Goal: Task Accomplishment & Management: Manage account settings

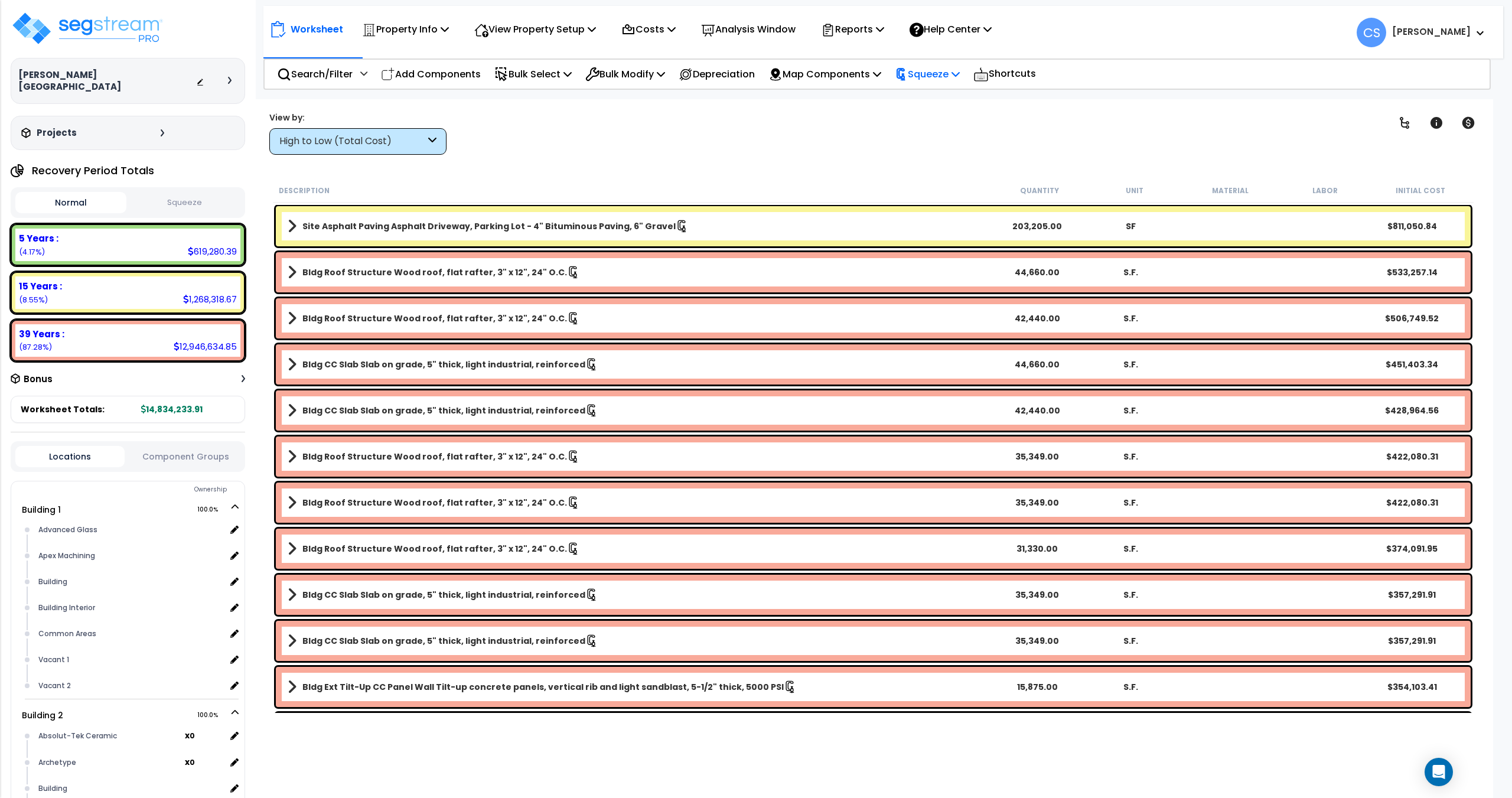
click at [948, 76] on p "Squeeze" at bounding box center [926, 74] width 65 height 16
click at [937, 94] on link "Re-squeeze" at bounding box center [947, 100] width 117 height 24
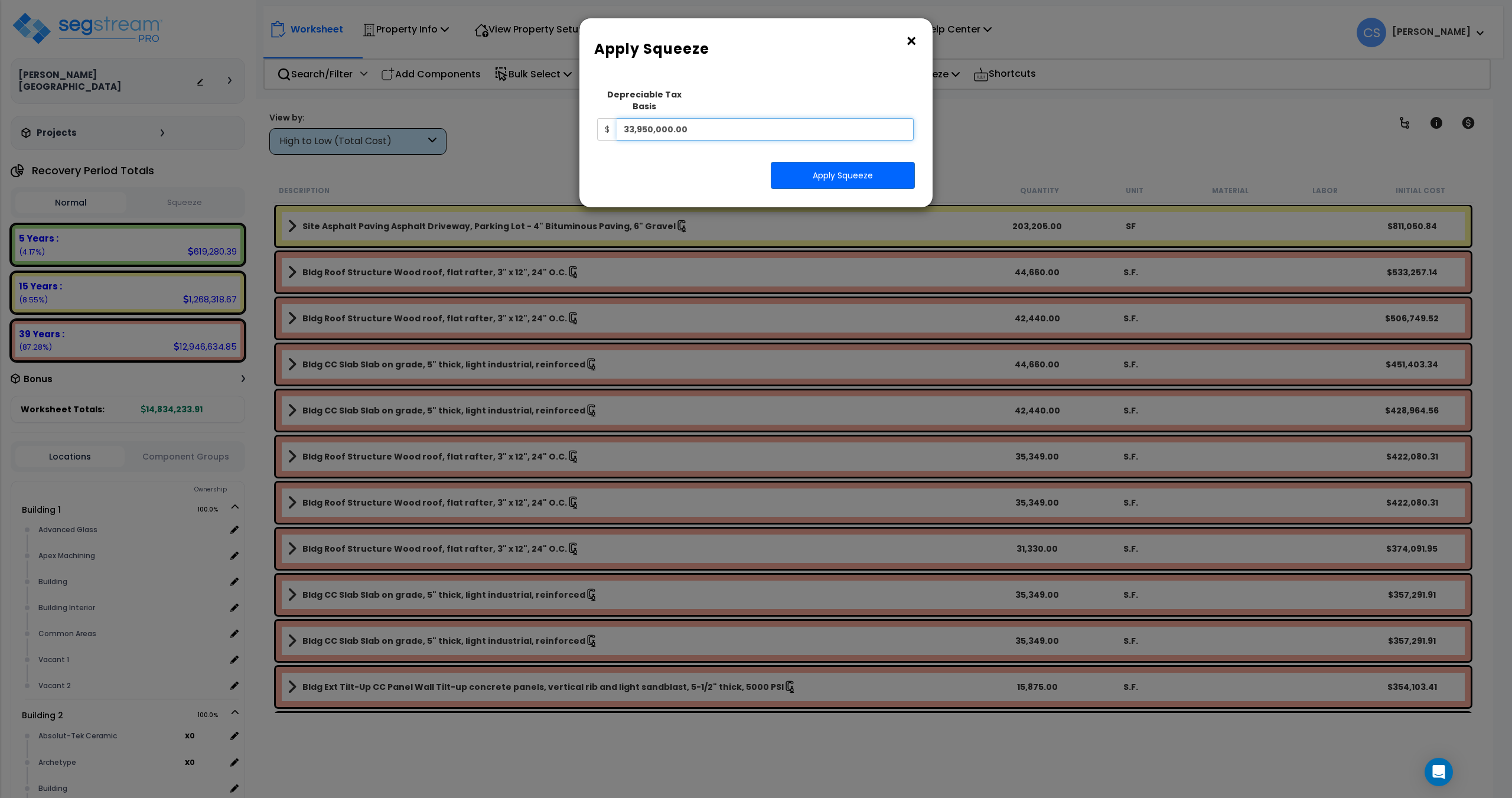
drag, startPoint x: 708, startPoint y: 123, endPoint x: 474, endPoint y: 98, distance: 235.3
click at [474, 98] on div "× Apply Squeeze Squeeze Type Select 1. Squeeze Entire Worksheet 2. Squeeze by T…" at bounding box center [756, 399] width 1512 height 798
paste input "12,884,025"
type input "12,884,025"
click at [803, 161] on button "Apply Squeeze" at bounding box center [842, 175] width 144 height 27
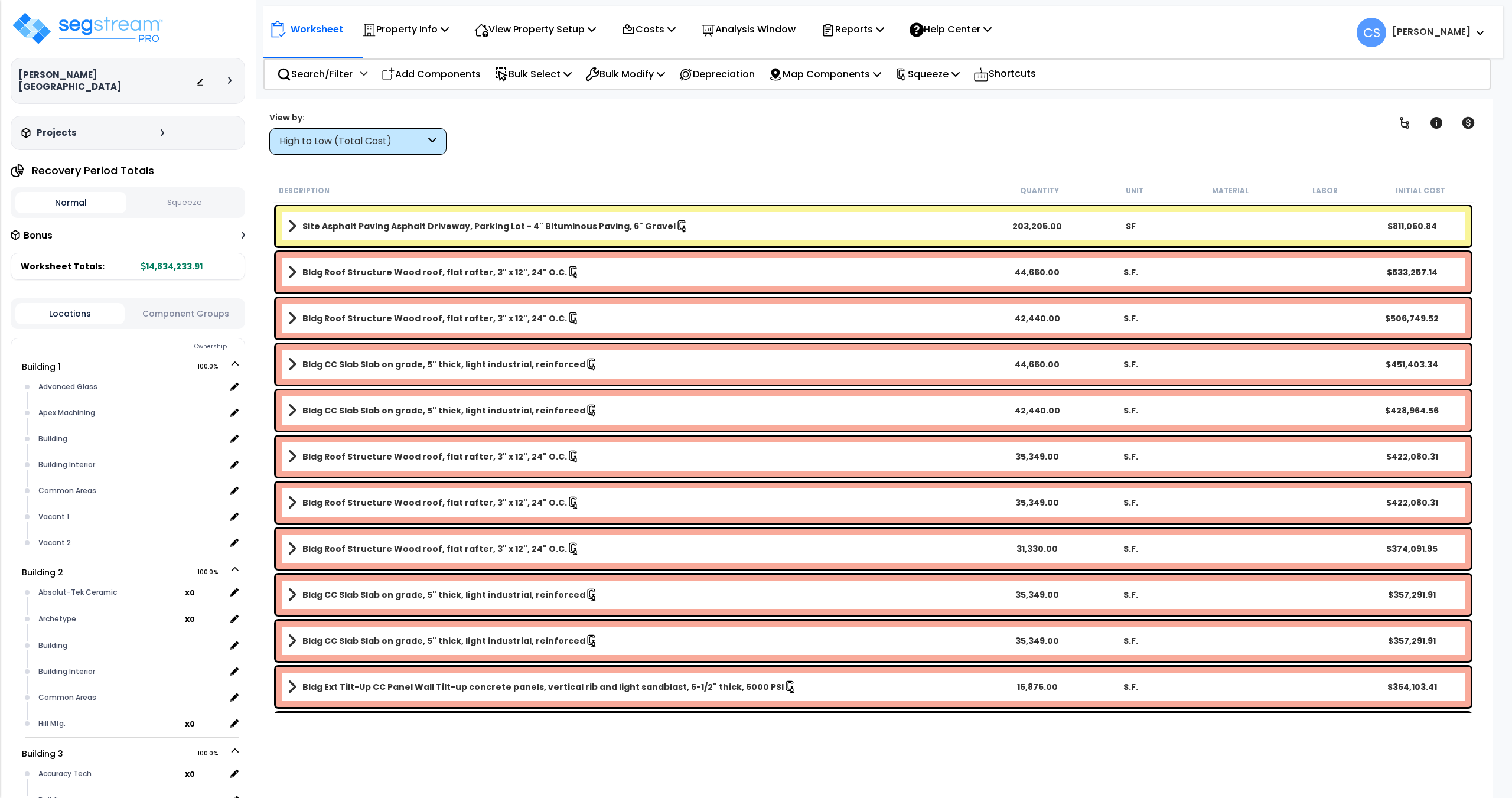
click at [178, 199] on button "Squeeze" at bounding box center [185, 203] width 111 height 21
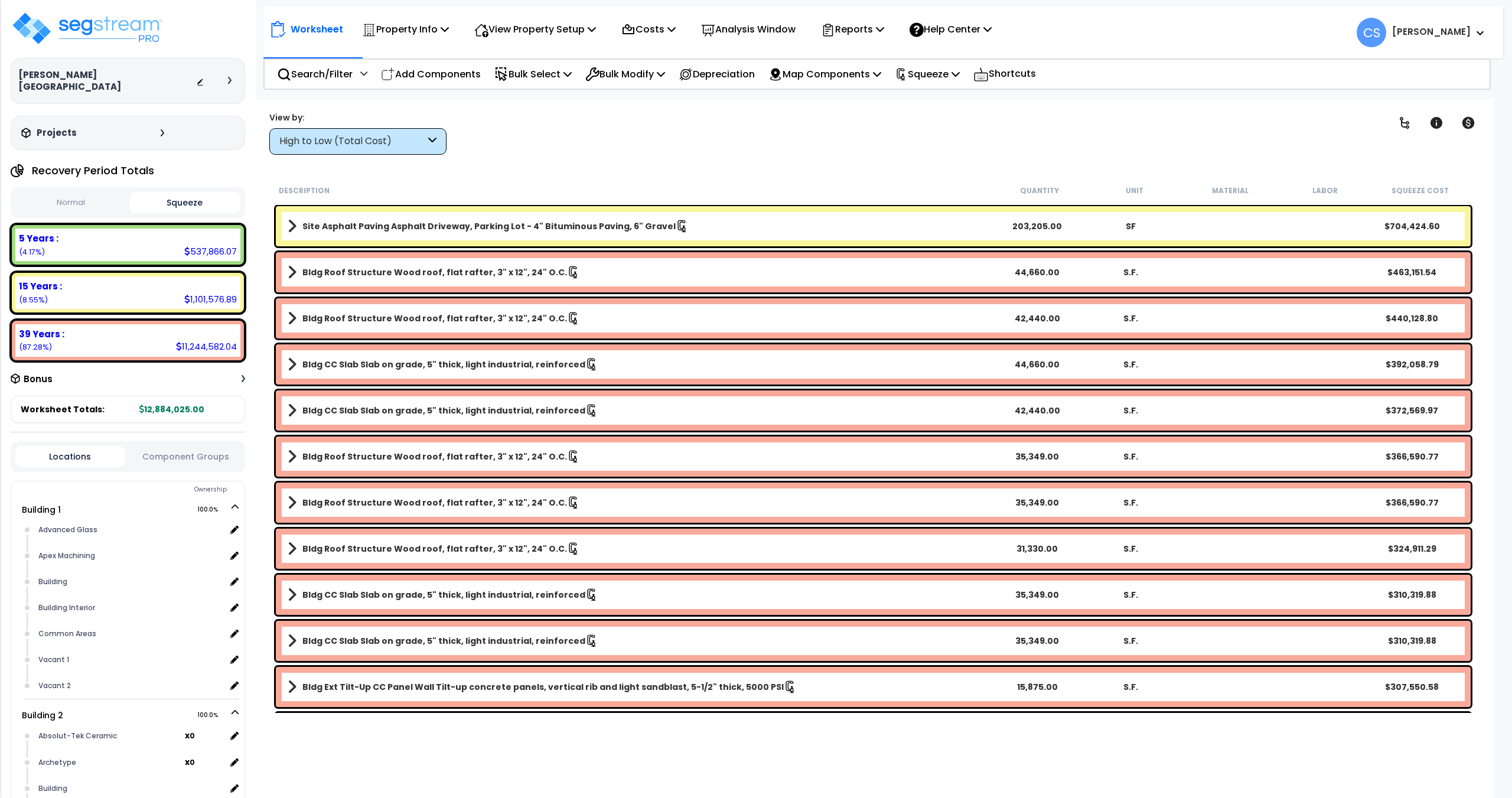
click at [168, 194] on button "Squeeze" at bounding box center [185, 202] width 111 height 22
click at [98, 193] on button "Normal" at bounding box center [71, 203] width 111 height 21
click at [182, 197] on button "Squeeze" at bounding box center [185, 202] width 111 height 22
click at [64, 193] on button "Normal" at bounding box center [71, 203] width 111 height 21
click at [171, 192] on button "Squeeze" at bounding box center [185, 202] width 111 height 22
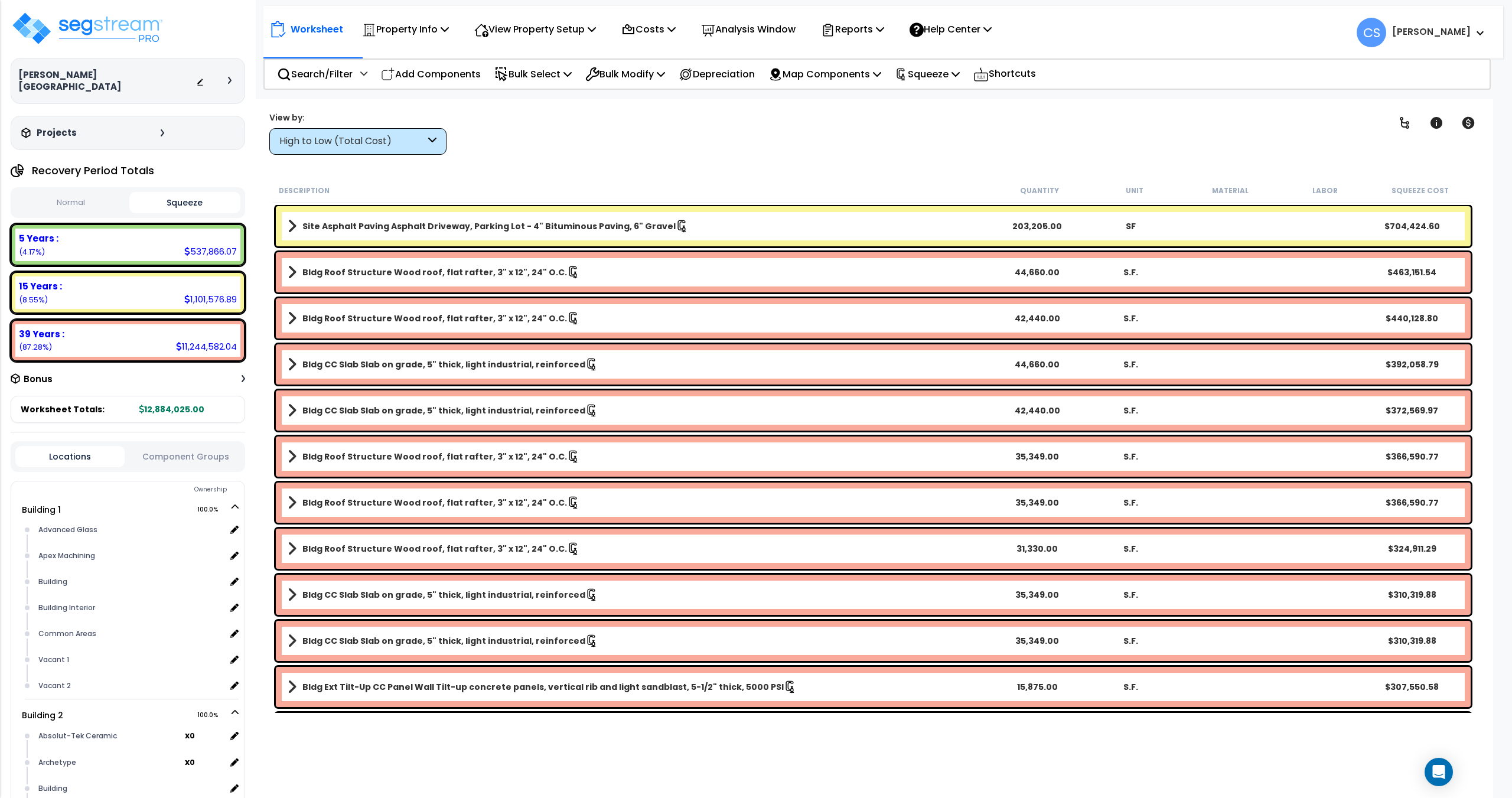
click at [65, 193] on button "Normal" at bounding box center [71, 203] width 111 height 21
click at [159, 192] on button "Squeeze" at bounding box center [185, 202] width 111 height 22
click at [70, 193] on button "Normal" at bounding box center [71, 203] width 111 height 21
click at [152, 192] on button "Squeeze" at bounding box center [185, 202] width 111 height 22
click at [75, 193] on button "Normal" at bounding box center [71, 203] width 111 height 21
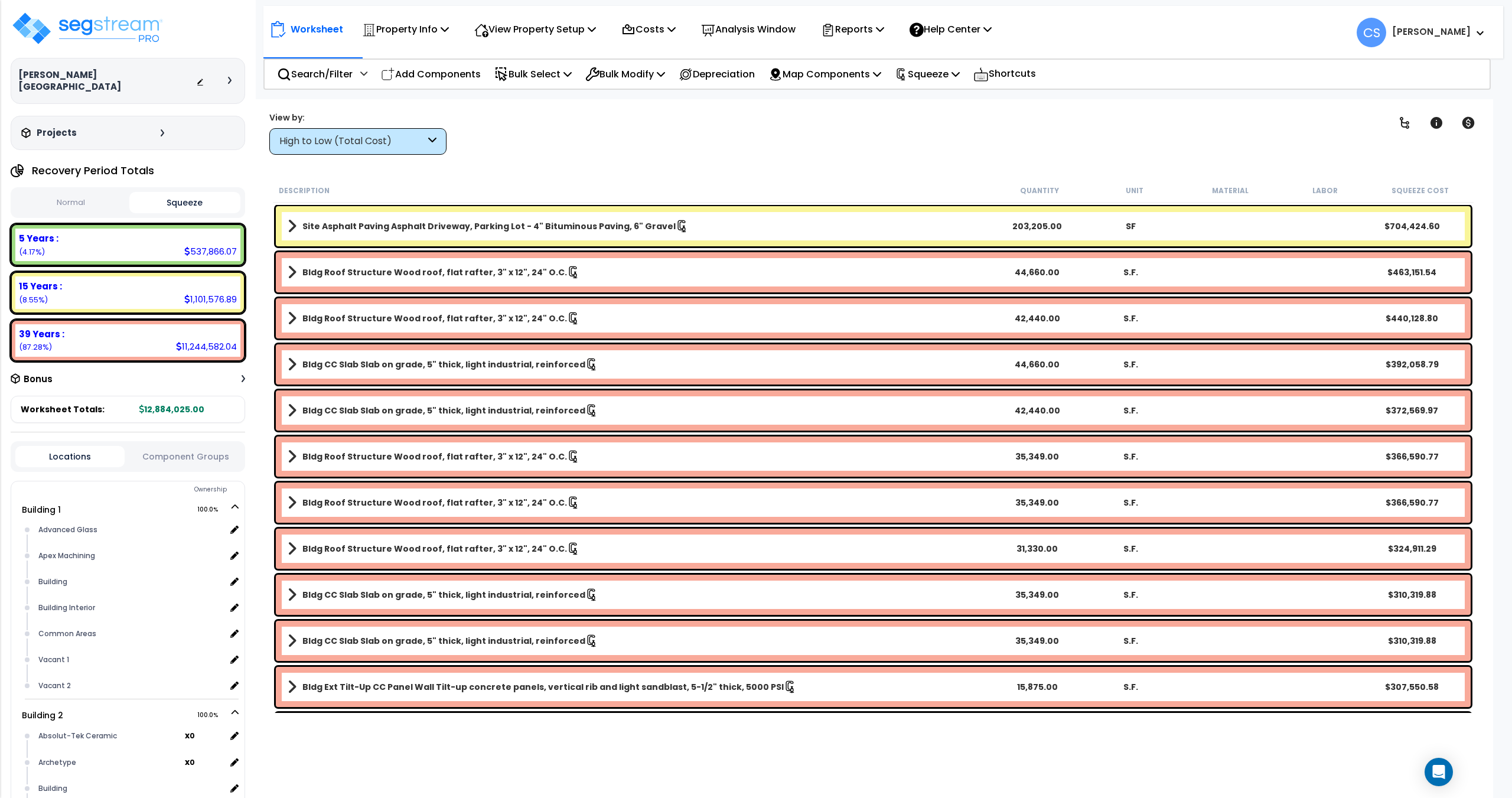
click at [172, 196] on button "Squeeze" at bounding box center [185, 202] width 111 height 22
click at [185, 203] on div "Normal Squeeze" at bounding box center [127, 202] width 234 height 31
click at [879, 31] on p "Reports" at bounding box center [852, 29] width 63 height 16
click at [871, 56] on link "Get Report" at bounding box center [874, 56] width 117 height 24
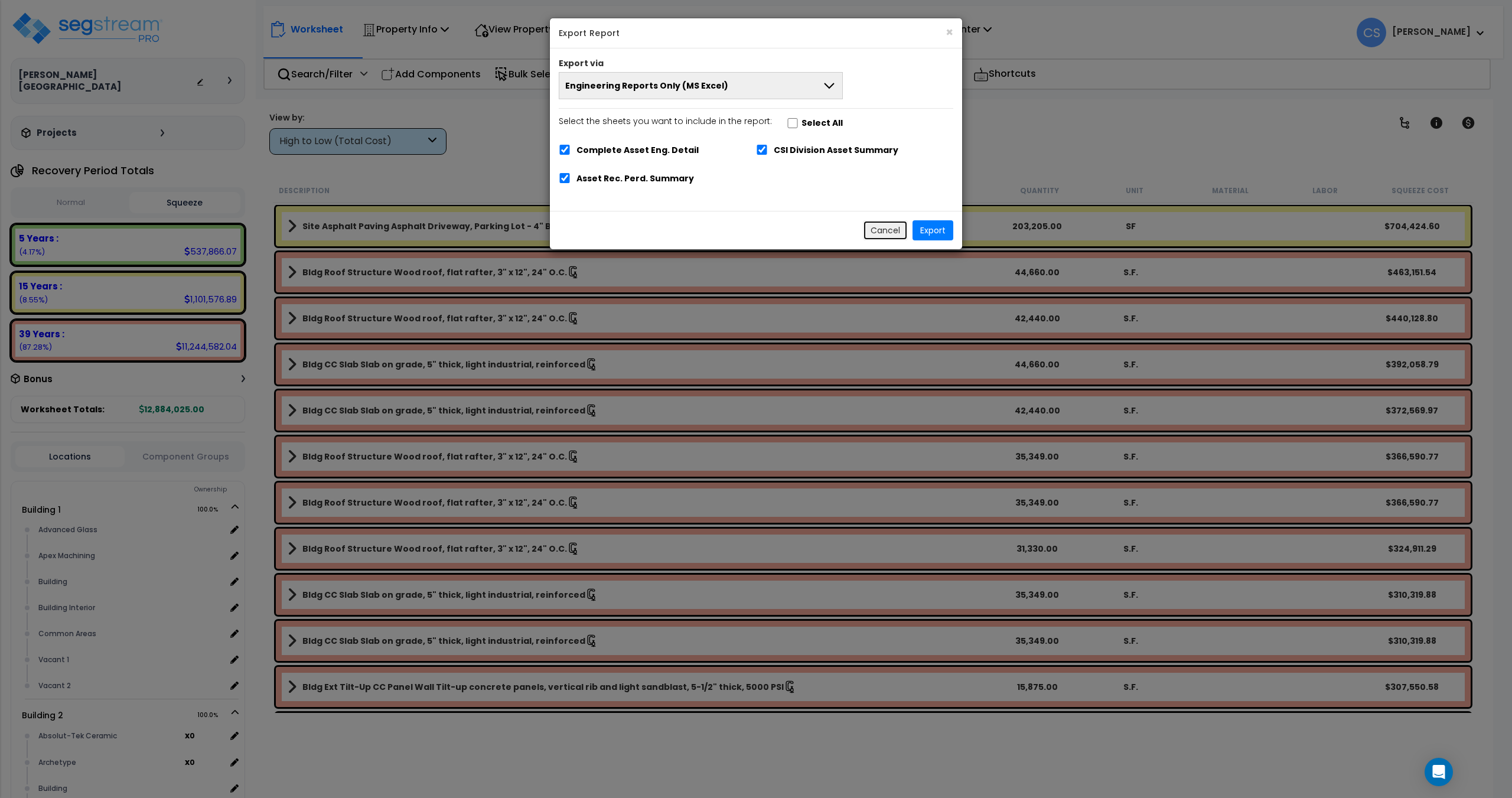
click at [897, 225] on button "Cancel" at bounding box center [885, 229] width 45 height 20
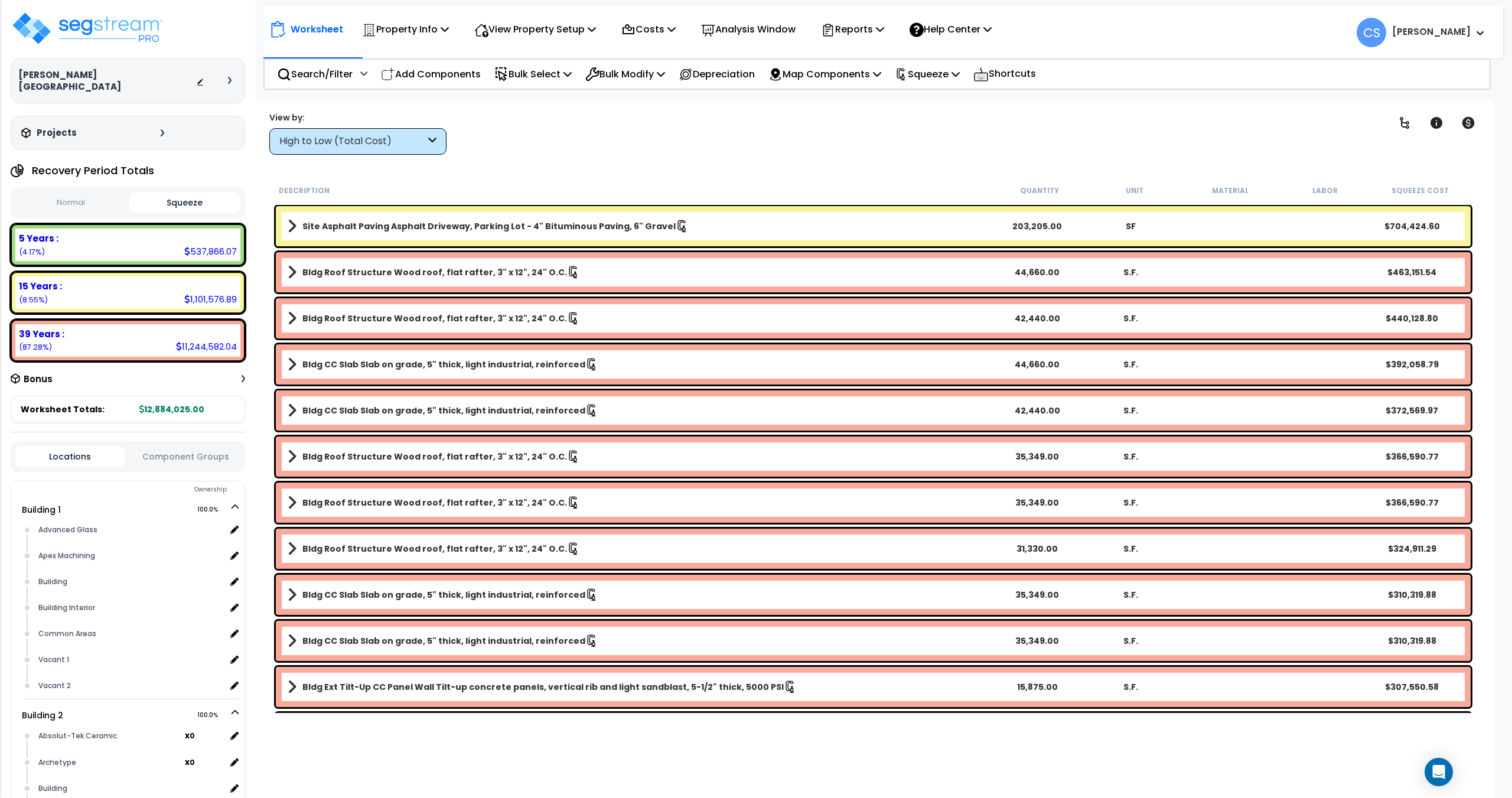
click at [787, 114] on div "Clear Filters" at bounding box center [916, 133] width 902 height 43
click at [442, 30] on p "Property Info" at bounding box center [405, 29] width 87 height 16
click at [428, 58] on link "Property Setup" at bounding box center [415, 56] width 117 height 24
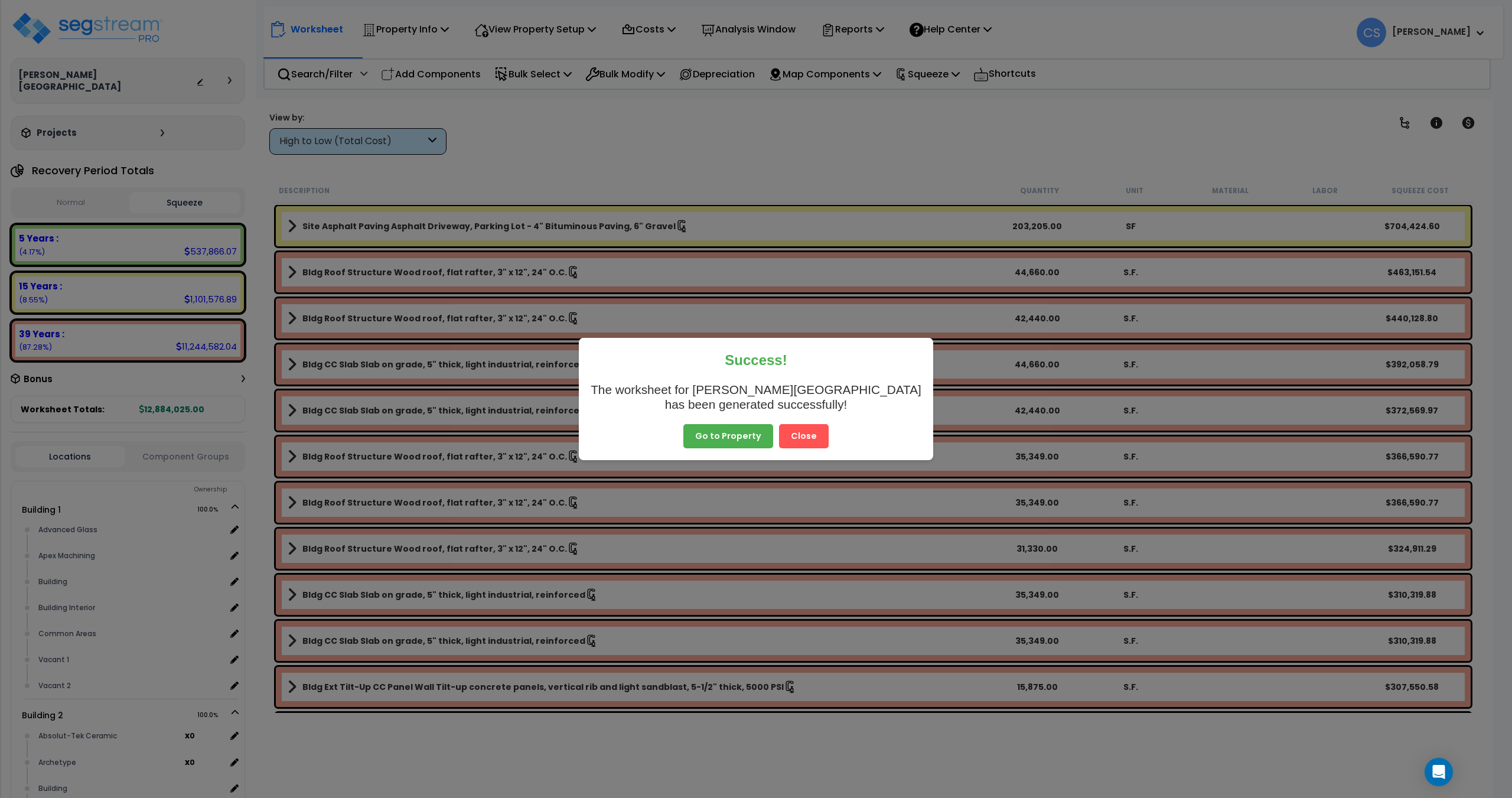
click at [810, 435] on button "Close" at bounding box center [804, 436] width 50 height 25
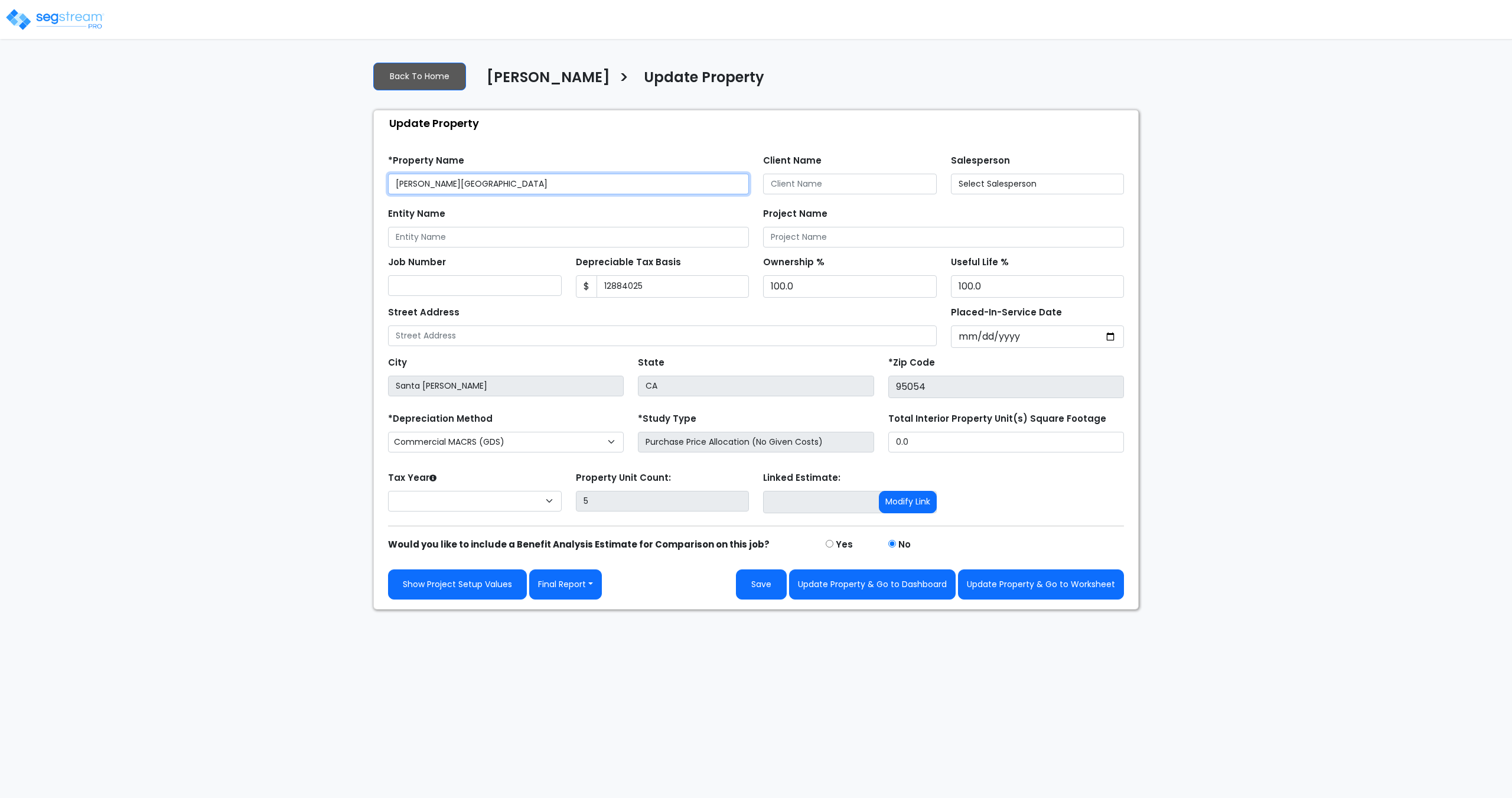
type input "12,884,025"
select select "2025"
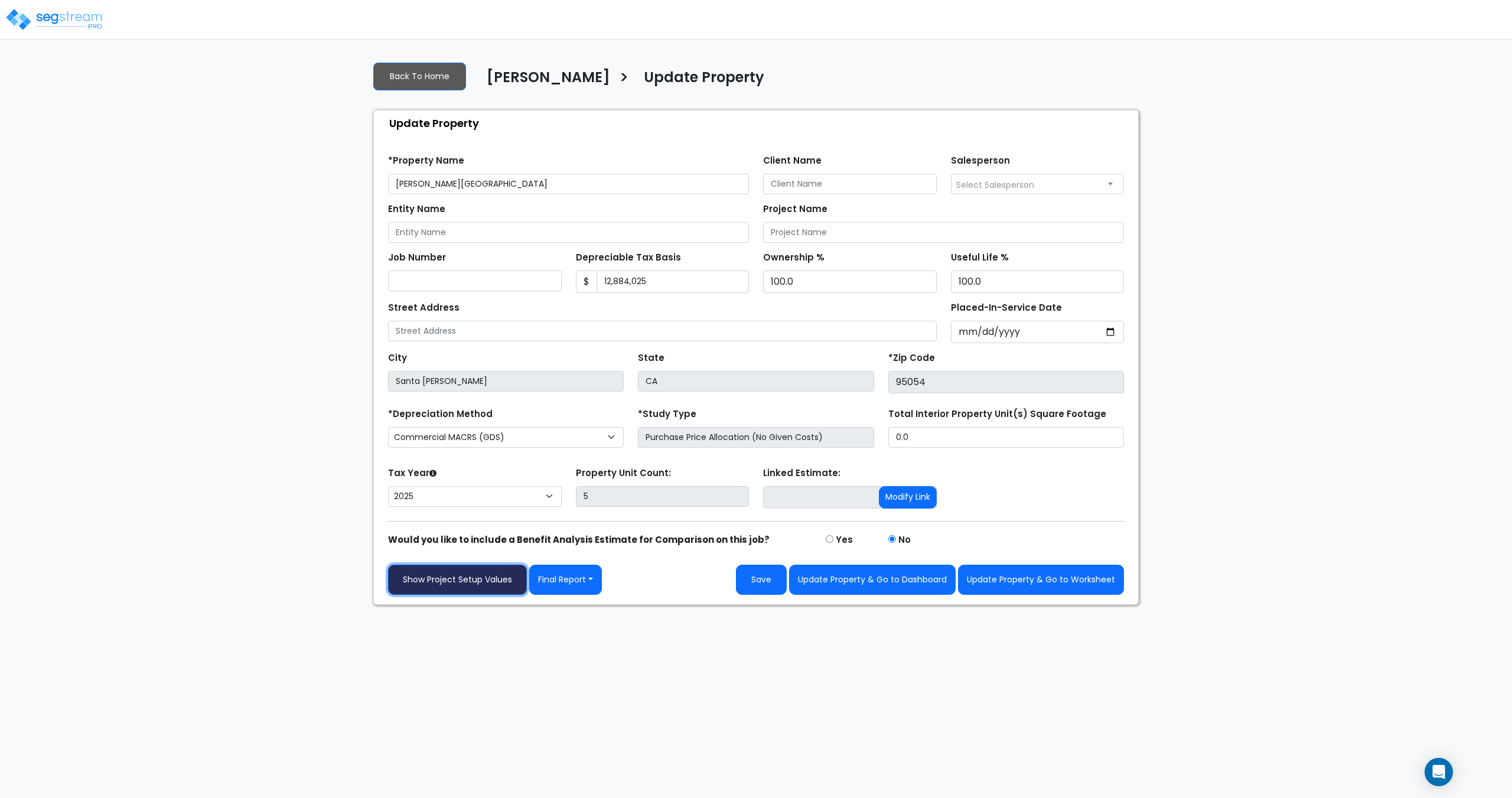
click at [470, 579] on link "Show Project Setup Values" at bounding box center [457, 580] width 139 height 30
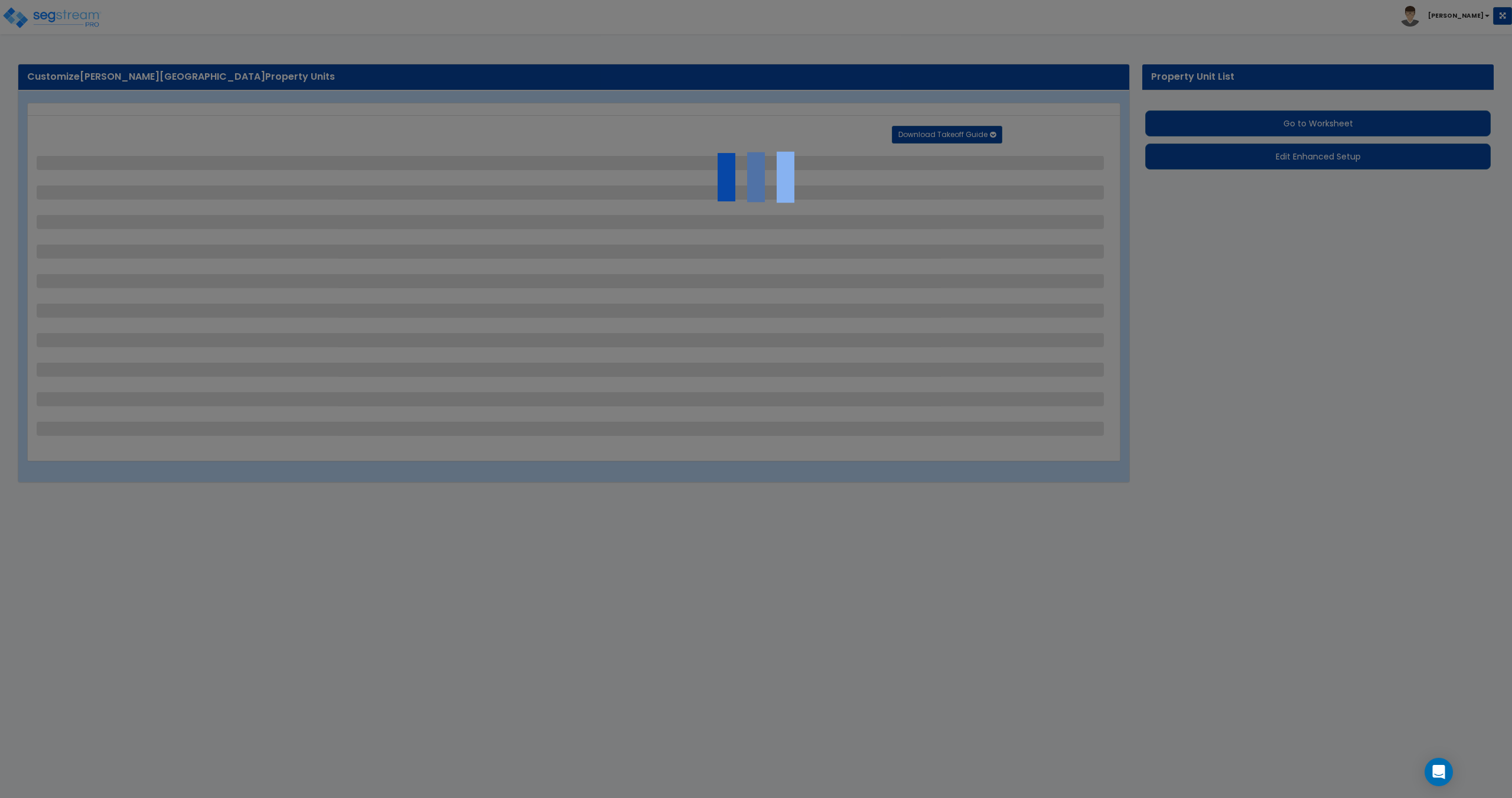
select select "2"
select select "1"
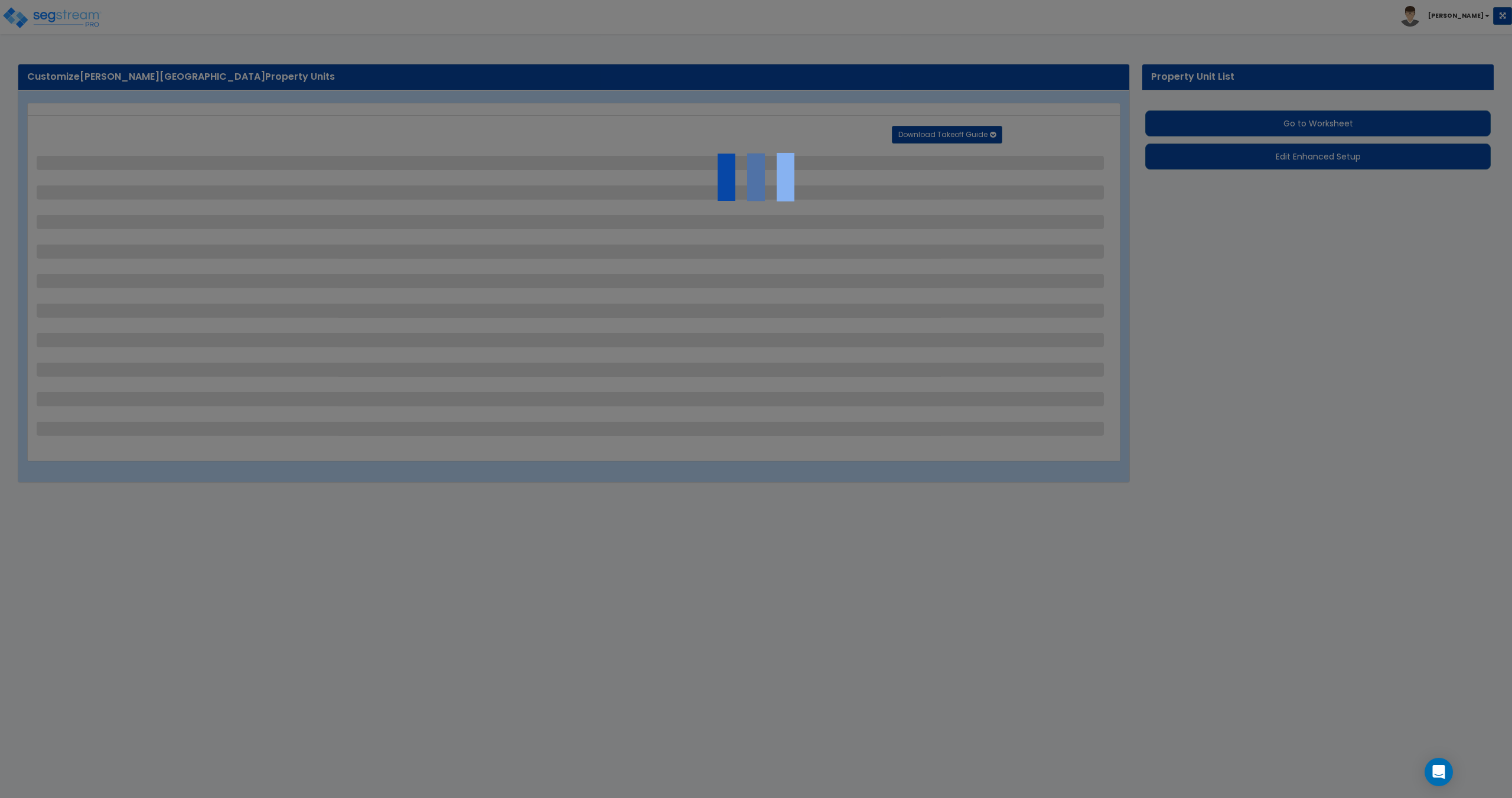
select select "1"
select select "2"
select select "1"
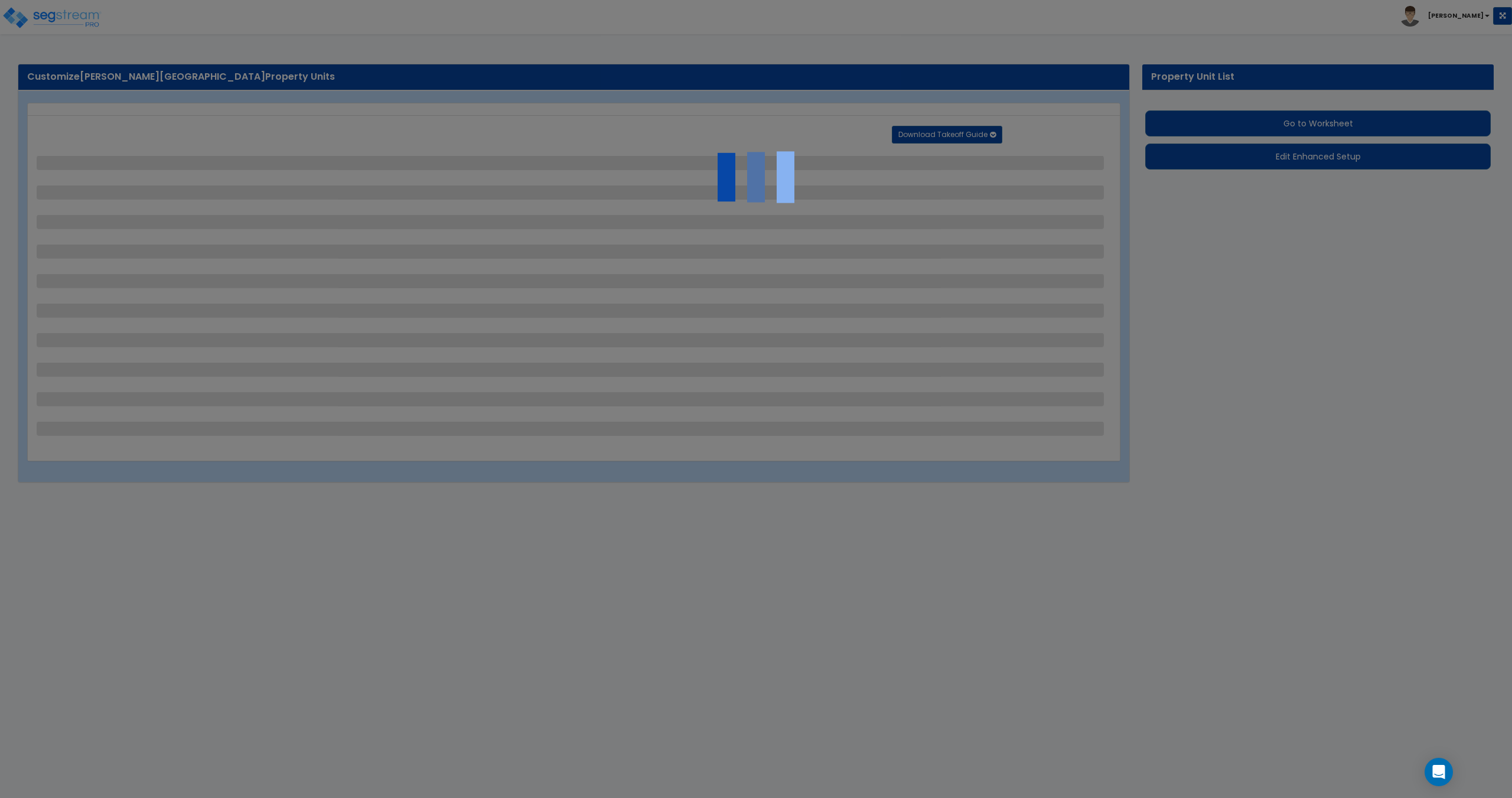
select select "2"
select select "3"
select select "1"
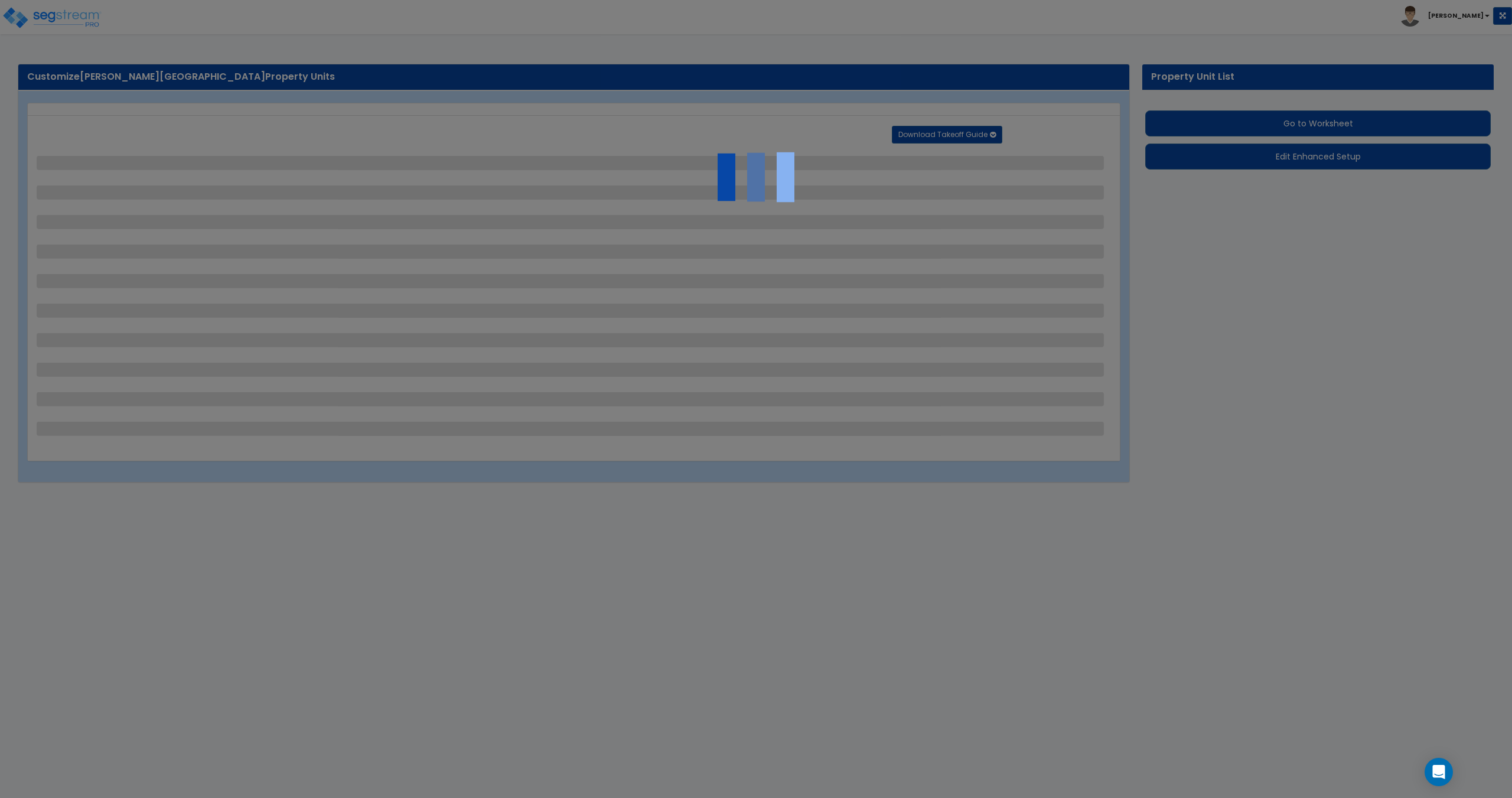
select select "1"
select select "4"
select select "1"
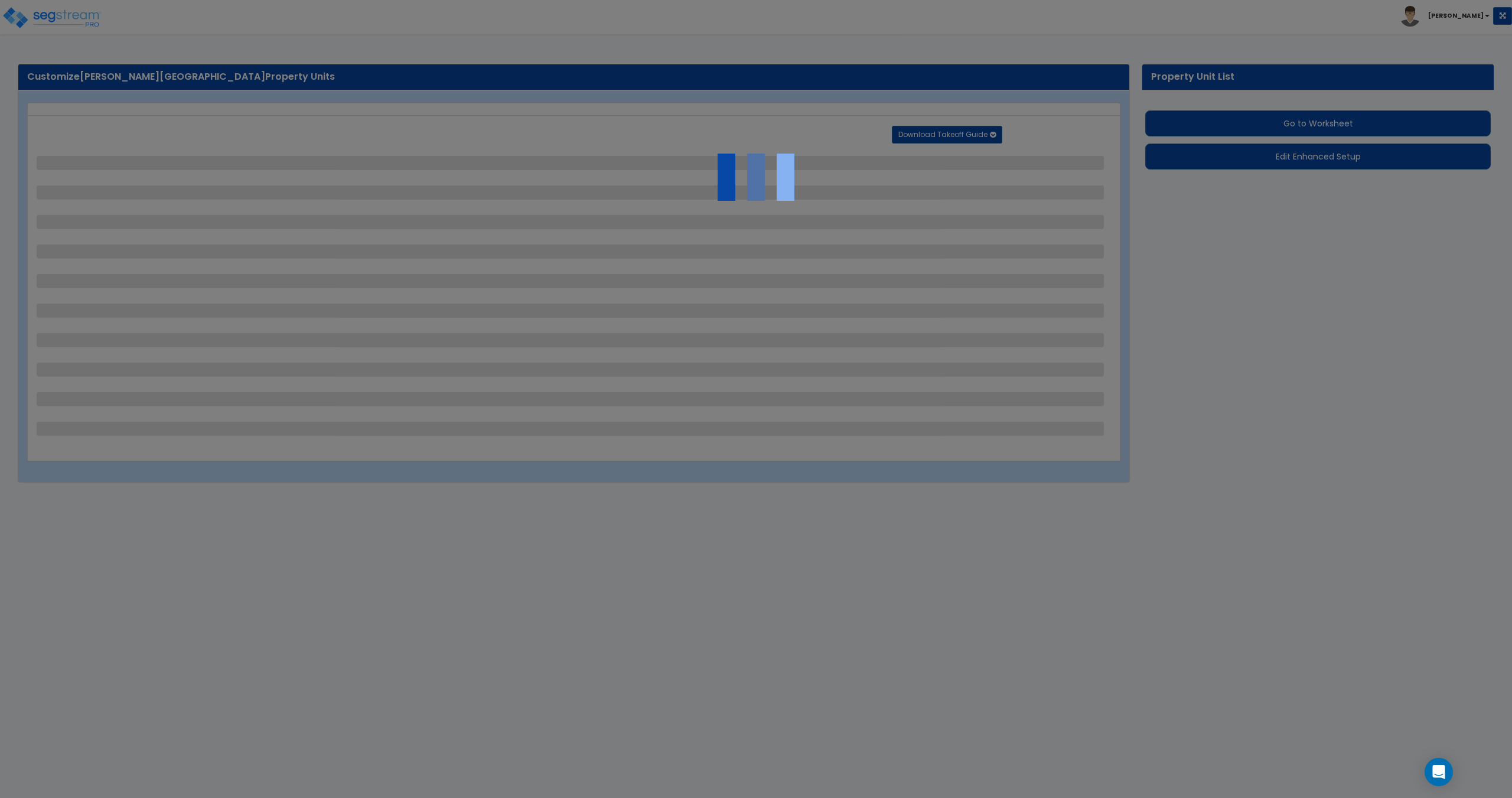
select select "1"
select select "2"
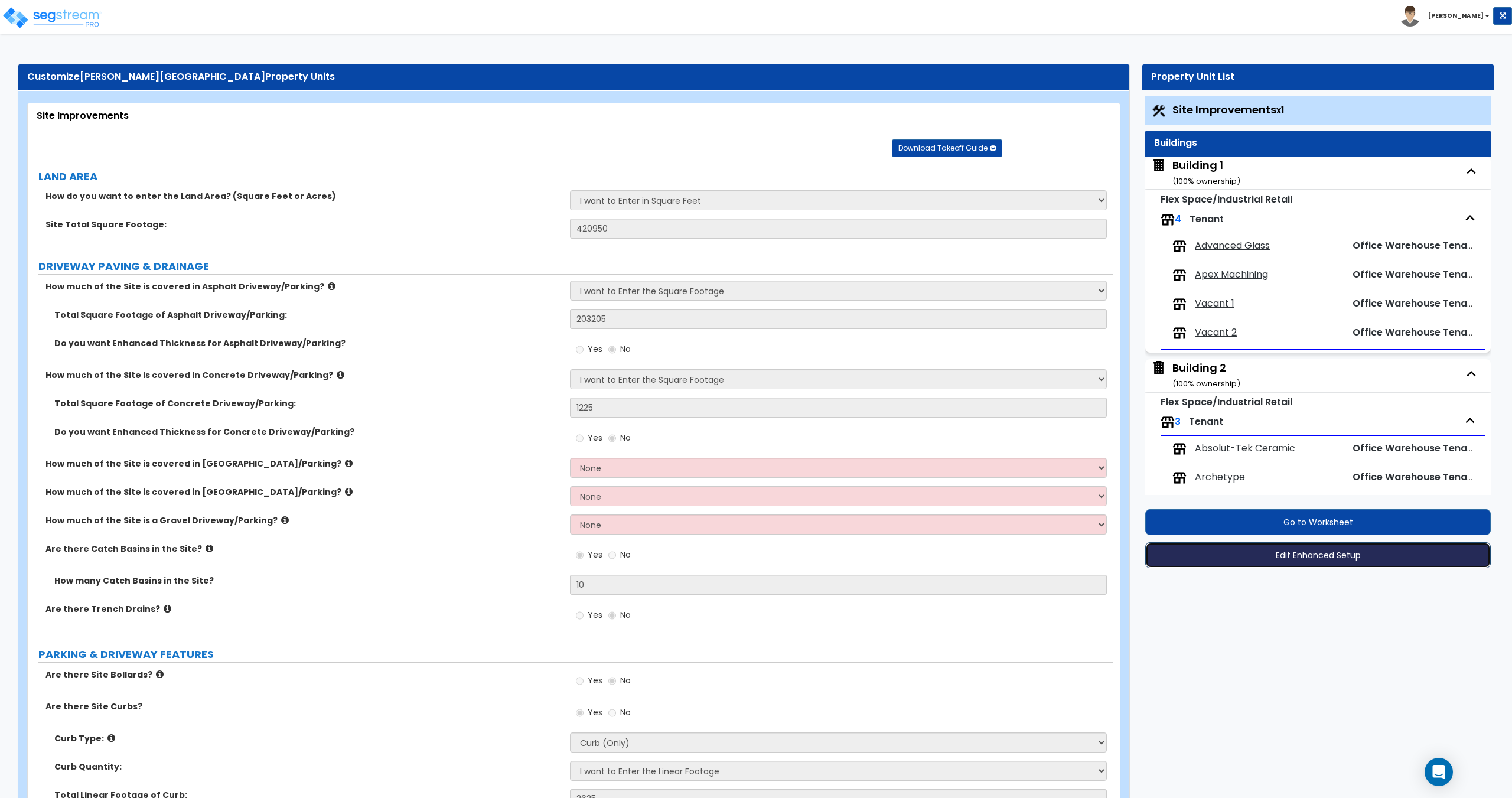
click at [1310, 557] on button "Edit Enhanced Setup" at bounding box center [1317, 555] width 346 height 26
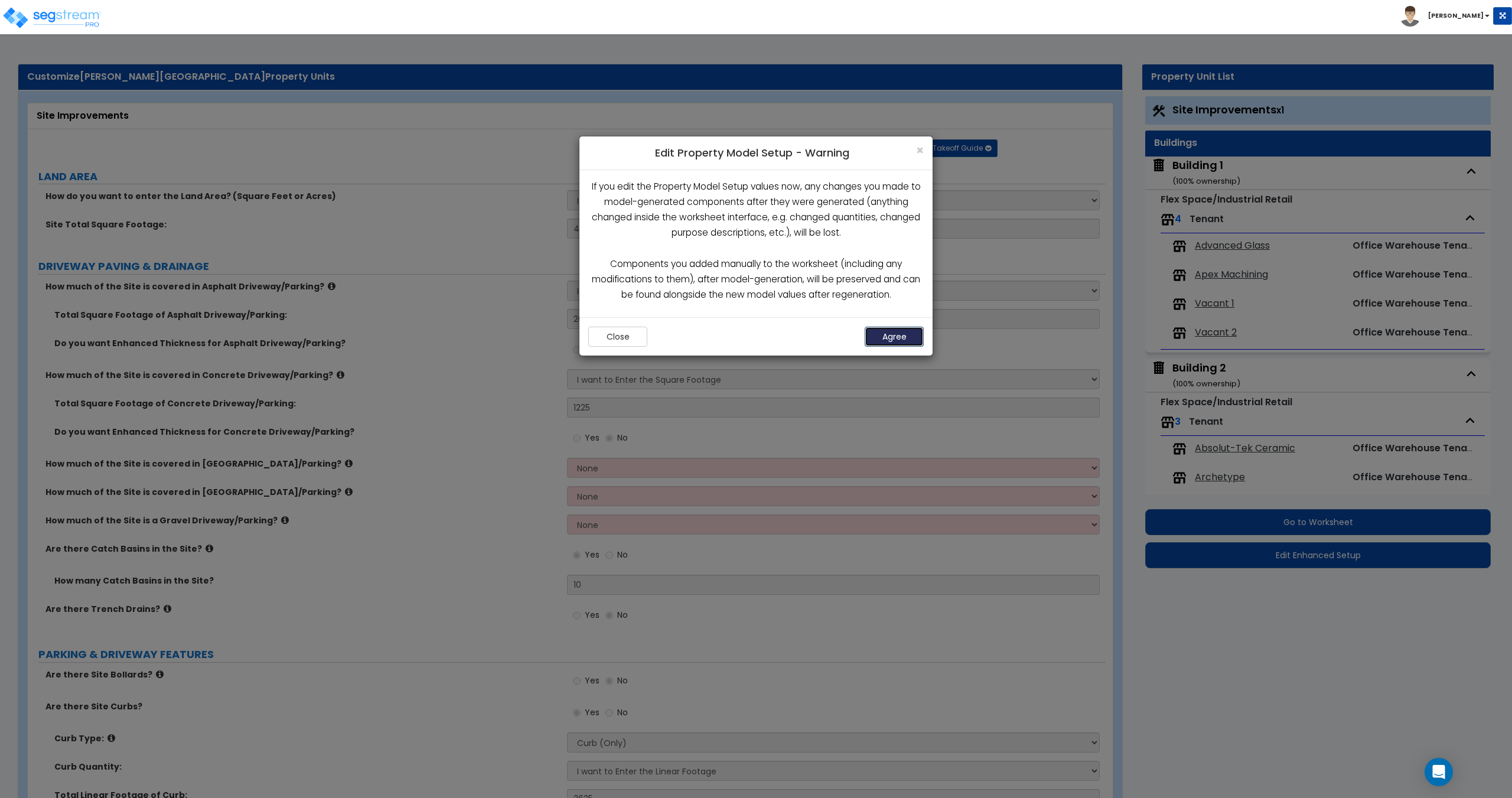
click at [902, 334] on button "Agree" at bounding box center [893, 336] width 59 height 20
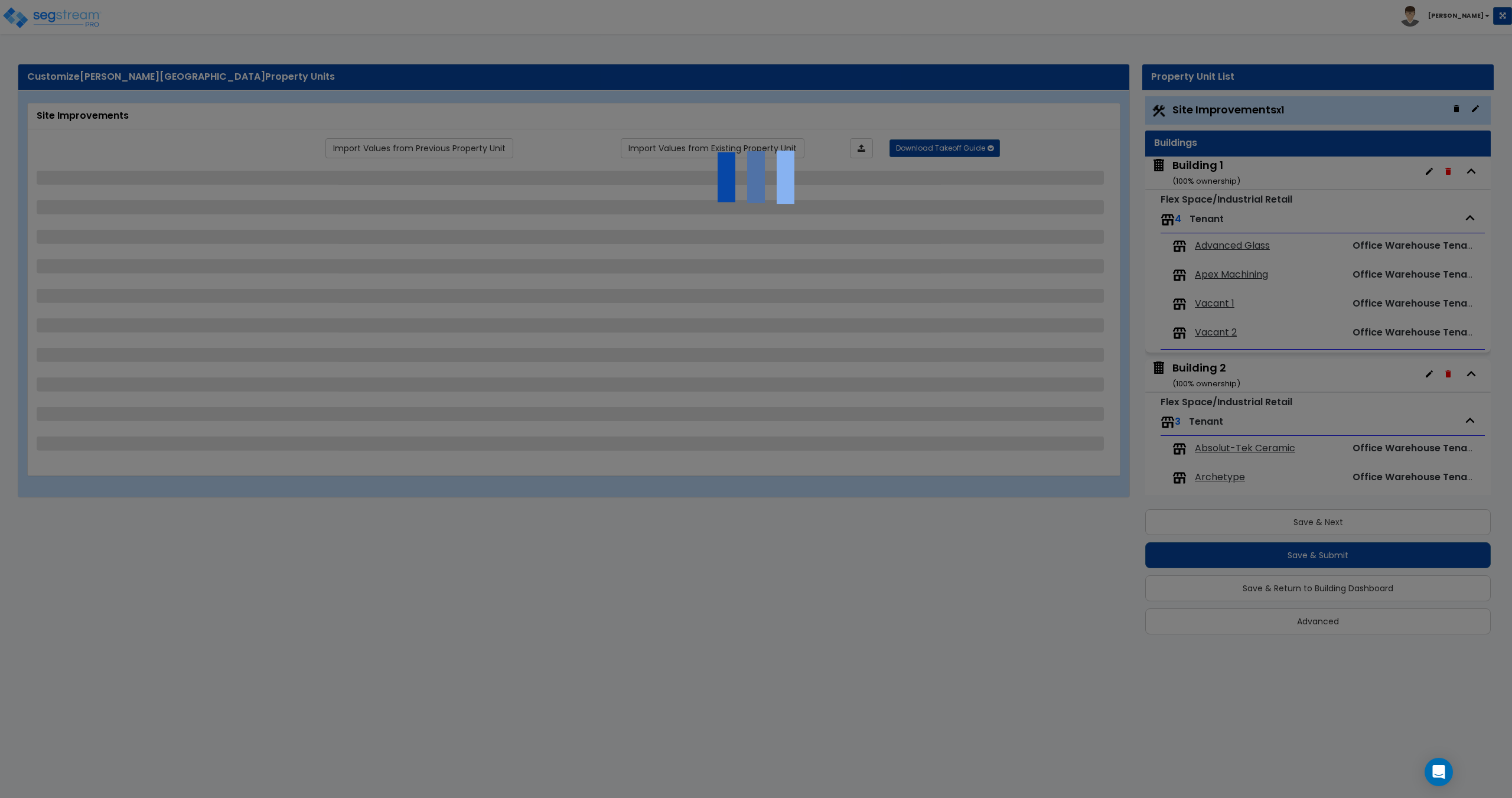
select select "2"
select select "1"
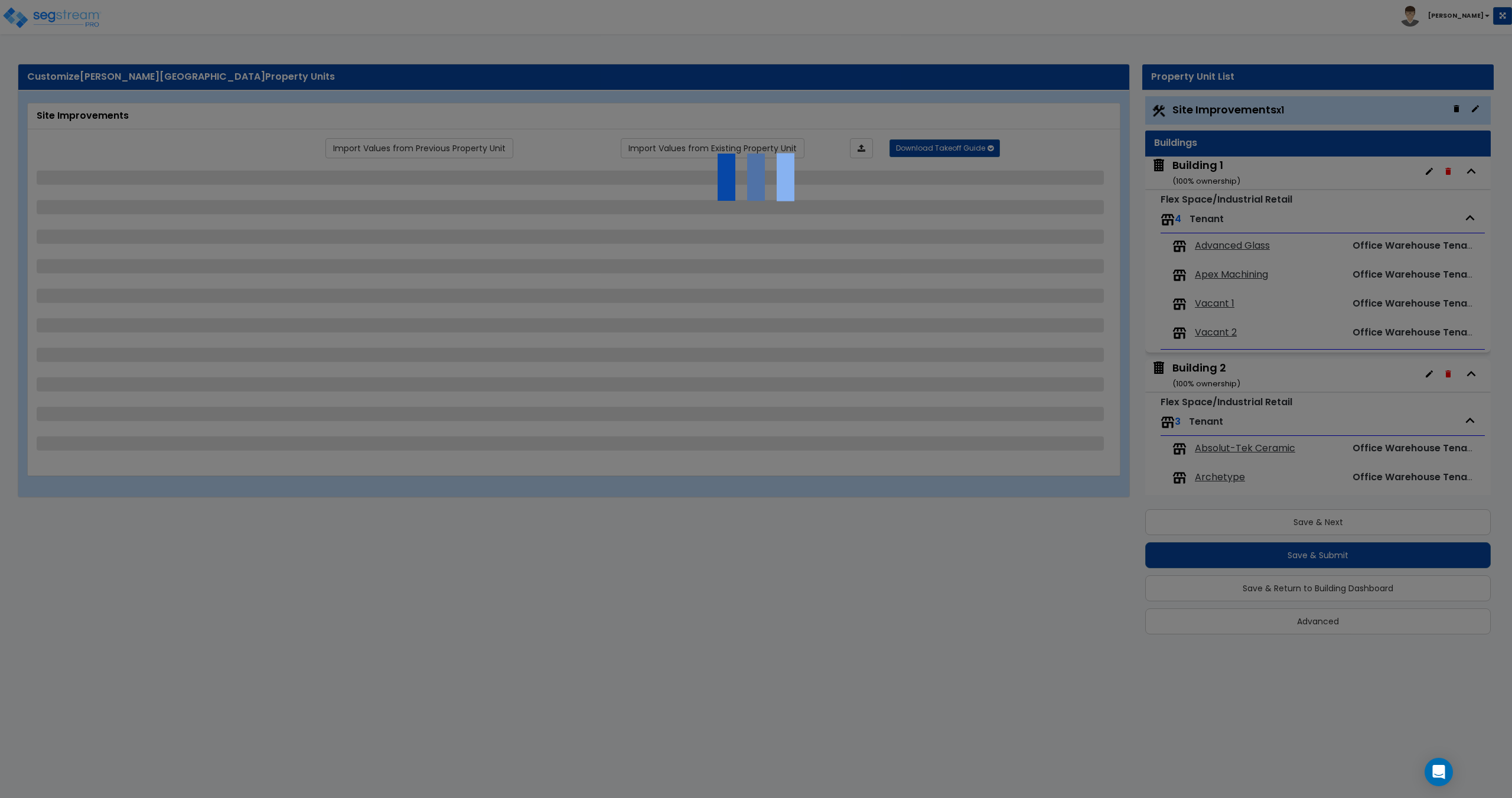
select select "1"
select select "2"
select select "1"
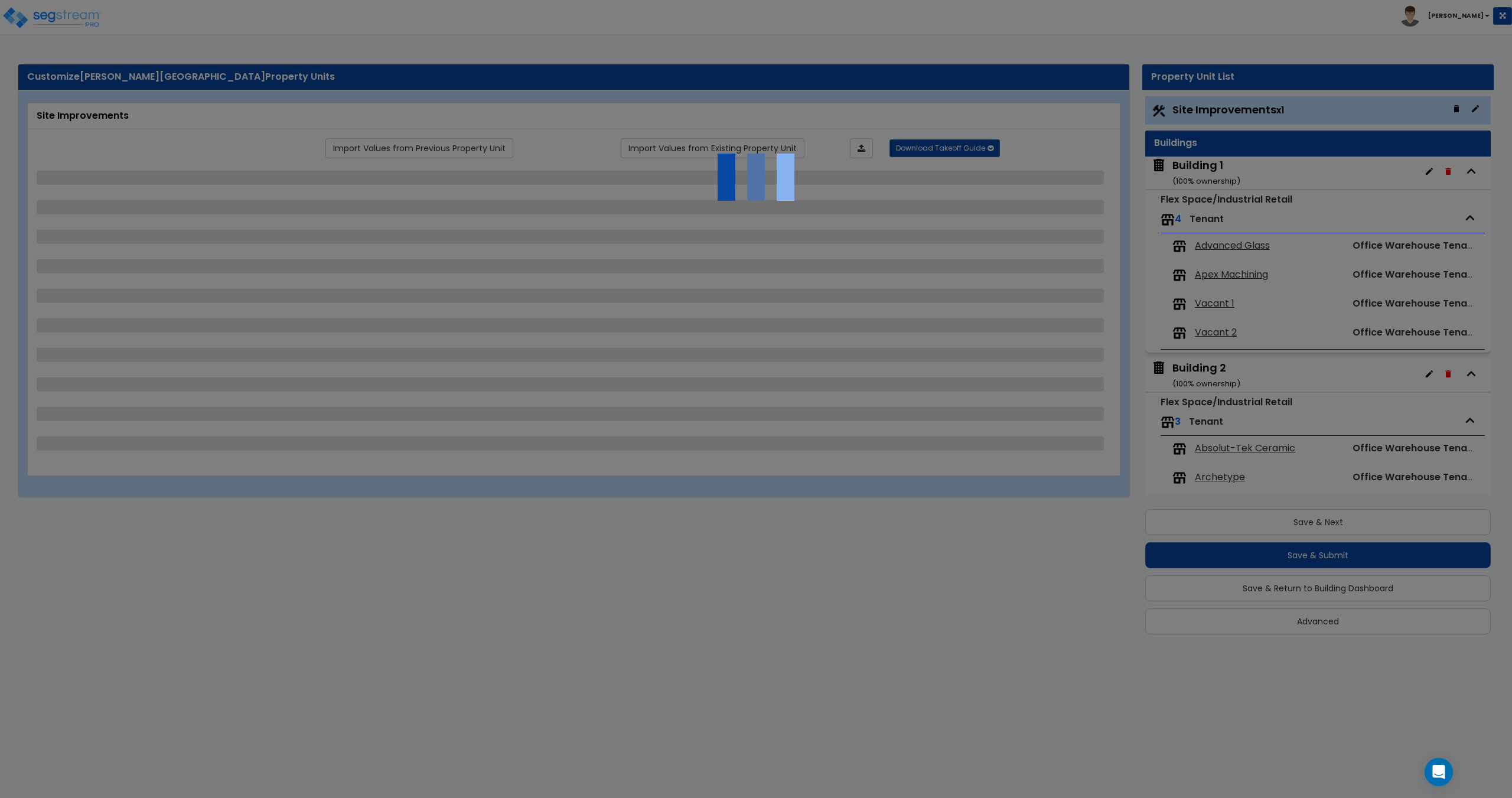
select select "2"
select select "3"
select select "1"
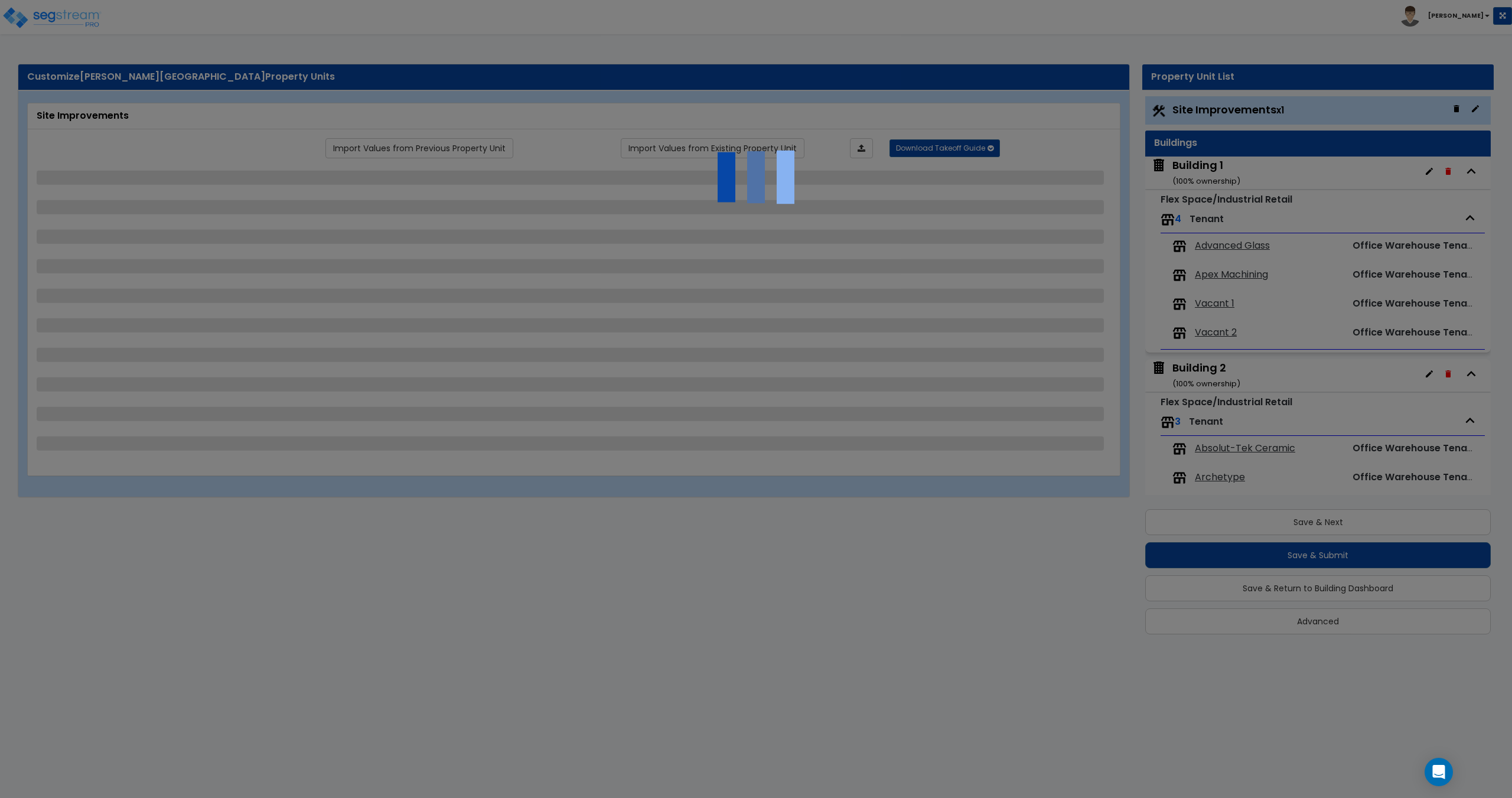
select select "1"
select select "4"
select select "1"
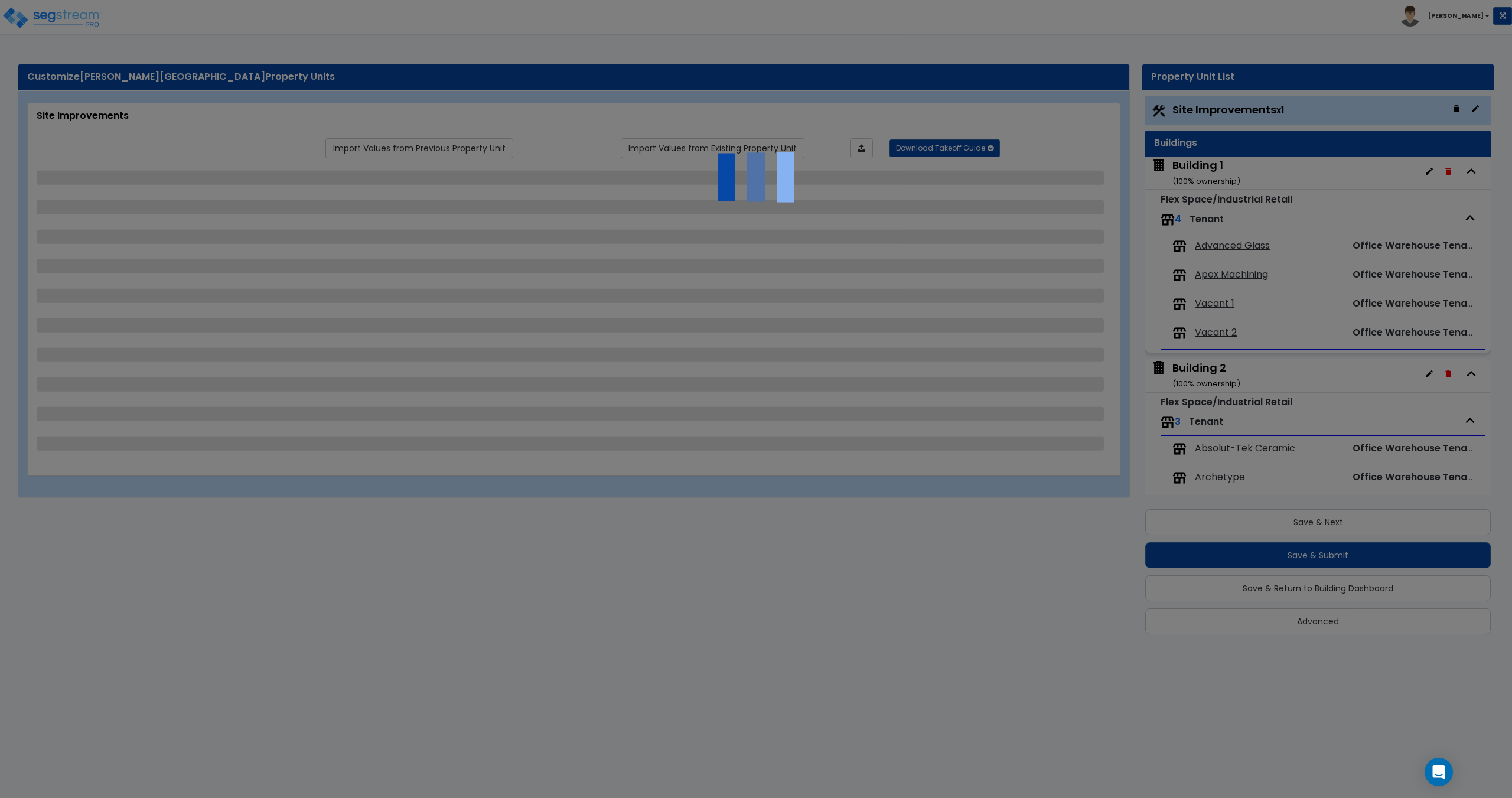
select select "1"
select select "2"
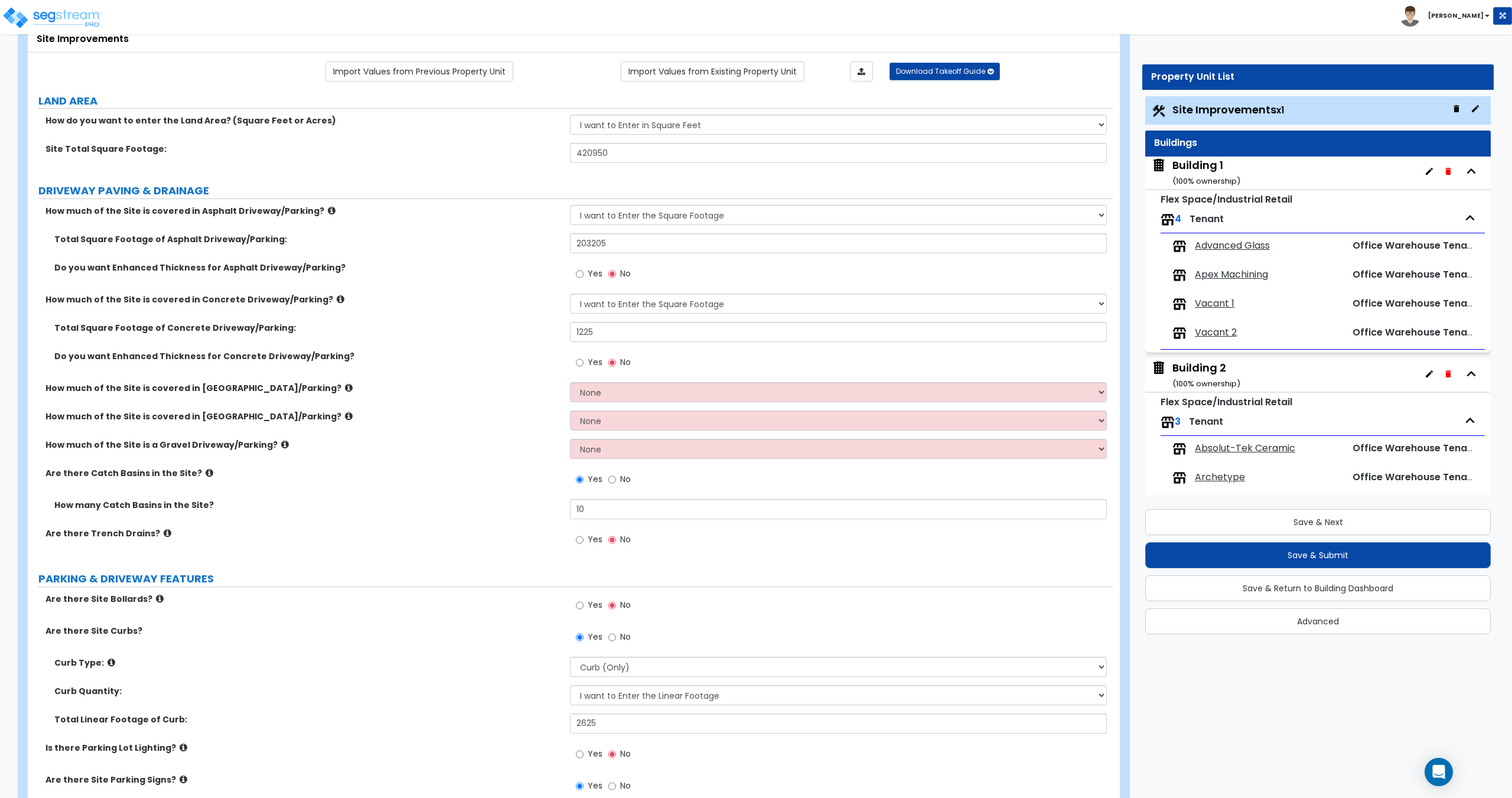
scroll to position [84, 0]
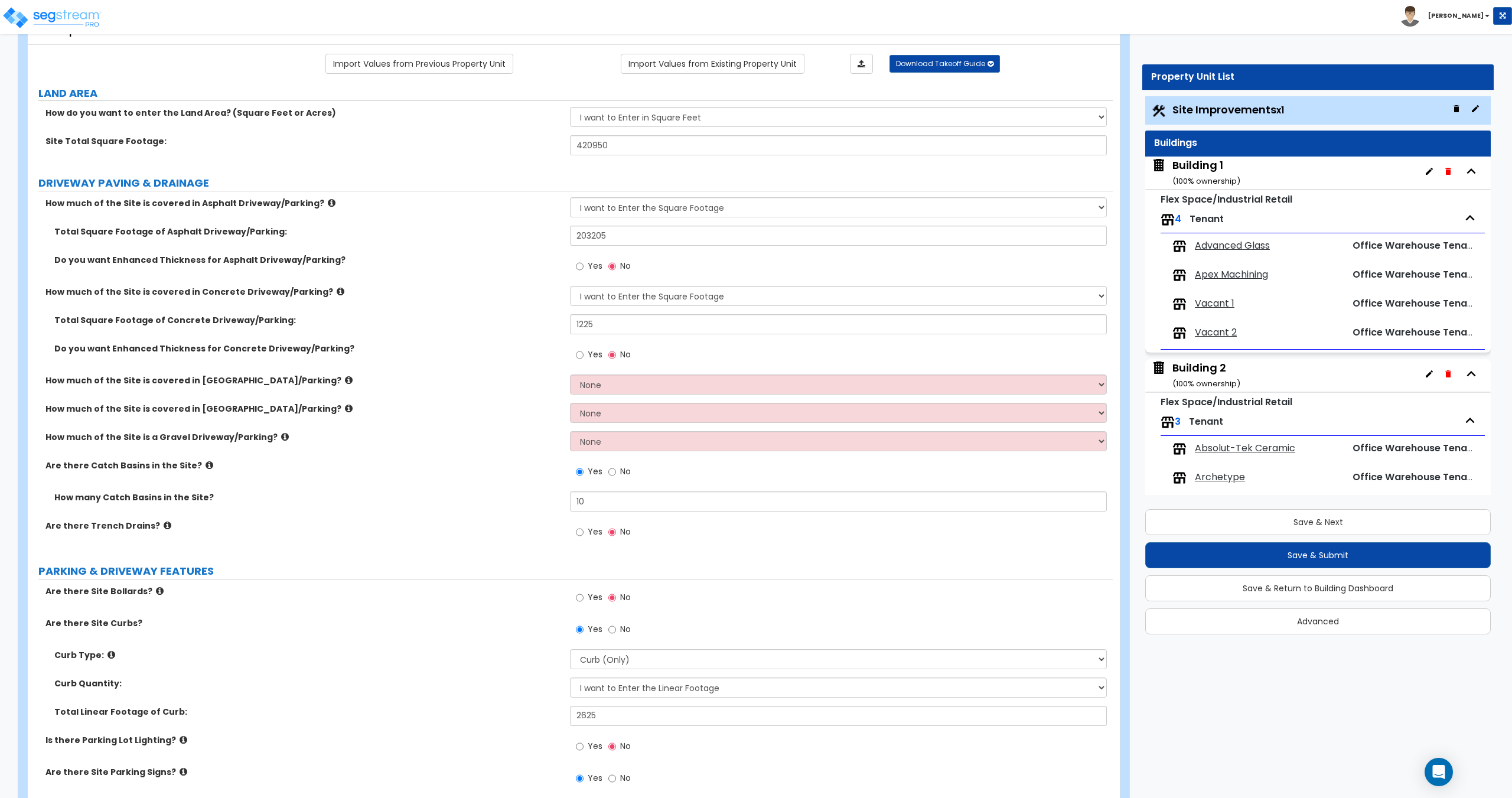
click at [1202, 171] on div "Building 1 ( 100 % ownership)" at bounding box center [1206, 173] width 68 height 30
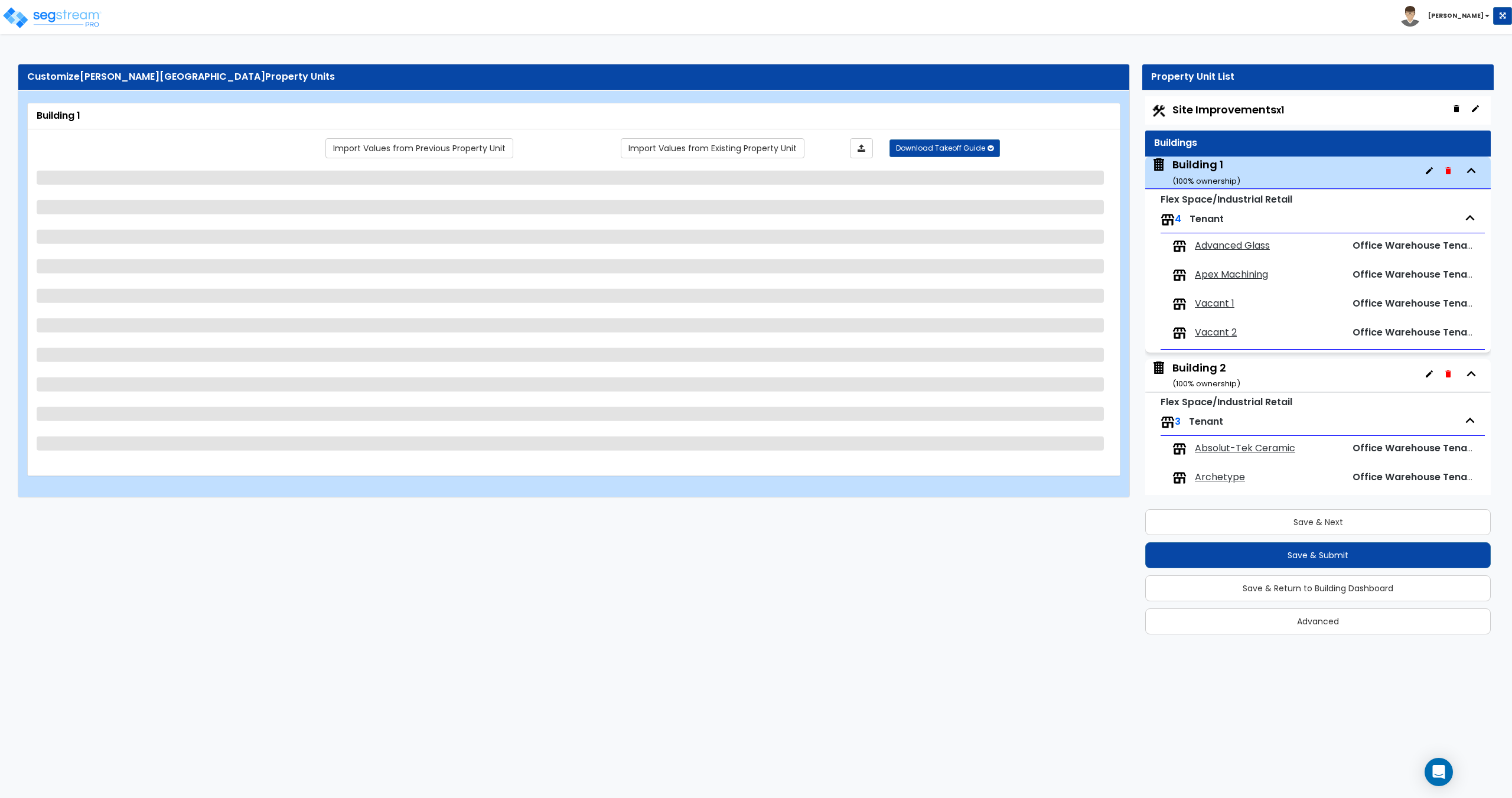
scroll to position [60, 0]
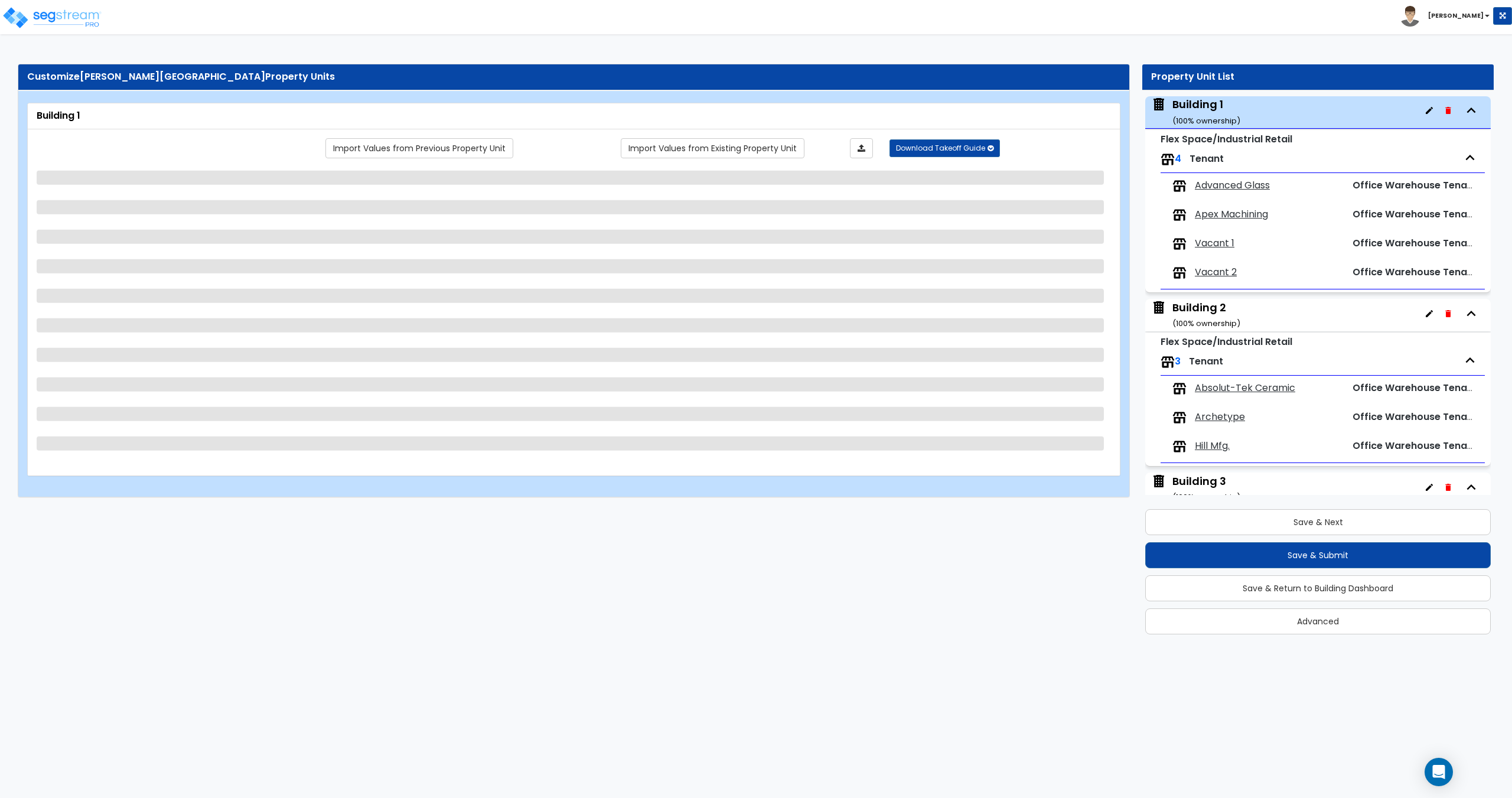
select select "2"
select select "1"
select select "7"
select select "2"
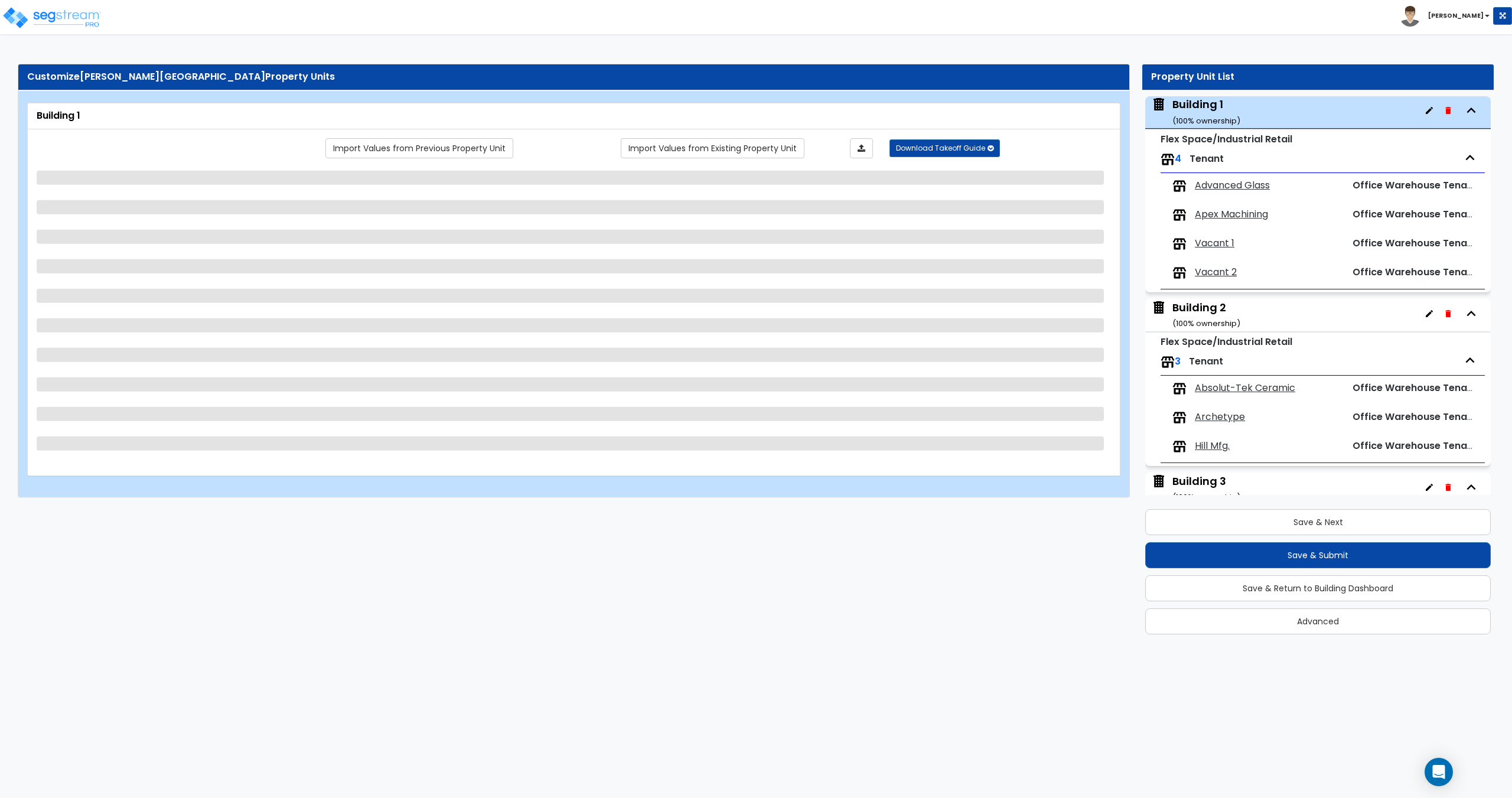
select select "3"
select select "2"
select select "1"
select select "3"
select select "2"
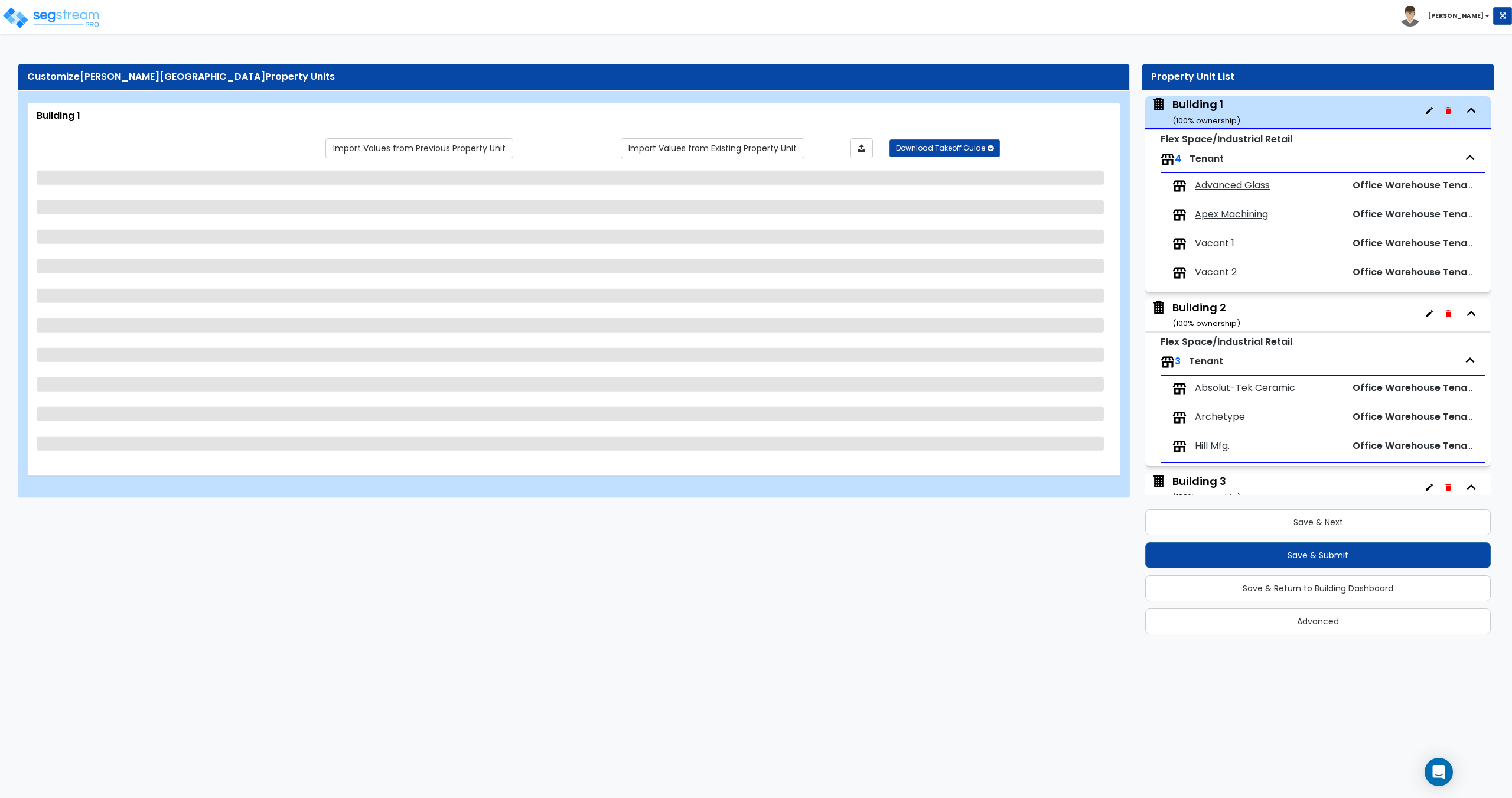
select select "3"
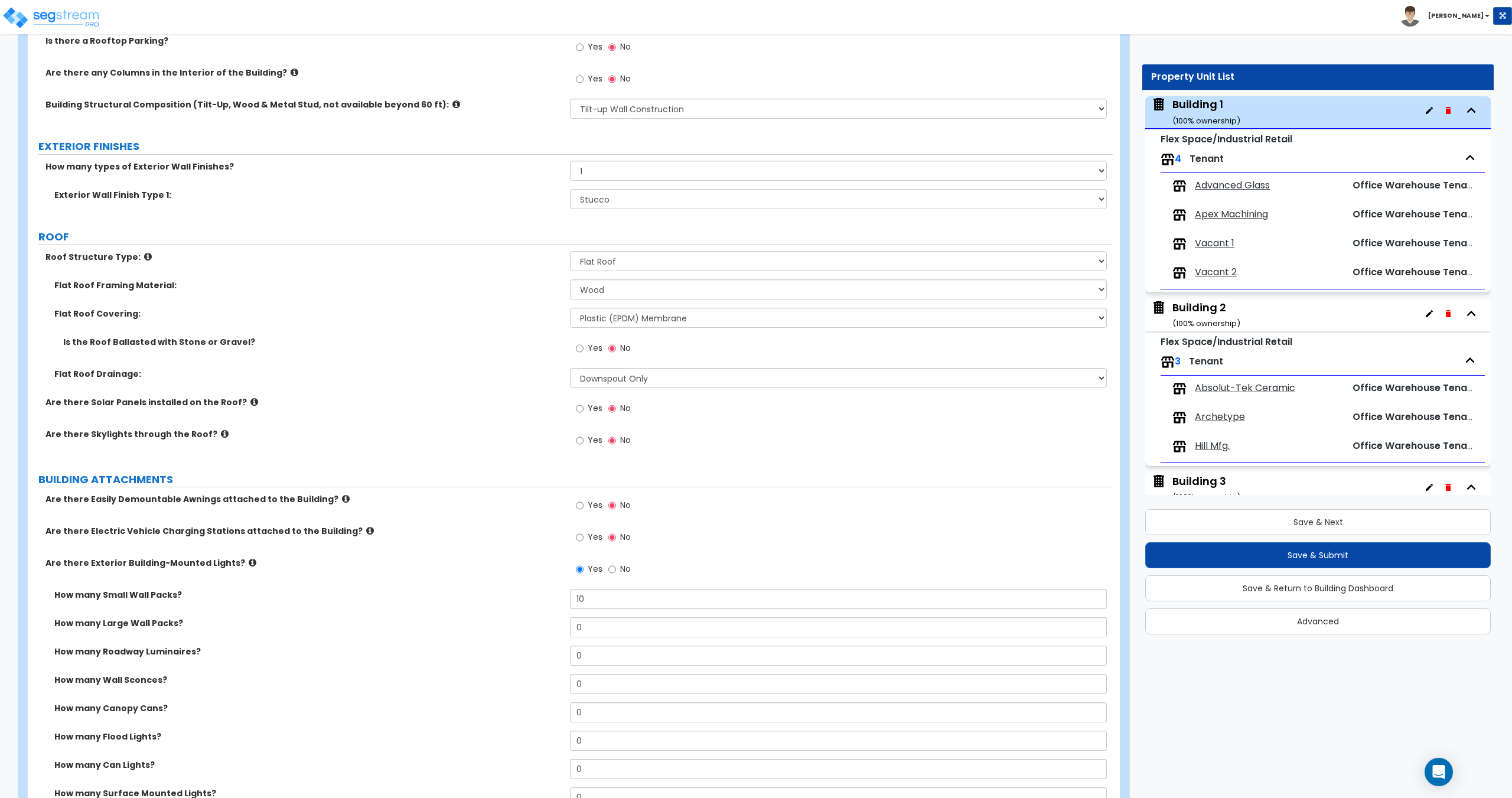
scroll to position [0, 0]
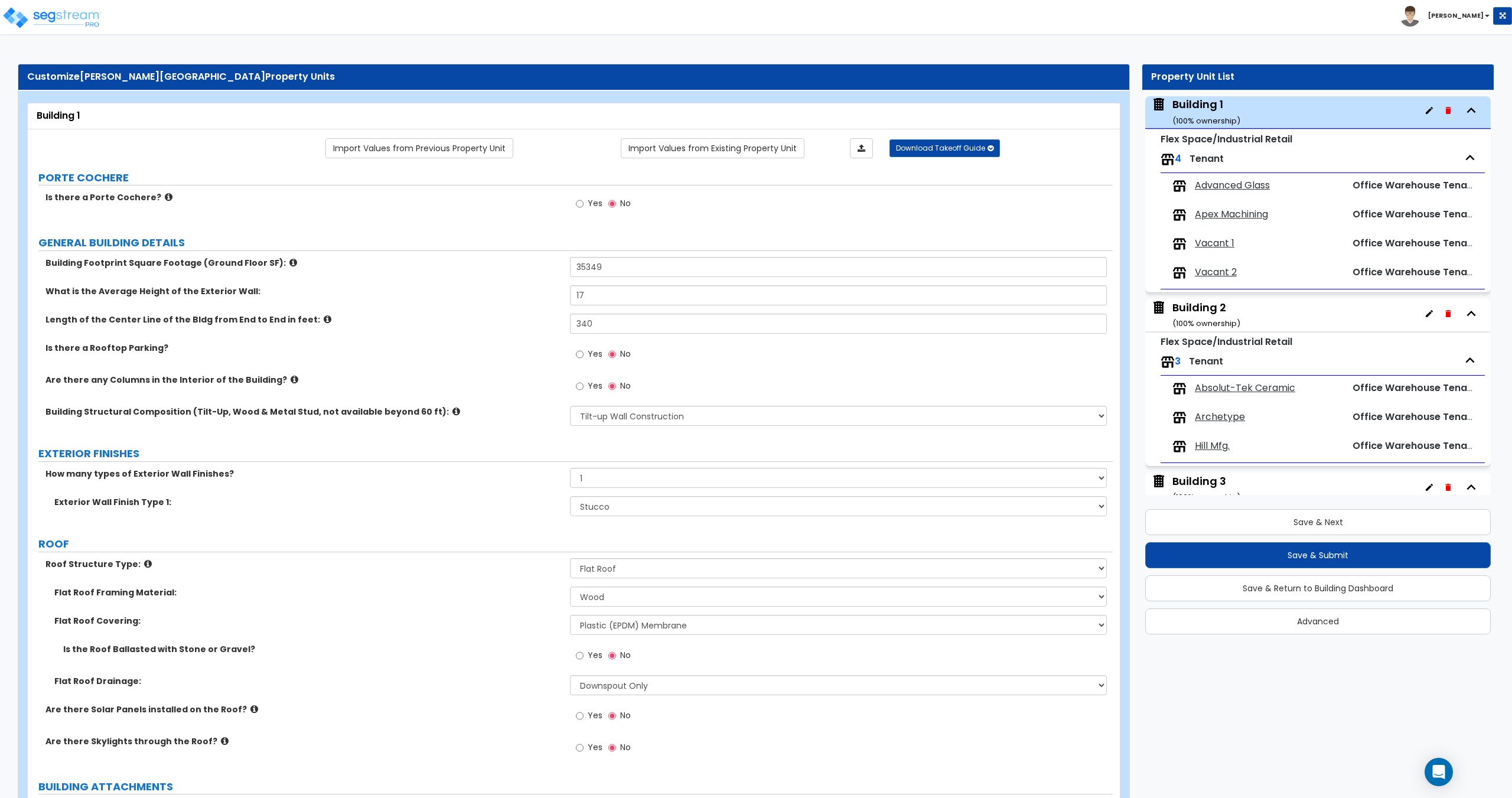
click at [1228, 187] on span "Advanced Glass" at bounding box center [1232, 185] width 75 height 13
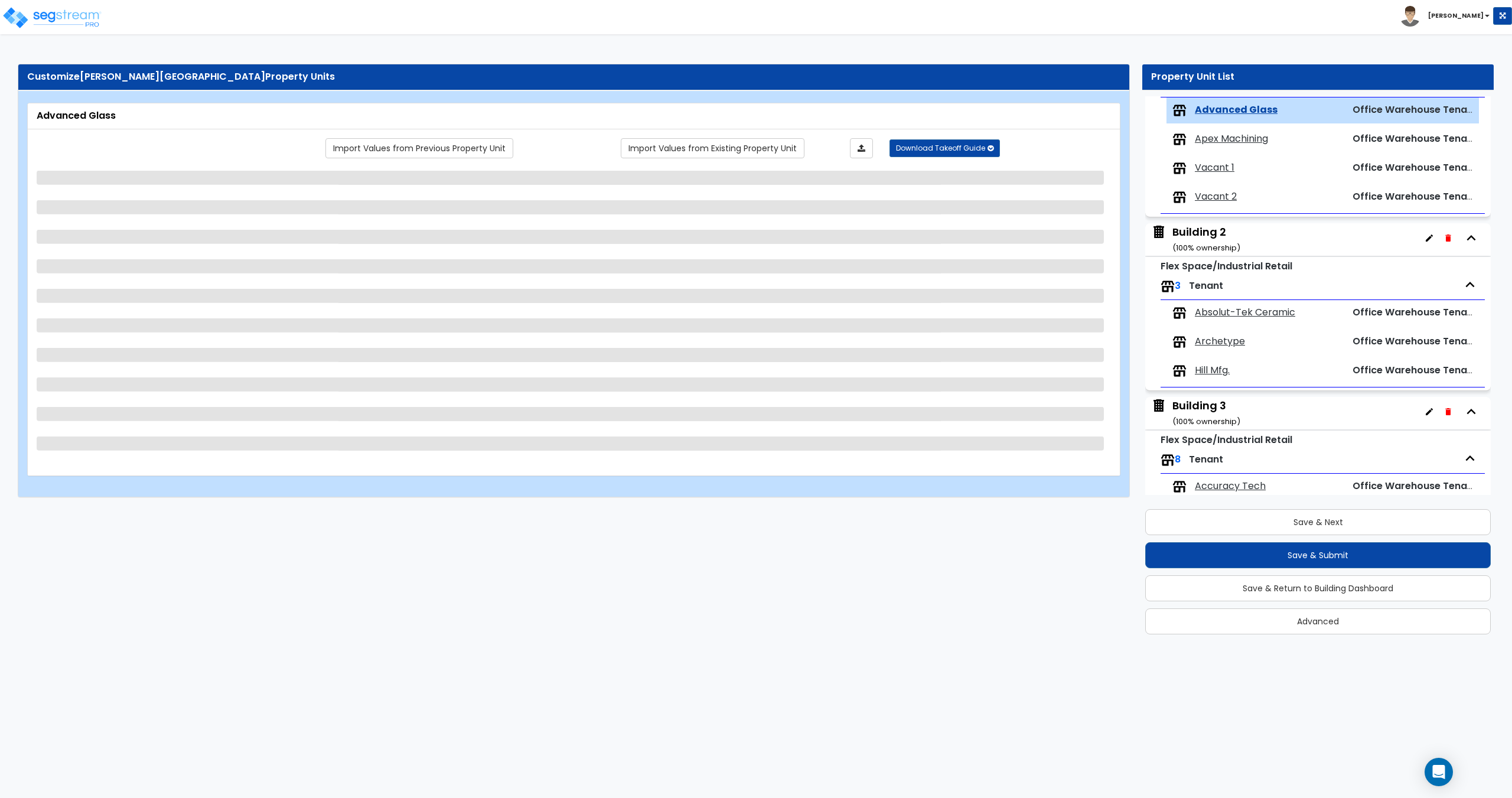
scroll to position [137, 0]
select select "3"
select select "1"
select select "2"
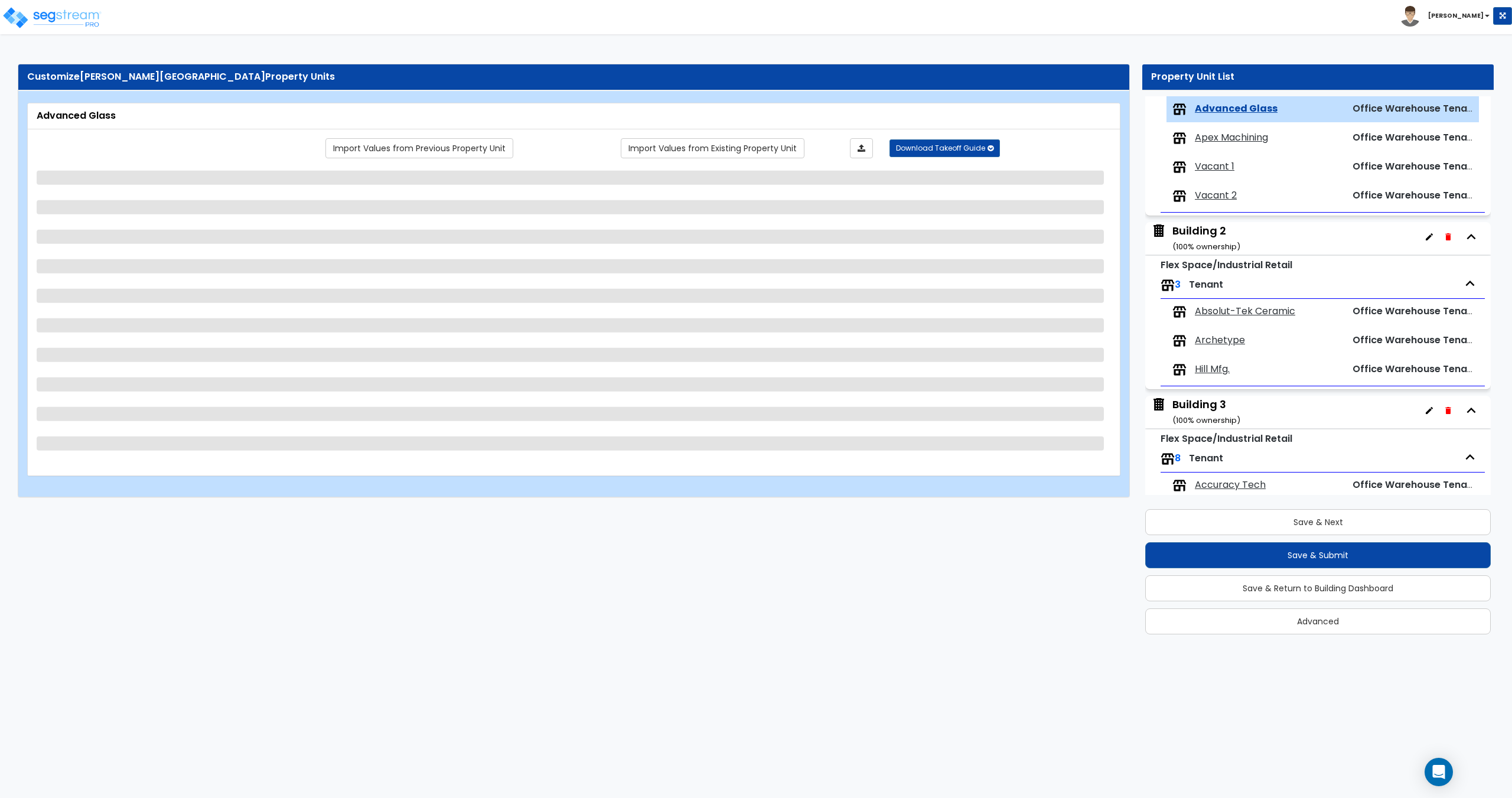
select select "1"
select select "5"
select select "1"
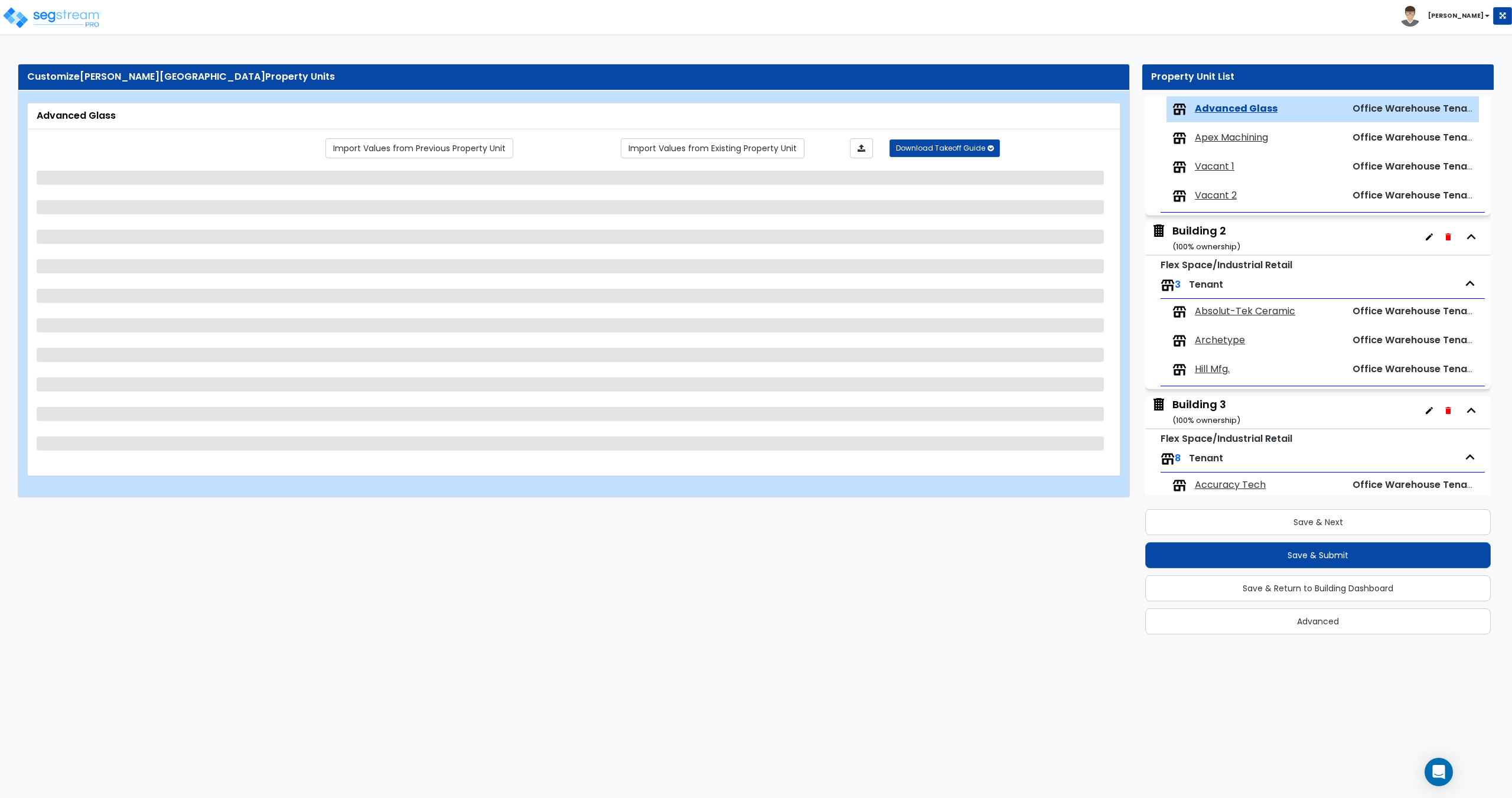
select select "1"
select select "9"
select select "3"
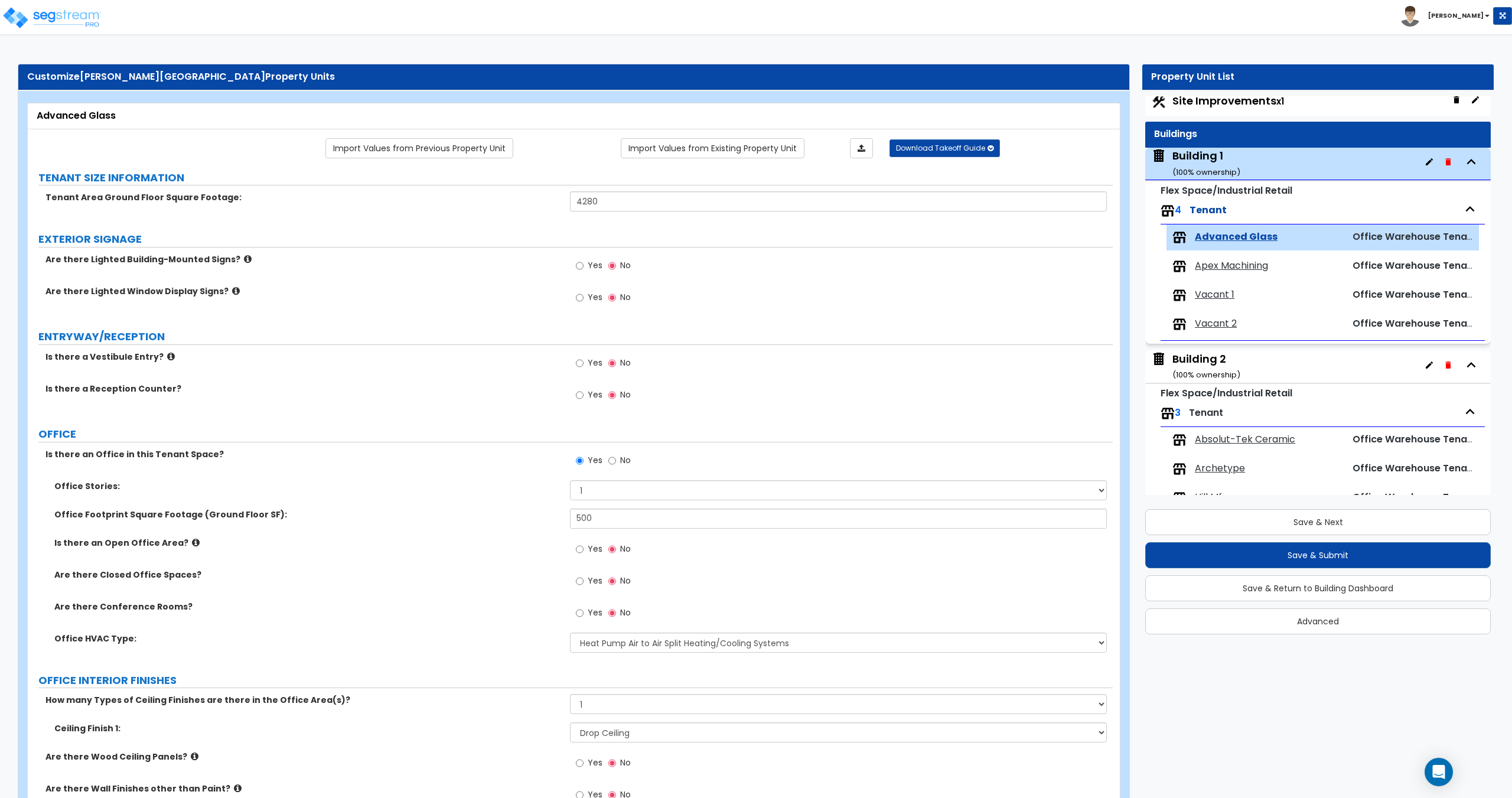
scroll to position [0, 0]
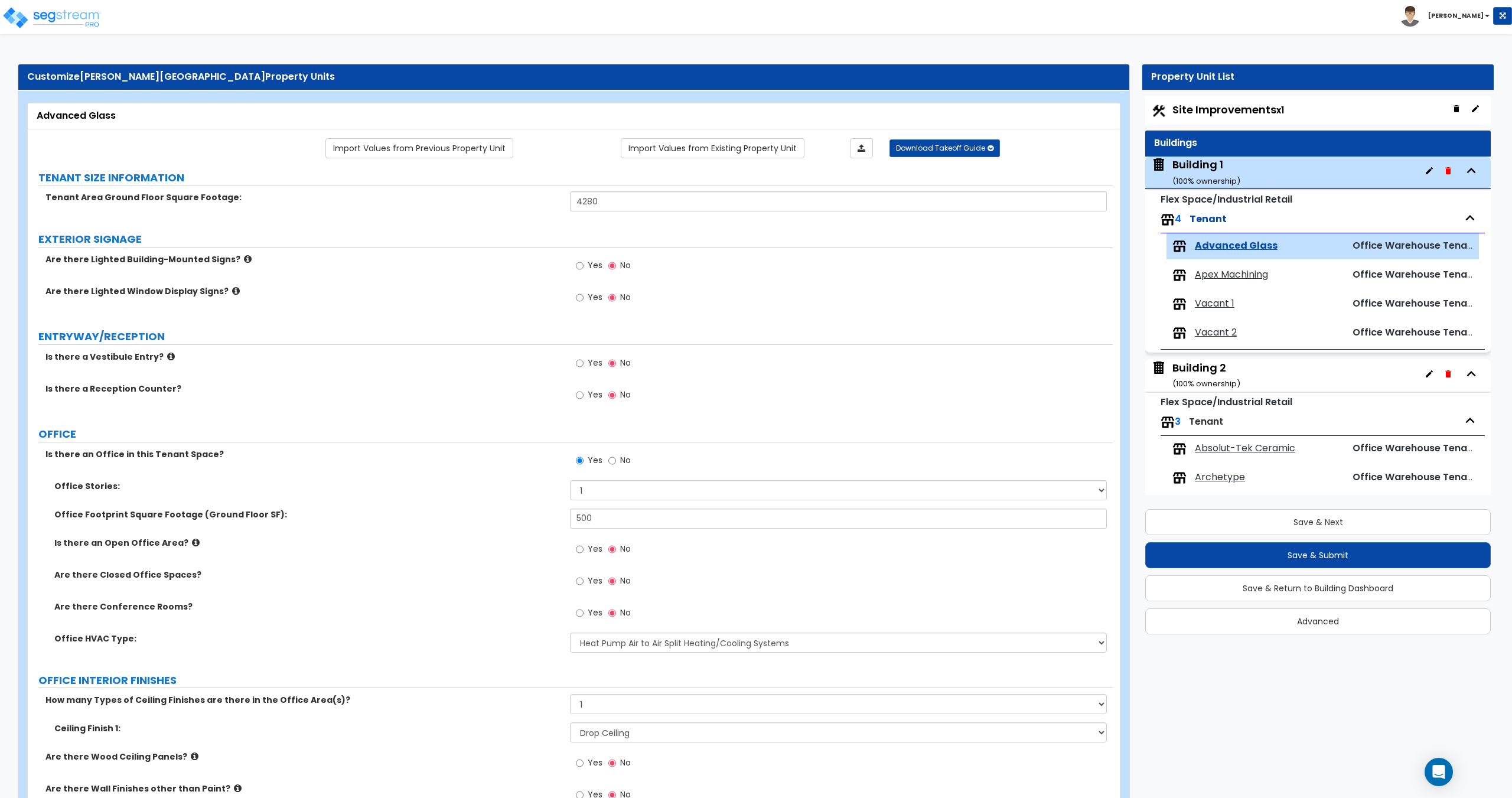
click at [1228, 113] on span "Site Improvements x1" at bounding box center [1228, 110] width 111 height 15
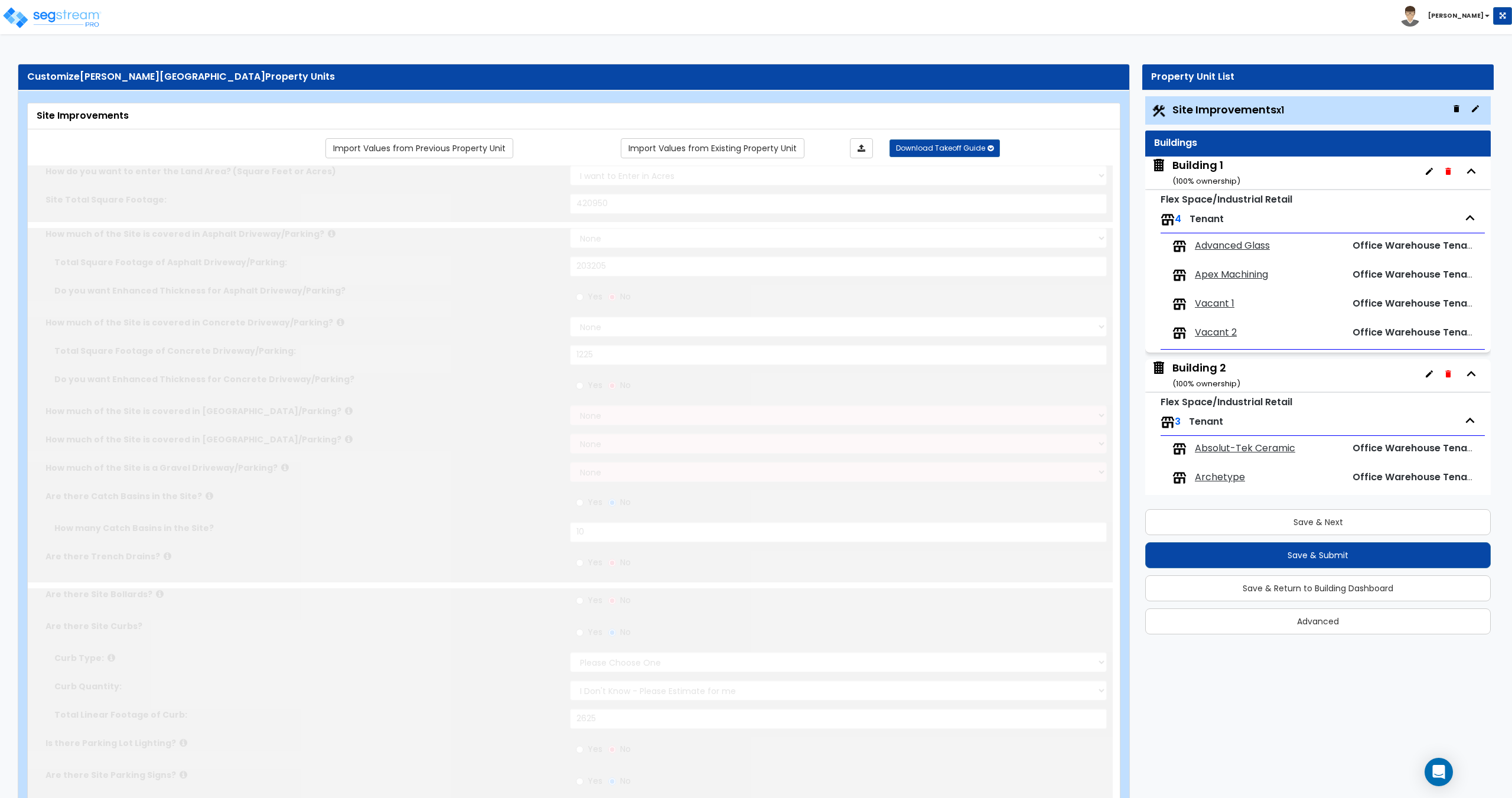
select select "2"
type input "420950"
select select "2"
type input "203205"
select select "2"
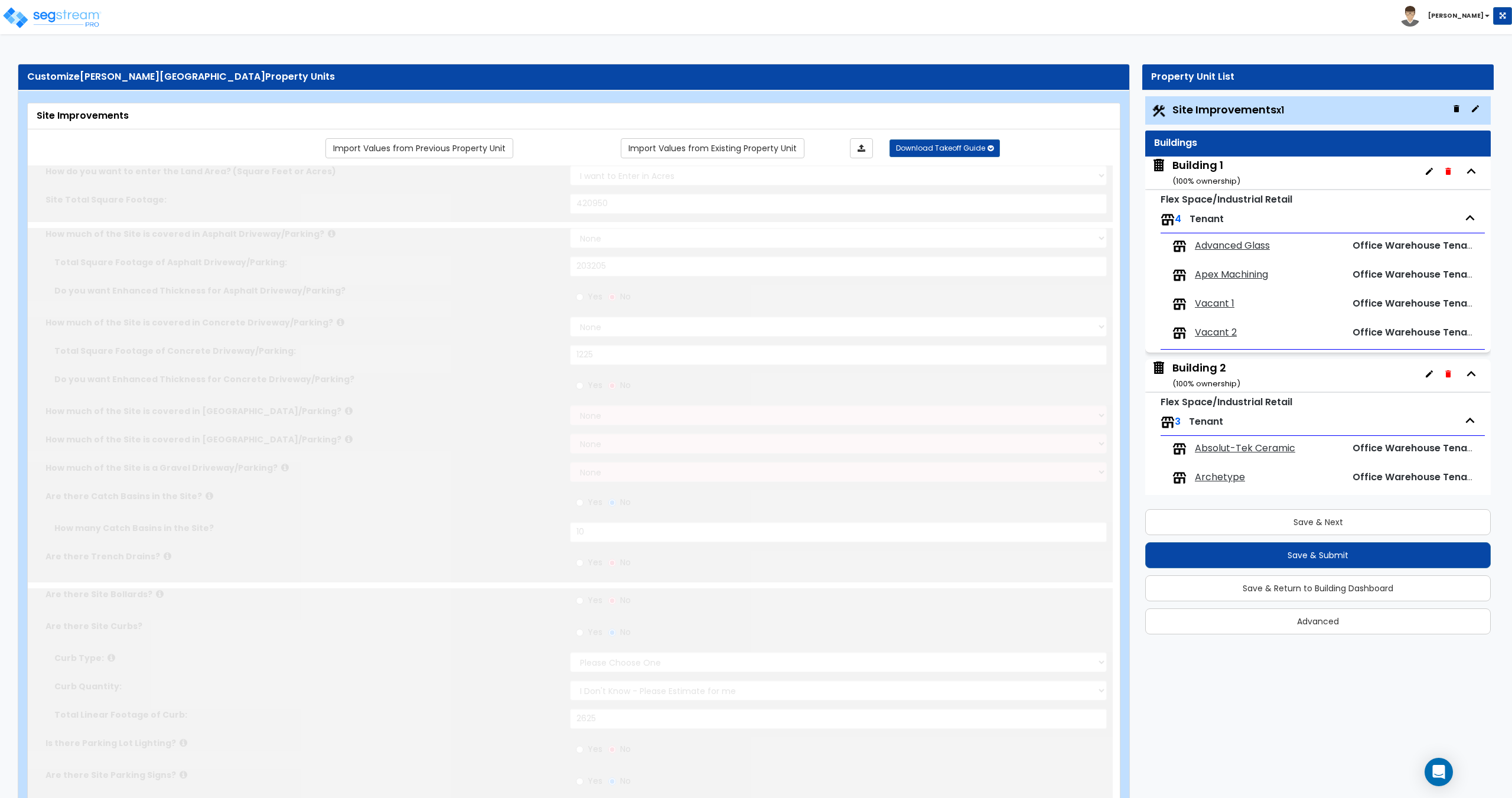
type input "1225"
radio input "true"
type input "10"
radio input "true"
select select "1"
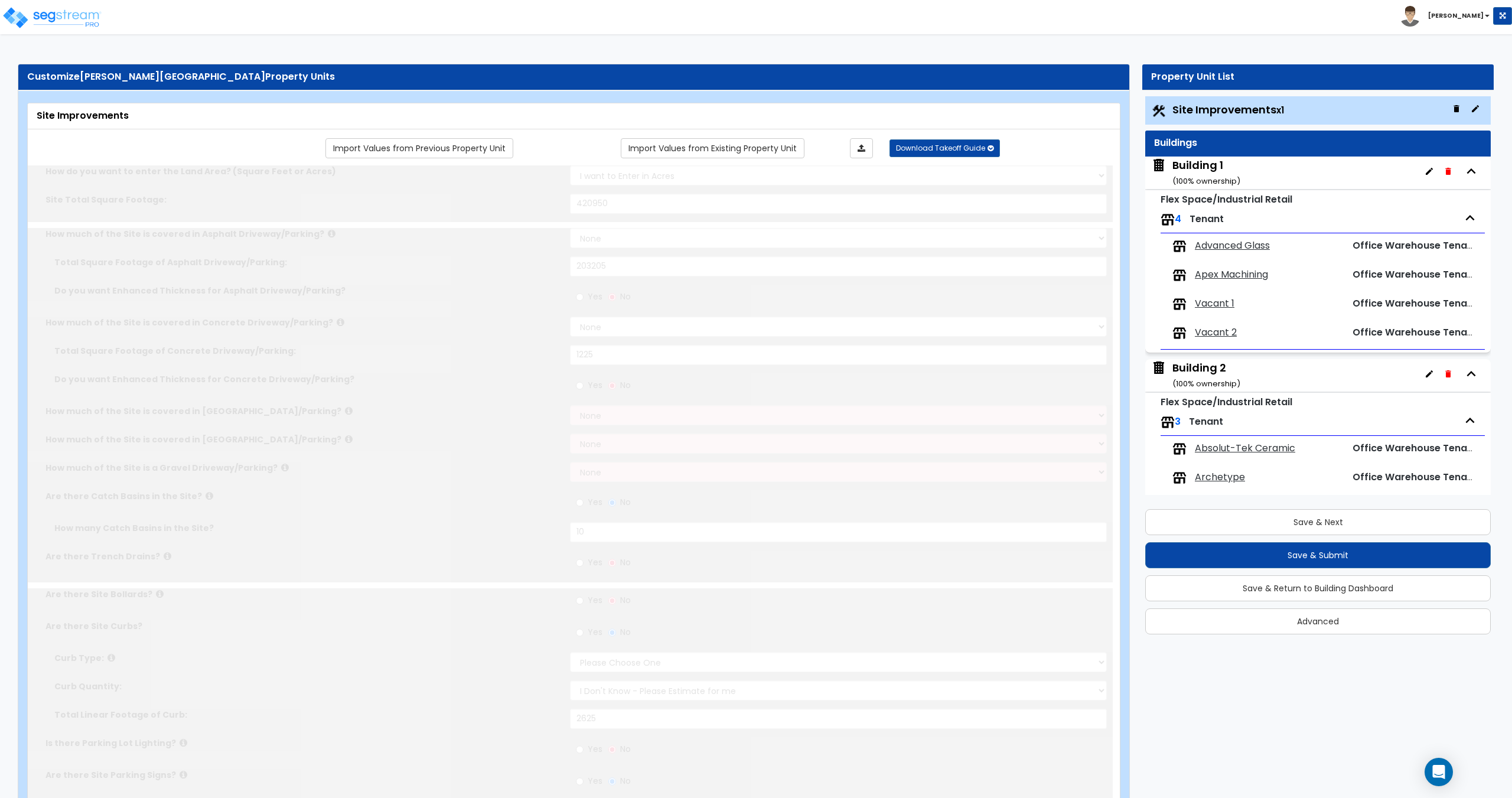
select select "1"
type input "2625"
radio input "true"
type input "30"
radio input "true"
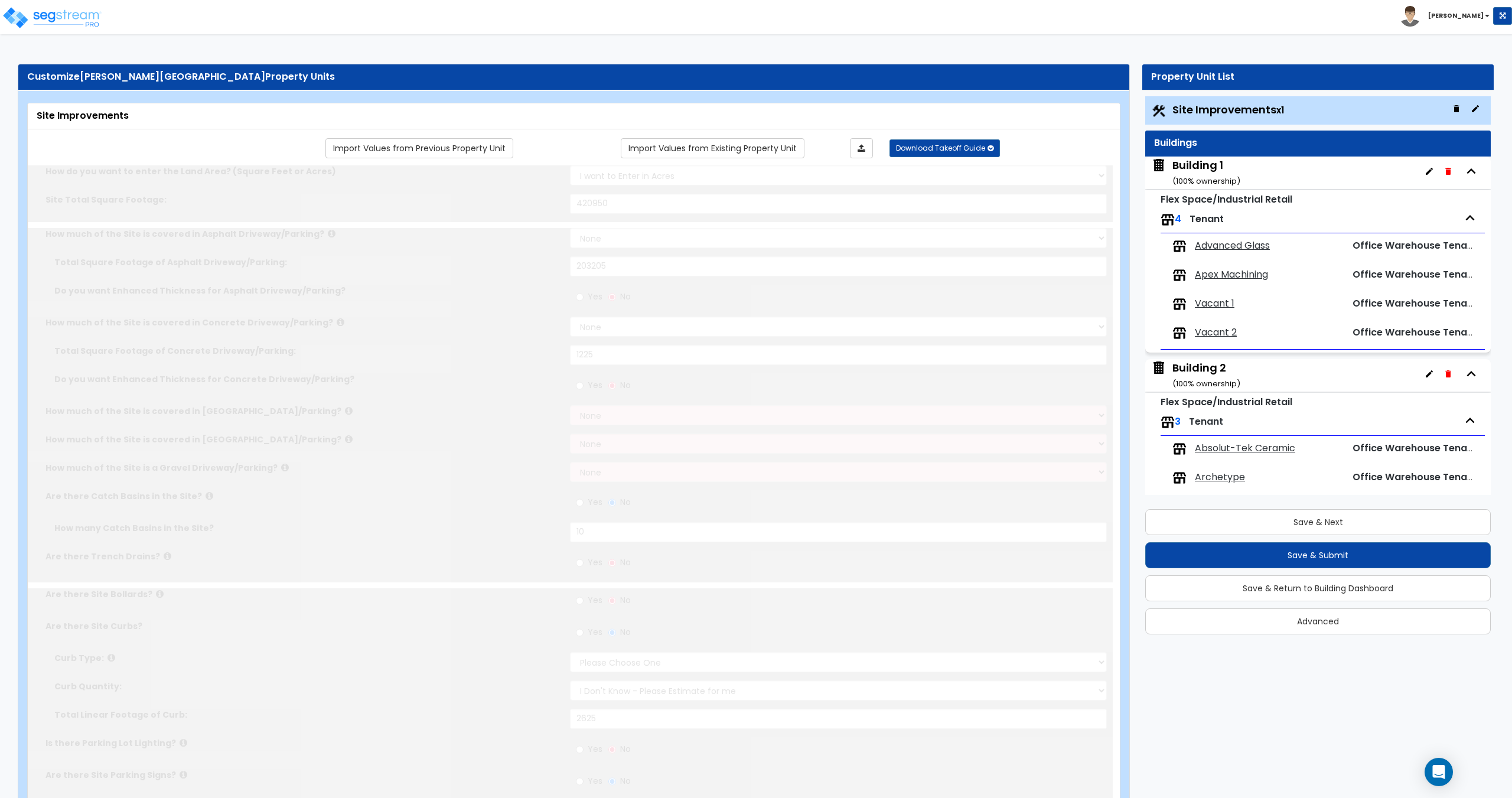
select select "1"
type input "180"
radio input "true"
select select "1"
type input "360"
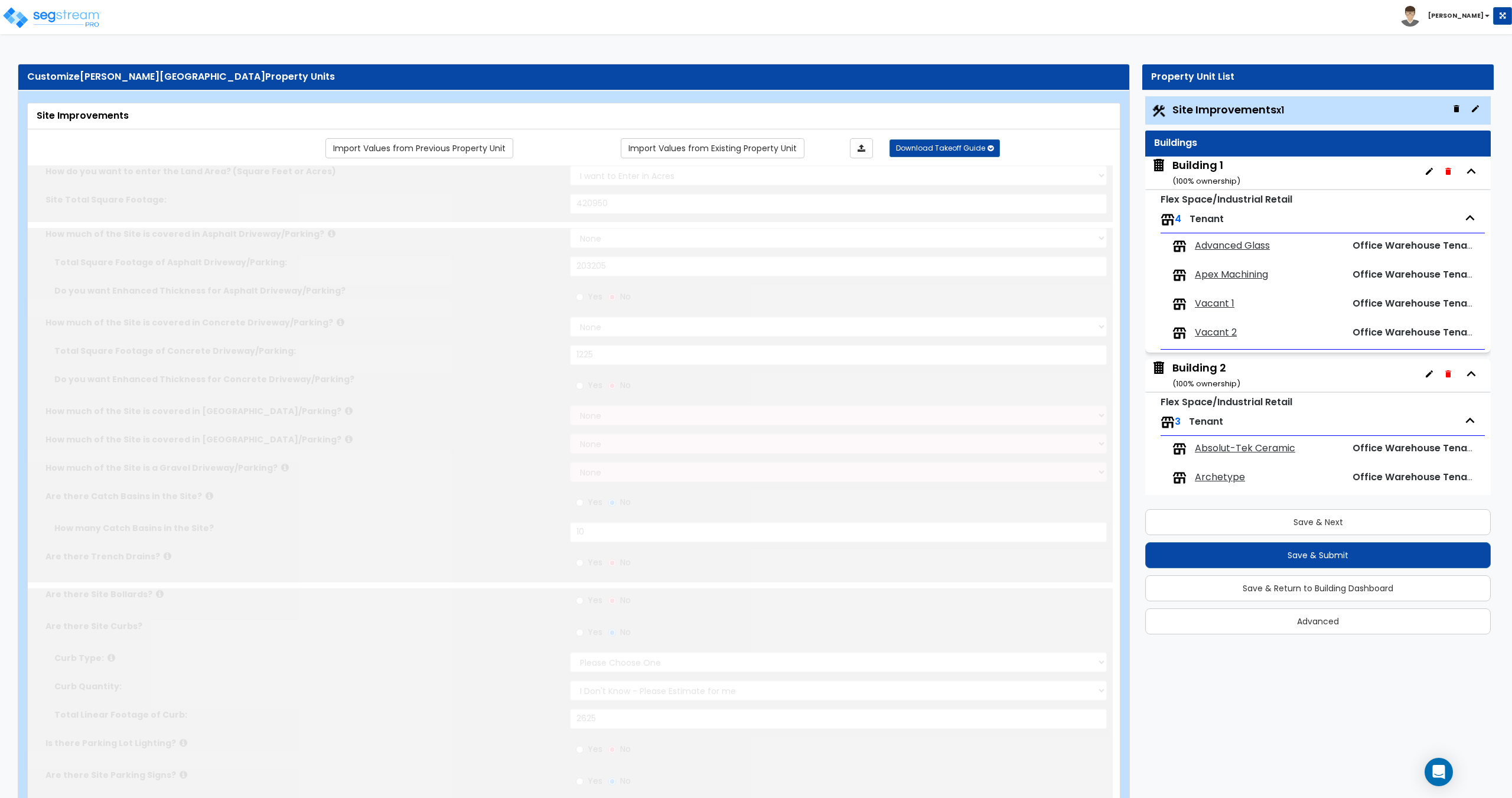
radio input "true"
select select "2"
type input "265"
select select "1"
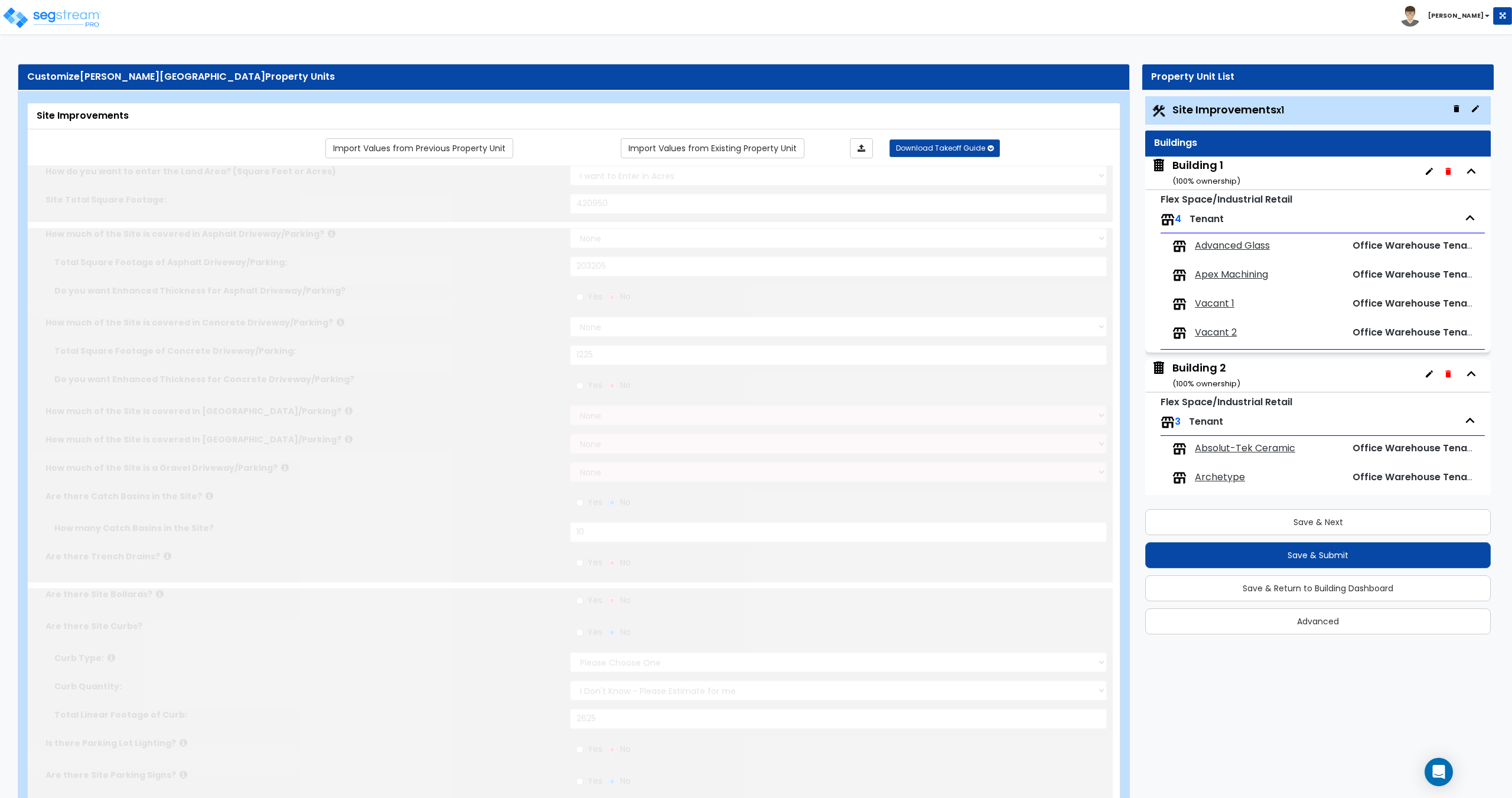
radio input "true"
select select "2"
type input "125"
radio input "true"
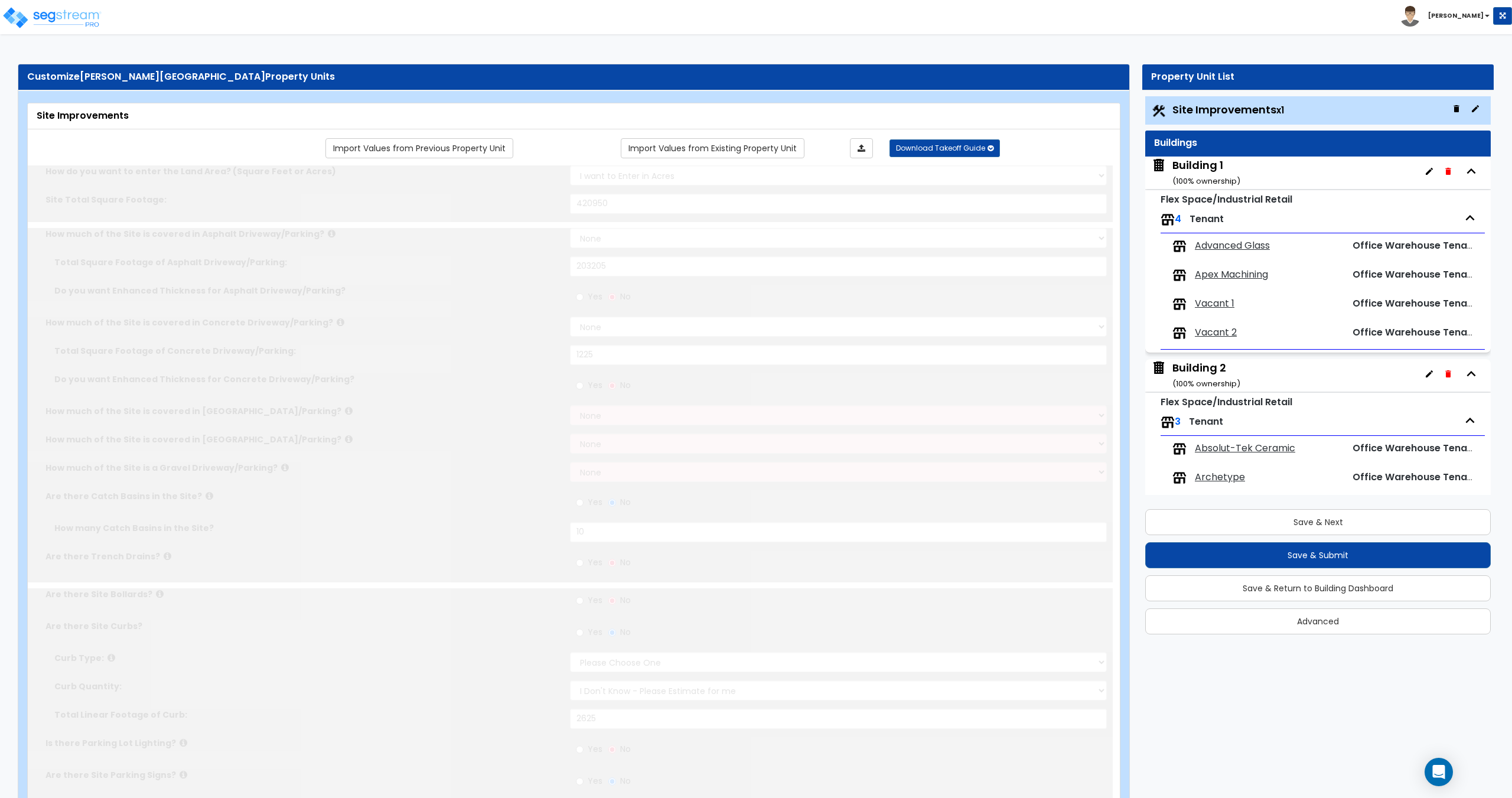
select select "3"
type input "1800"
radio input "true"
type input "3"
type input "150"
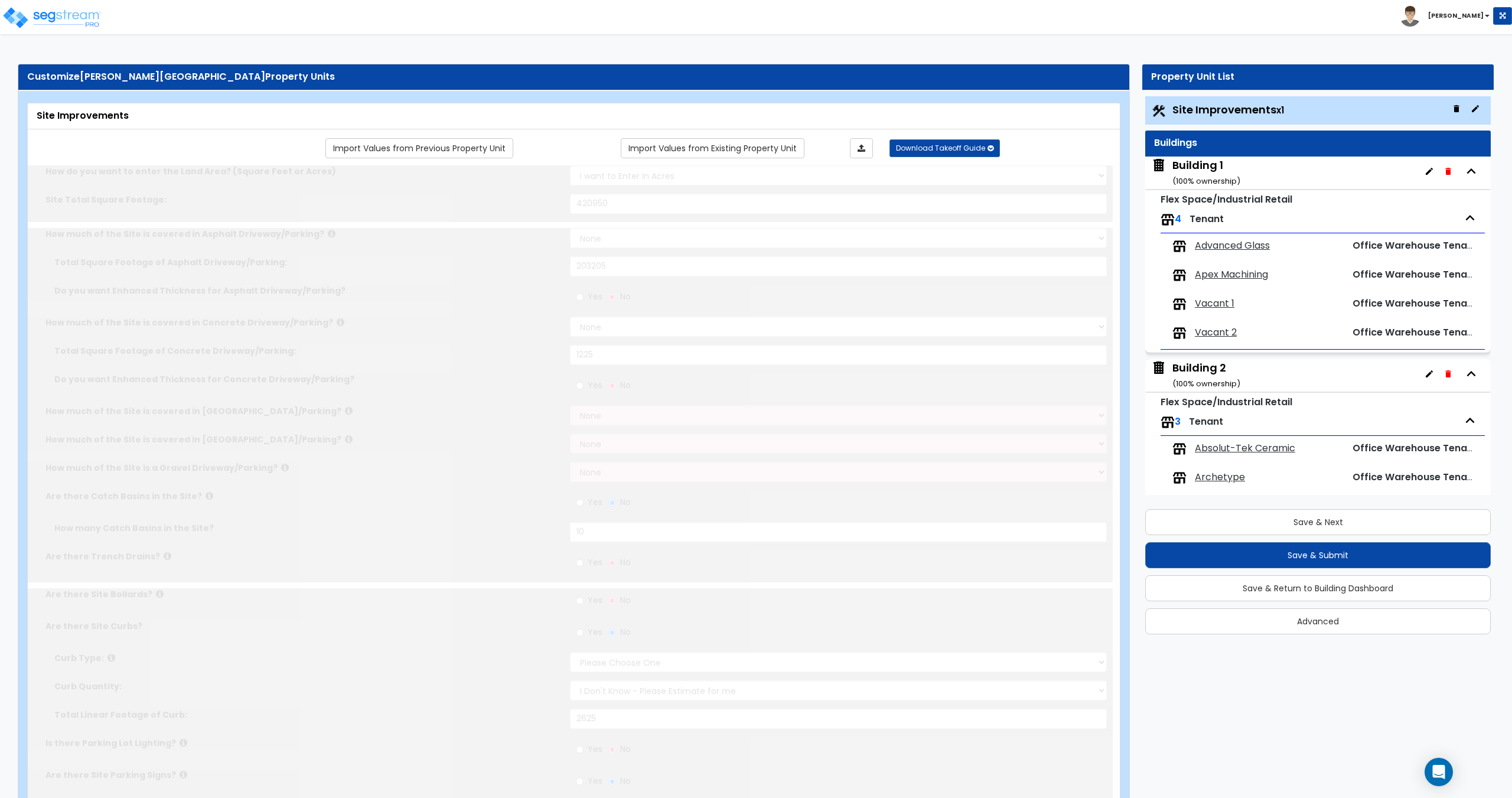
radio input "true"
select select "1"
type input "10"
radio input "true"
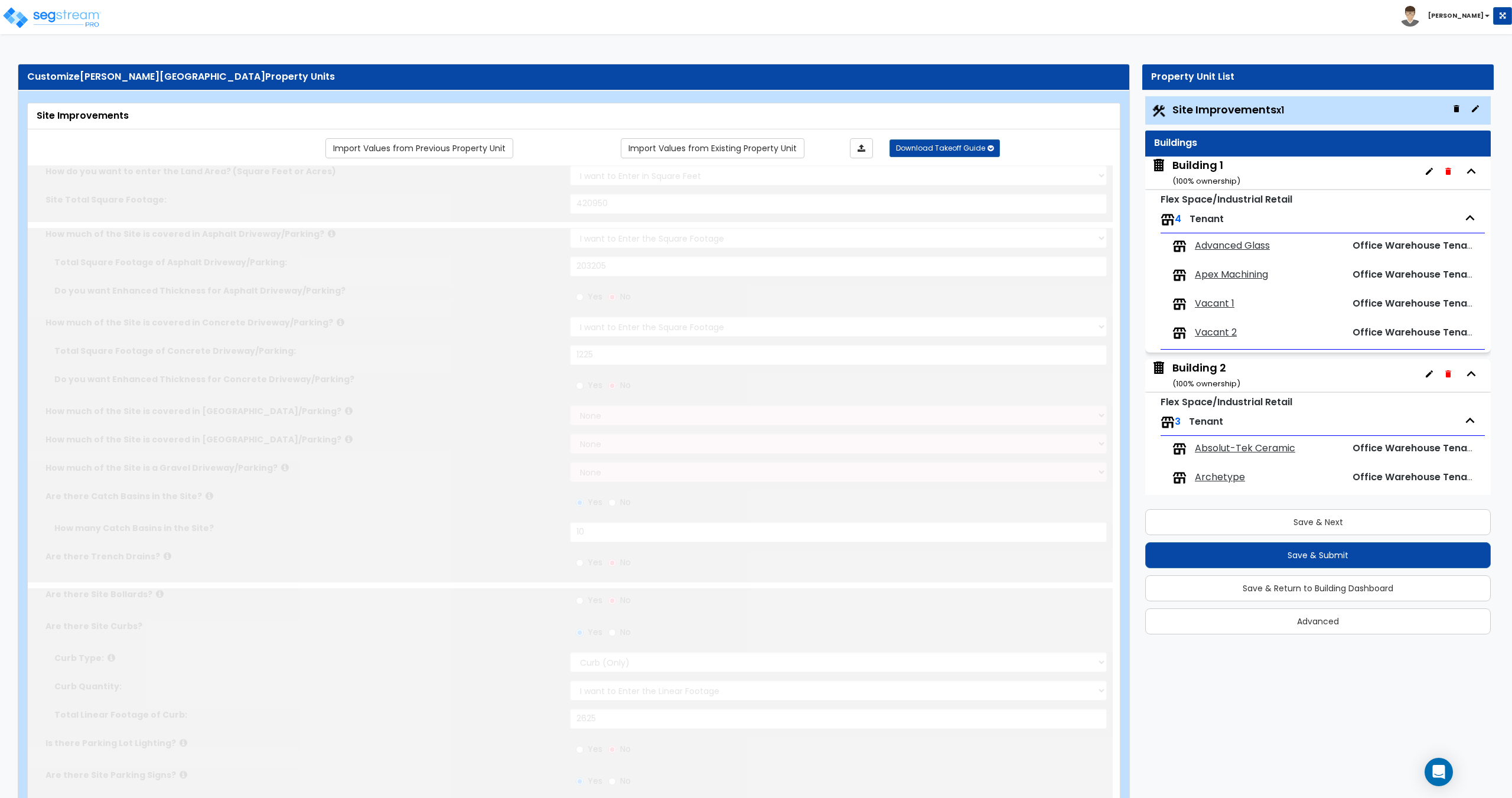
select select "1"
type input "30"
select select "1"
select select "4"
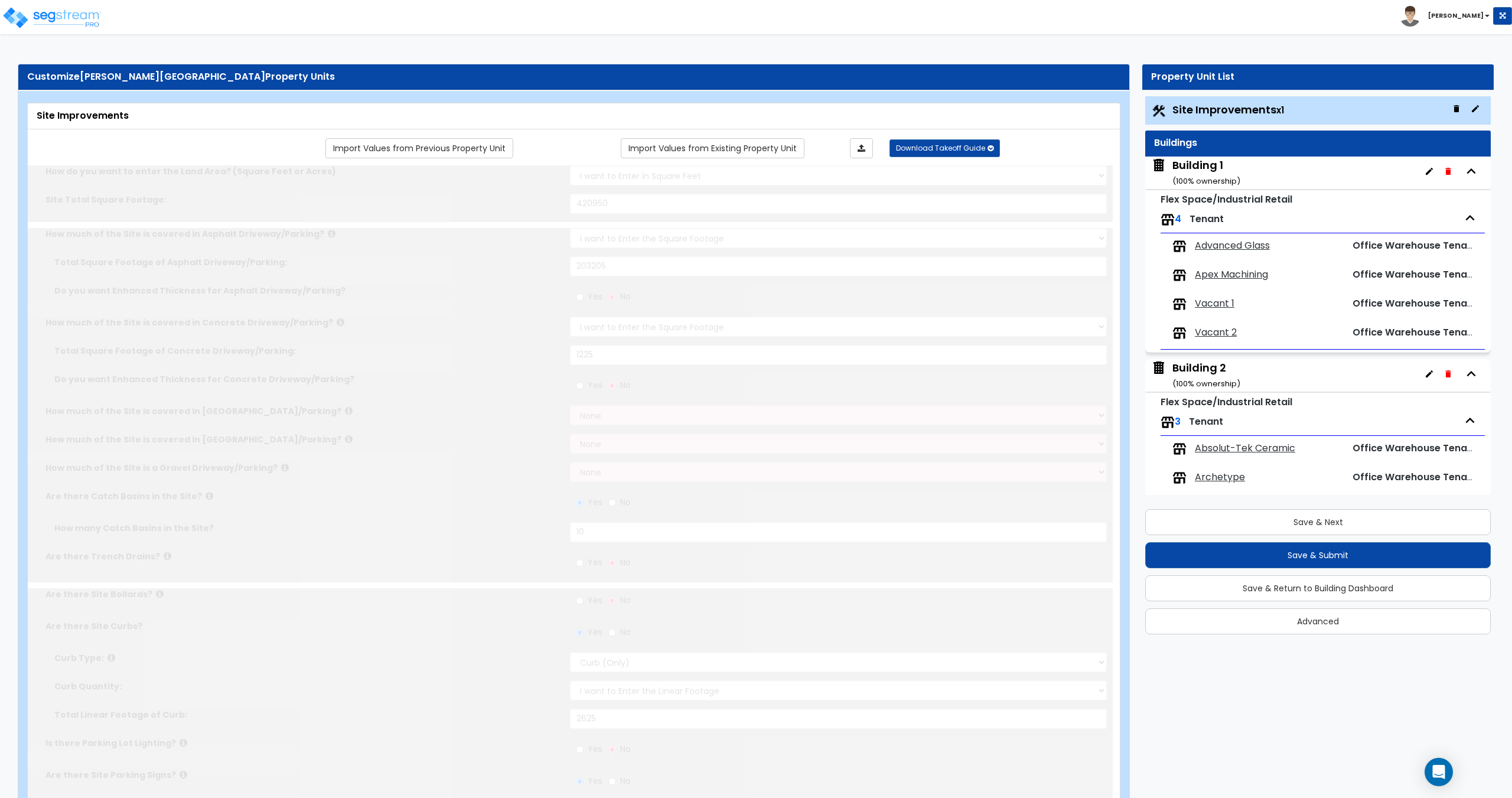
type input "30"
radio input "true"
select select "1"
type input "3"
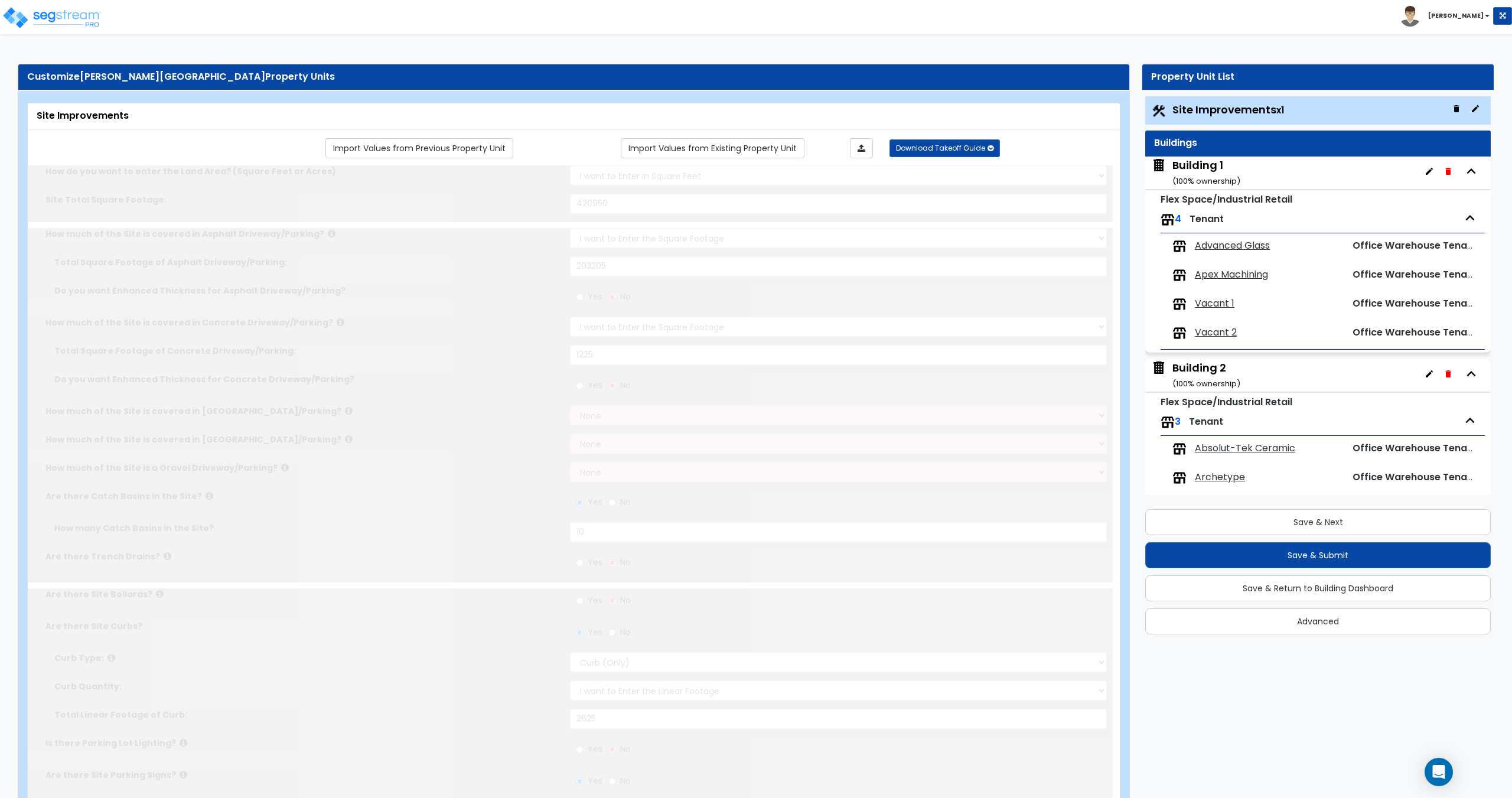
type input "10"
select select "1"
radio input "true"
select select "1"
type input "5"
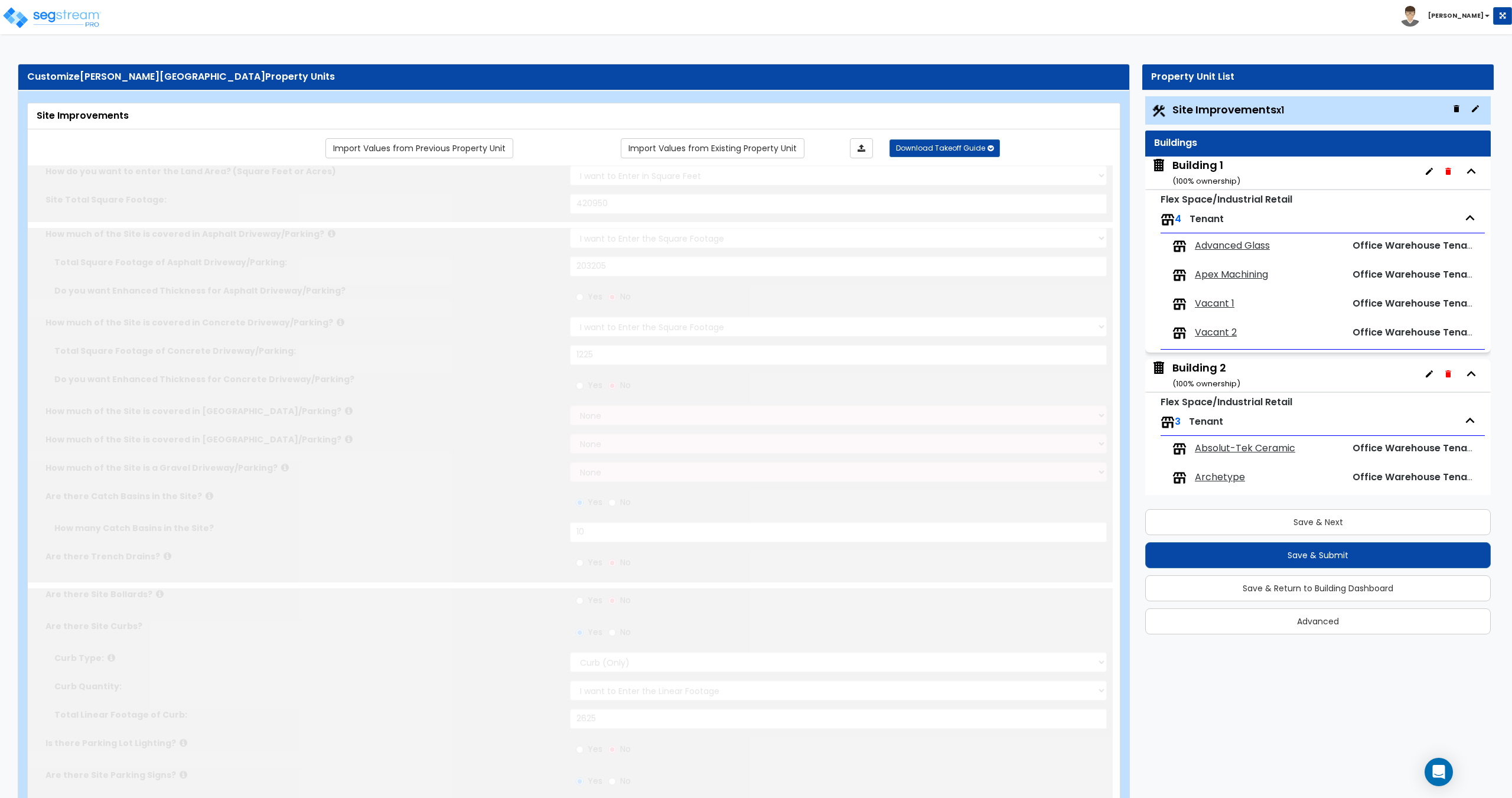
type input "350"
type input "6"
select select "1"
select select "2"
radio input "true"
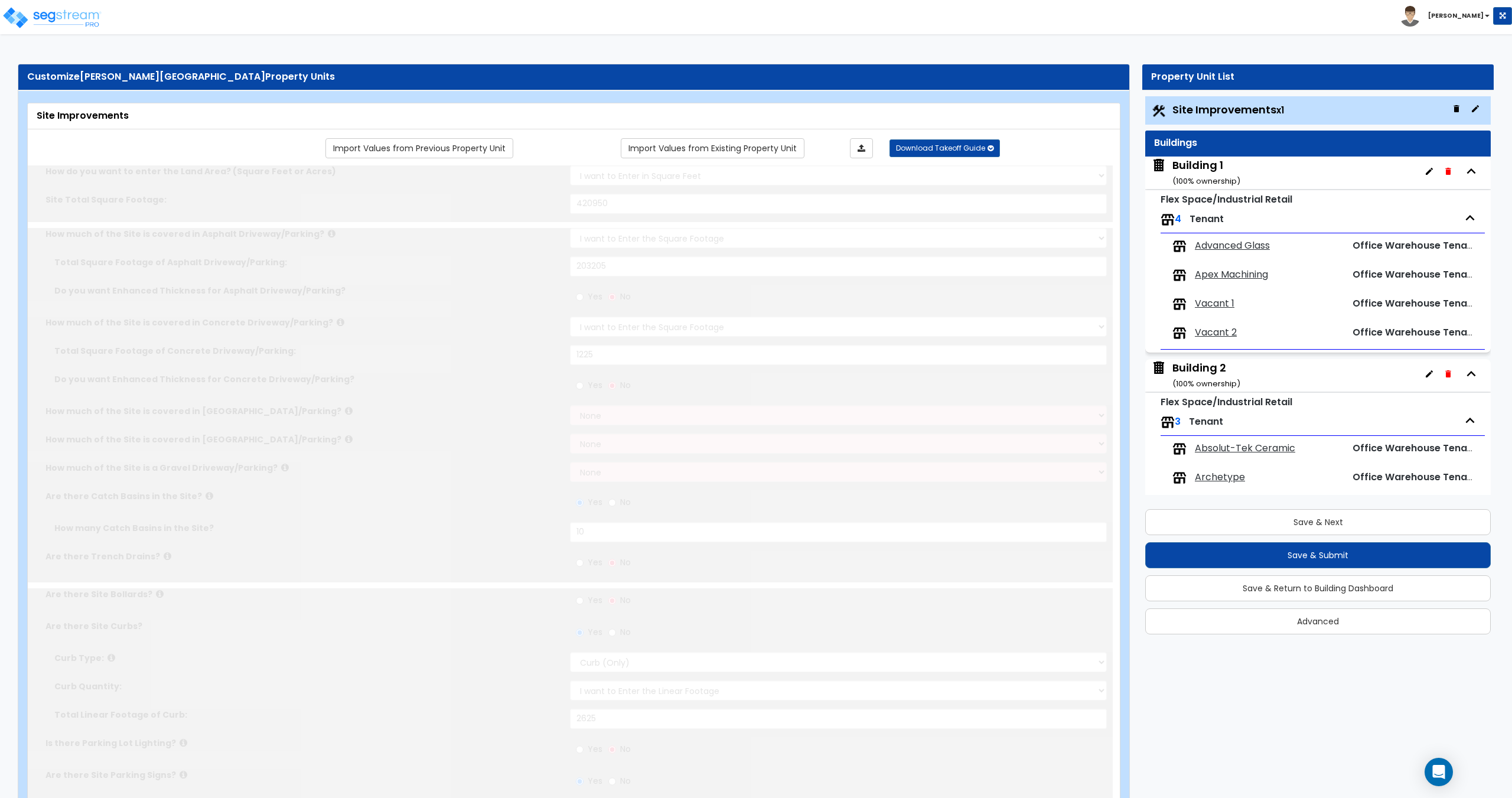
type input "5"
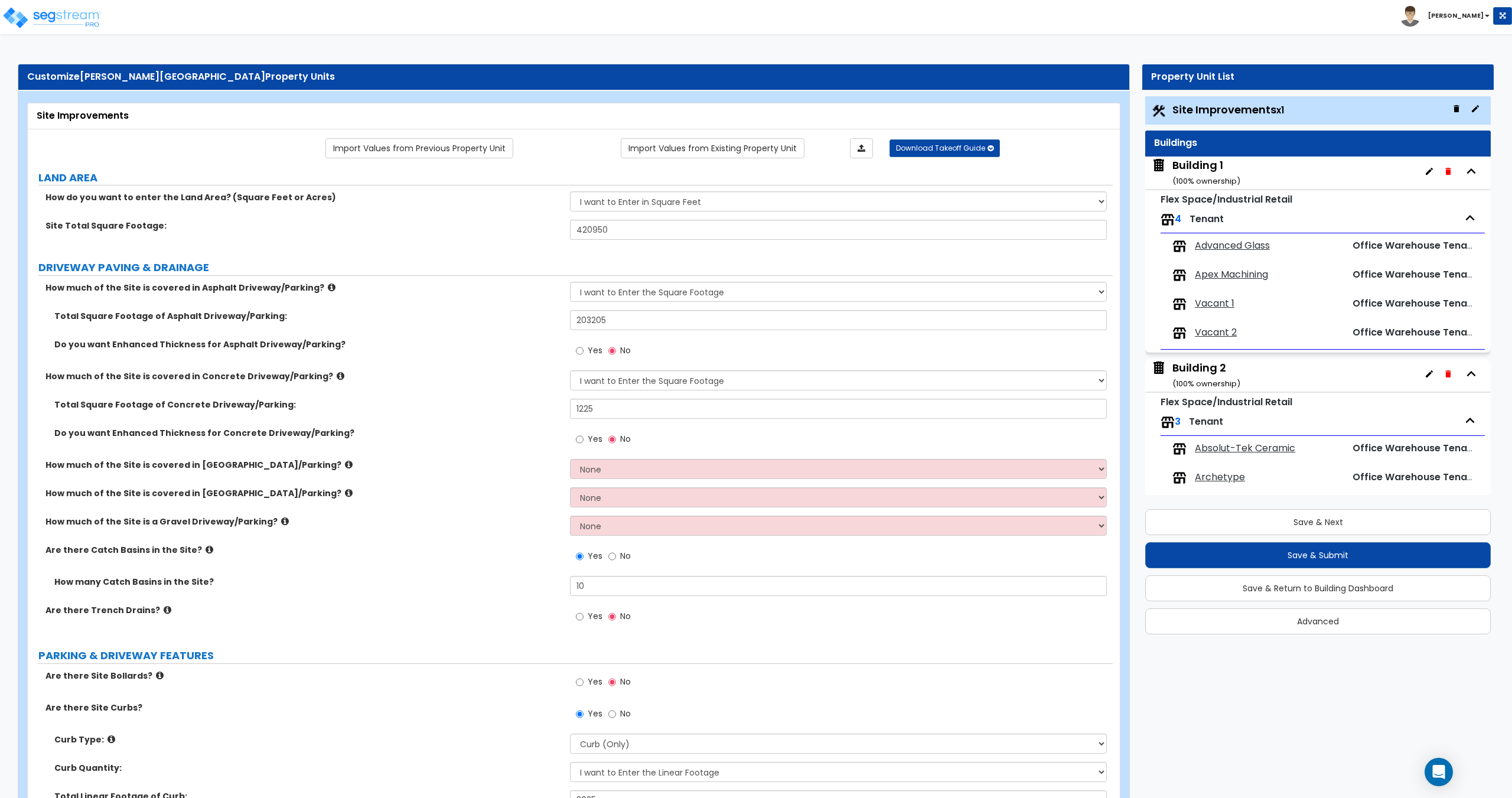
click at [1222, 246] on span "Advanced Glass" at bounding box center [1232, 246] width 75 height 13
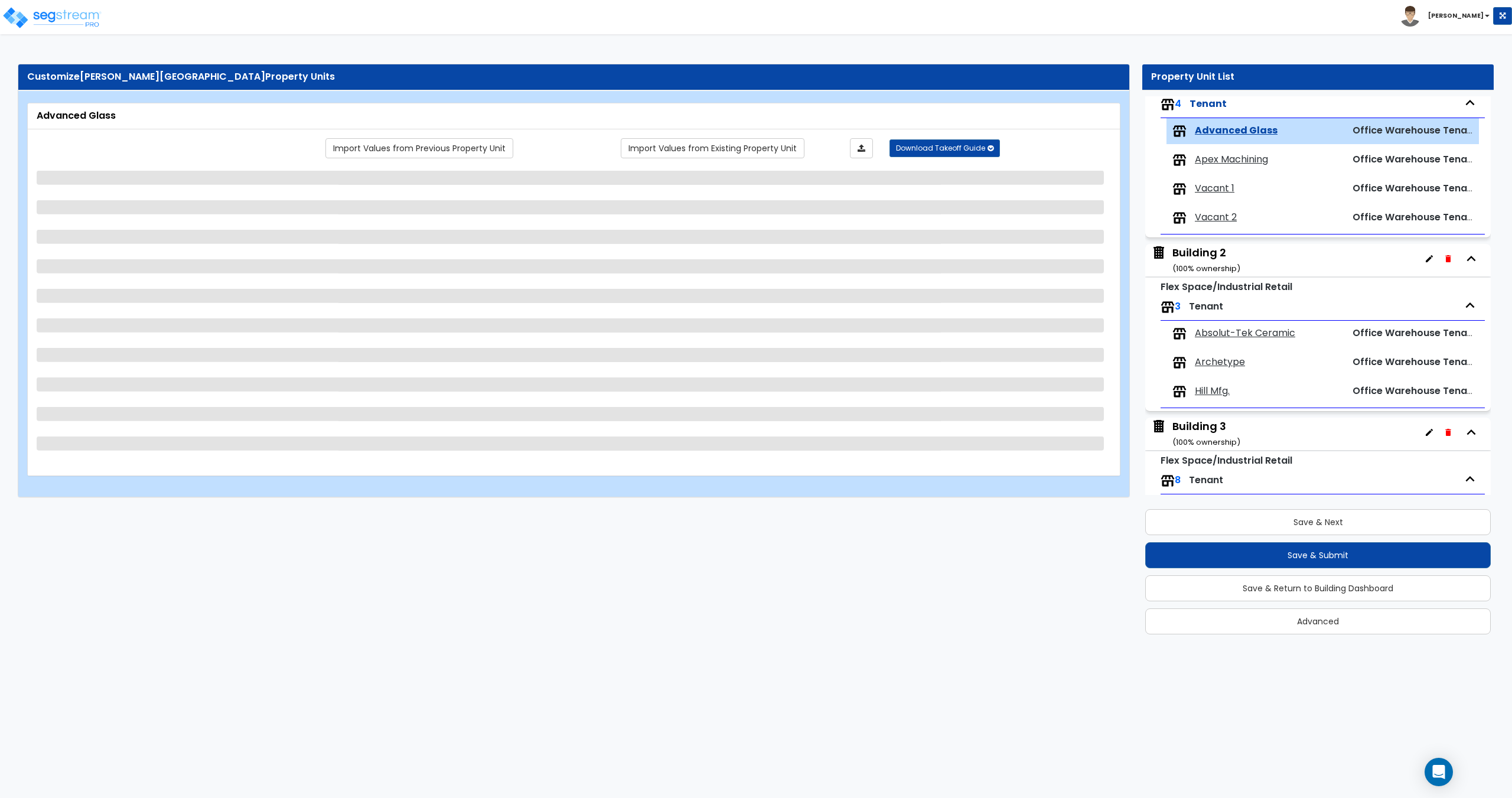
scroll to position [137, 0]
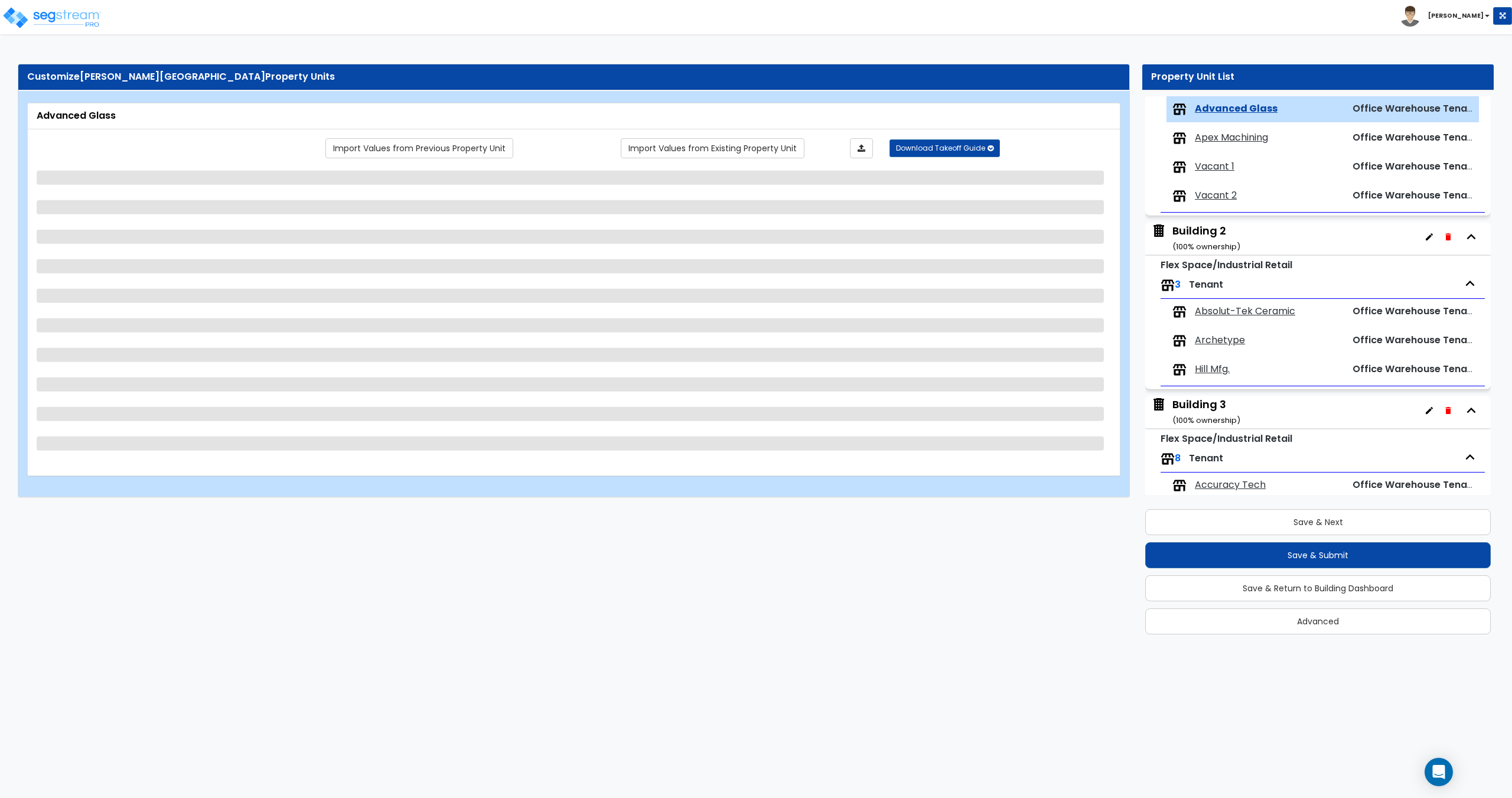
select select "3"
select select "1"
select select "2"
select select "1"
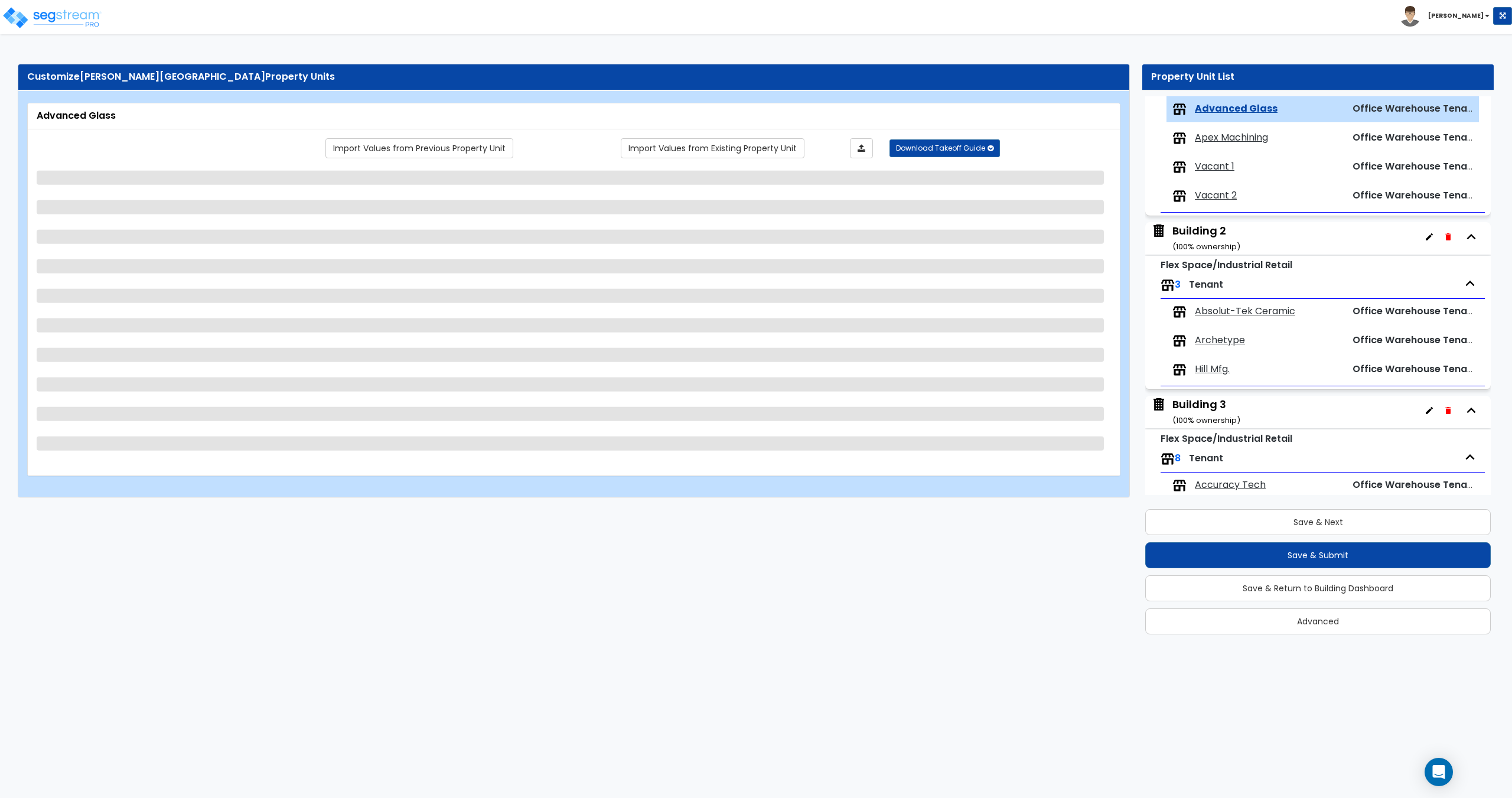
select select "5"
select select "1"
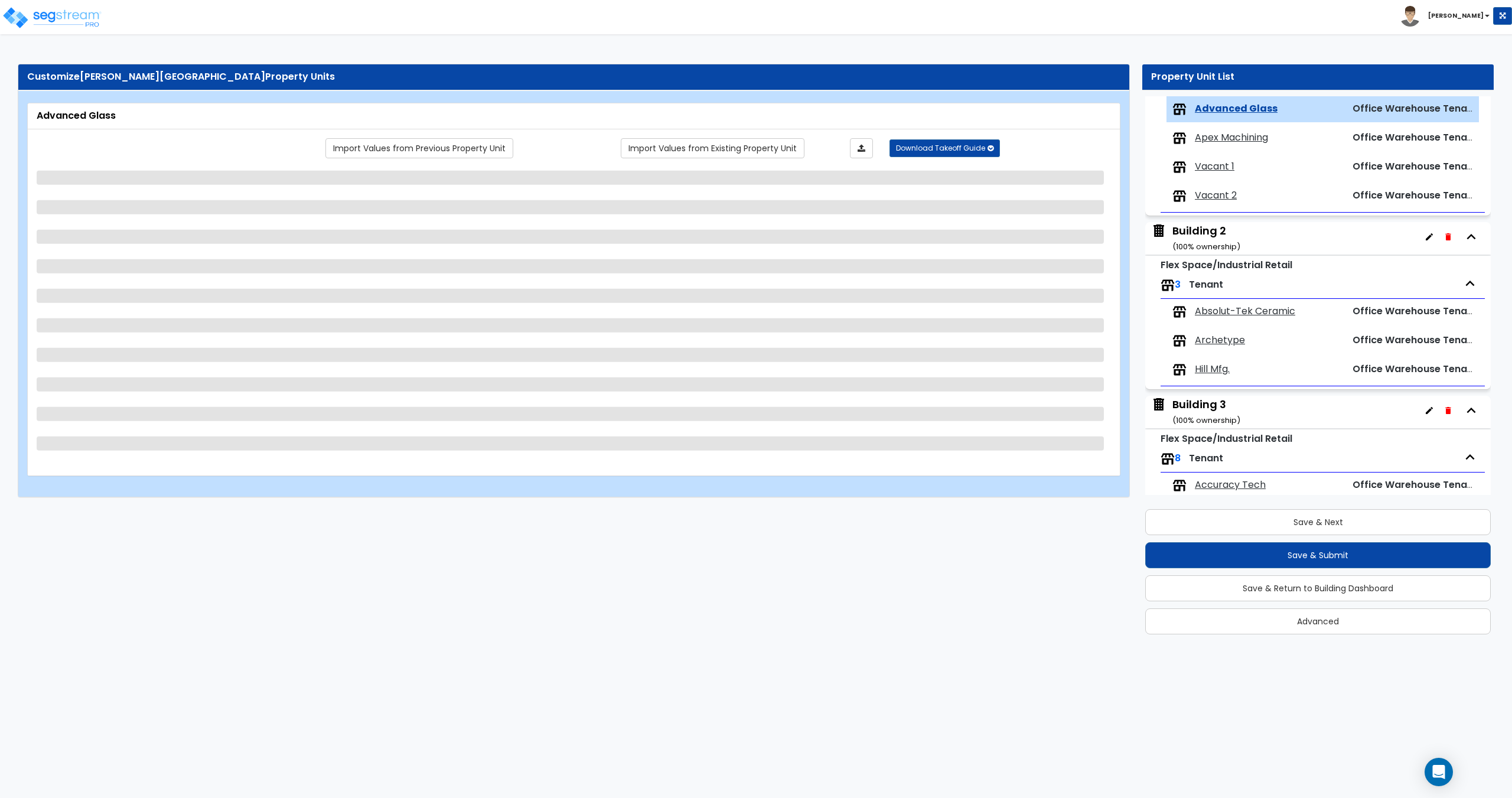
select select "1"
select select "9"
select select "3"
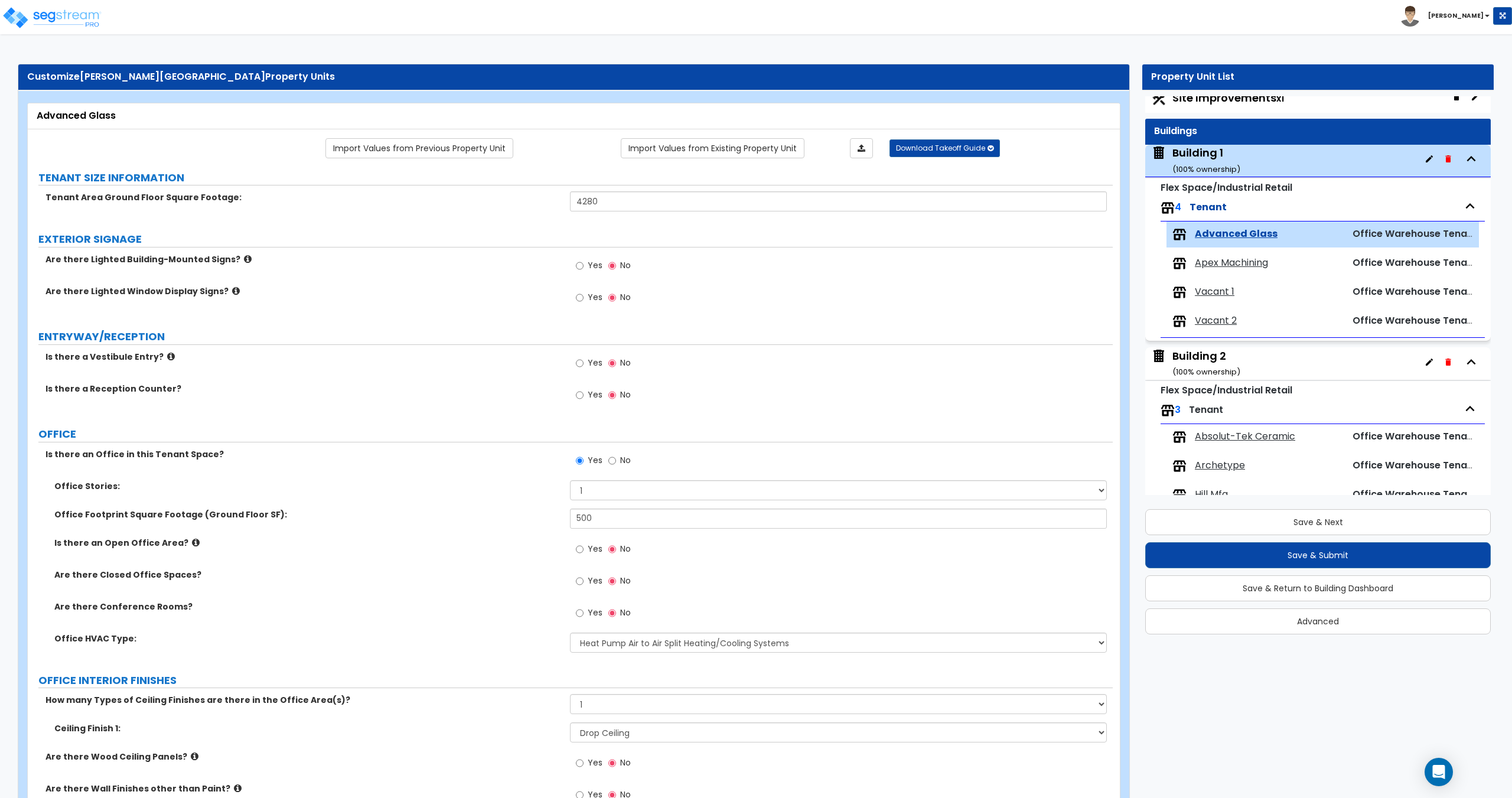
scroll to position [0, 0]
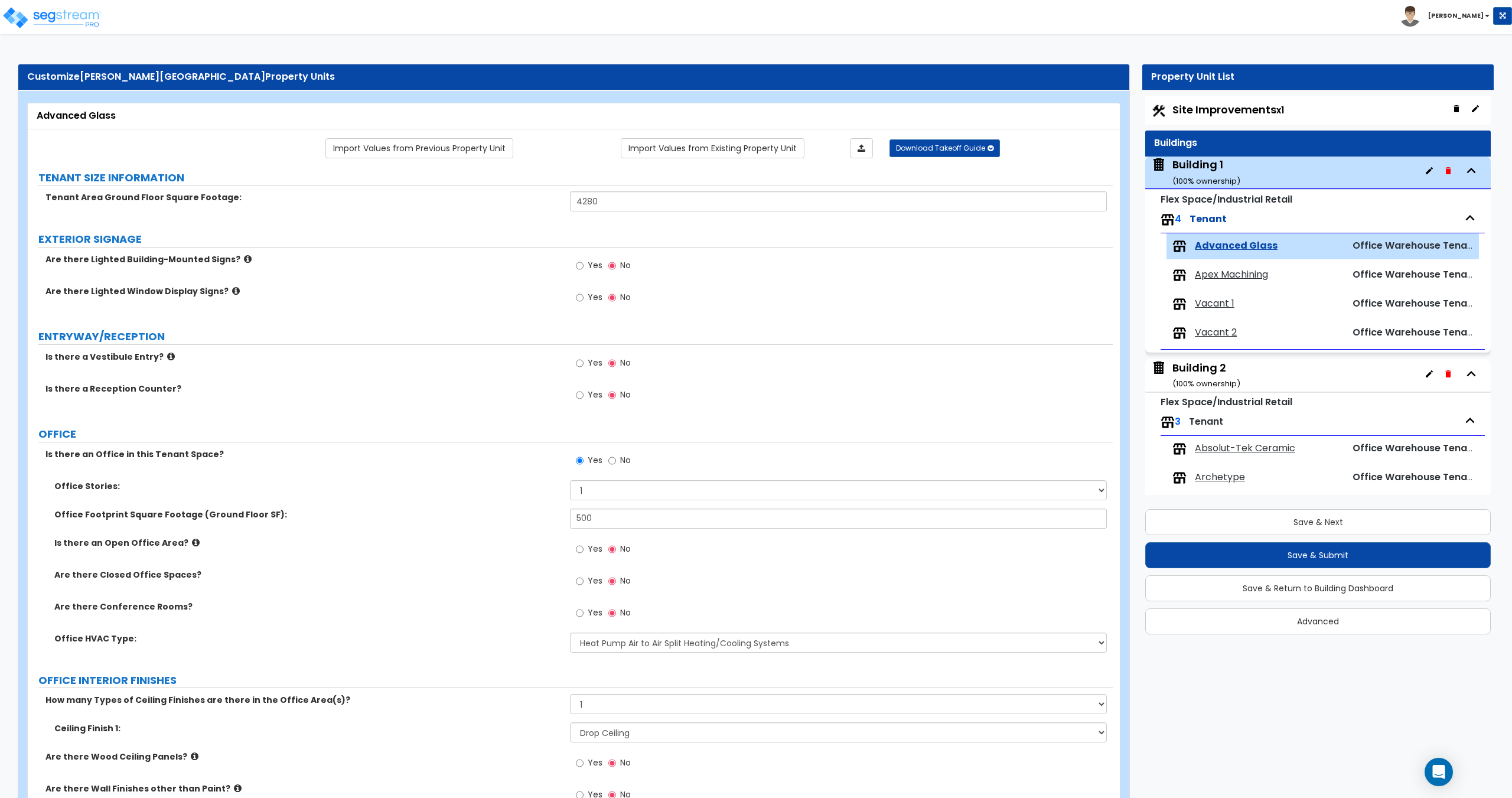
click at [1236, 136] on div "Buildings" at bounding box center [1317, 143] width 328 height 13
click at [1234, 119] on div "Site Improvements x1" at bounding box center [1317, 110] width 346 height 28
click at [1236, 113] on span "Site Improvements x1" at bounding box center [1228, 110] width 111 height 15
select select "2"
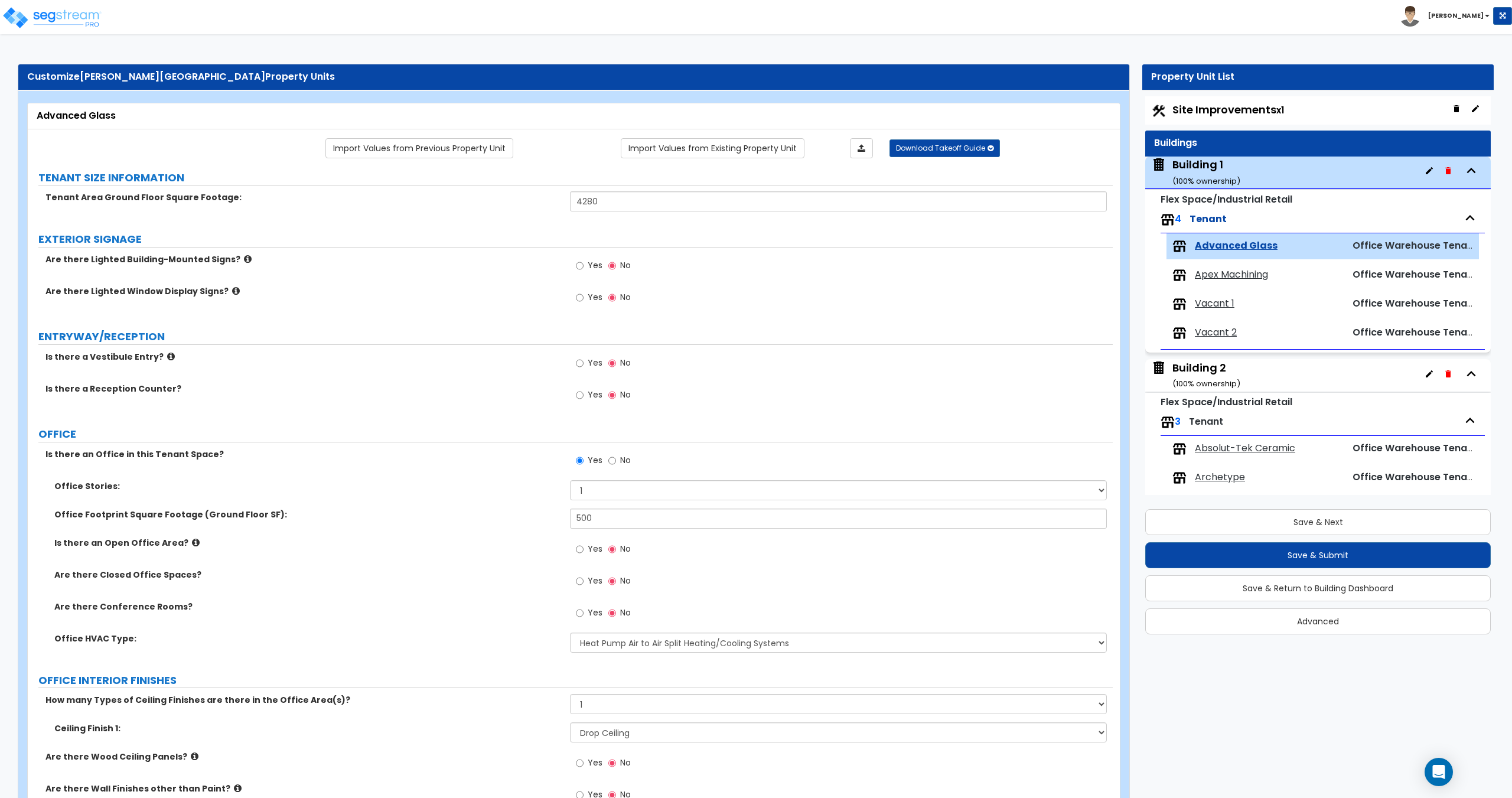
select select "2"
select select "1"
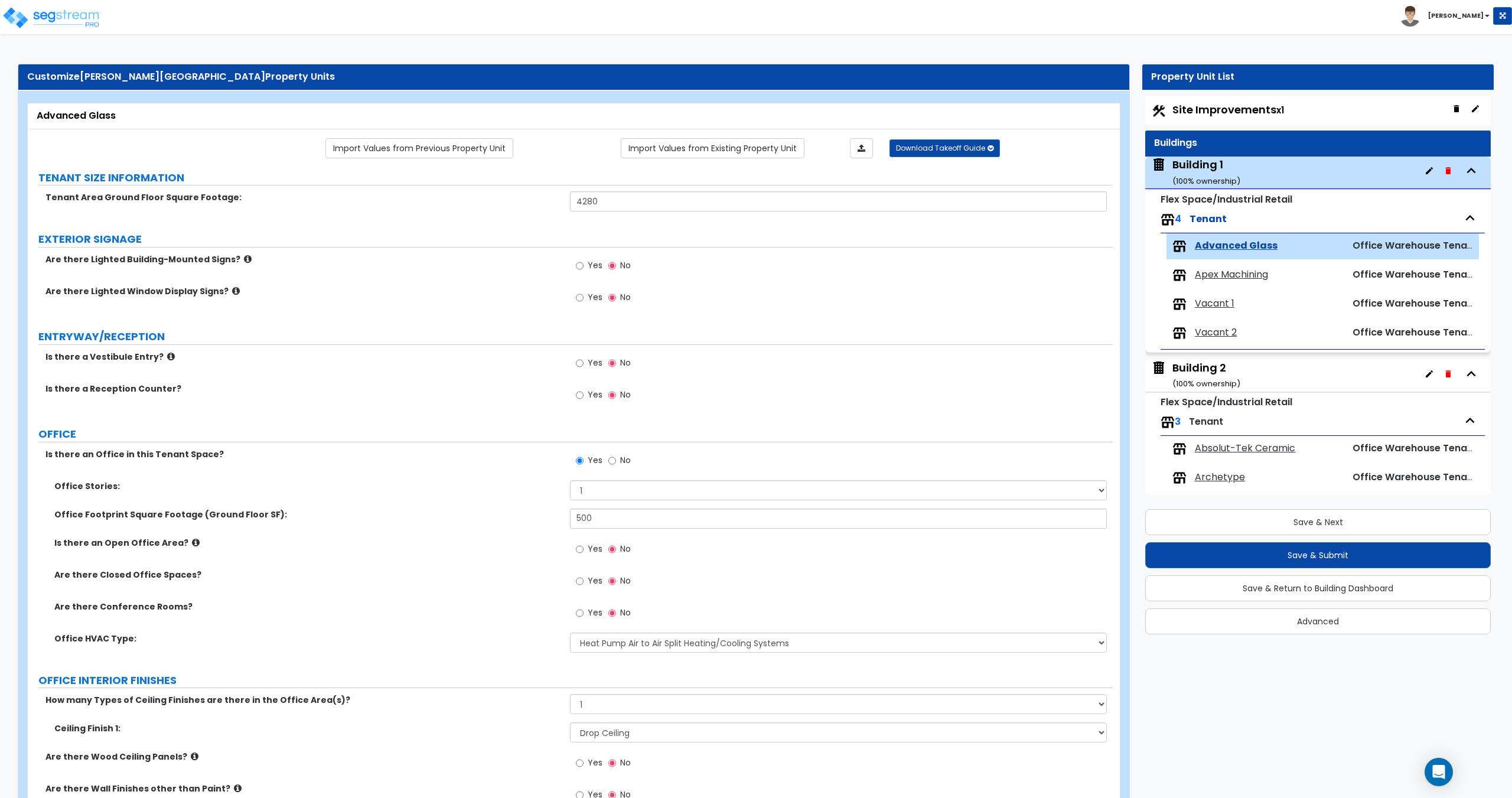
select select "2"
select select "1"
select select "2"
select select "3"
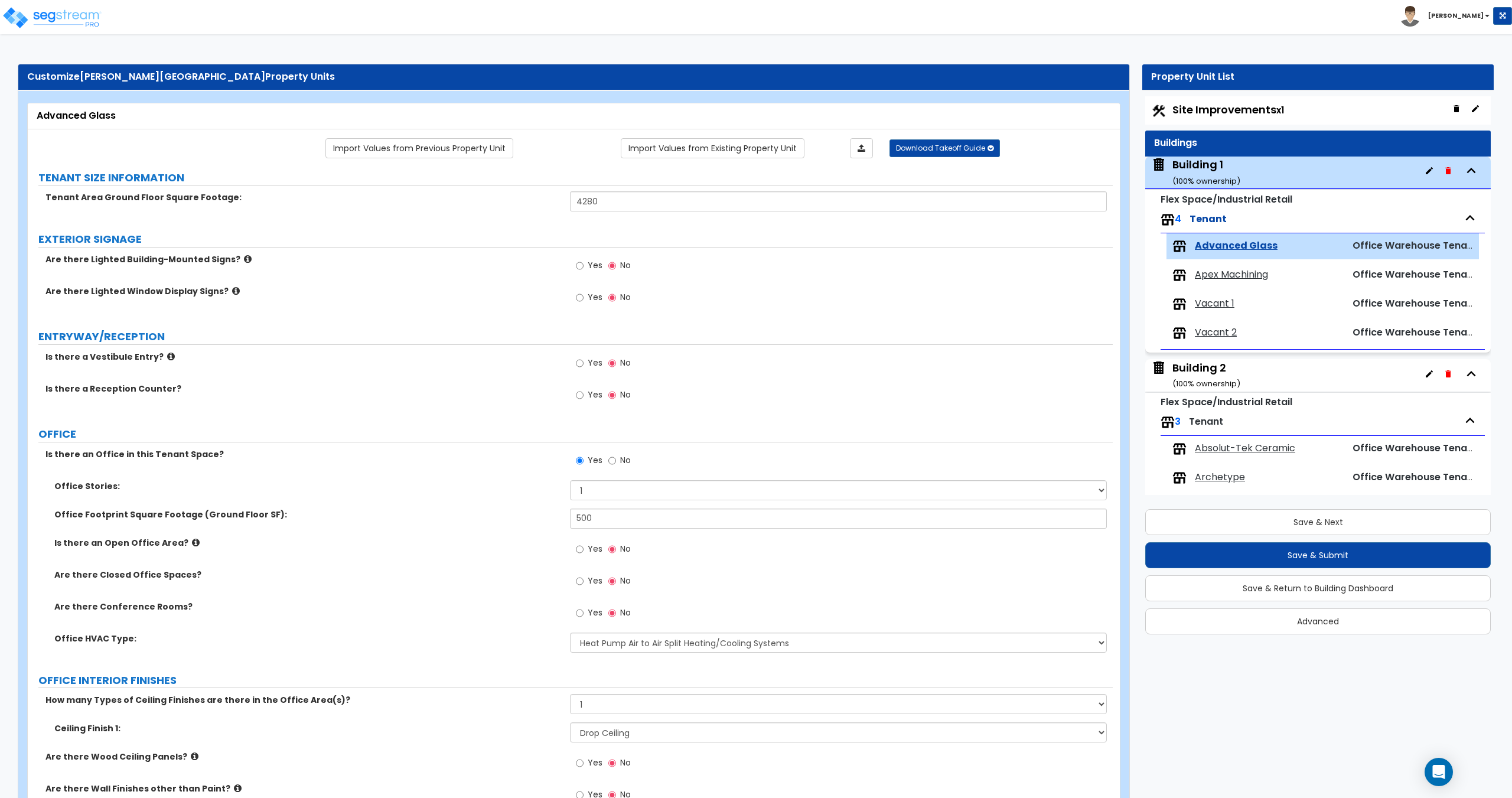
select select "1"
select select "4"
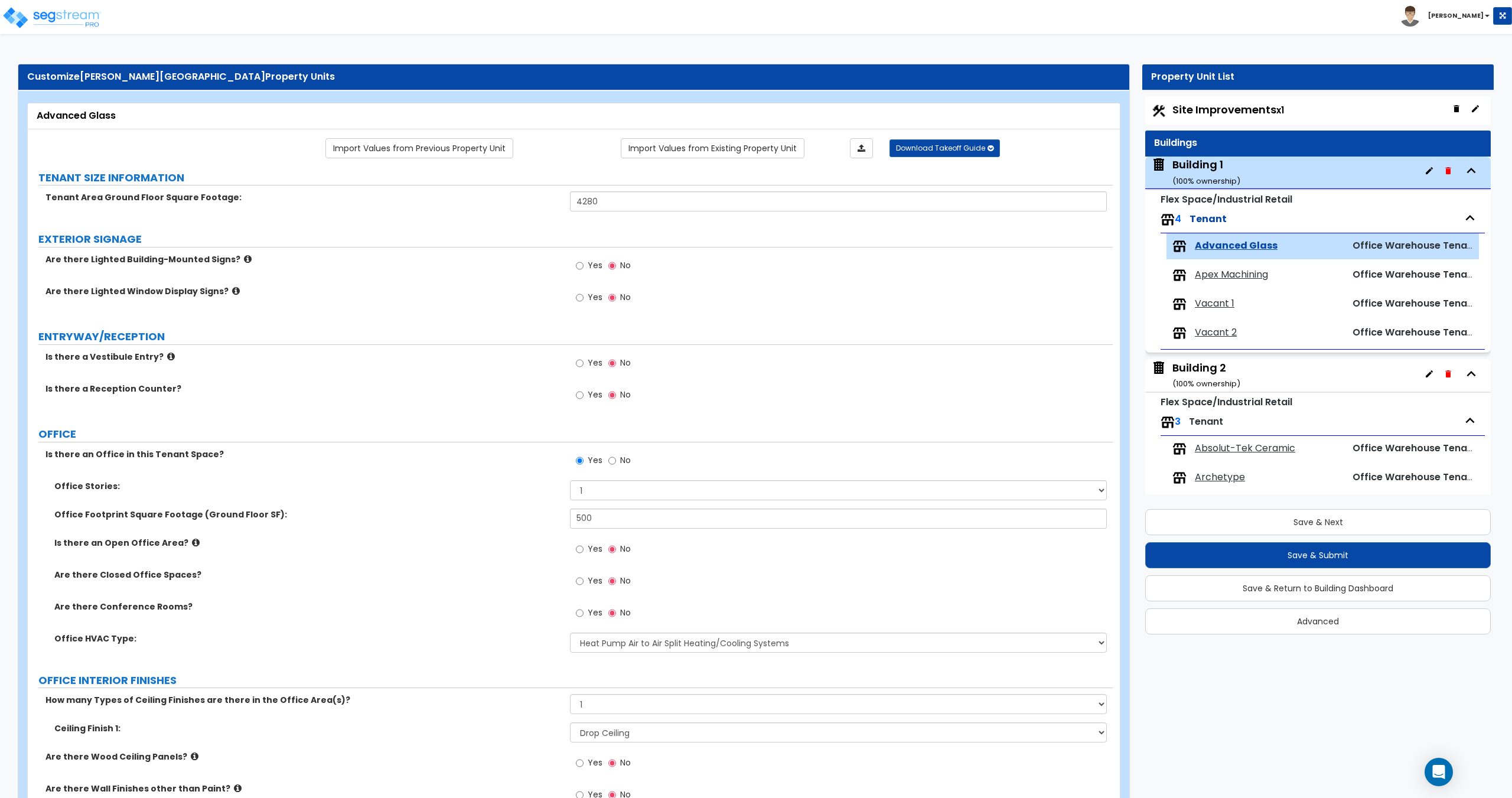
select select "1"
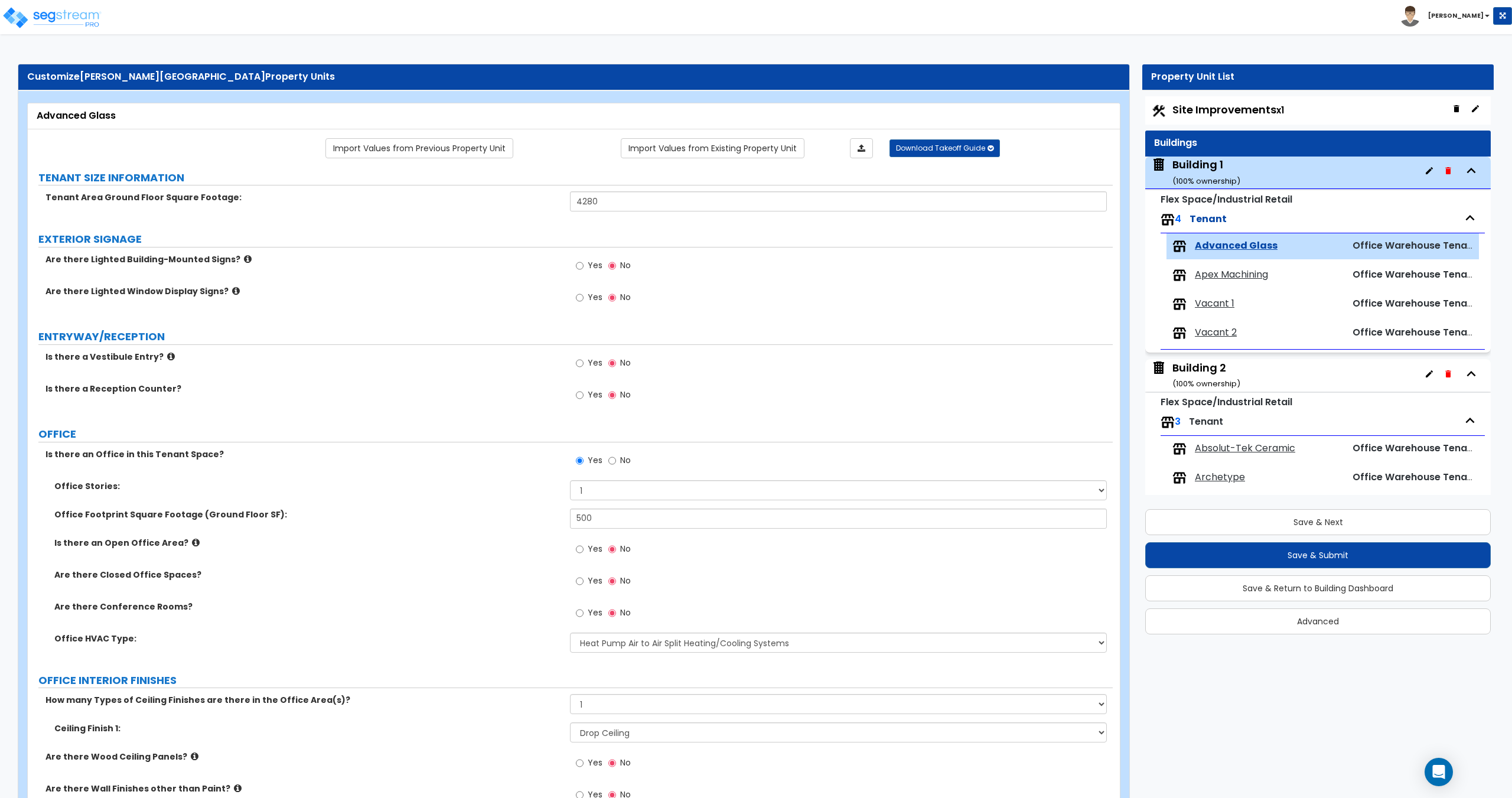
select select "2"
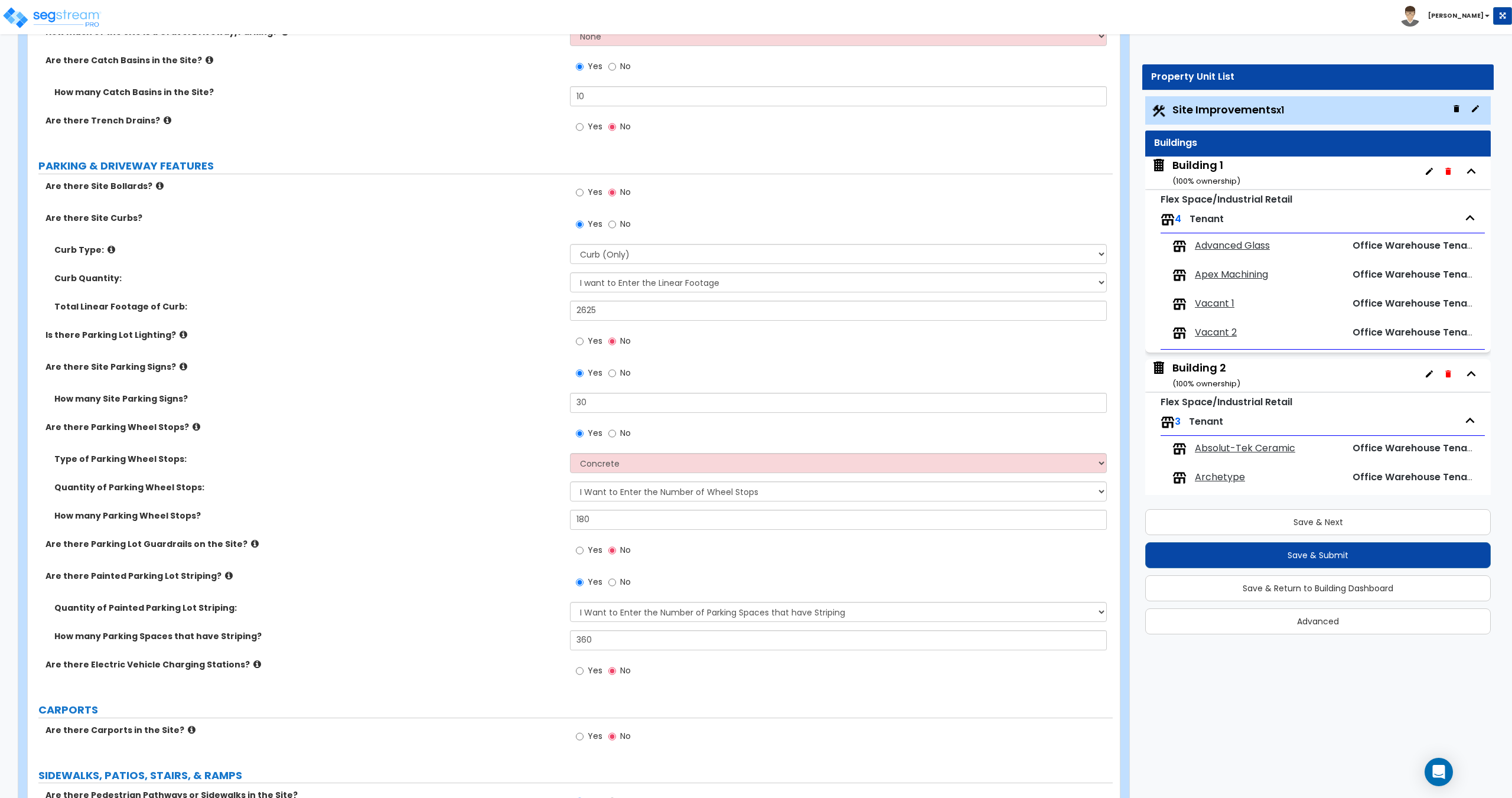
scroll to position [491, 0]
click at [1229, 249] on span "Advanced Glass" at bounding box center [1232, 246] width 75 height 13
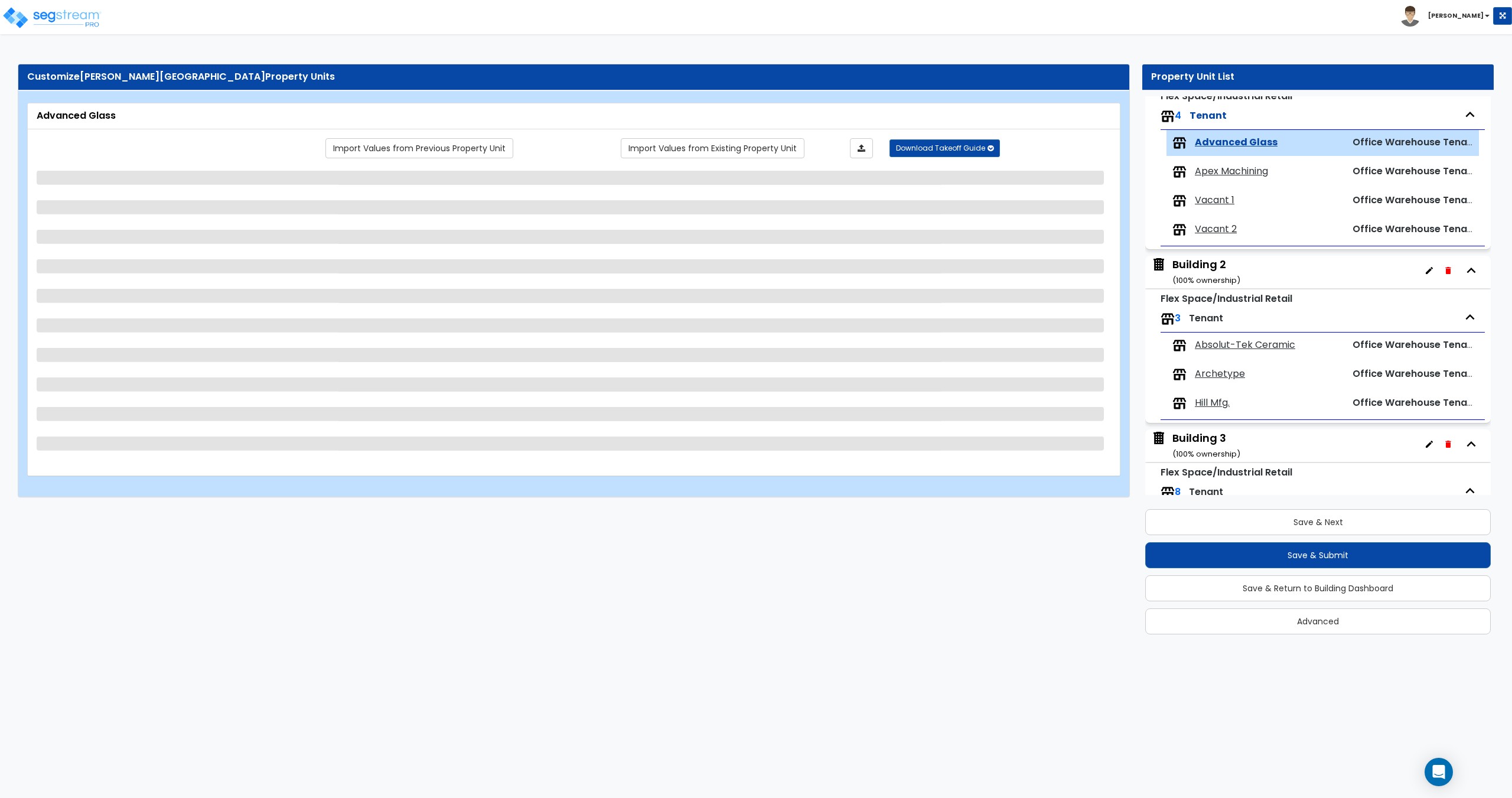
scroll to position [137, 0]
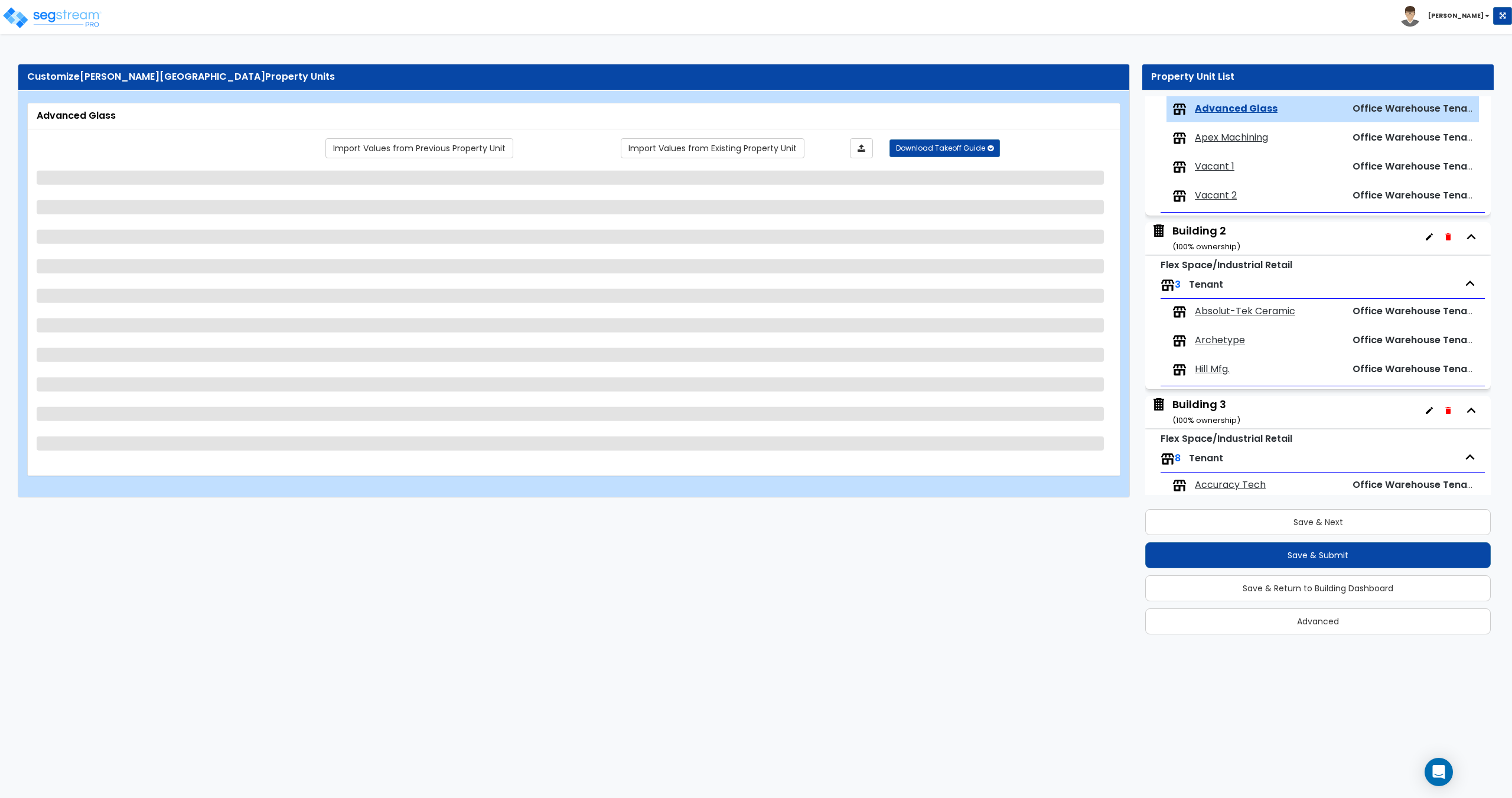
select select "3"
select select "1"
select select "2"
select select "1"
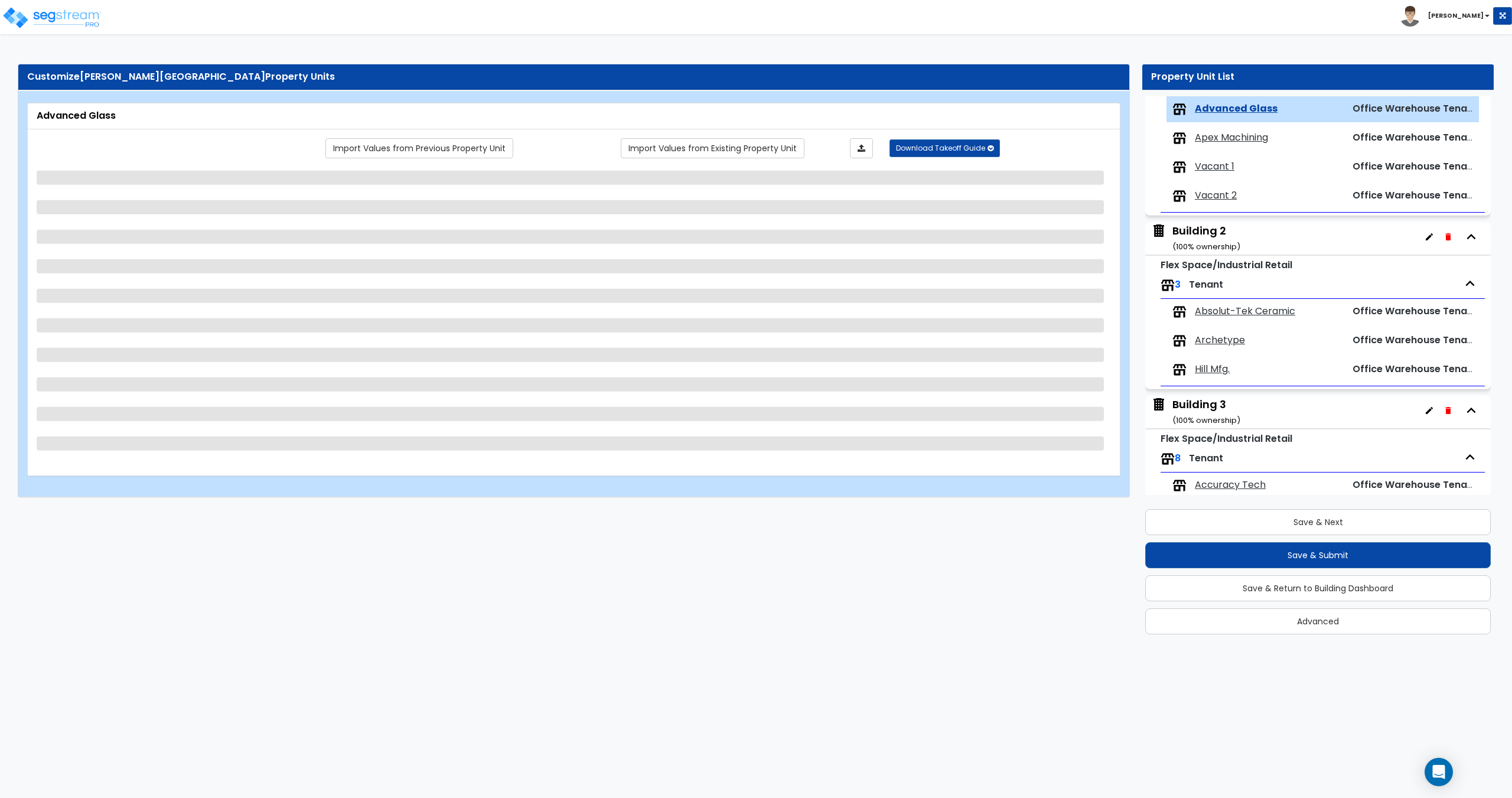
select select "5"
select select "1"
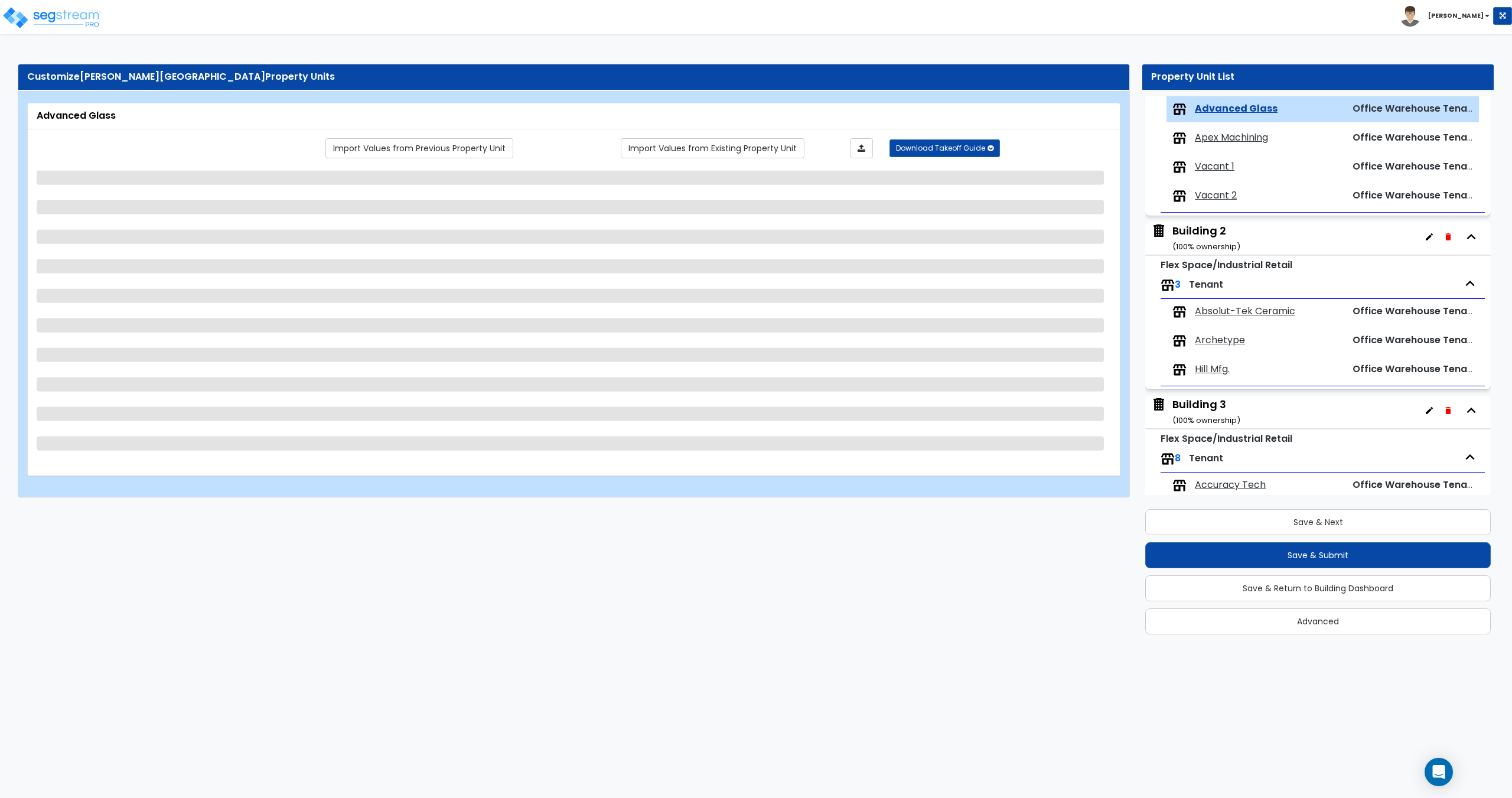
select select "1"
select select "9"
select select "3"
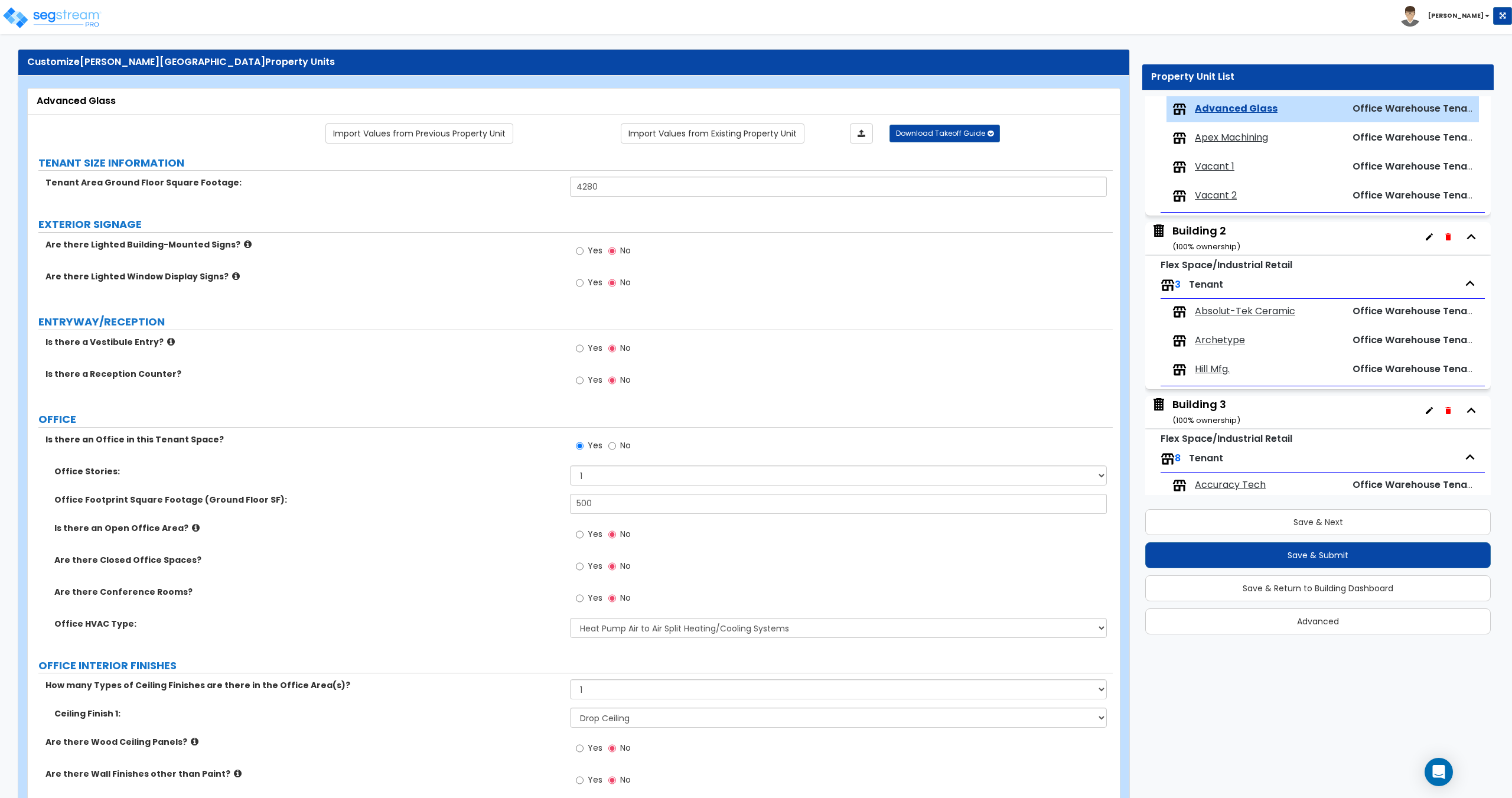
scroll to position [0, 0]
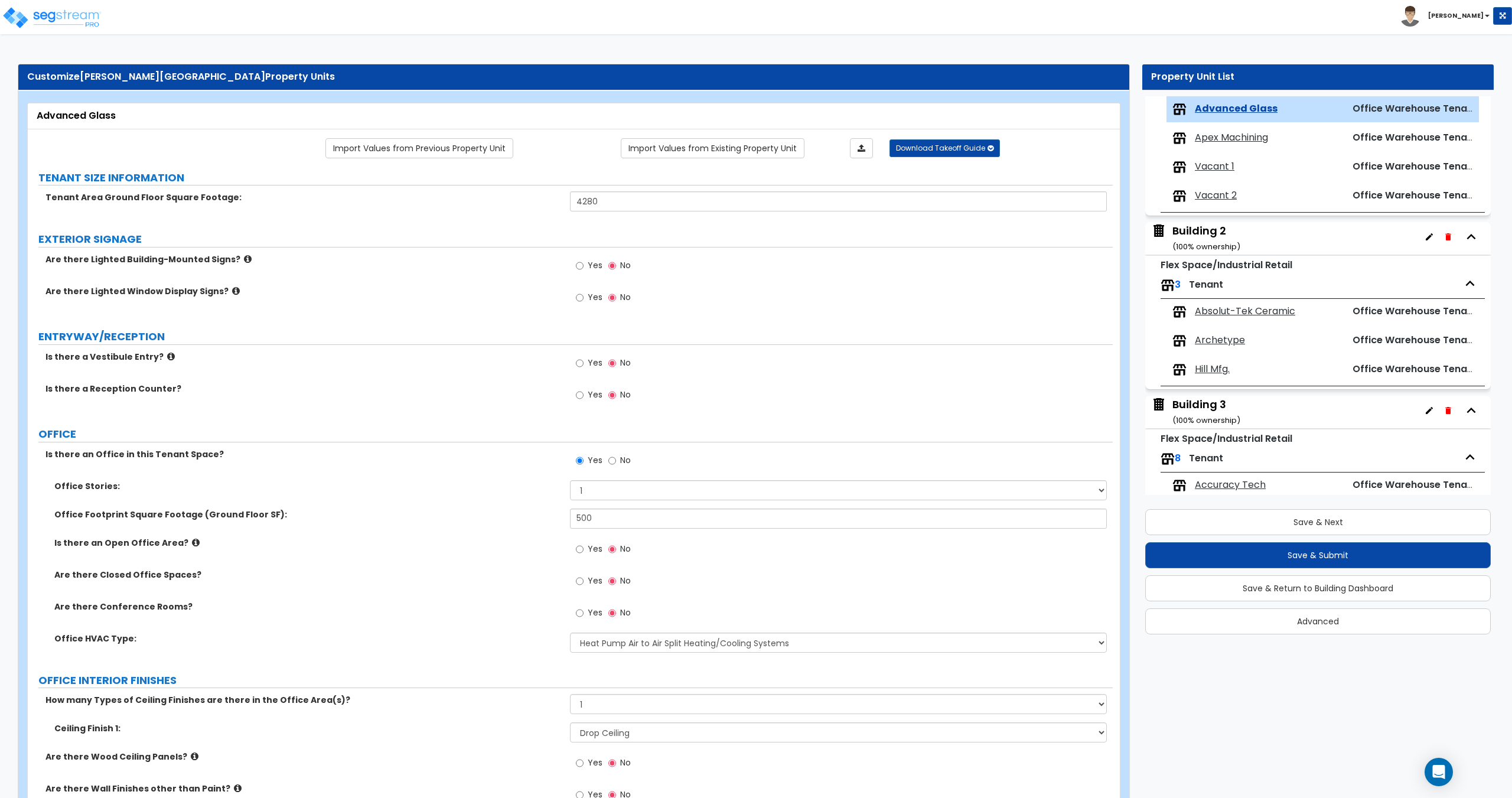
click at [1202, 140] on span "Apex Machining" at bounding box center [1232, 138] width 74 height 13
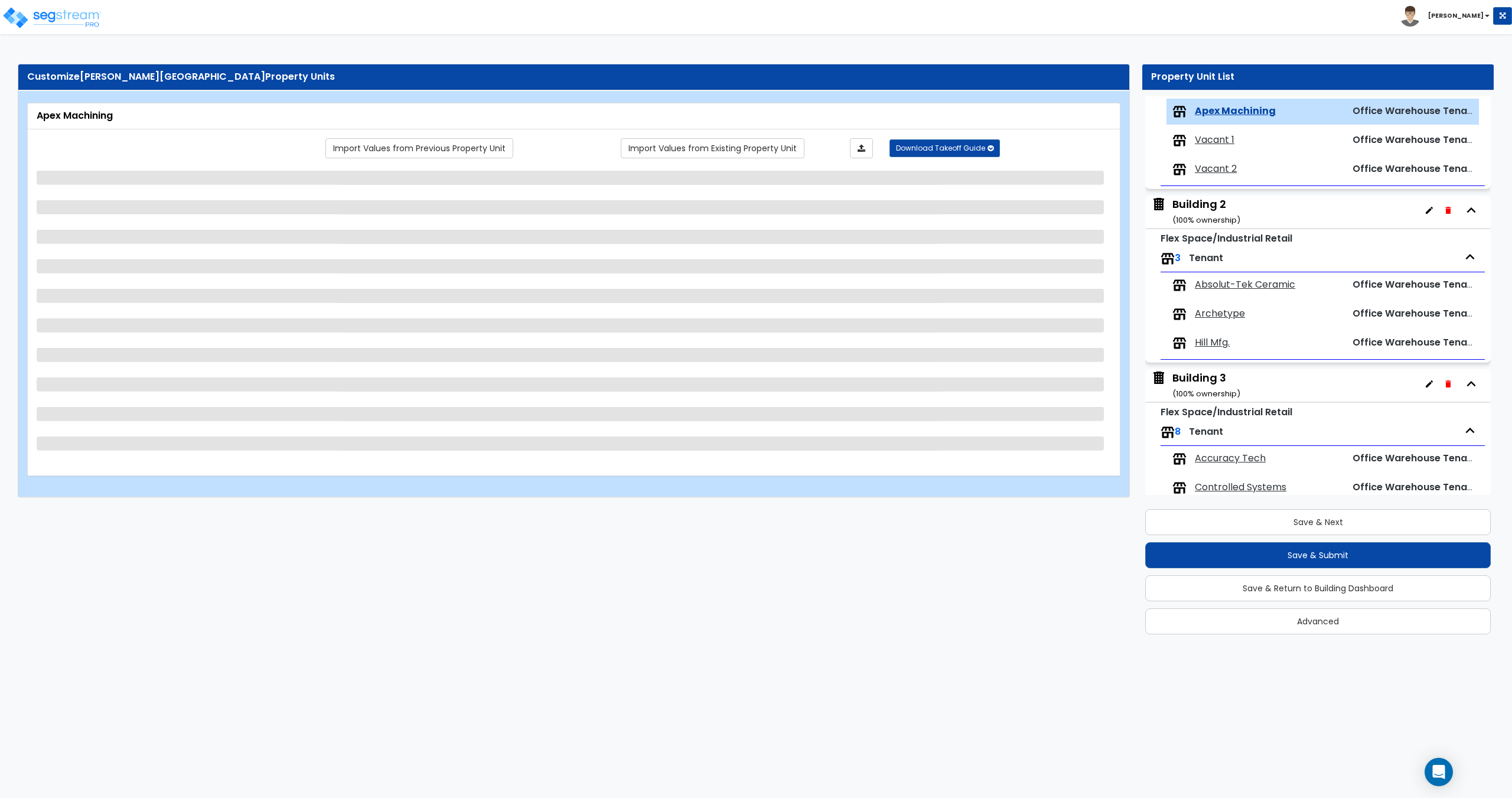
scroll to position [166, 0]
select select "3"
select select "2"
select select "3"
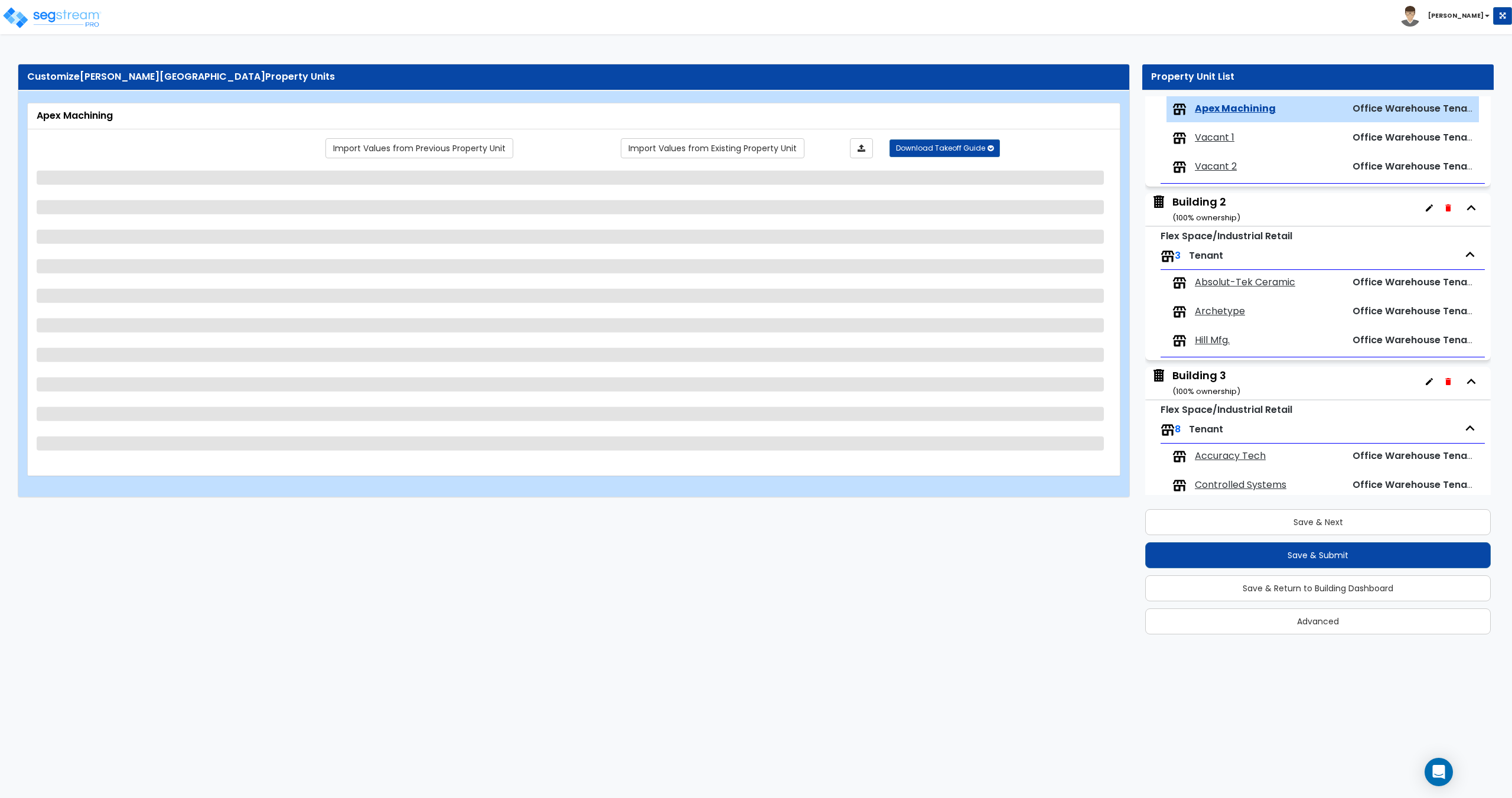
select select "1"
select select "2"
select select "5"
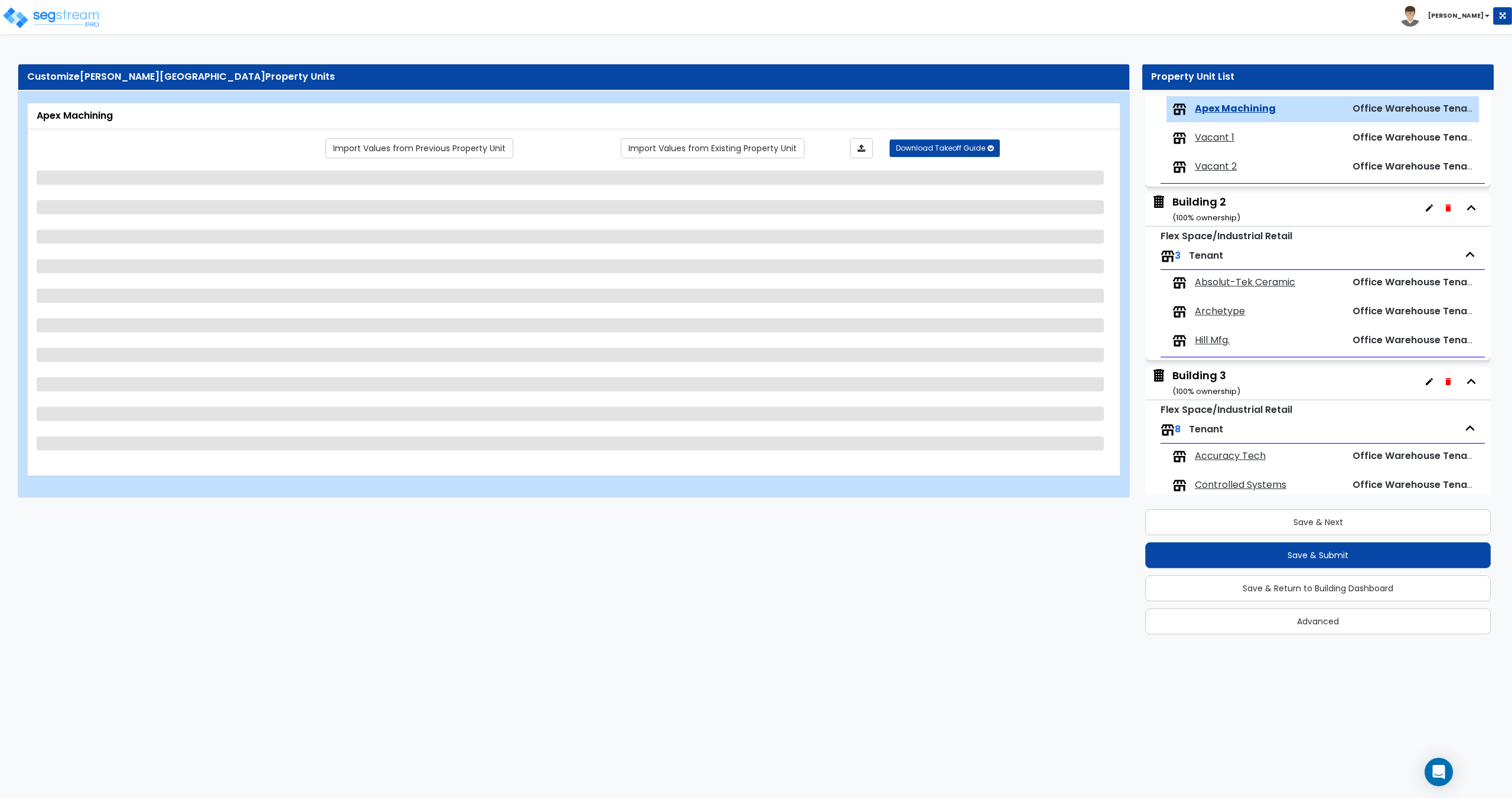
select select "1"
select select "2"
select select "1"
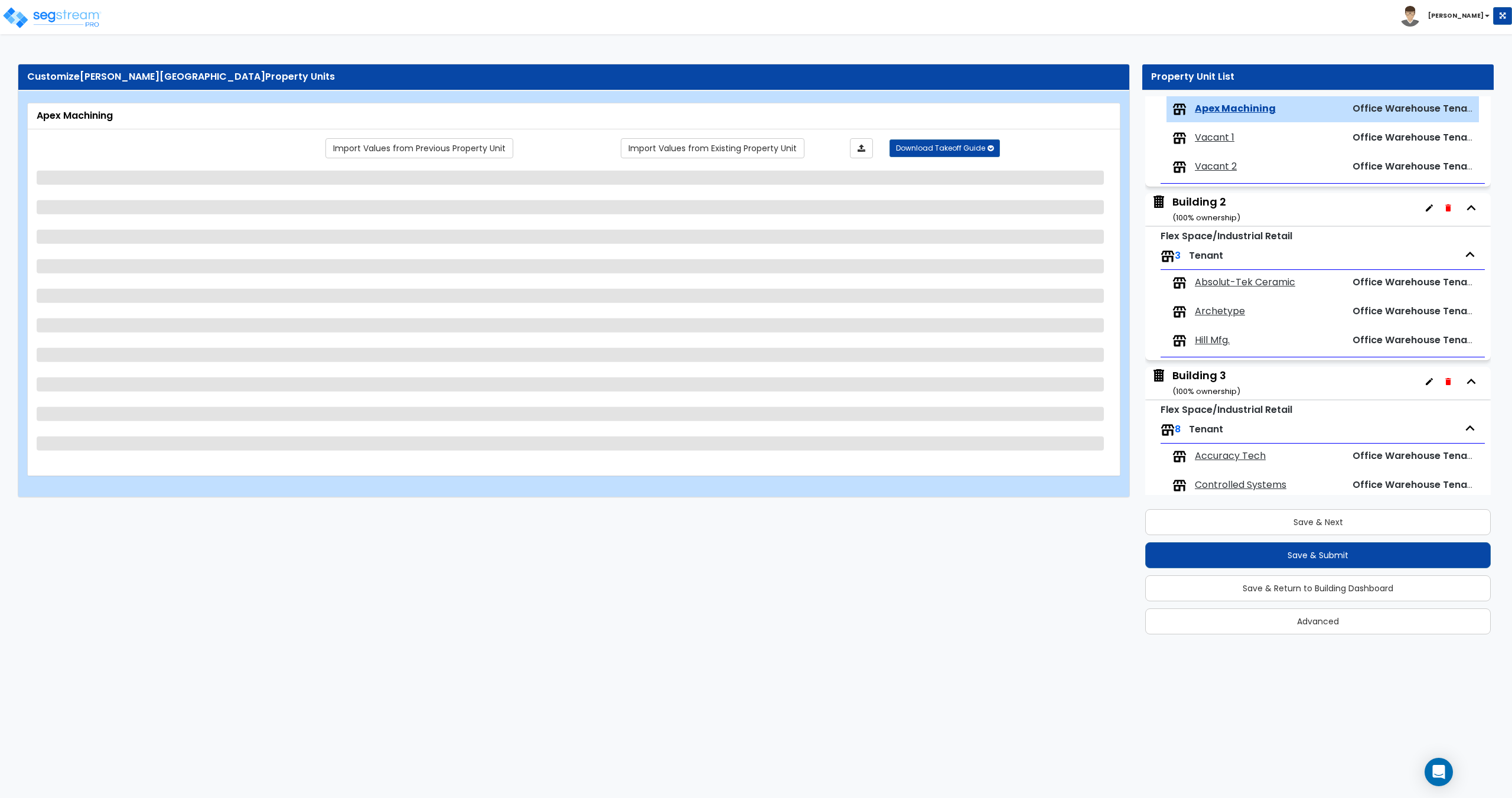
select select "2"
select select "1"
select select "3"
select select "1"
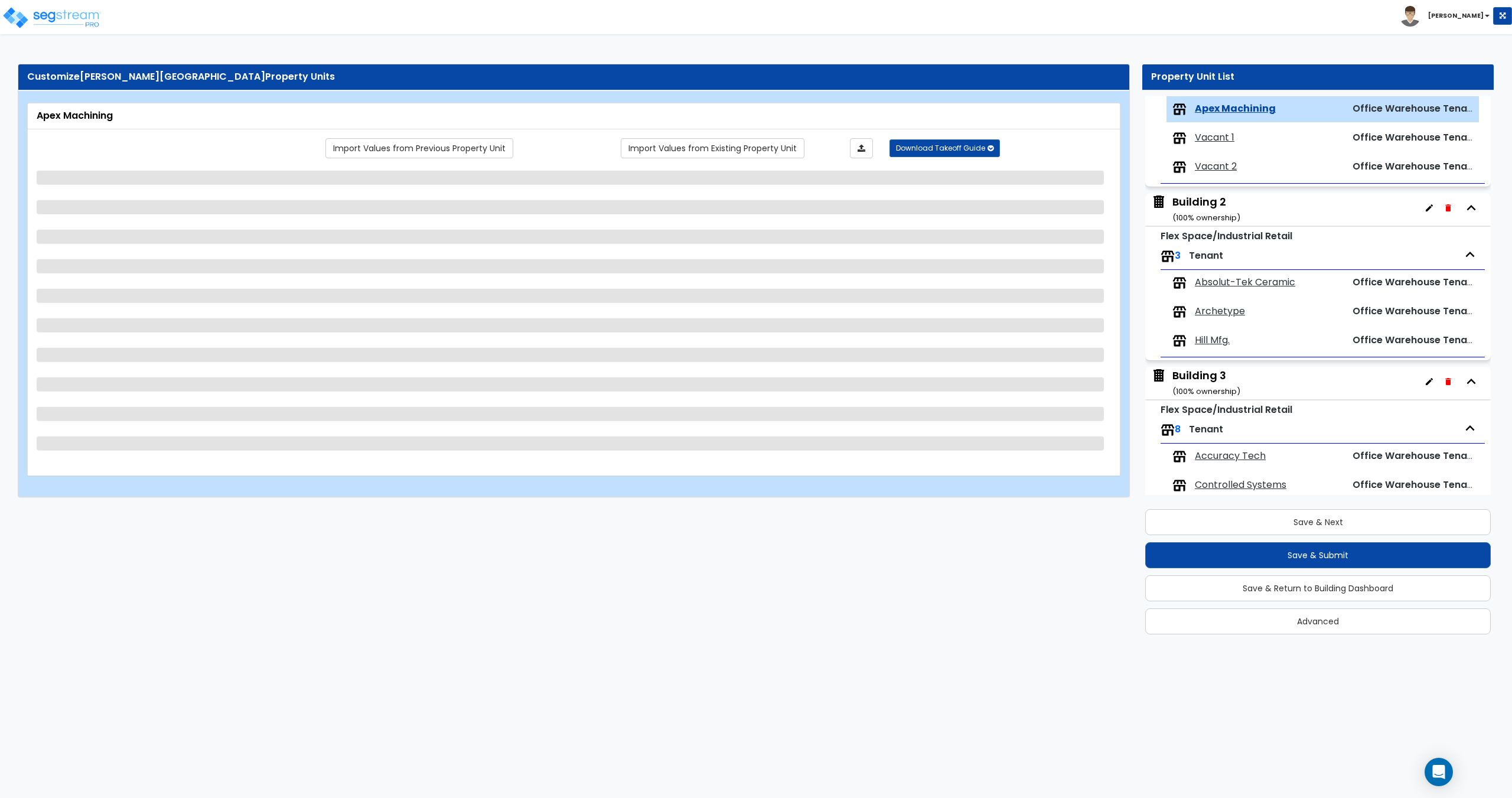
select select "1"
select select "9"
select select "3"
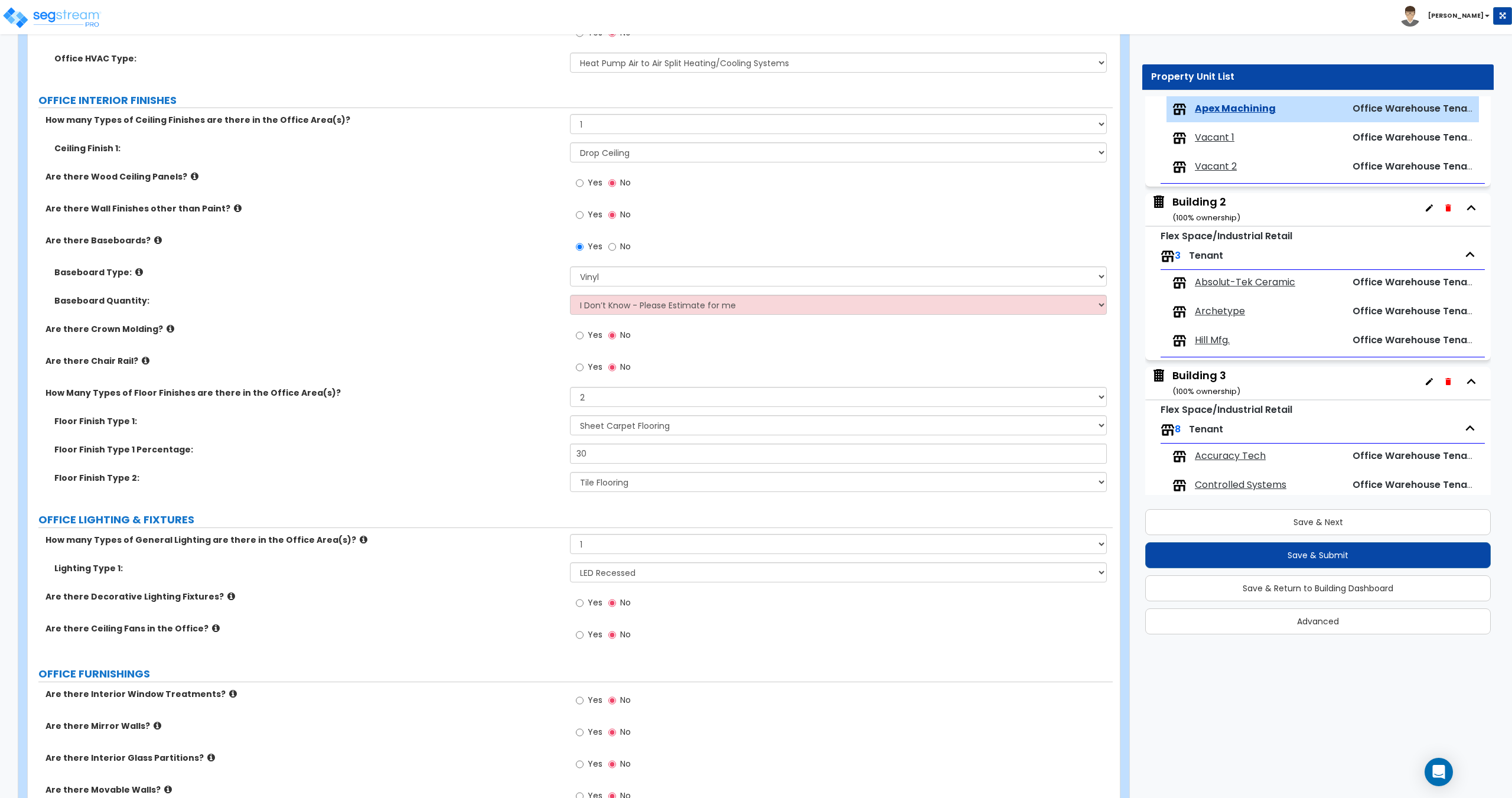
scroll to position [808, 0]
drag, startPoint x: 603, startPoint y: 451, endPoint x: 516, endPoint y: 464, distance: 88.0
click at [529, 458] on div "Floor Finish Type 1 Percentage: 30" at bounding box center [569, 459] width 1084 height 28
type input "40"
click at [1346, 557] on button "Save & Submit" at bounding box center [1317, 555] width 346 height 26
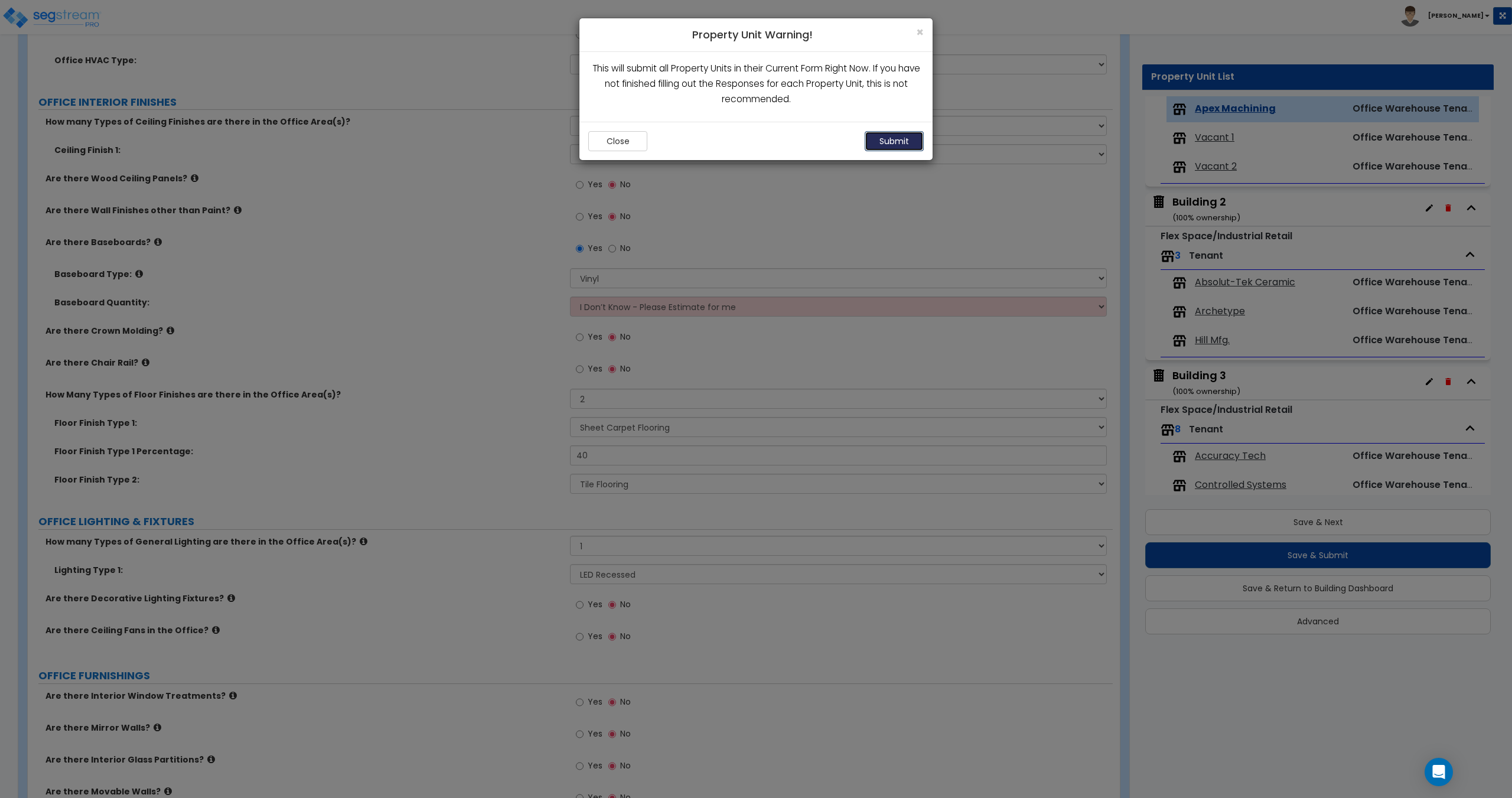
click at [886, 136] on button "Submit" at bounding box center [893, 141] width 59 height 20
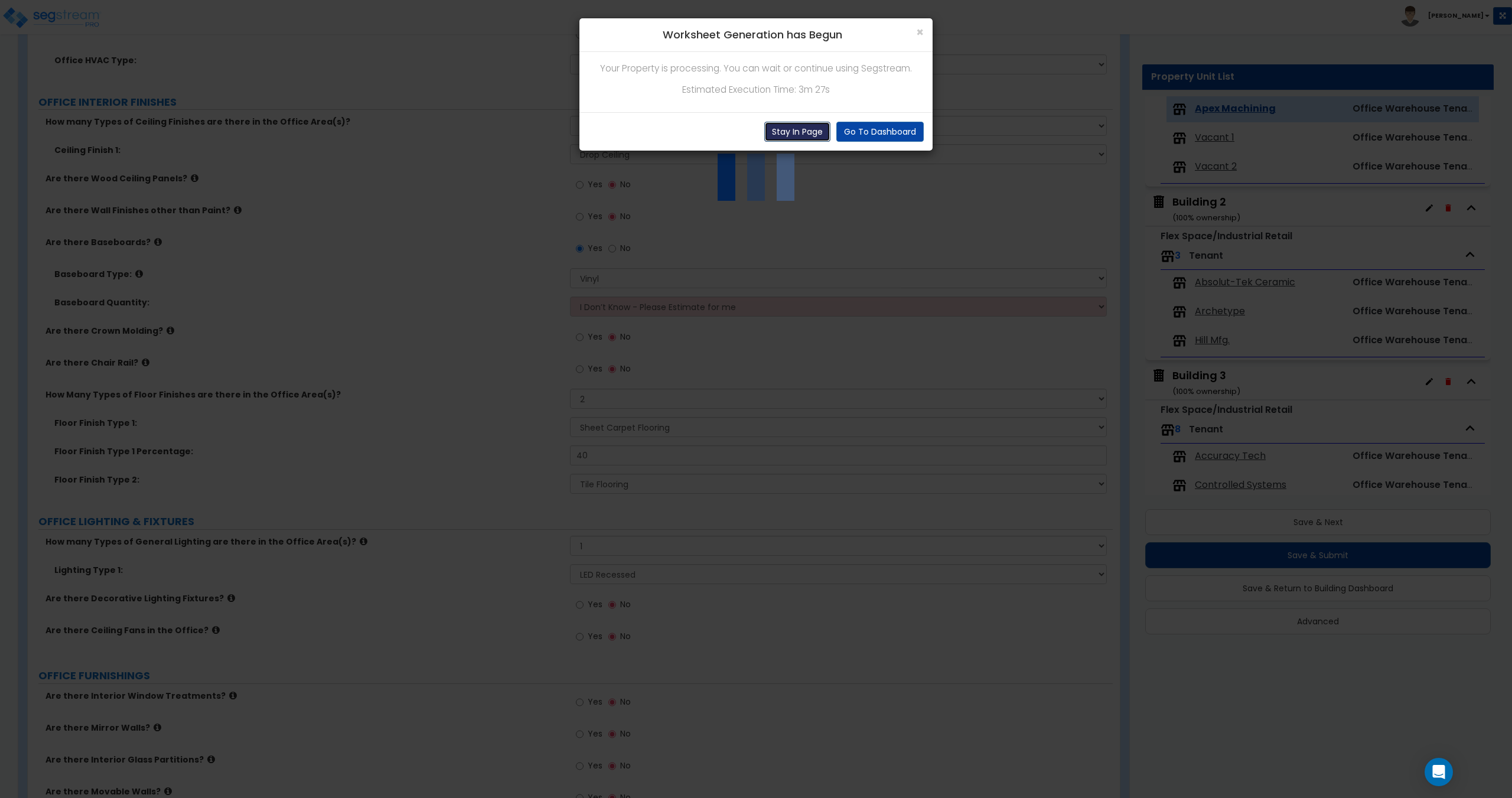
click at [795, 131] on button "Stay In Page" at bounding box center [797, 131] width 66 height 20
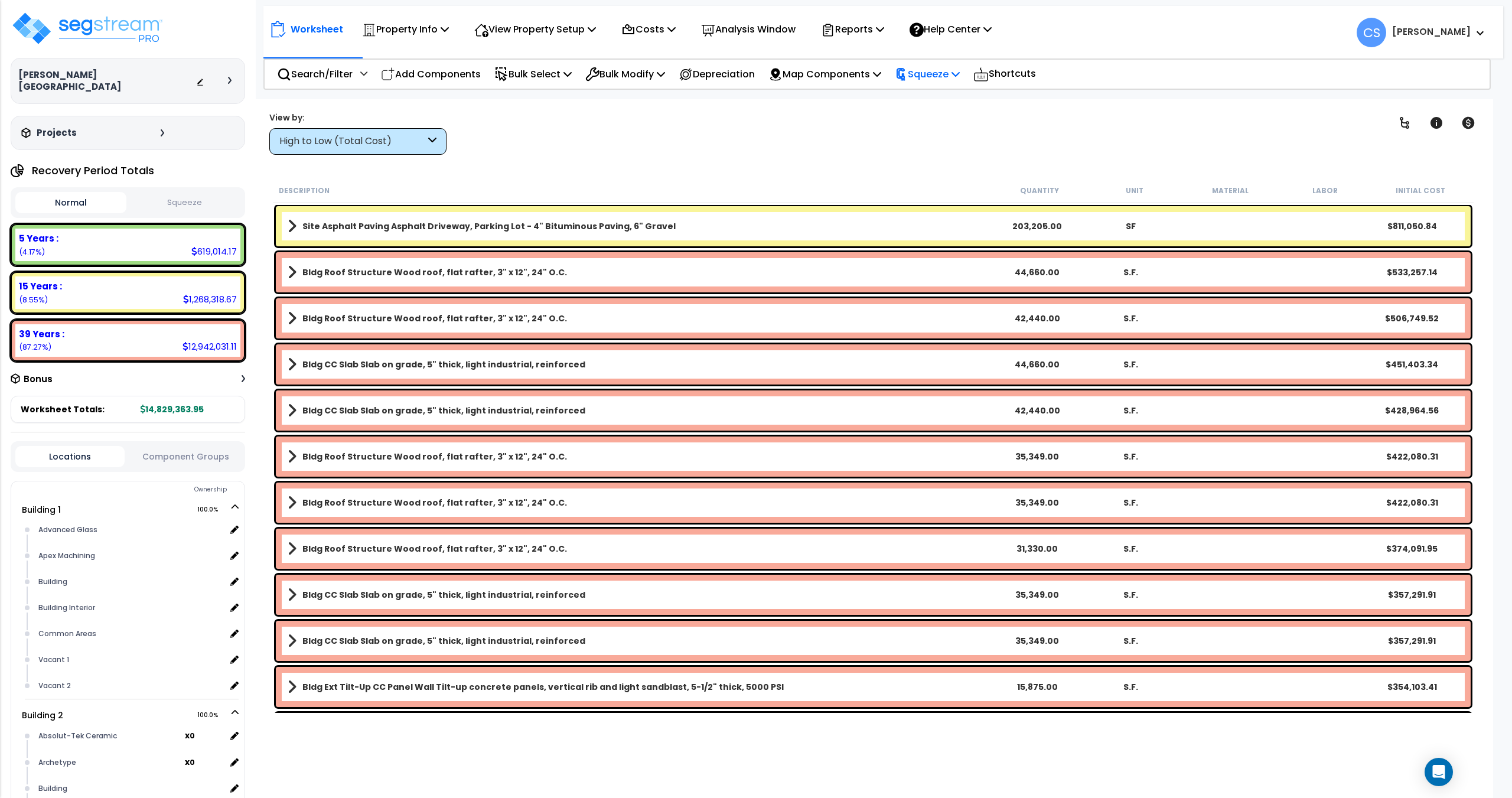
click at [937, 70] on p "Squeeze" at bounding box center [926, 74] width 65 height 16
click at [924, 103] on link "Squeeze" at bounding box center [947, 100] width 117 height 24
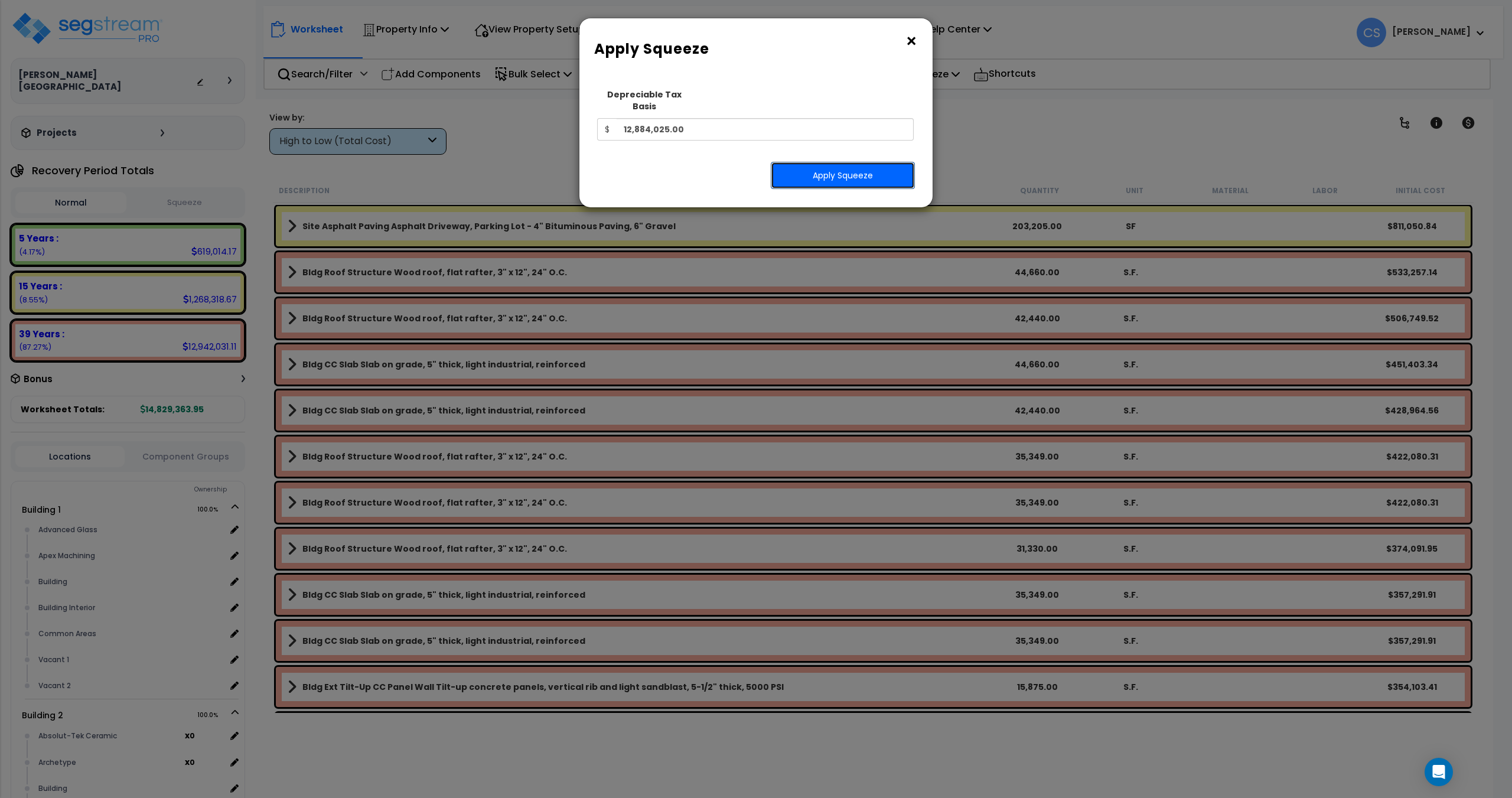
click at [812, 162] on button "Apply Squeeze" at bounding box center [842, 175] width 144 height 27
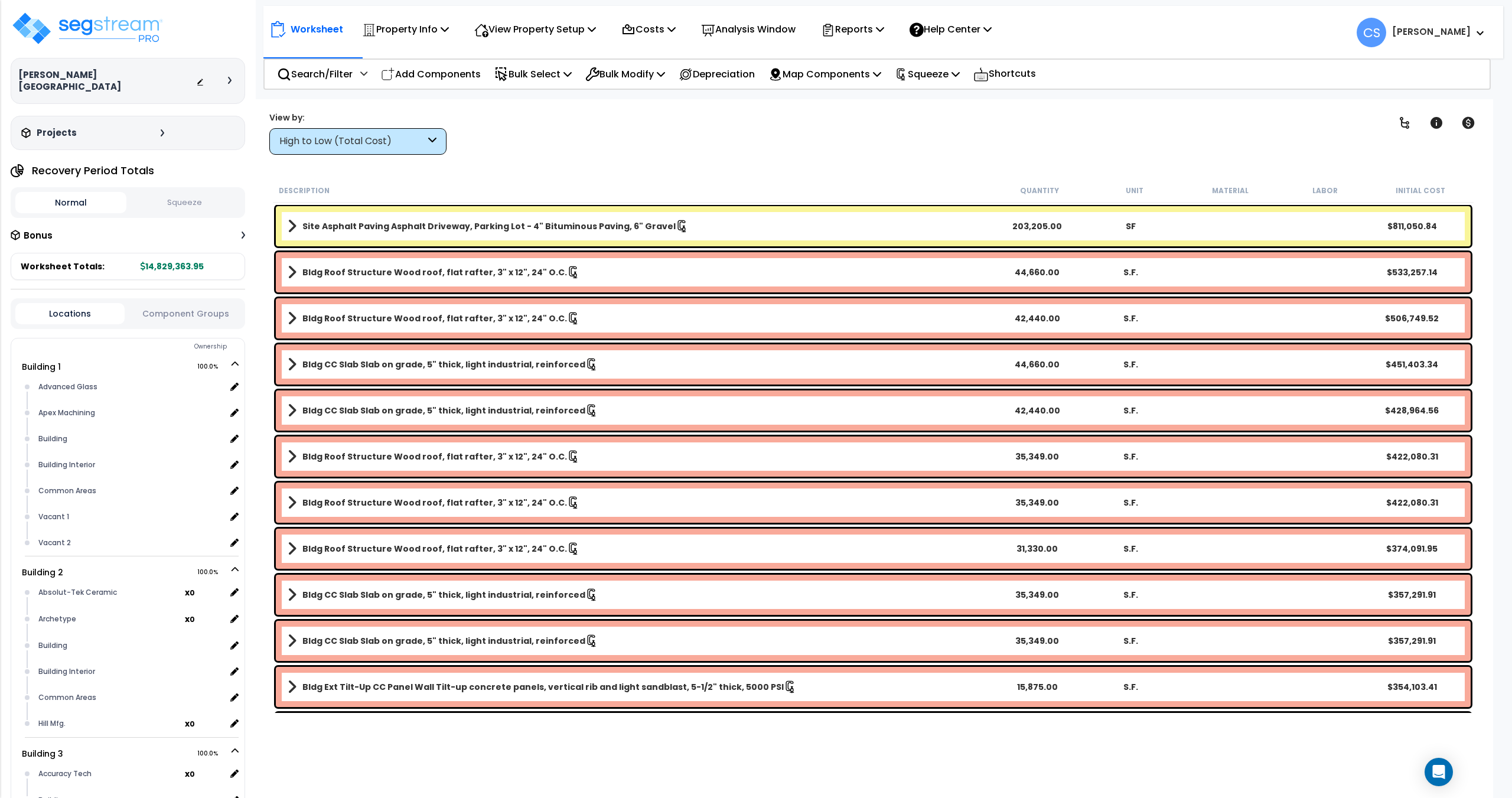
click at [210, 193] on button "Squeeze" at bounding box center [185, 203] width 111 height 21
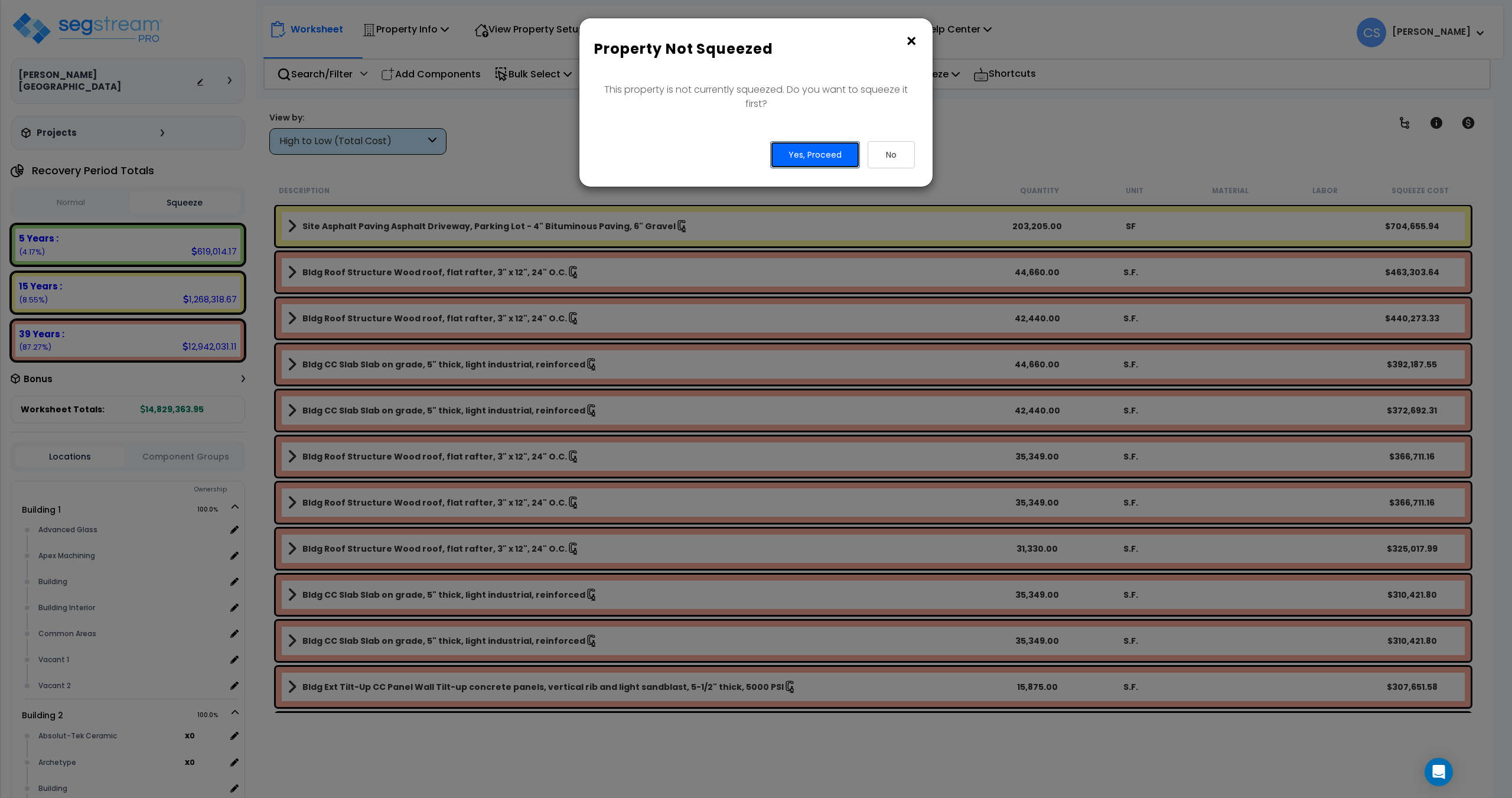
click at [829, 153] on button "Yes, Proceed" at bounding box center [814, 154] width 90 height 27
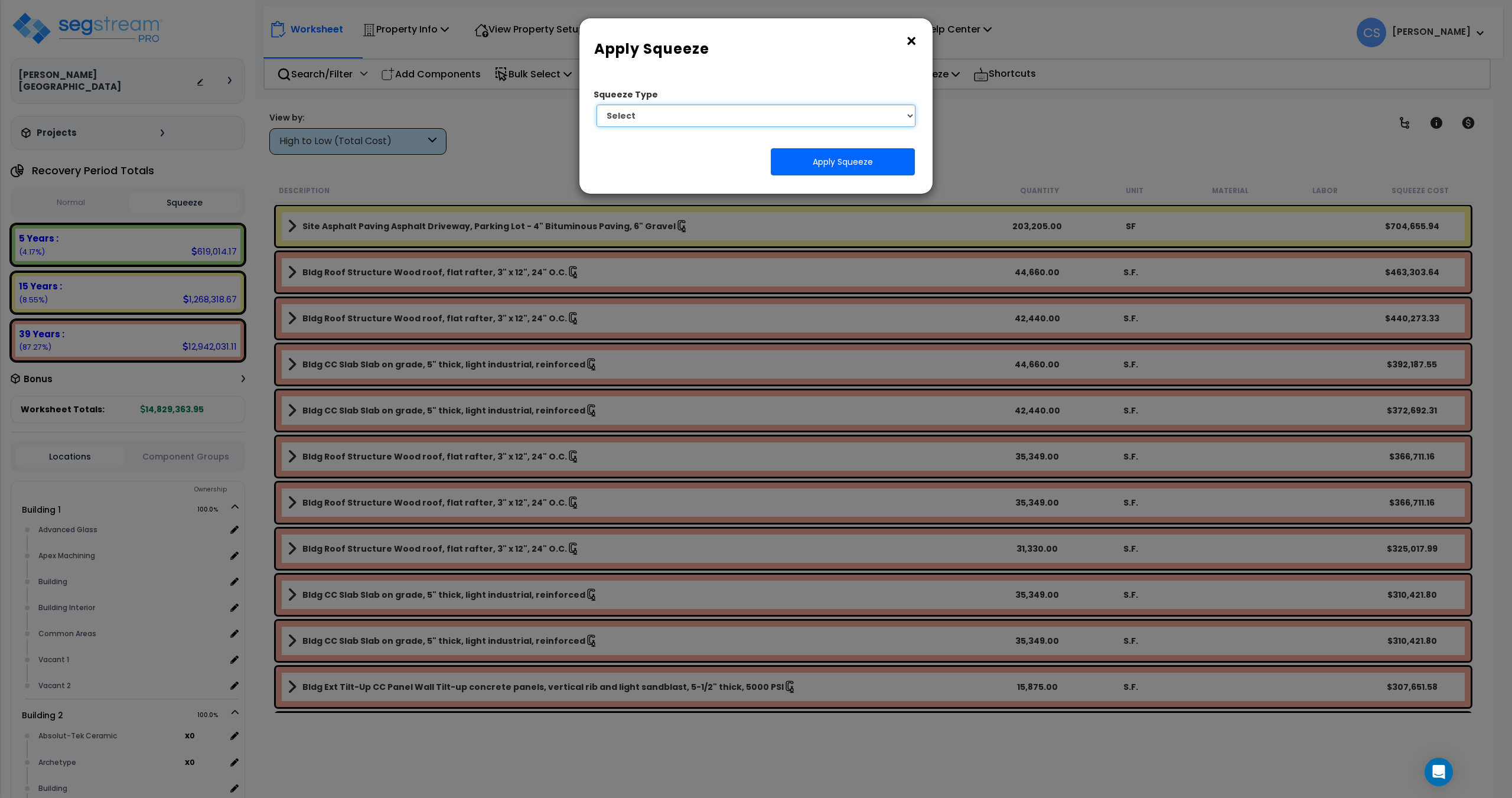
click at [747, 127] on select "Select 1. Squeeze Entire Worksheet 2. Squeeze by [PERSON_NAME] Cost 3. Squeeze …" at bounding box center [756, 116] width 319 height 23
click at [776, 108] on select "Select 1. Squeeze Entire Worksheet 2. Squeeze by Takeoff Cost 3. Squeeze by Uni…" at bounding box center [756, 116] width 319 height 23
click at [909, 42] on button "×" at bounding box center [911, 42] width 13 height 19
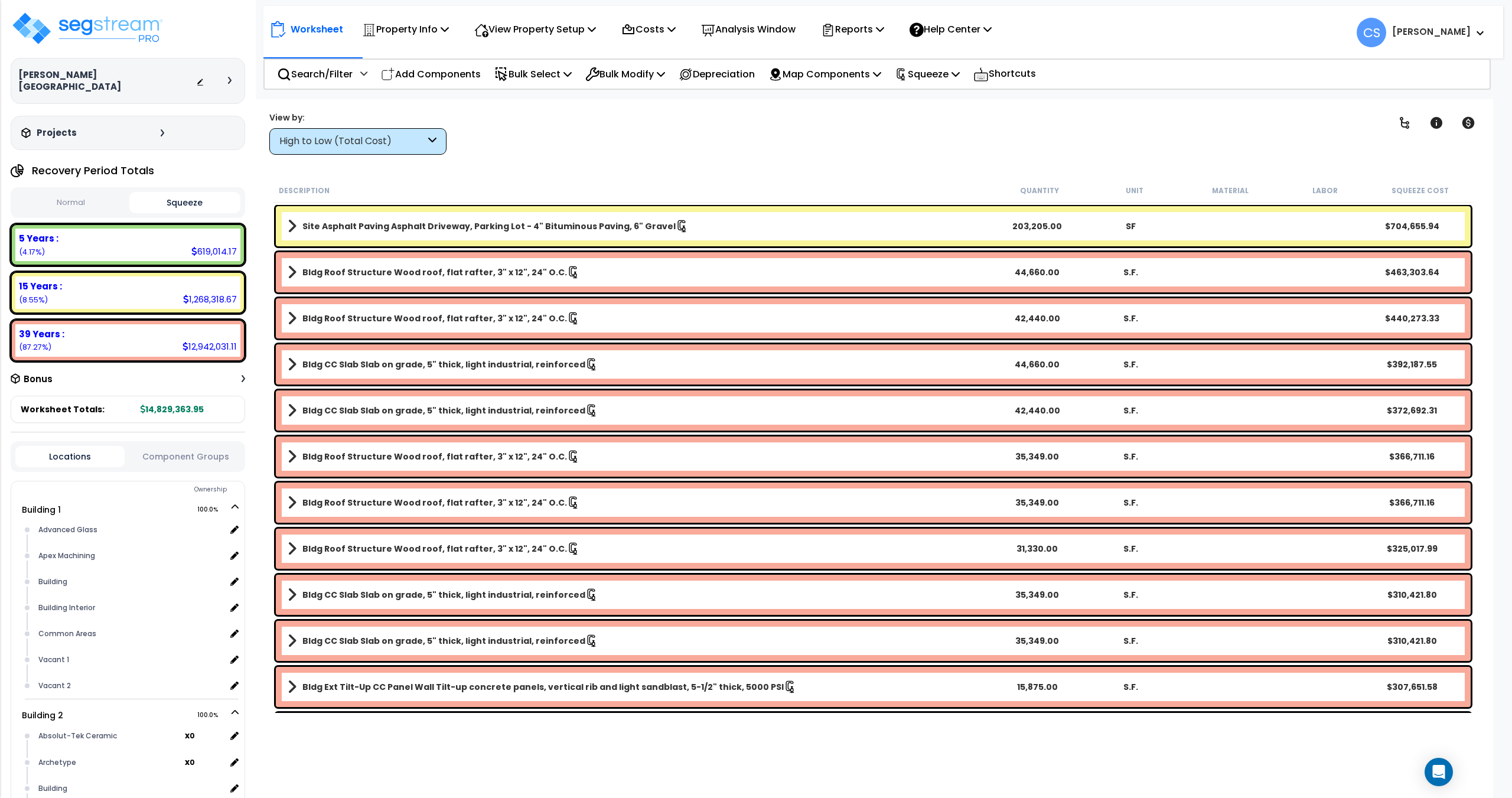
click at [176, 192] on button "Squeeze" at bounding box center [185, 202] width 111 height 22
click at [69, 198] on button "Normal" at bounding box center [71, 203] width 111 height 21
click at [75, 203] on div "Normal Squeeze" at bounding box center [127, 202] width 234 height 31
click at [160, 193] on button "Squeeze" at bounding box center [185, 203] width 111 height 21
click at [60, 198] on button "Normal" at bounding box center [71, 202] width 111 height 22
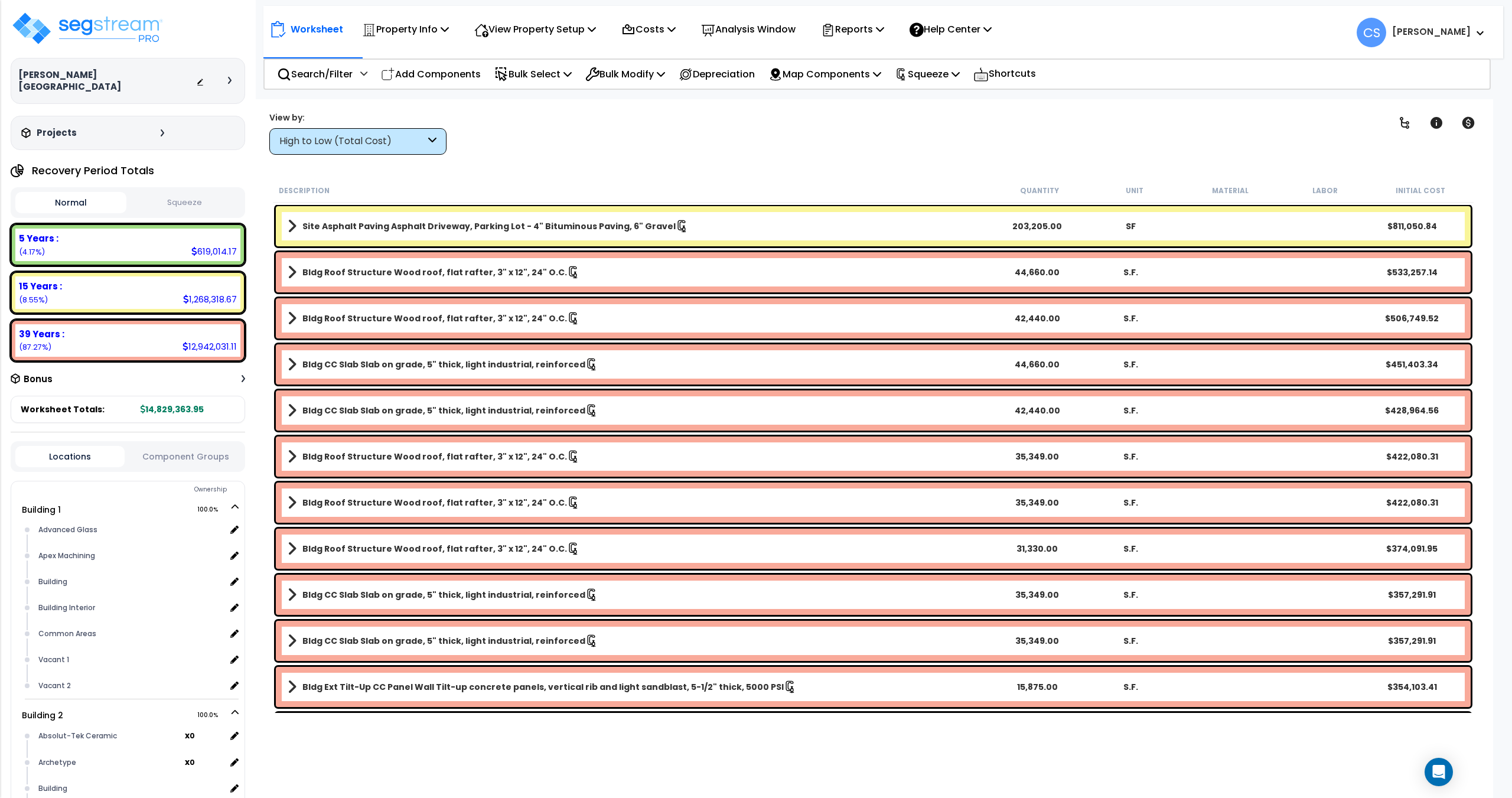
click at [191, 199] on button "Squeeze" at bounding box center [185, 203] width 111 height 21
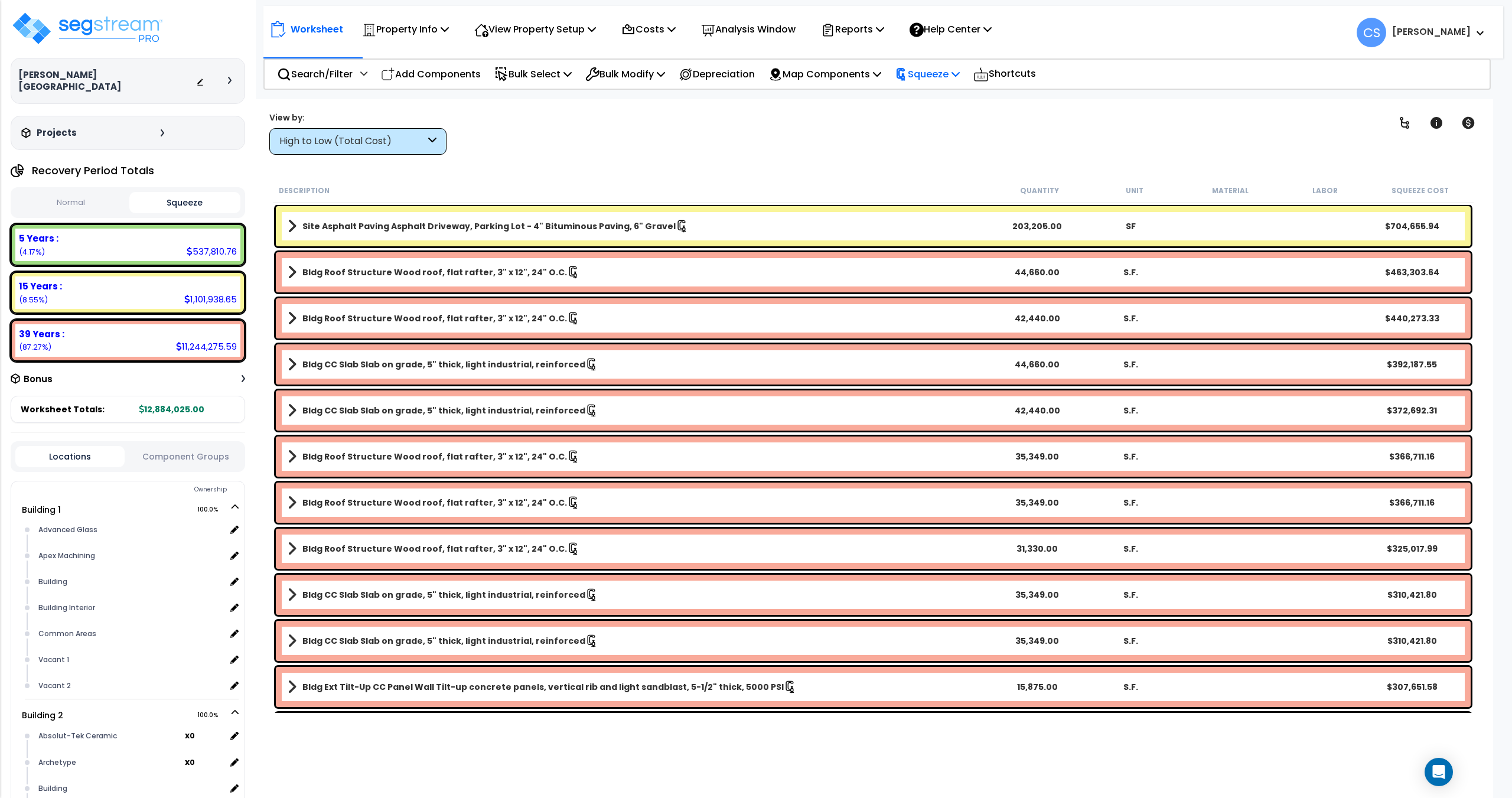
click at [960, 76] on p "Squeeze" at bounding box center [926, 74] width 65 height 16
click at [949, 103] on link "Re-squeeze" at bounding box center [947, 100] width 117 height 24
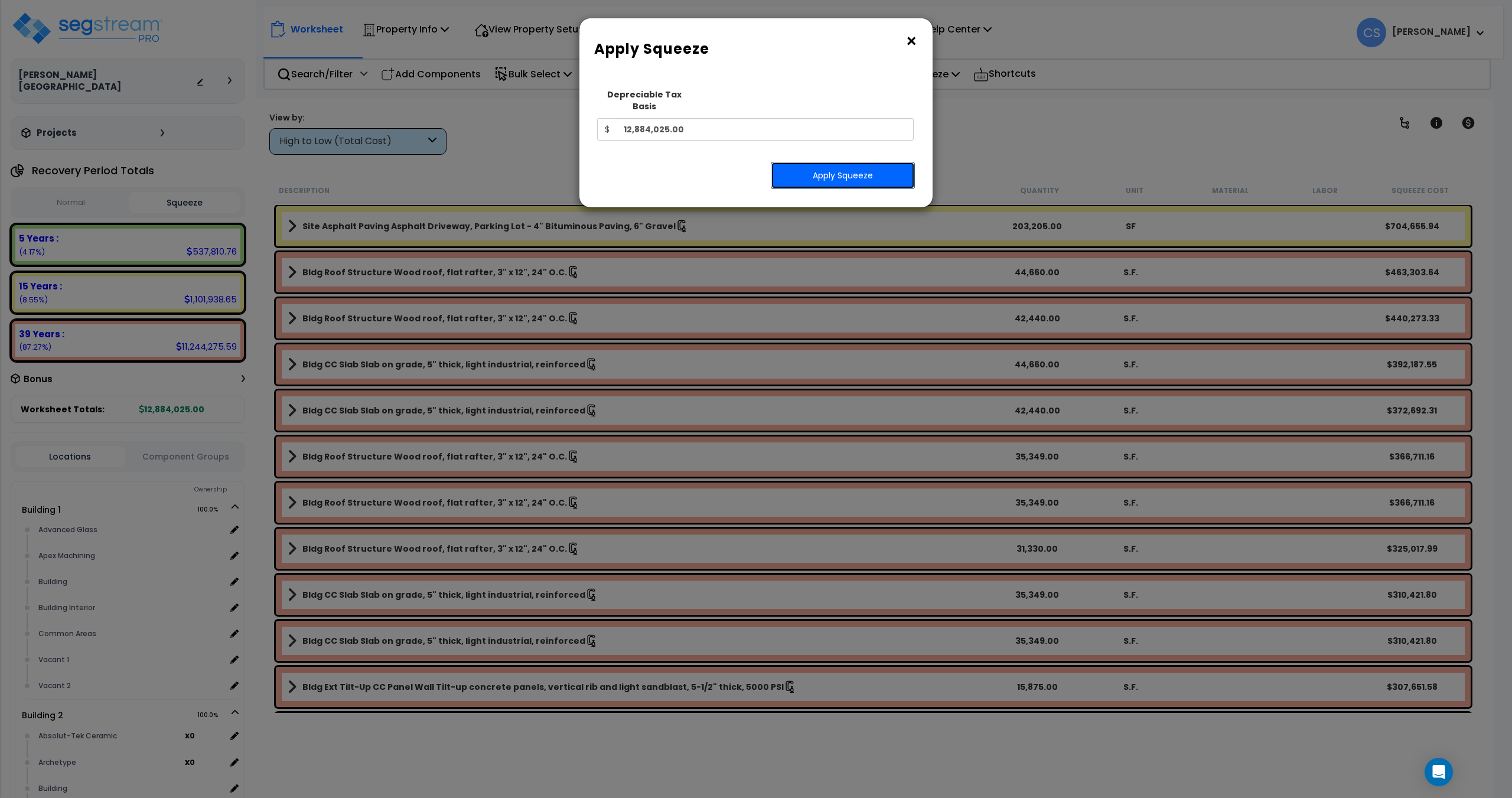
click at [857, 161] on button "Apply Squeeze" at bounding box center [842, 175] width 144 height 27
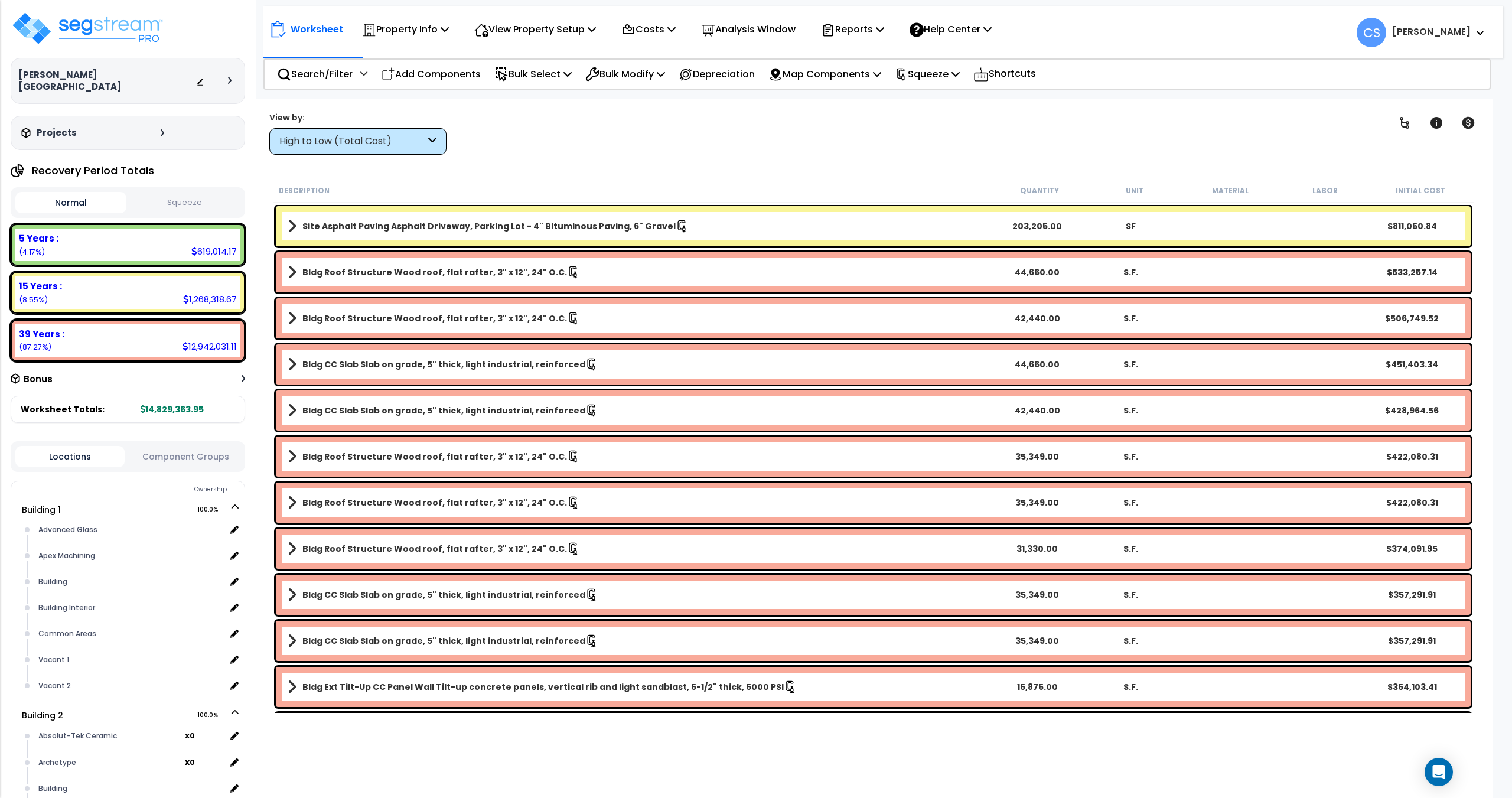
click at [202, 195] on button "Squeeze" at bounding box center [185, 203] width 111 height 21
click at [70, 193] on button "Normal" at bounding box center [71, 203] width 111 height 21
click at [187, 195] on button "Squeeze" at bounding box center [185, 203] width 111 height 21
click at [178, 195] on button "Squeeze" at bounding box center [185, 202] width 111 height 22
click at [59, 198] on button "Normal" at bounding box center [71, 203] width 111 height 21
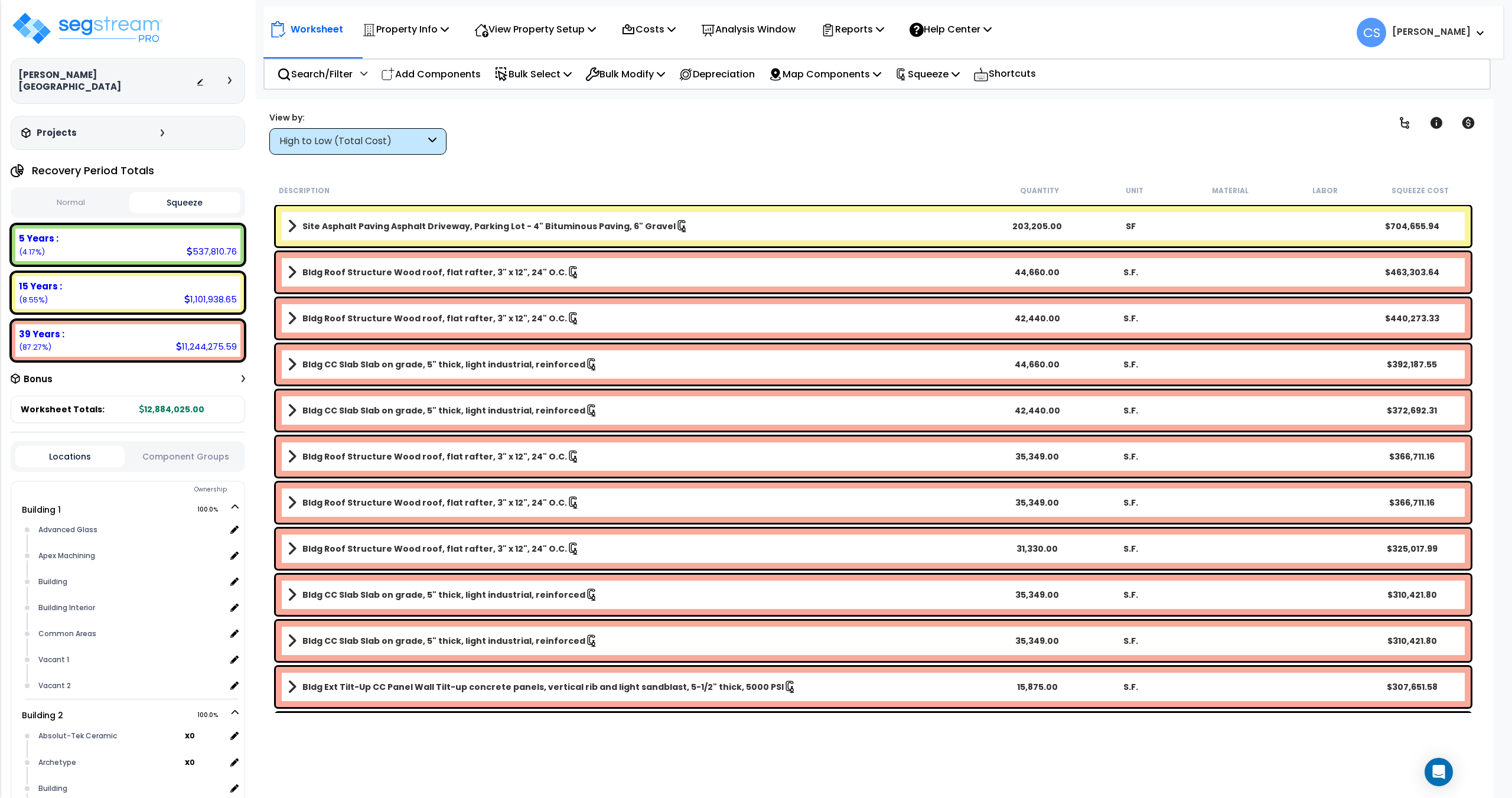
click at [160, 192] on button "Squeeze" at bounding box center [185, 202] width 111 height 22
click at [72, 195] on button "Normal" at bounding box center [71, 203] width 111 height 21
drag, startPoint x: 159, startPoint y: 194, endPoint x: 350, endPoint y: 770, distance: 606.8
click at [159, 194] on button "Squeeze" at bounding box center [185, 203] width 111 height 21
click at [85, 192] on button "Normal" at bounding box center [71, 202] width 111 height 22
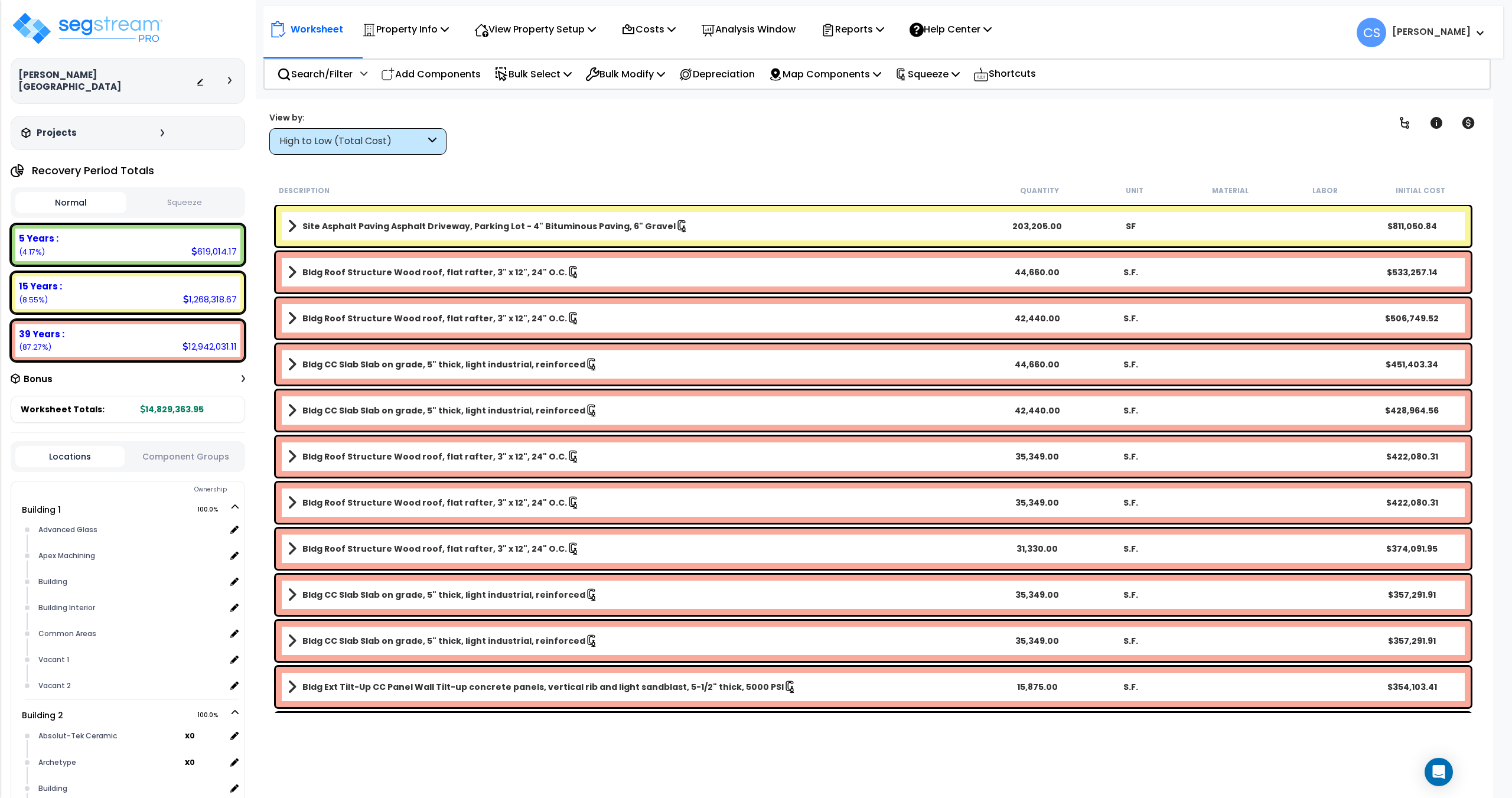
click at [182, 193] on button "Squeeze" at bounding box center [185, 203] width 111 height 21
click at [864, 148] on div "Clear Filters" at bounding box center [916, 133] width 902 height 43
click at [890, 130] on div "Clear Filters" at bounding box center [916, 133] width 902 height 43
click at [949, 78] on p "Squeeze" at bounding box center [926, 74] width 65 height 16
click at [0, 0] on link "Re-squeeze" at bounding box center [0, 0] width 0 height 0
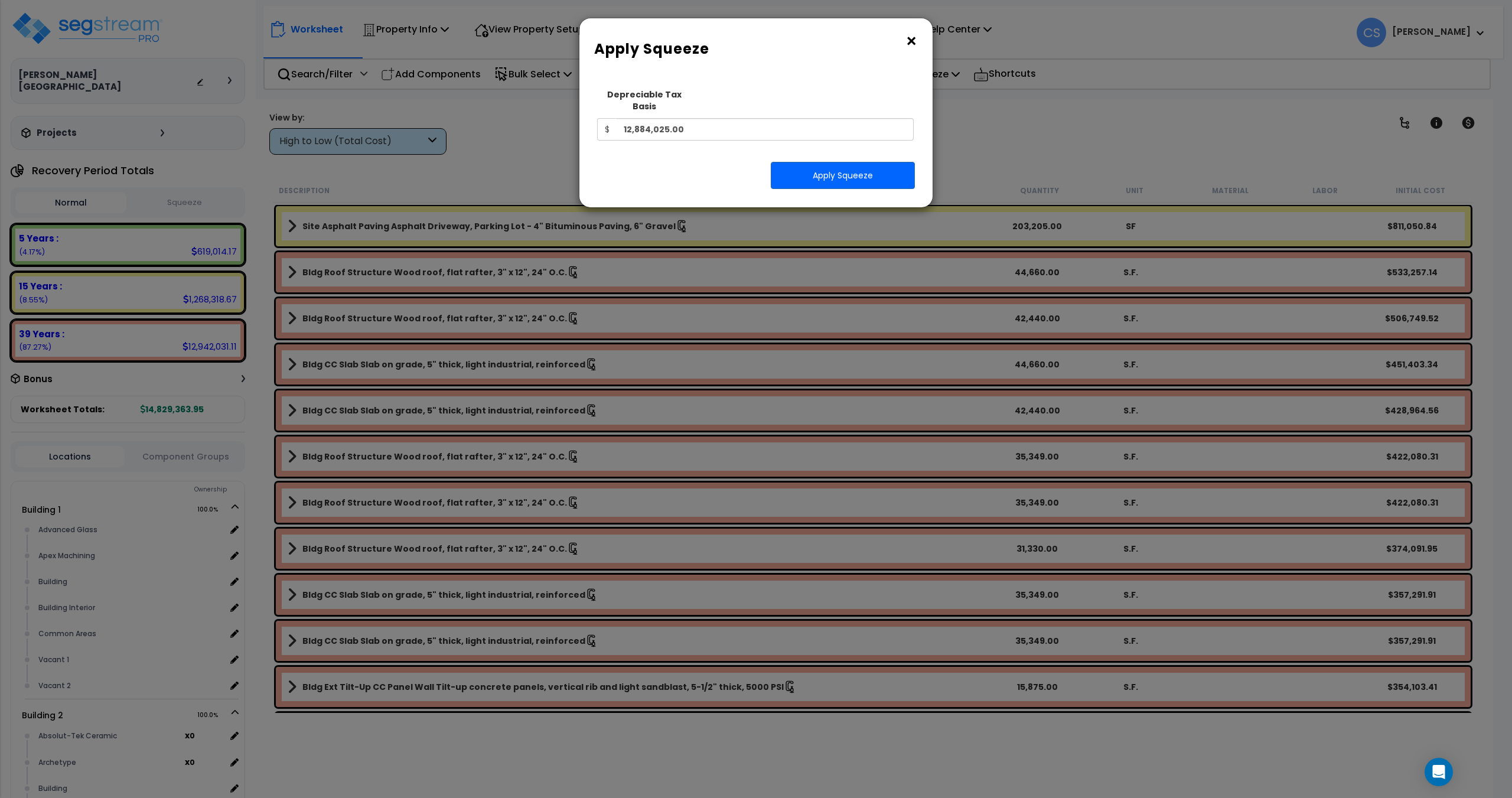
click at [875, 149] on div "Squeeze Type Select 1. Squeeze Entire Worksheet 2. Squeeze by [PERSON_NAME] Cos…" at bounding box center [756, 141] width 335 height 116
click at [911, 42] on button "×" at bounding box center [911, 42] width 13 height 19
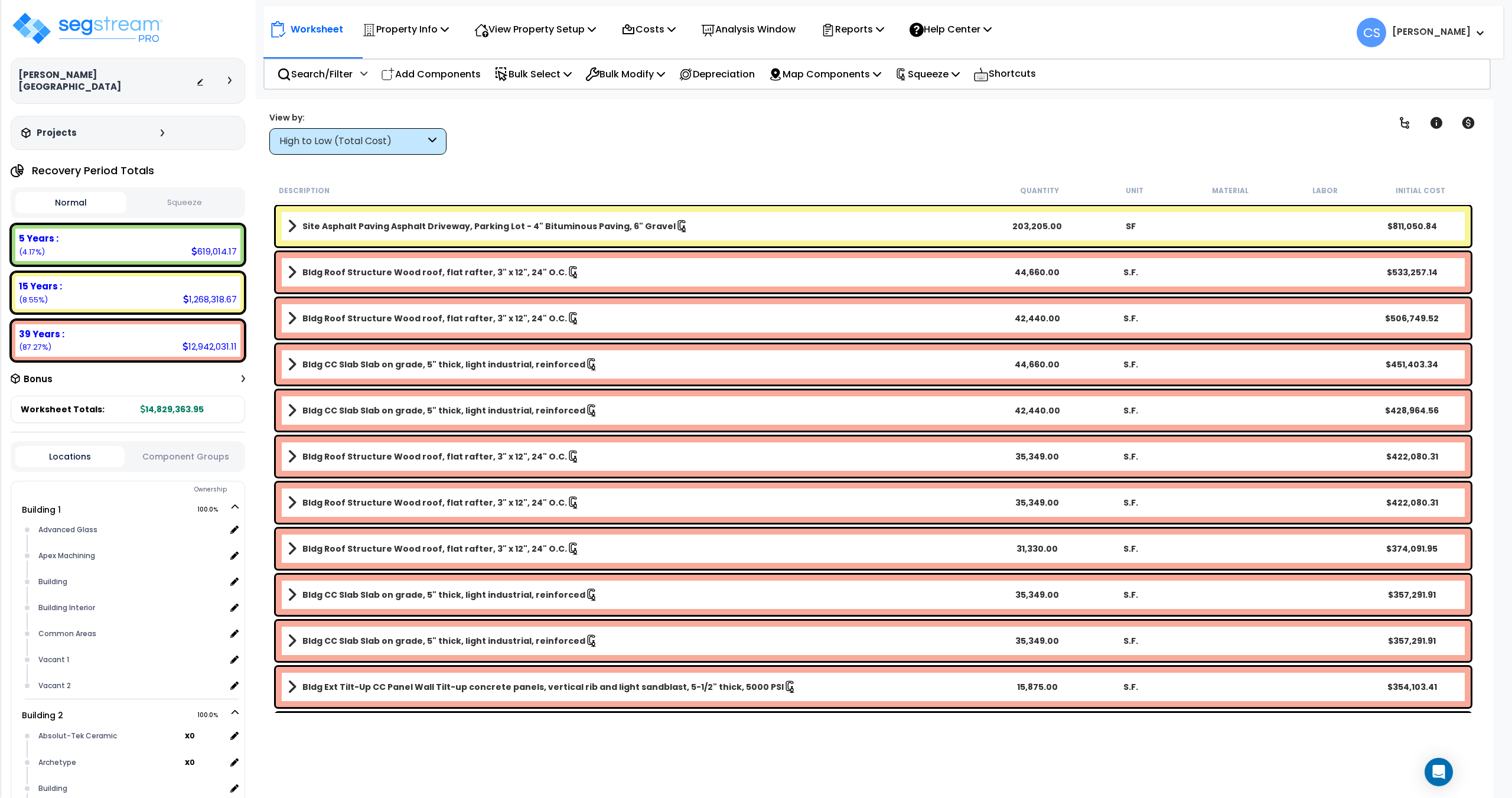
click at [190, 193] on button "Squeeze" at bounding box center [185, 203] width 111 height 21
click at [850, 170] on div "Worksheet Property Info Property Setup Add Property Unit Template property Clon…" at bounding box center [873, 498] width 1239 height 798
click at [948, 115] on div "Clear Filters" at bounding box center [916, 133] width 902 height 43
click at [905, 113] on div "Clear Filters" at bounding box center [916, 133] width 902 height 43
click at [849, 108] on div "Worksheet Property Info Property Setup Add Property Unit Template property Clon…" at bounding box center [873, 498] width 1239 height 798
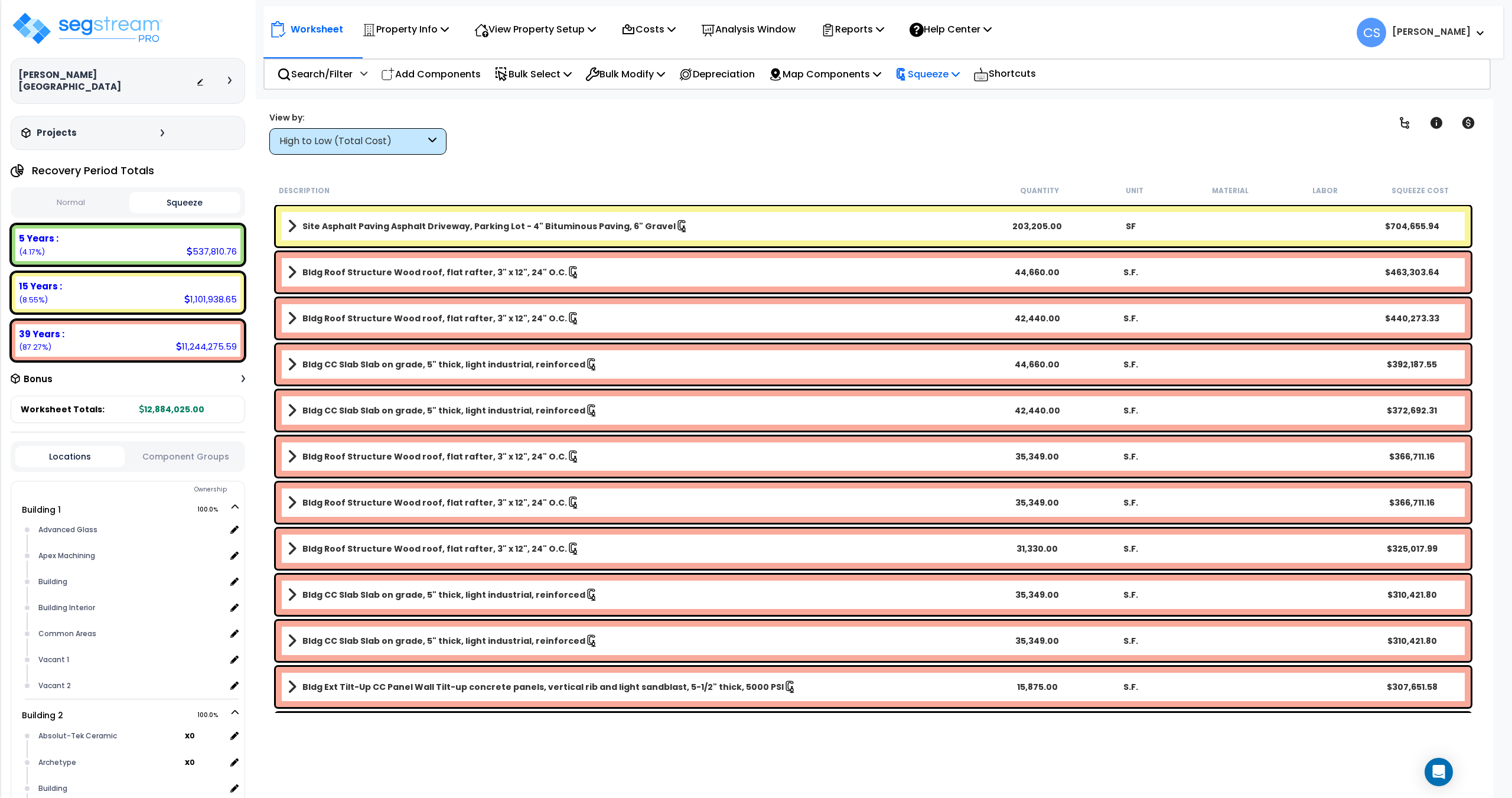
click at [952, 76] on p "Squeeze" at bounding box center [926, 74] width 65 height 16
click at [983, 104] on link "Re-squeeze" at bounding box center [947, 100] width 117 height 24
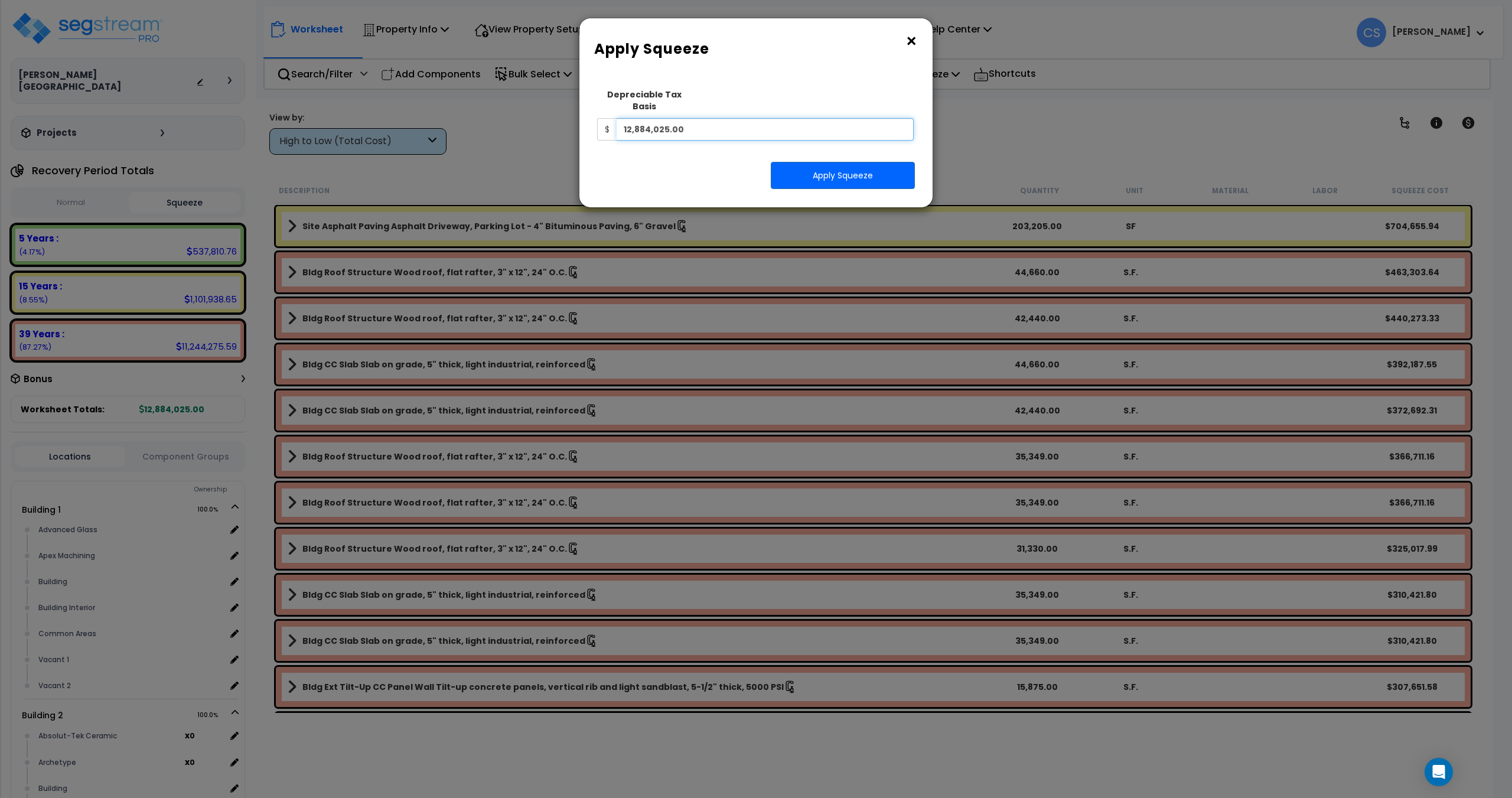
click at [749, 126] on input "12,884,025.00" at bounding box center [765, 129] width 297 height 23
click at [807, 123] on input "12,884,025.00" at bounding box center [765, 129] width 297 height 23
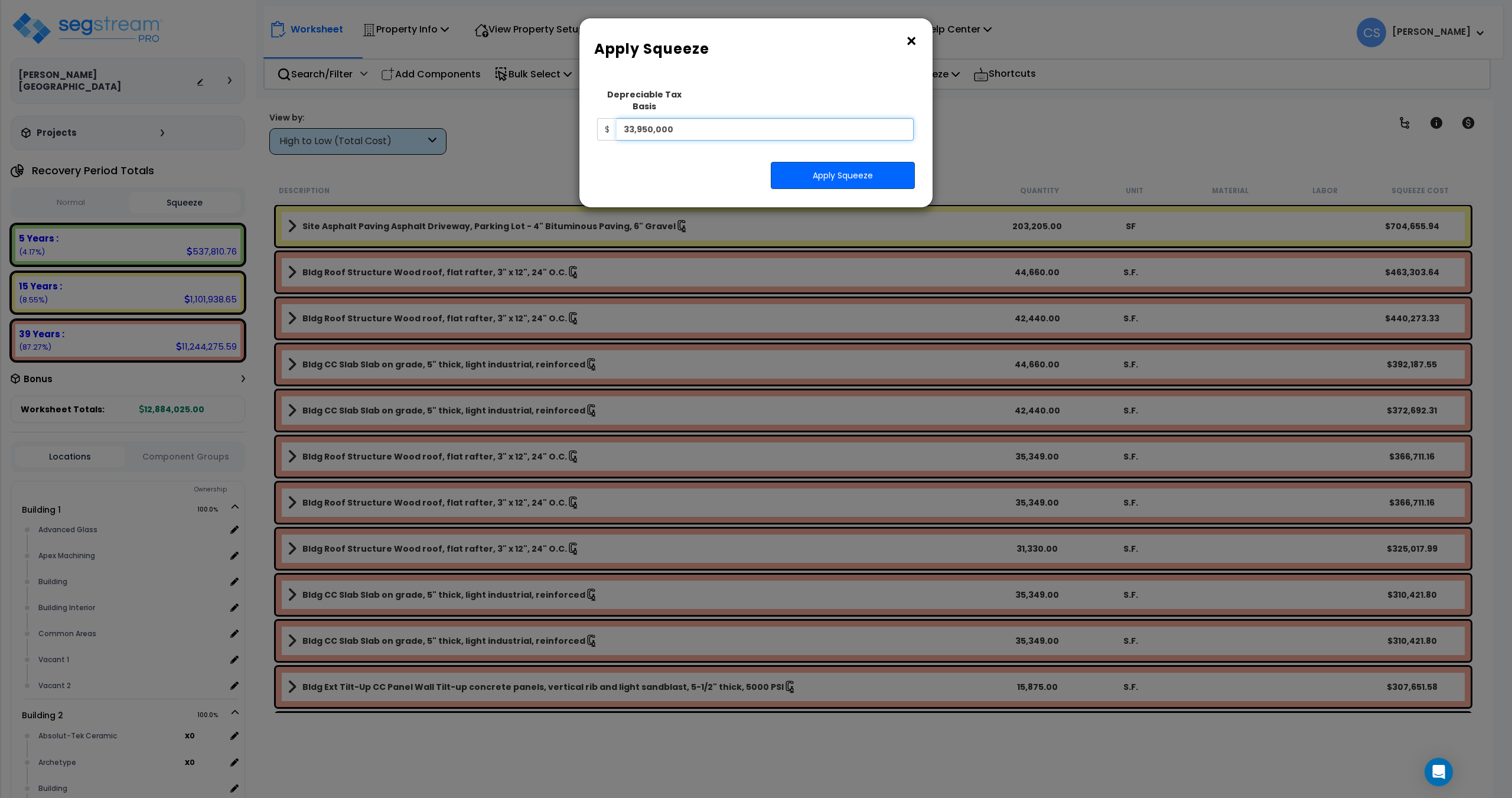
type input "33,950,000"
click at [845, 170] on button "Apply Squeeze" at bounding box center [842, 175] width 144 height 27
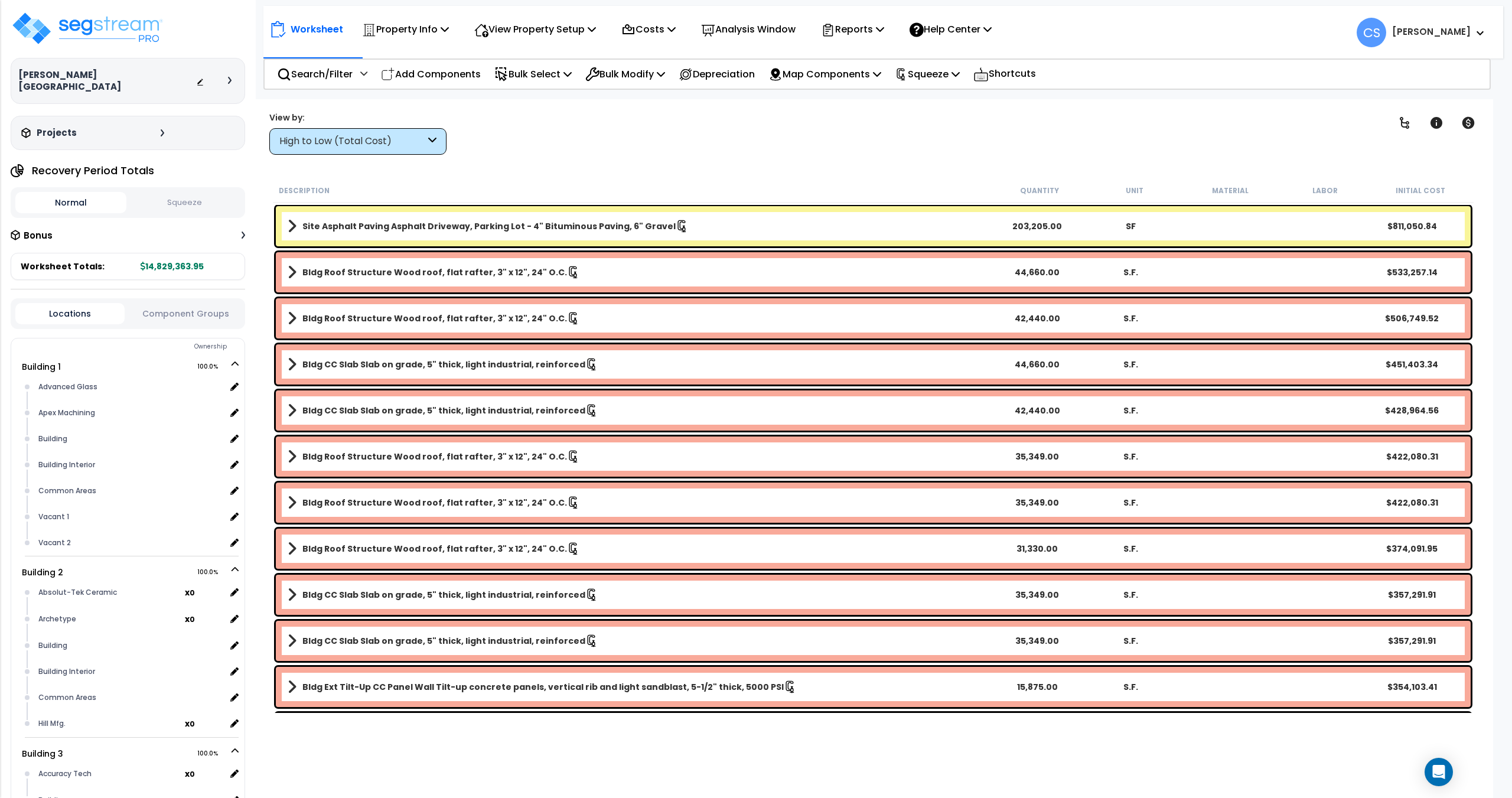
click at [160, 201] on button "Squeeze" at bounding box center [185, 203] width 111 height 21
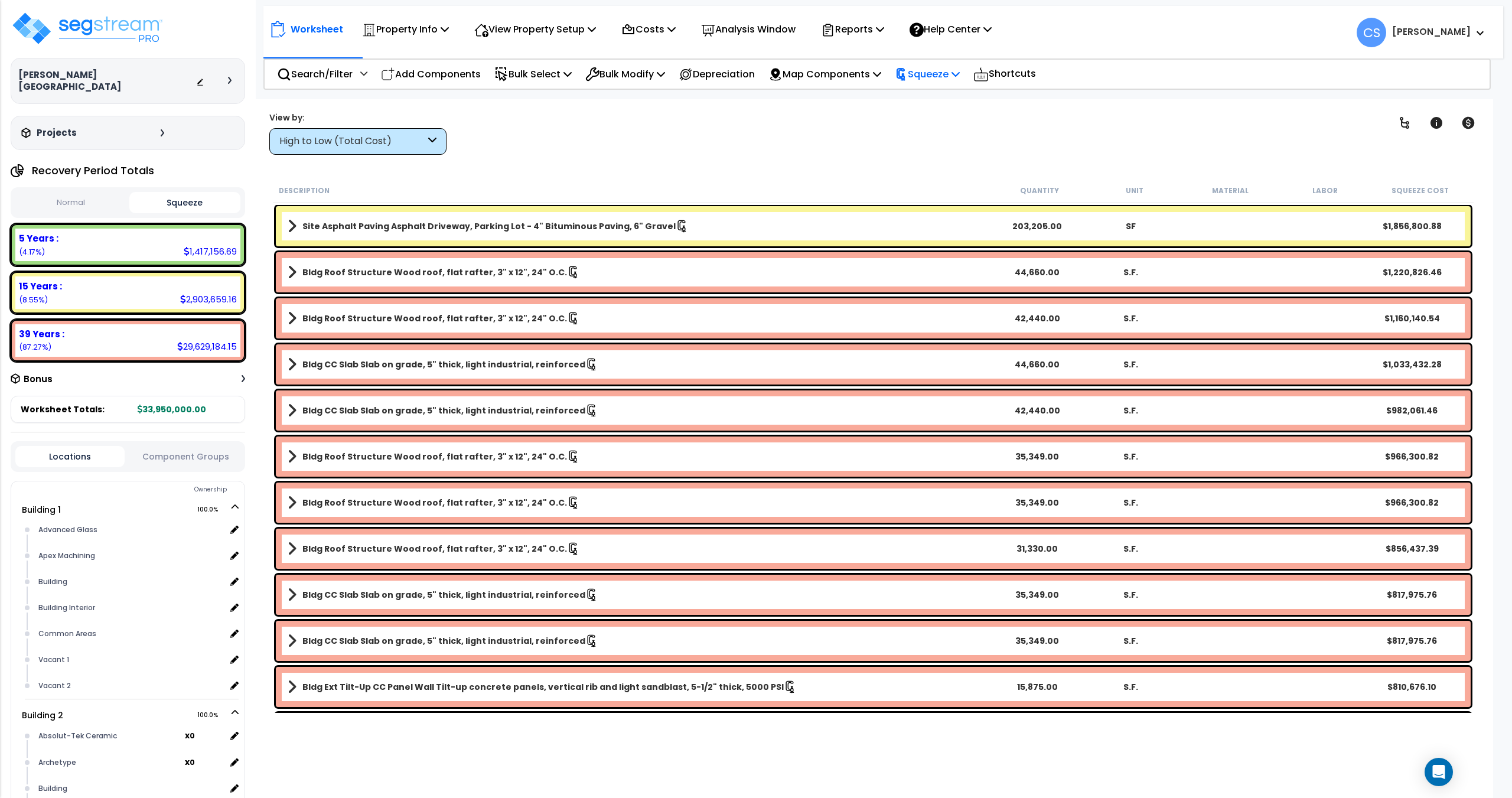
click at [960, 74] on p "Squeeze" at bounding box center [926, 74] width 65 height 16
click at [943, 100] on link "Re-squeeze" at bounding box center [947, 100] width 117 height 24
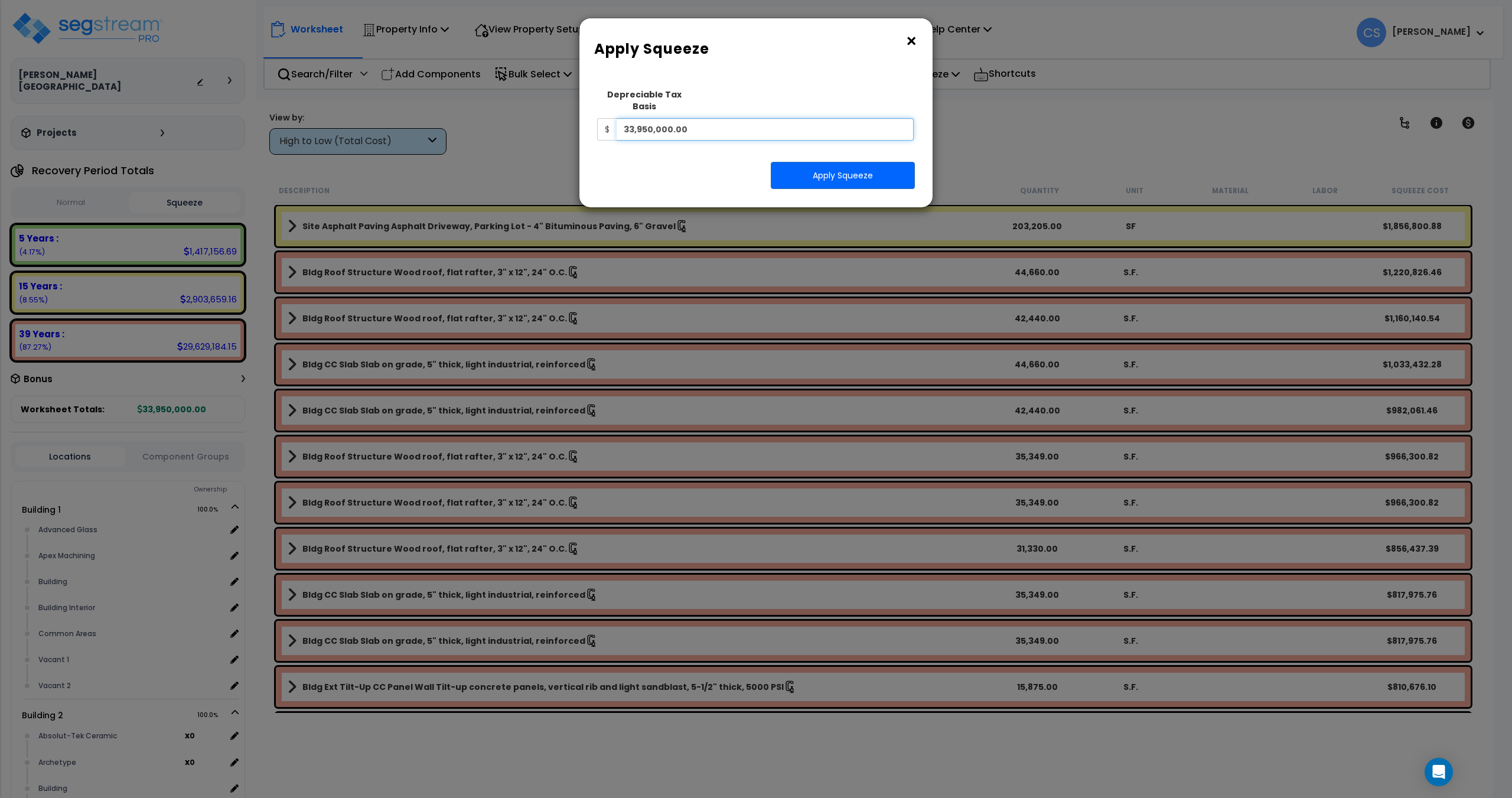
drag, startPoint x: 742, startPoint y: 123, endPoint x: 468, endPoint y: 114, distance: 274.1
click at [478, 112] on div "× Apply Squeeze Squeeze Type Select 1. Squeeze Entire Worksheet 2. Squeeze by T…" at bounding box center [756, 399] width 1512 height 798
paste input "12,884,025"
type input "12,884,025.00"
click at [866, 161] on button "Apply Squeeze" at bounding box center [842, 175] width 144 height 27
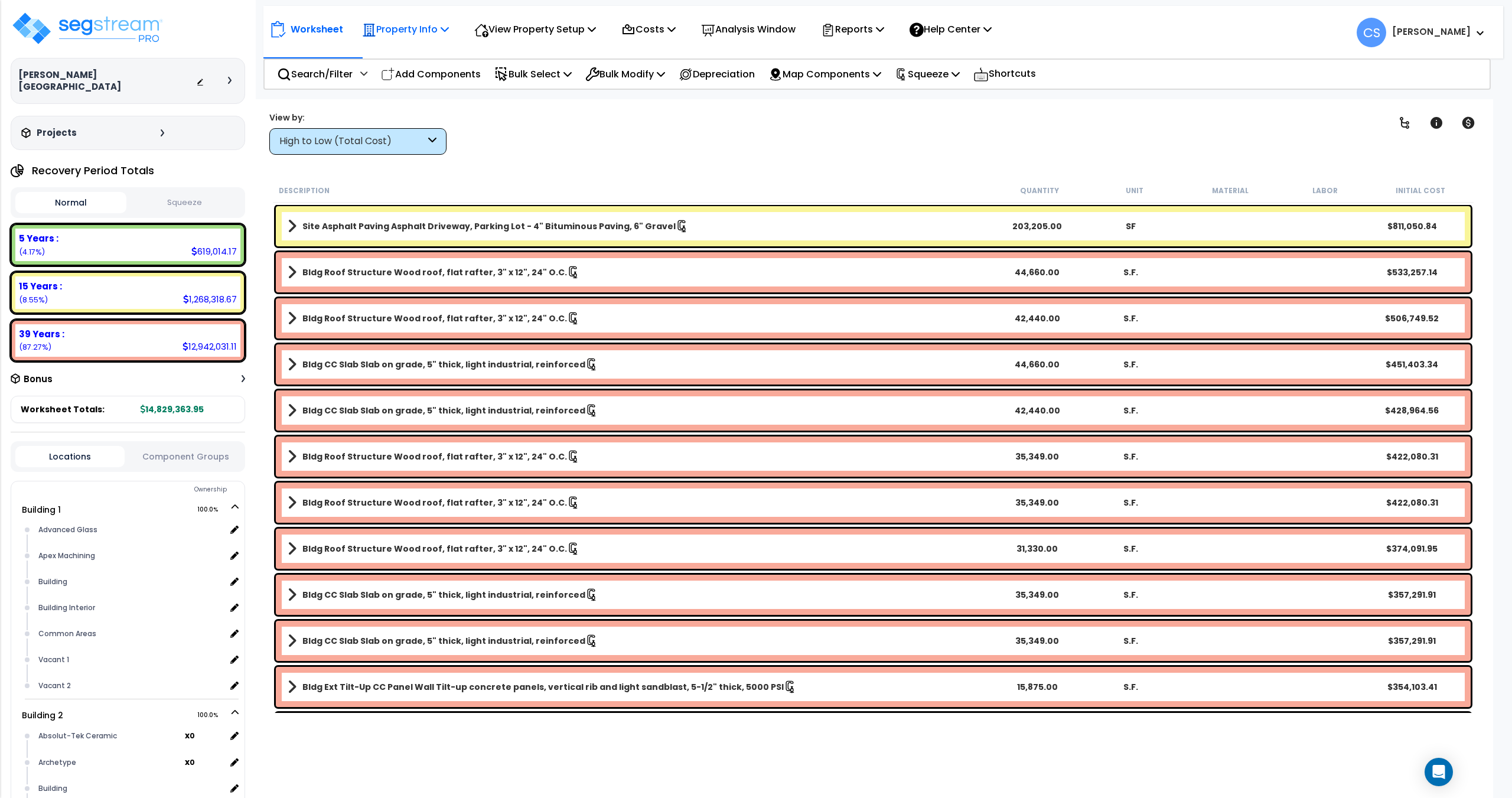
click at [446, 38] on div "Property Info" at bounding box center [405, 28] width 87 height 27
click at [438, 59] on link "Property Setup" at bounding box center [415, 56] width 117 height 24
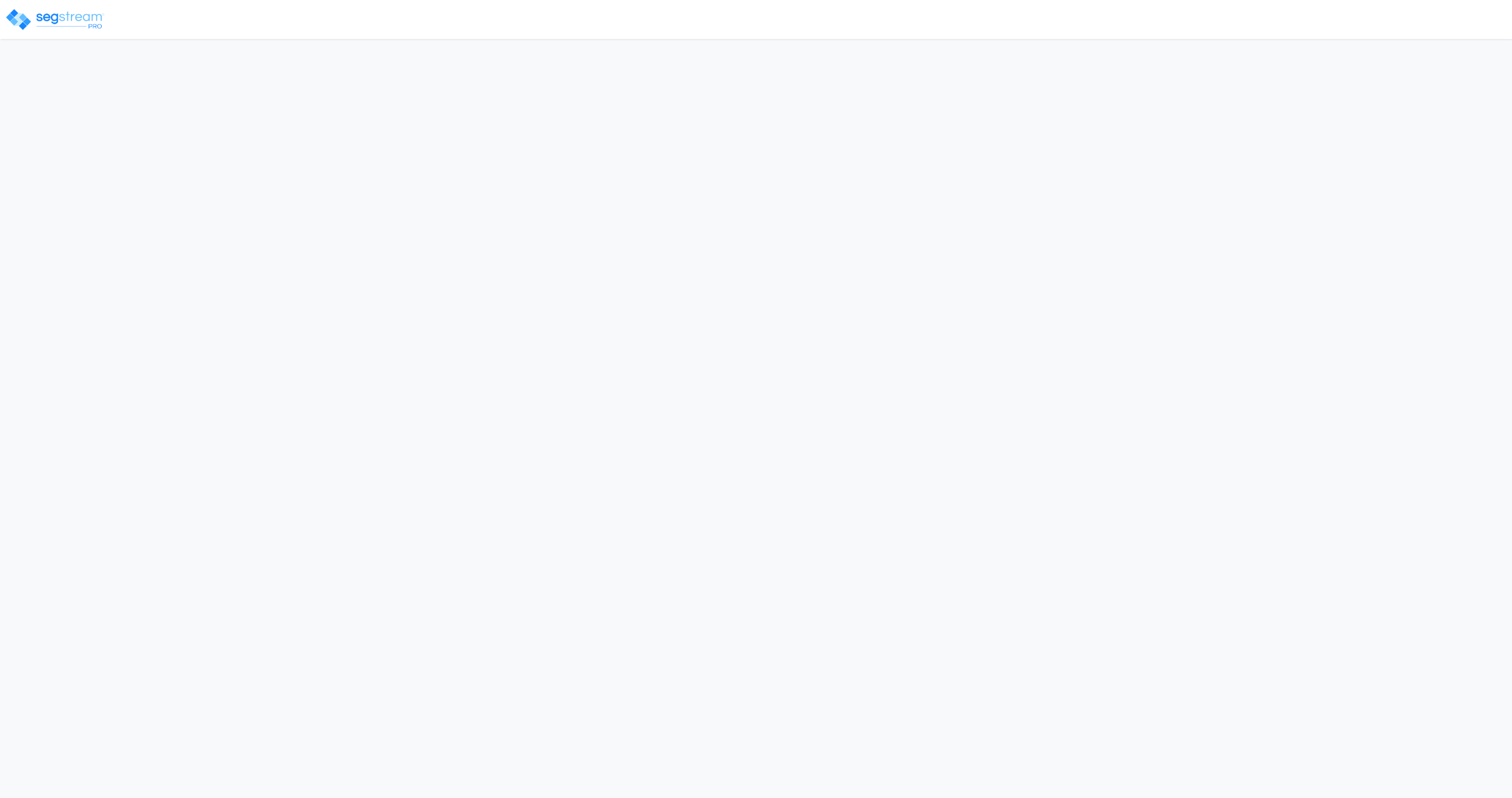
select select "2025"
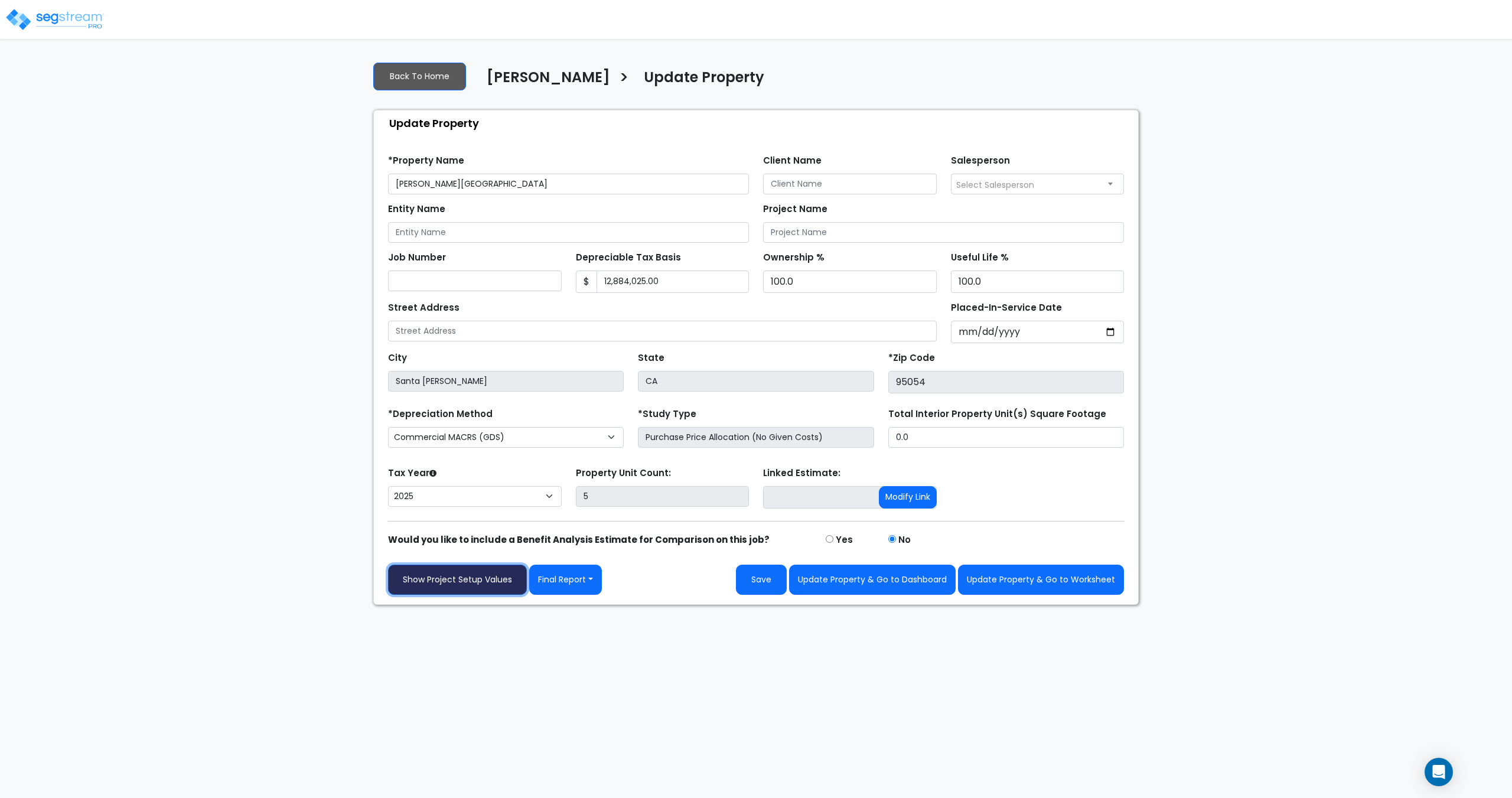
click at [484, 582] on link "Show Project Setup Values" at bounding box center [457, 580] width 139 height 30
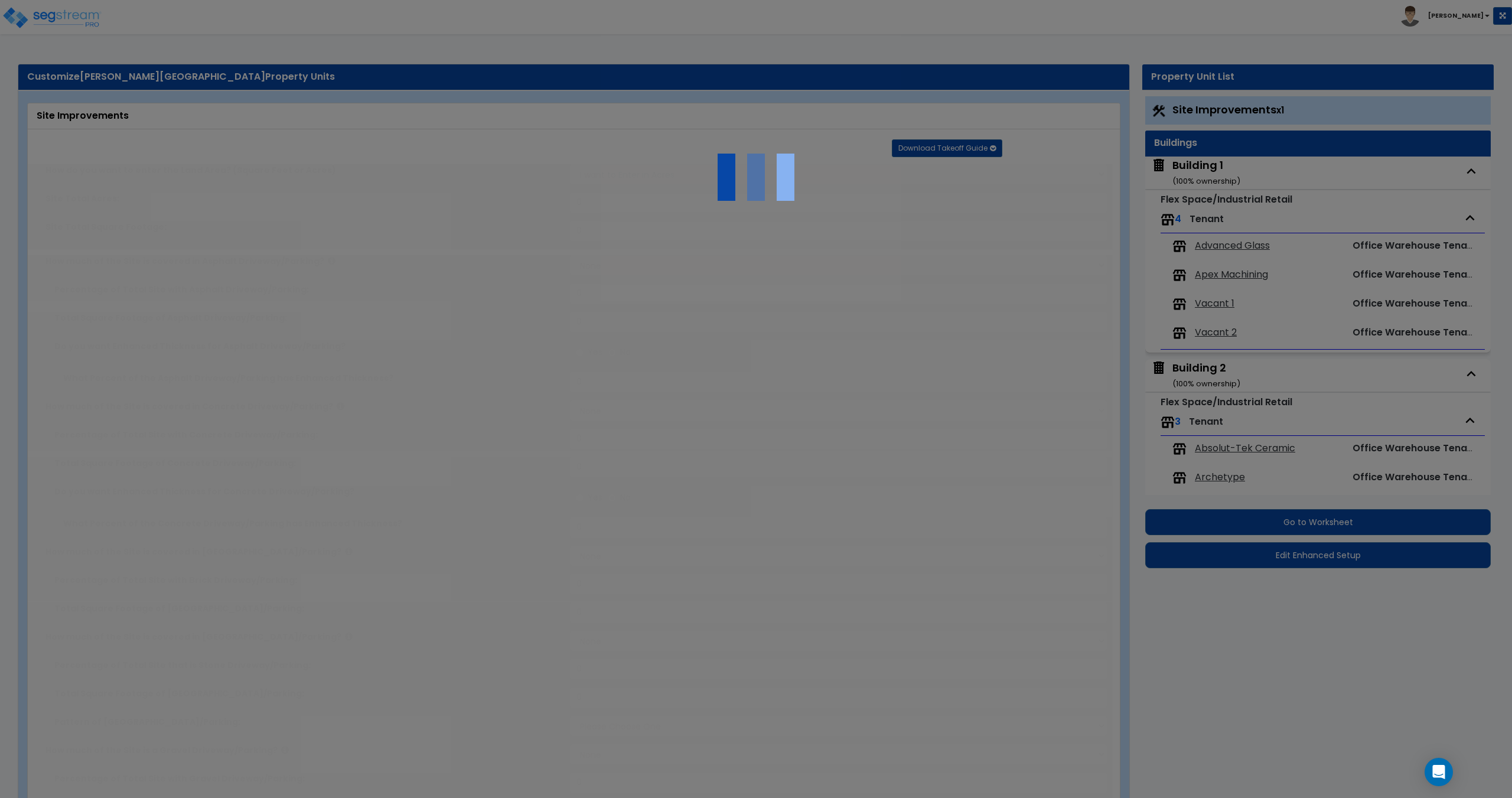
select select "2"
type input "420950"
select select "2"
type input "203205"
select select "2"
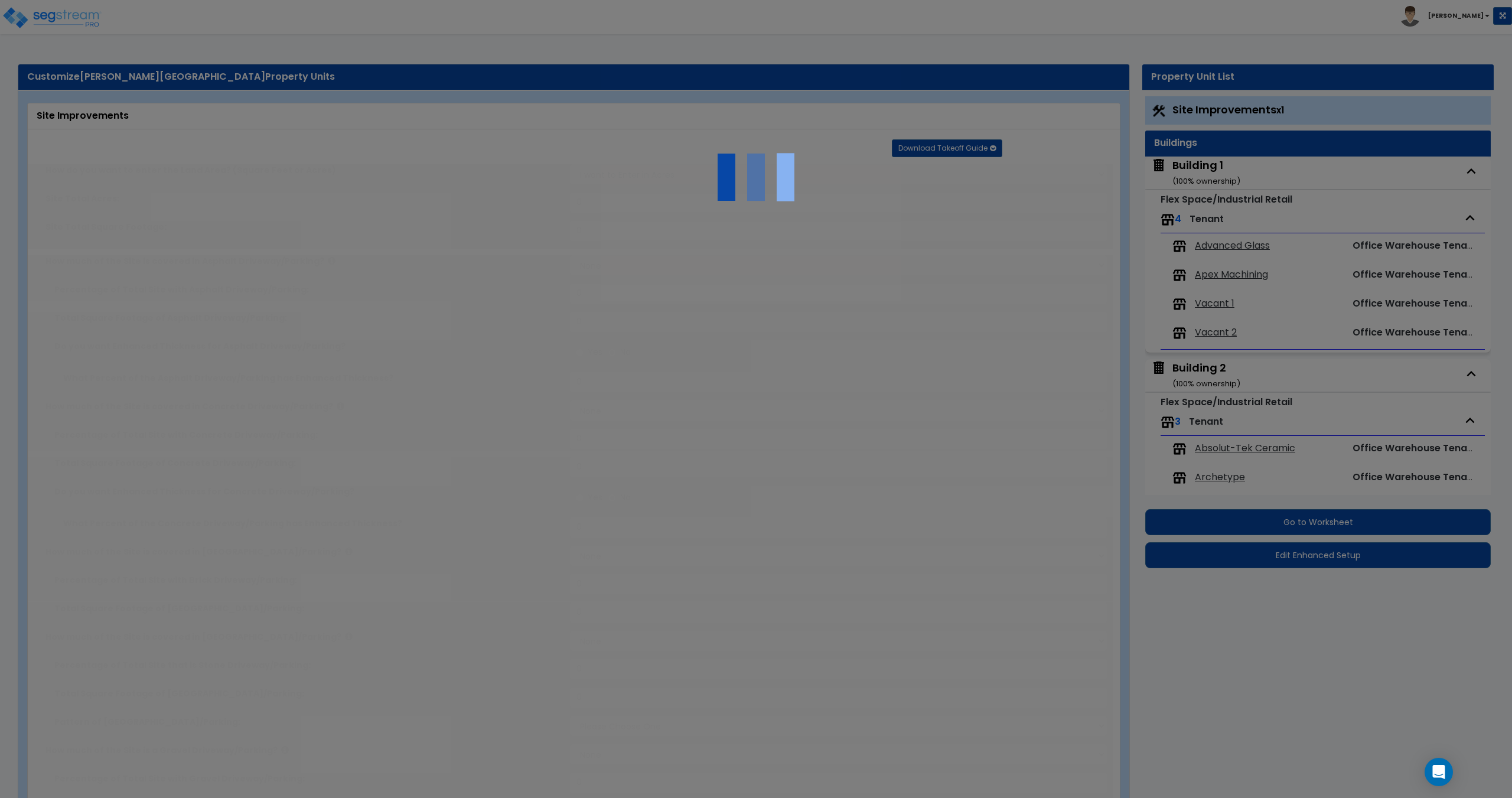
type input "1225"
radio input "true"
type input "10"
radio input "true"
select select "1"
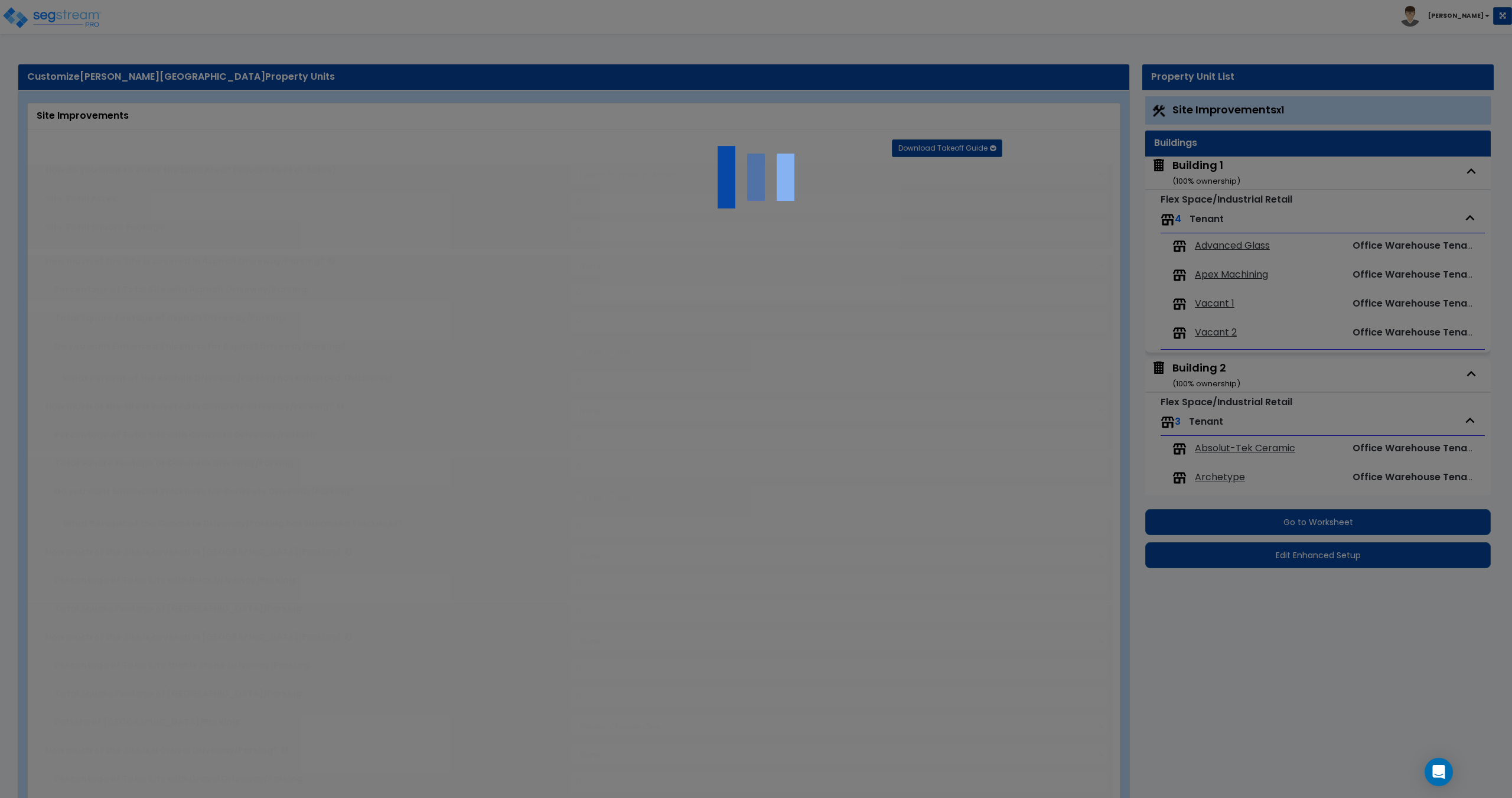
select select "1"
type input "2625"
radio input "true"
type input "30"
radio input "true"
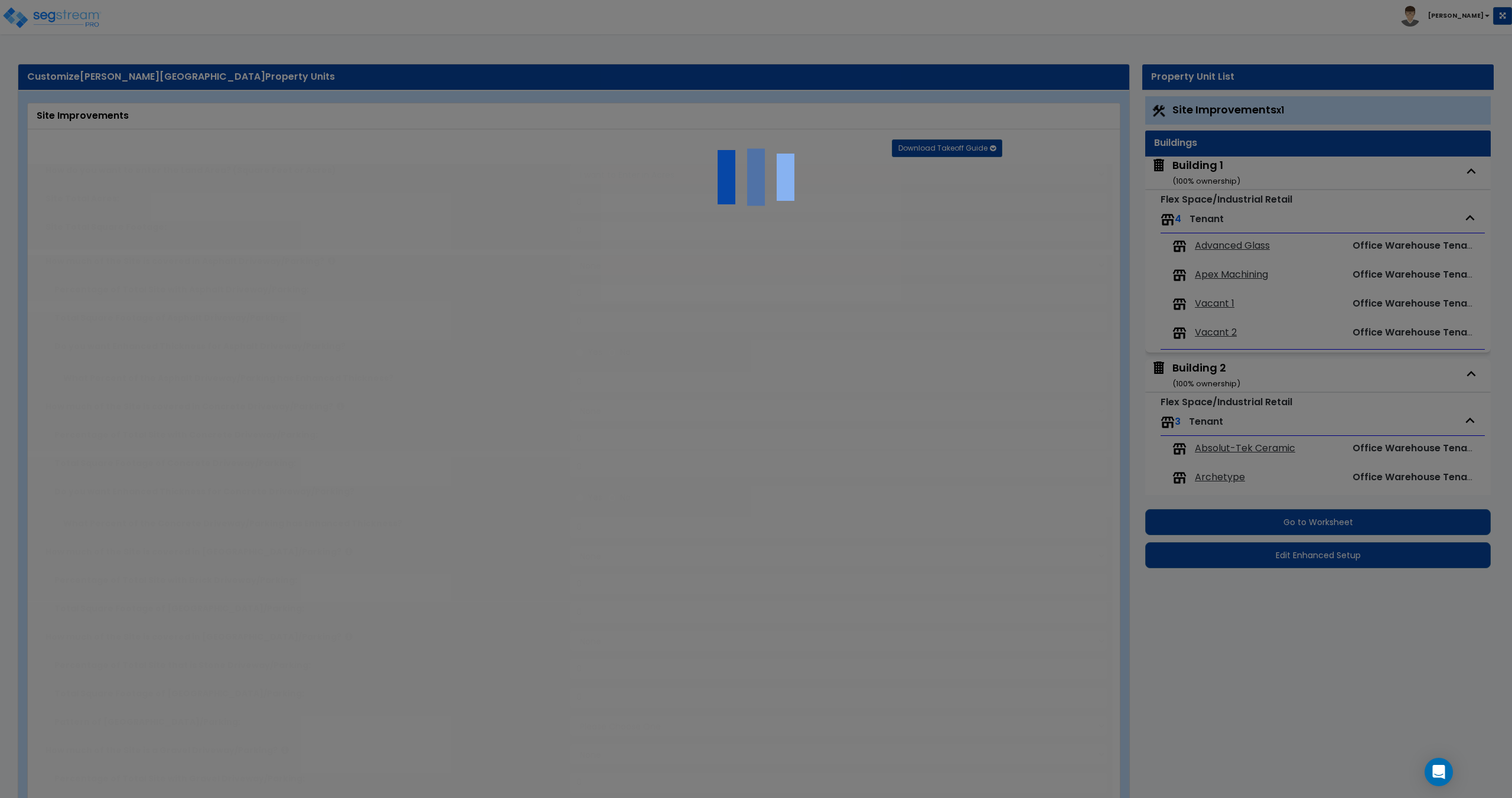
select select "1"
type input "180"
radio input "true"
select select "1"
type input "360"
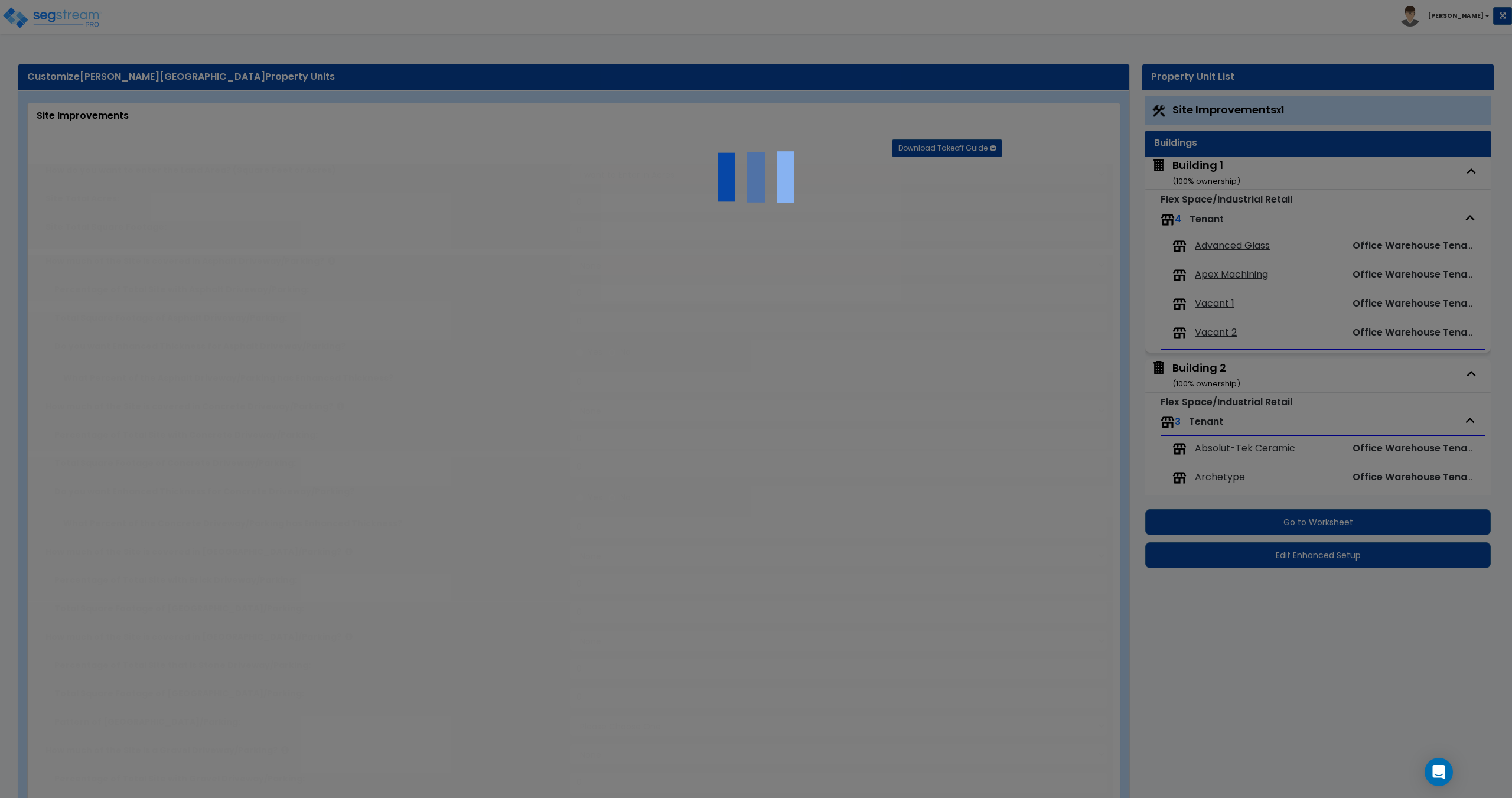
radio input "true"
select select "2"
type input "265"
select select "1"
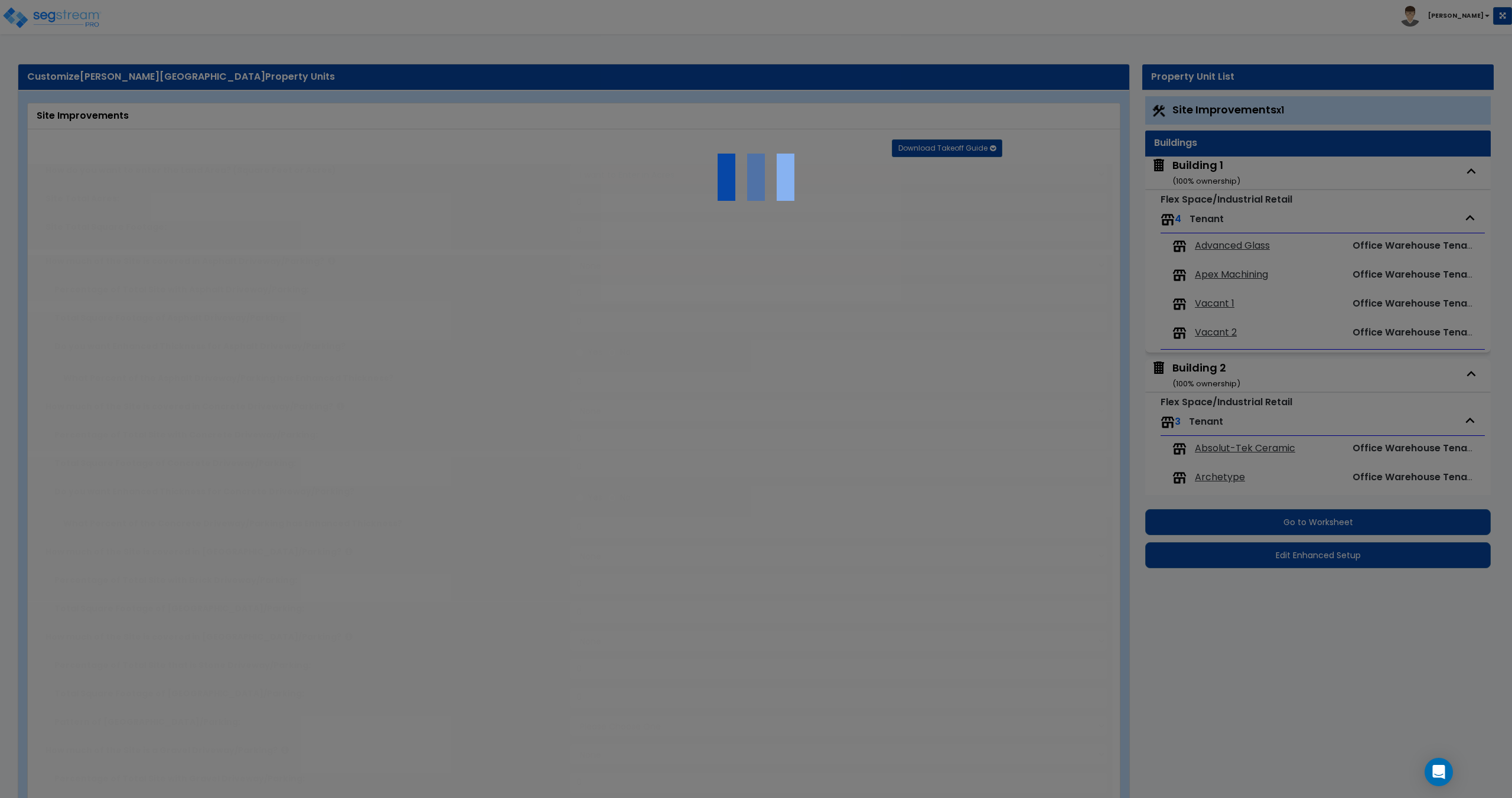
radio input "true"
select select "2"
type input "125"
radio input "true"
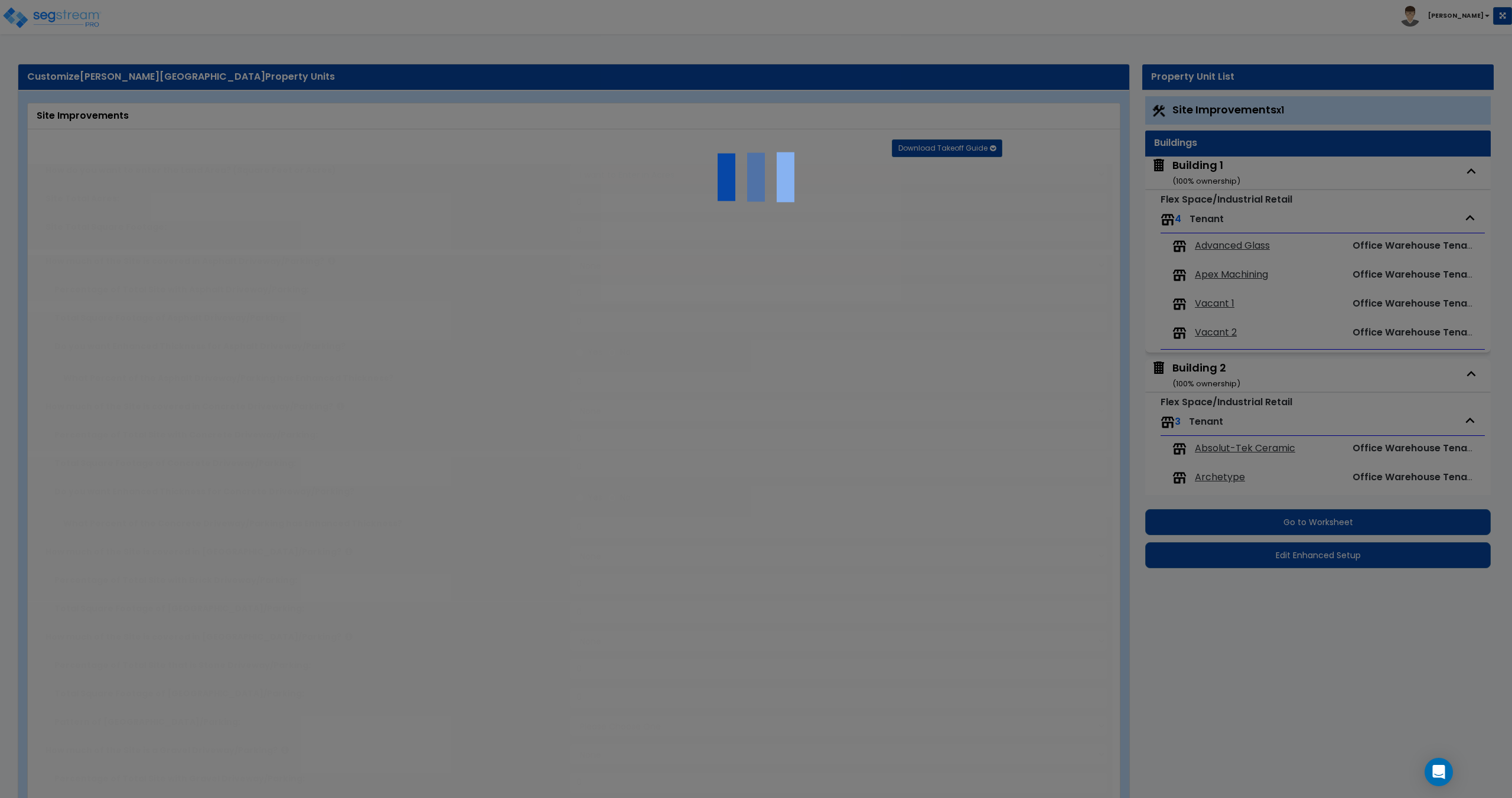
select select "3"
type input "1800"
radio input "true"
type input "3"
type input "150"
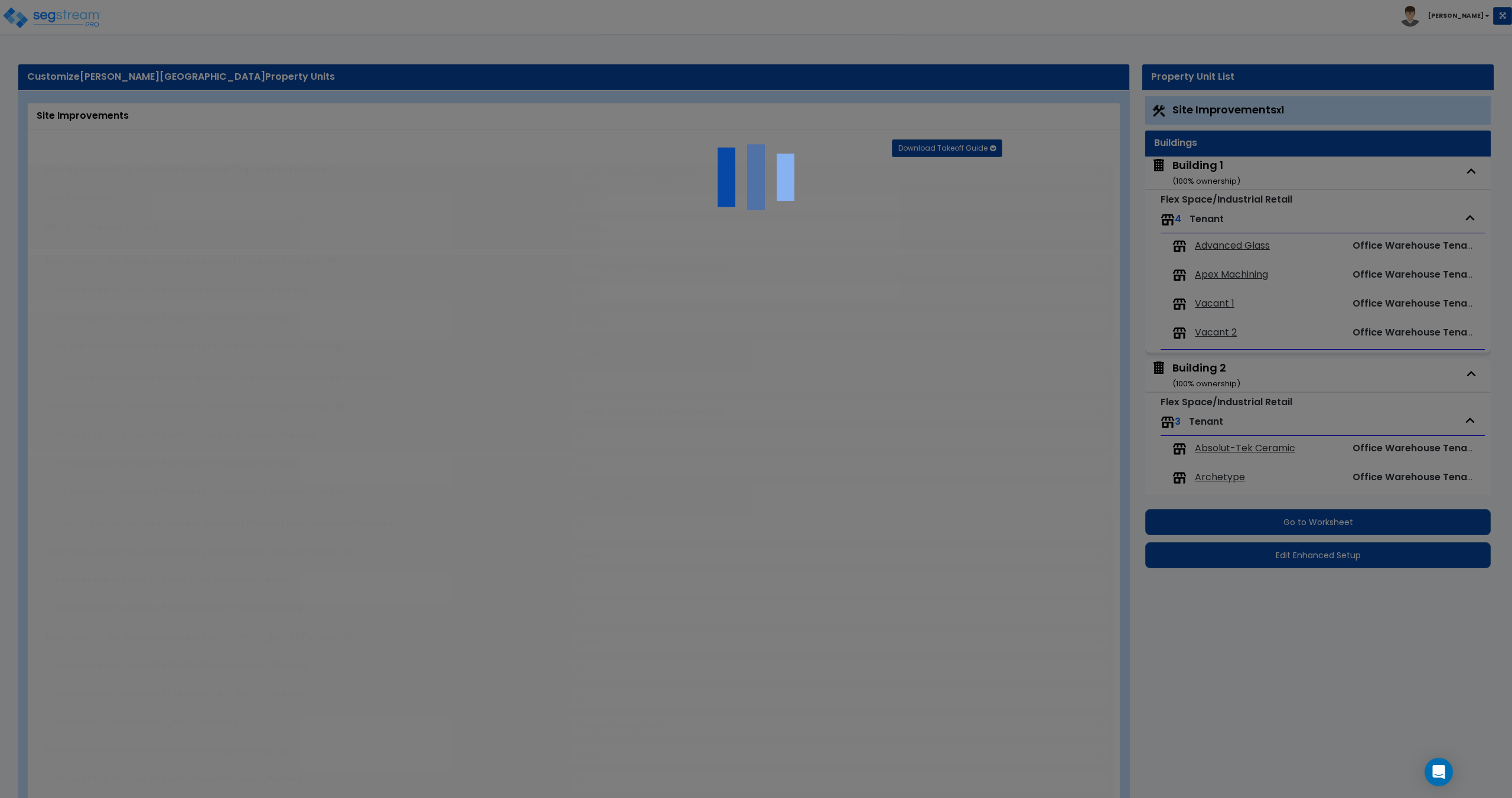
radio input "true"
select select "1"
type input "10"
radio input "true"
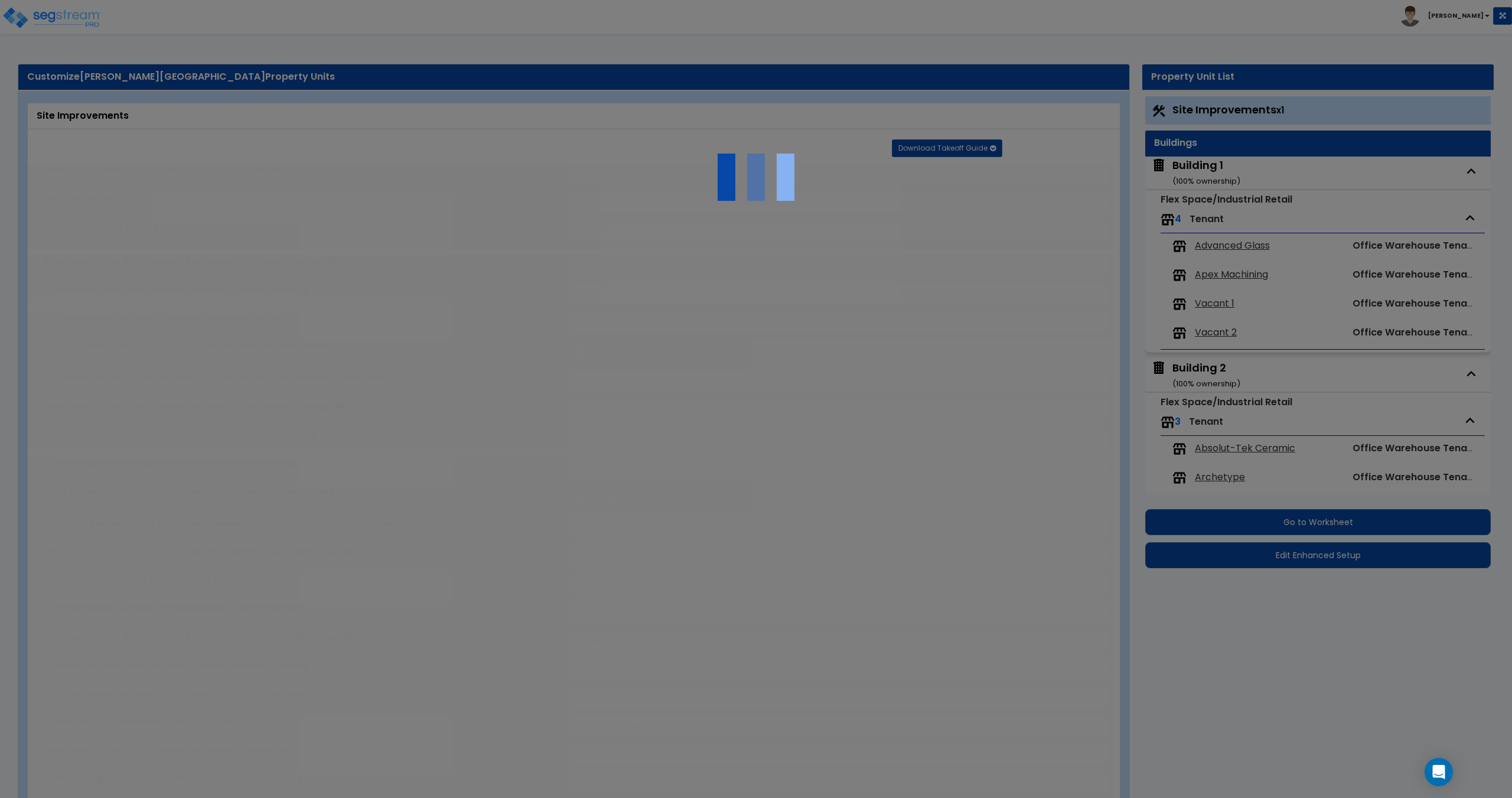
select select "1"
type input "30"
select select "1"
select select "4"
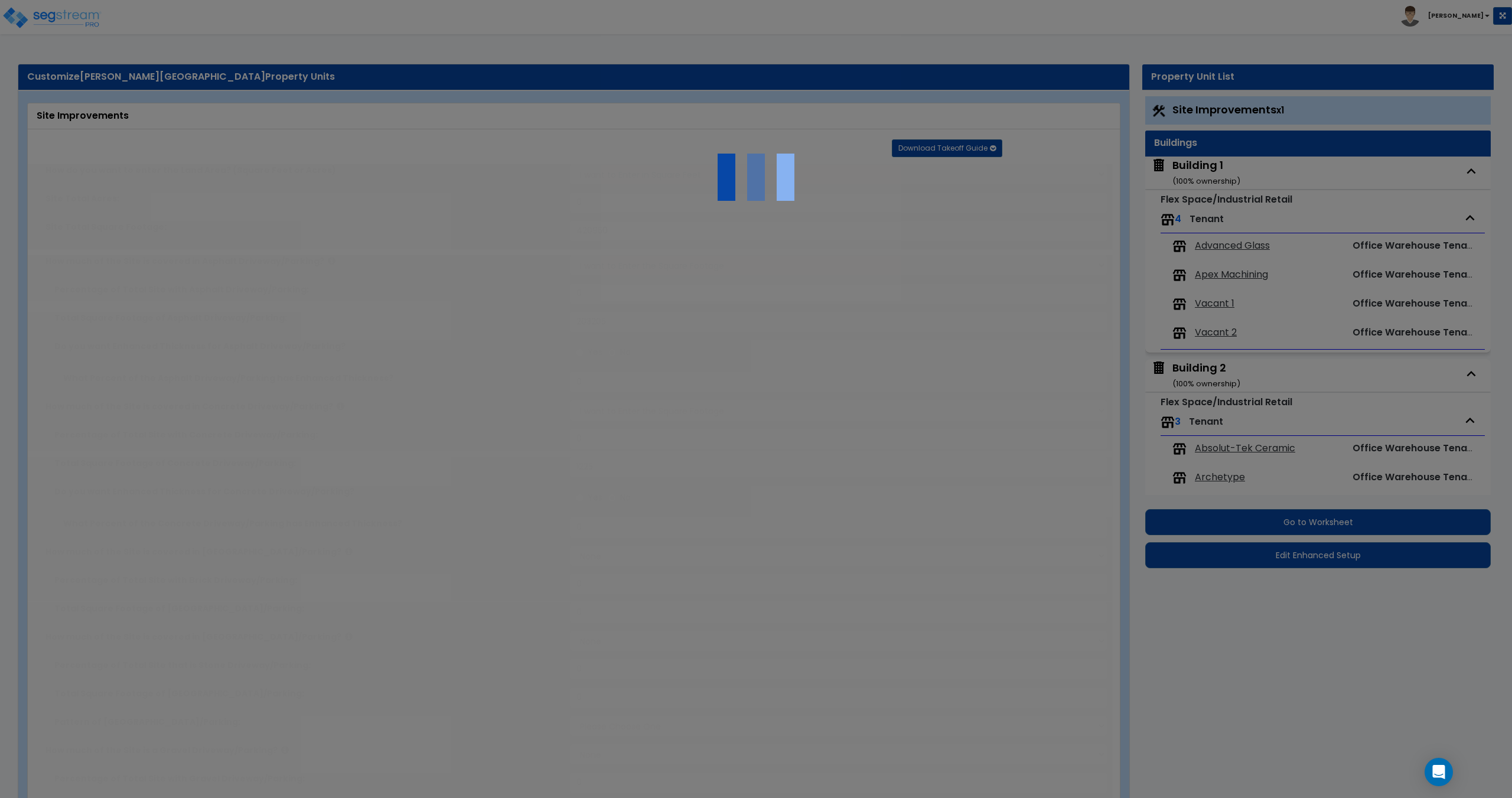
type input "30"
radio input "true"
select select "1"
type input "3"
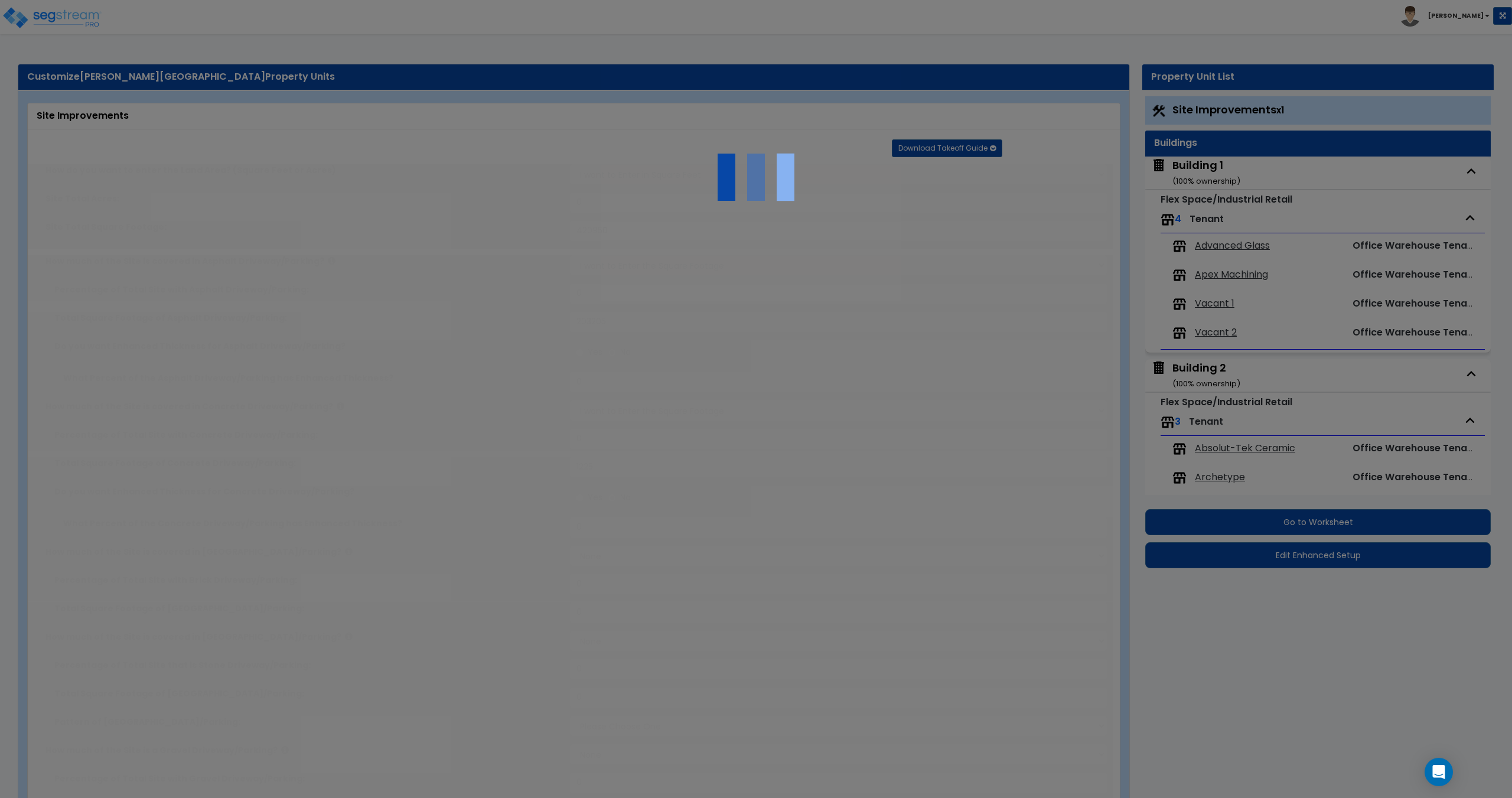
type input "10"
select select "1"
radio input "true"
select select "1"
type input "5"
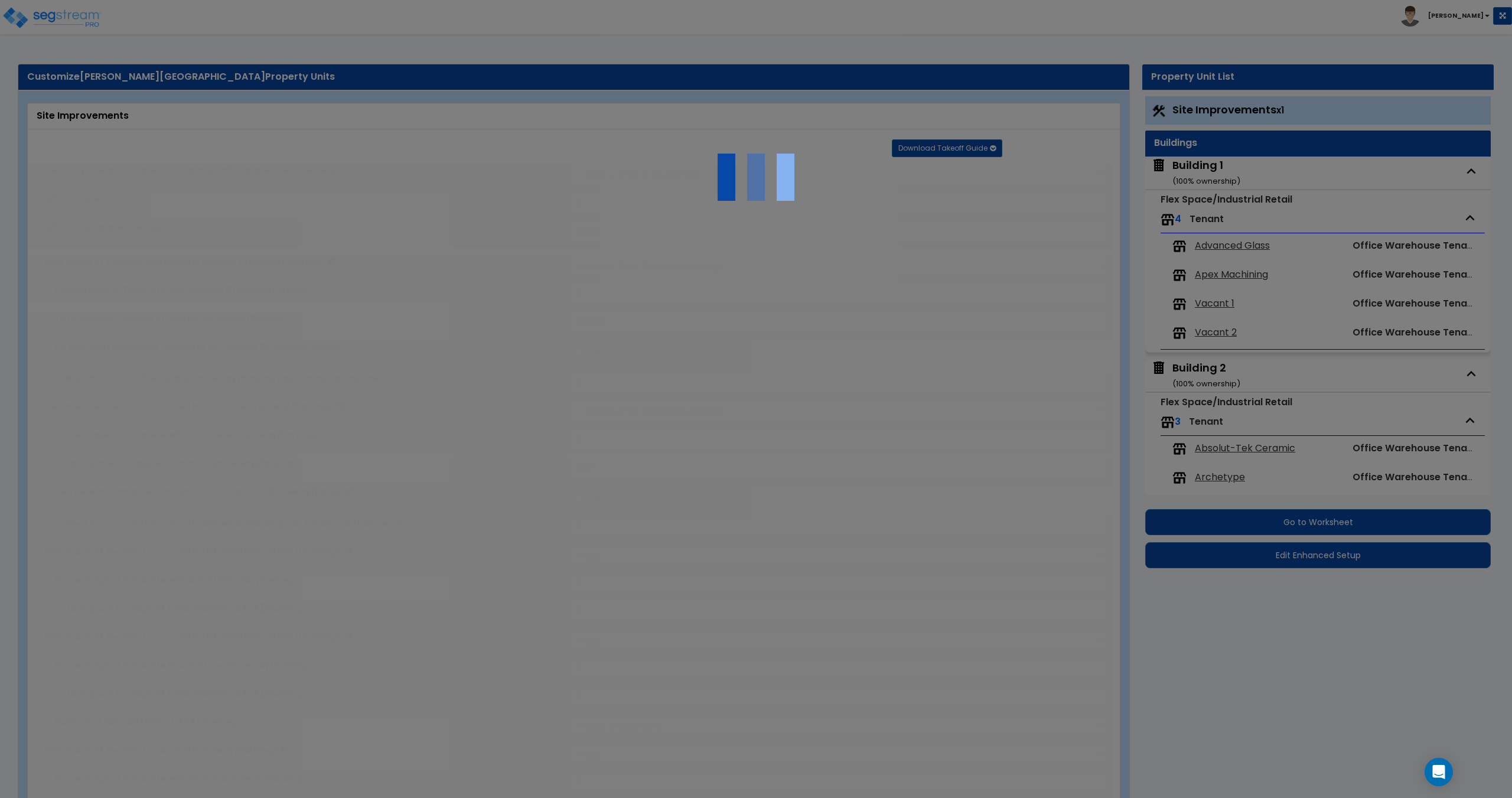
type input "350"
type input "6"
select select "1"
select select "2"
radio input "true"
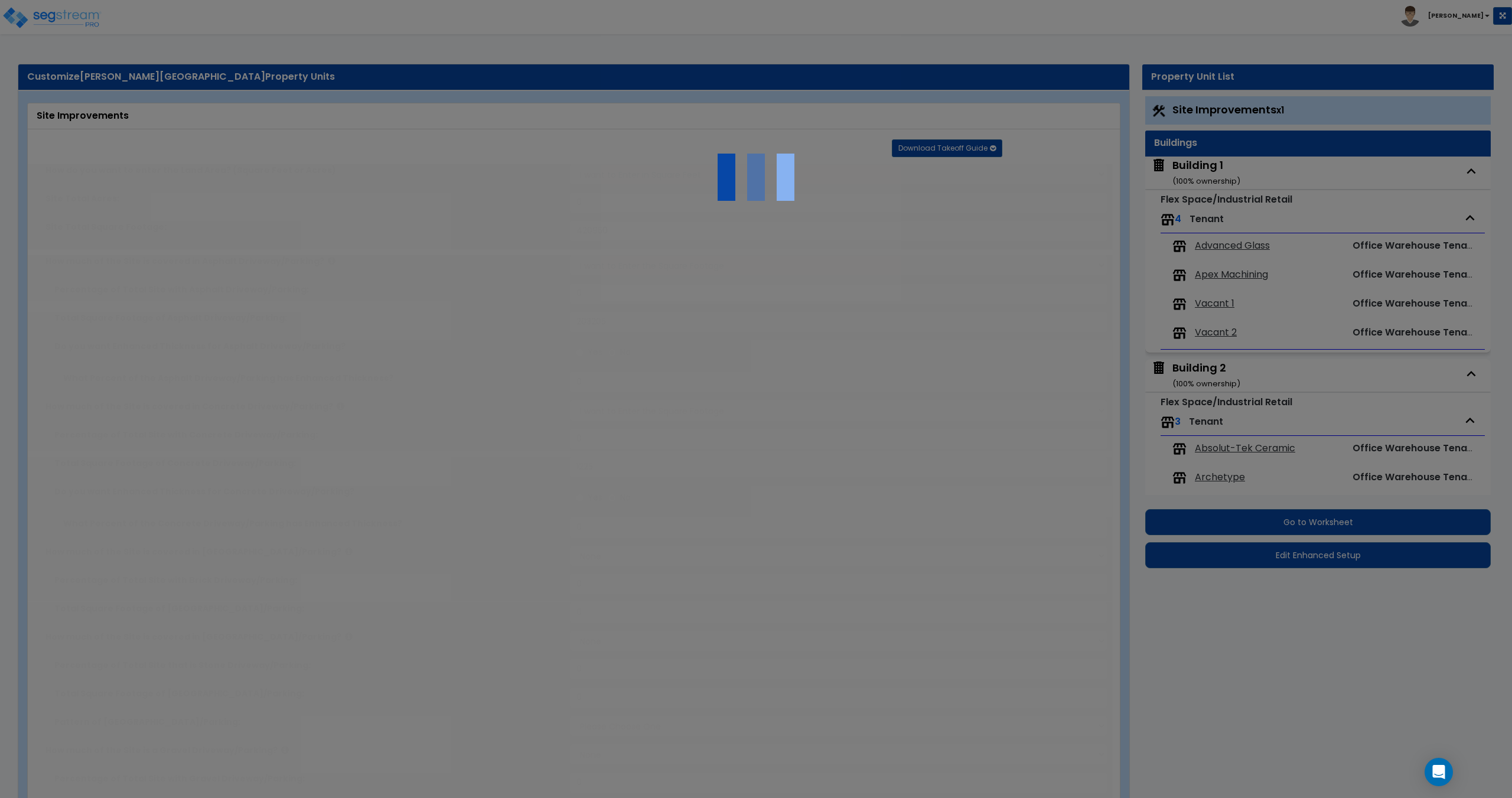
type input "5"
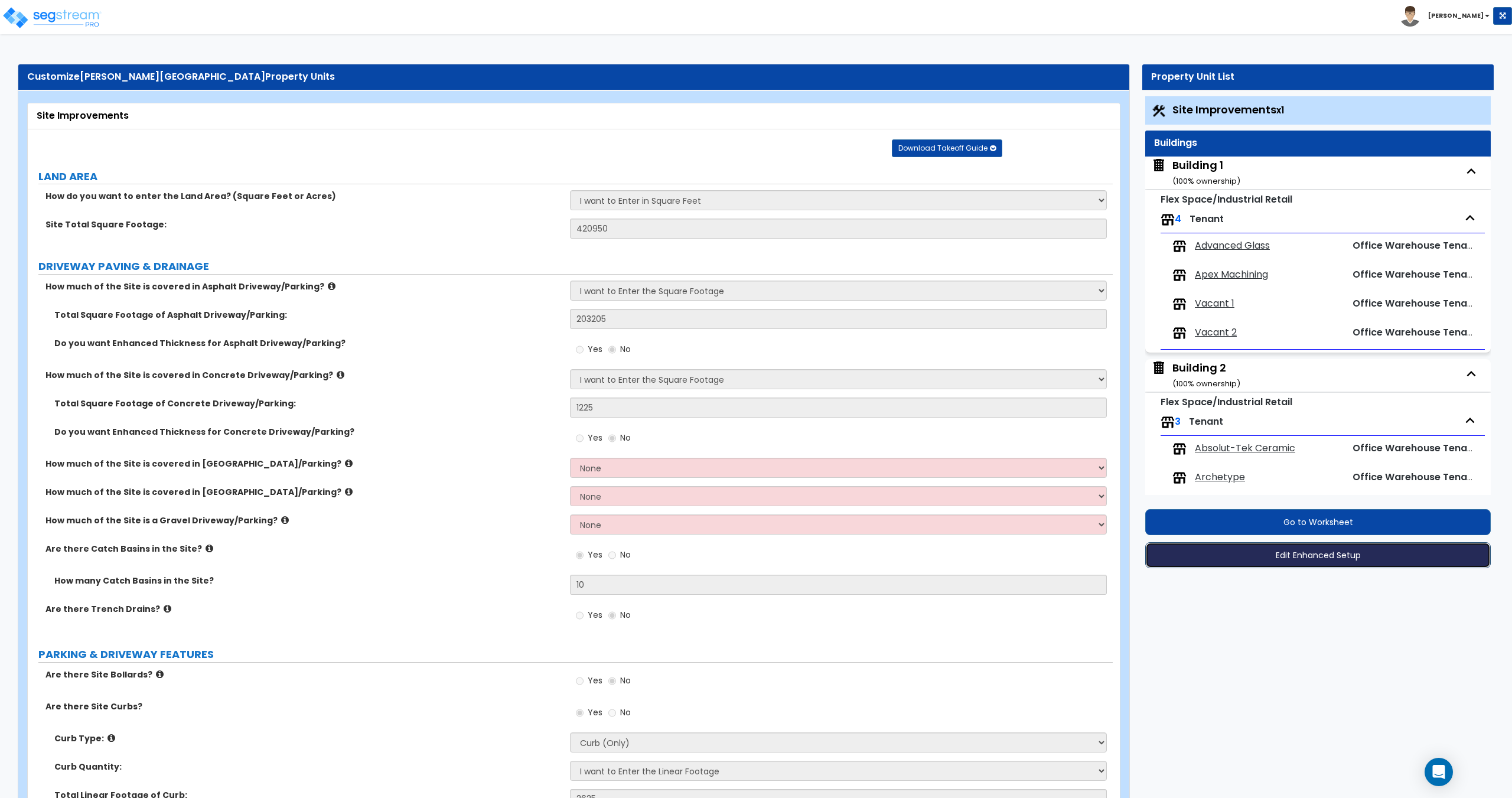
click at [1300, 550] on button "Edit Enhanced Setup" at bounding box center [1317, 555] width 346 height 26
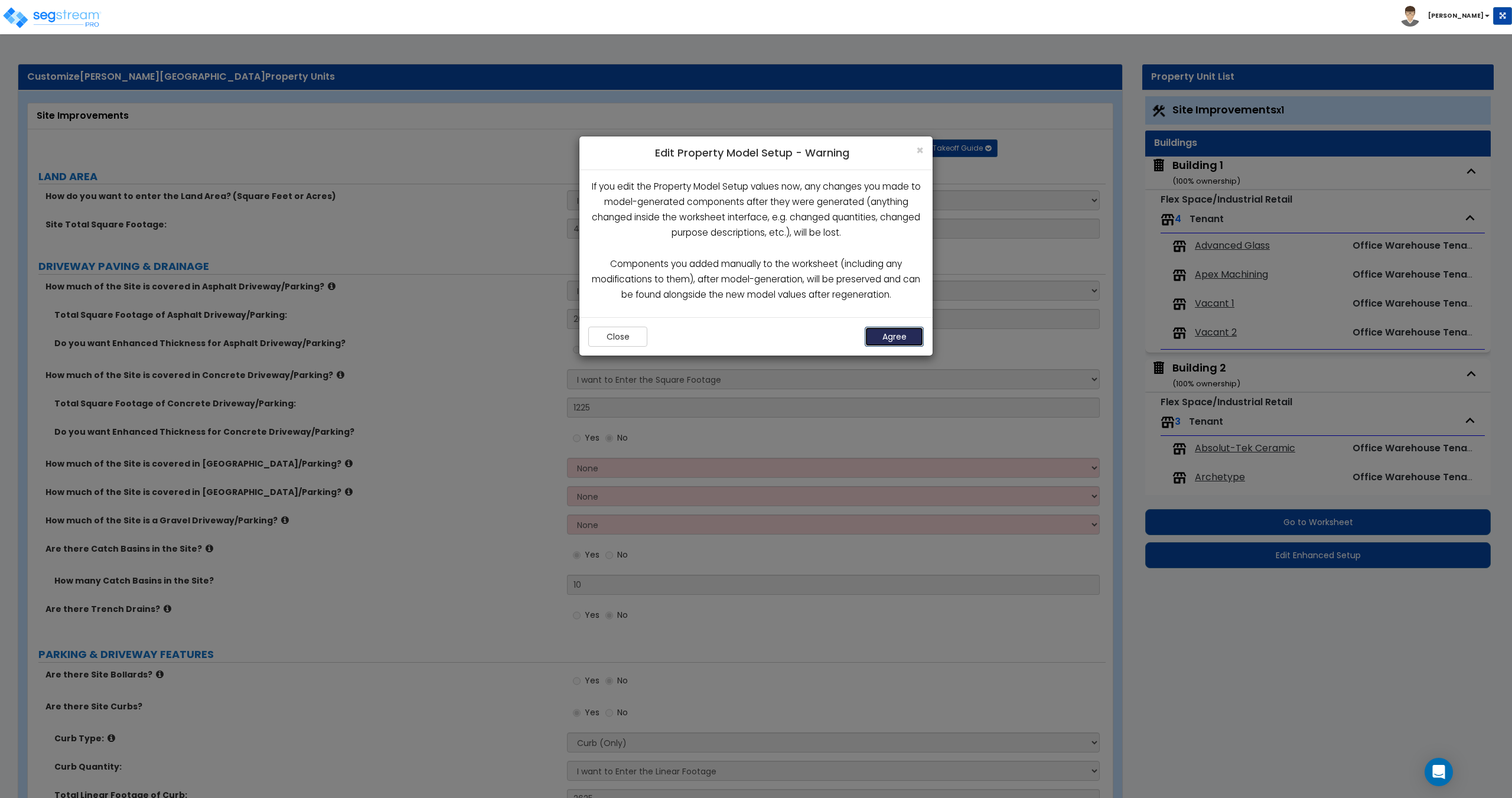
click at [884, 341] on button "Agree" at bounding box center [893, 336] width 59 height 20
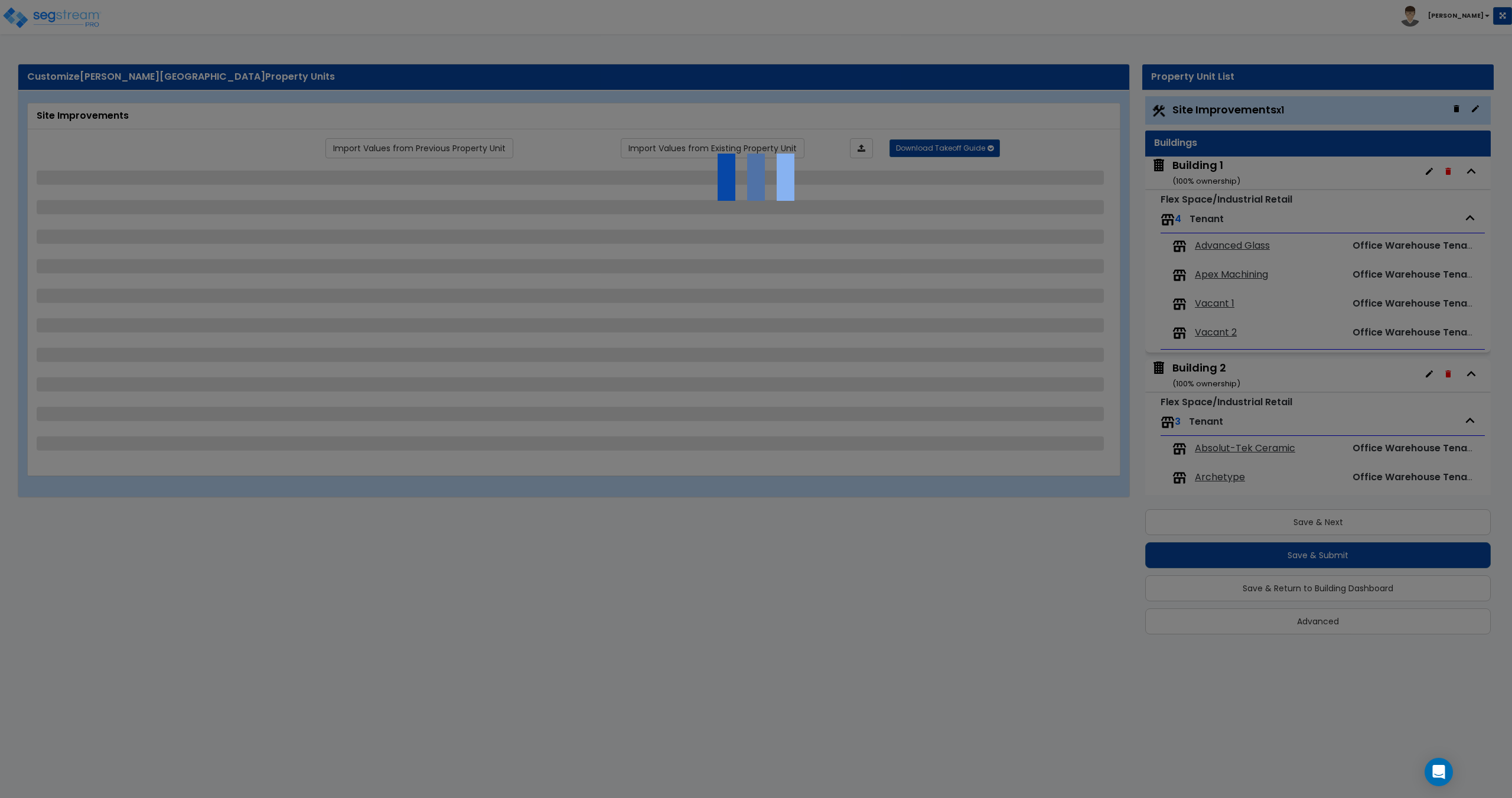
select select "2"
select select "1"
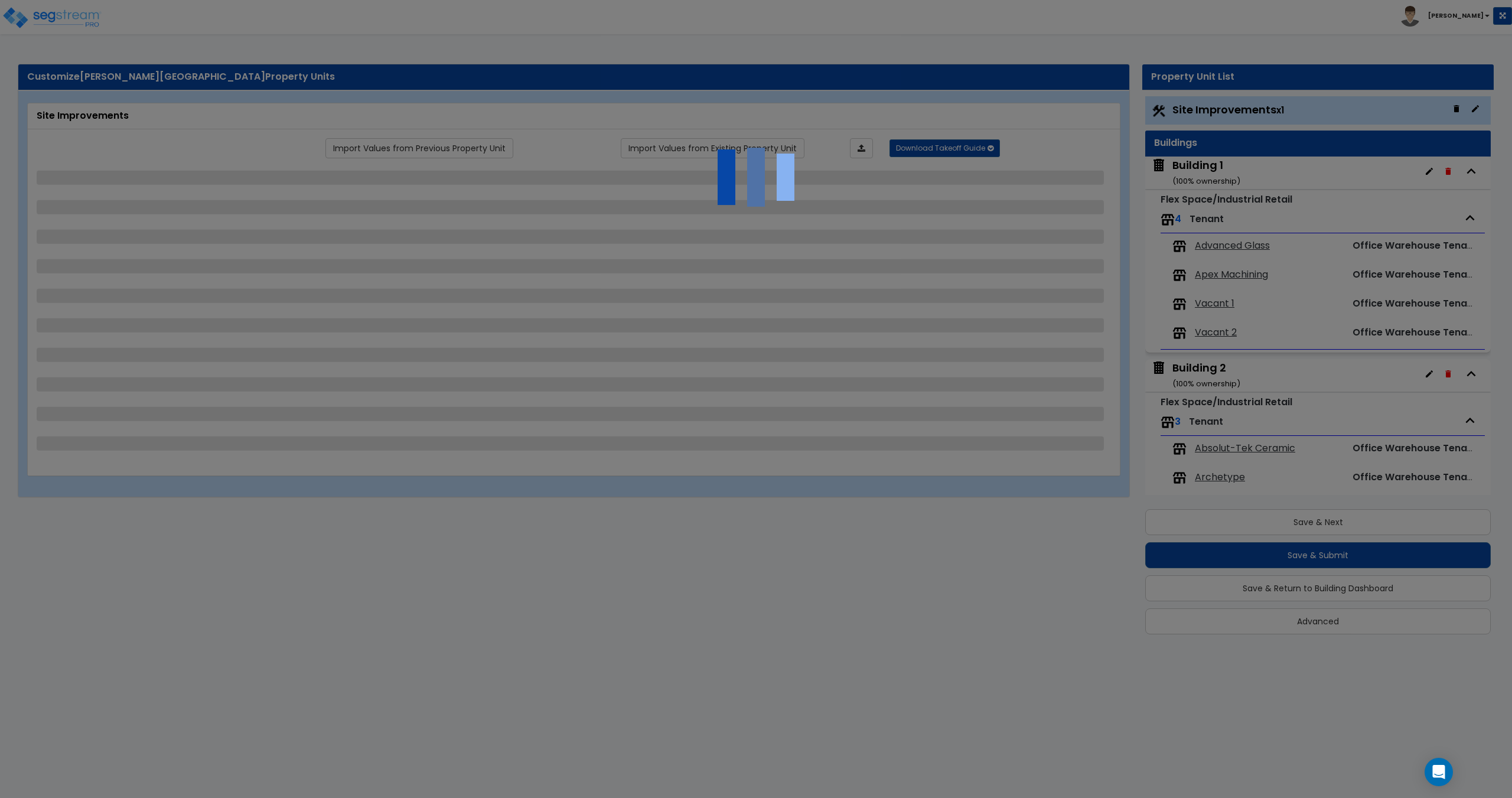
select select "1"
select select "2"
select select "1"
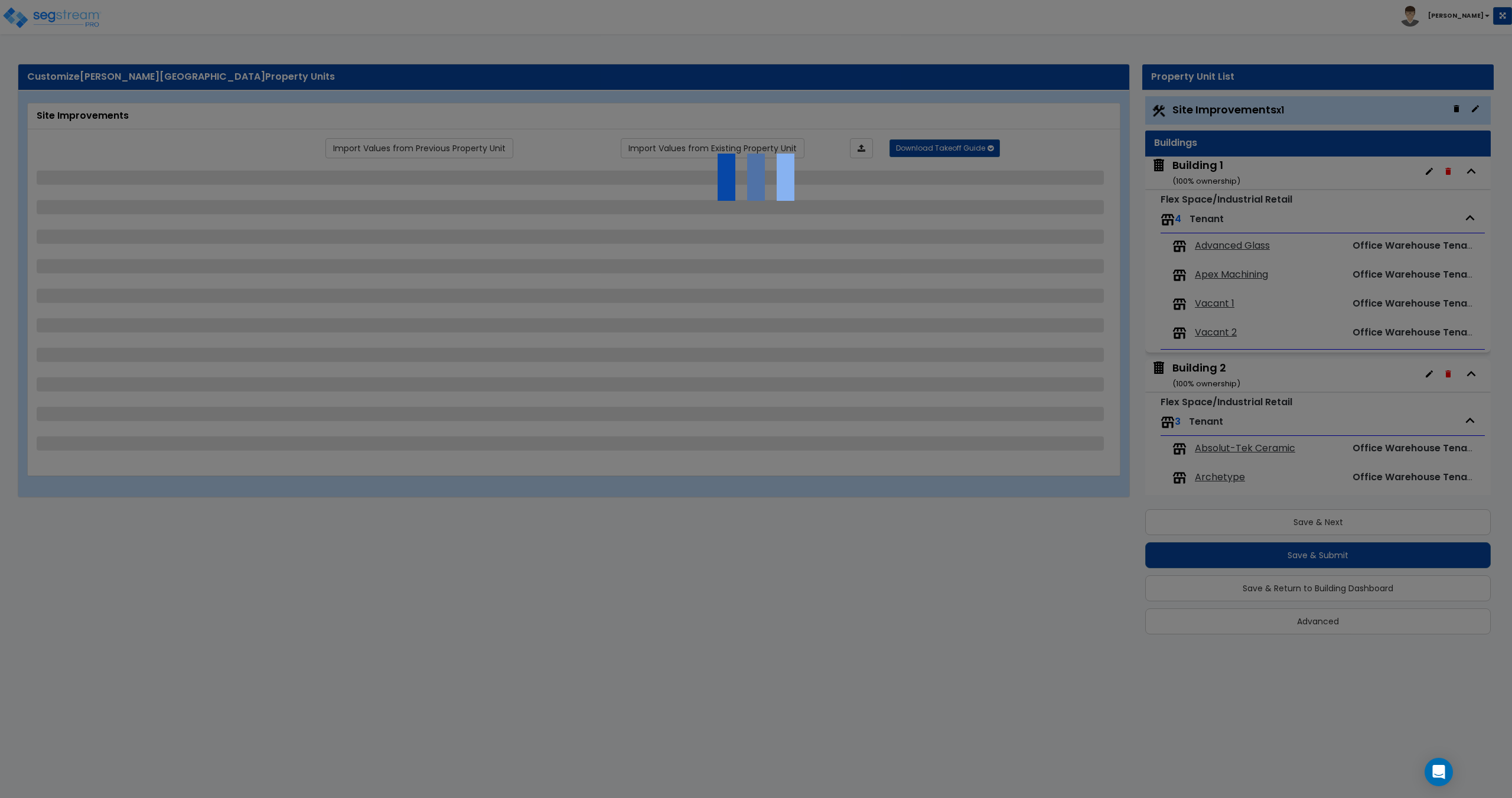
select select "2"
select select "3"
select select "1"
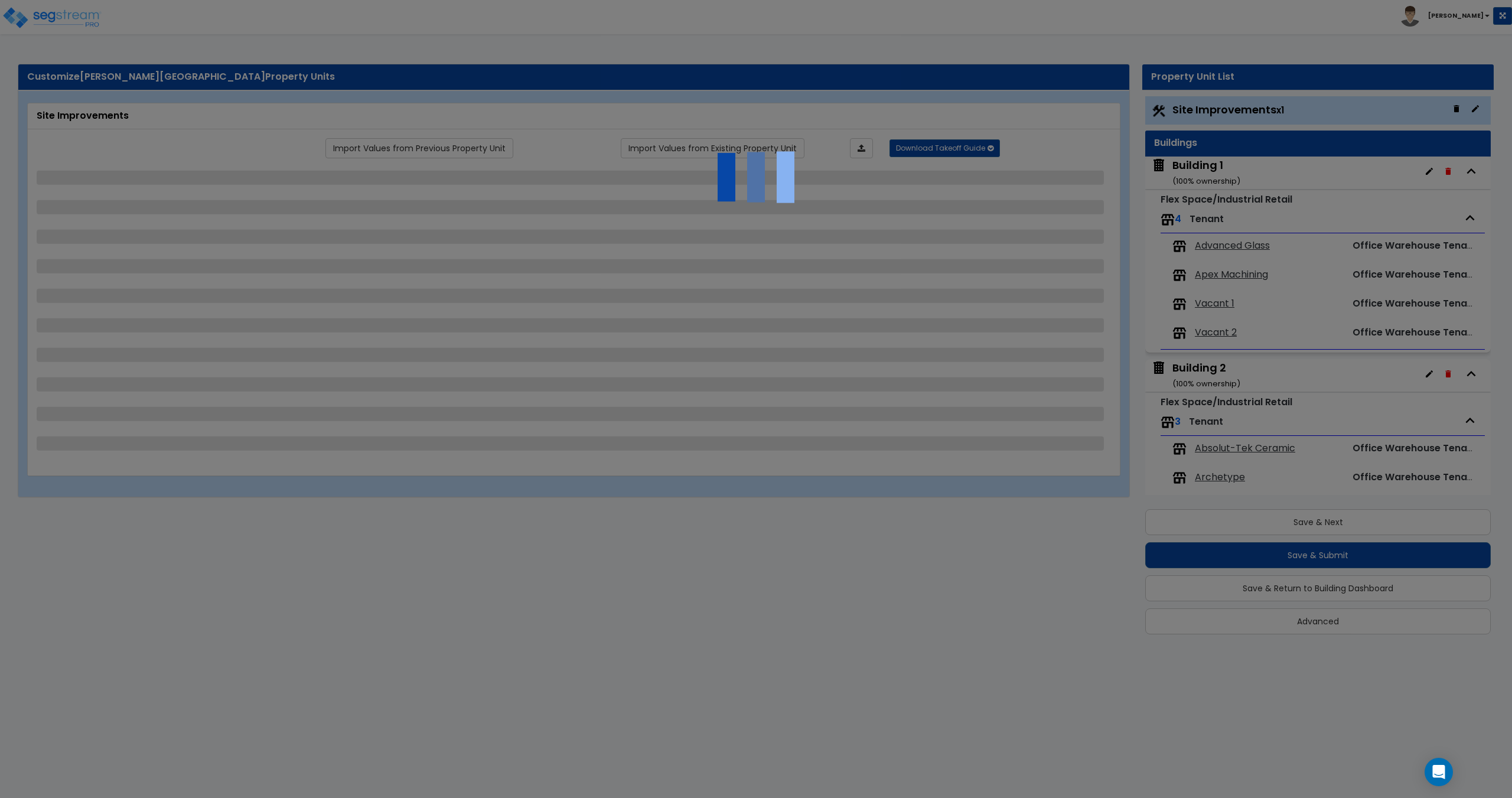
select select "1"
select select "4"
select select "1"
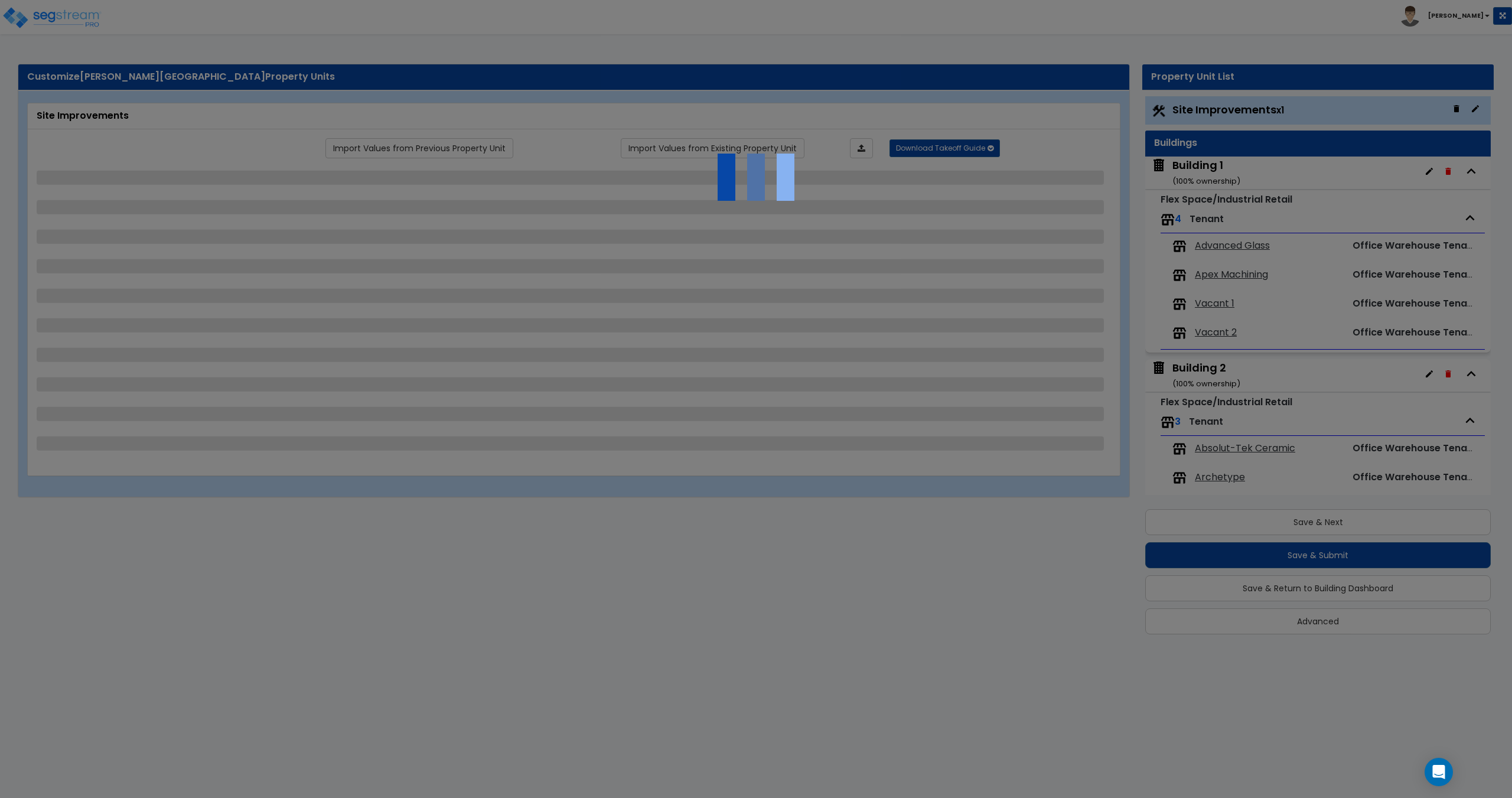
select select "1"
select select "2"
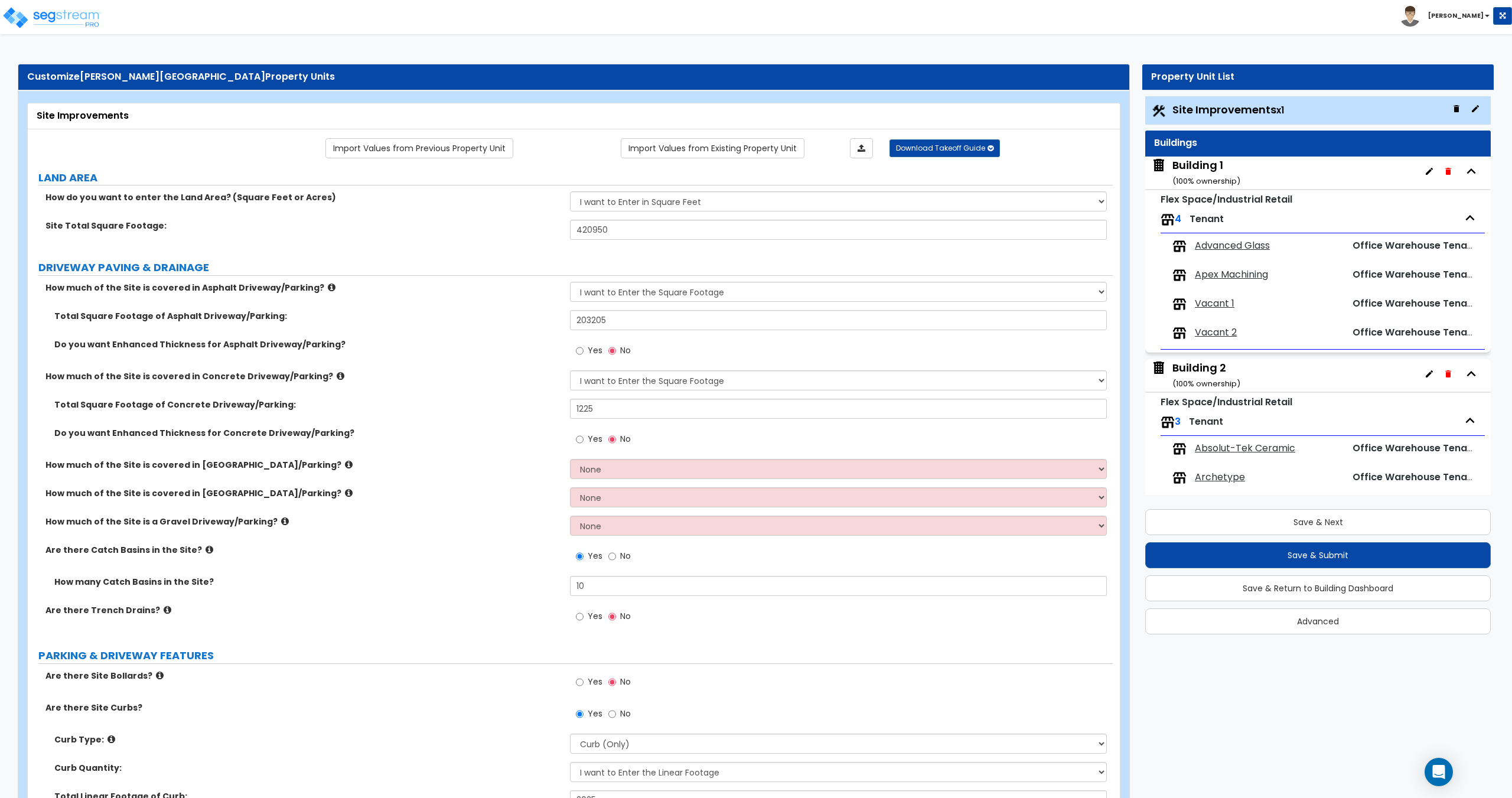
click at [1206, 306] on span "Vacant 1" at bounding box center [1215, 303] width 40 height 13
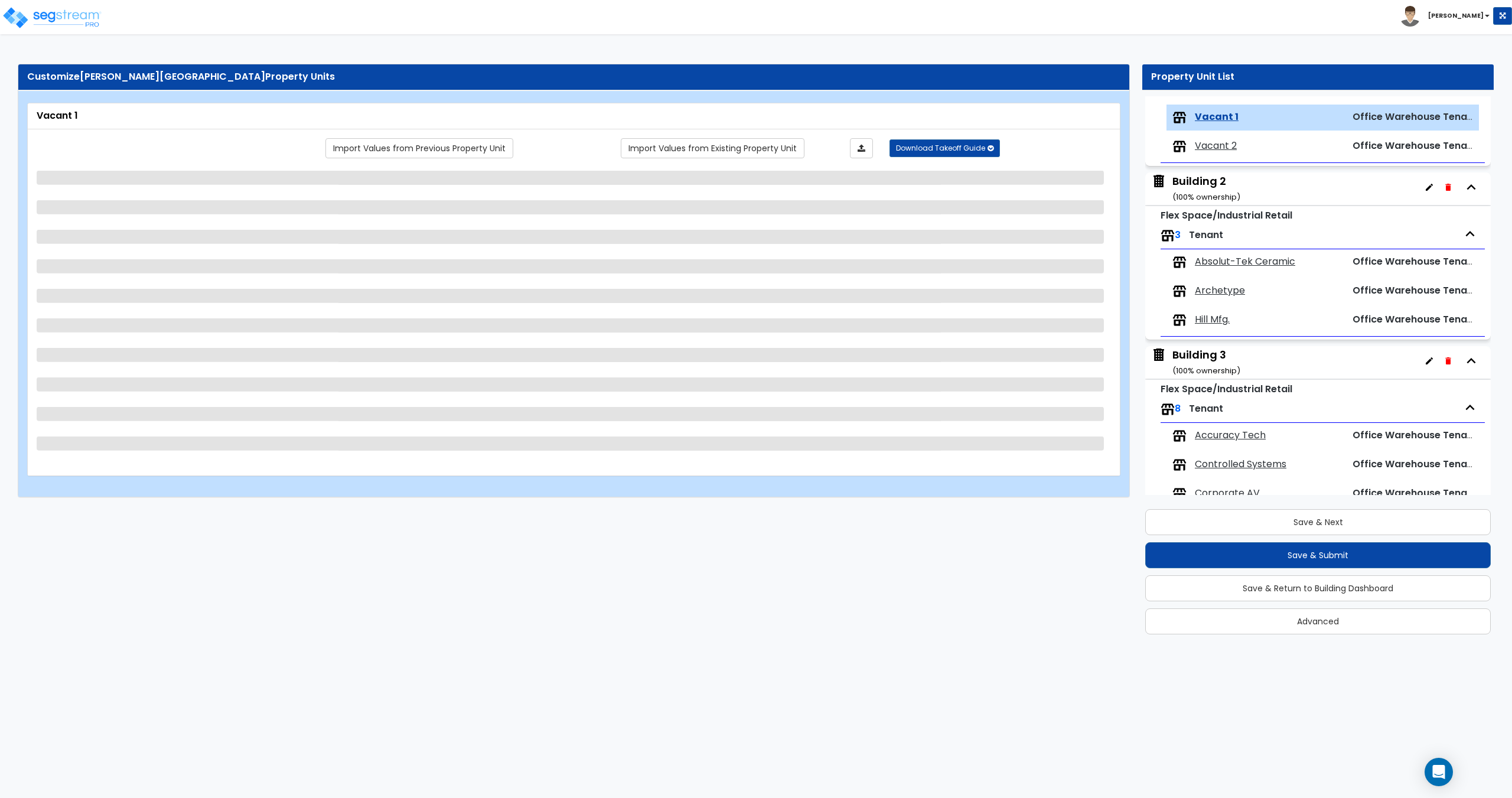
scroll to position [195, 0]
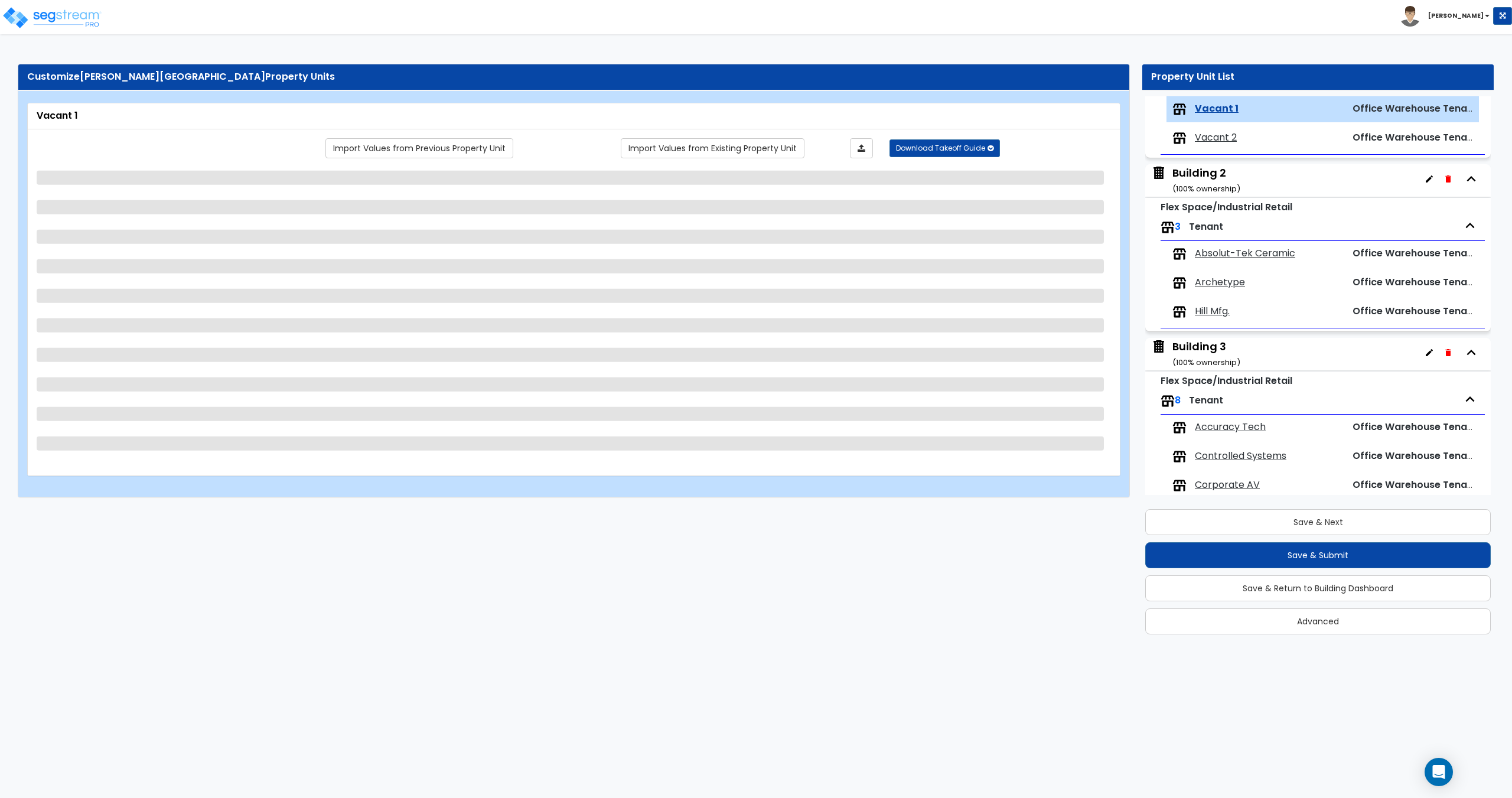
click at [1211, 289] on span "Archetype" at bounding box center [1219, 282] width 50 height 13
click at [1220, 253] on span "Absolut-Tek Ceramic" at bounding box center [1245, 253] width 100 height 13
select select "3"
select select "1"
select select "3"
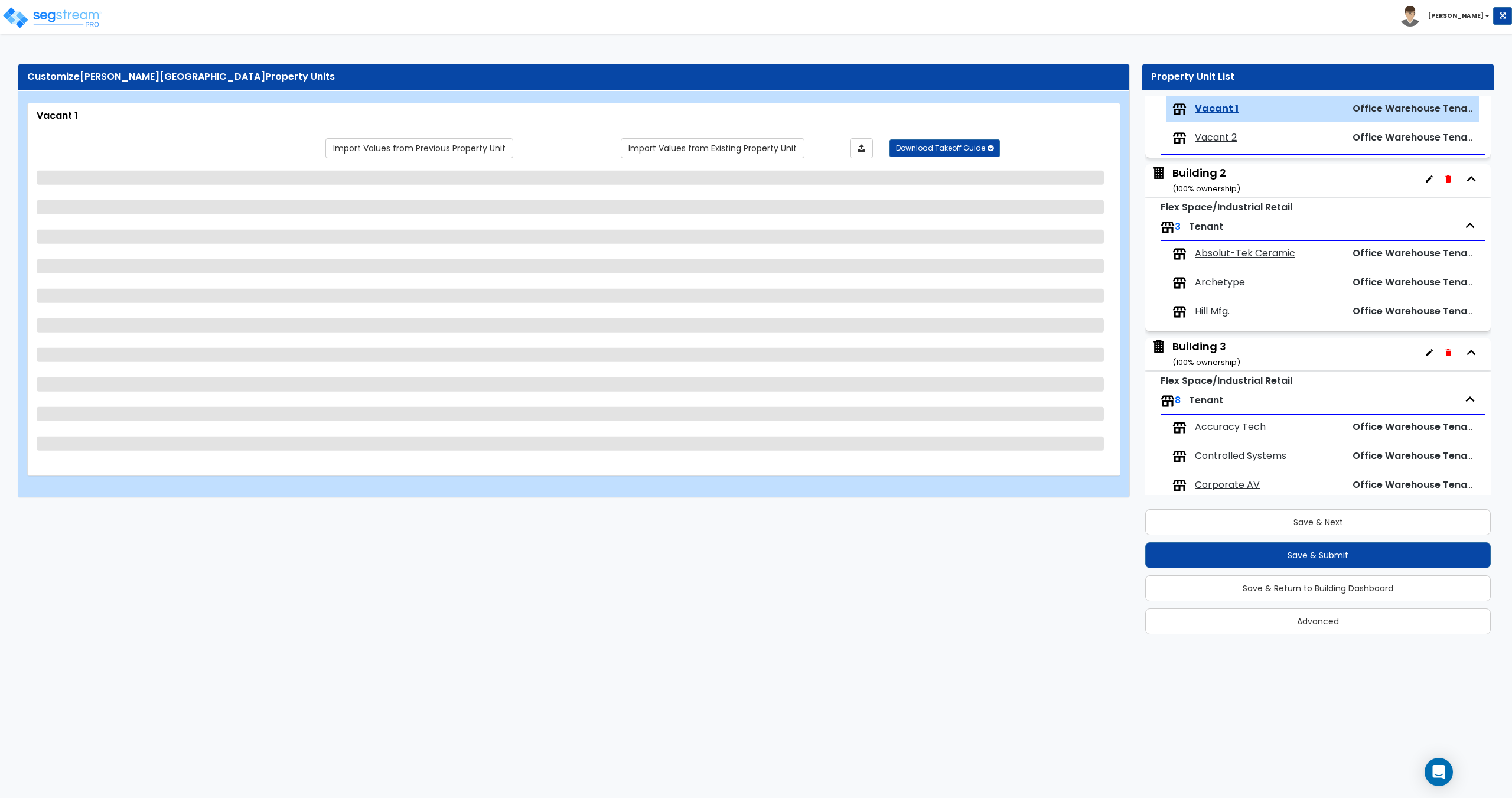
select select "2"
select select "1"
select select "5"
select select "1"
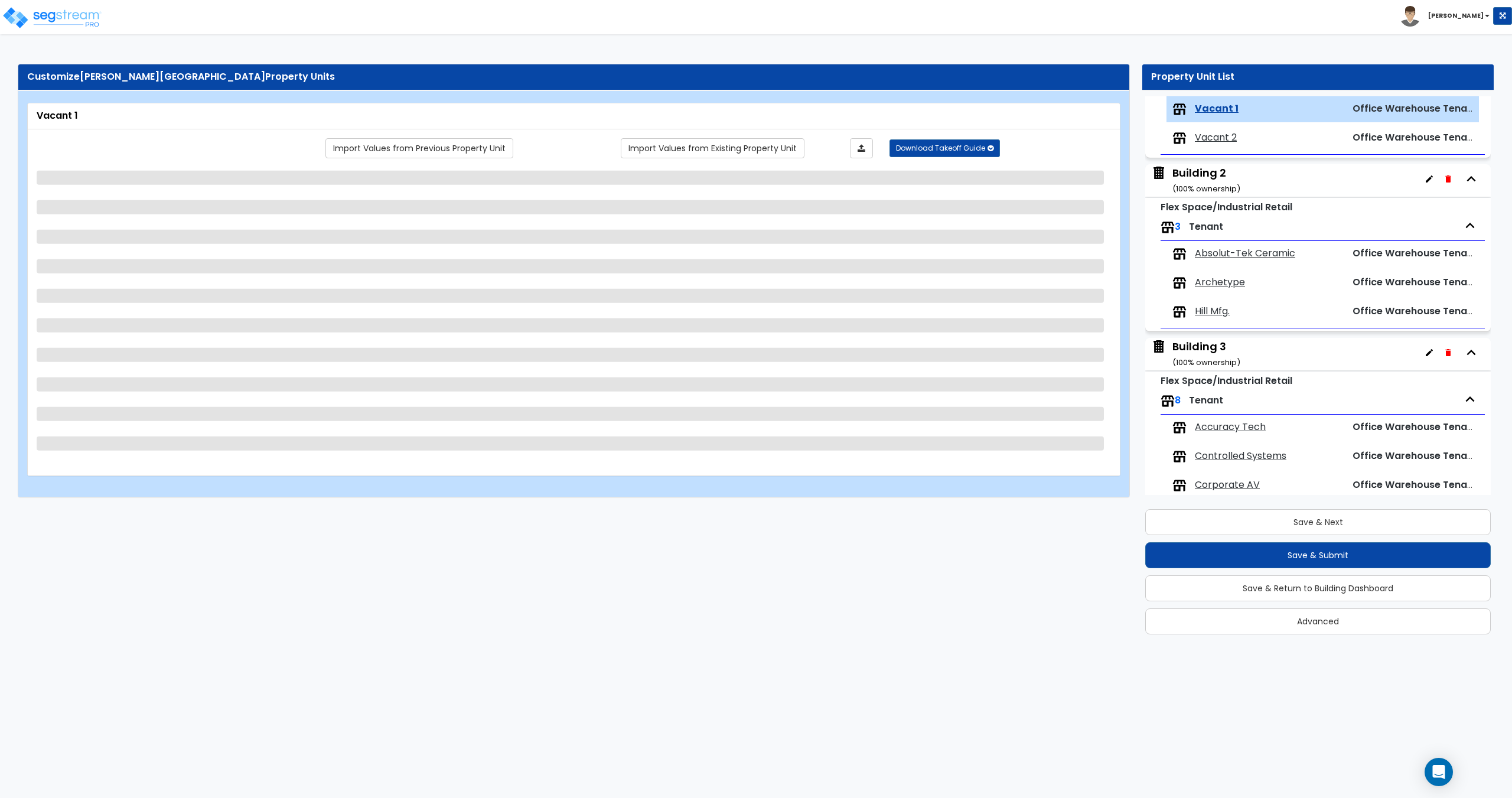
select select "1"
select select "9"
select select "3"
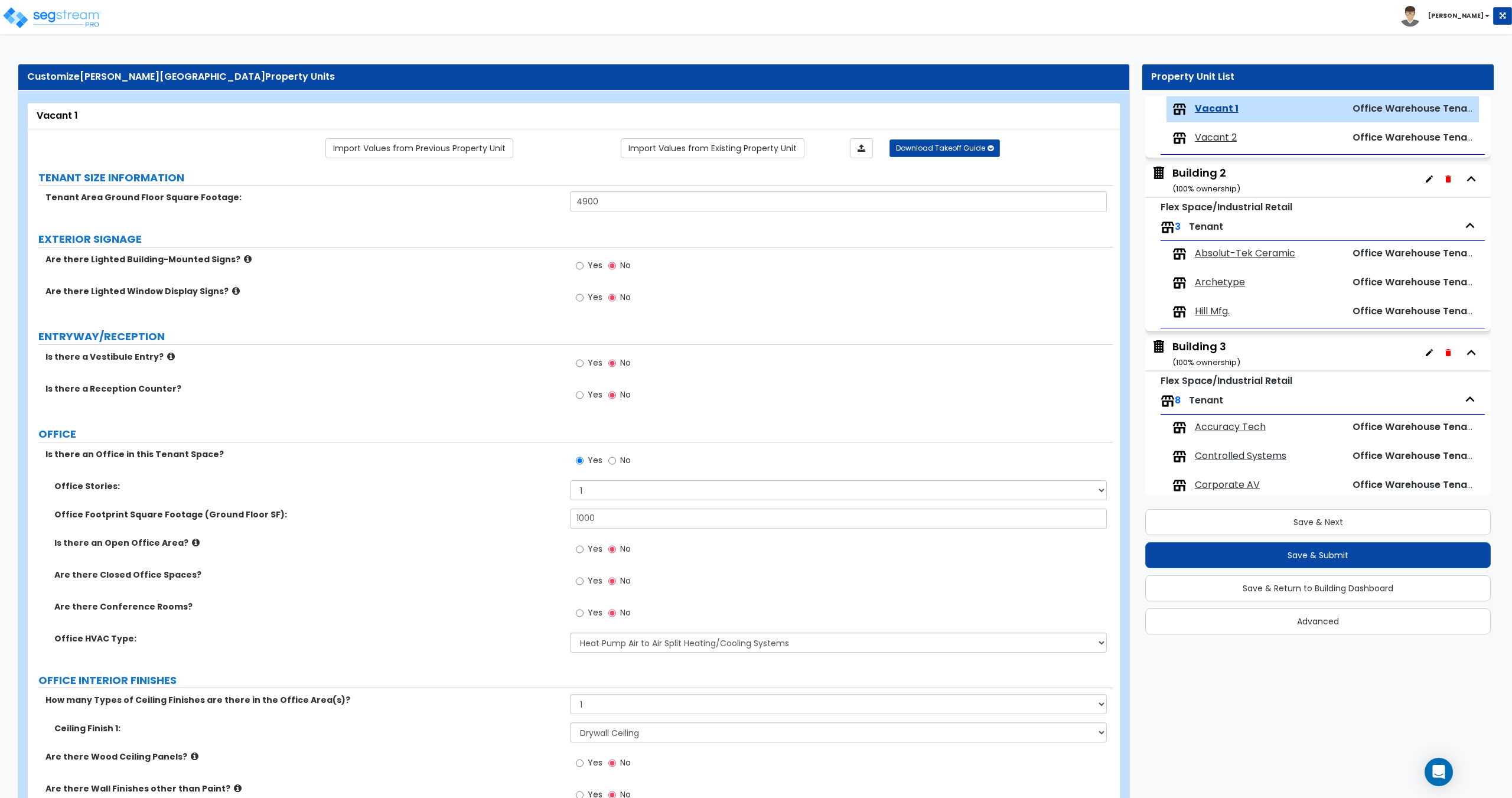
click at [1220, 253] on span "Absolut-Tek Ceramic" at bounding box center [1245, 253] width 100 height 13
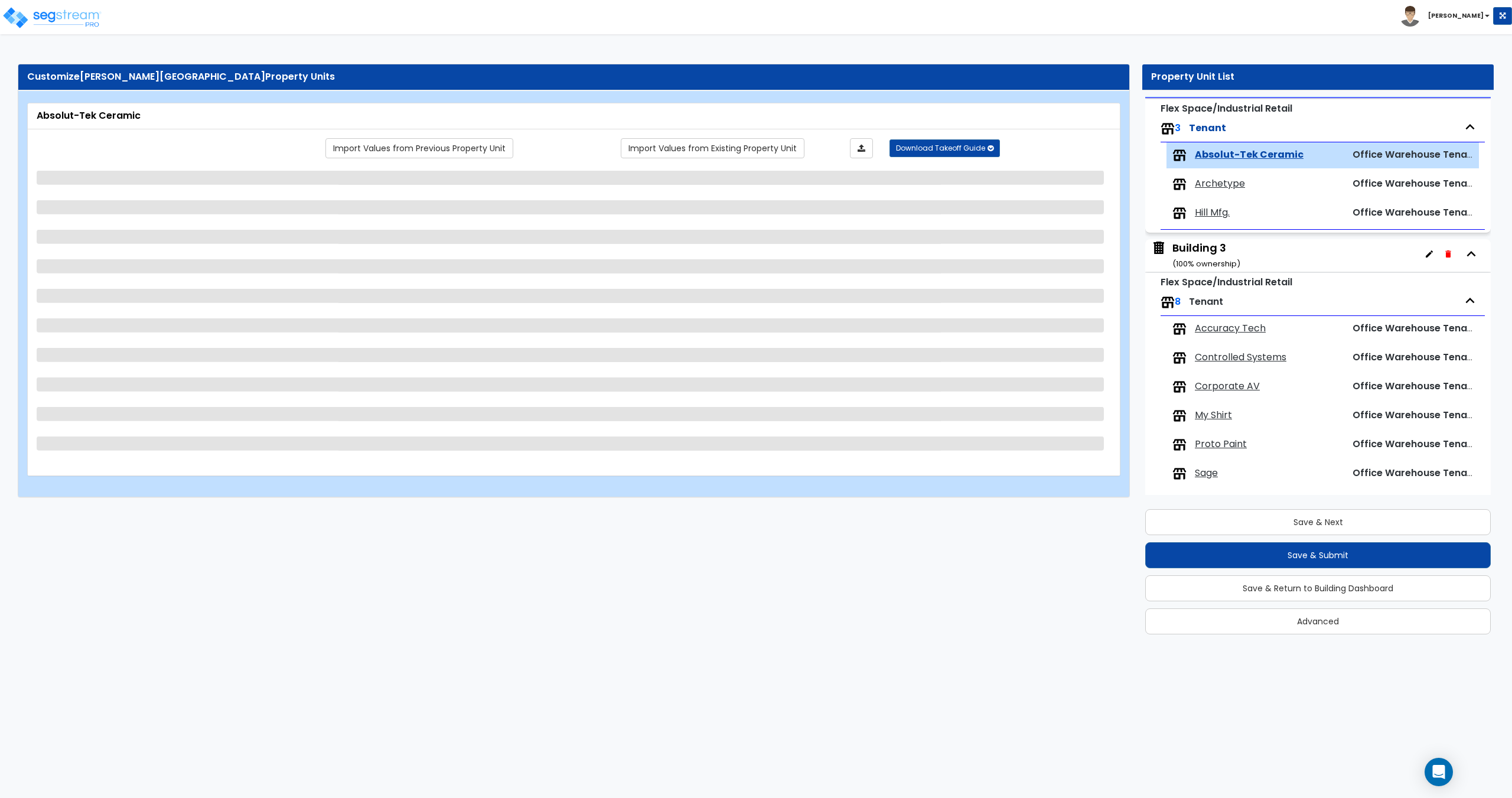
scroll to position [339, 0]
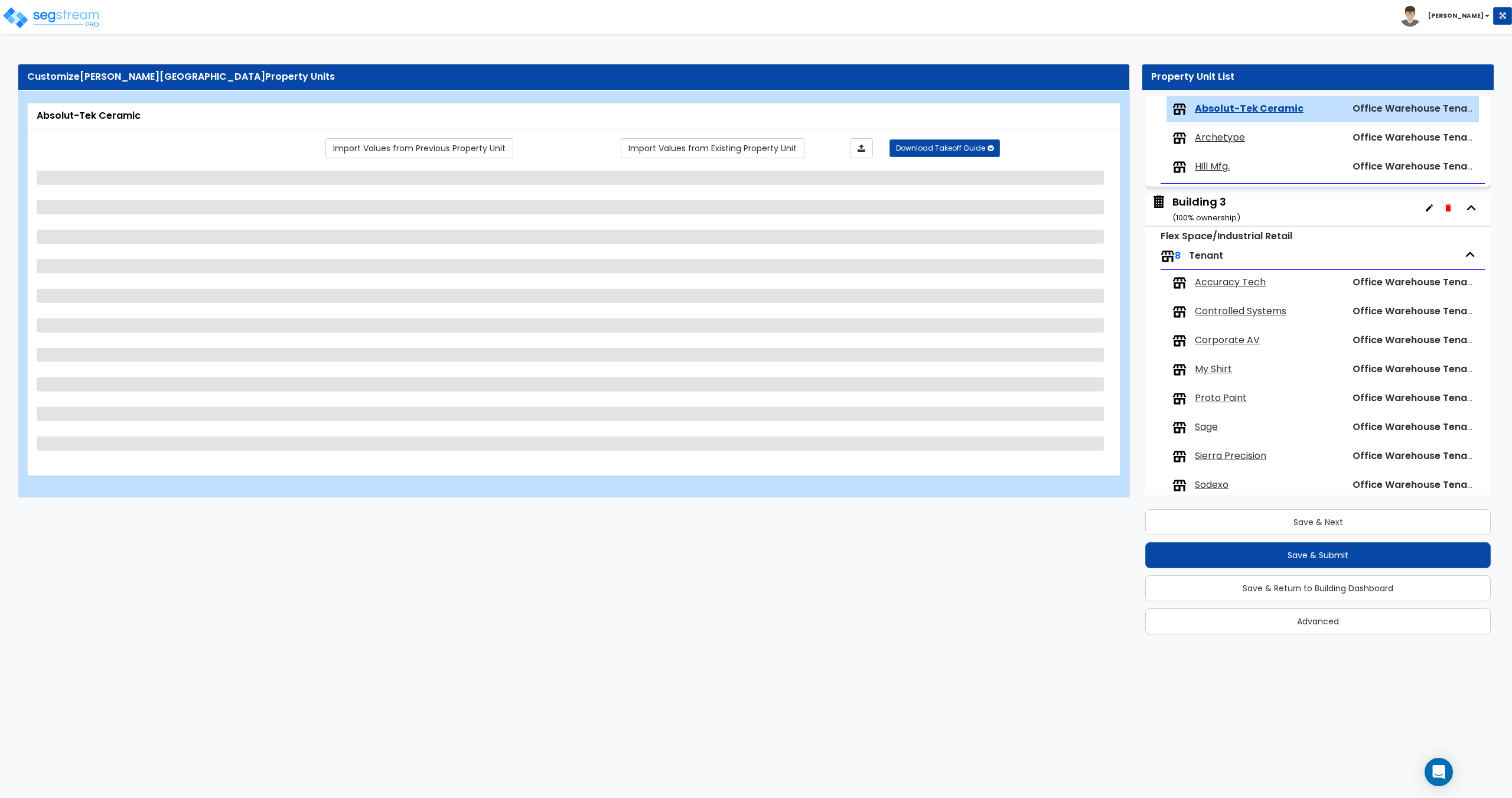
select select "3"
select select "1"
select select "2"
select select "1"
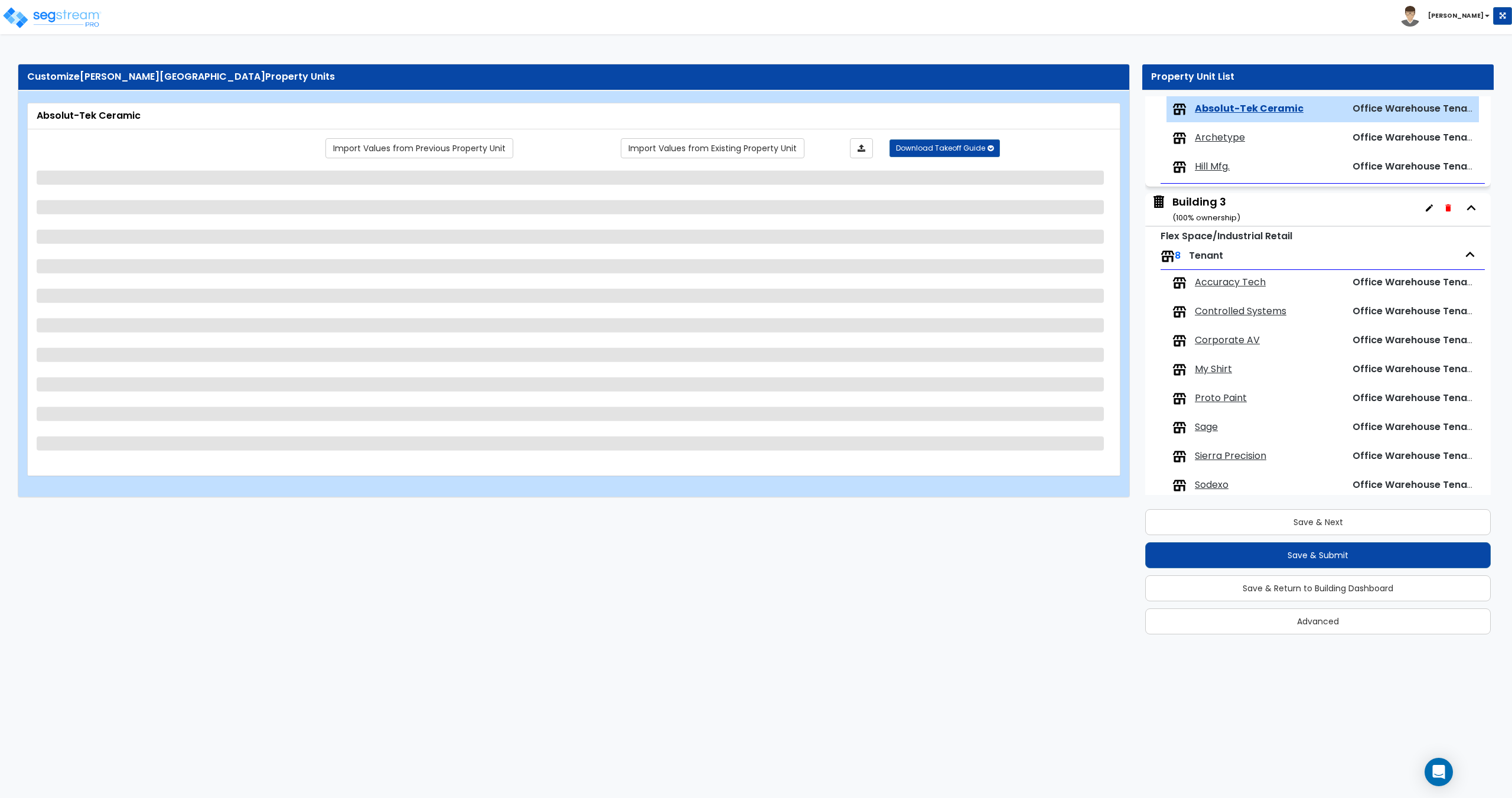
select select "5"
select select "1"
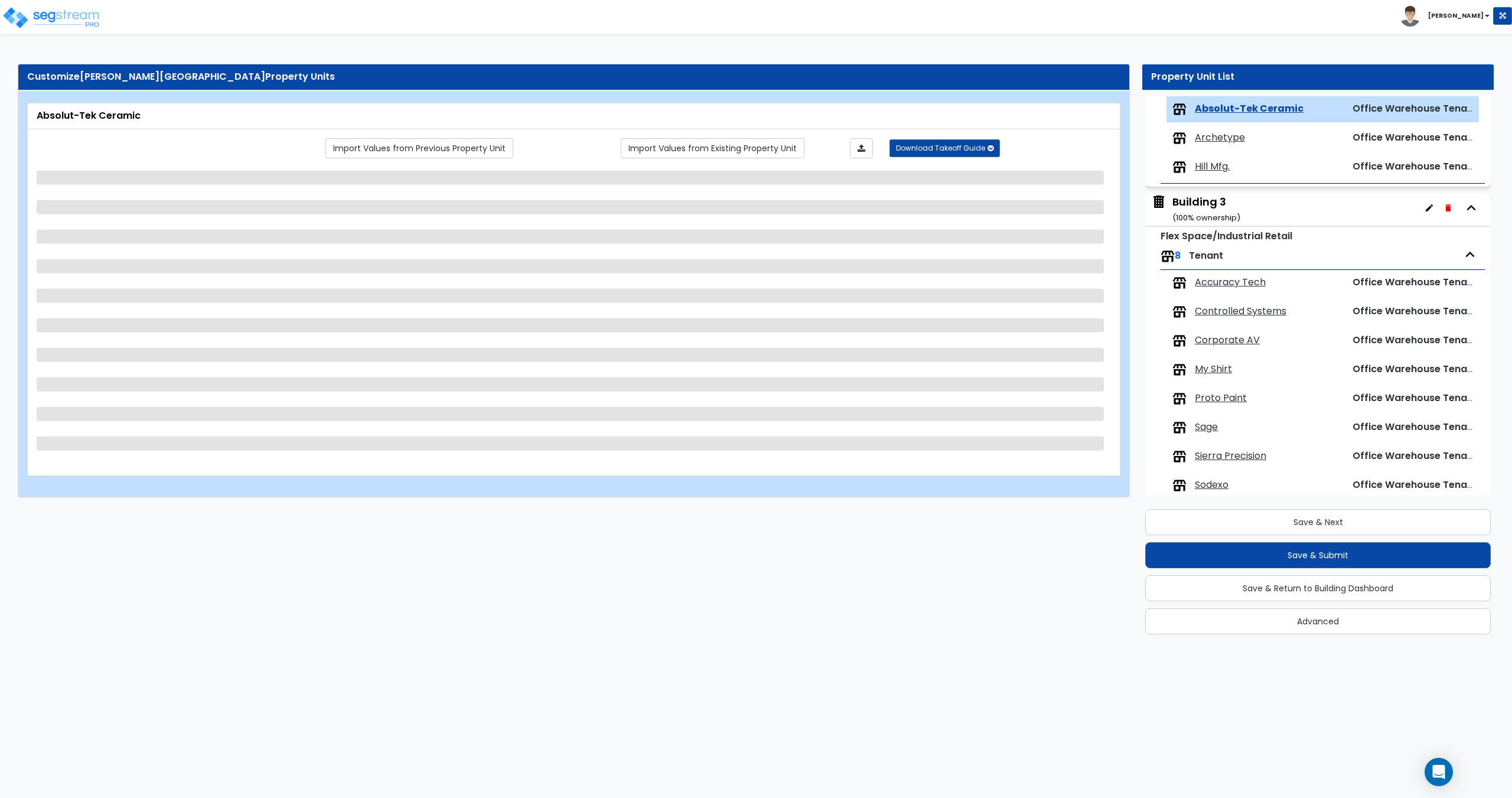
select select "1"
select select "9"
select select "3"
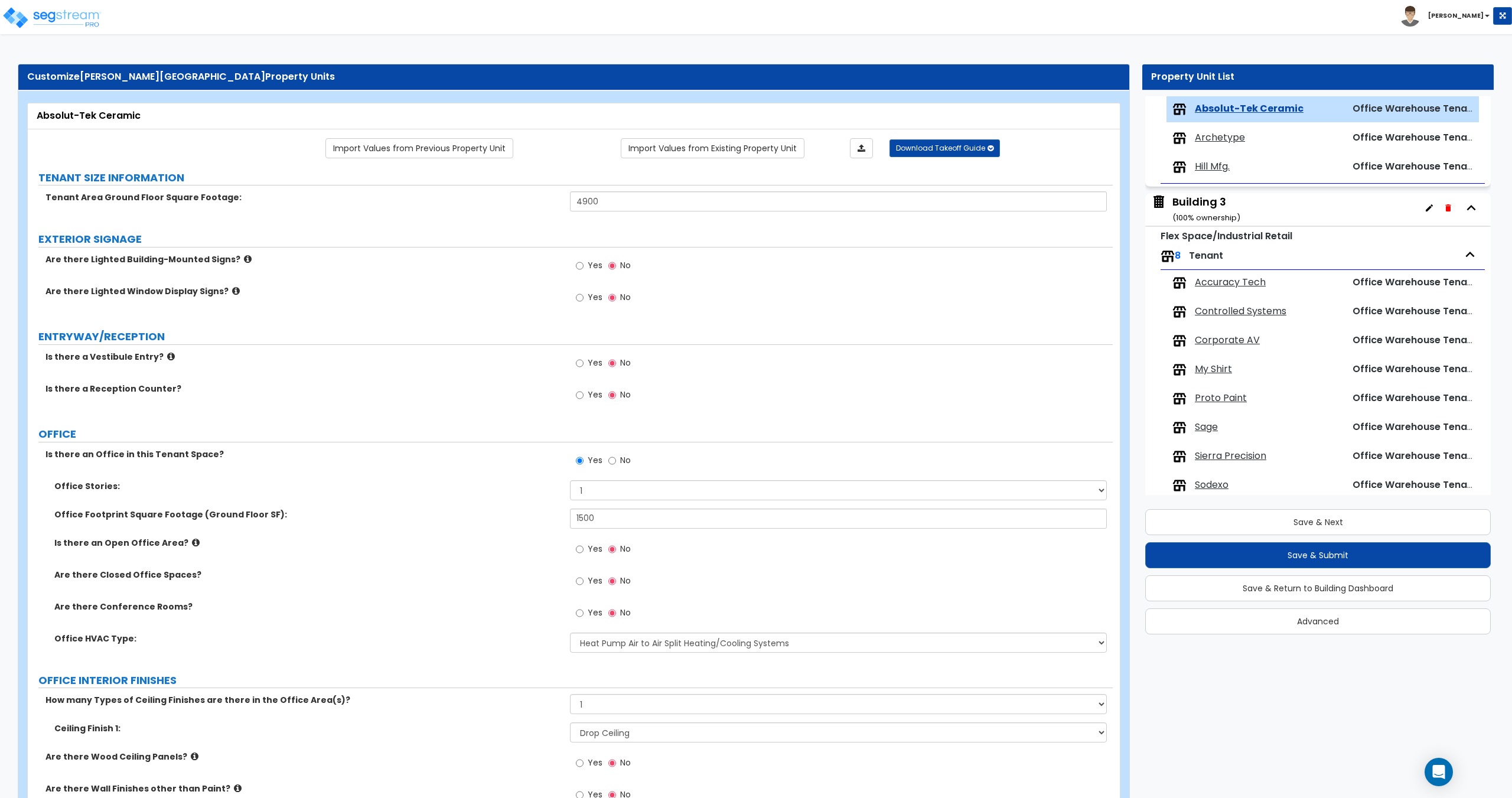
click at [1223, 140] on span "Archetype" at bounding box center [1219, 138] width 50 height 13
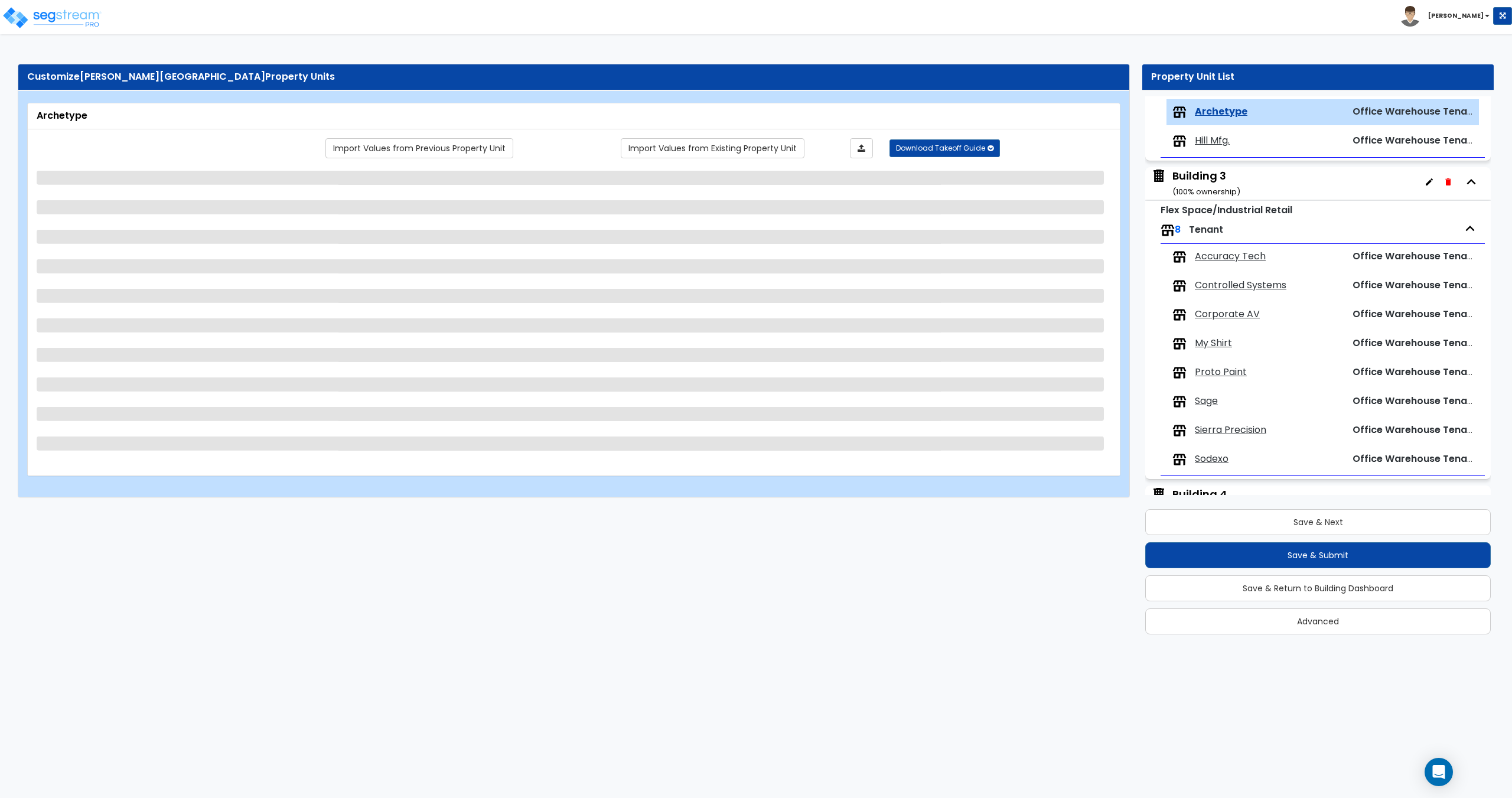
scroll to position [368, 0]
select select "2"
select select "3"
select select "1"
select select "3"
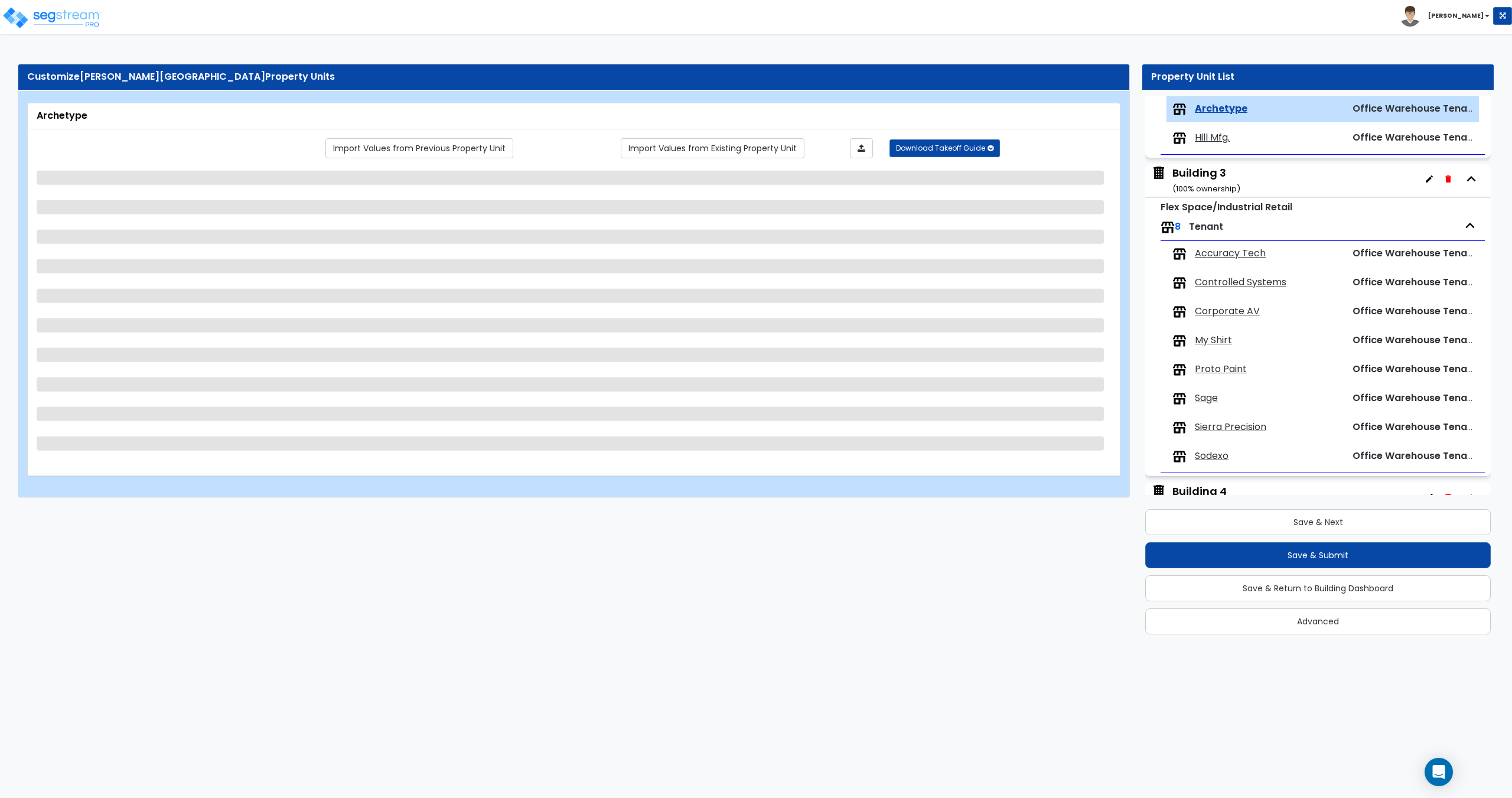
select select "2"
select select "1"
select select "5"
select select "1"
select select "2"
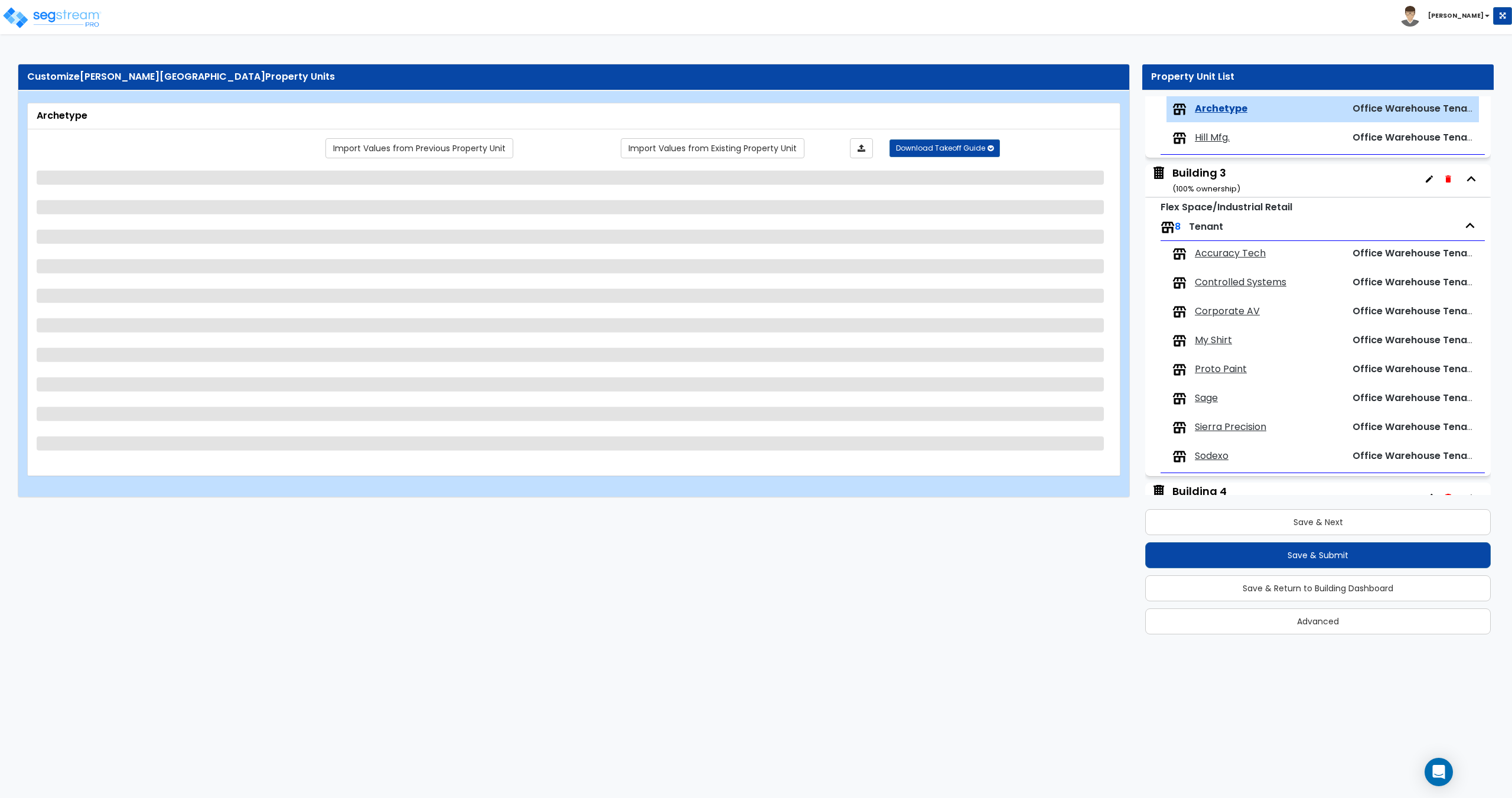
select select "1"
select select "9"
select select "3"
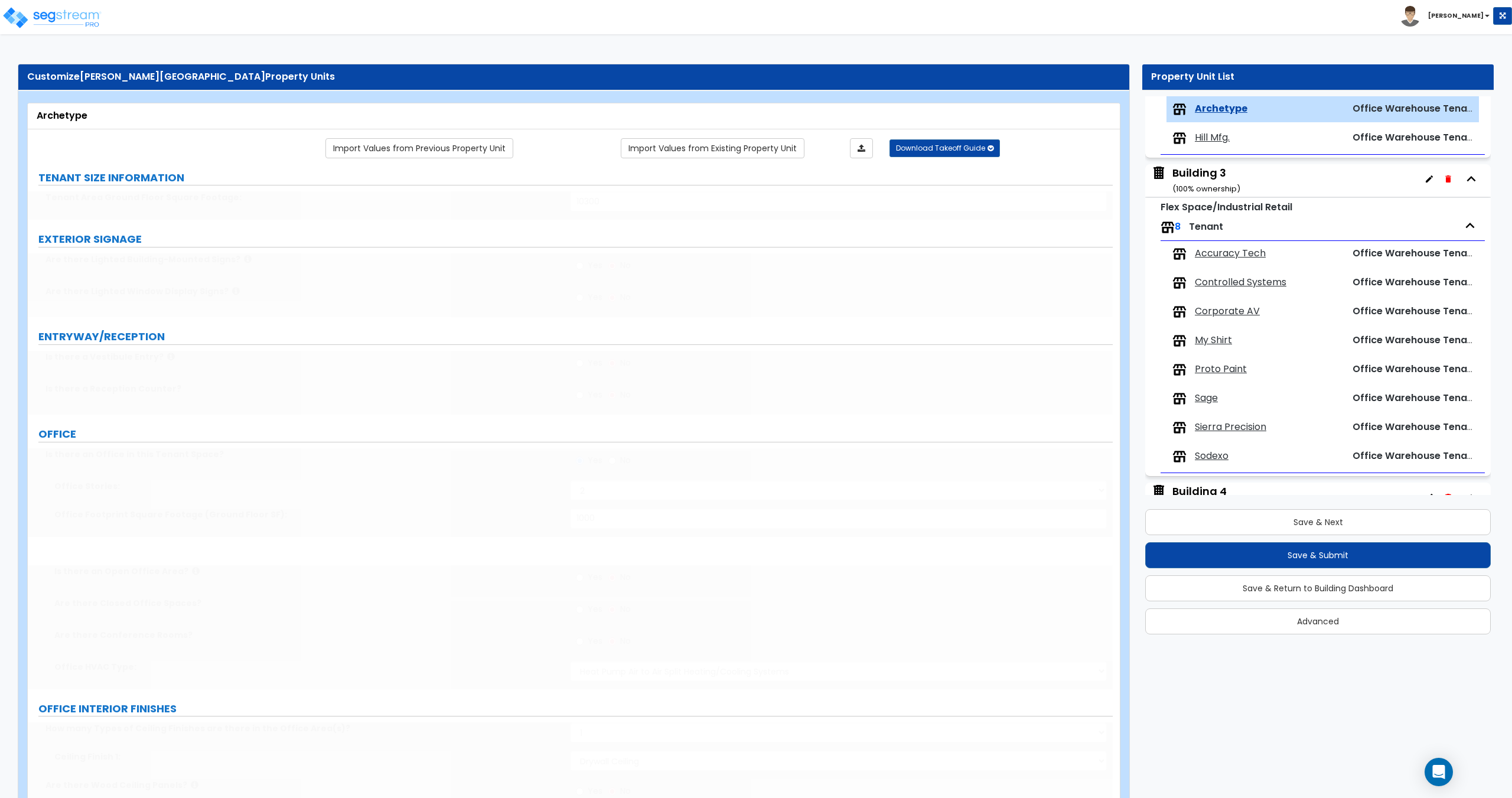
type input "1500"
type input "1"
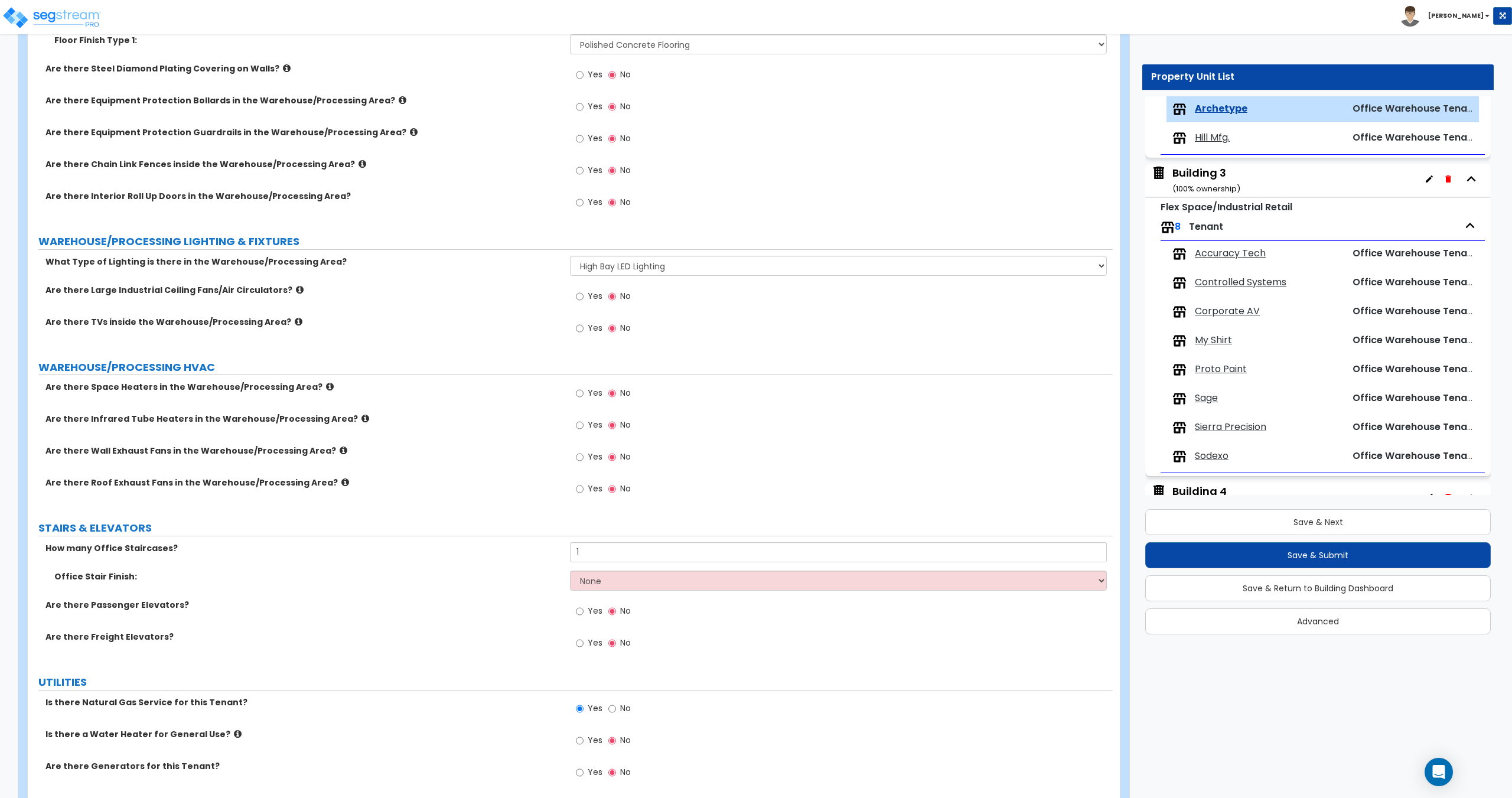
scroll to position [2953, 0]
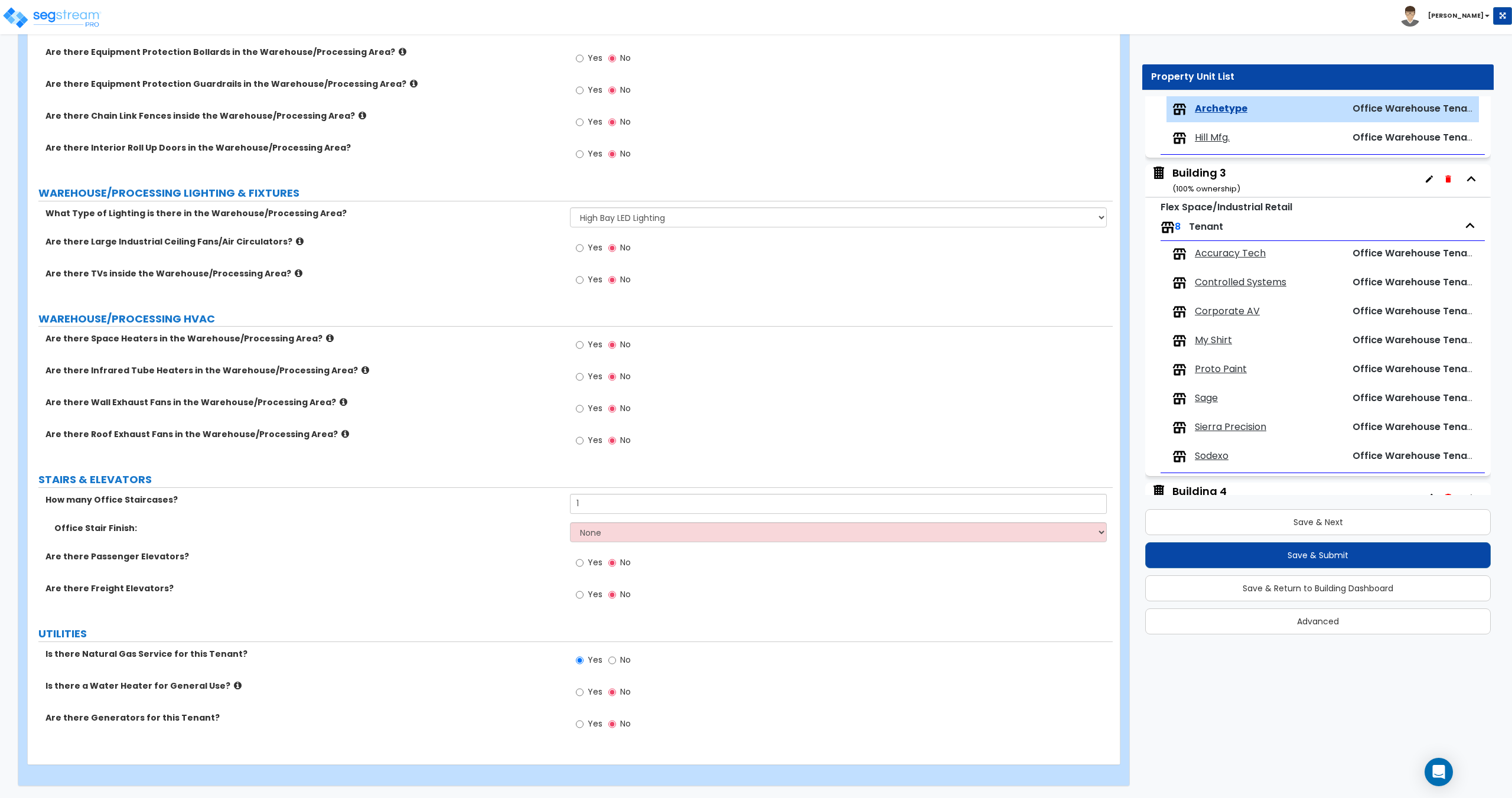
click at [1227, 143] on span "Hill Mfg." at bounding box center [1212, 138] width 35 height 13
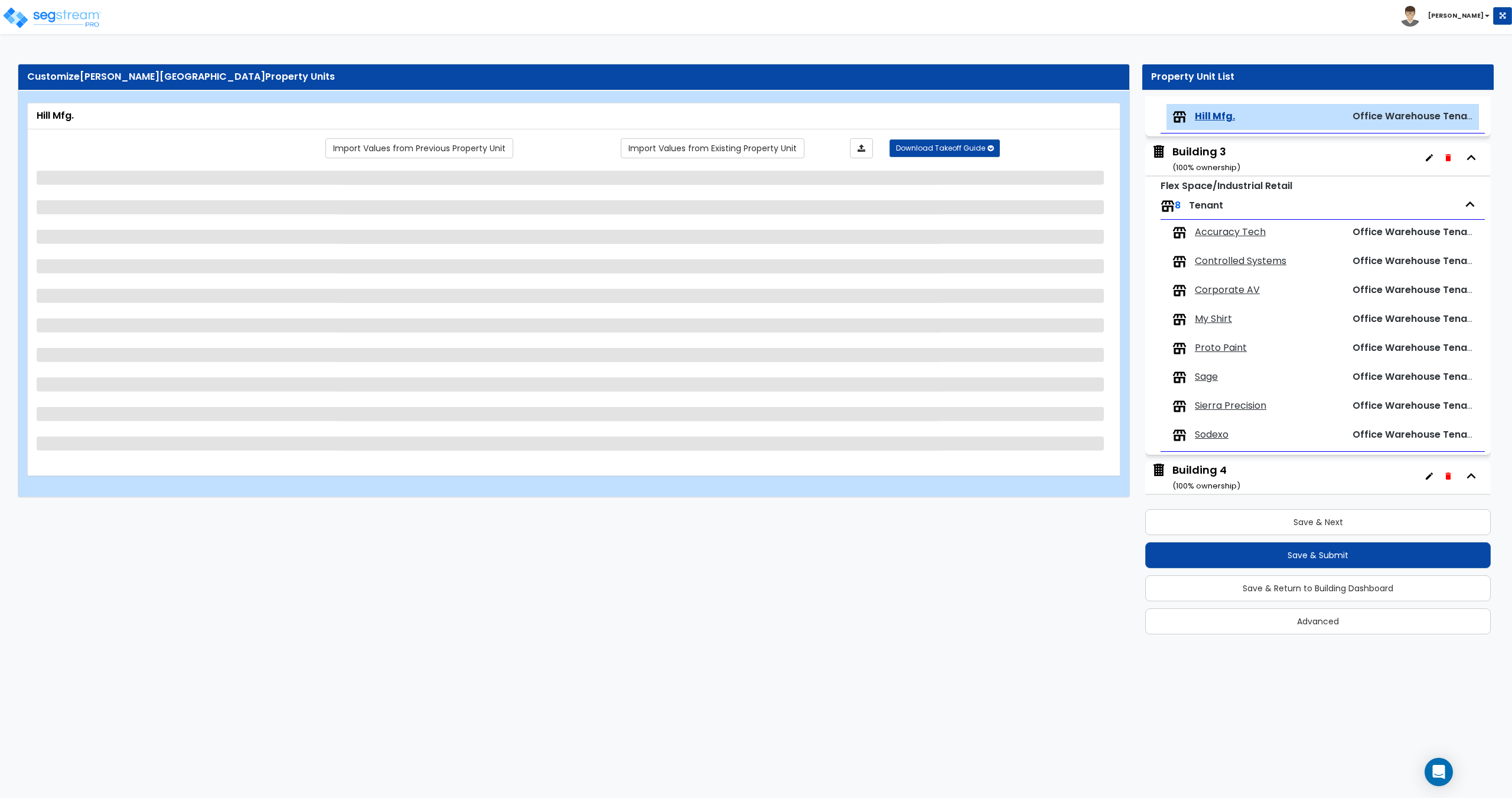
scroll to position [398, 0]
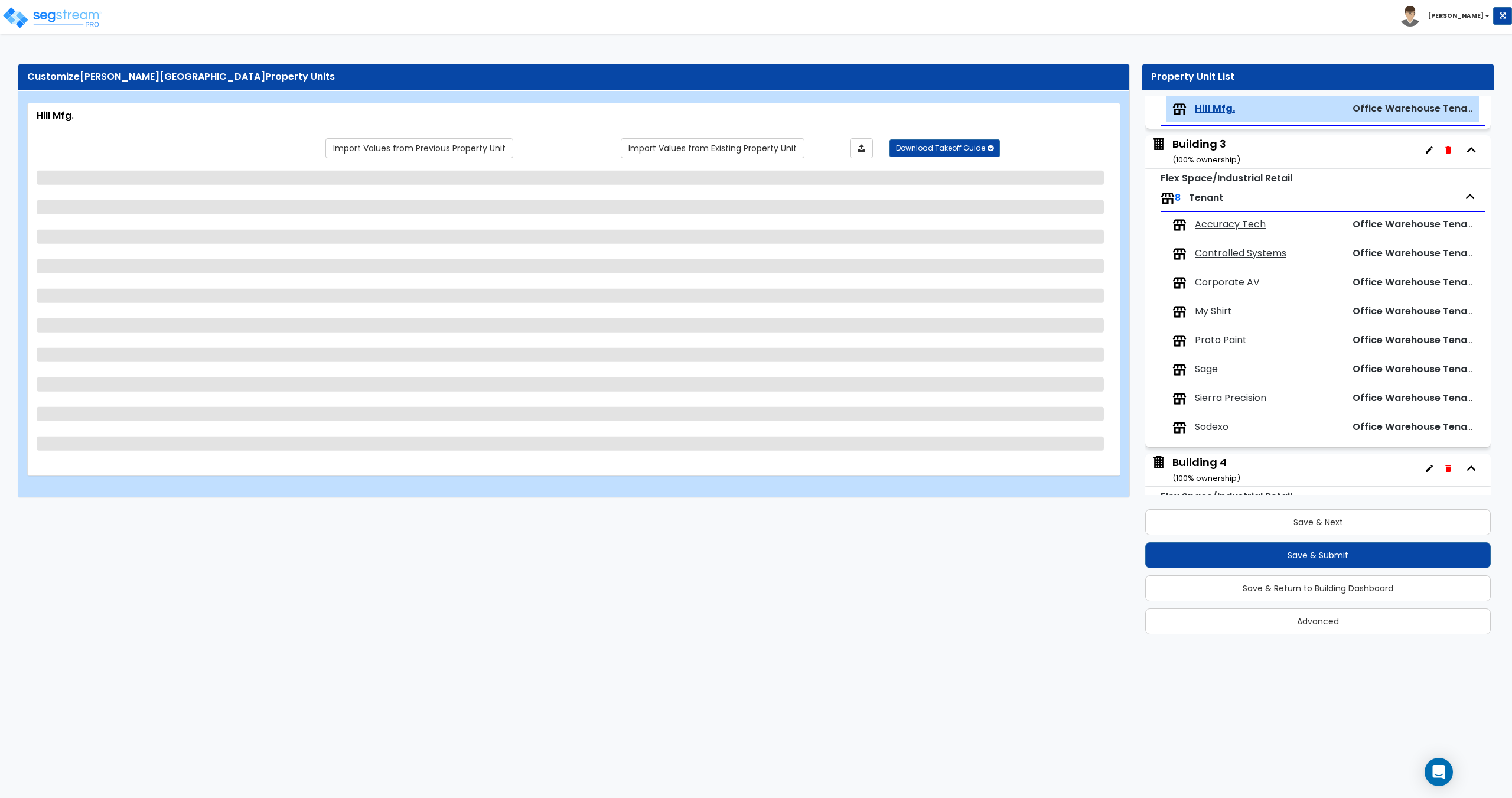
select select "3"
select select "1"
select select "3"
select select "2"
select select "1"
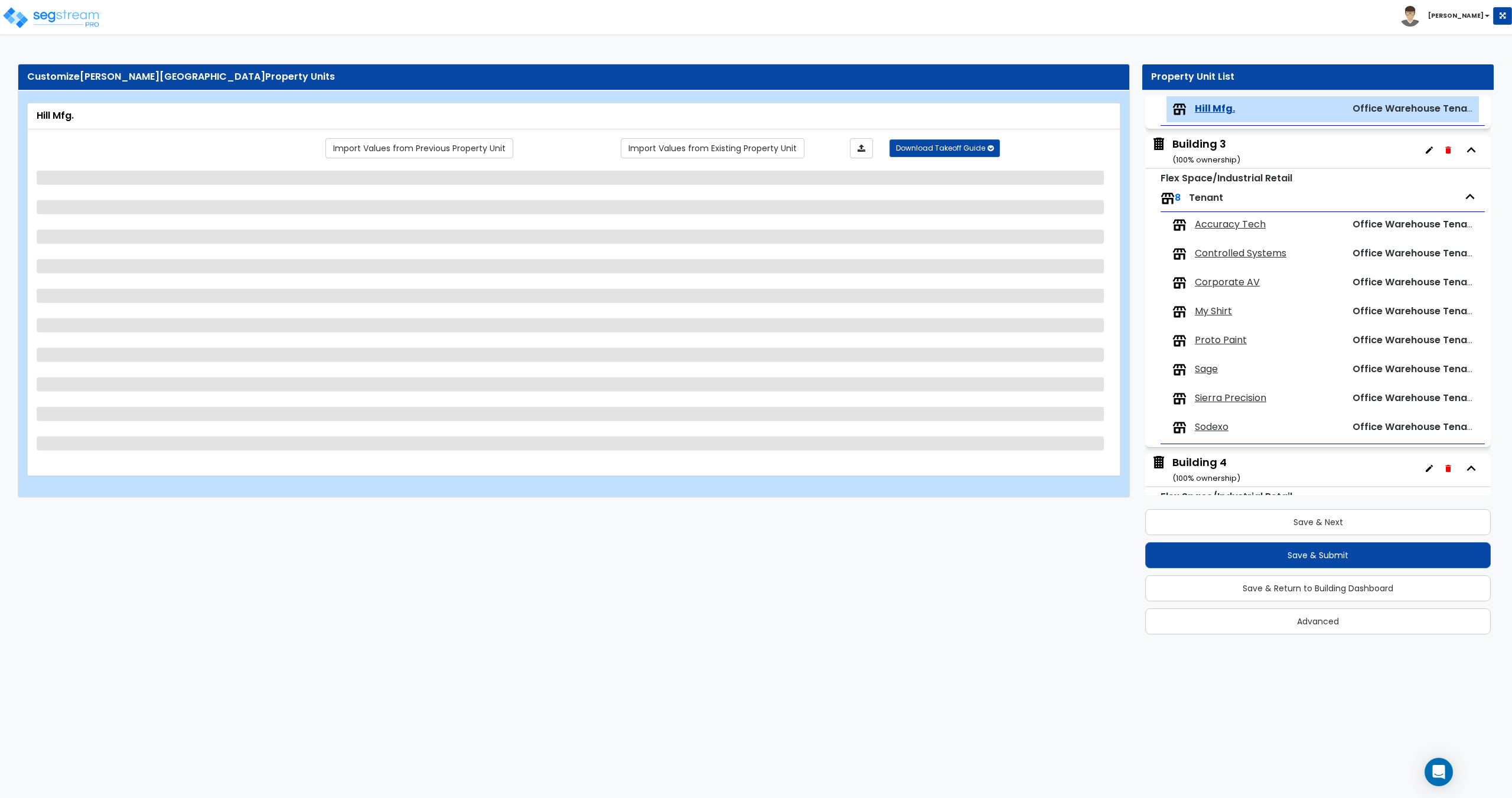
select select "5"
select select "1"
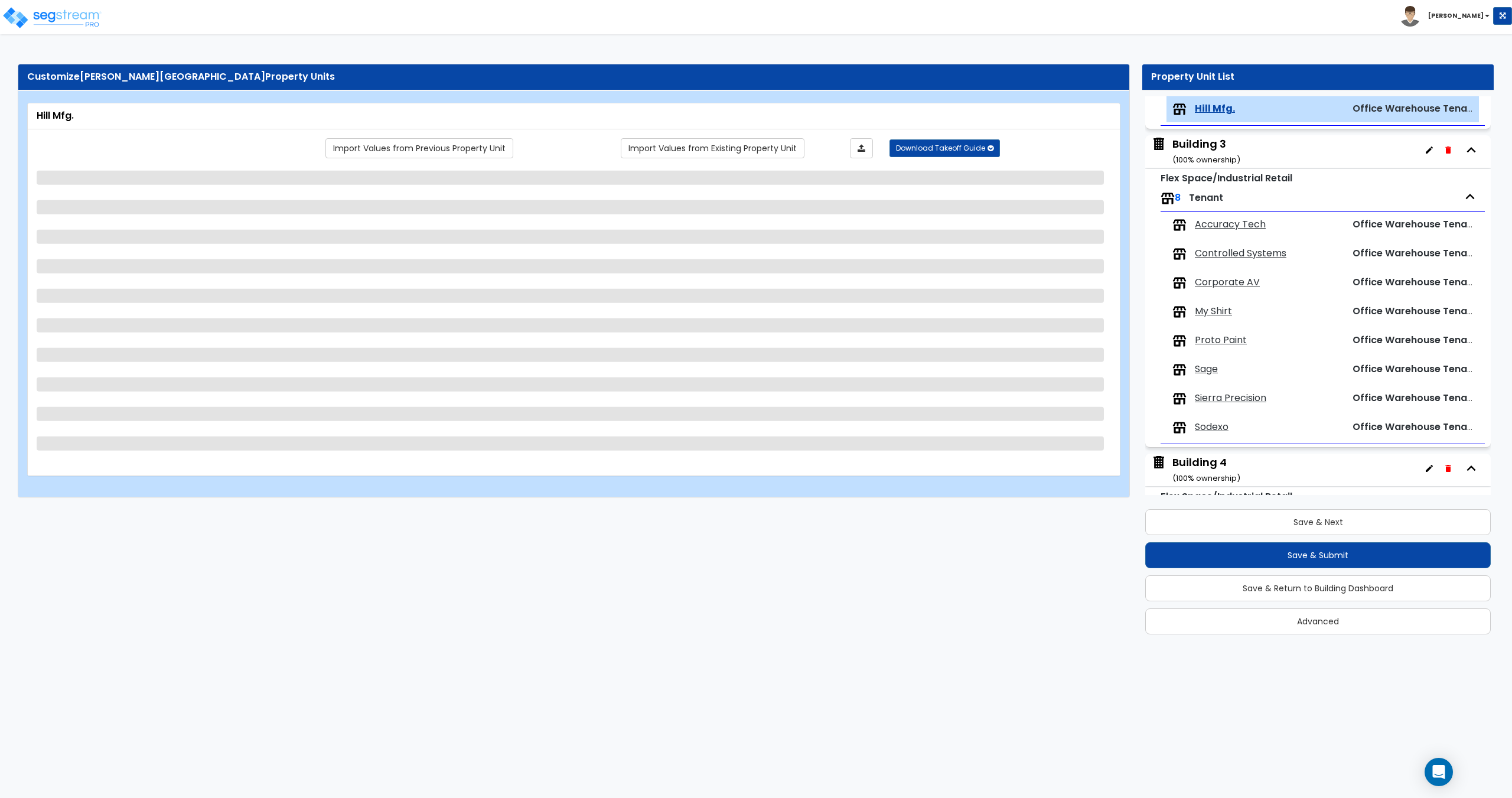
select select "1"
select select "9"
select select "3"
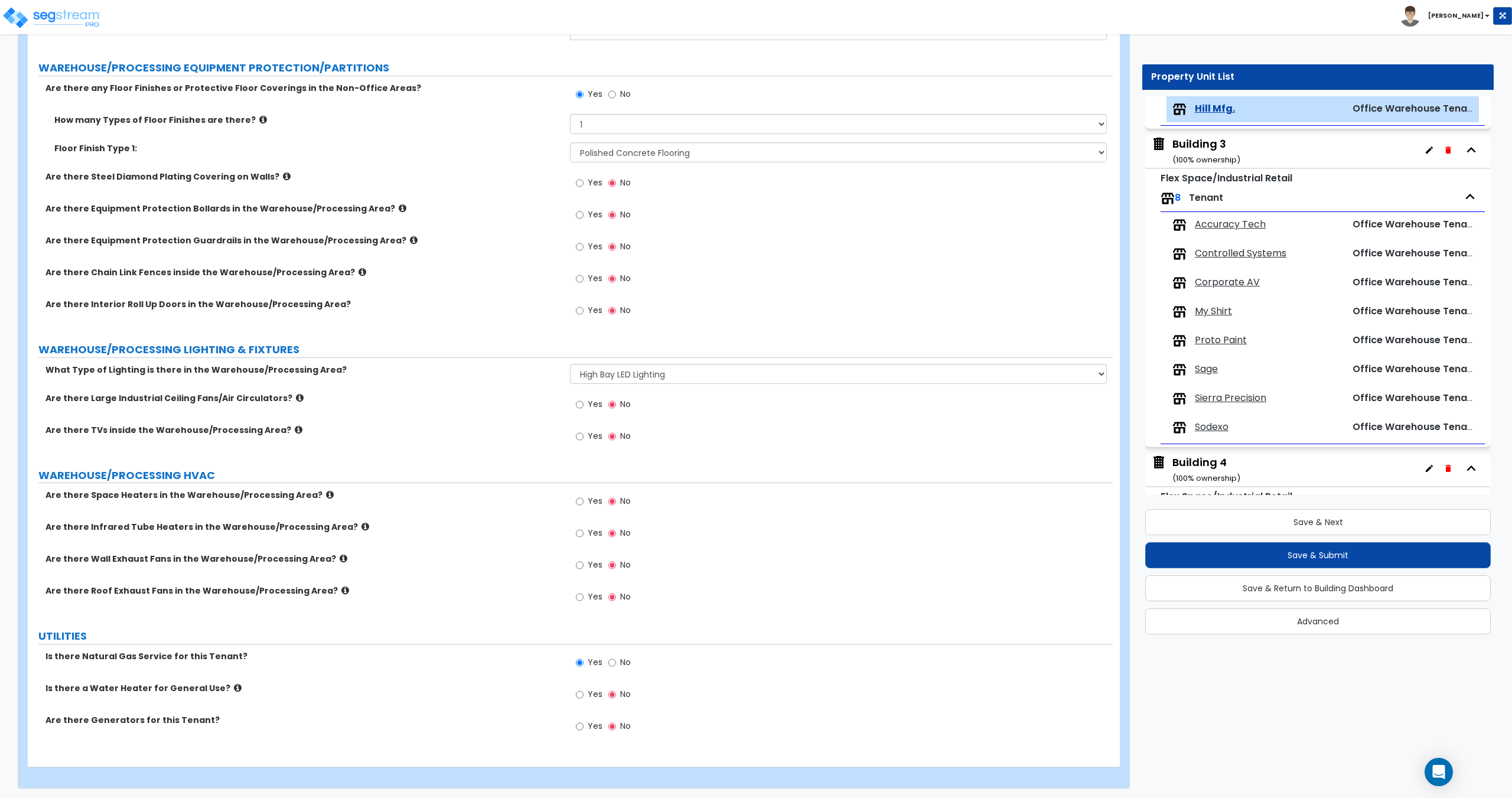
scroll to position [2827, 0]
click at [1252, 228] on span "Accuracy Tech" at bounding box center [1230, 225] width 71 height 13
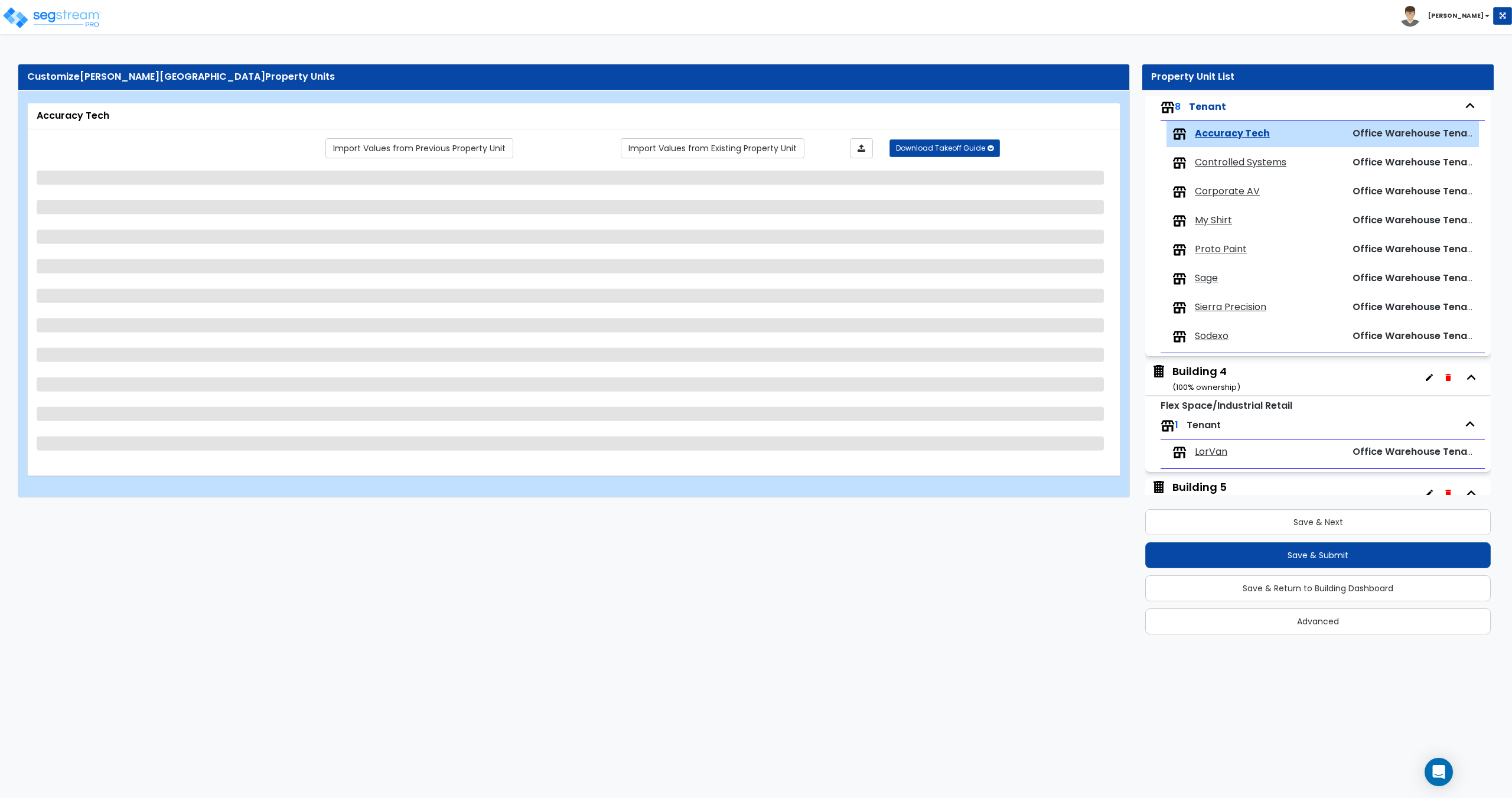
scroll to position [513, 0]
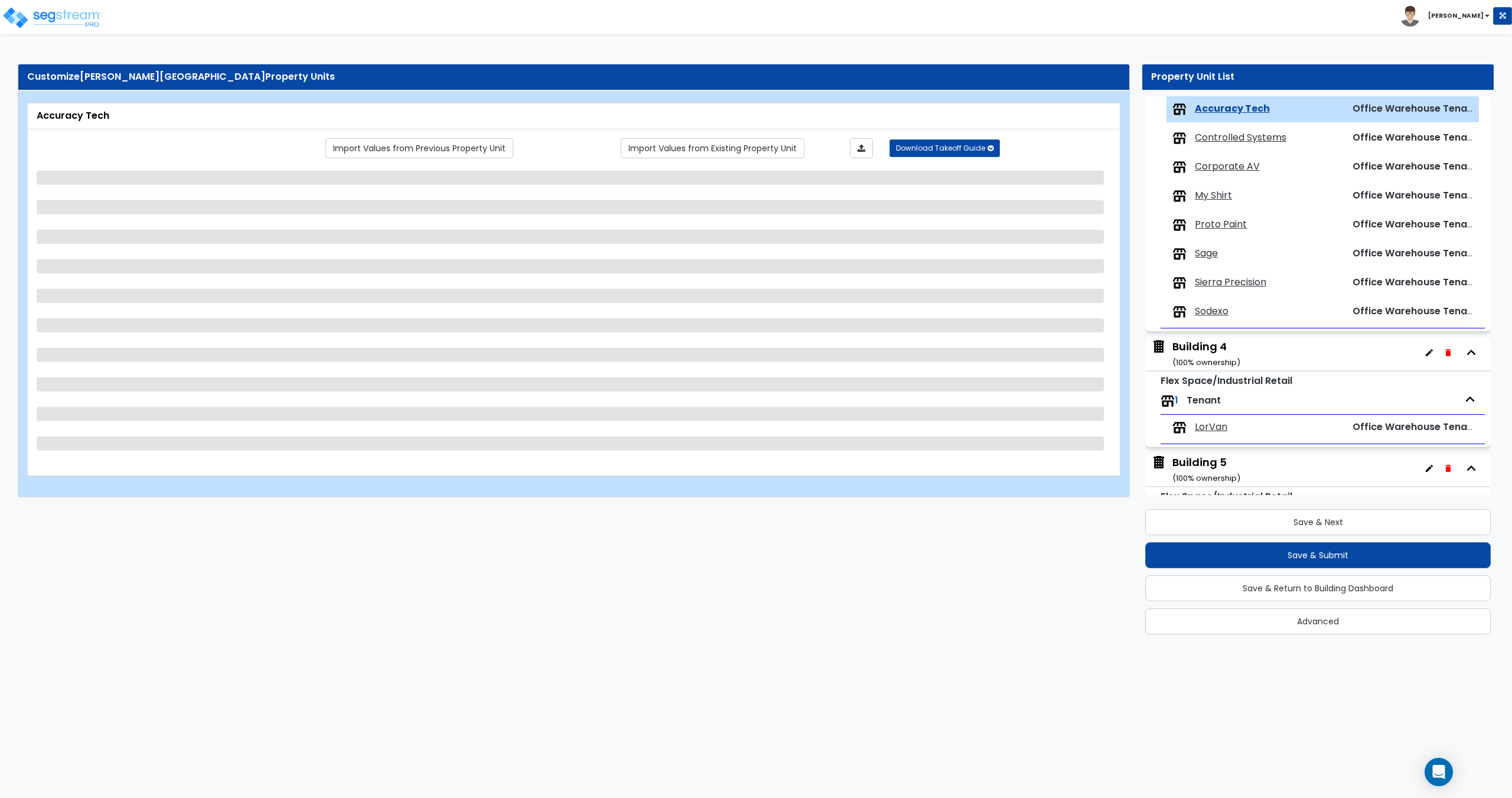
select select "3"
select select "1"
select select "2"
select select "1"
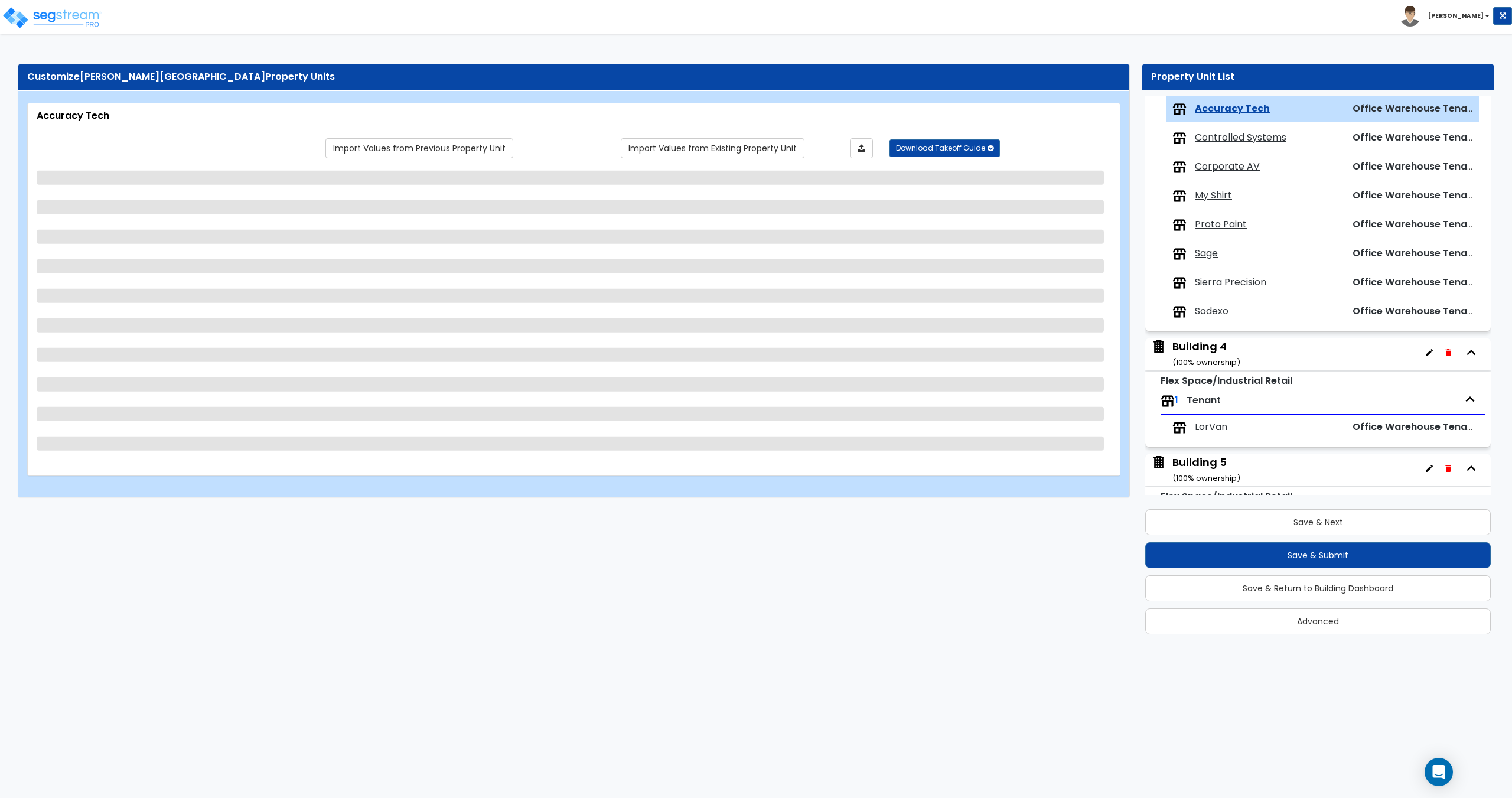
select select "5"
select select "1"
select select "2"
select select "1"
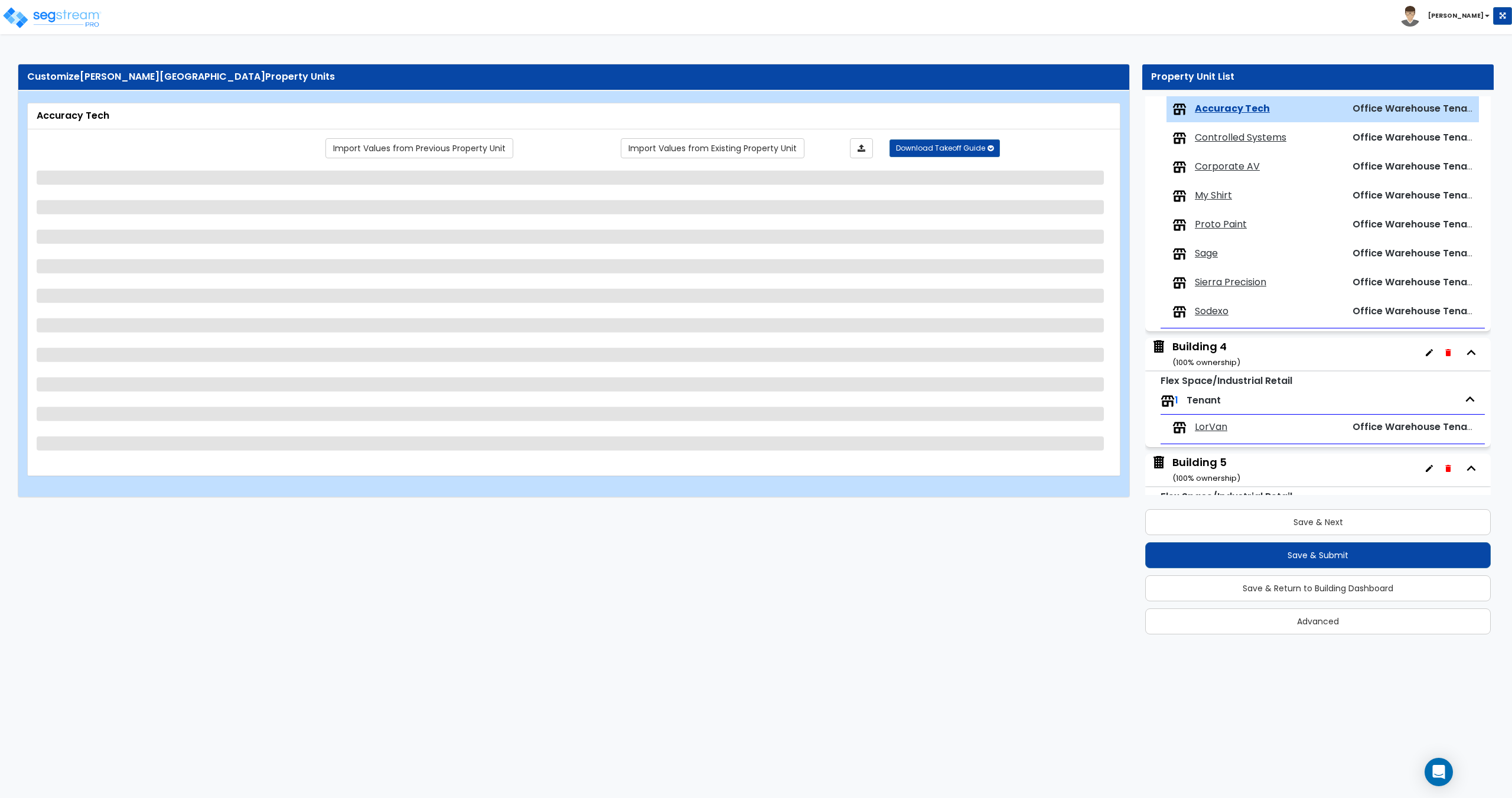
select select "1"
select select "9"
select select "3"
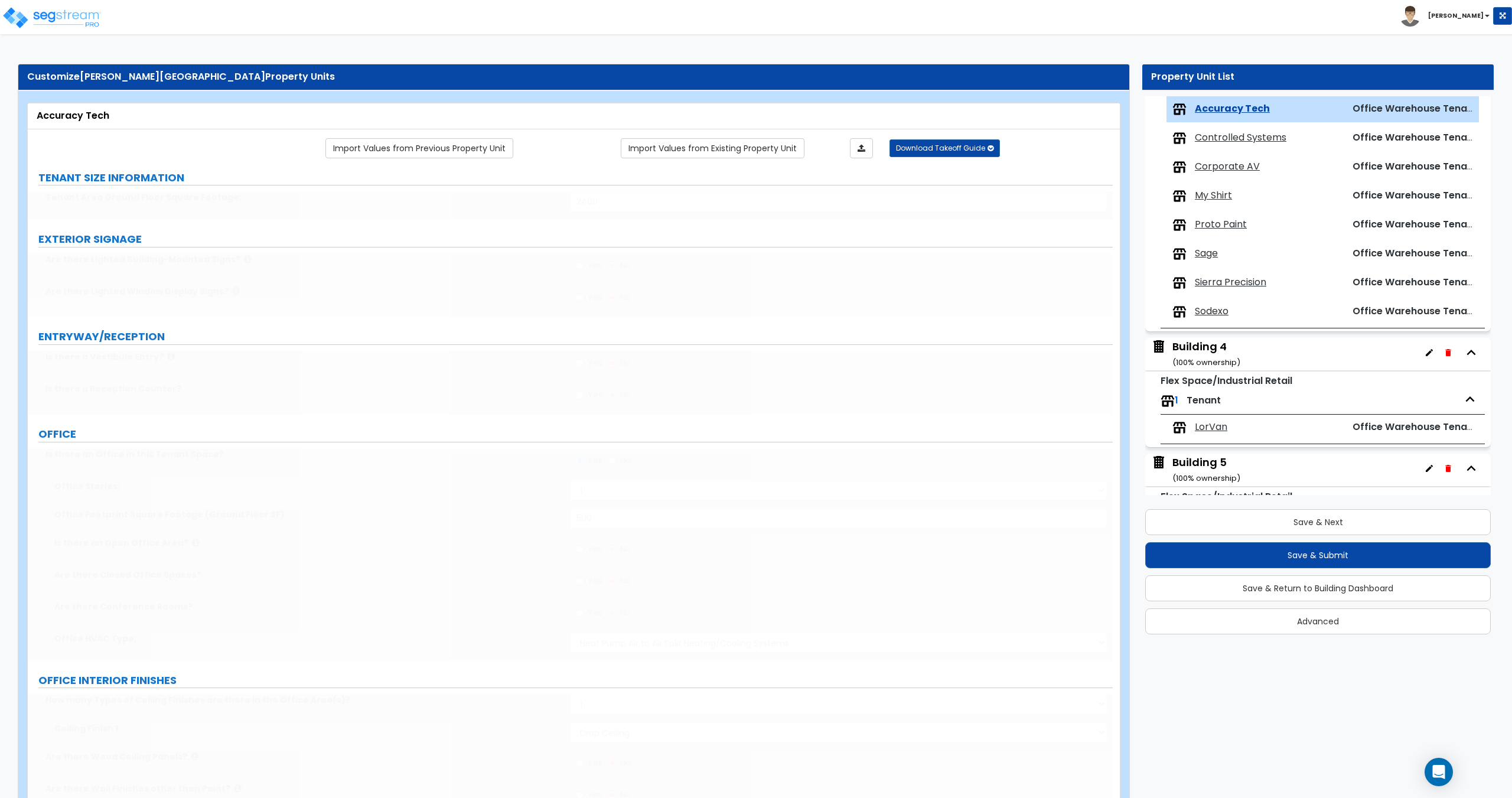
select select "1"
type input "30"
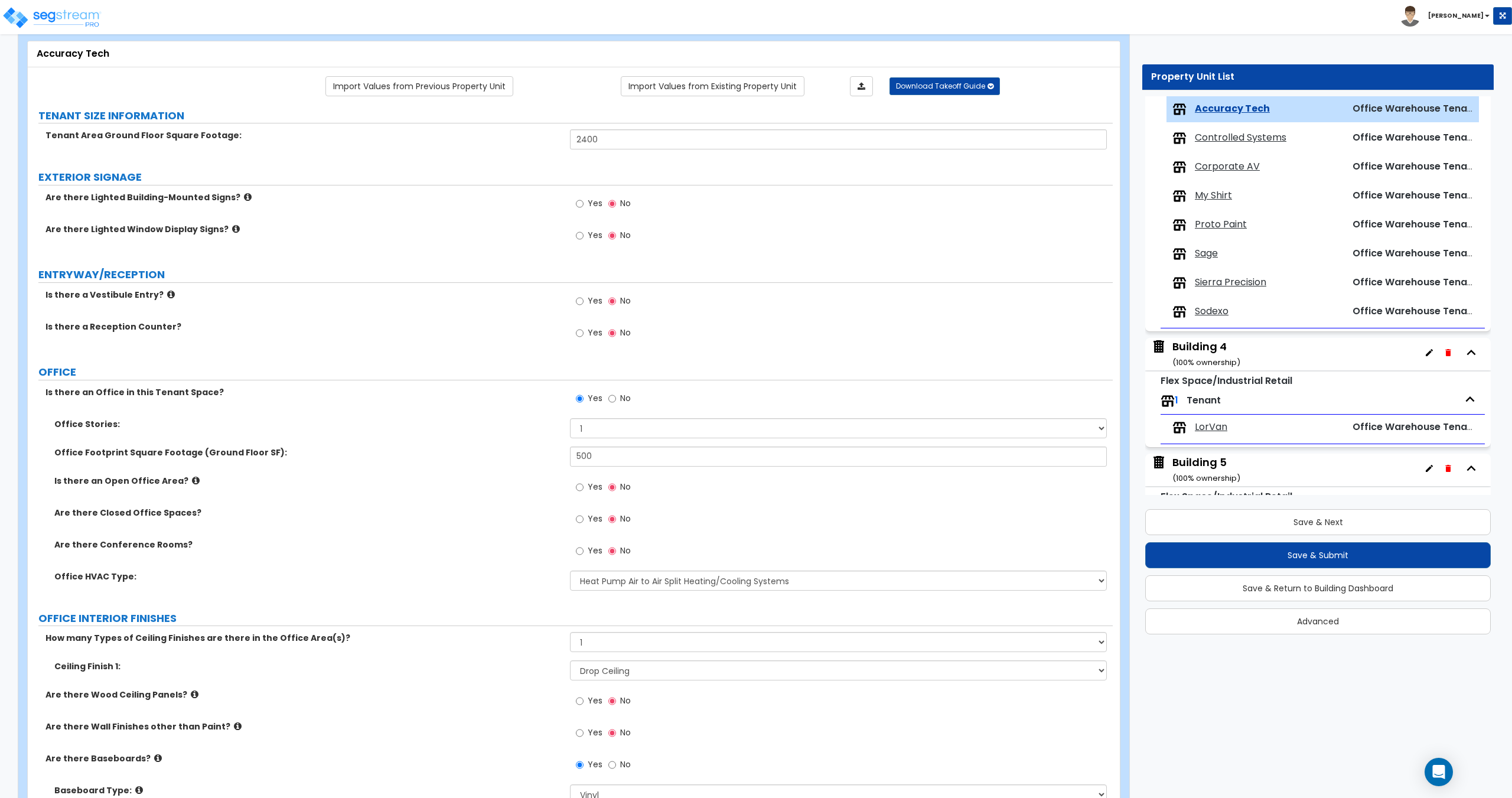
scroll to position [63, 0]
click at [1255, 136] on span "Controlled Systems" at bounding box center [1240, 138] width 92 height 13
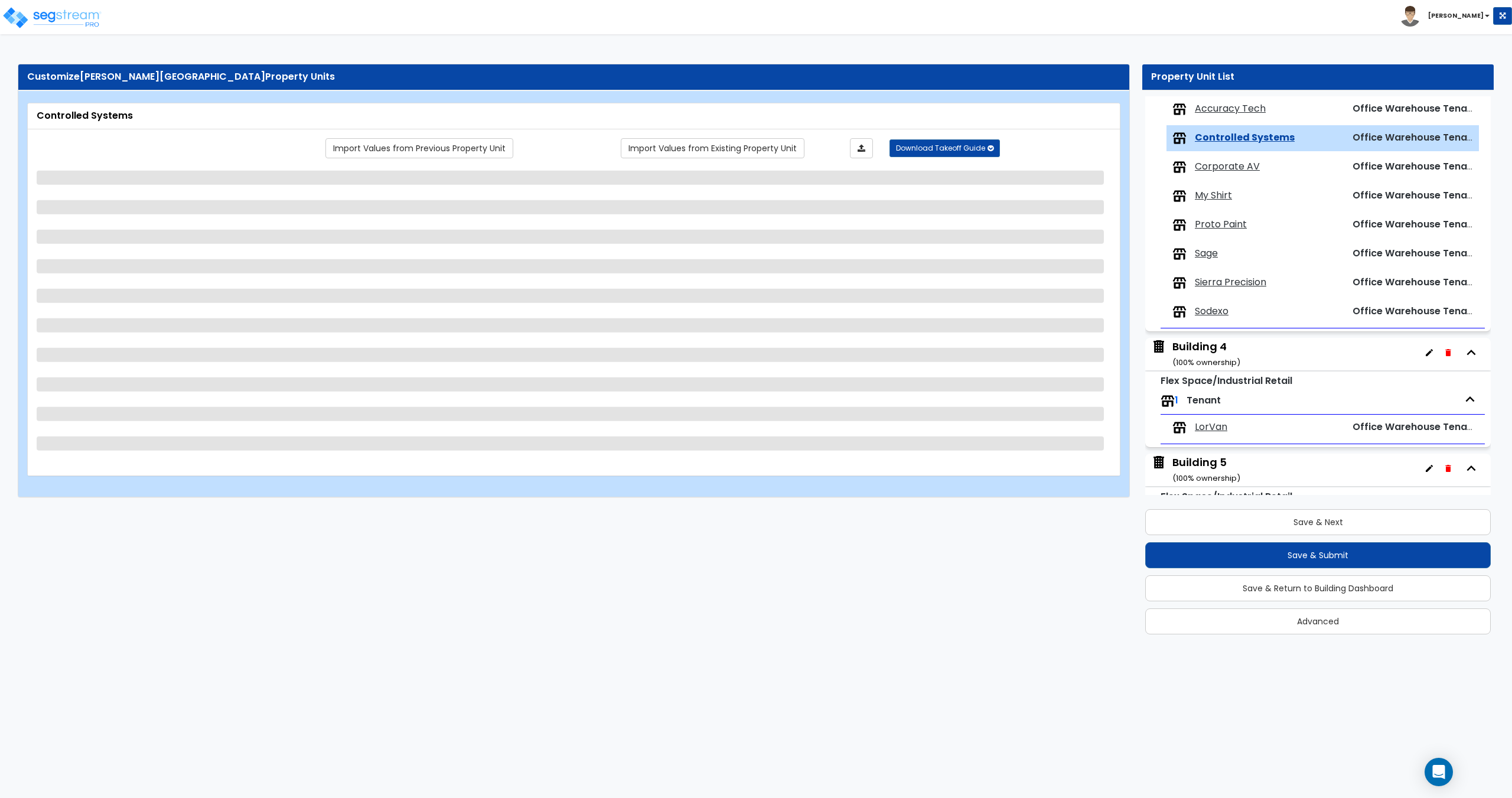
scroll to position [542, 0]
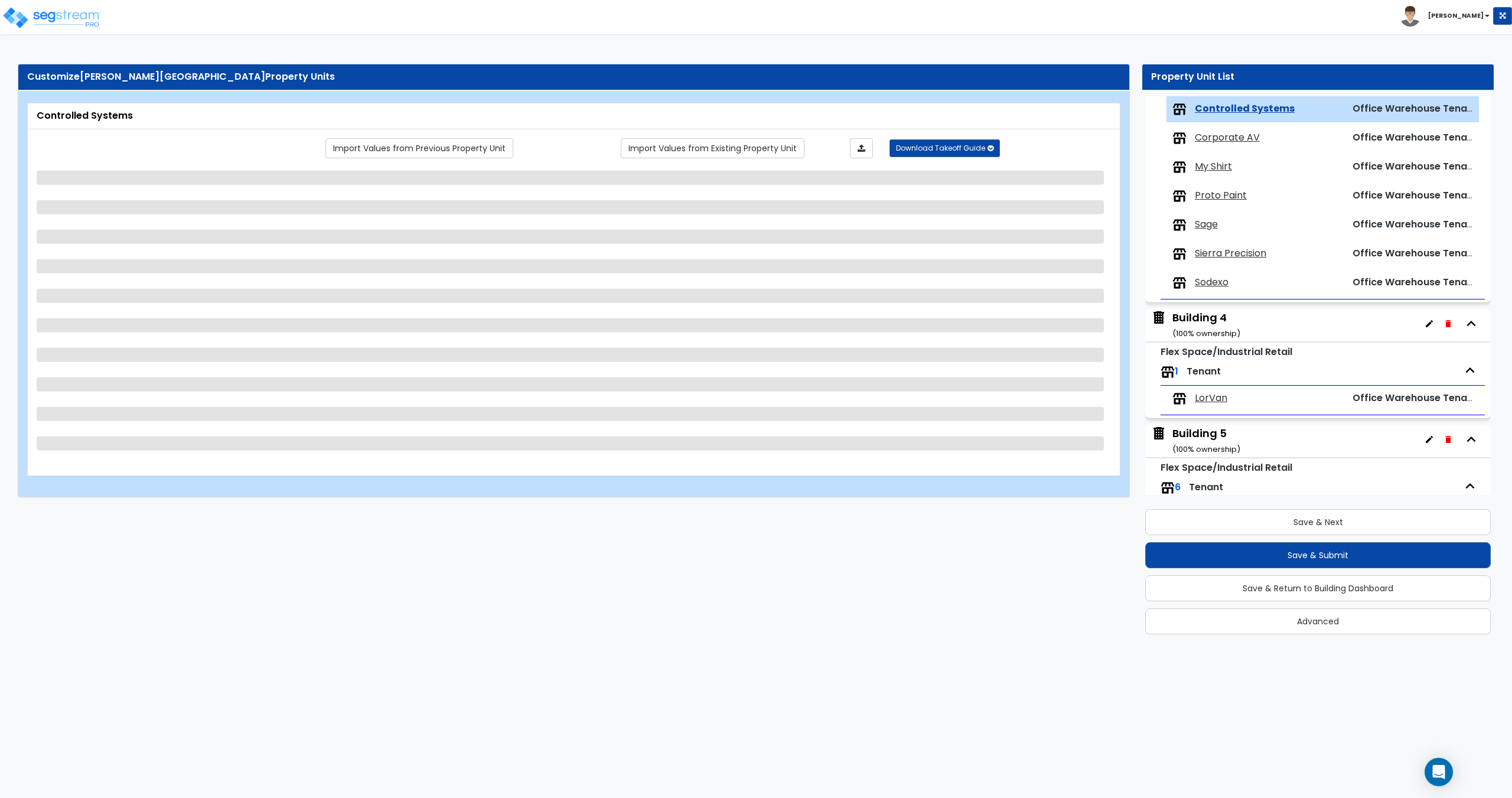
select select "3"
select select "1"
select select "2"
select select "1"
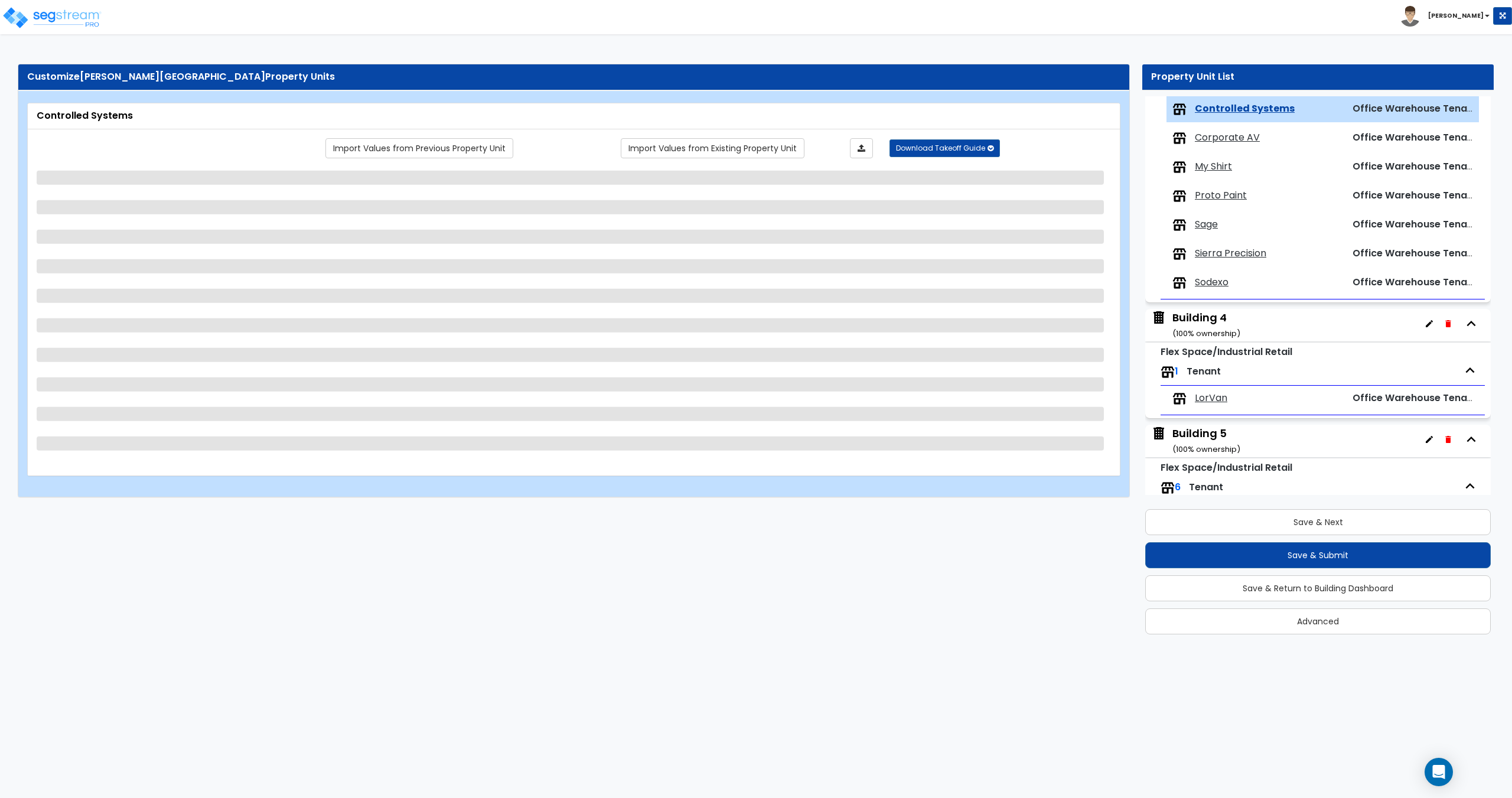
select select "5"
select select "1"
select select "2"
select select "1"
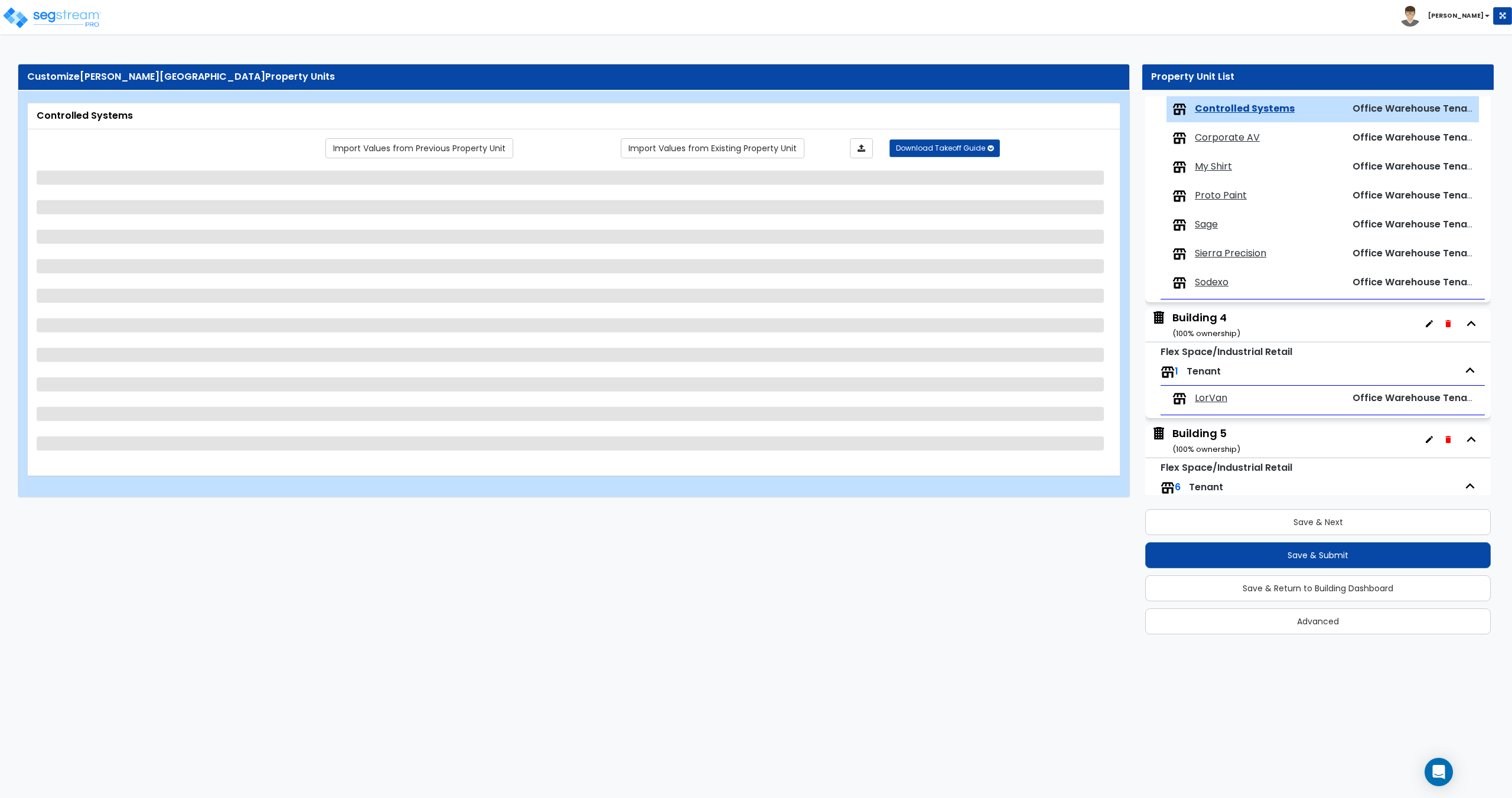
select select "1"
select select "9"
select select "3"
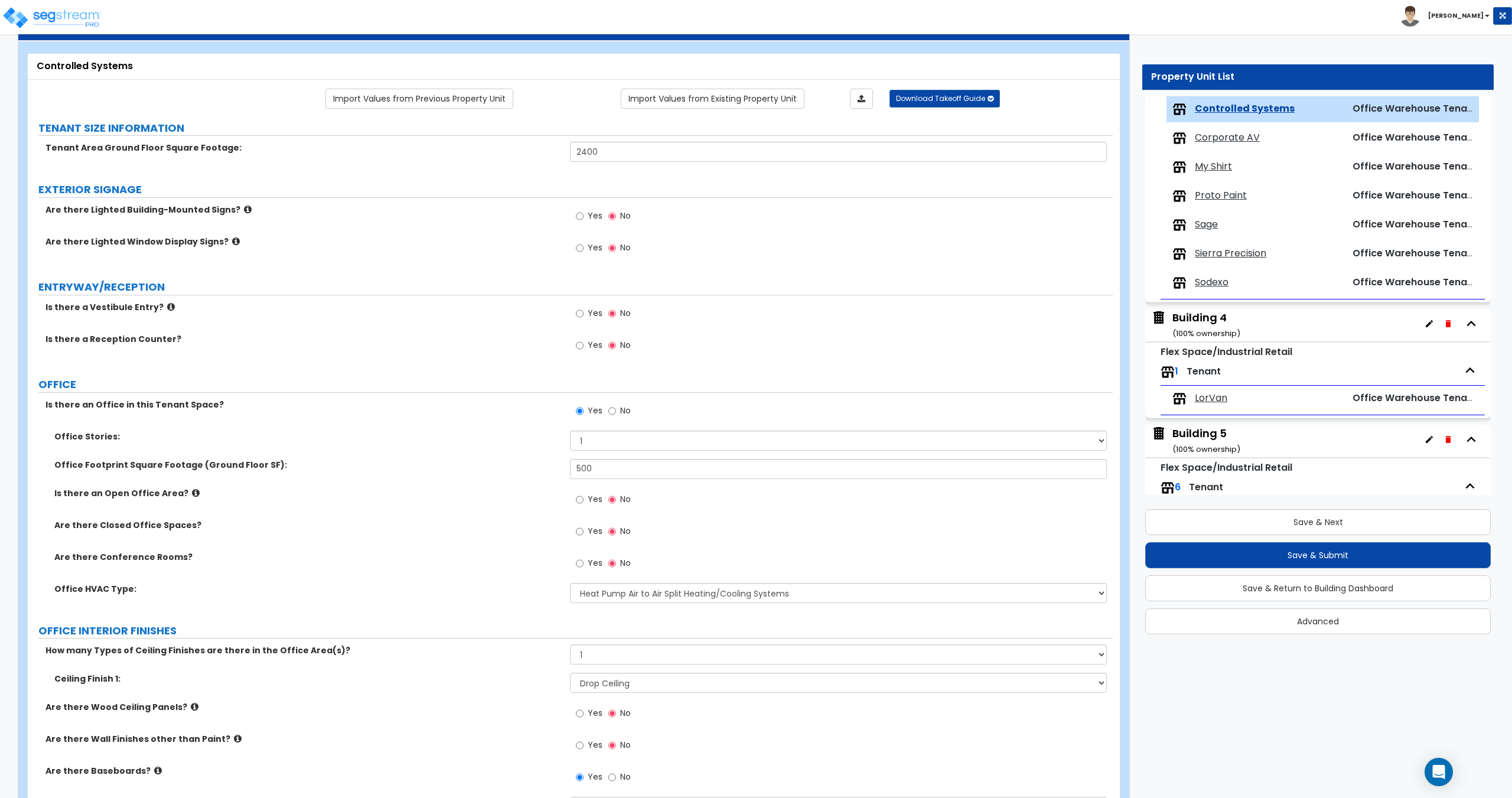
scroll to position [69, 0]
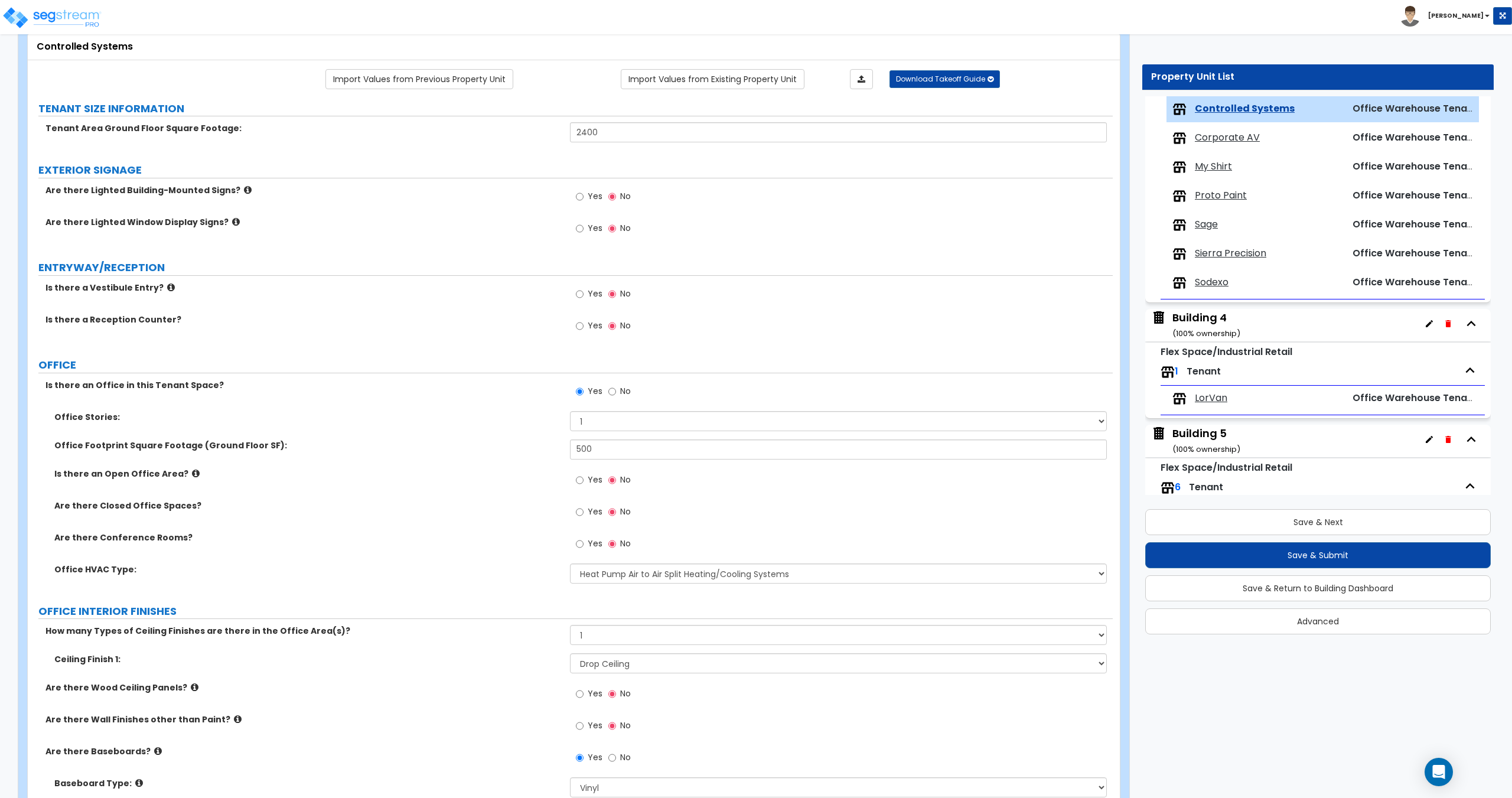
click at [1258, 135] on span "Corporate AV" at bounding box center [1227, 138] width 65 height 13
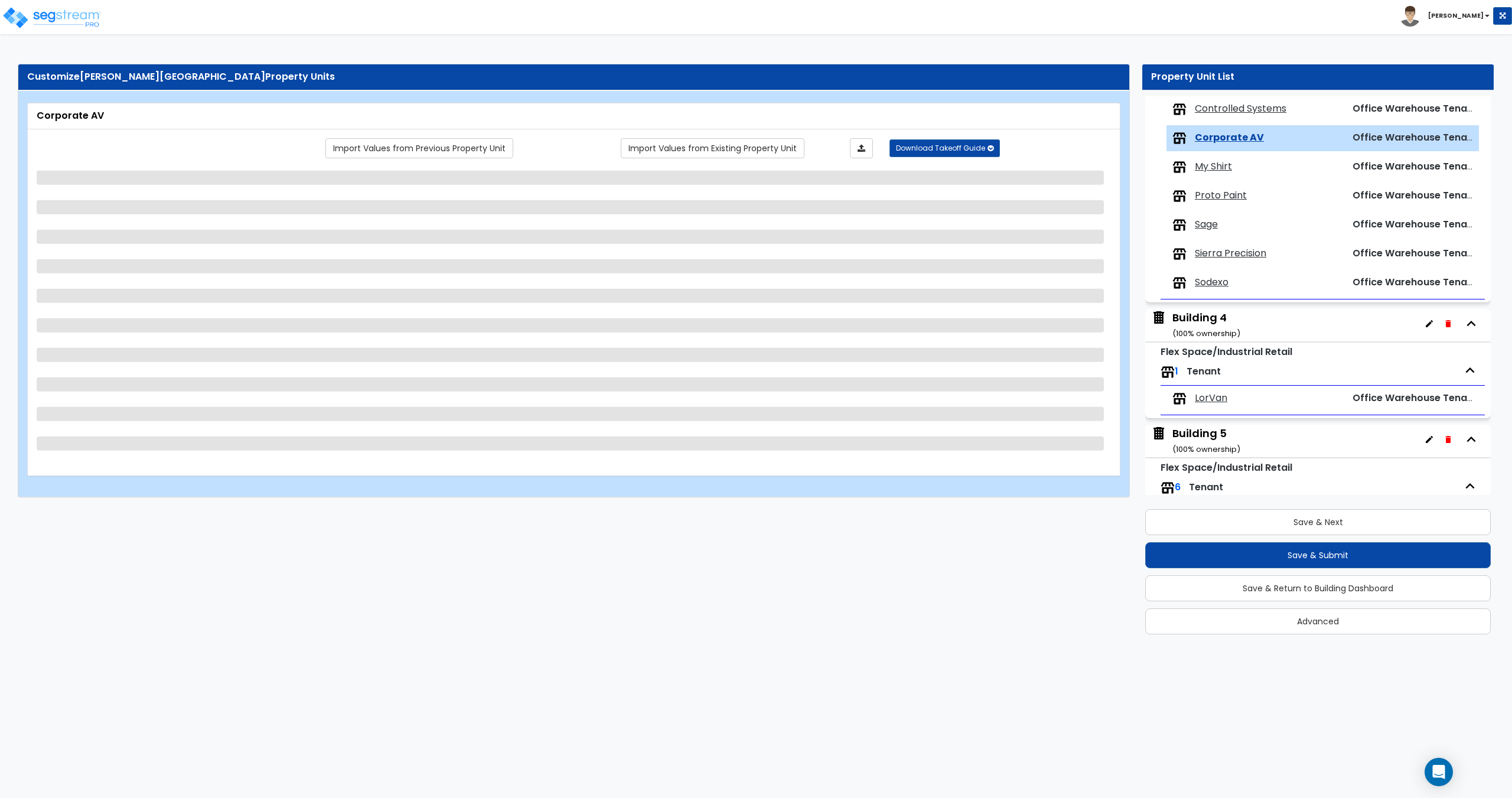
scroll to position [571, 0]
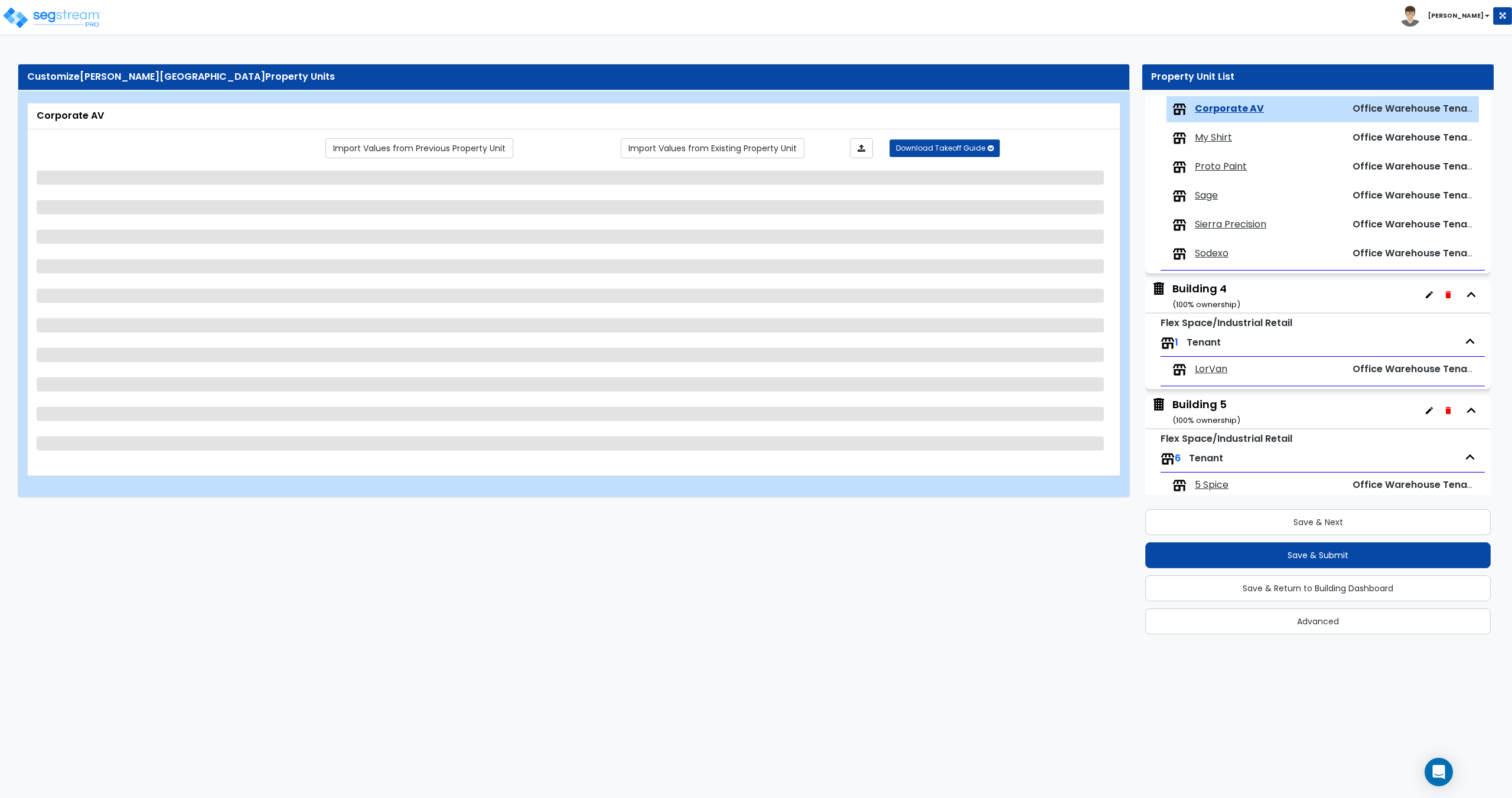
select select "3"
select select "2"
select select "1"
select select "2"
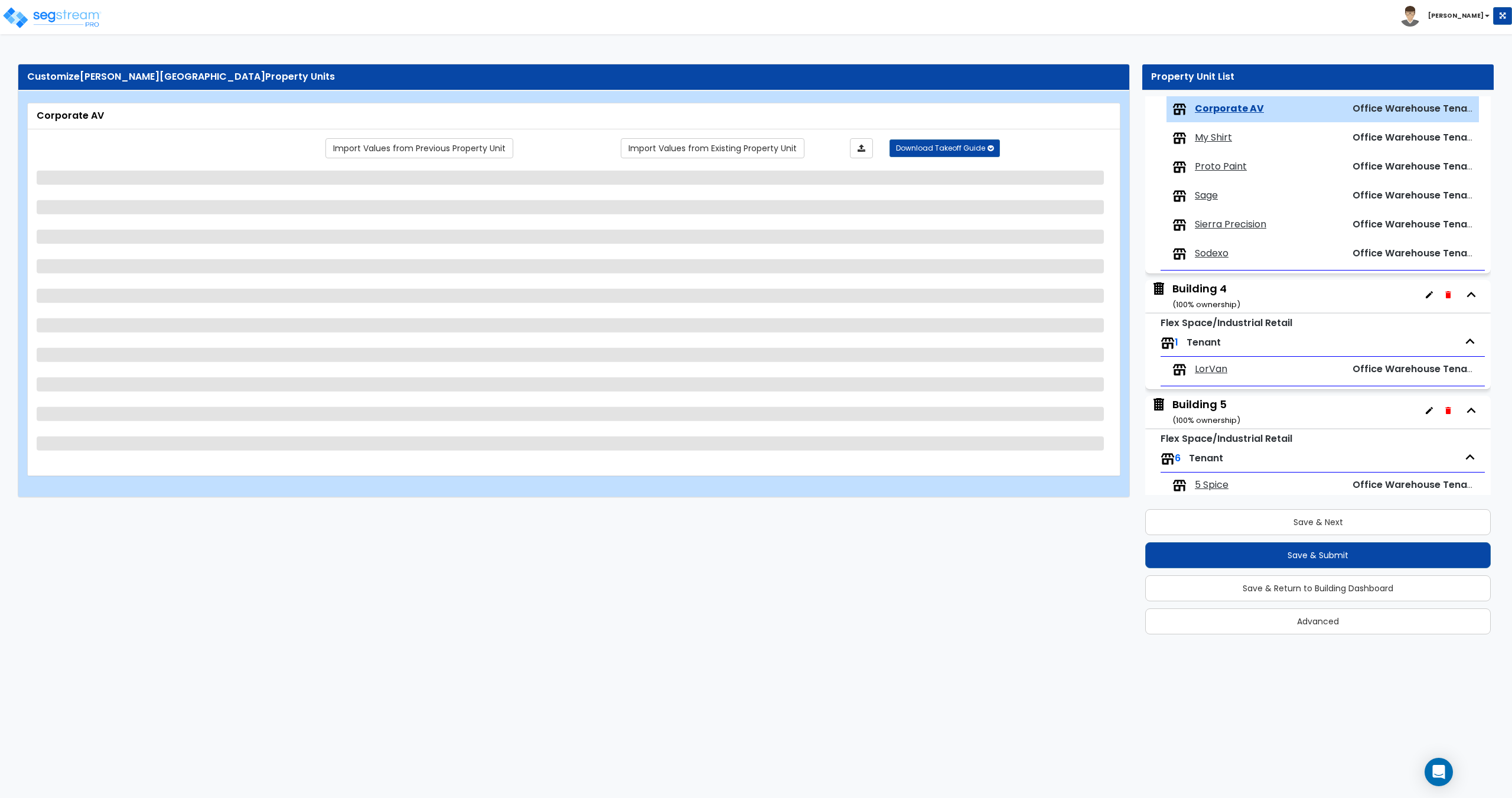
select select "5"
select select "1"
select select "3"
select select "1"
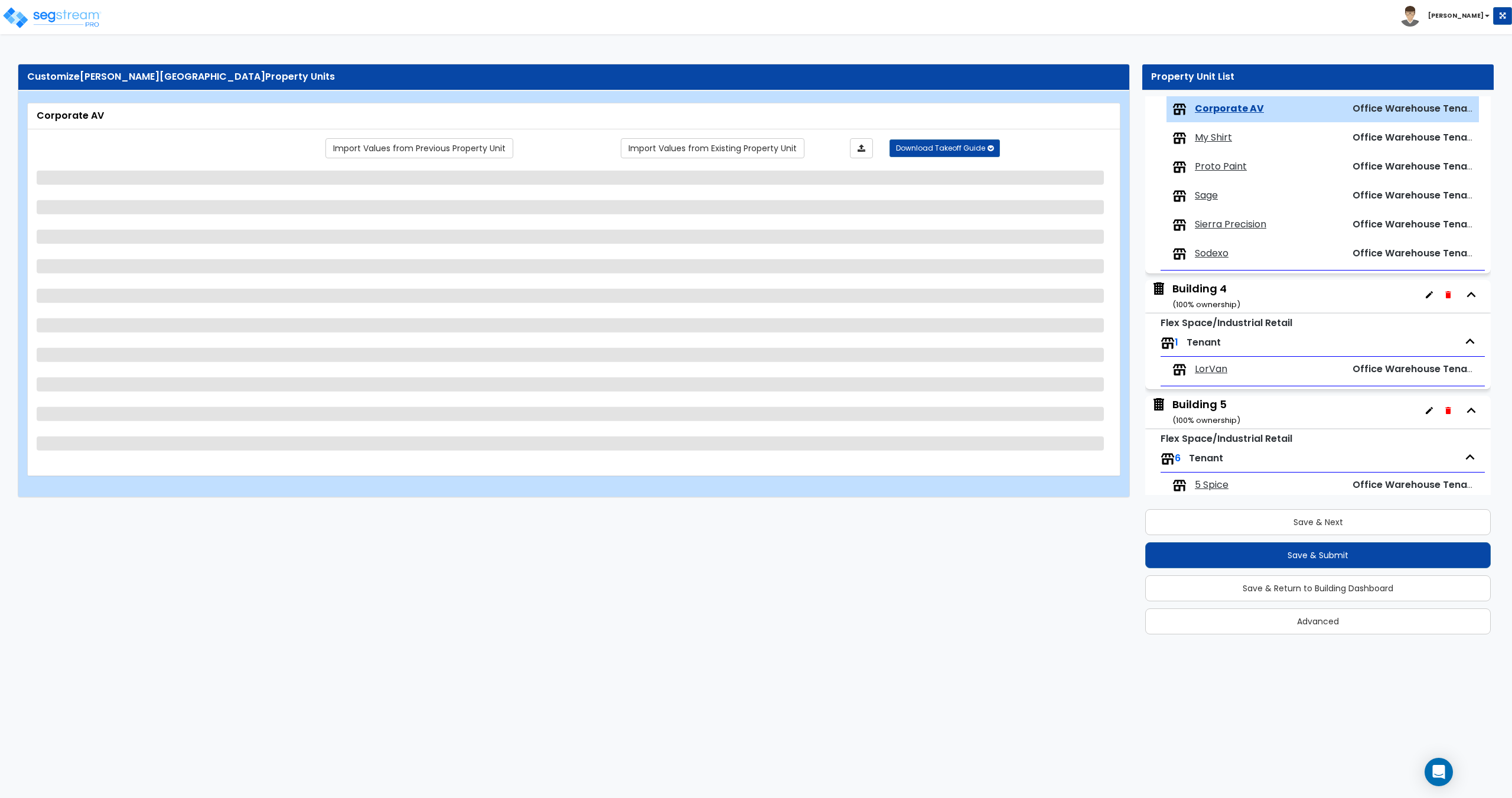
select select "1"
select select "9"
select select "3"
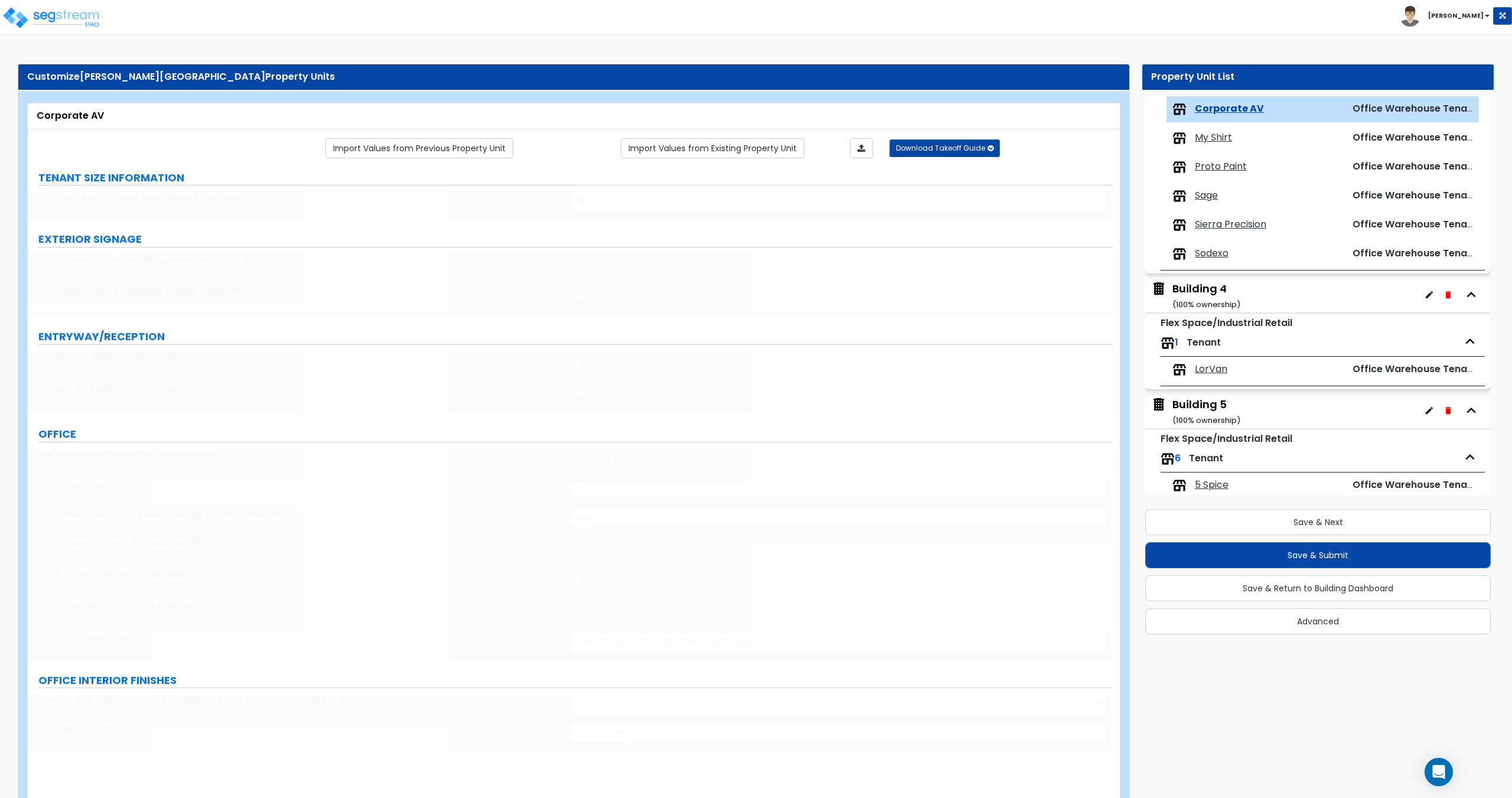
type input "80"
select select "3"
type input "80"
select select "1"
type input "1"
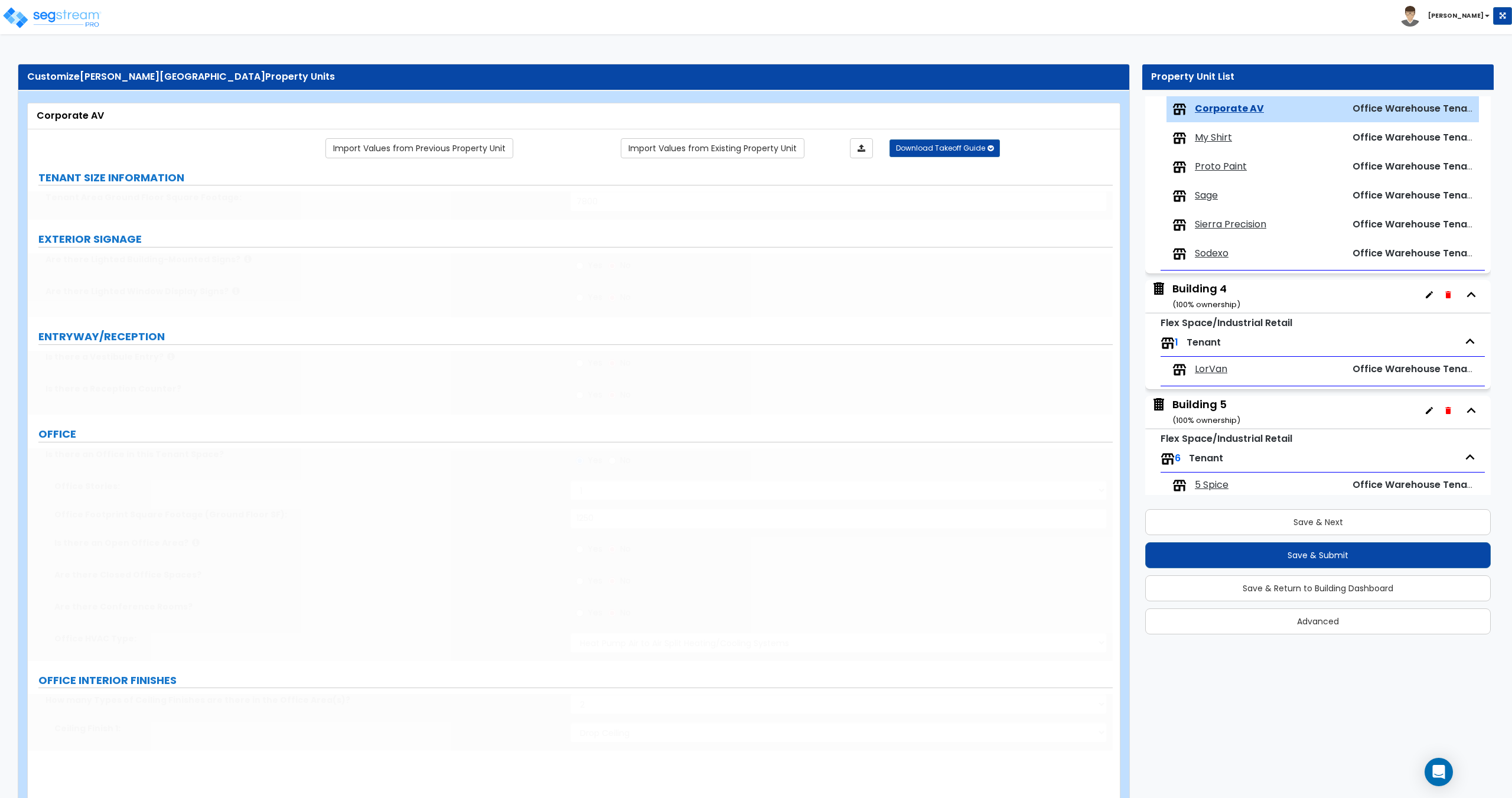
type input "150"
select select "3"
type input "6"
type input "1"
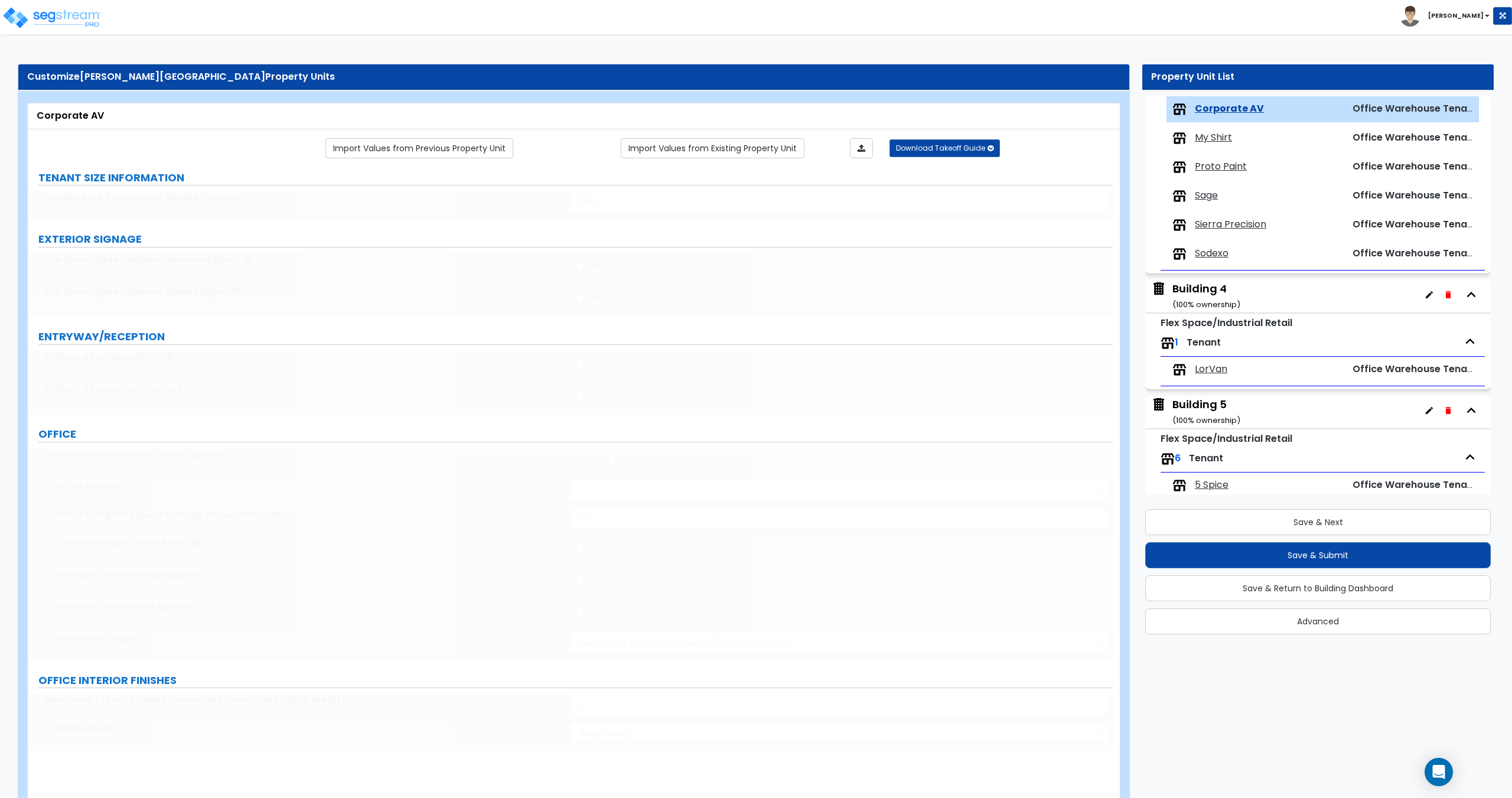
select select "1"
type input "1"
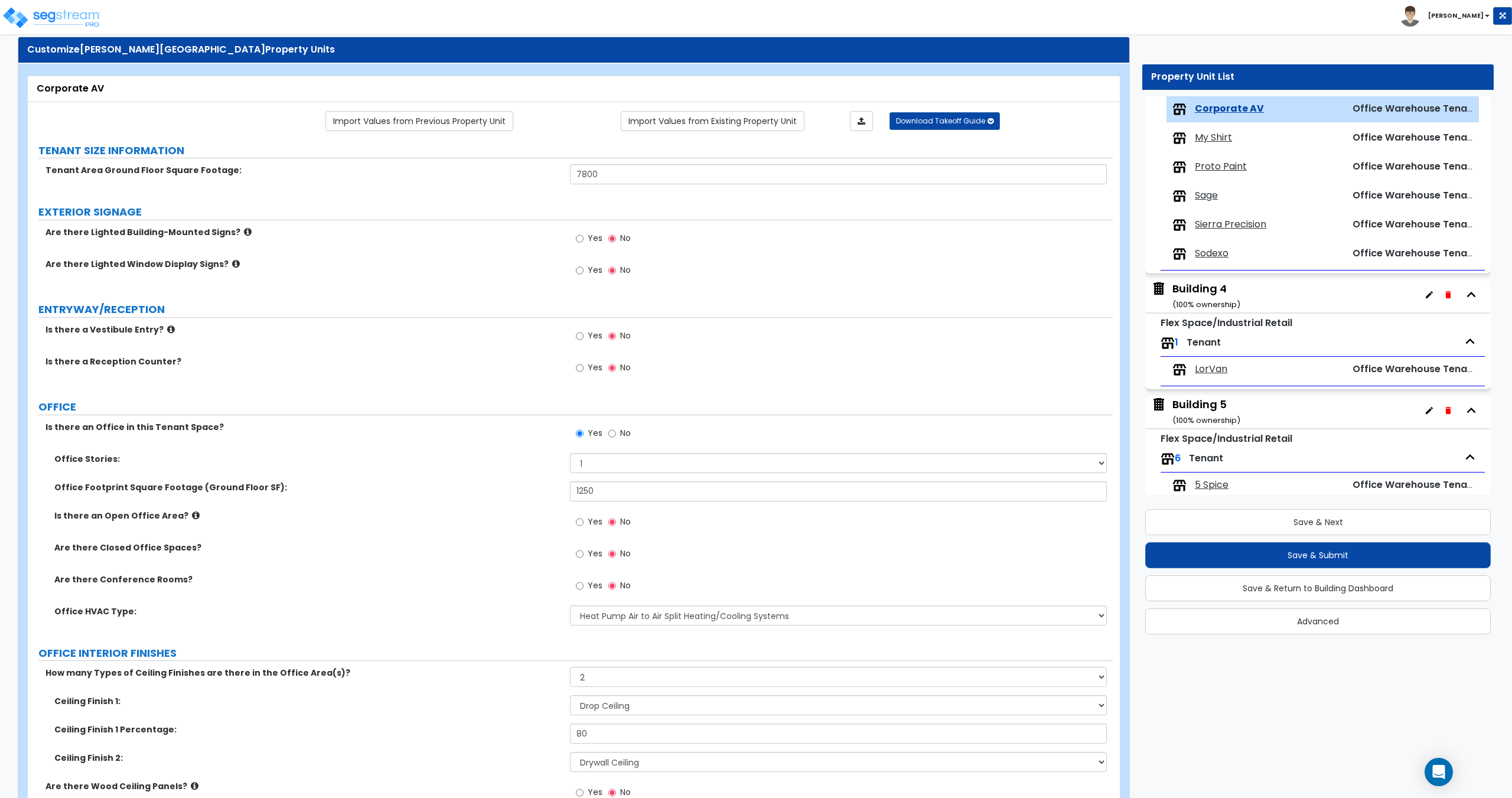
scroll to position [0, 0]
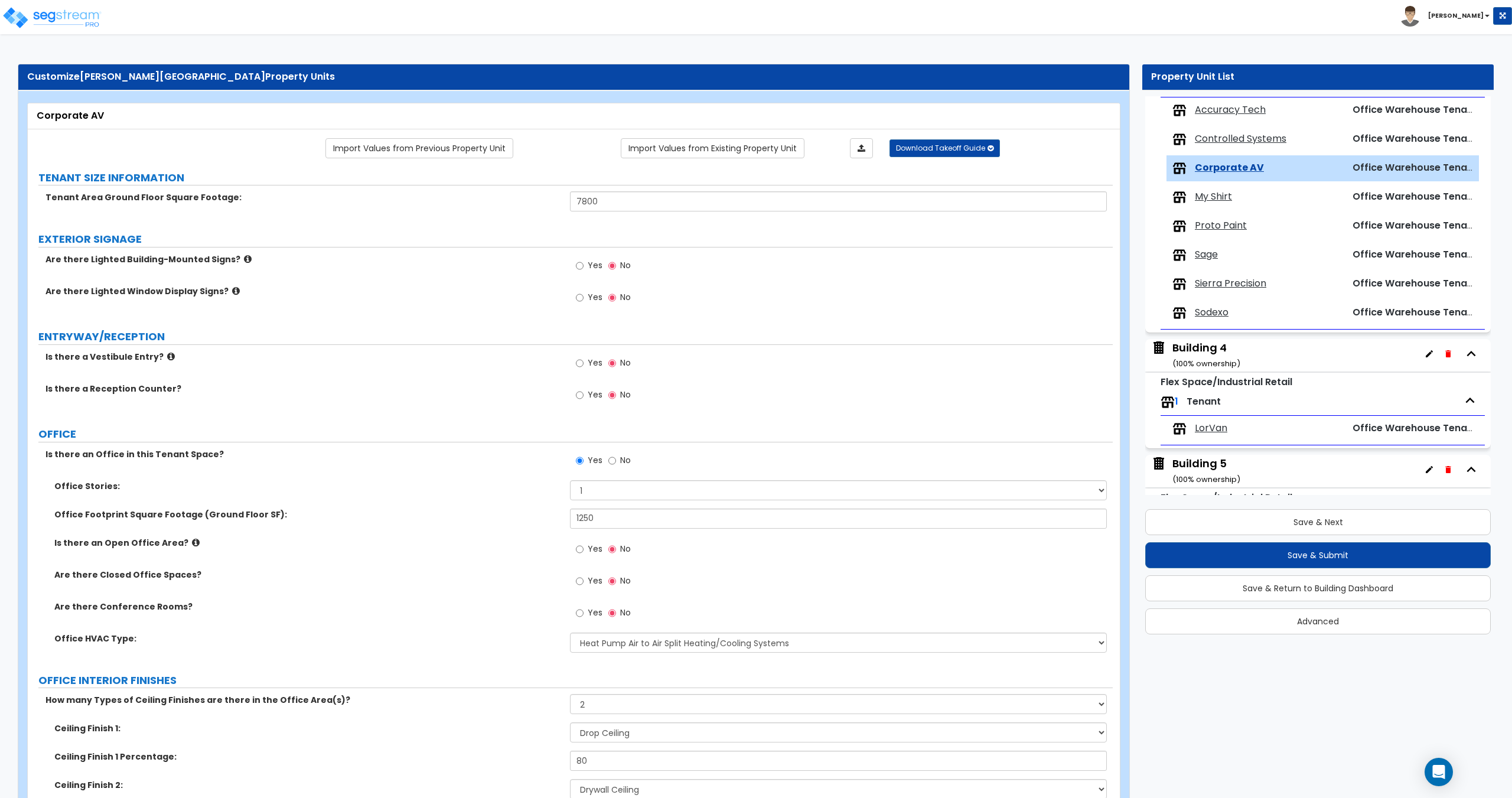
click at [1208, 195] on span "My Shirt" at bounding box center [1213, 196] width 37 height 13
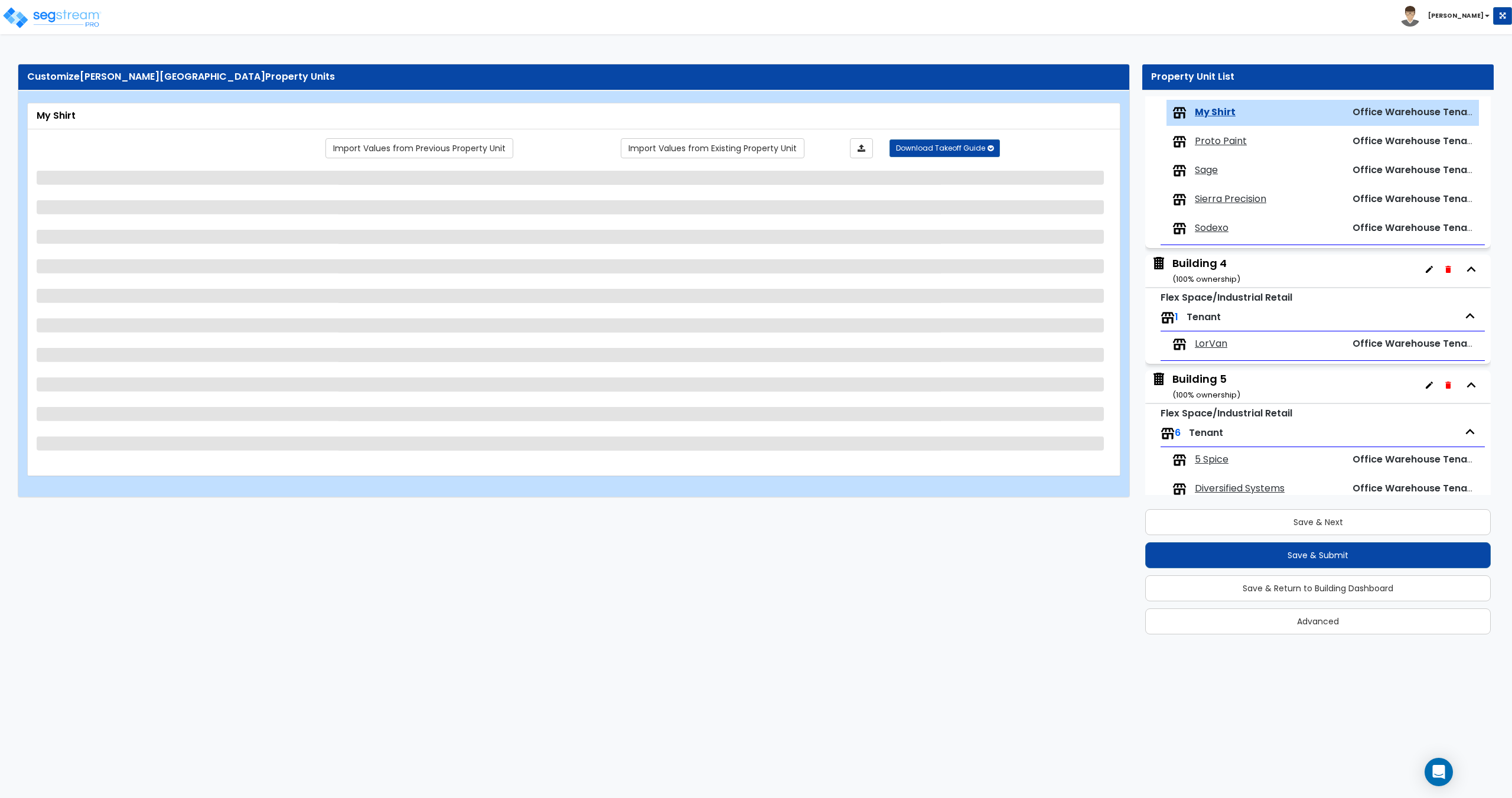
scroll to position [600, 0]
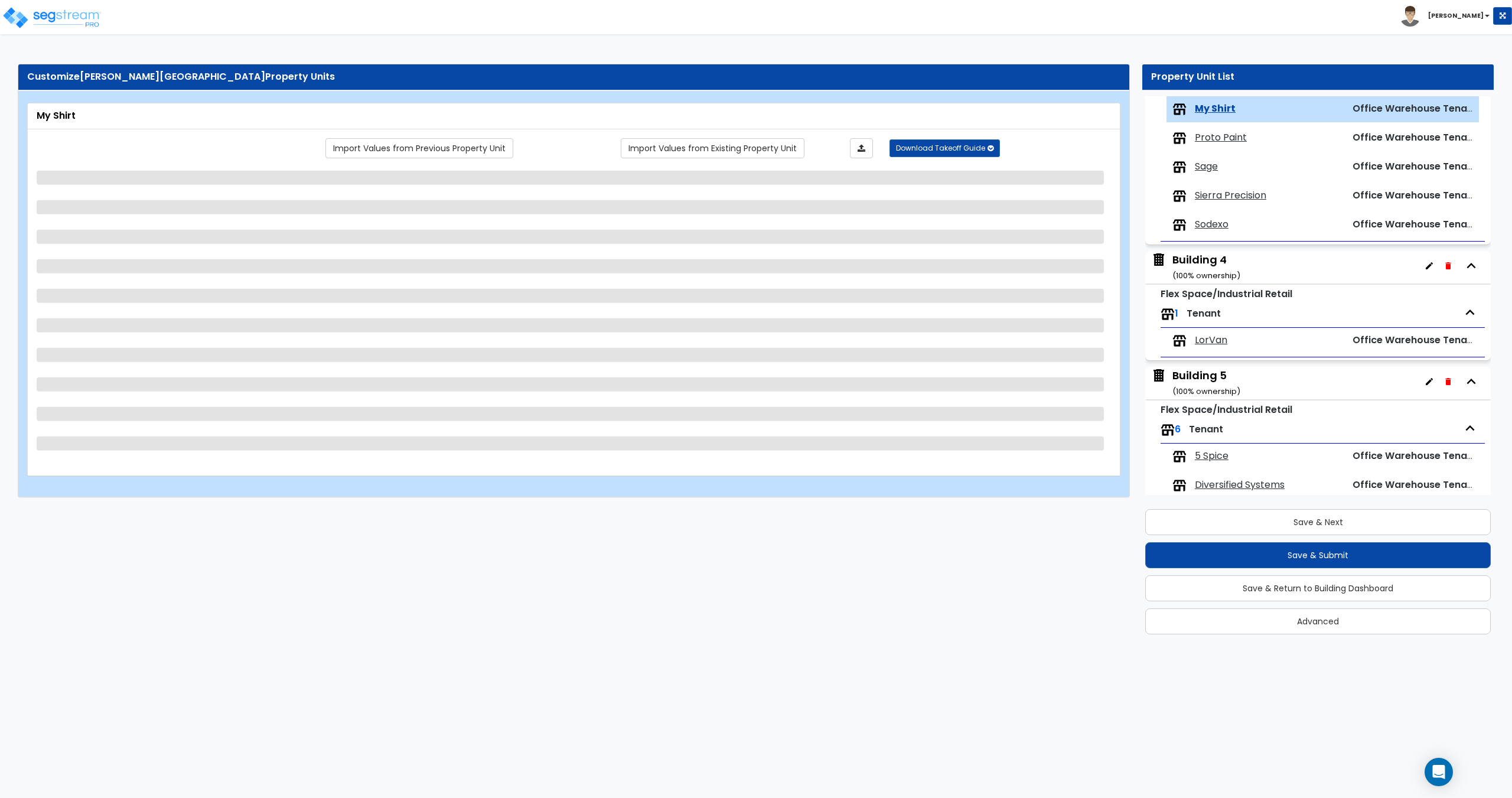
select select "3"
select select "1"
select select "2"
select select "1"
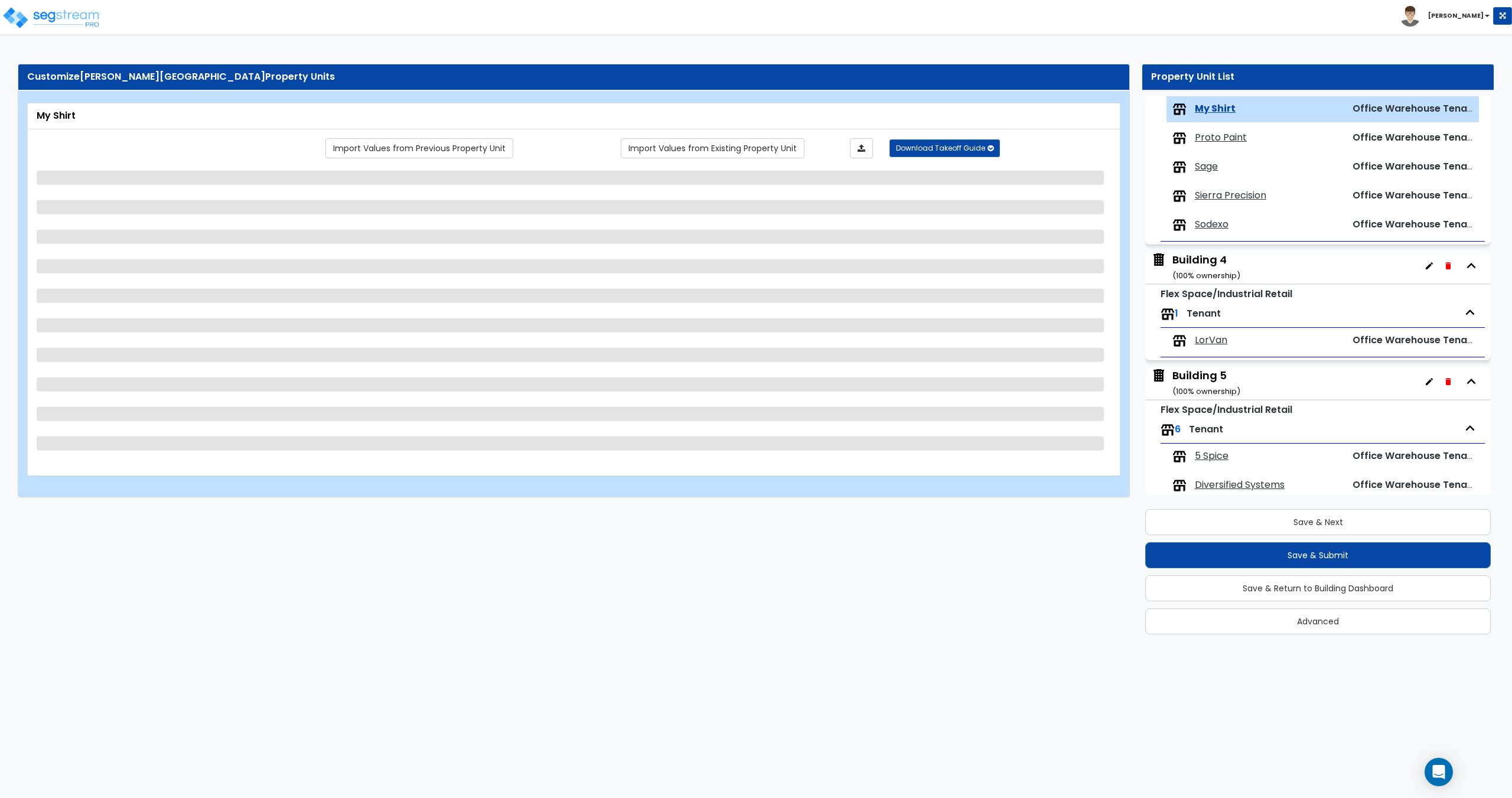
select select "5"
select select "1"
select select "2"
select select "1"
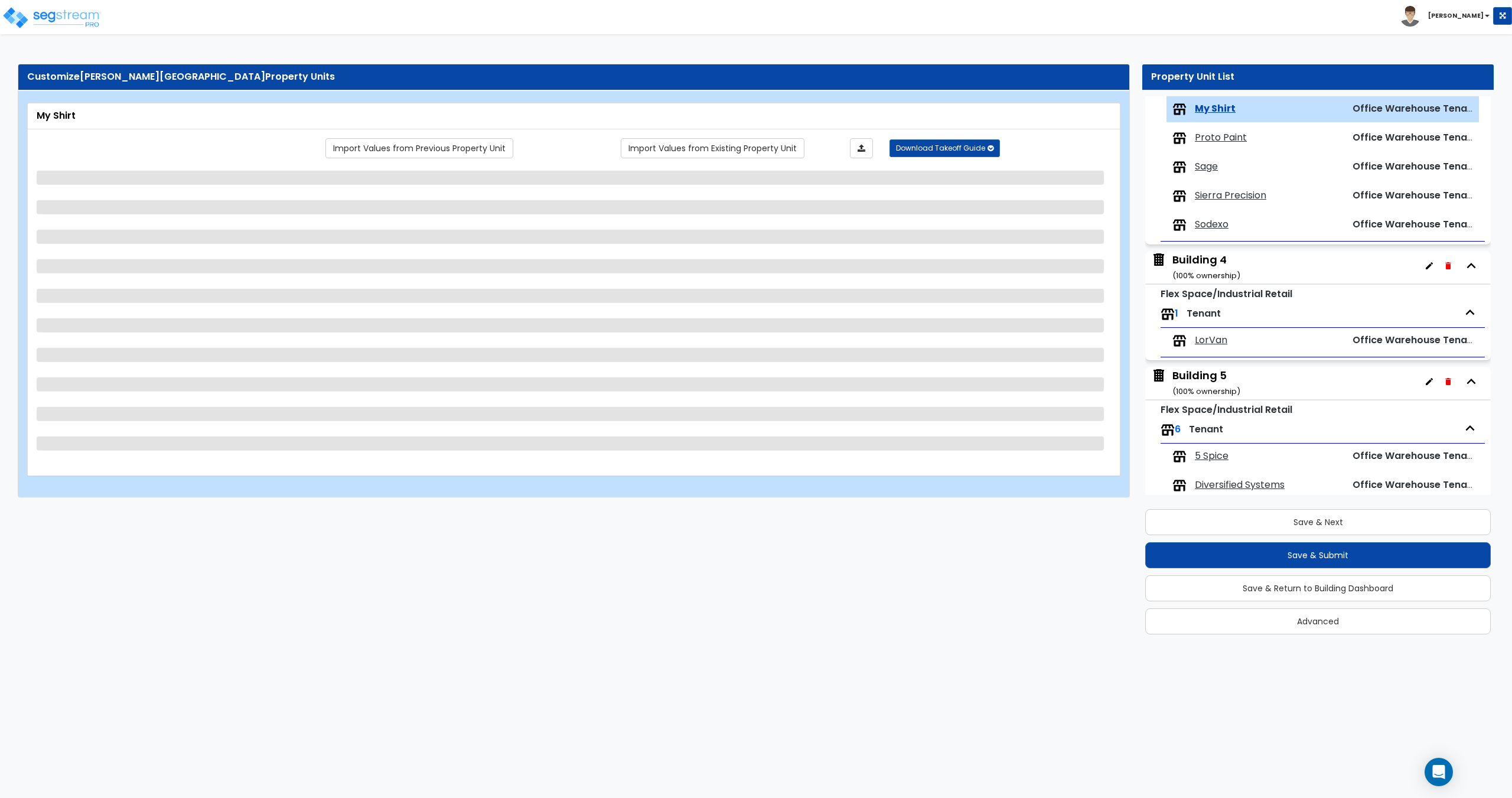
select select "1"
select select "9"
select select "3"
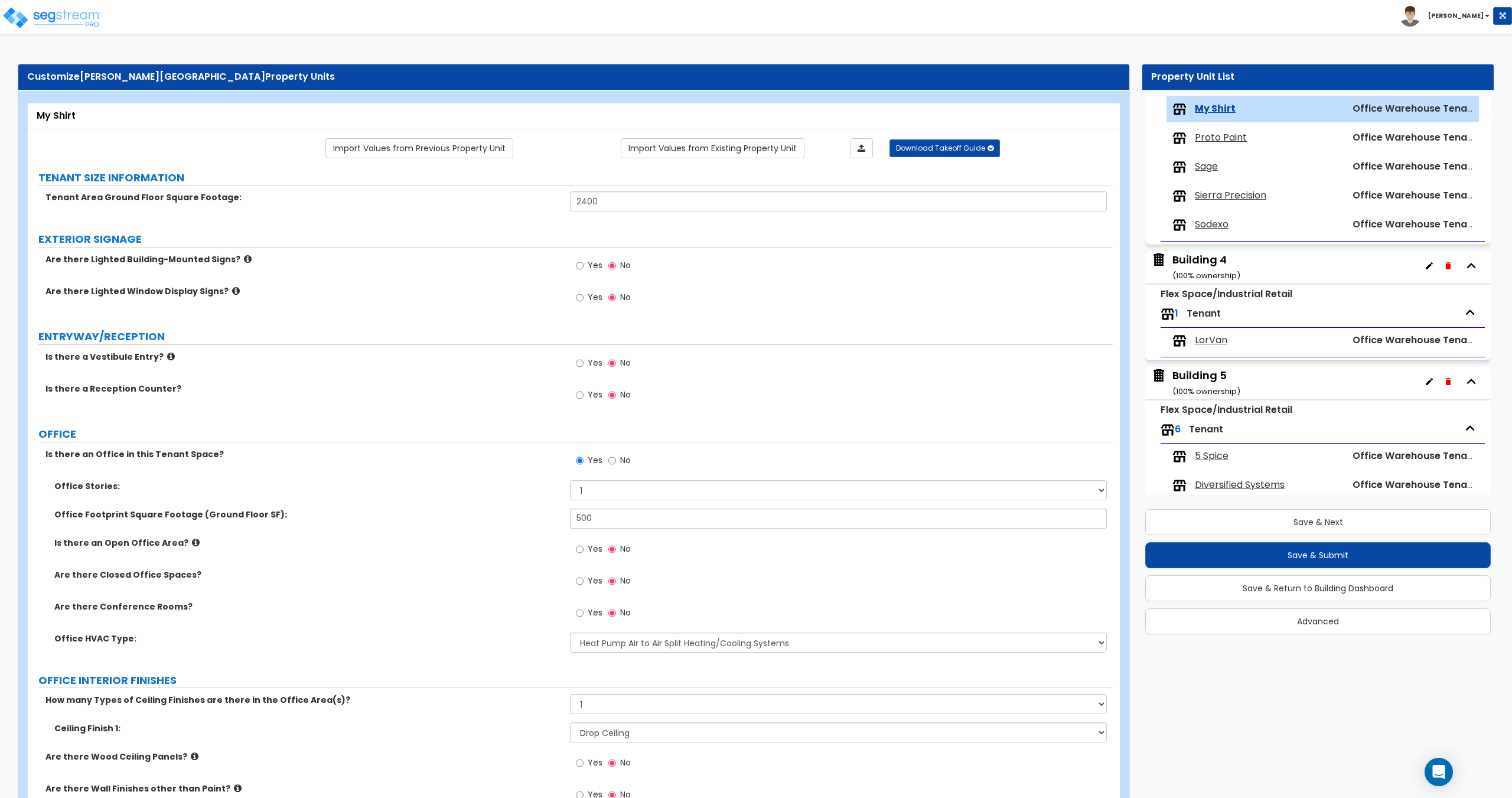
click at [1220, 135] on span "Proto Paint" at bounding box center [1220, 138] width 52 height 13
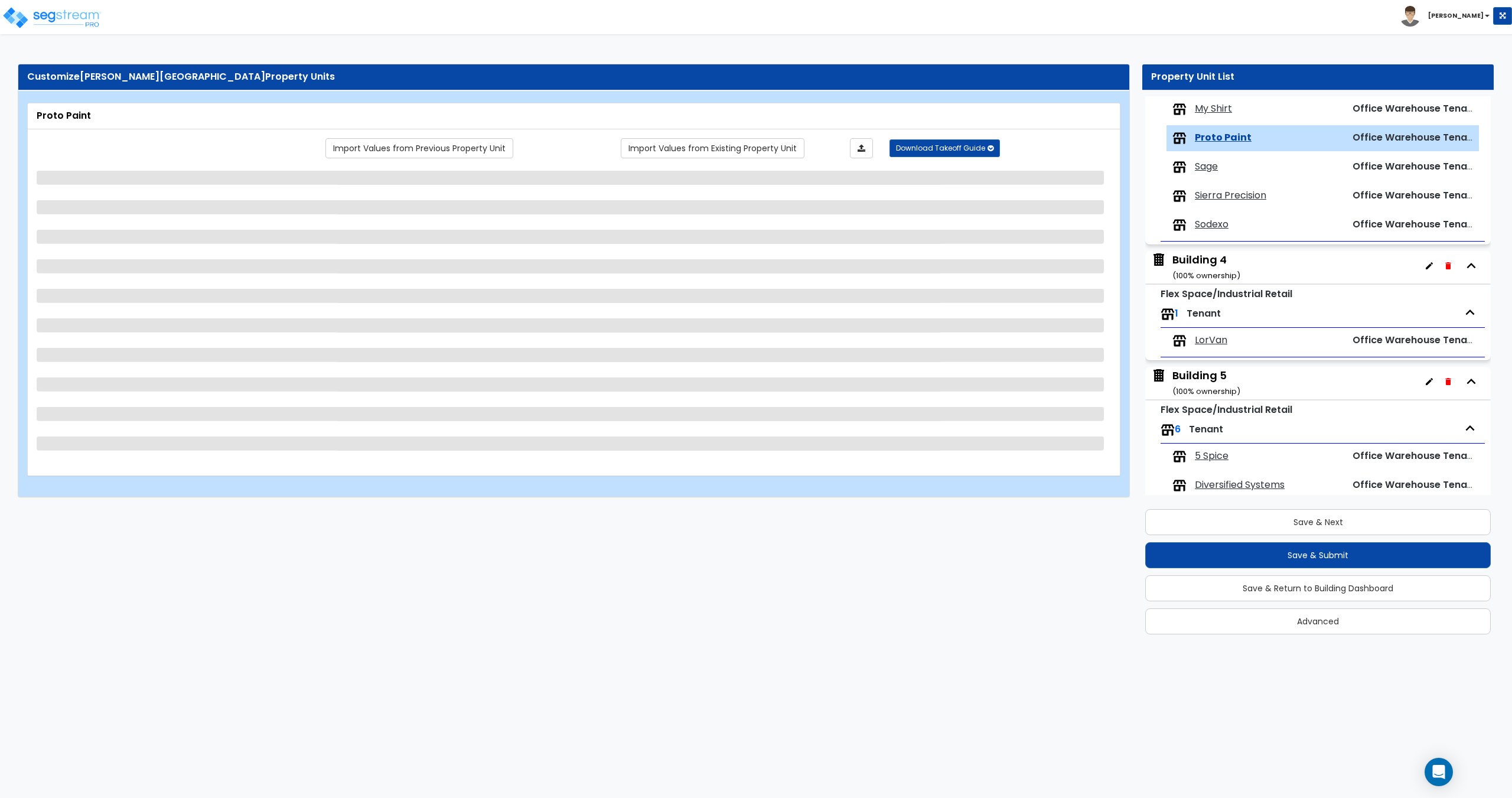
scroll to position [629, 0]
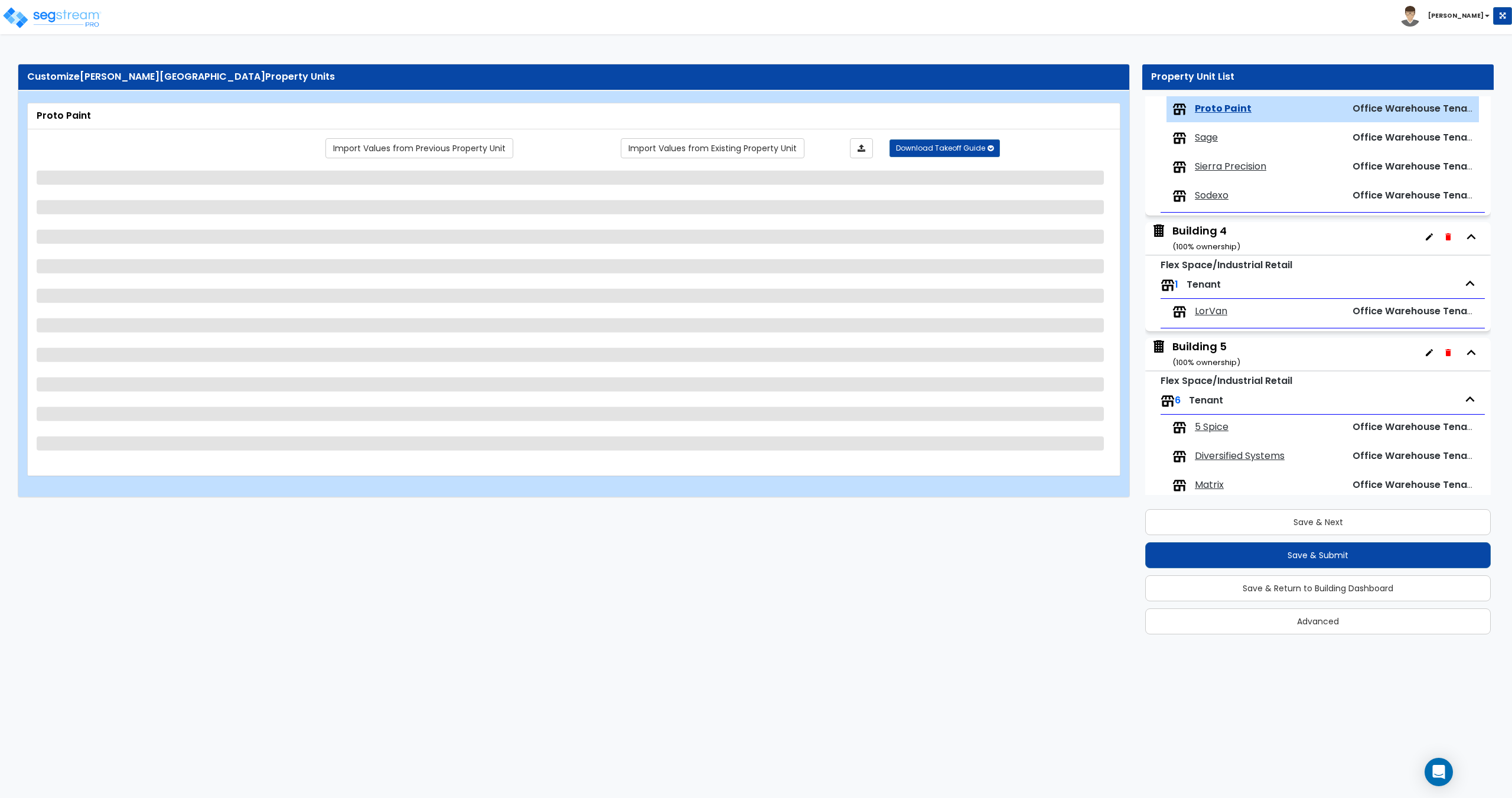
select select "3"
select select "1"
select select "2"
select select "1"
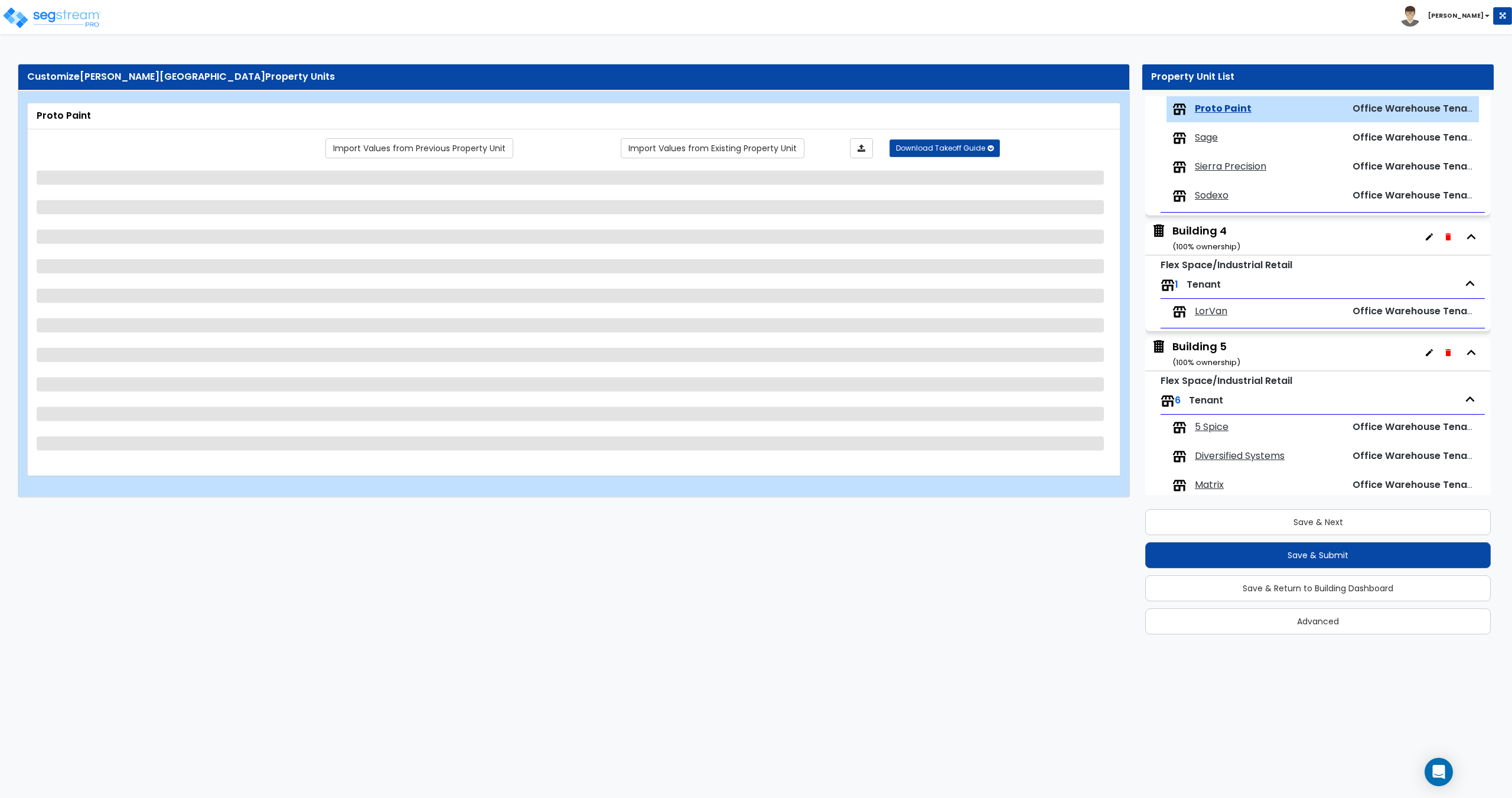
select select "5"
select select "1"
select select "2"
select select "1"
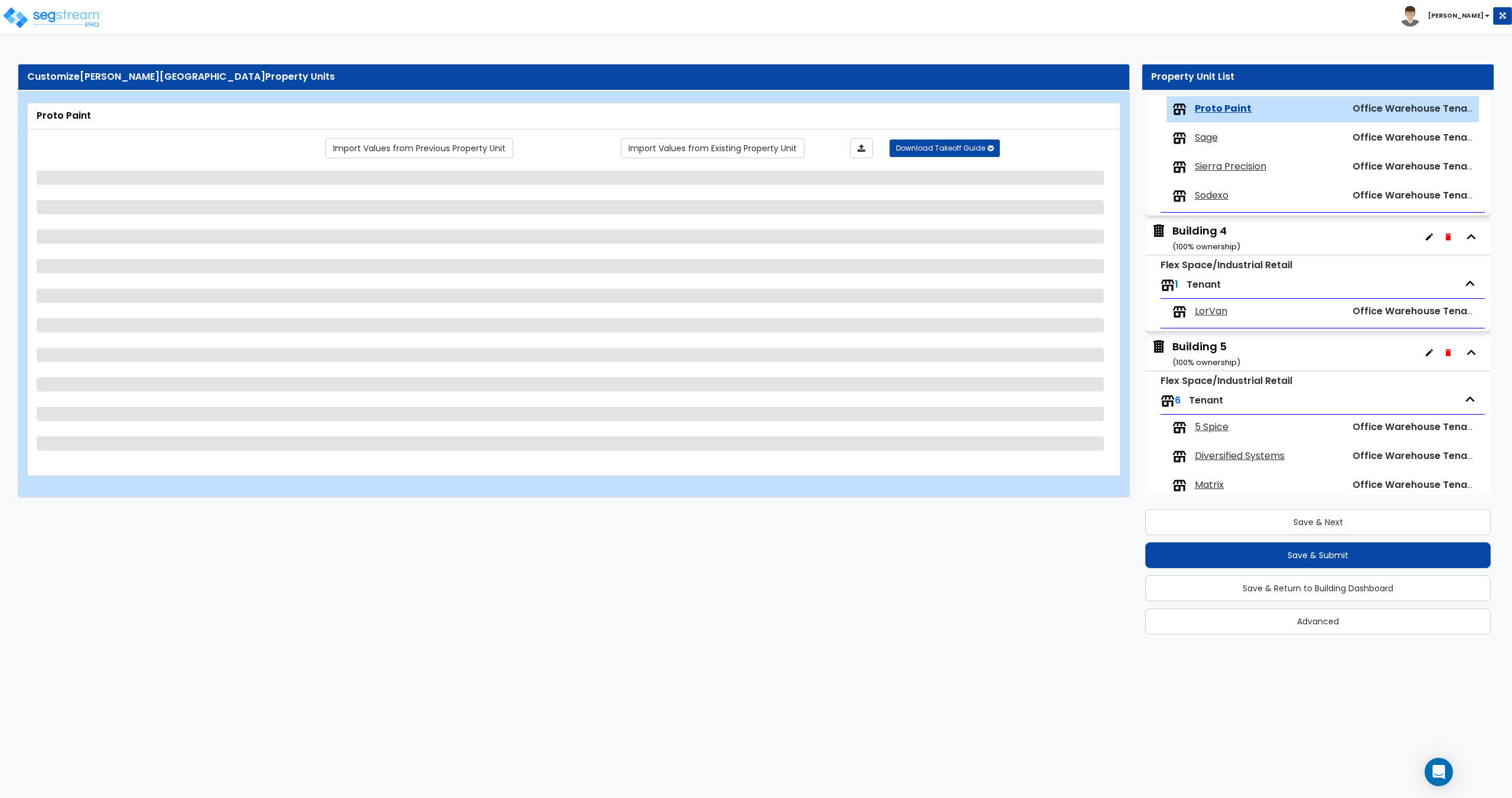
select select "1"
select select "9"
select select "3"
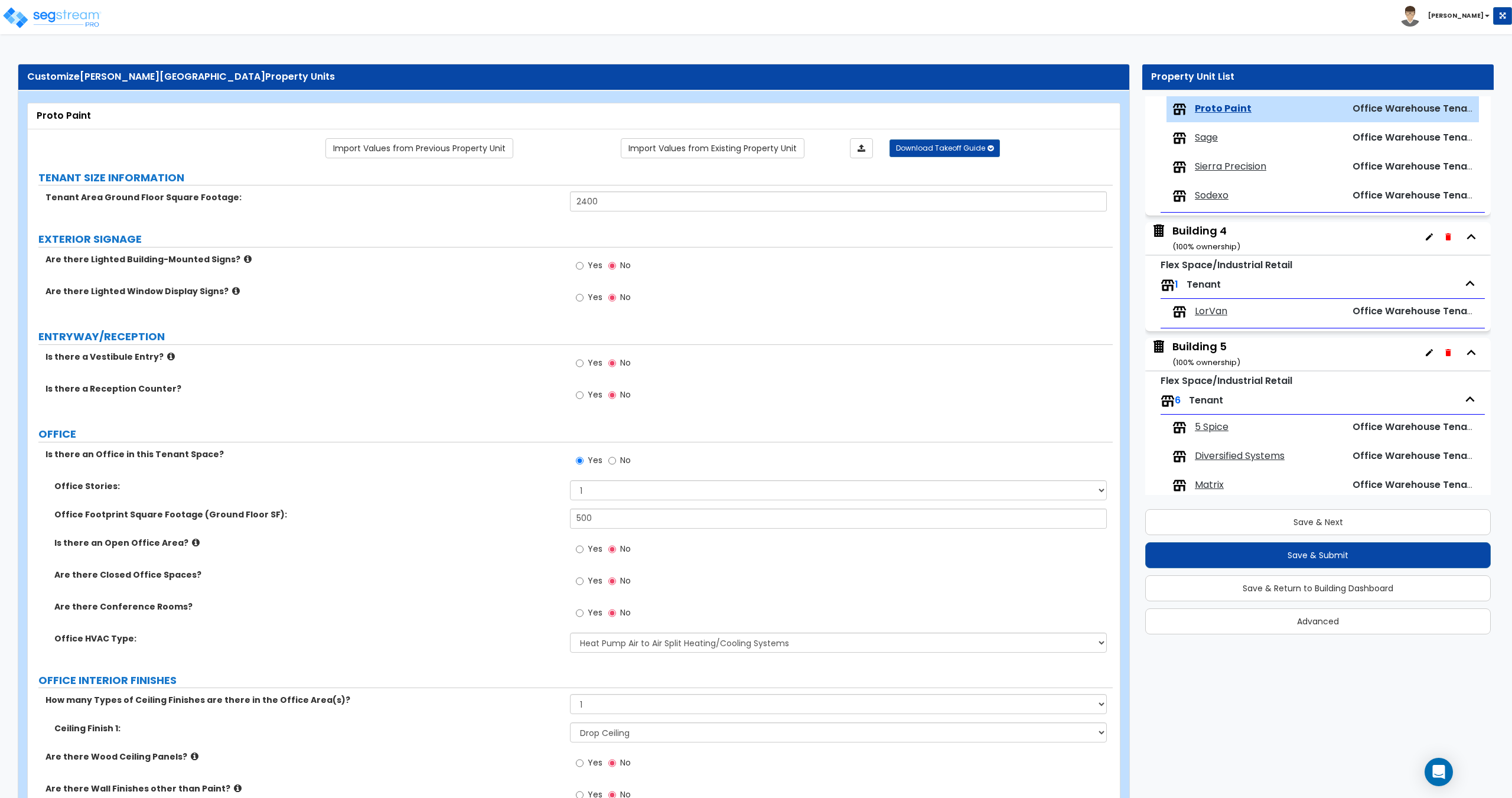
click at [1203, 135] on span "Sage" at bounding box center [1206, 138] width 23 height 13
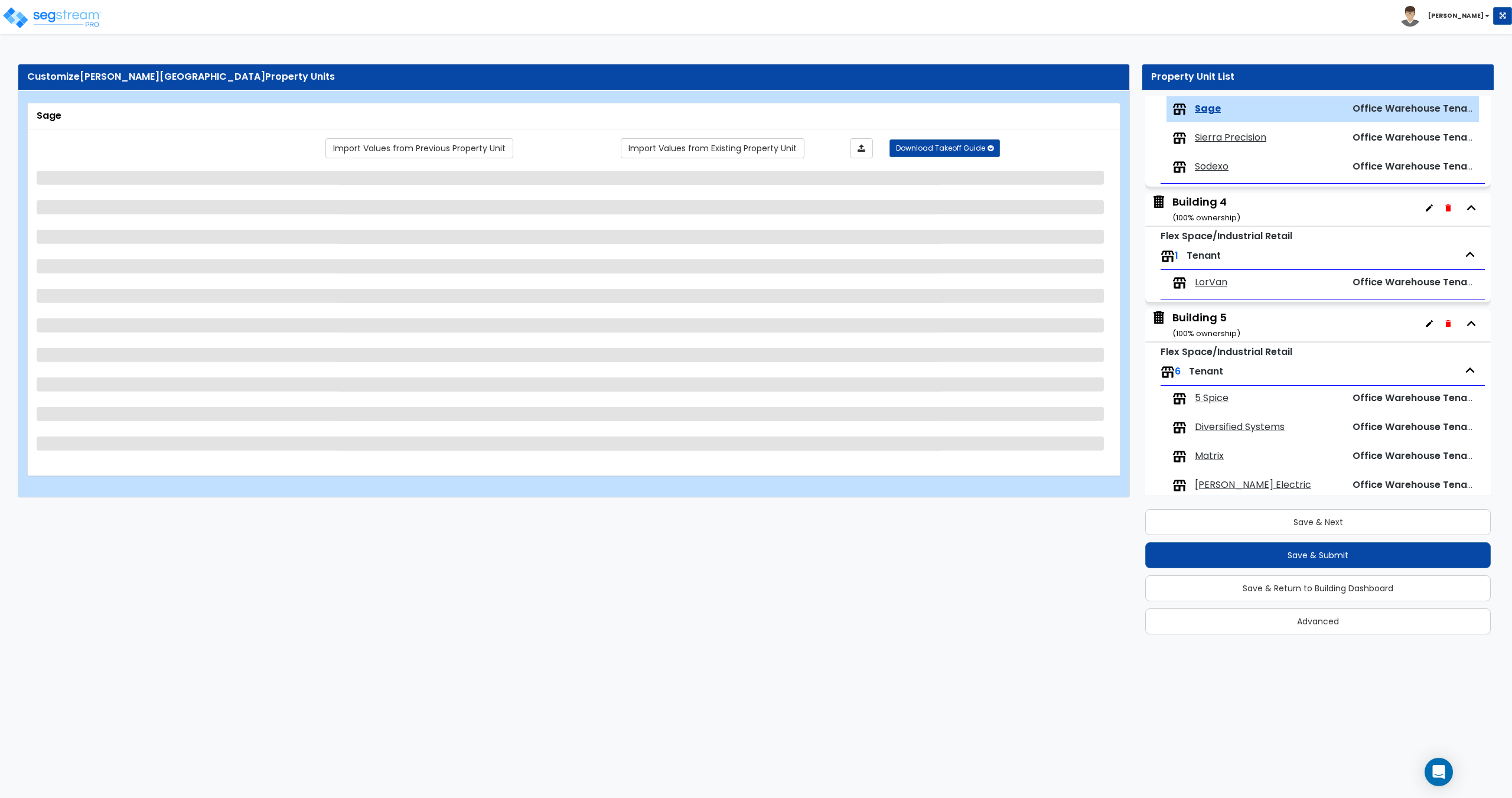
select select "3"
select select "2"
select select "1"
select select "3"
select select "2"
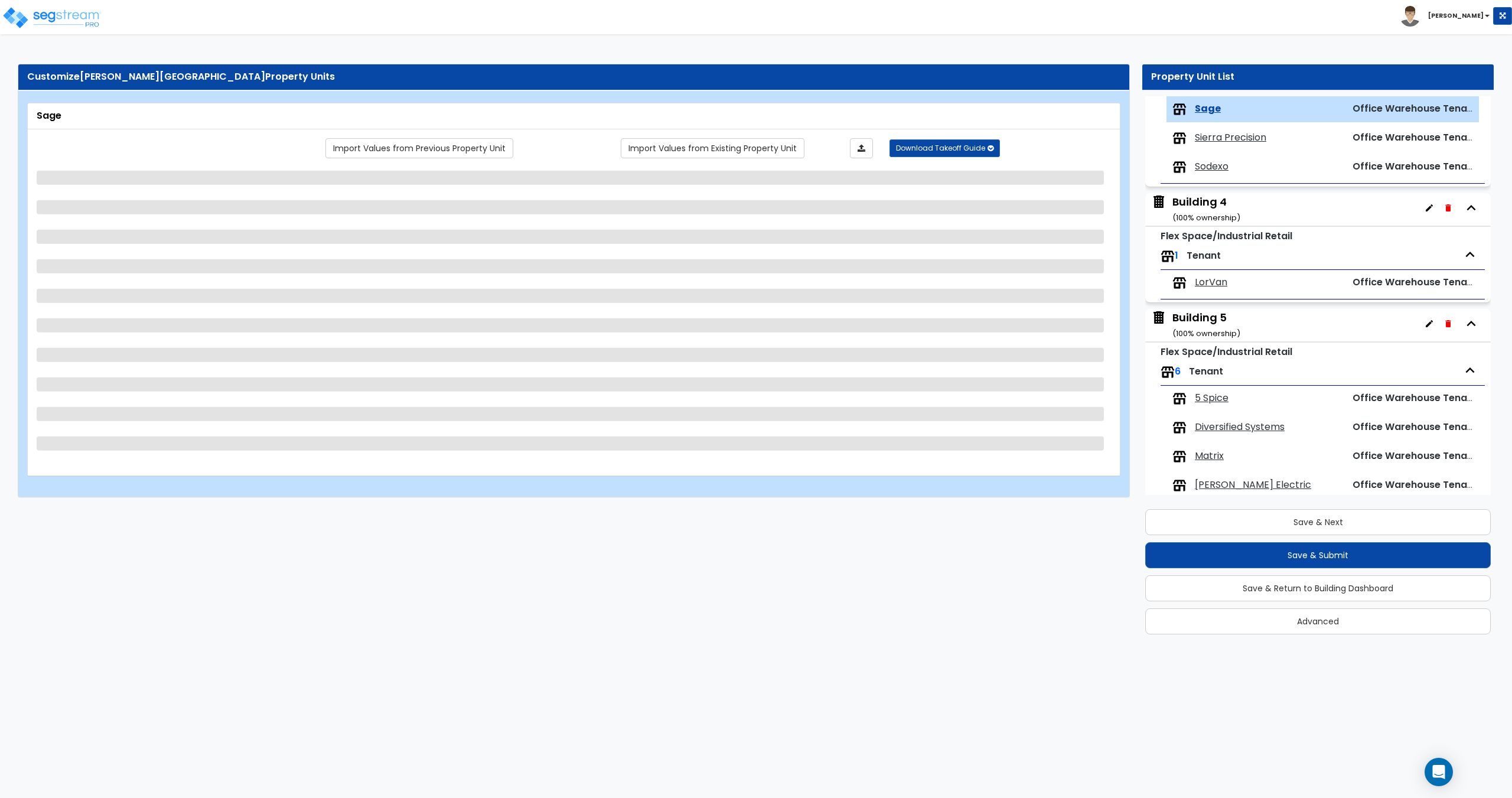
select select "2"
select select "5"
select select "1"
select select "2"
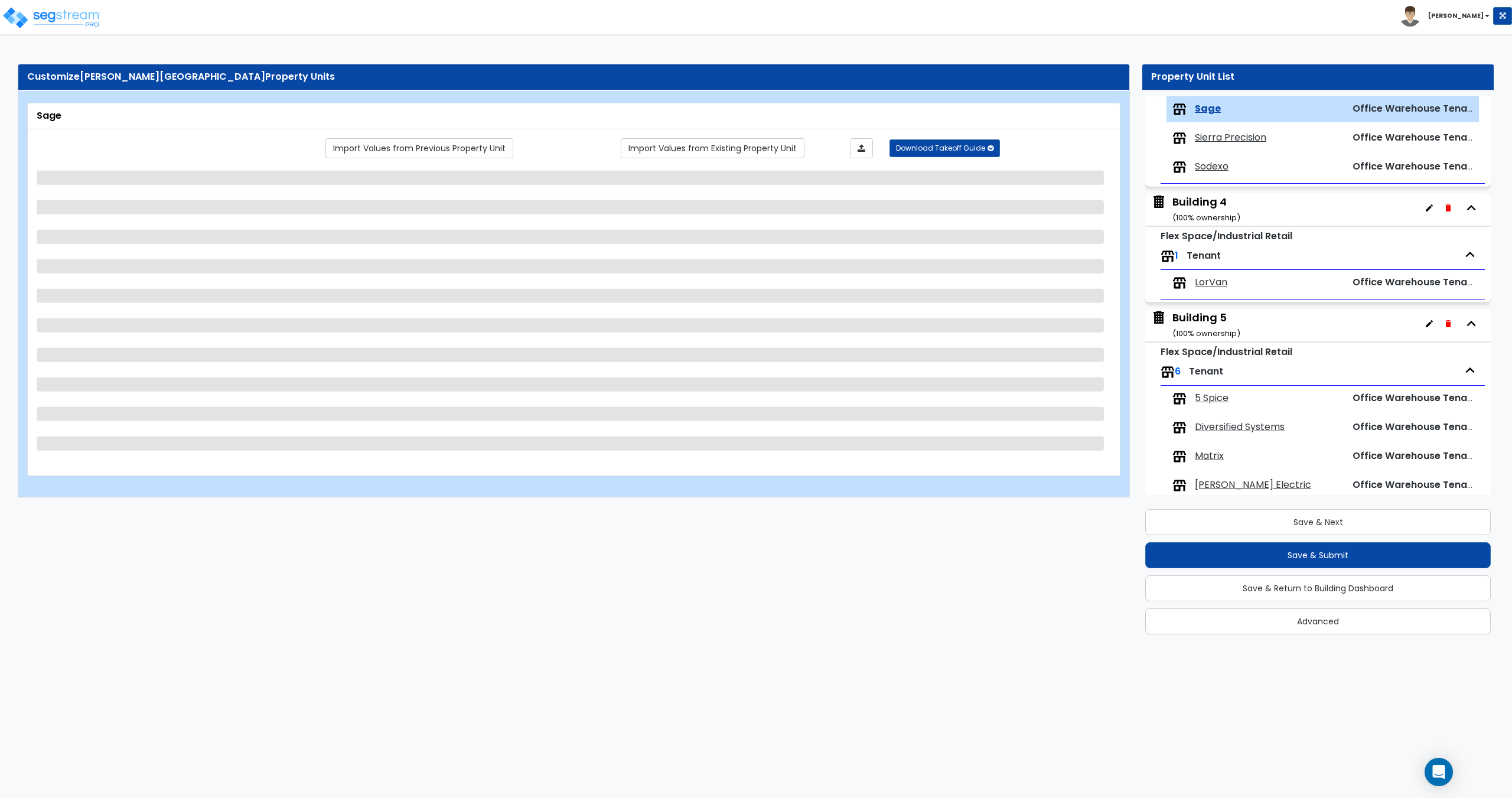
select select "1"
select select "3"
select select "1"
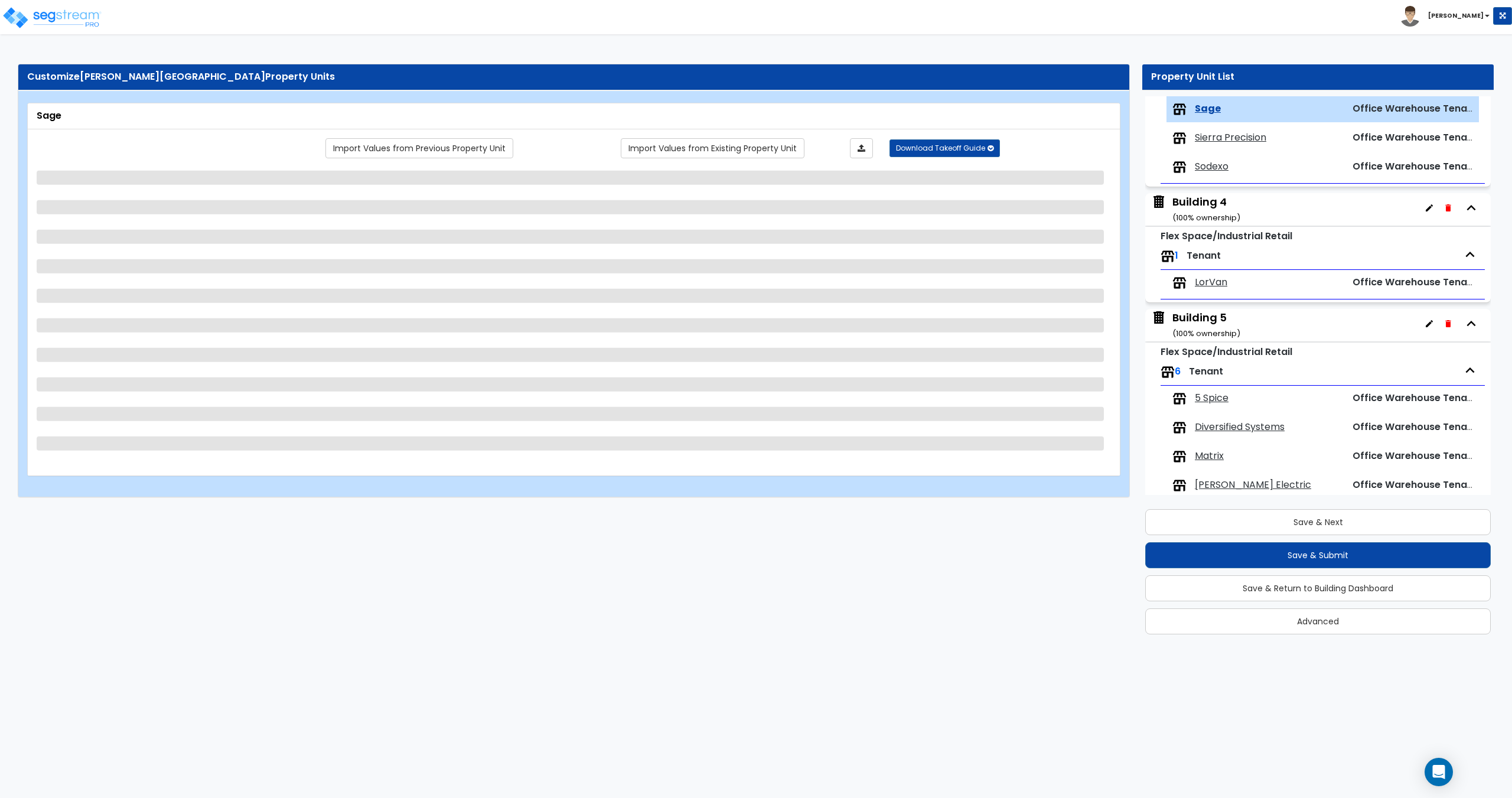
select select "9"
select select "3"
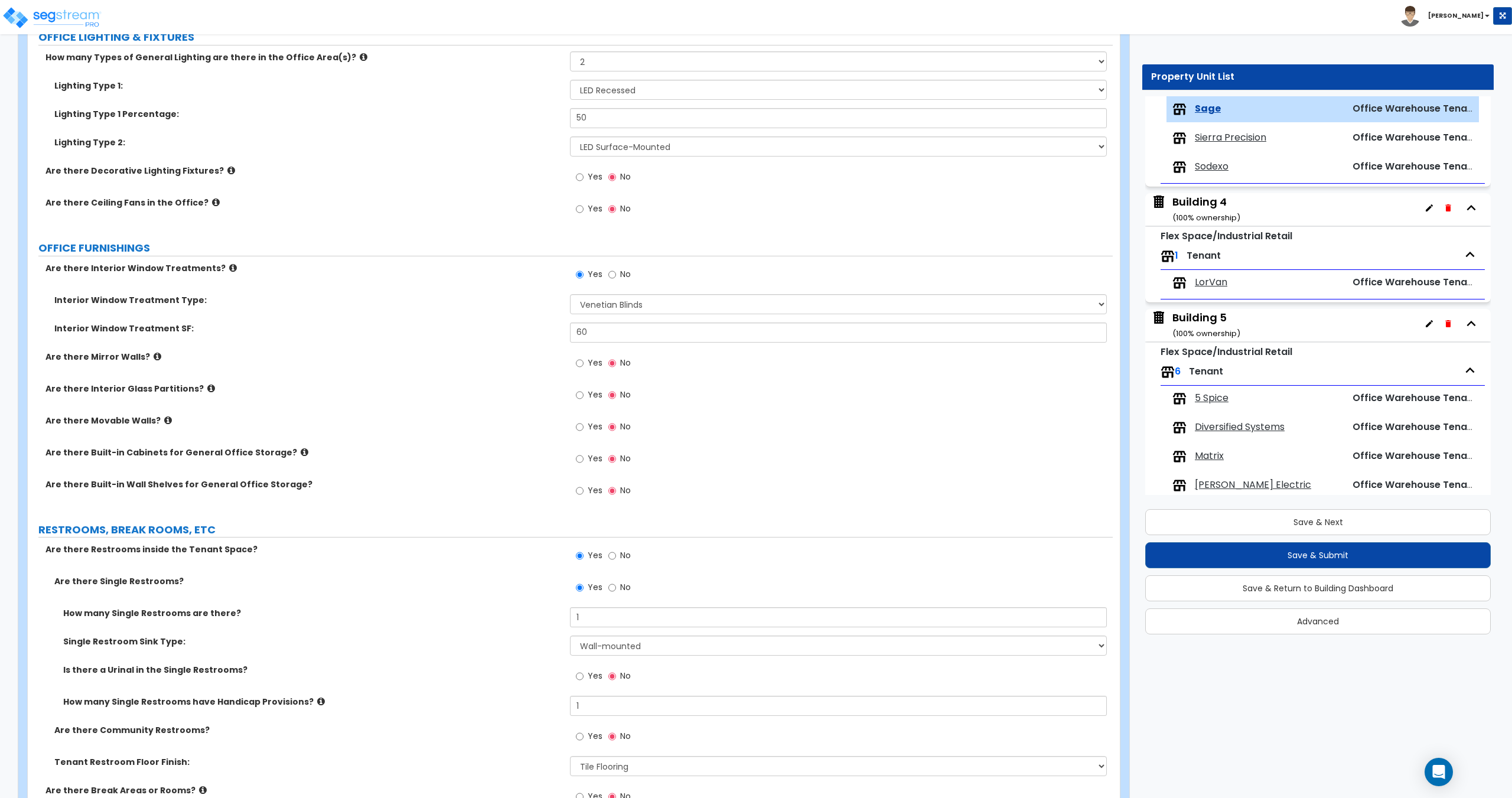
scroll to position [0, 0]
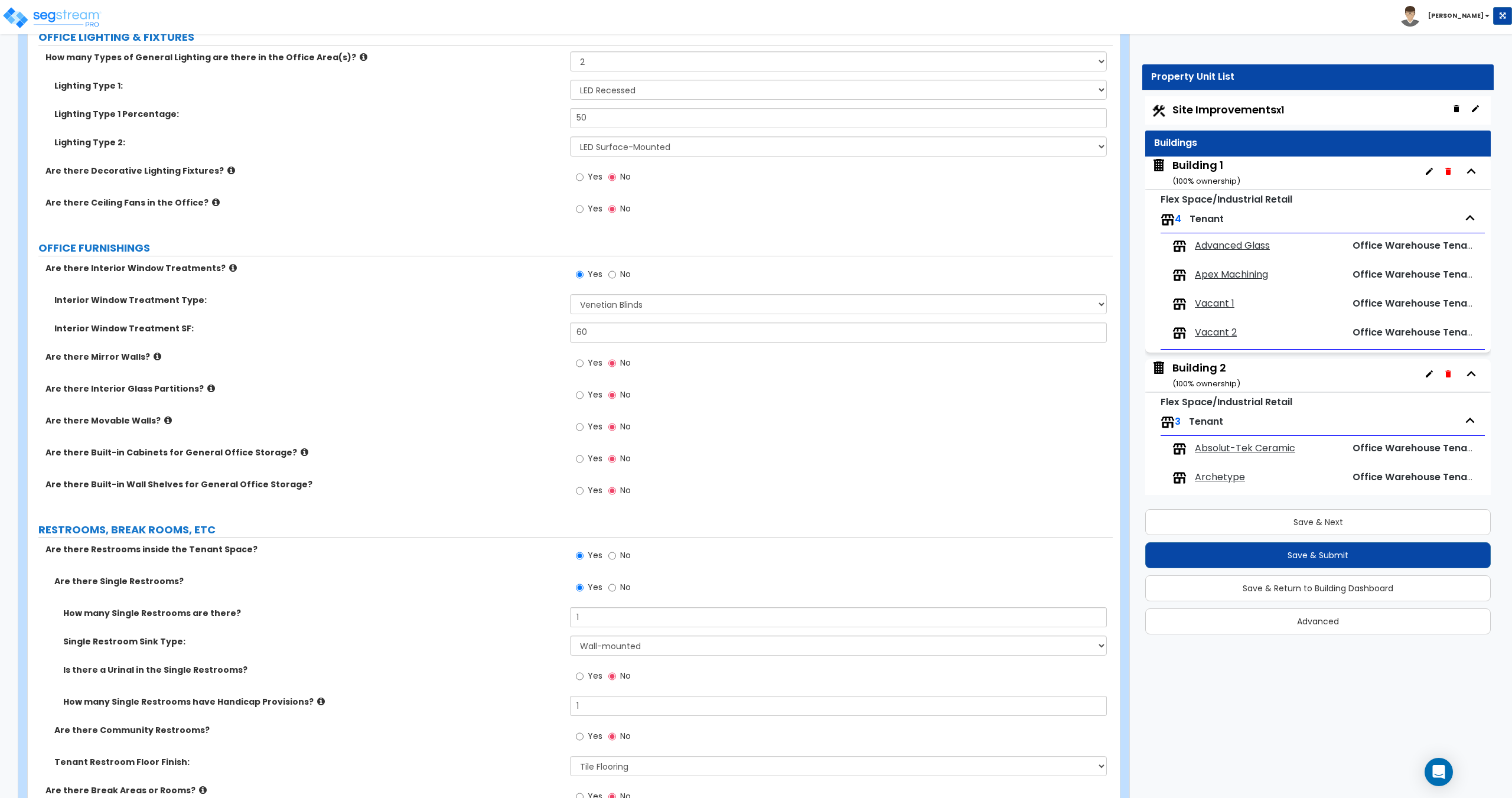
click at [1252, 109] on span "Site Improvements x1" at bounding box center [1228, 110] width 111 height 15
select select "2"
select select "1"
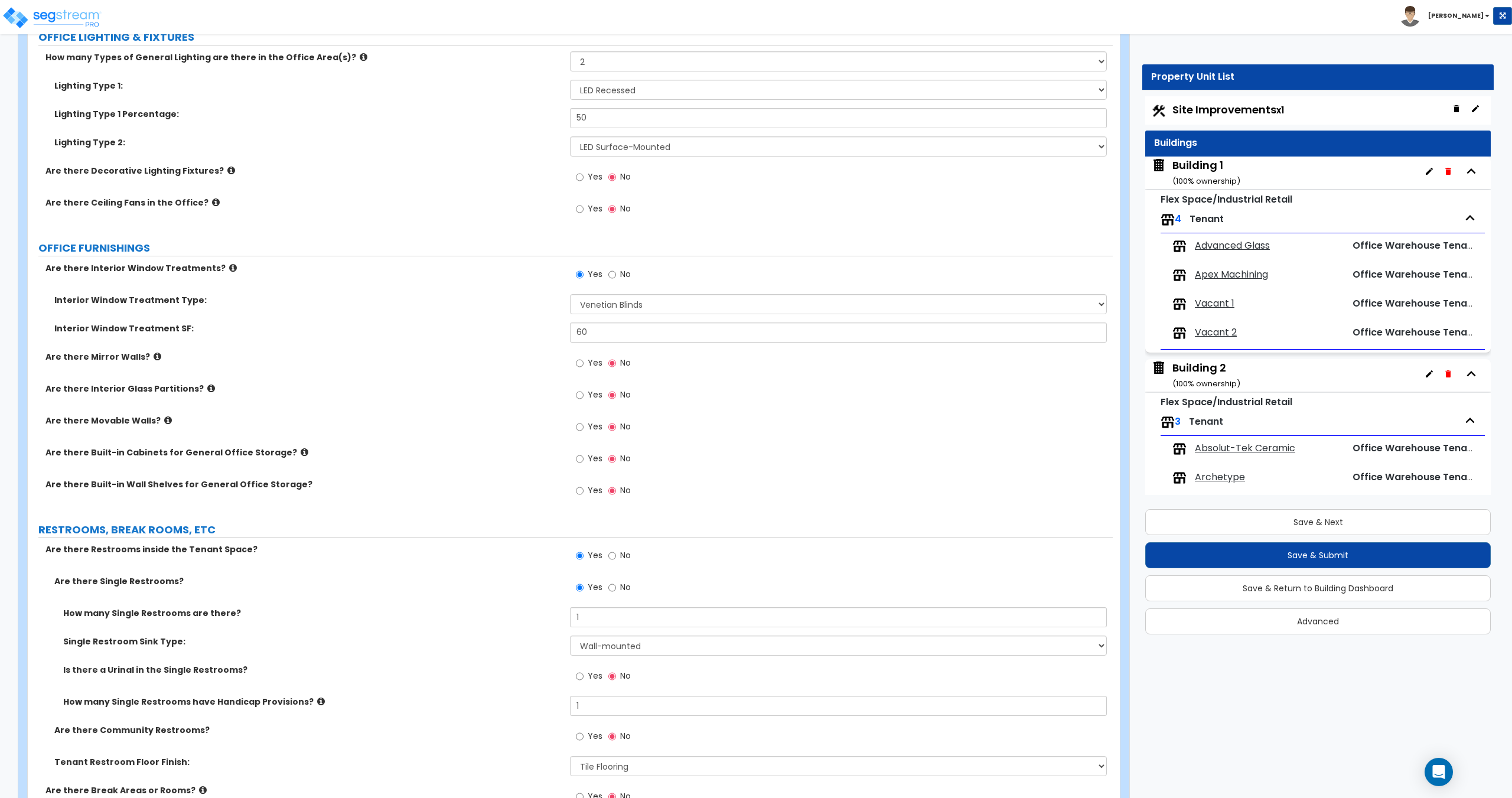
select select "1"
select select "2"
select select "1"
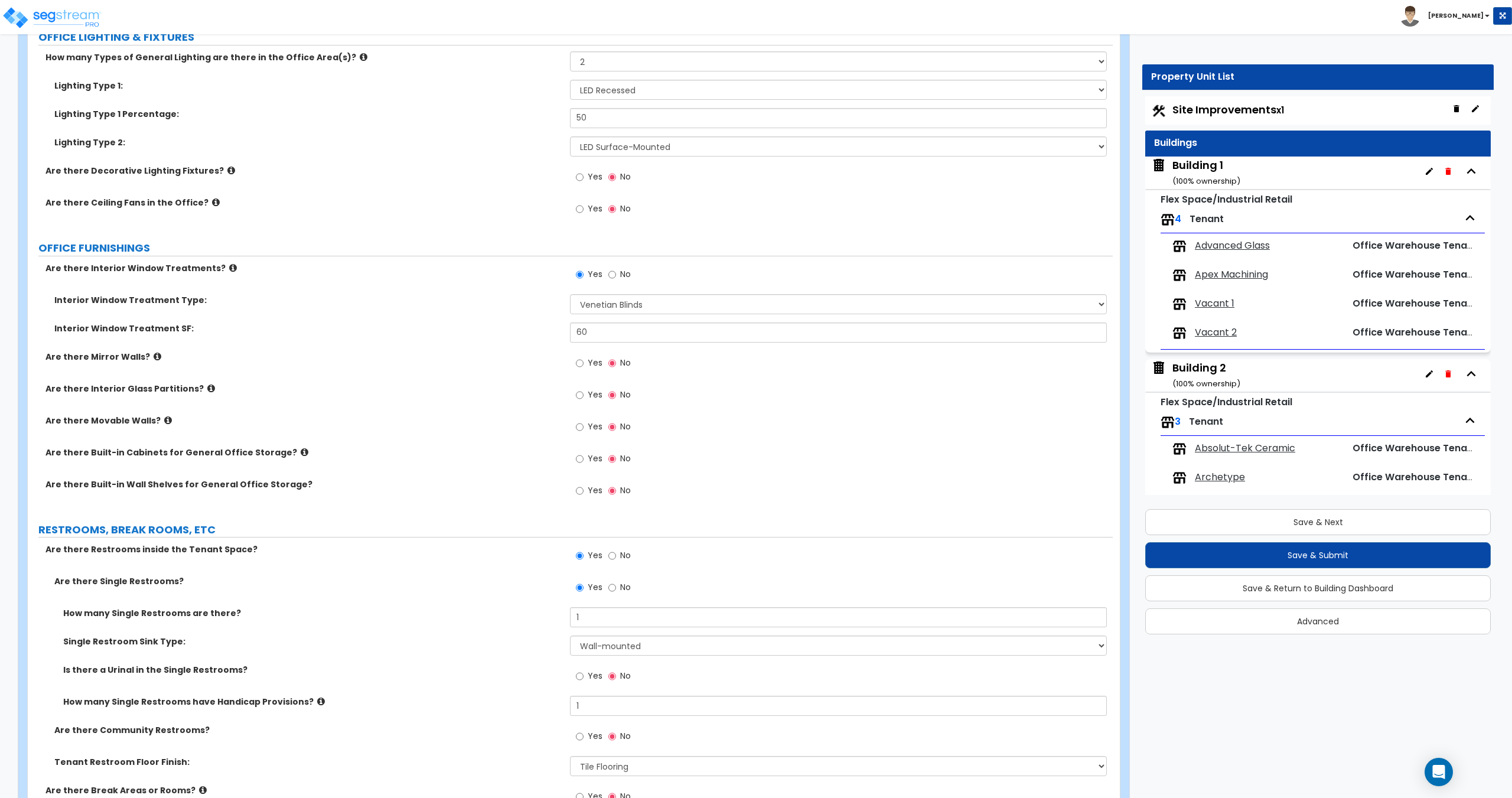
select select "1"
select select "2"
select select "3"
select select "1"
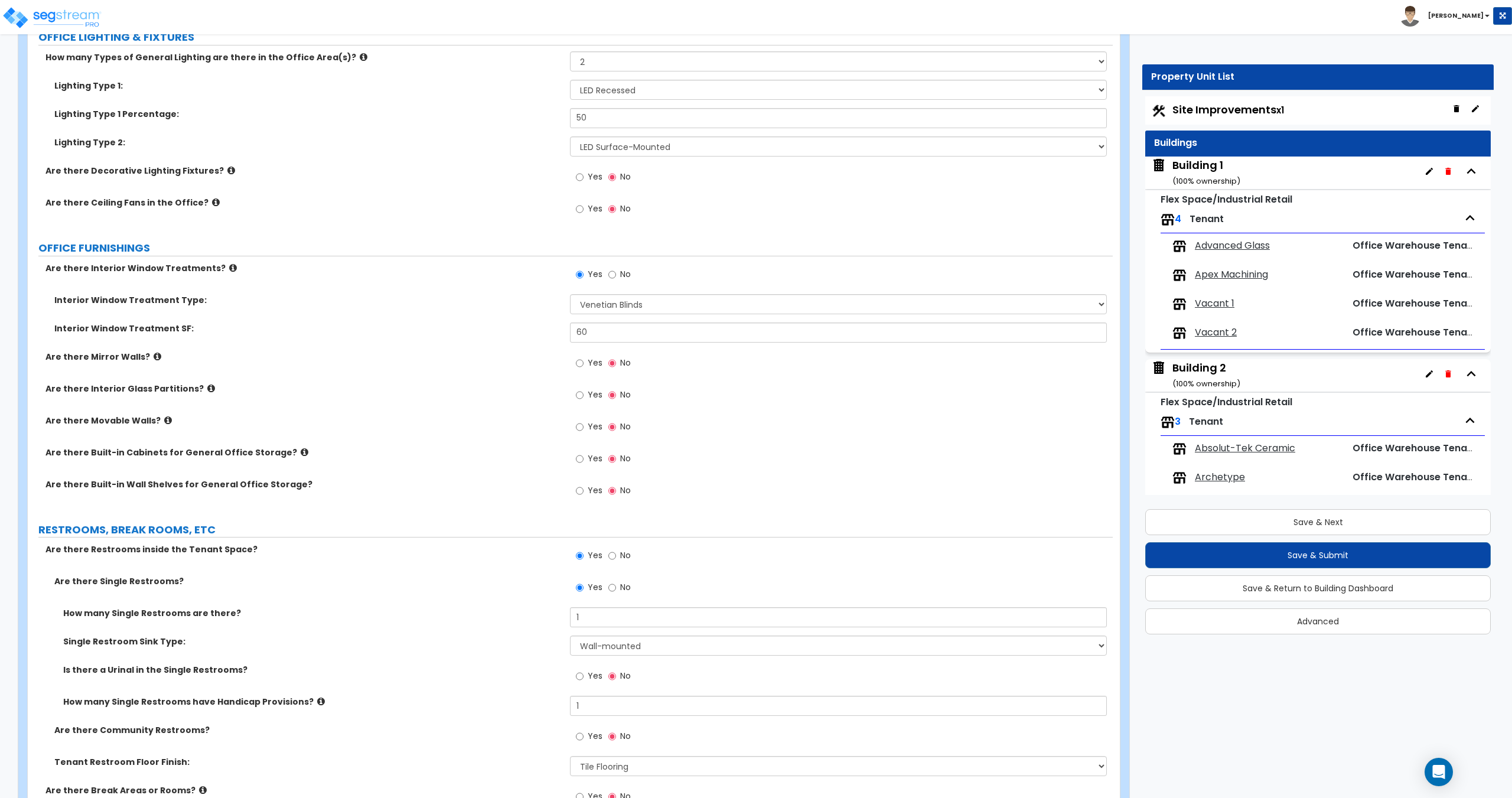
select select "1"
select select "4"
select select "1"
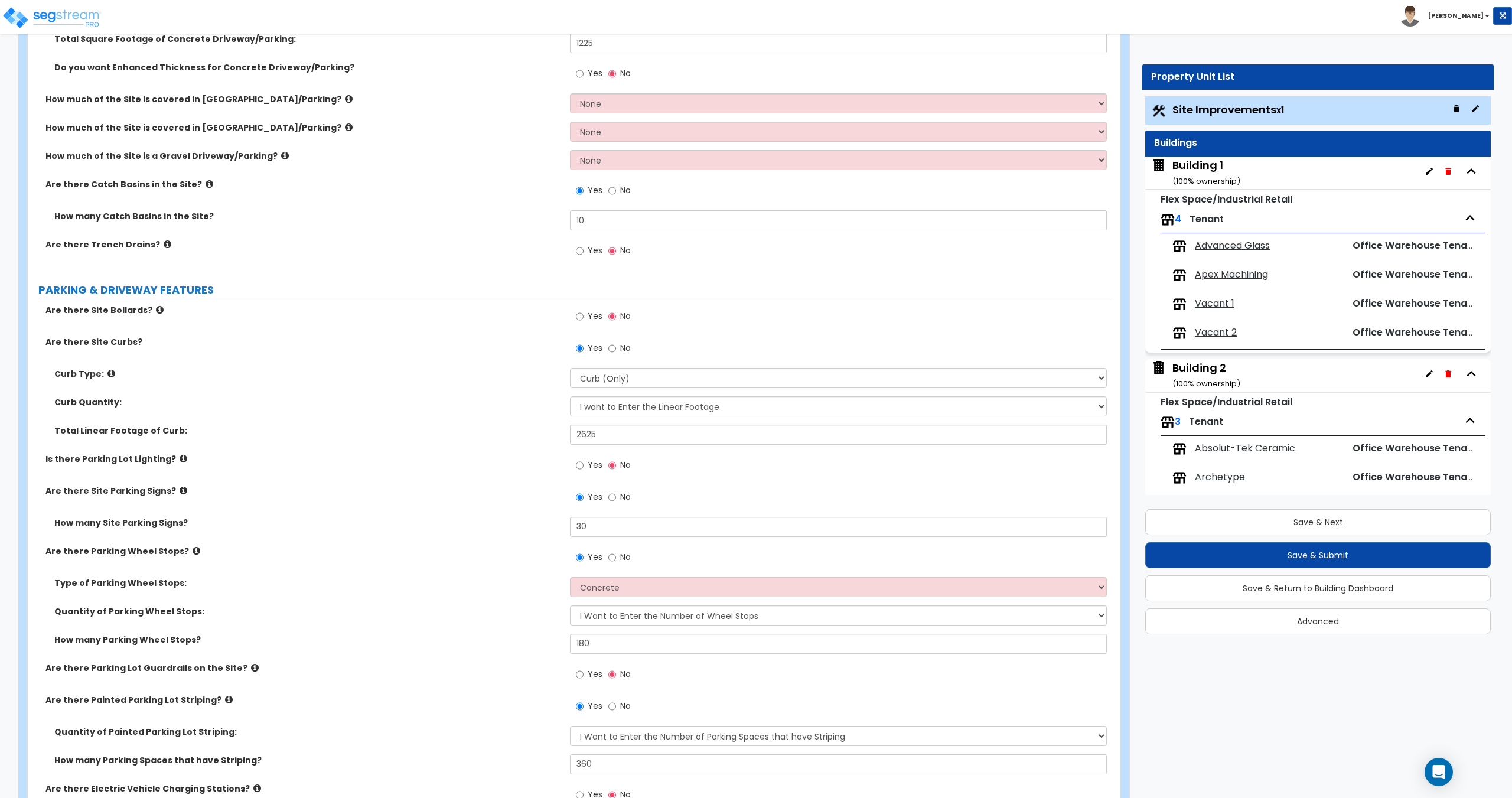
scroll to position [369, 0]
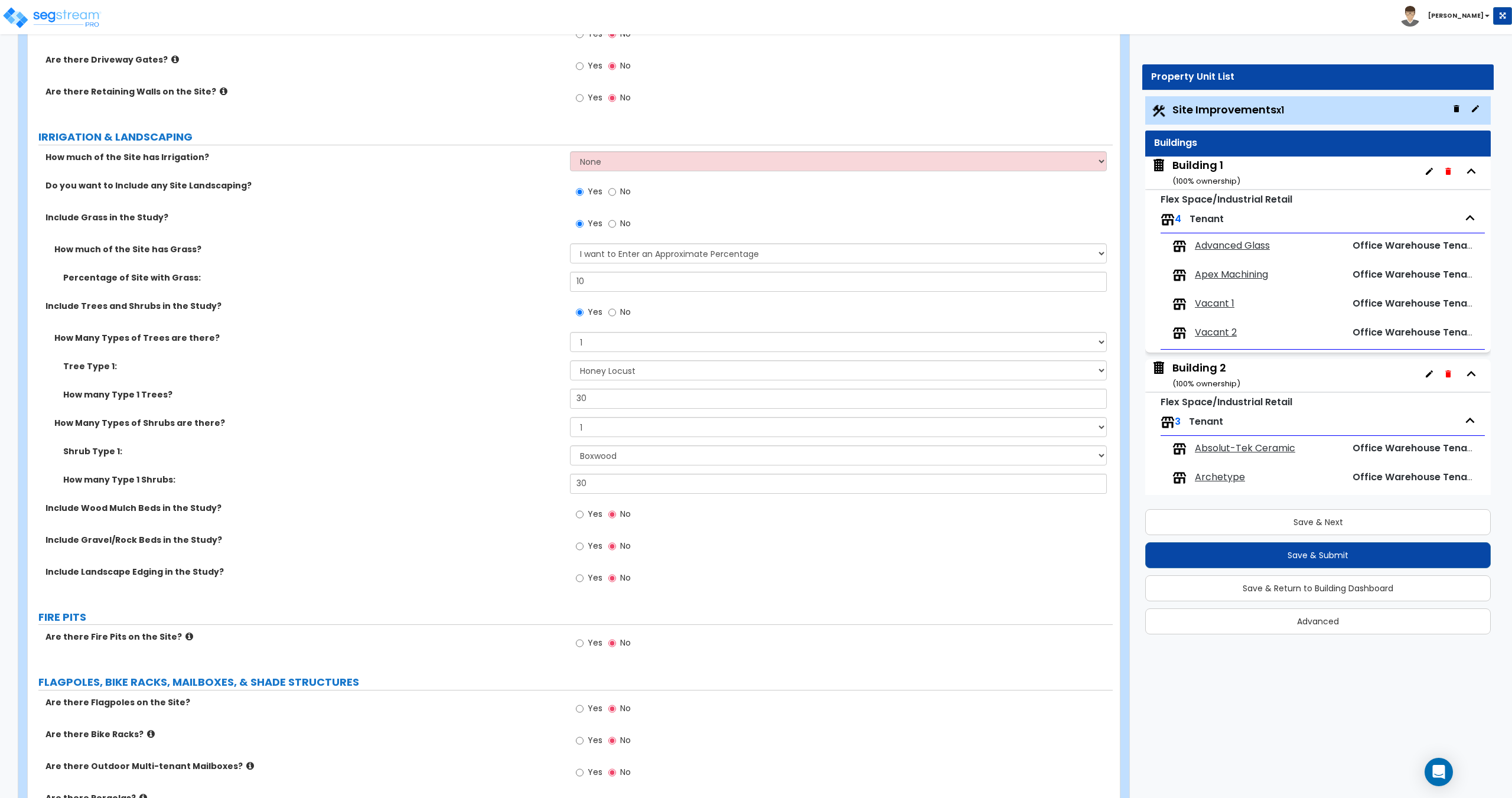
scroll to position [2212, 0]
drag, startPoint x: 600, startPoint y: 280, endPoint x: 518, endPoint y: 278, distance: 82.0
click at [518, 278] on div "Percentage of Site with Grass: 10" at bounding box center [569, 285] width 1084 height 28
click at [590, 281] on input "10" at bounding box center [838, 280] width 536 height 20
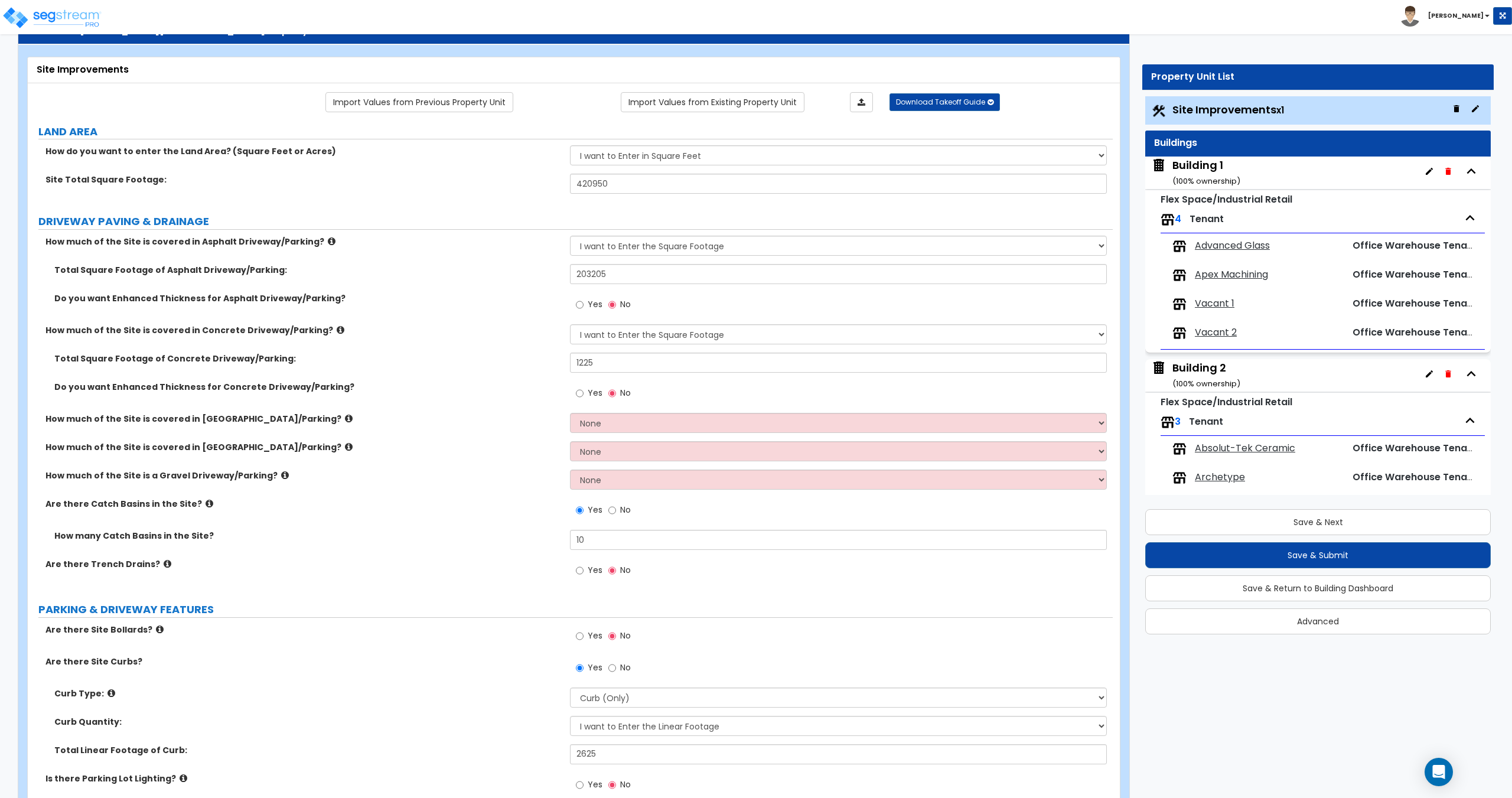
scroll to position [93, 0]
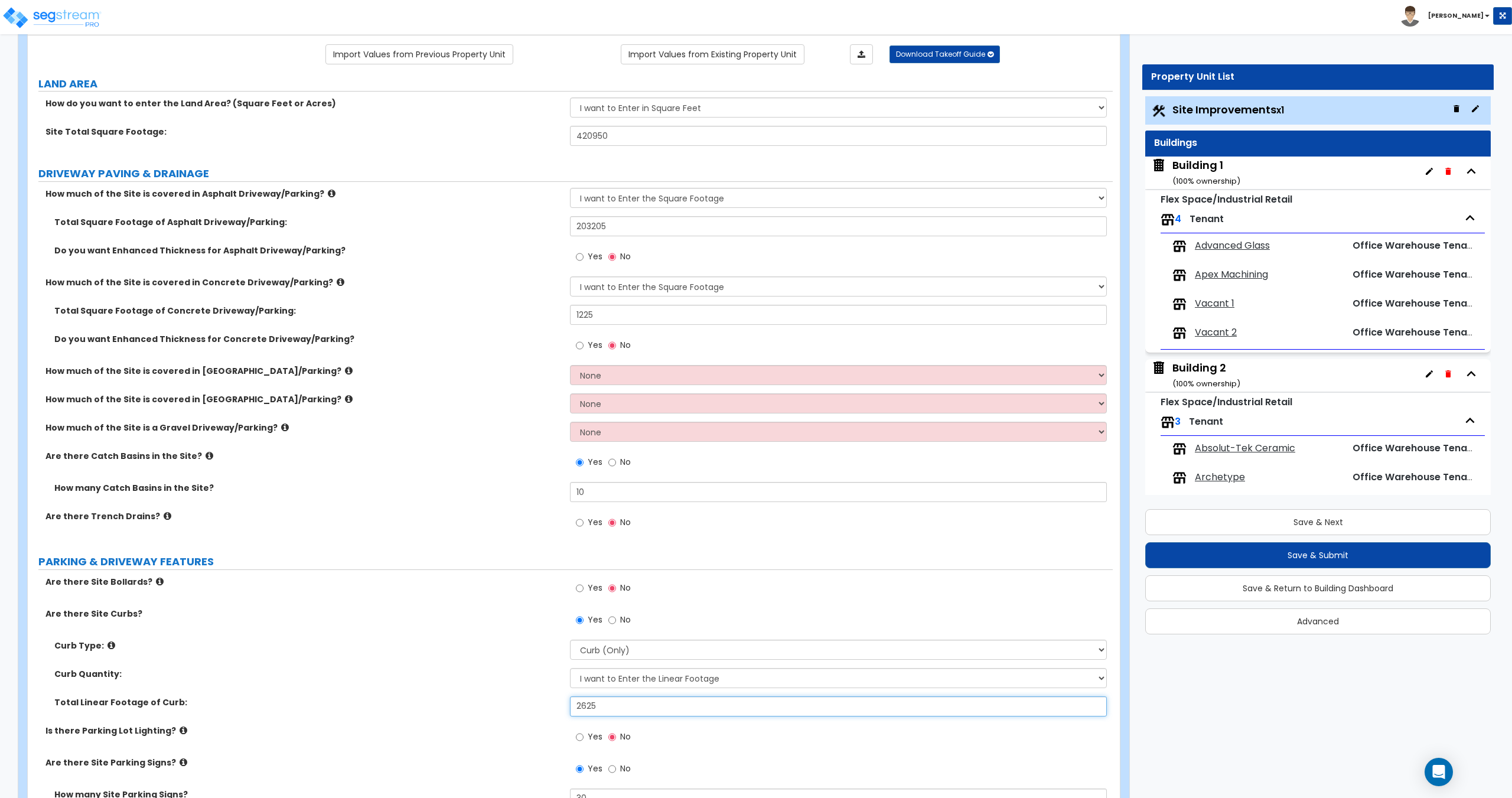
drag, startPoint x: 609, startPoint y: 704, endPoint x: 581, endPoint y: 712, distance: 29.1
click at [581, 712] on input "2625" at bounding box center [838, 705] width 536 height 20
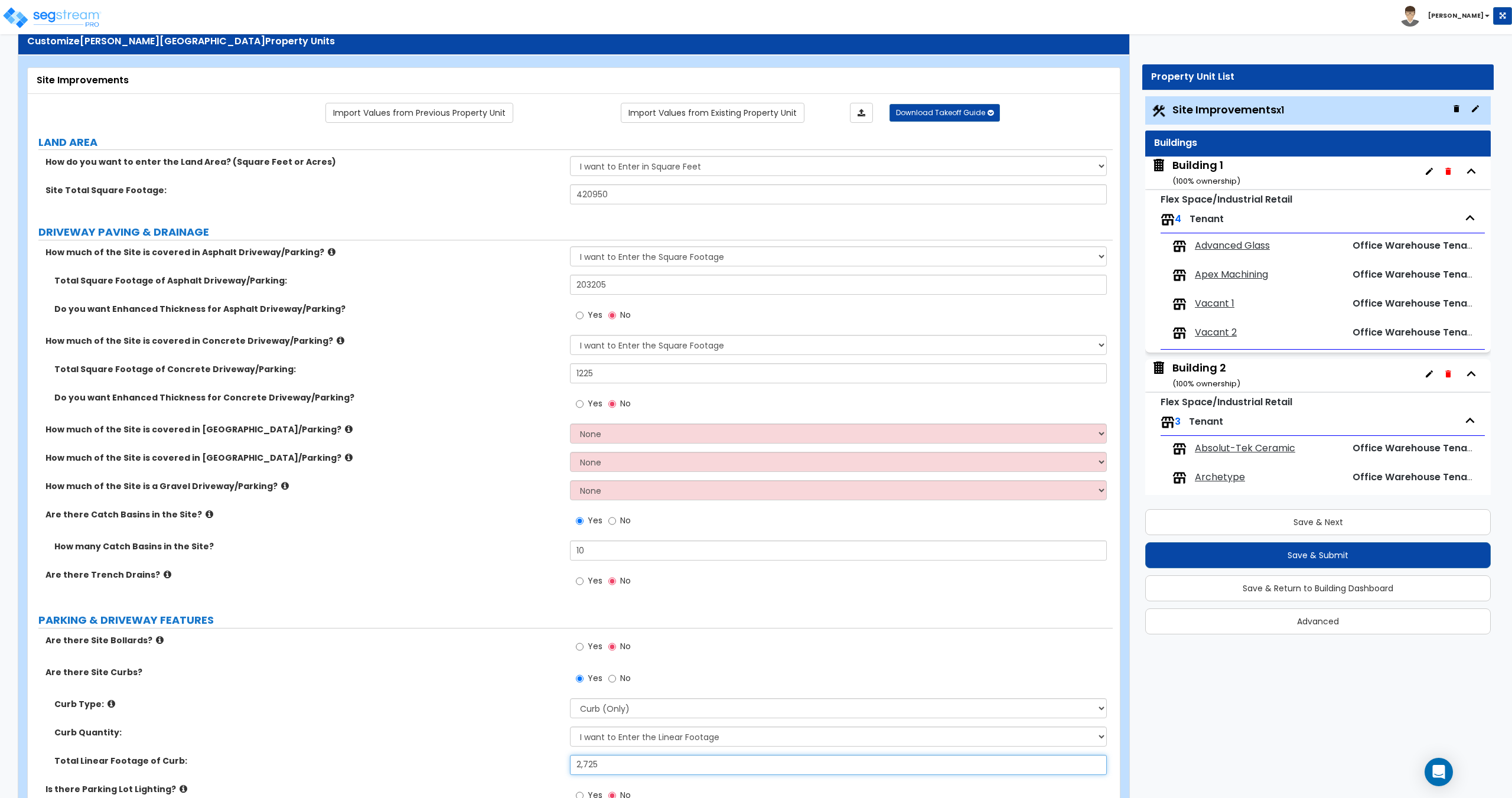
scroll to position [35, 0]
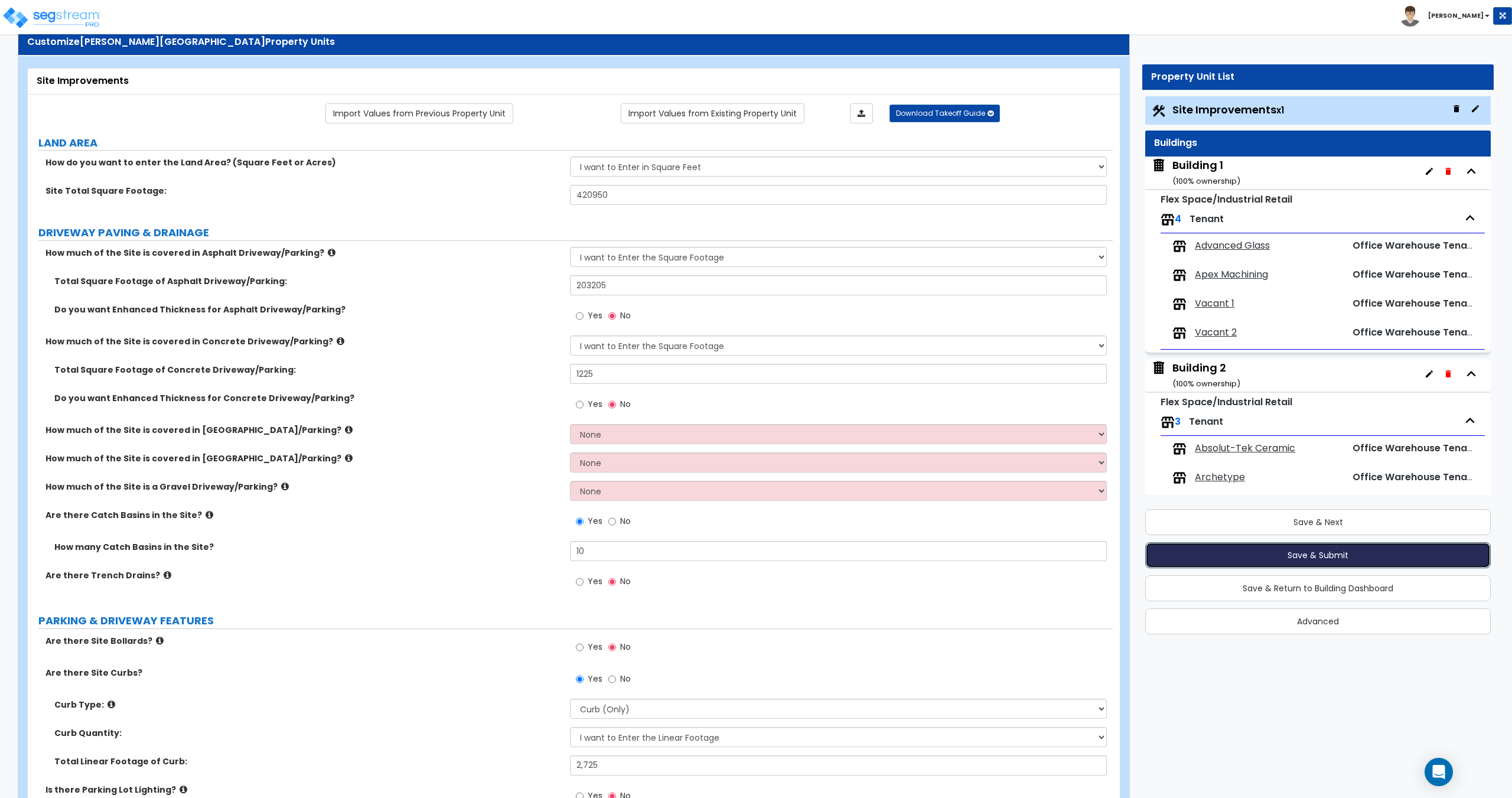
click at [1300, 555] on button "Save & Submit" at bounding box center [1317, 555] width 346 height 26
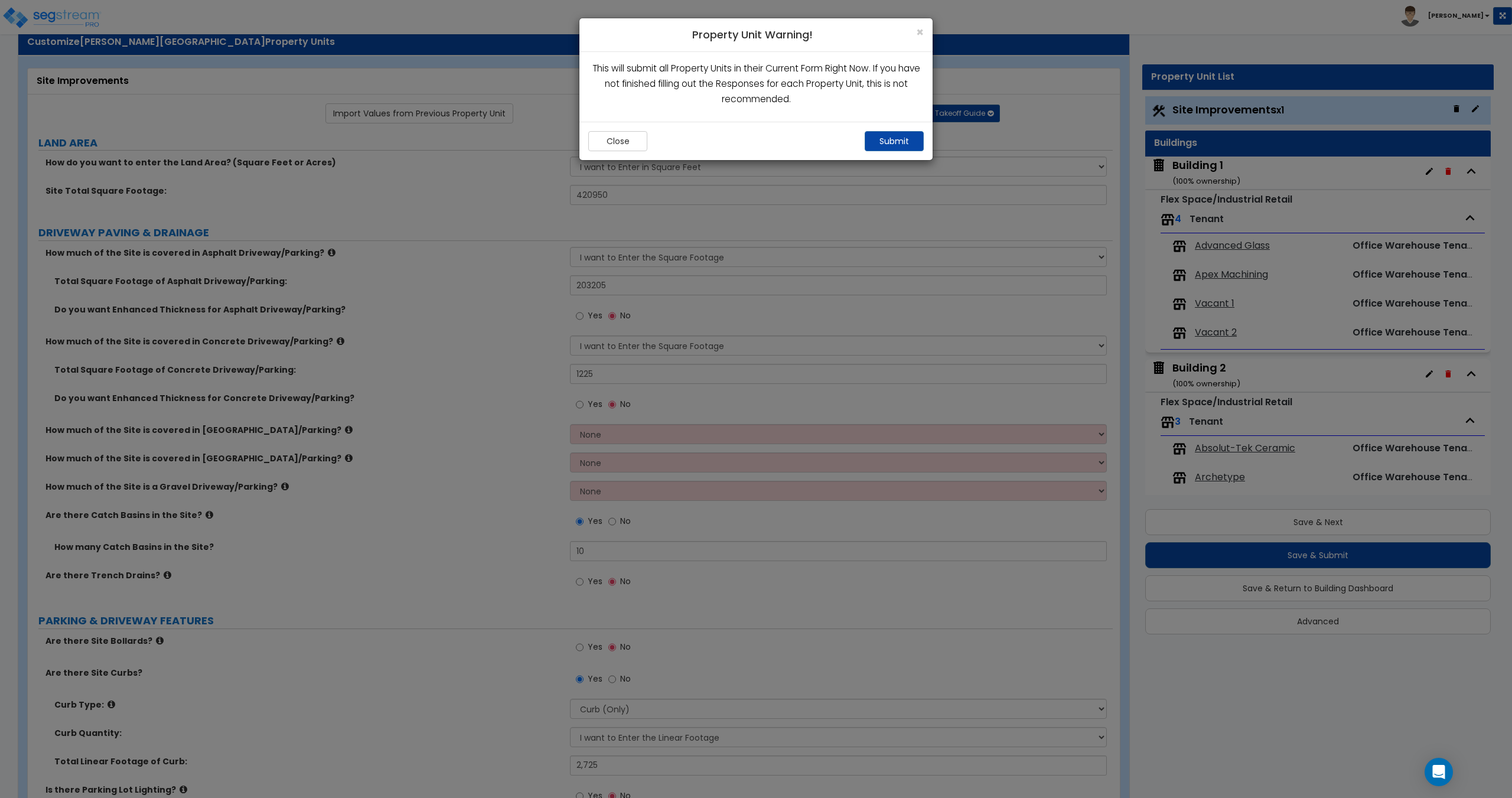
click at [898, 152] on div "Close Submit" at bounding box center [756, 141] width 353 height 39
click at [898, 143] on button "Submit" at bounding box center [893, 141] width 59 height 20
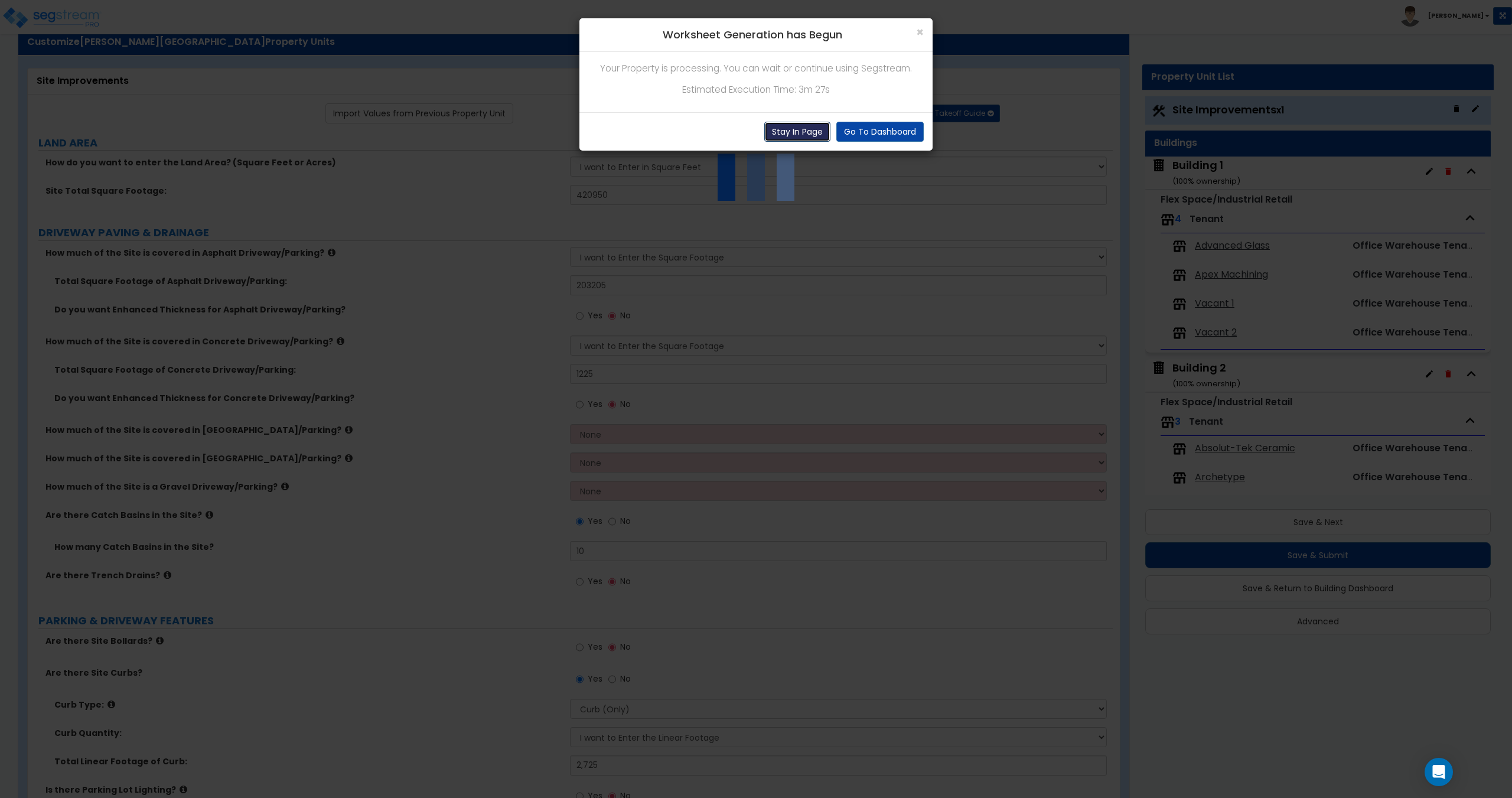
click at [801, 127] on button "Stay In Page" at bounding box center [797, 131] width 66 height 20
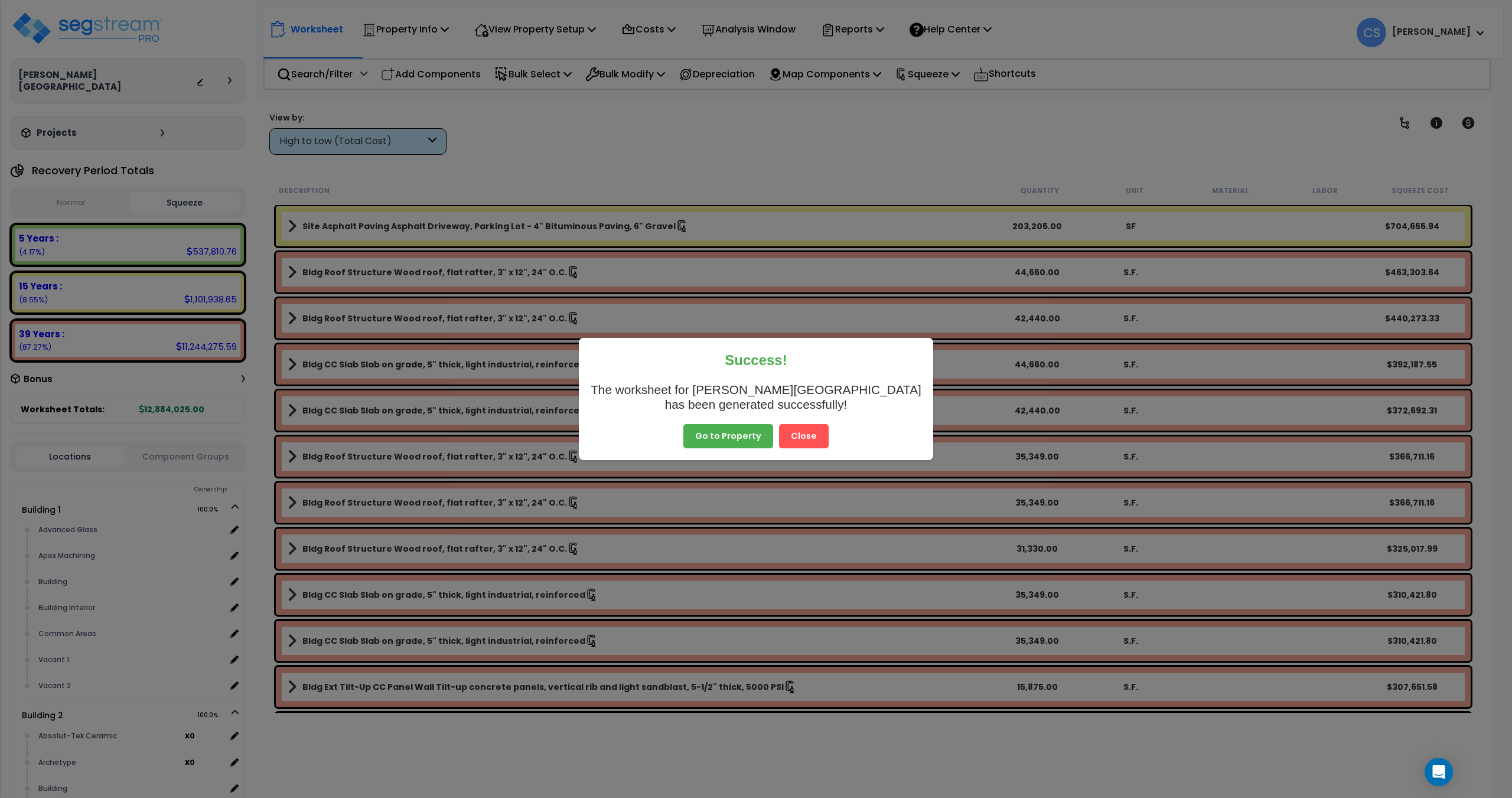
click at [791, 440] on button "Close" at bounding box center [804, 436] width 50 height 25
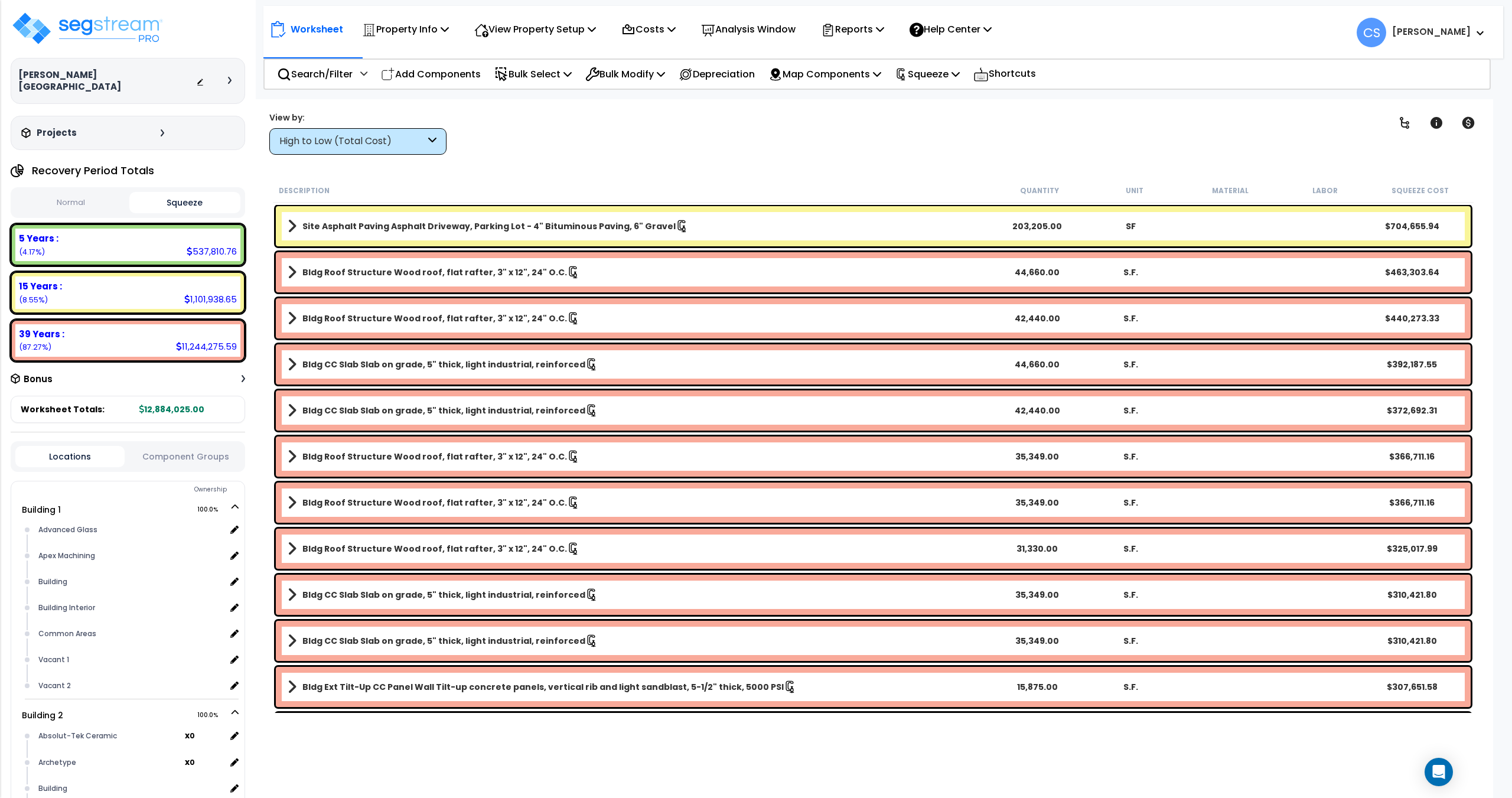
click at [212, 195] on button "Squeeze" at bounding box center [185, 202] width 111 height 22
click at [207, 199] on button "Squeeze" at bounding box center [185, 203] width 111 height 21
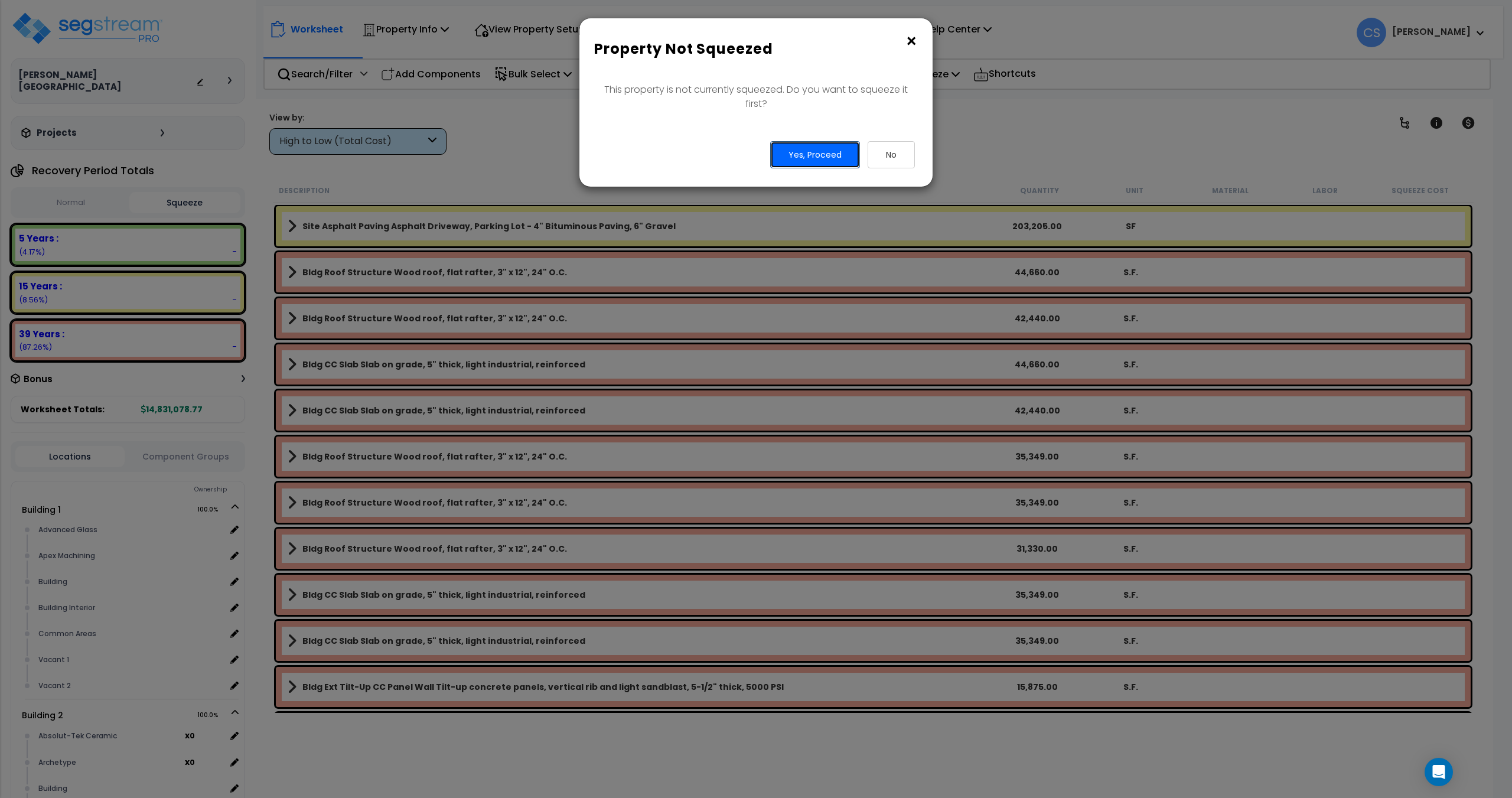
click at [812, 154] on button "Yes, Proceed" at bounding box center [814, 154] width 90 height 27
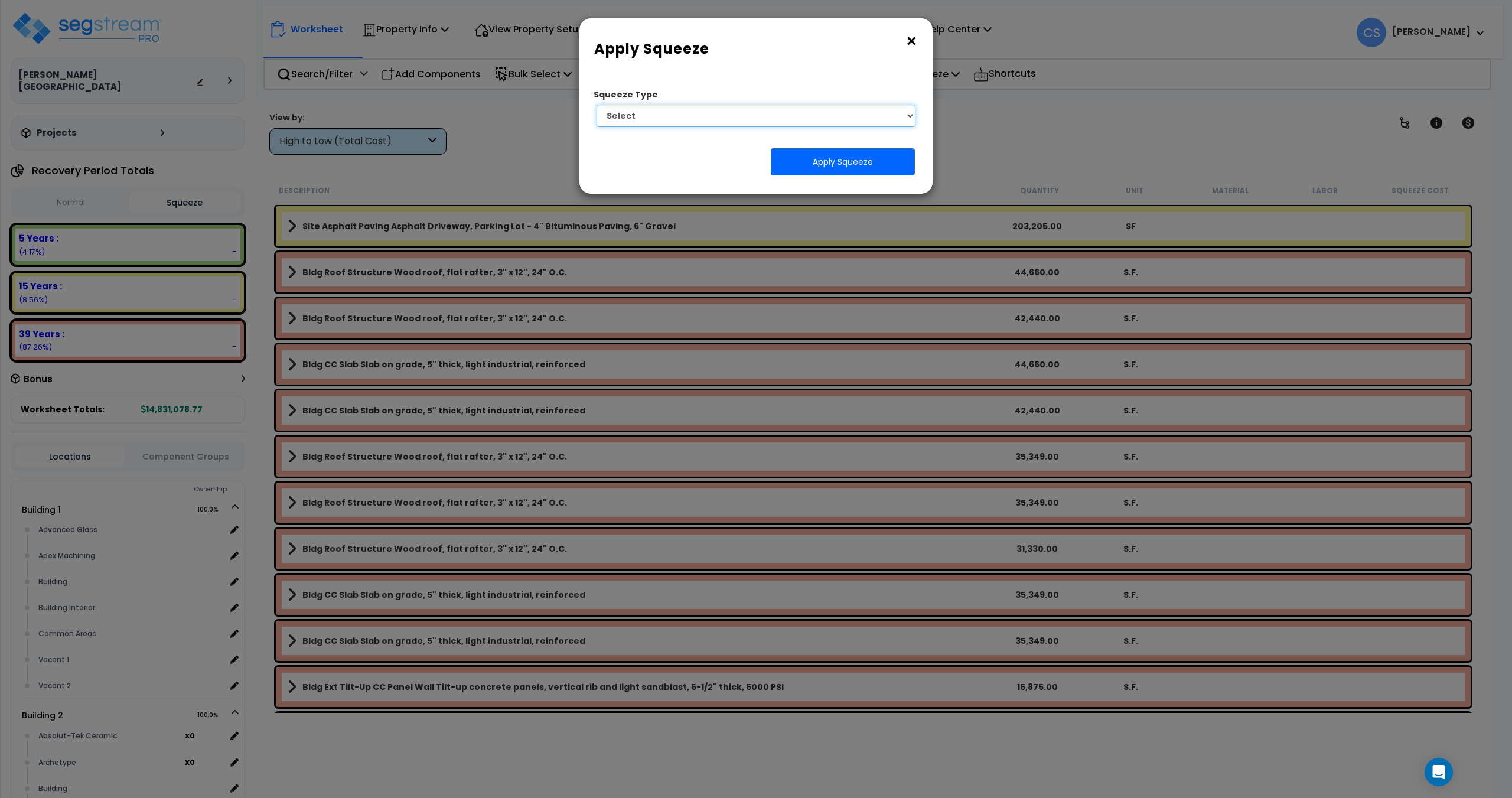
click at [820, 121] on select "Select 1. Squeeze Entire Worksheet 2. Squeeze by [PERSON_NAME] Cost 3. Squeeze …" at bounding box center [756, 116] width 319 height 23
click at [907, 32] on button "×" at bounding box center [911, 42] width 13 height 19
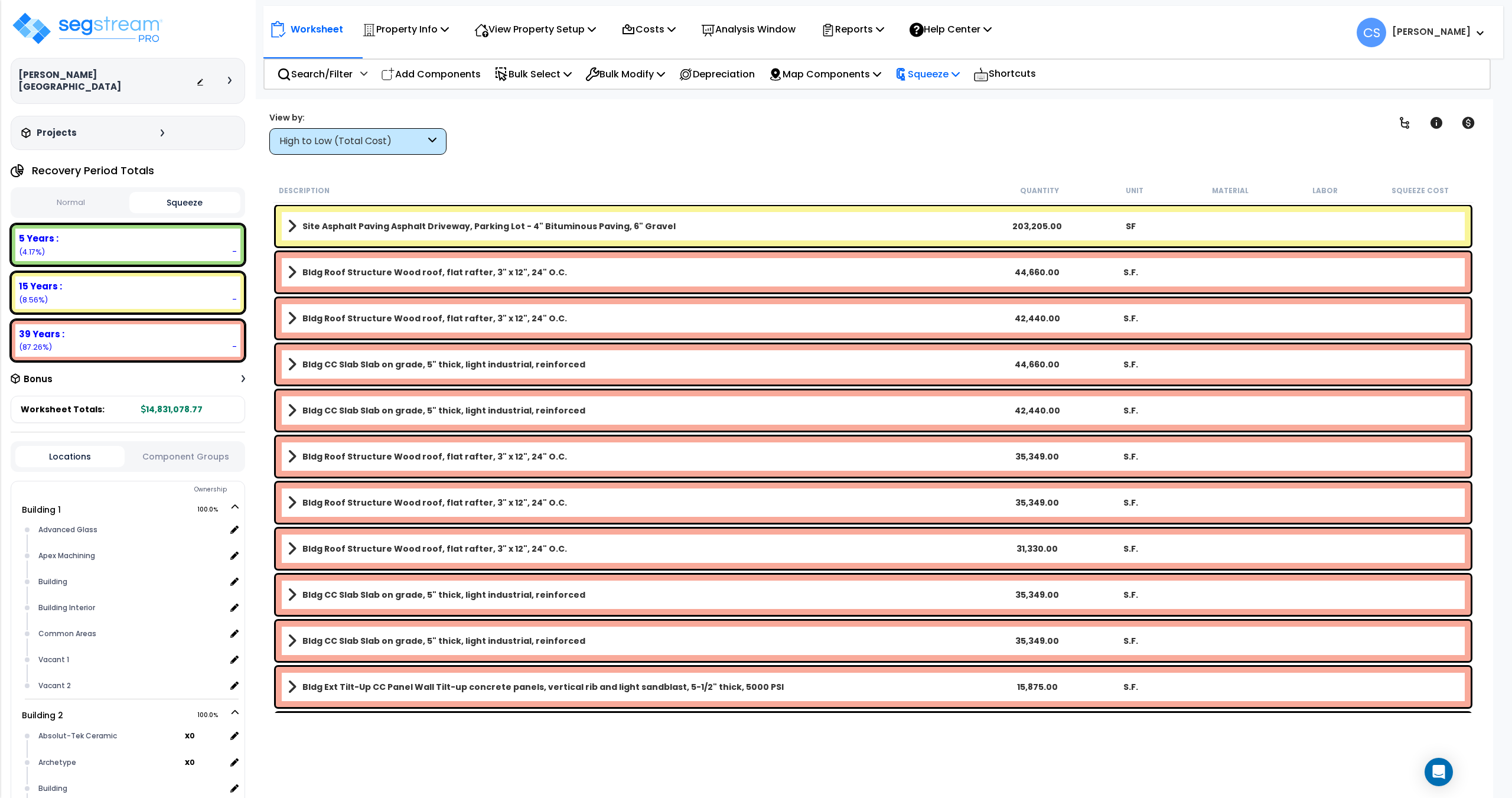
click at [944, 62] on div "Squeeze" at bounding box center [926, 74] width 65 height 27
click at [948, 104] on link "Squeeze" at bounding box center [947, 100] width 117 height 24
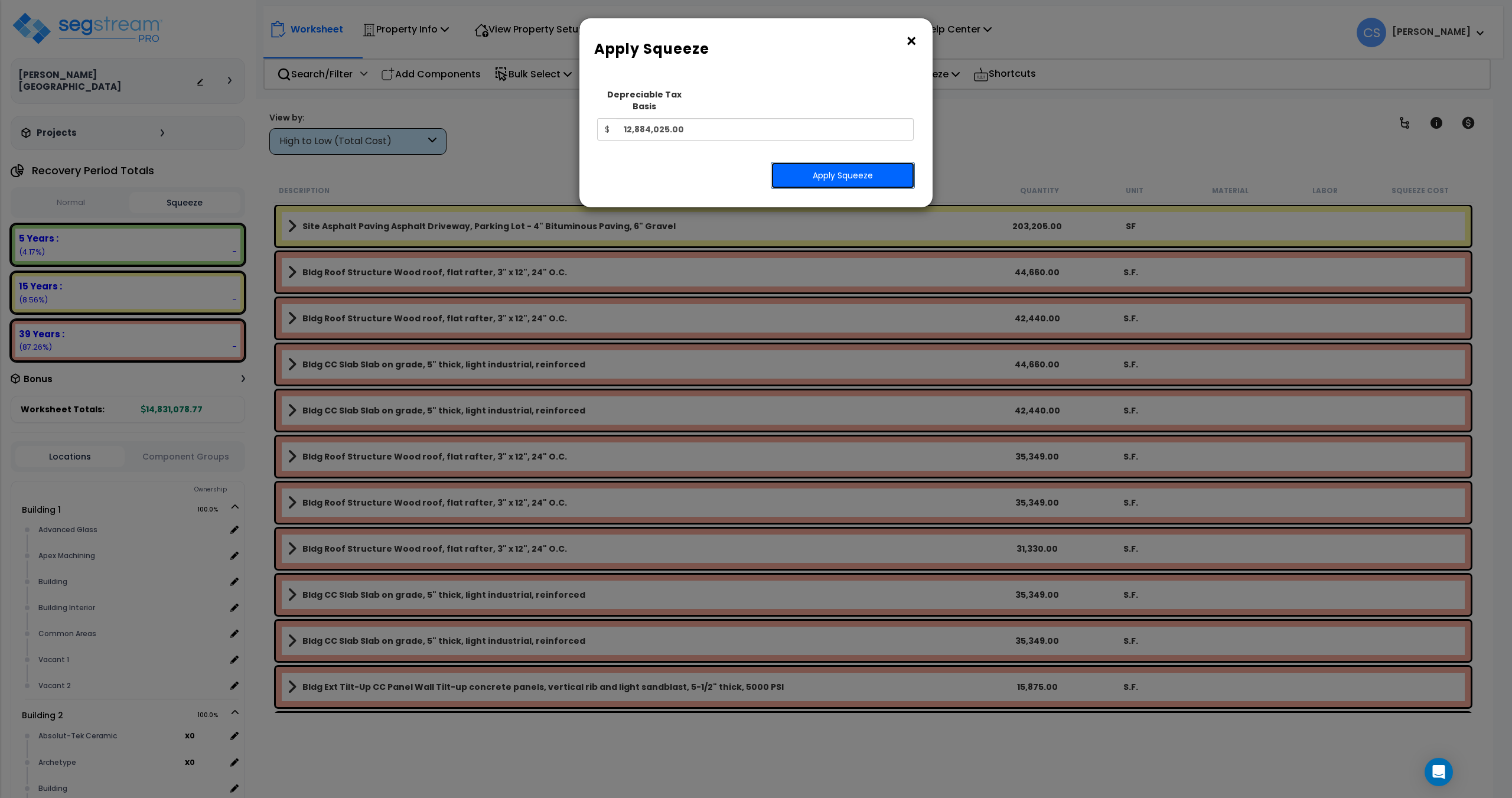
click at [853, 169] on button "Apply Squeeze" at bounding box center [842, 175] width 144 height 27
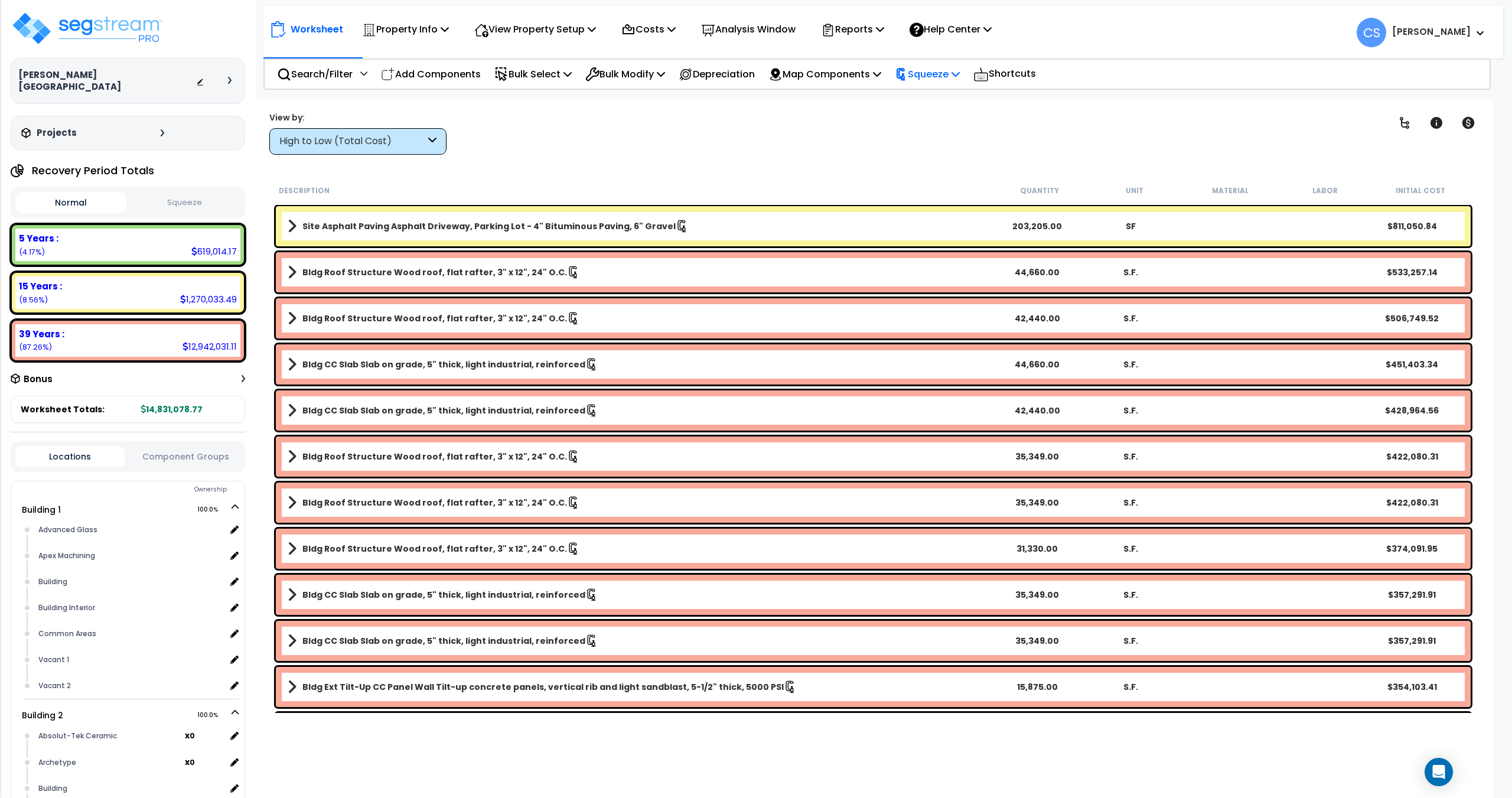
click at [960, 78] on p "Squeeze" at bounding box center [926, 74] width 65 height 16
click at [813, 157] on div "Worksheet Property Info Property Setup Add Property Unit Template property Clon…" at bounding box center [873, 498] width 1239 height 798
click at [172, 196] on button "Squeeze" at bounding box center [185, 203] width 111 height 21
click at [656, 33] on p "Costs" at bounding box center [649, 29] width 55 height 16
click at [439, 30] on p "Property Info" at bounding box center [405, 29] width 87 height 16
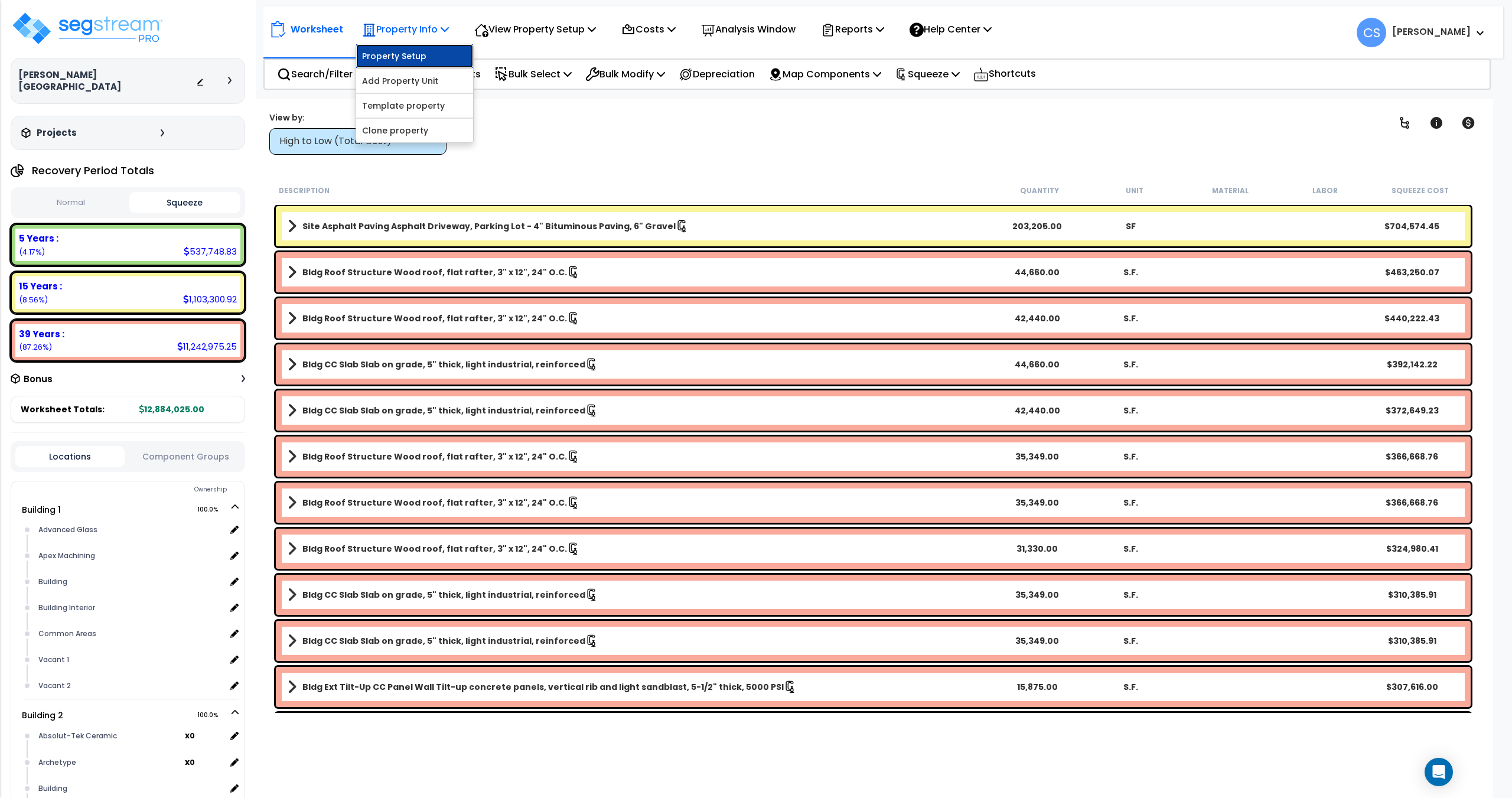
click at [425, 60] on link "Property Setup" at bounding box center [415, 56] width 117 height 24
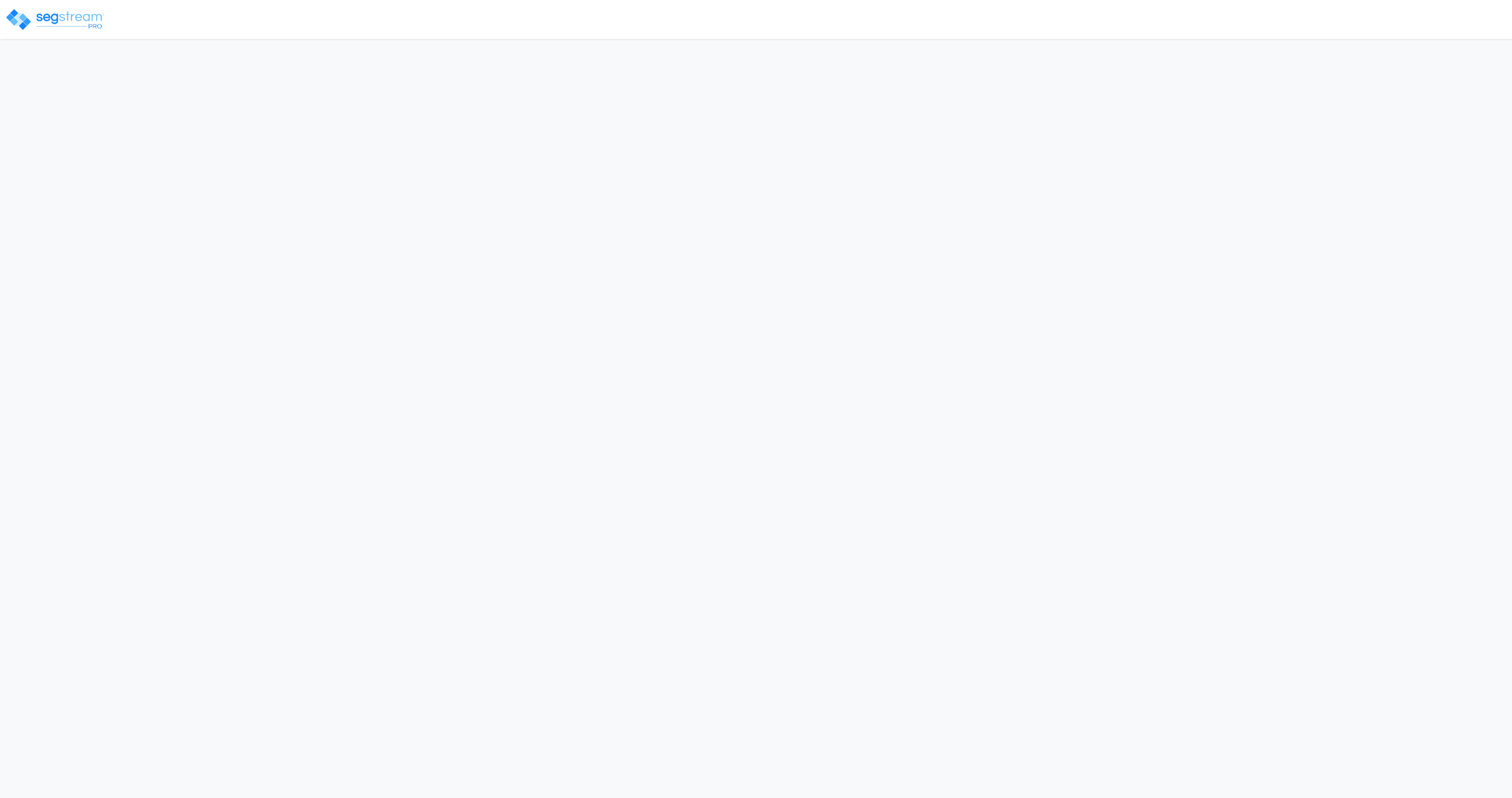
select select "2025"
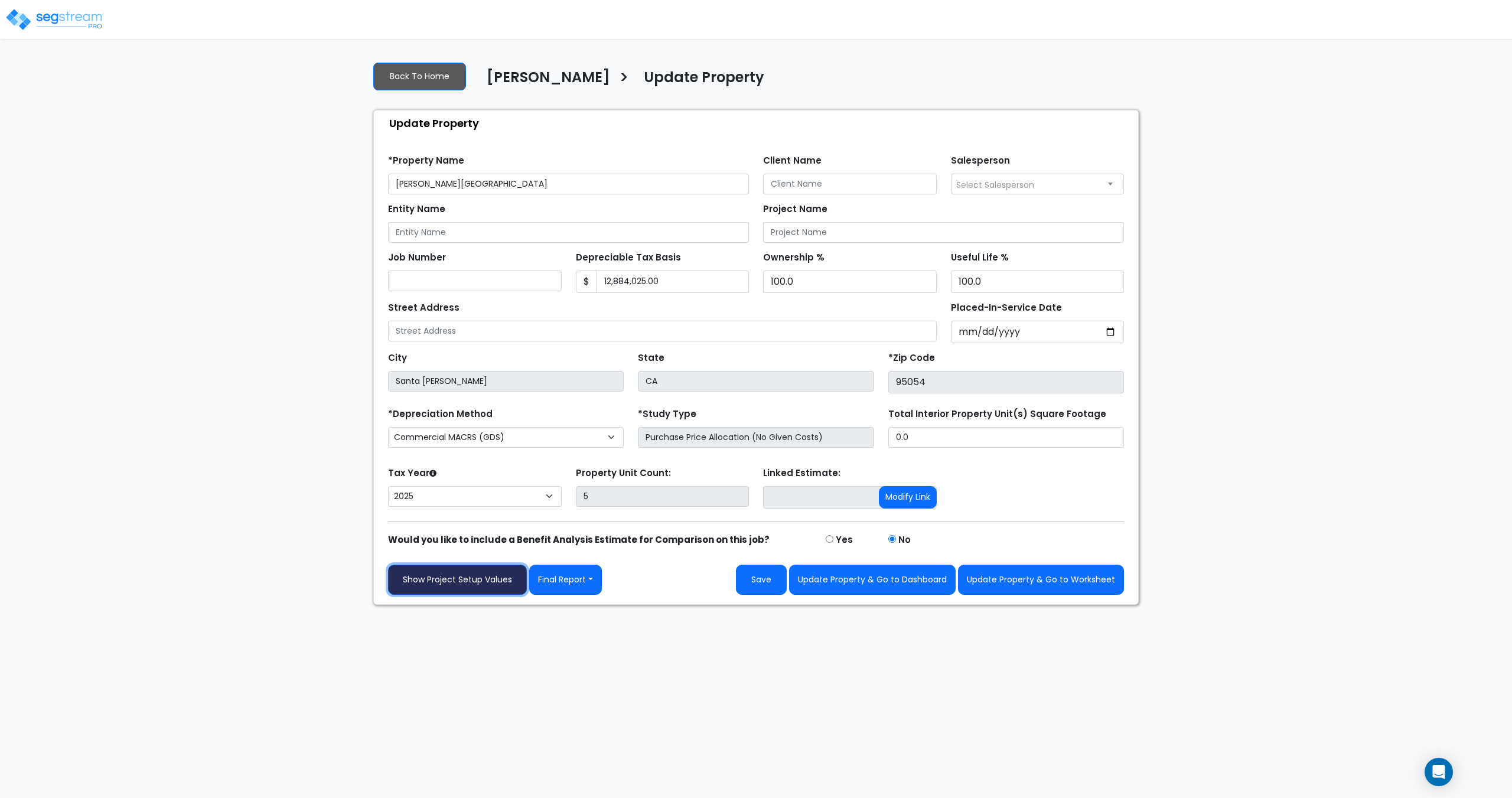
click at [480, 586] on link "Show Project Setup Values" at bounding box center [457, 580] width 139 height 30
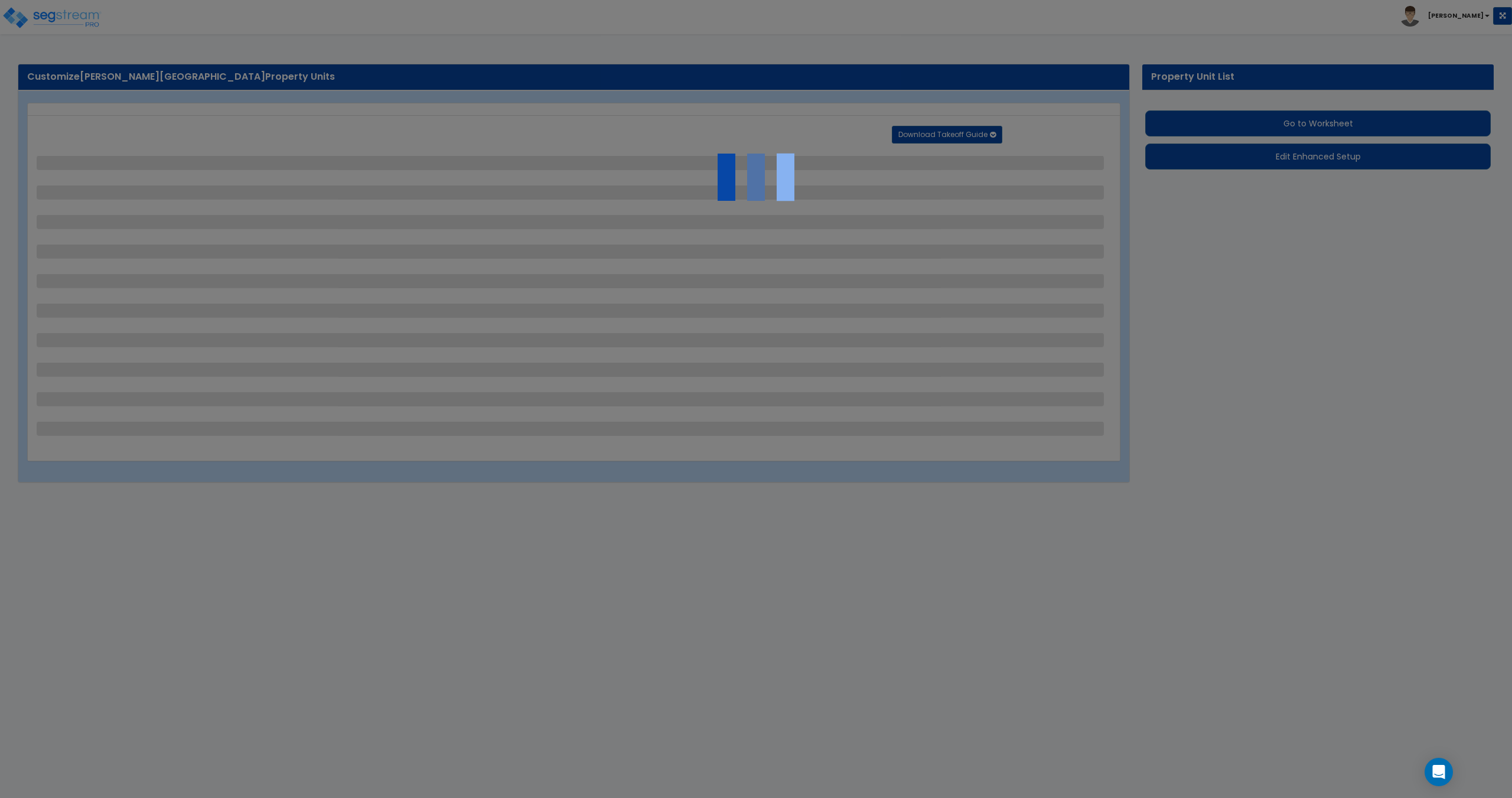
select select "2"
select select "1"
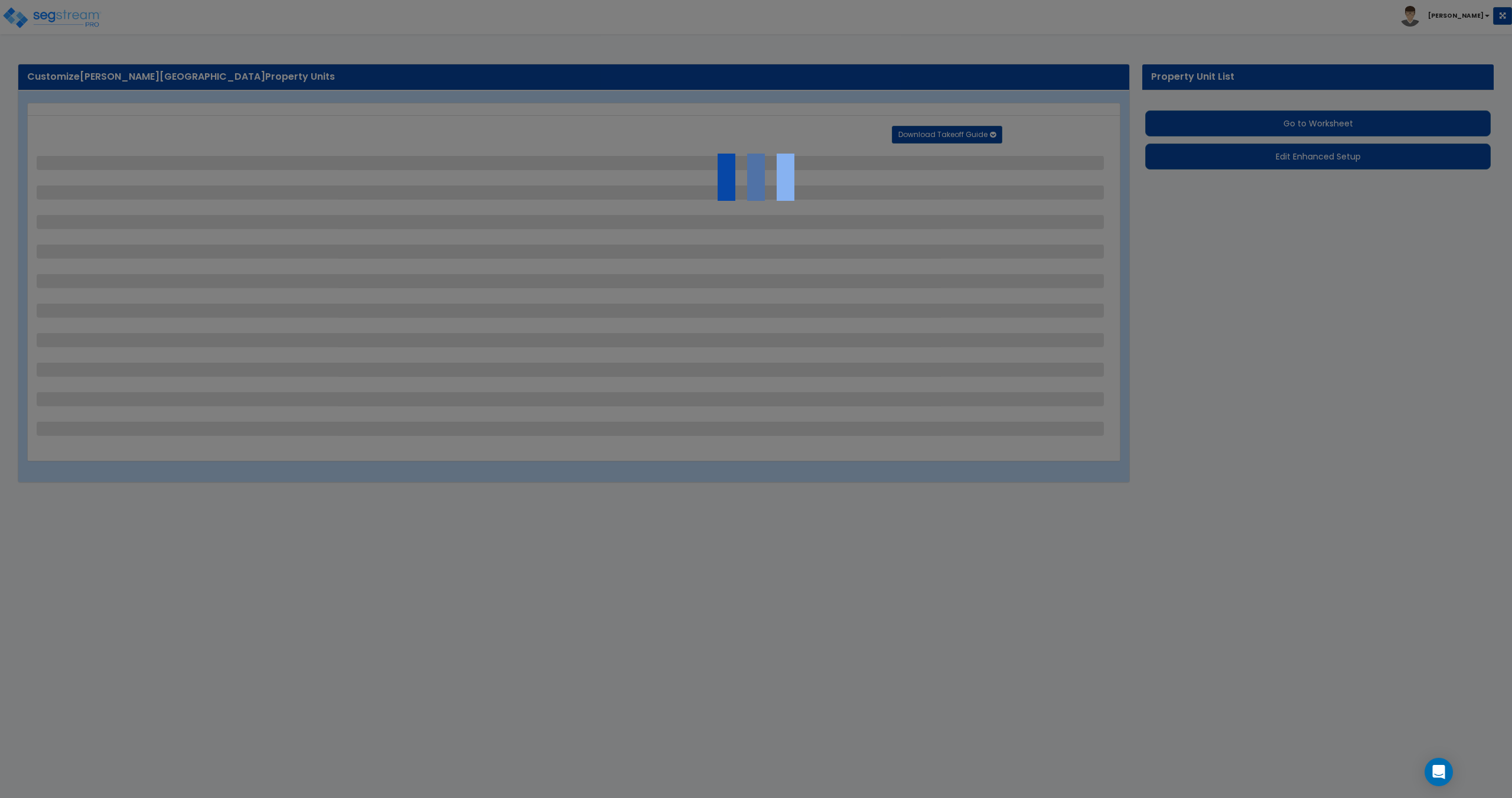
select select "1"
select select "2"
select select "1"
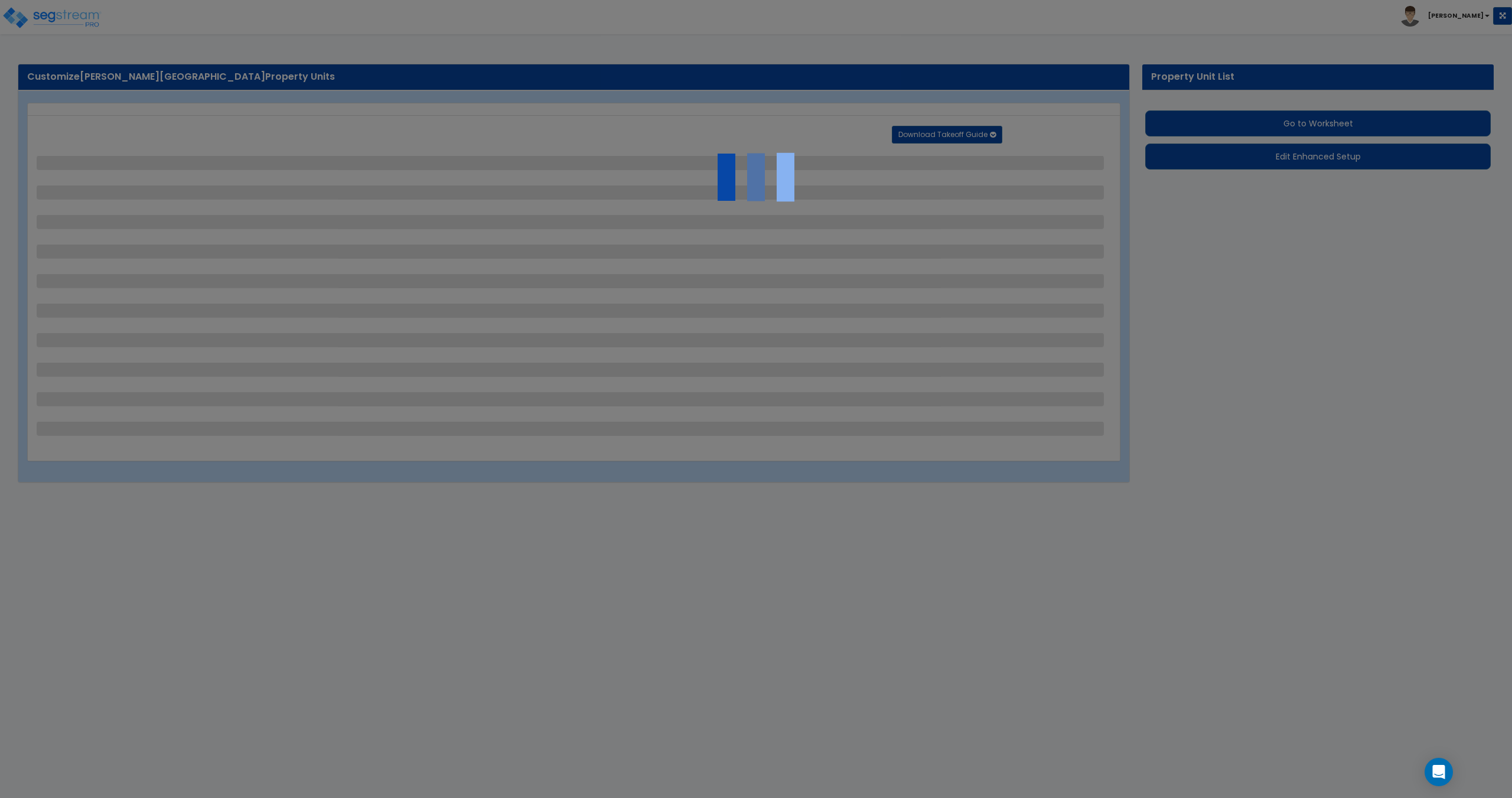
select select "2"
select select "3"
select select "1"
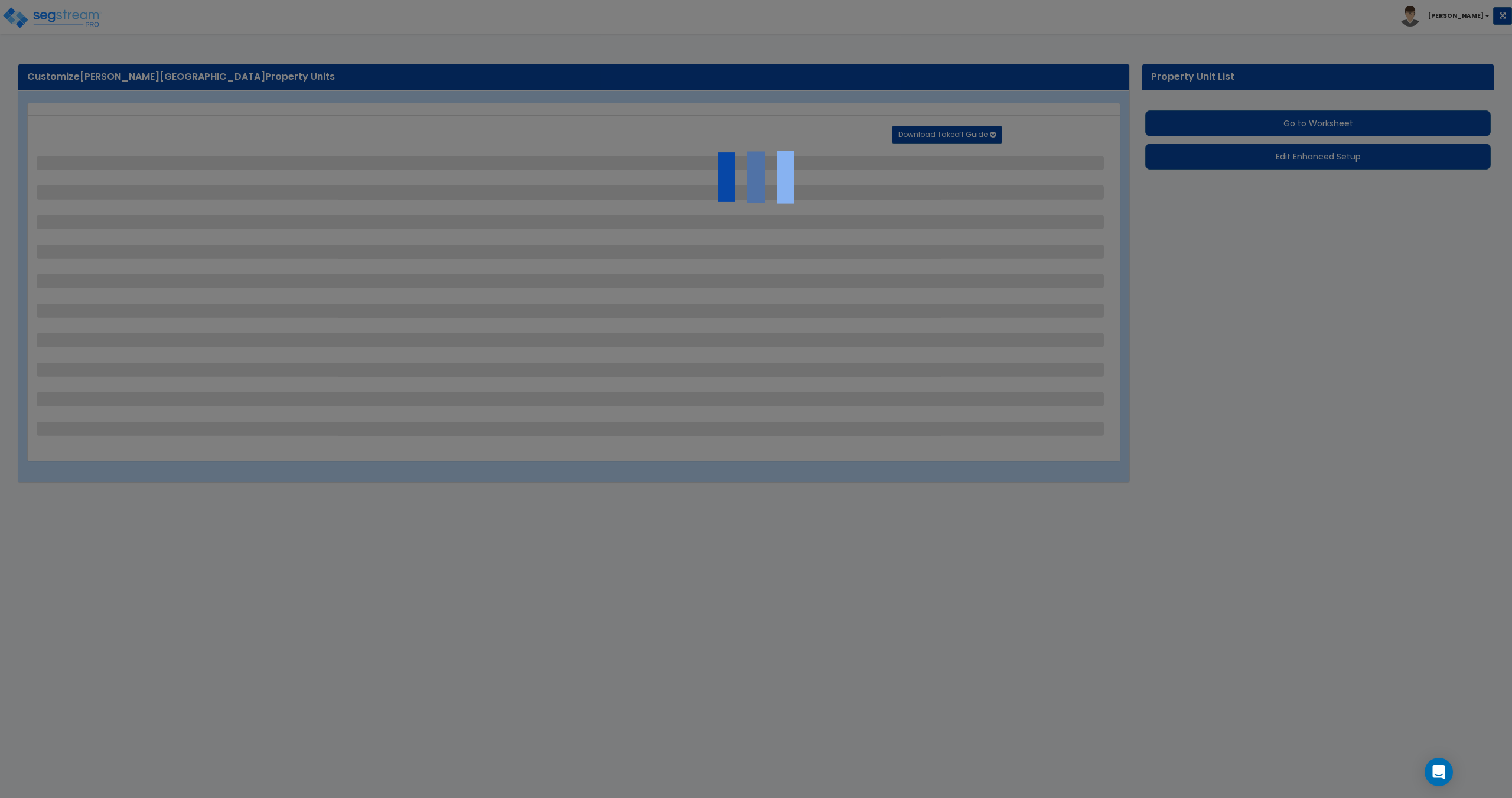
select select "1"
select select "4"
select select "1"
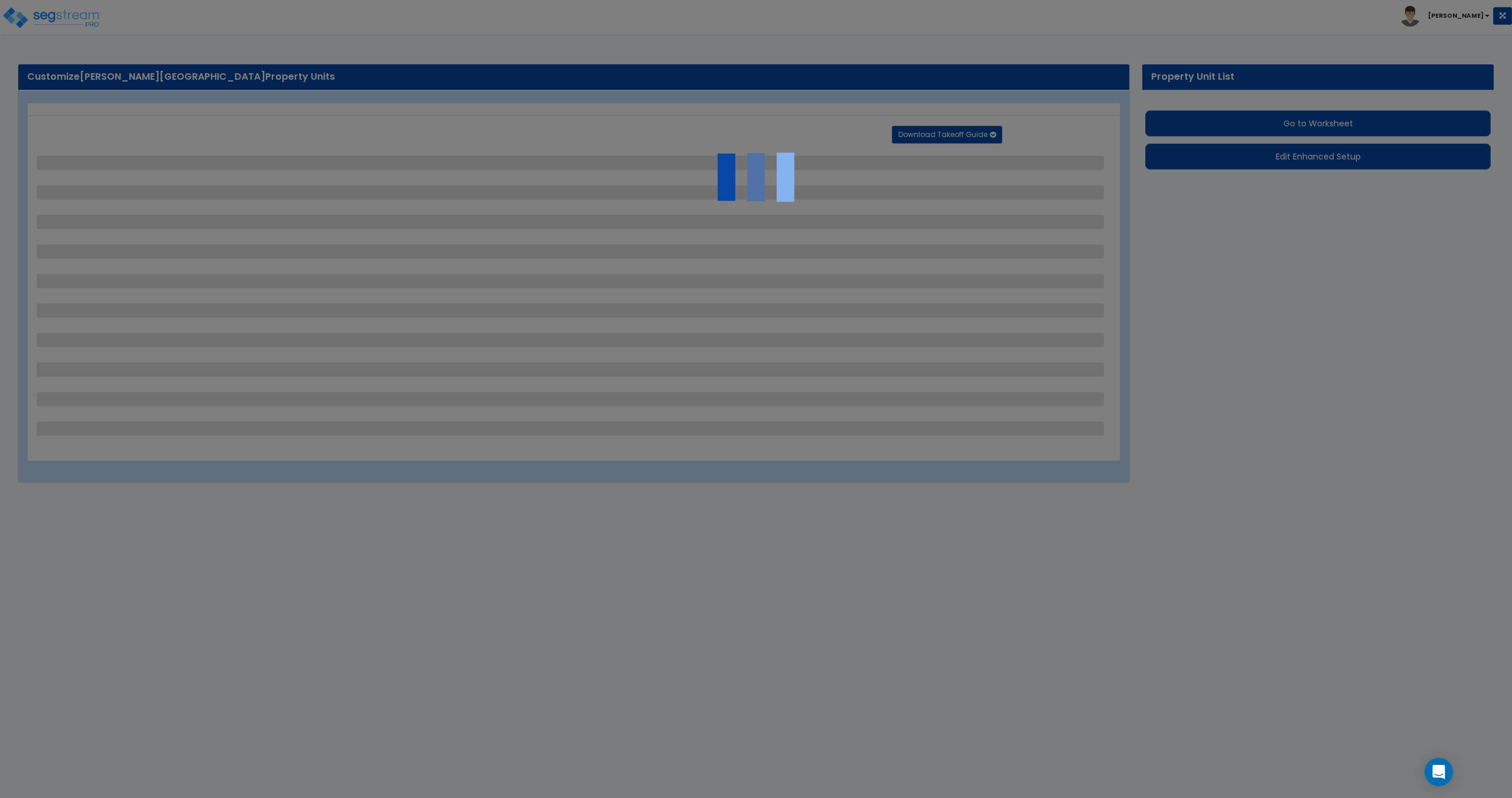
select select "1"
select select "2"
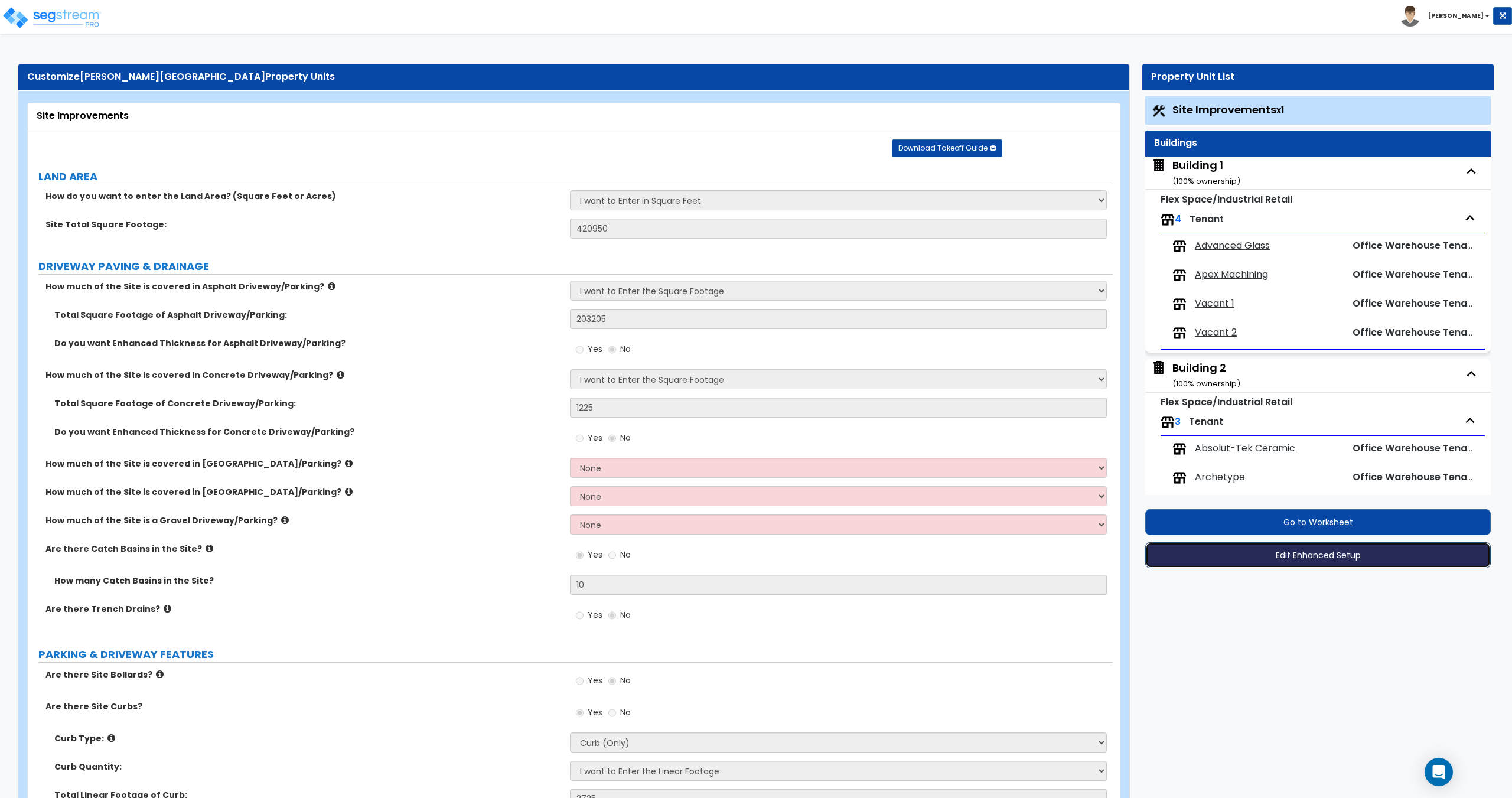
click at [1331, 557] on button "Edit Enhanced Setup" at bounding box center [1317, 555] width 346 height 26
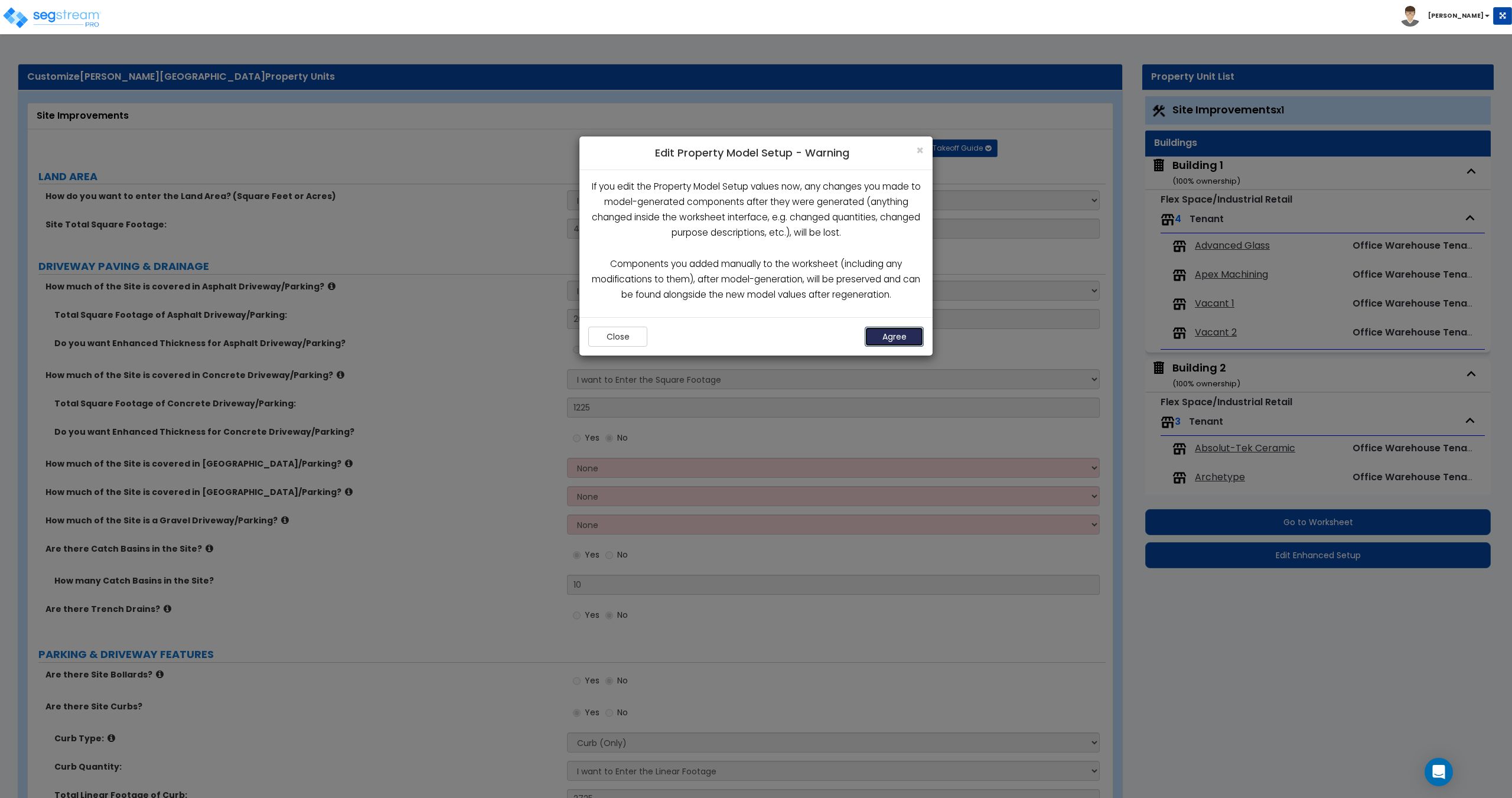
click at [892, 337] on button "Agree" at bounding box center [893, 336] width 59 height 20
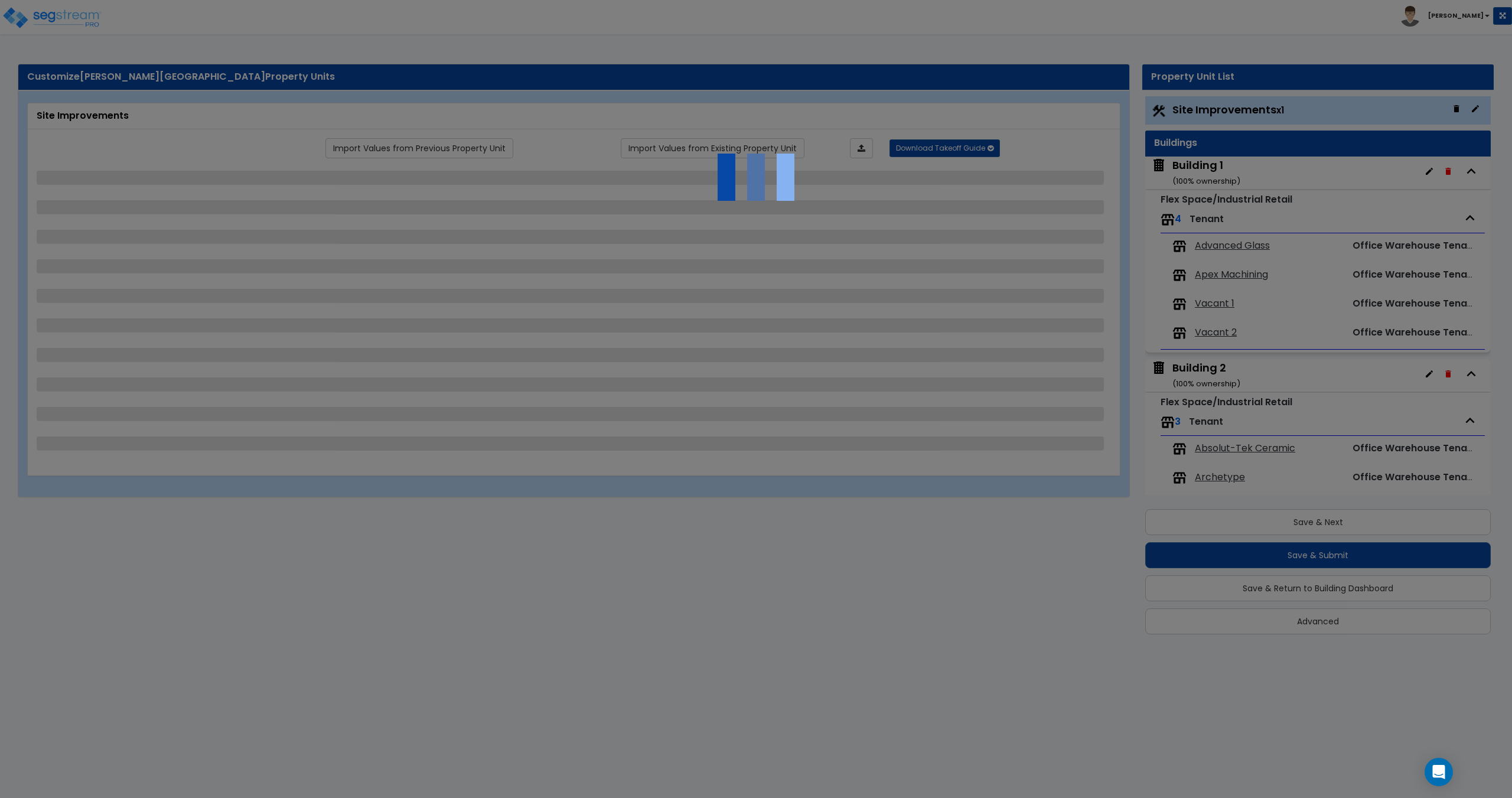
select select "2"
select select "1"
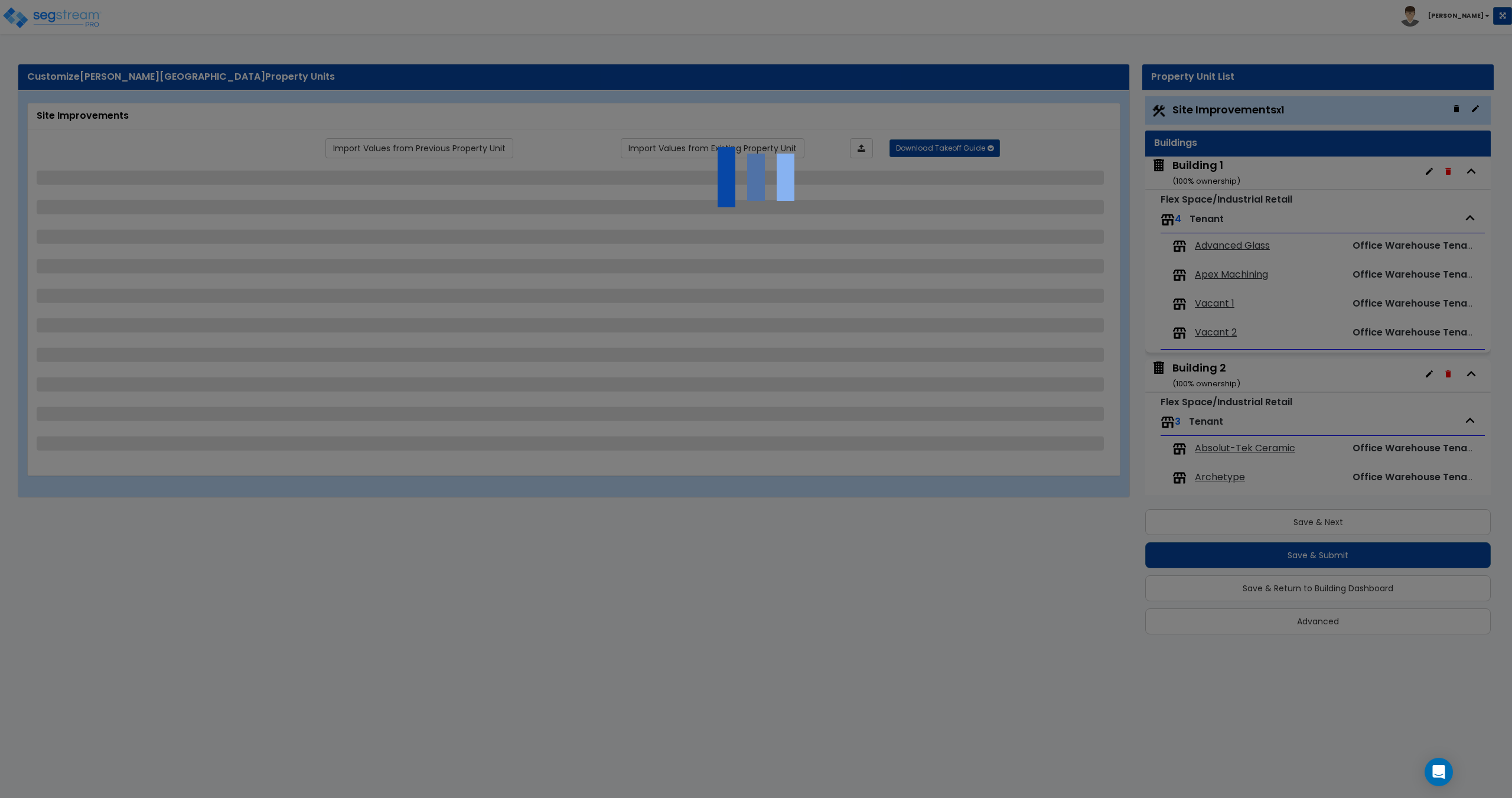
select select "1"
select select "2"
select select "1"
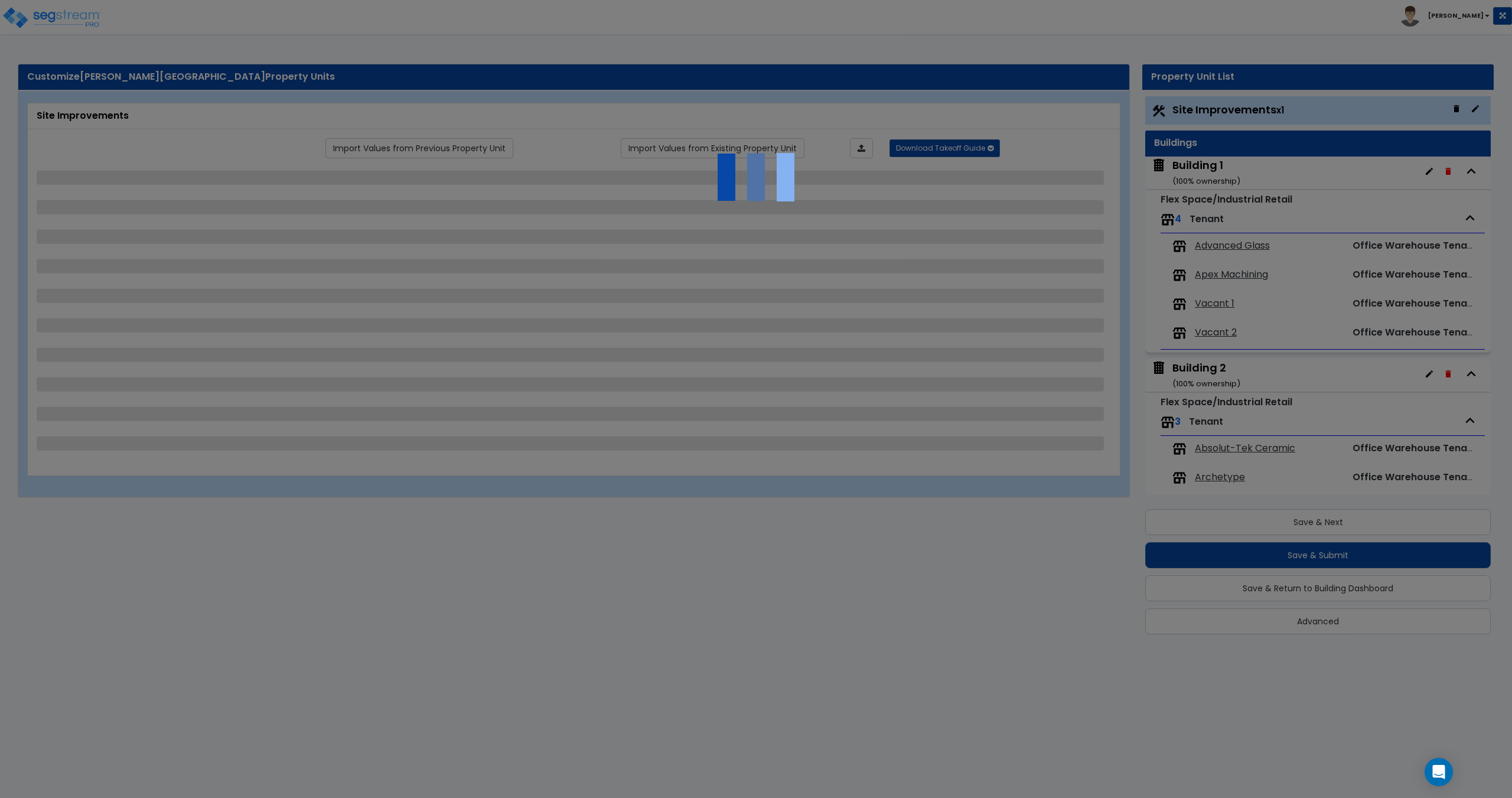
select select "2"
select select "3"
select select "1"
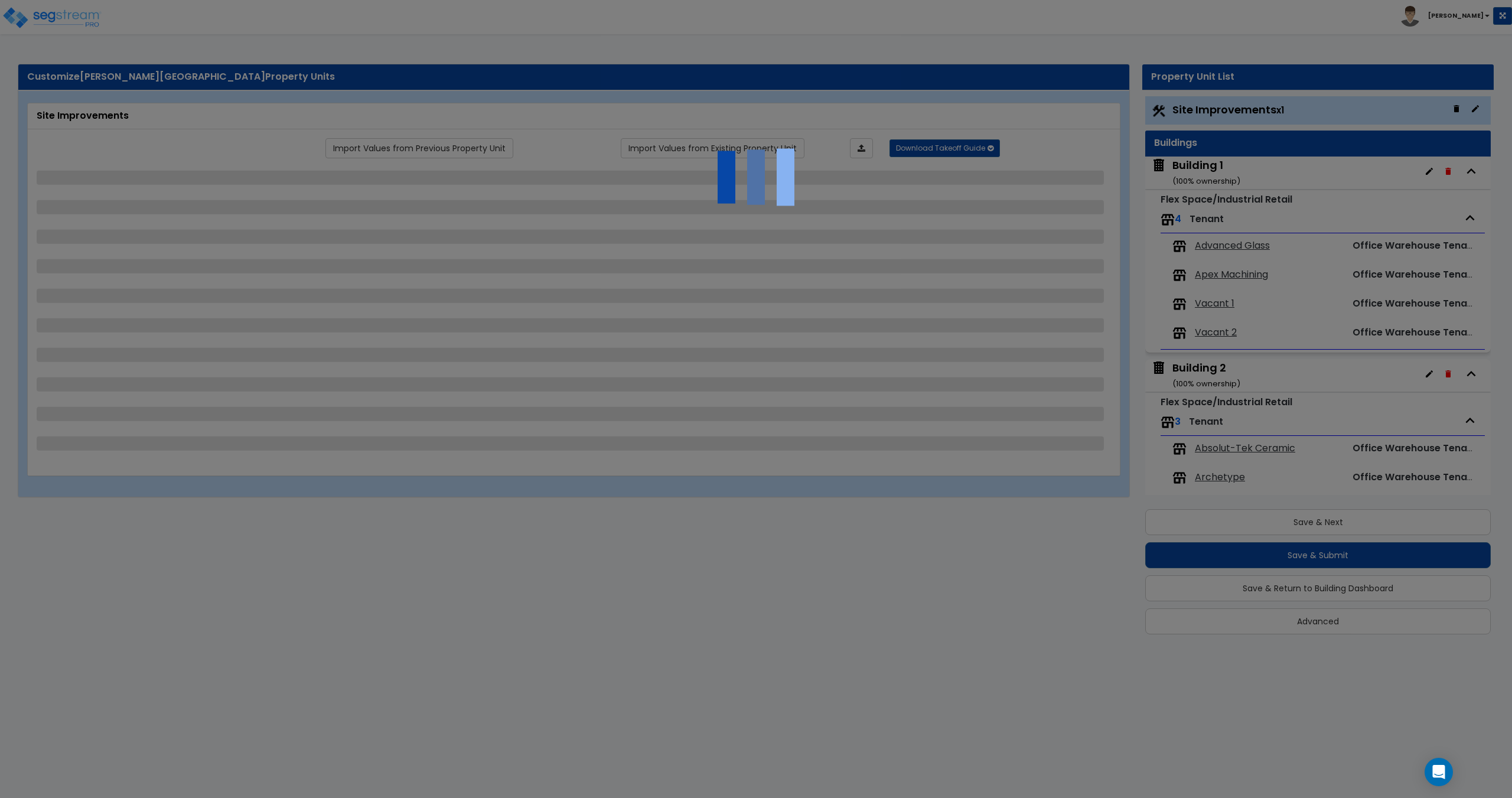
select select "1"
select select "4"
select select "1"
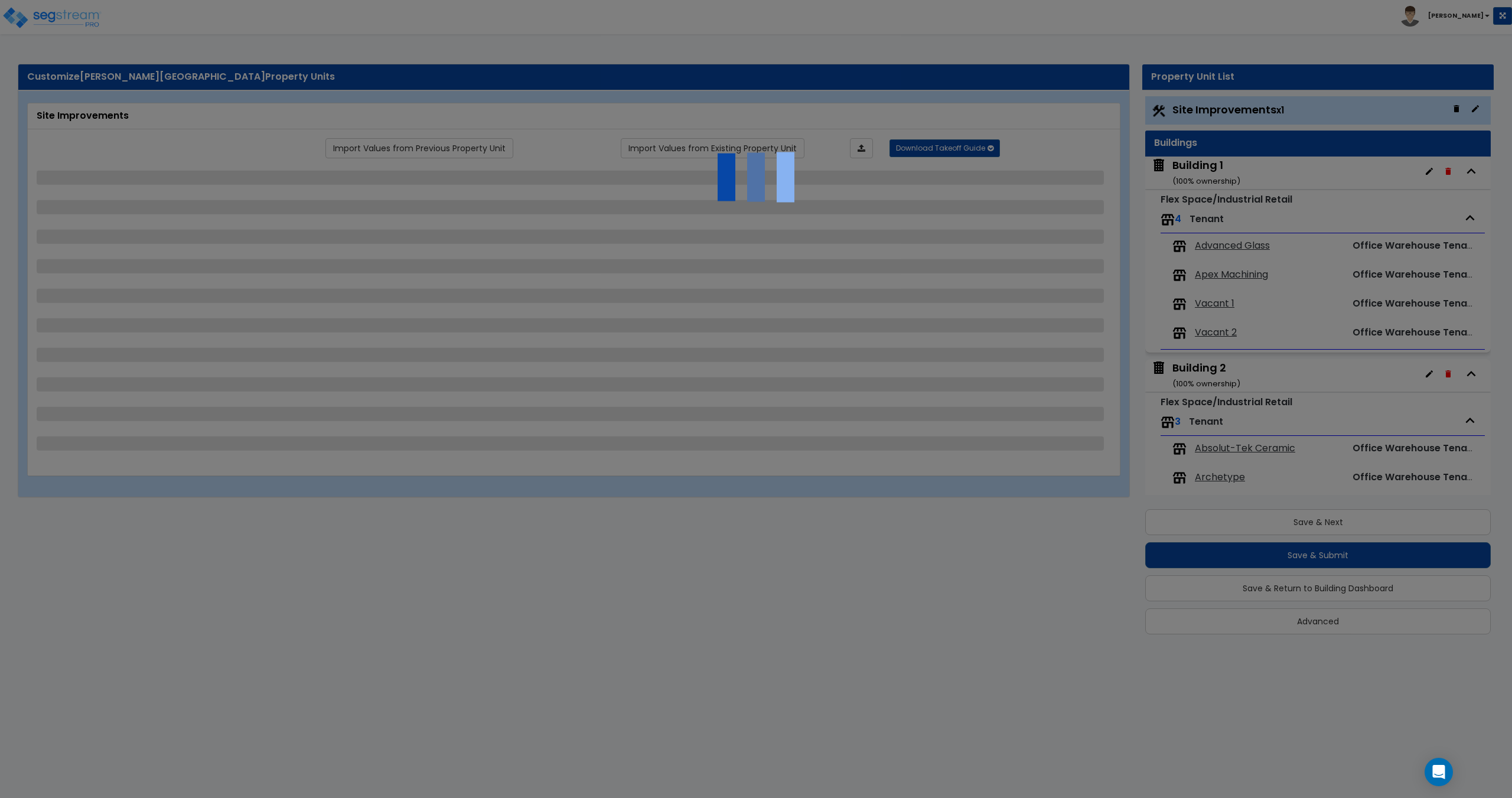
select select "1"
select select "2"
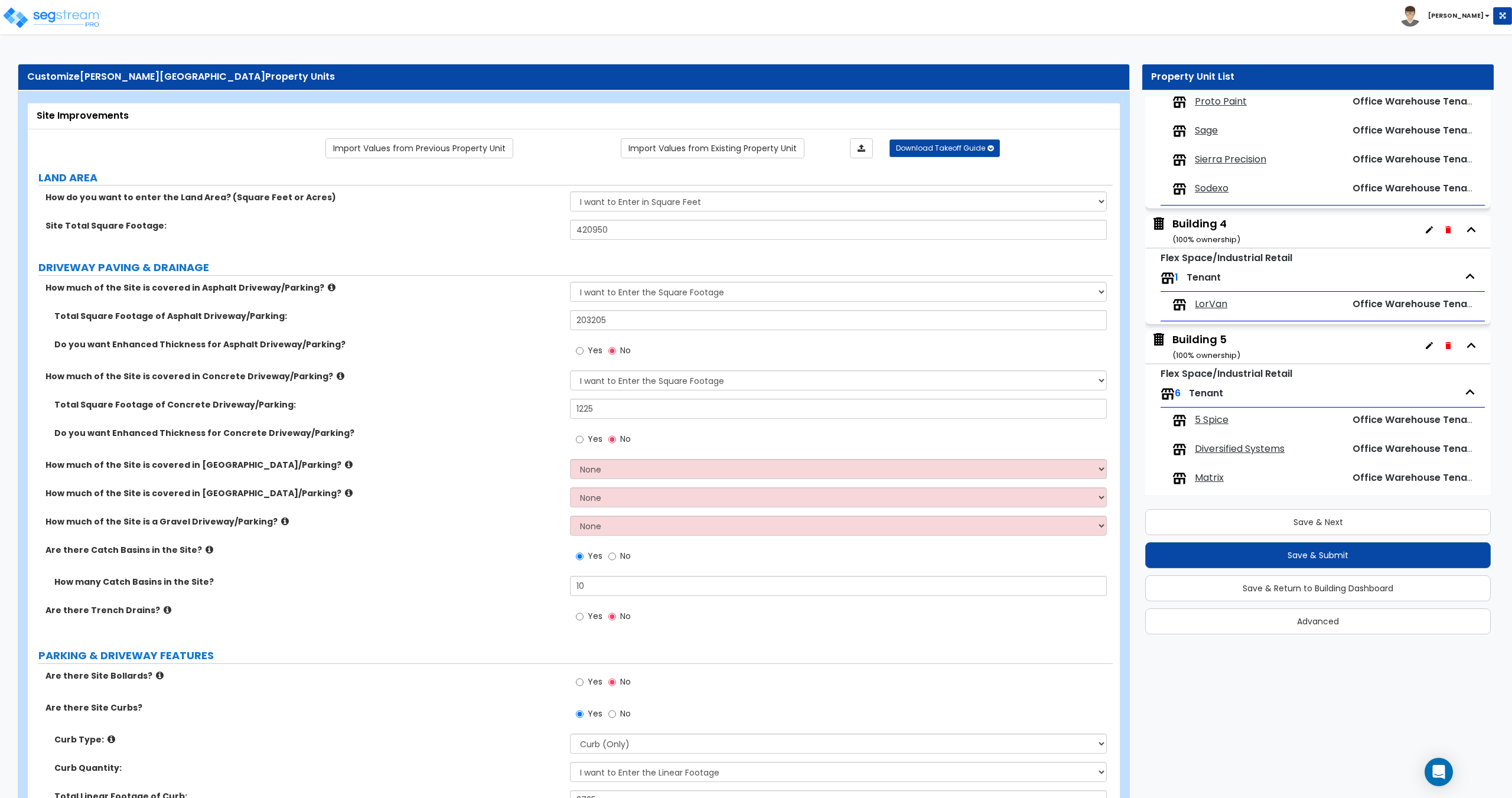
scroll to position [732, 0]
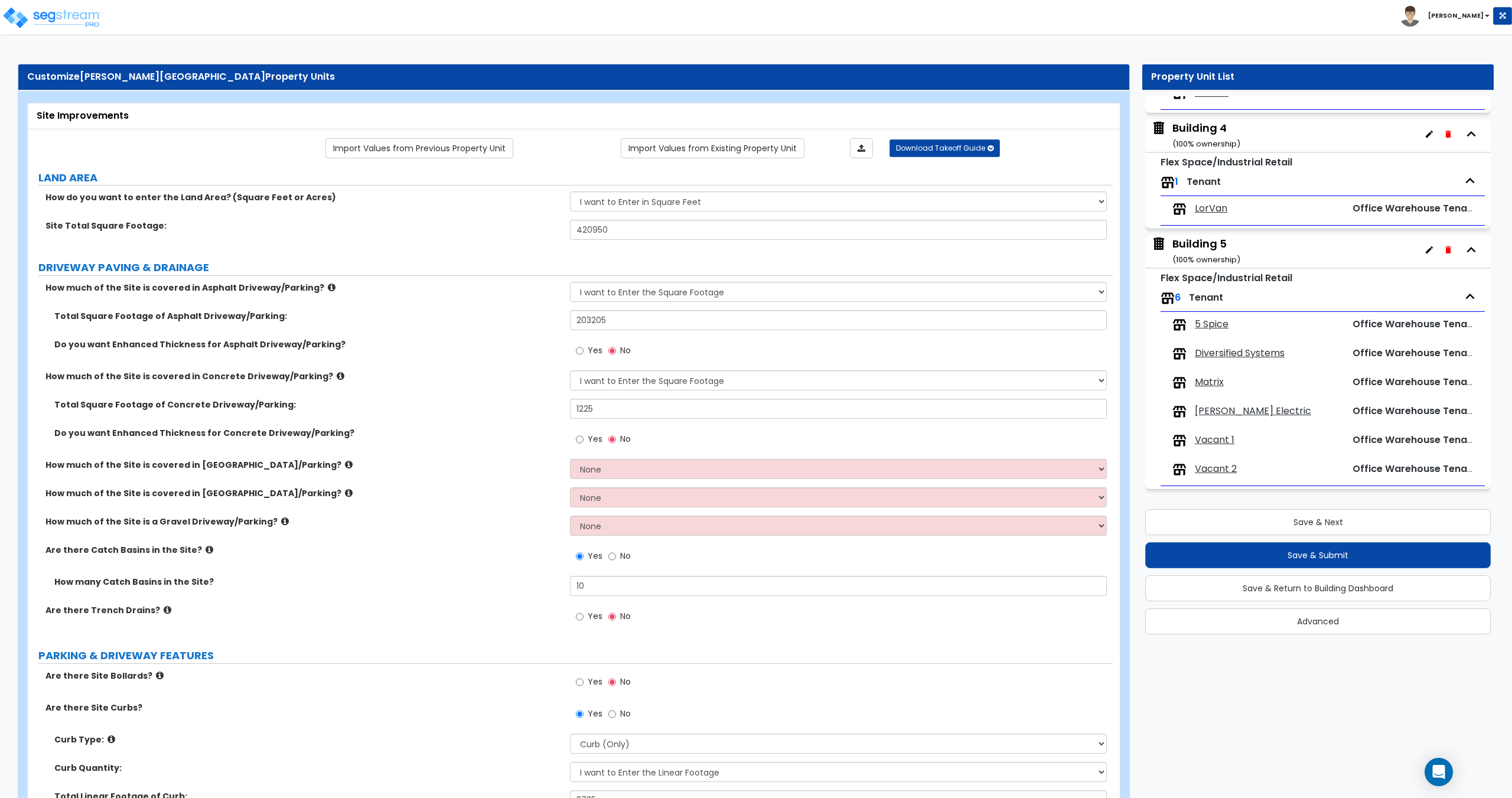
click at [1201, 322] on span "5 Spice" at bounding box center [1212, 324] width 34 height 13
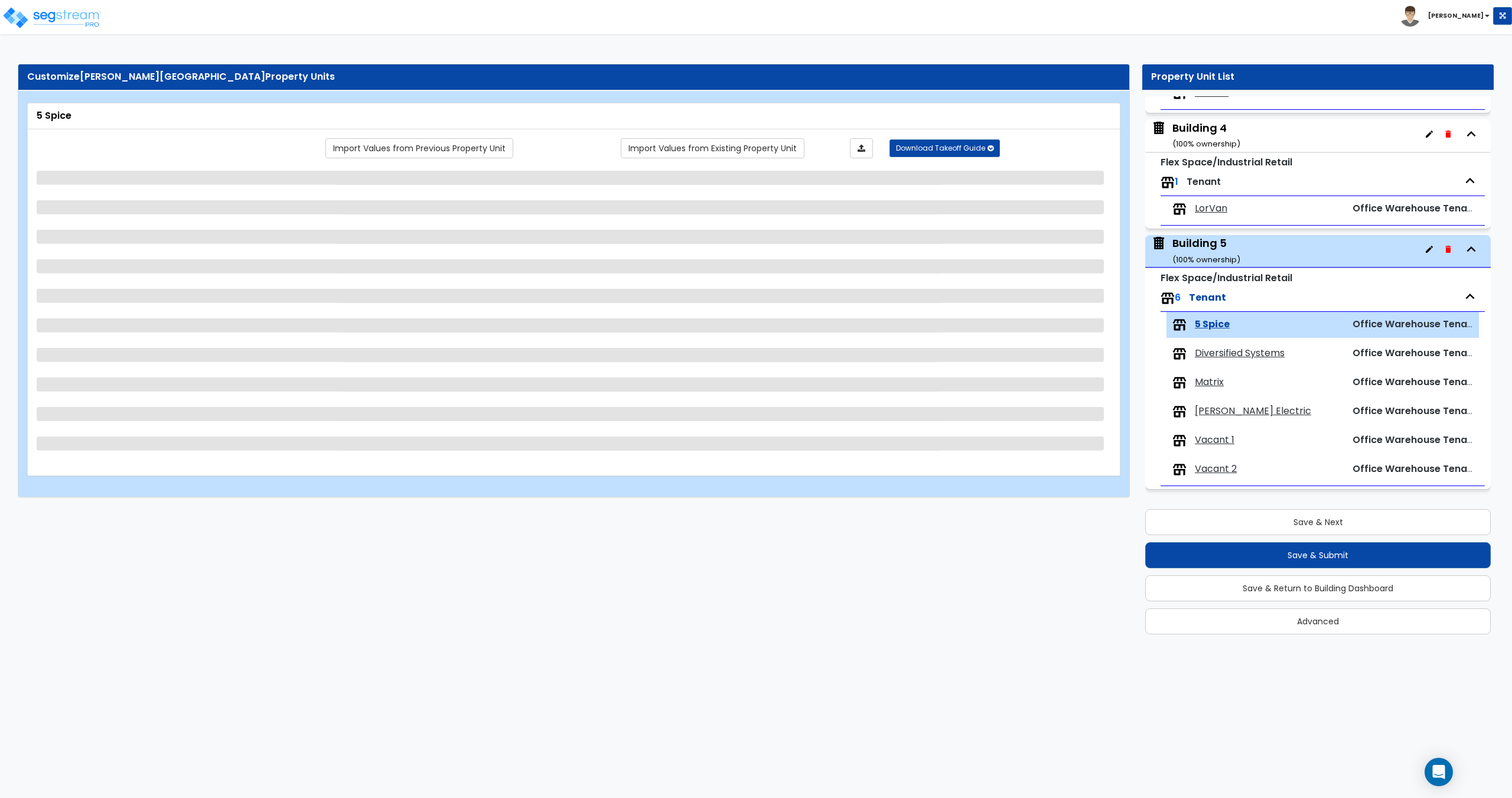
select select "3"
select select "1"
select select "2"
select select "1"
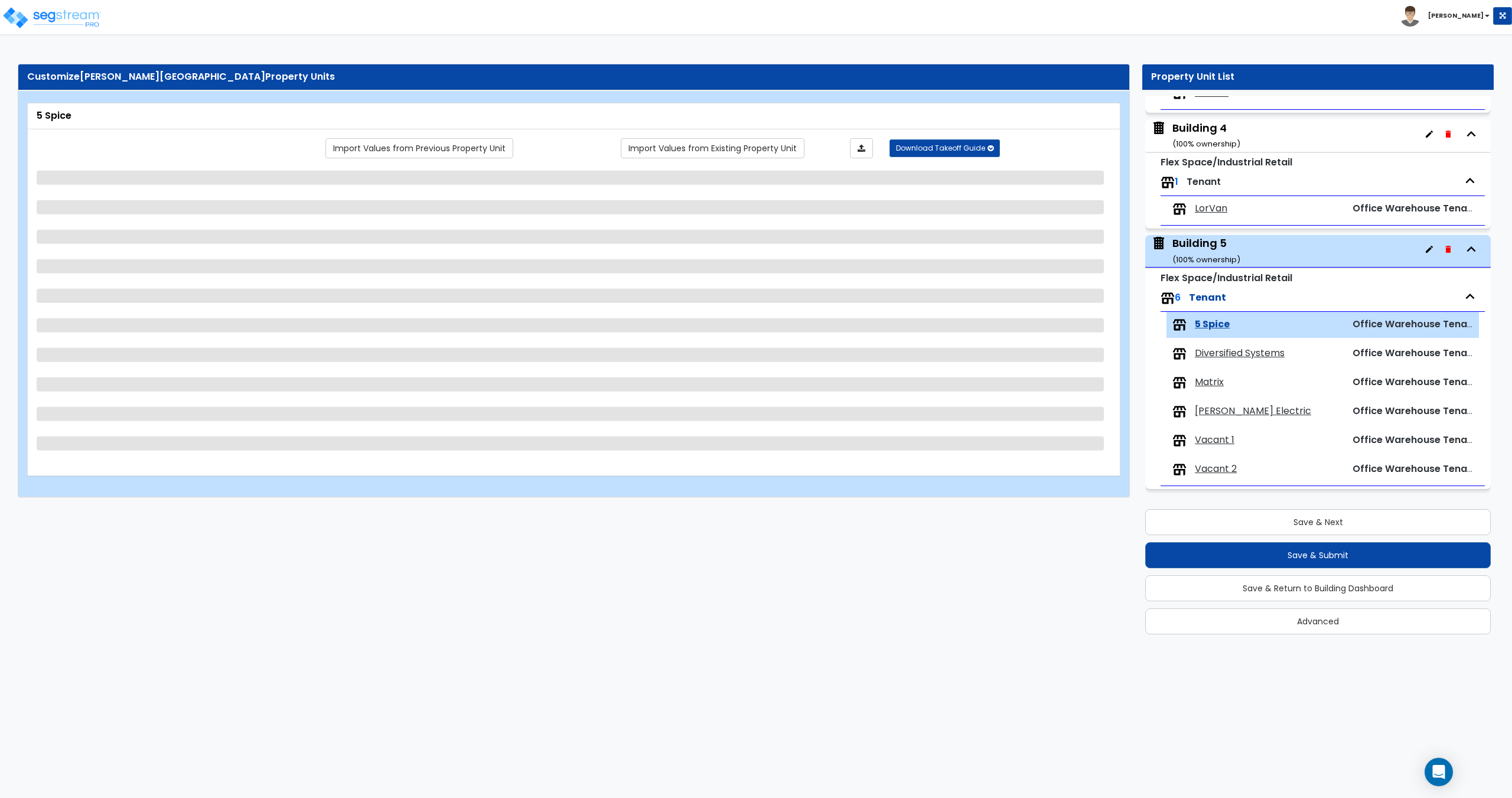
select select "5"
select select "1"
select select "3"
select select "1"
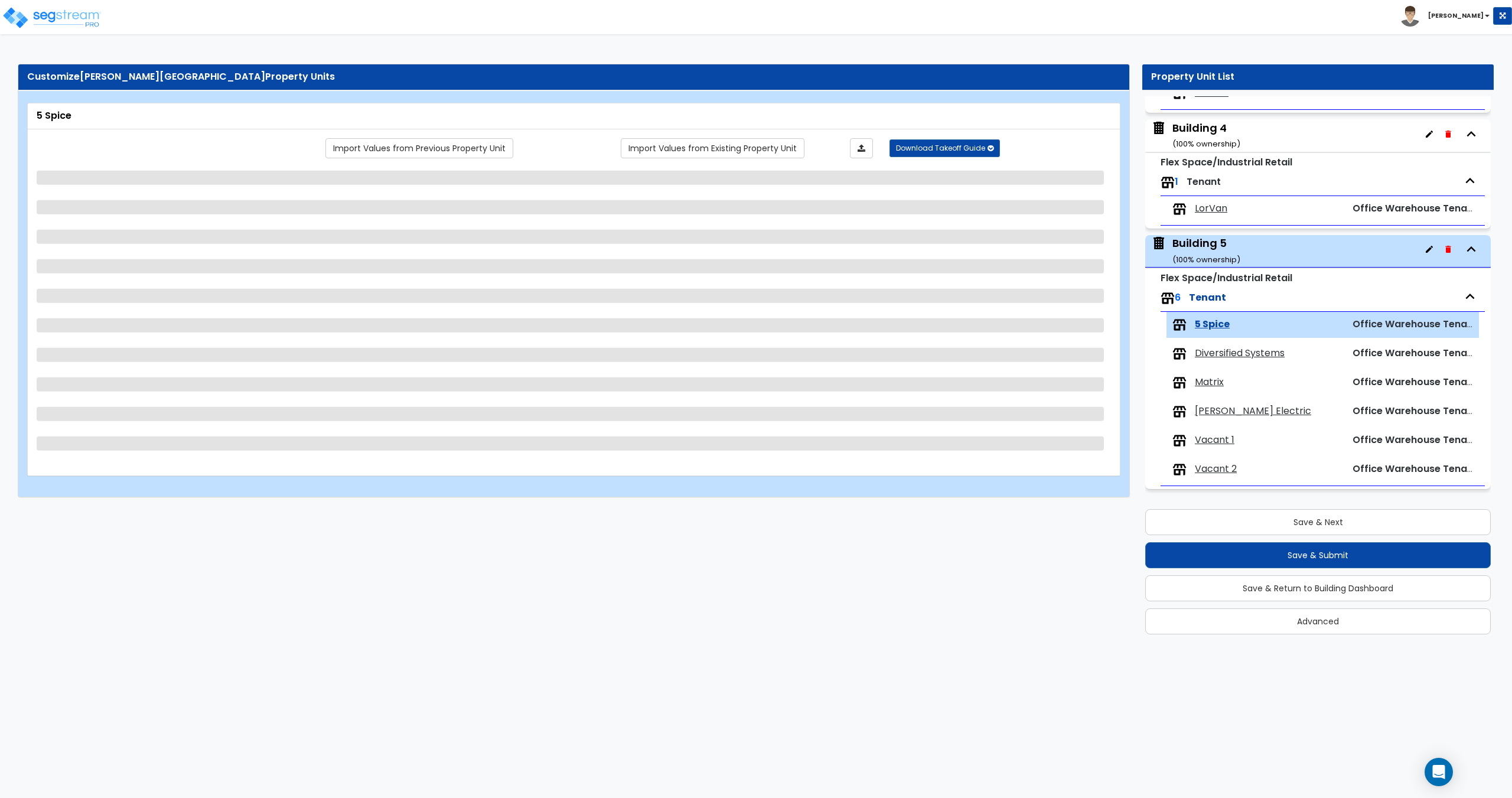
select select "1"
select select "9"
select select "3"
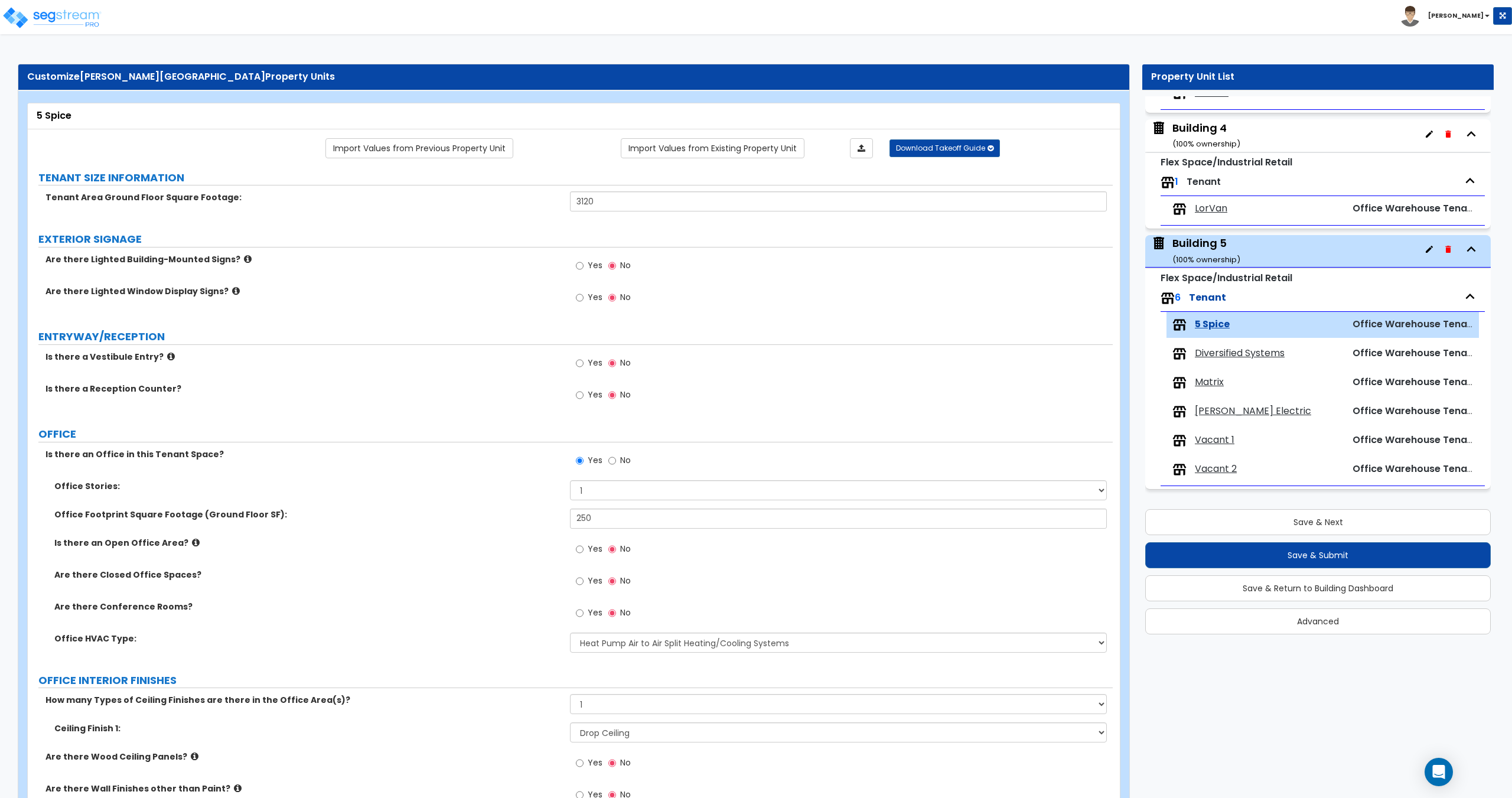
click at [1222, 349] on span "Diversified Systems" at bounding box center [1239, 353] width 90 height 13
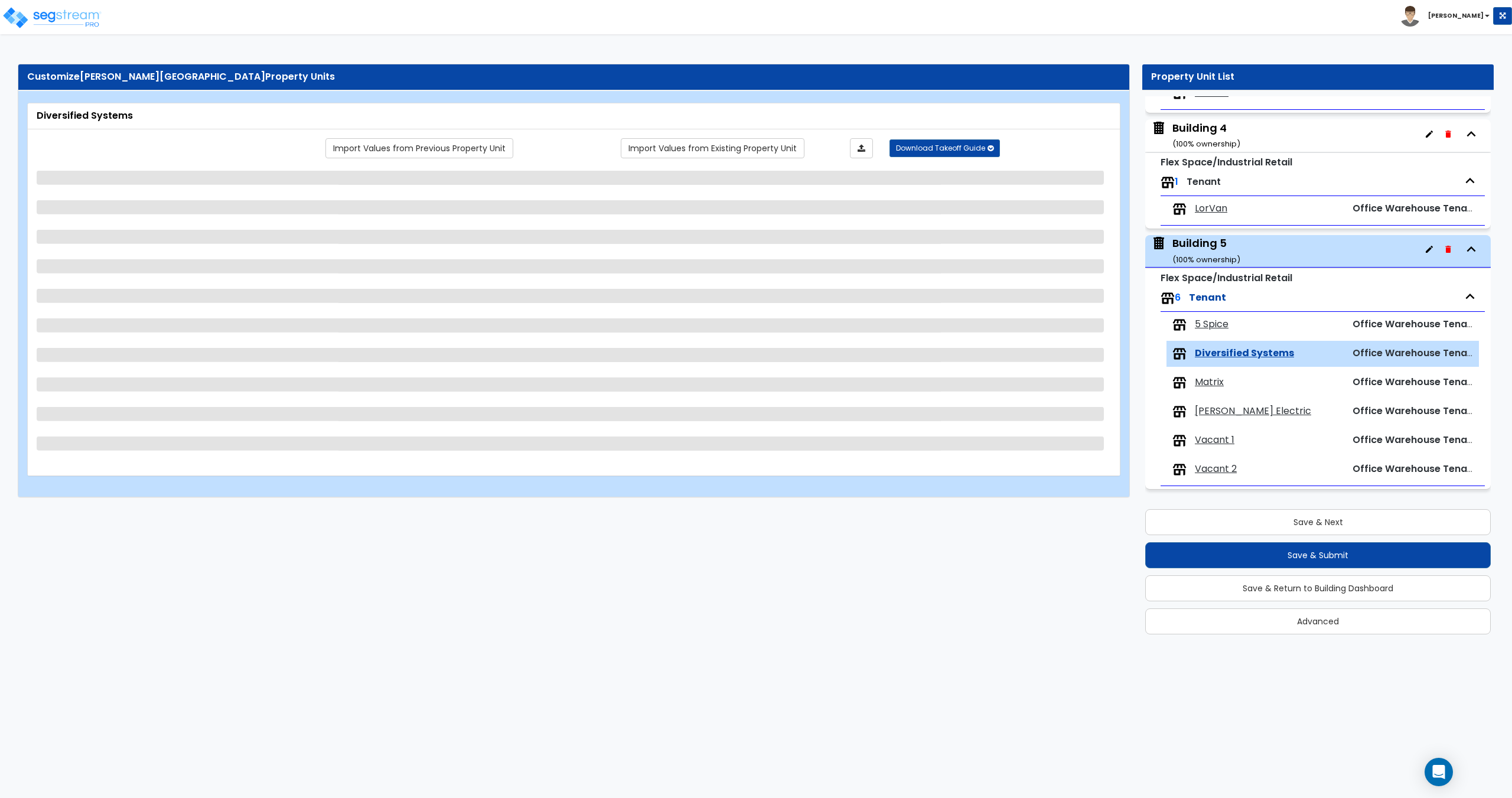
select select "2"
select select "3"
select select "1"
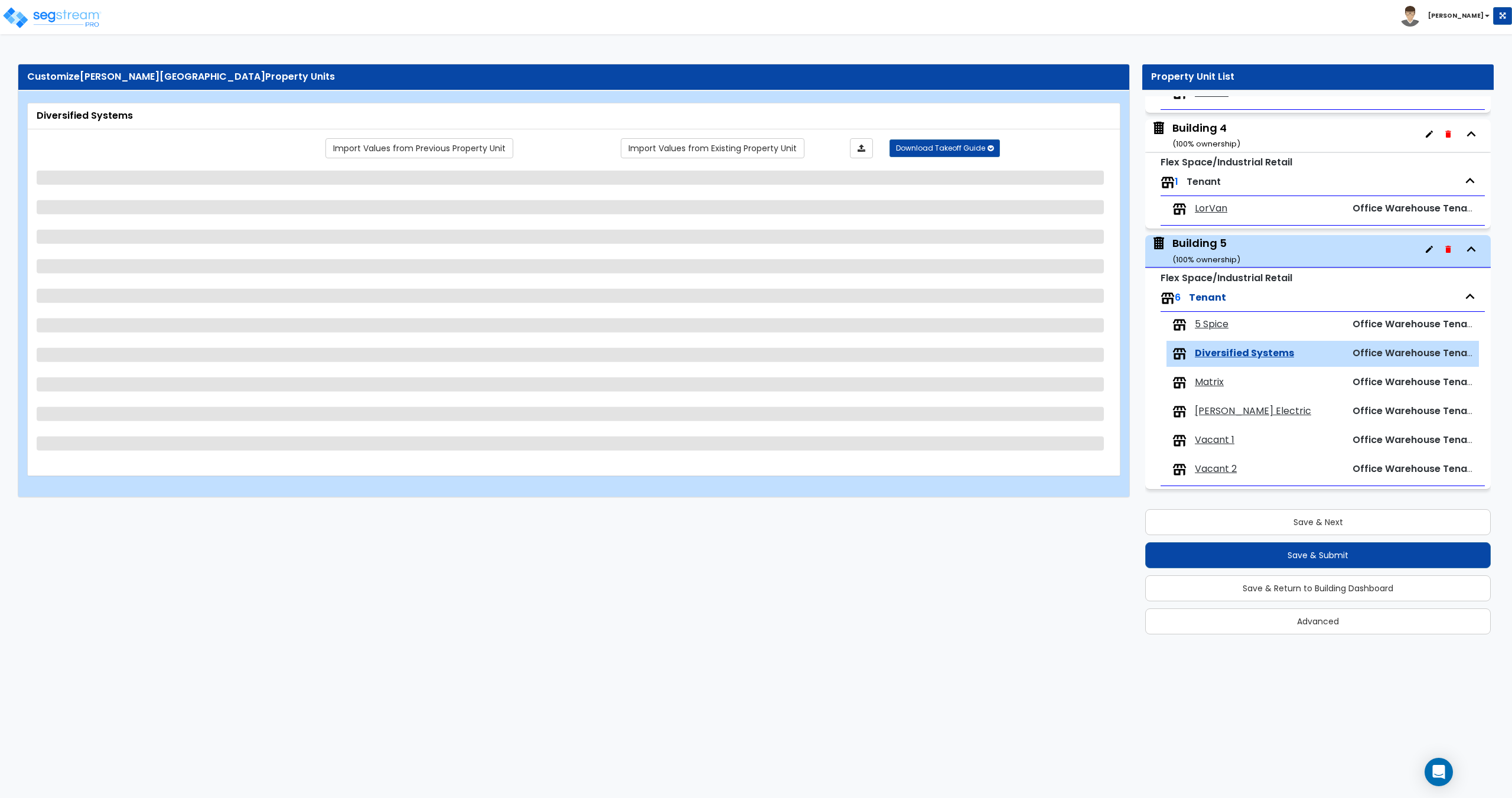
select select "2"
select select "1"
select select "5"
select select "1"
select select "2"
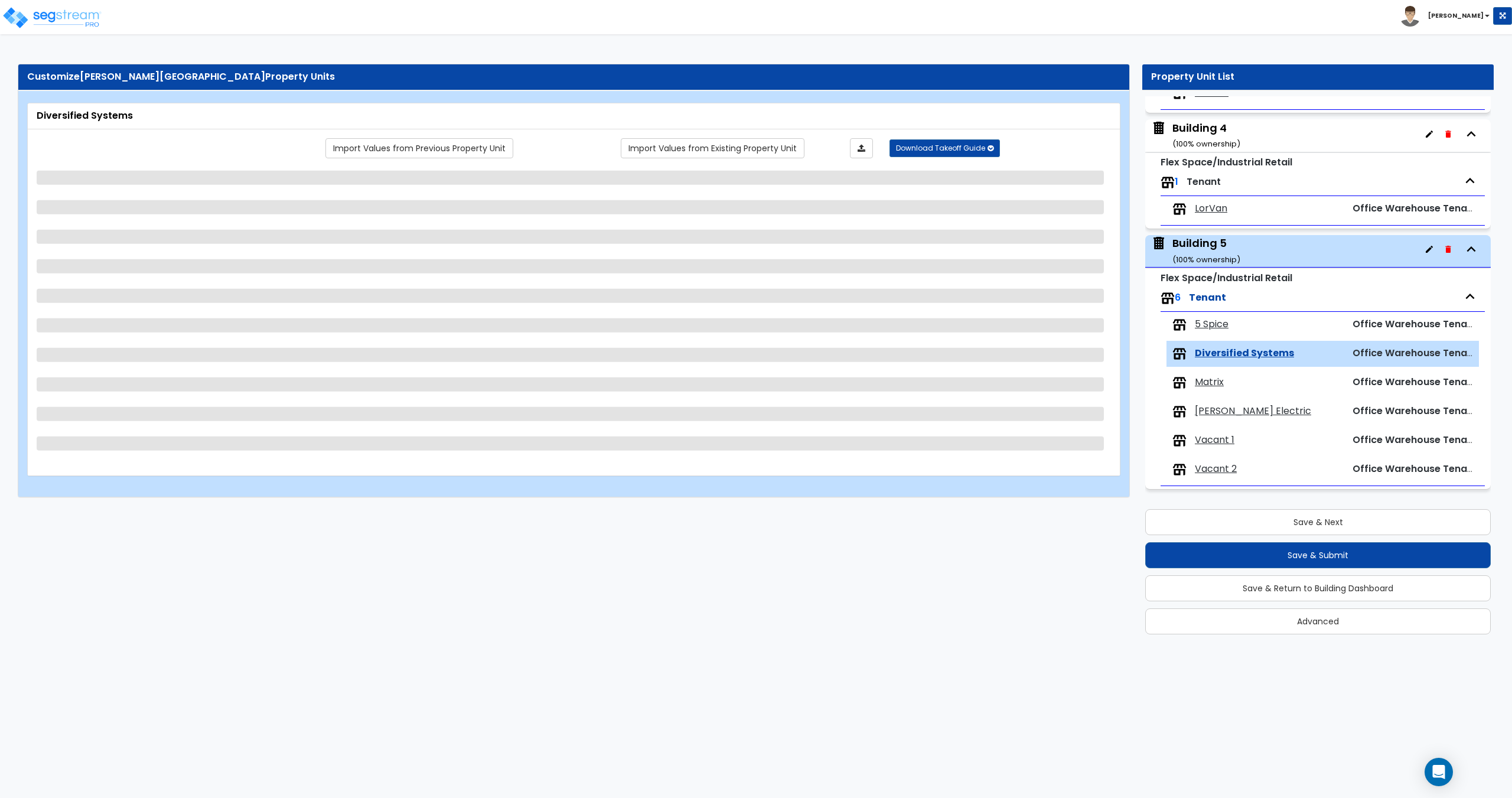
select select "2"
select select "1"
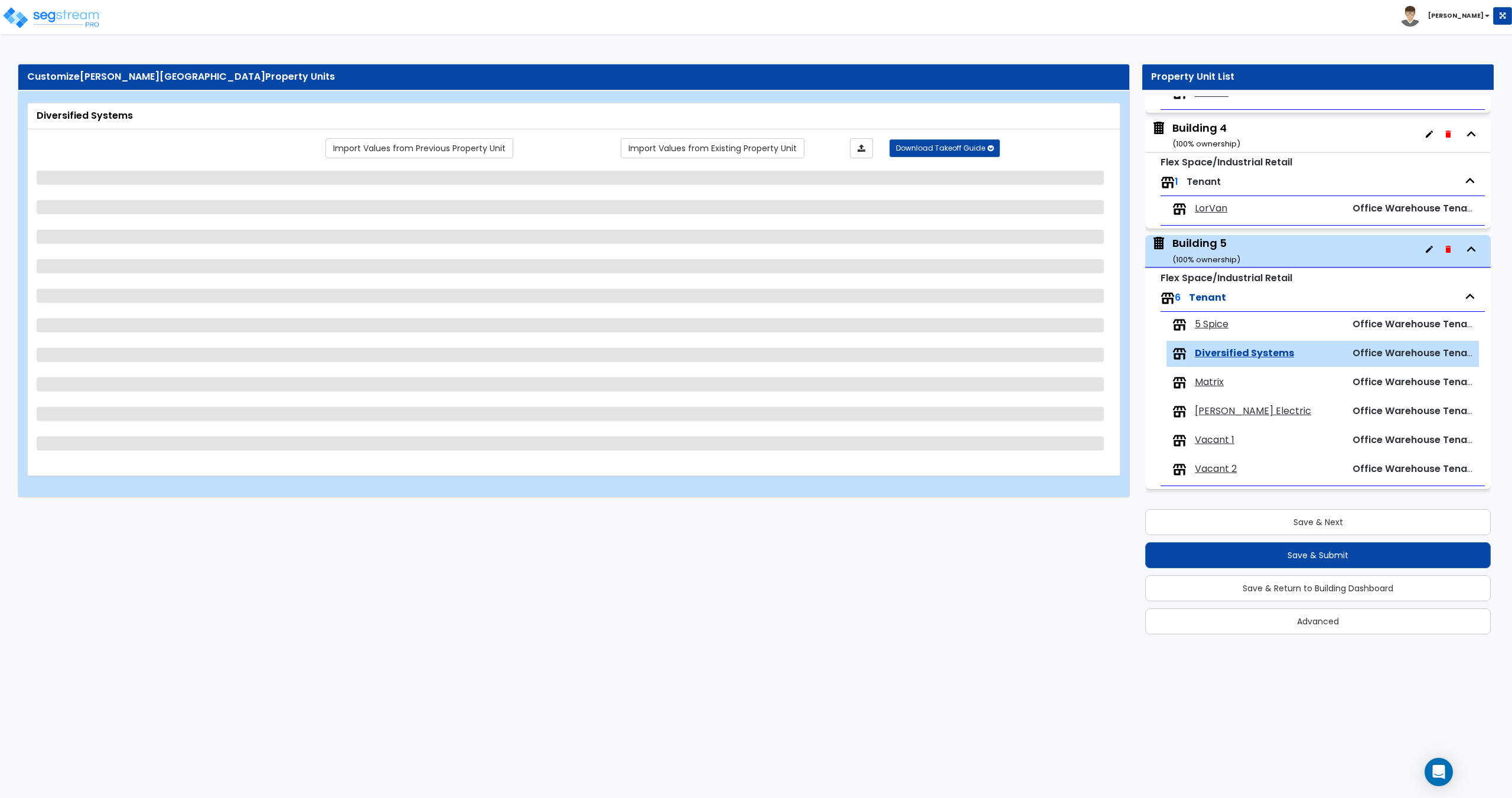
select select "1"
select select "9"
select select "3"
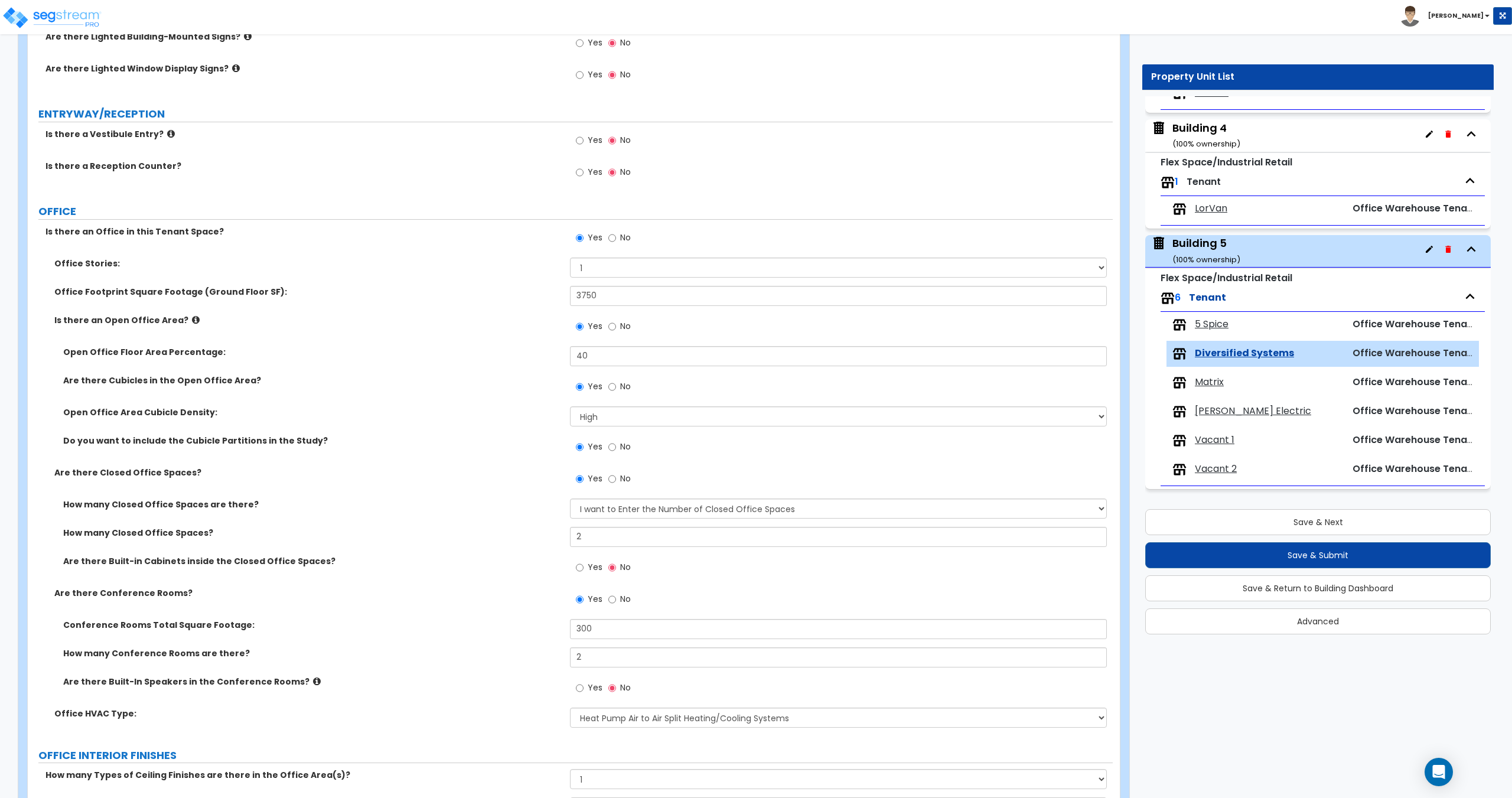
scroll to position [236, 0]
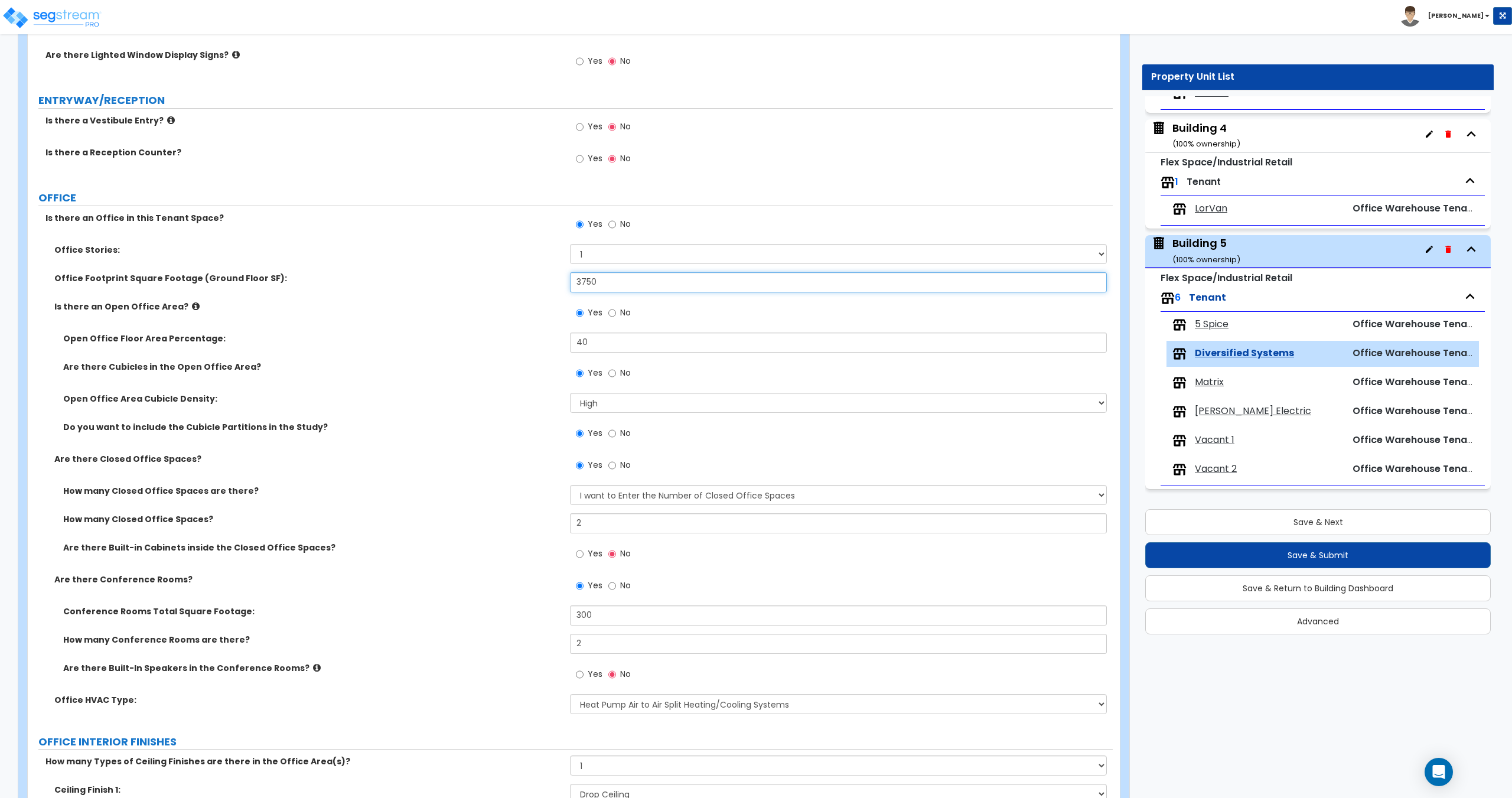
drag, startPoint x: 625, startPoint y: 282, endPoint x: 474, endPoint y: 273, distance: 151.3
click at [474, 273] on div "Office Footprint Square Footage (Ground Floor SF): 3750" at bounding box center [569, 286] width 1084 height 28
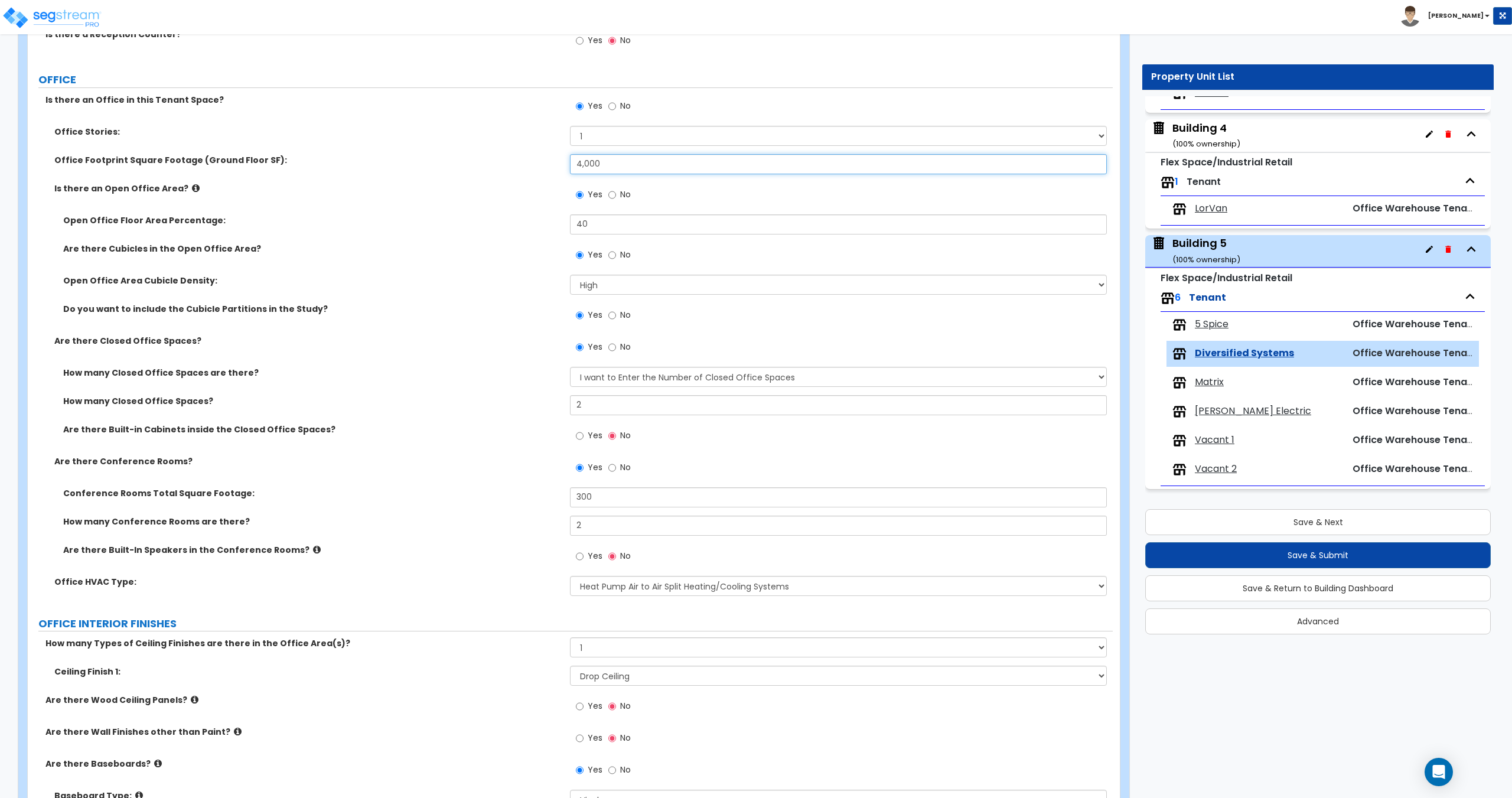
type input "4,000"
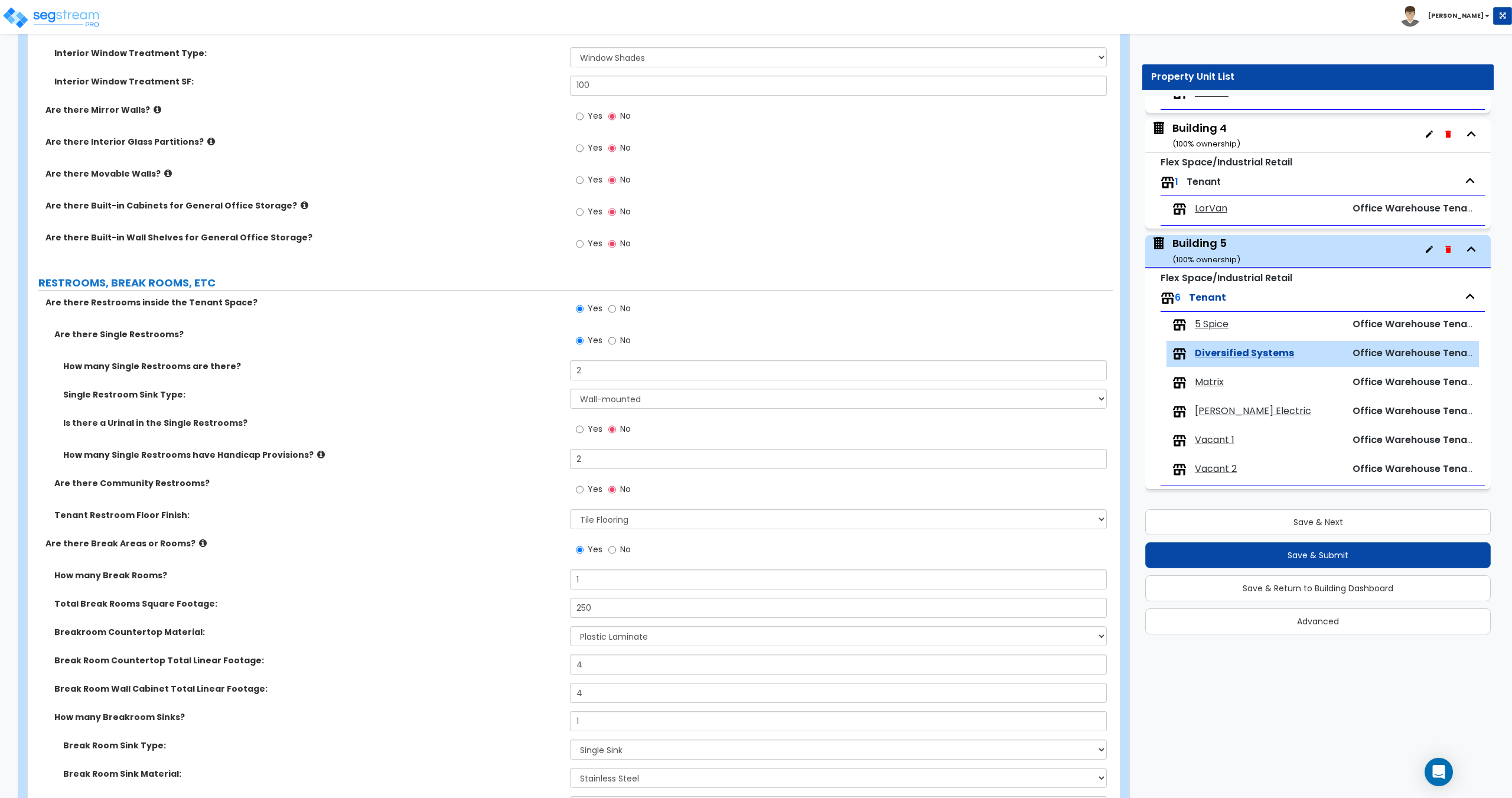
scroll to position [1375, 0]
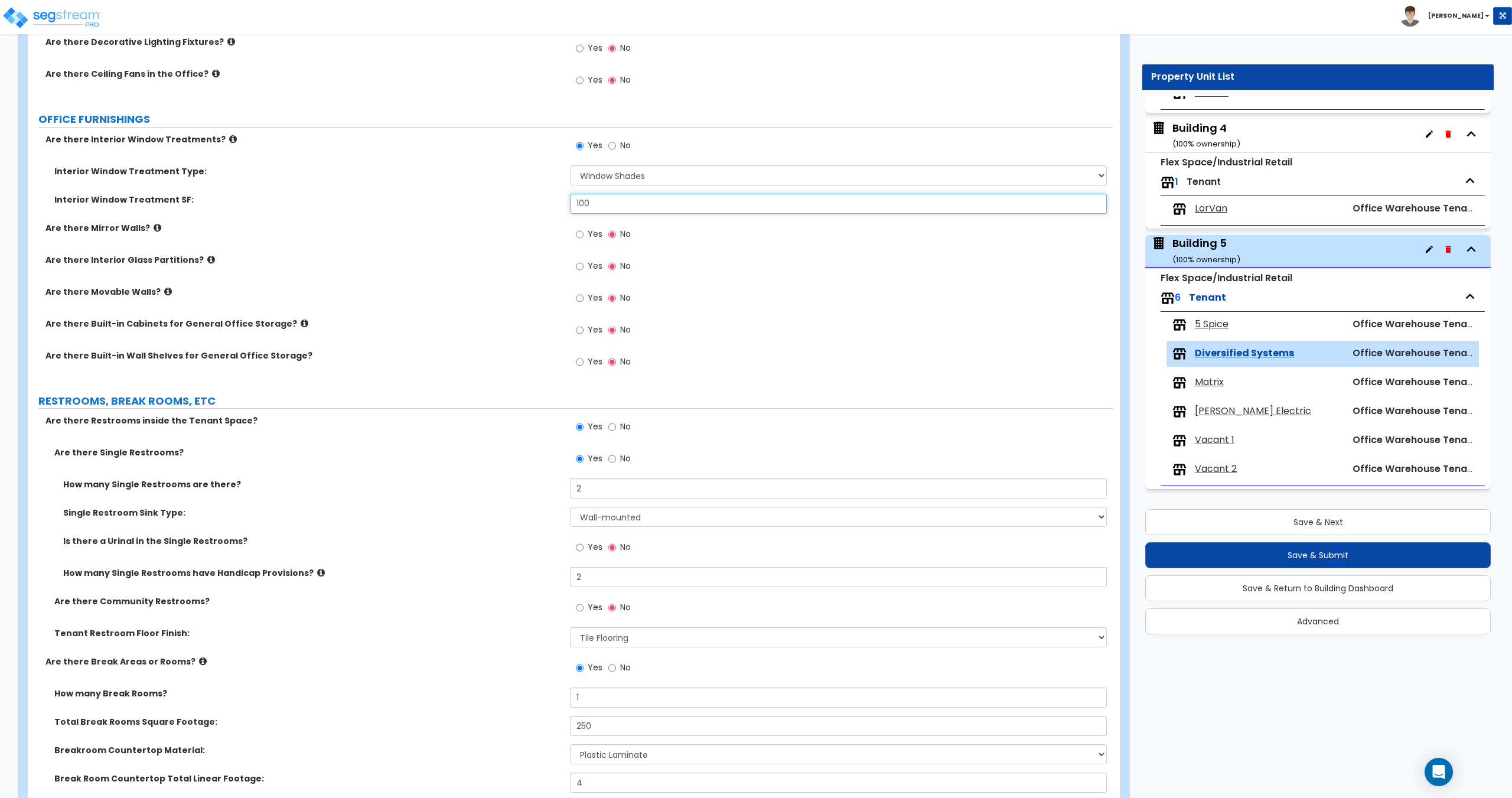
drag, startPoint x: 602, startPoint y: 206, endPoint x: 467, endPoint y: 207, distance: 135.0
click at [479, 209] on div "Interior Window Treatment SF: 100" at bounding box center [569, 208] width 1084 height 28
type input "120"
click at [1213, 381] on span "Matrix" at bounding box center [1209, 382] width 29 height 13
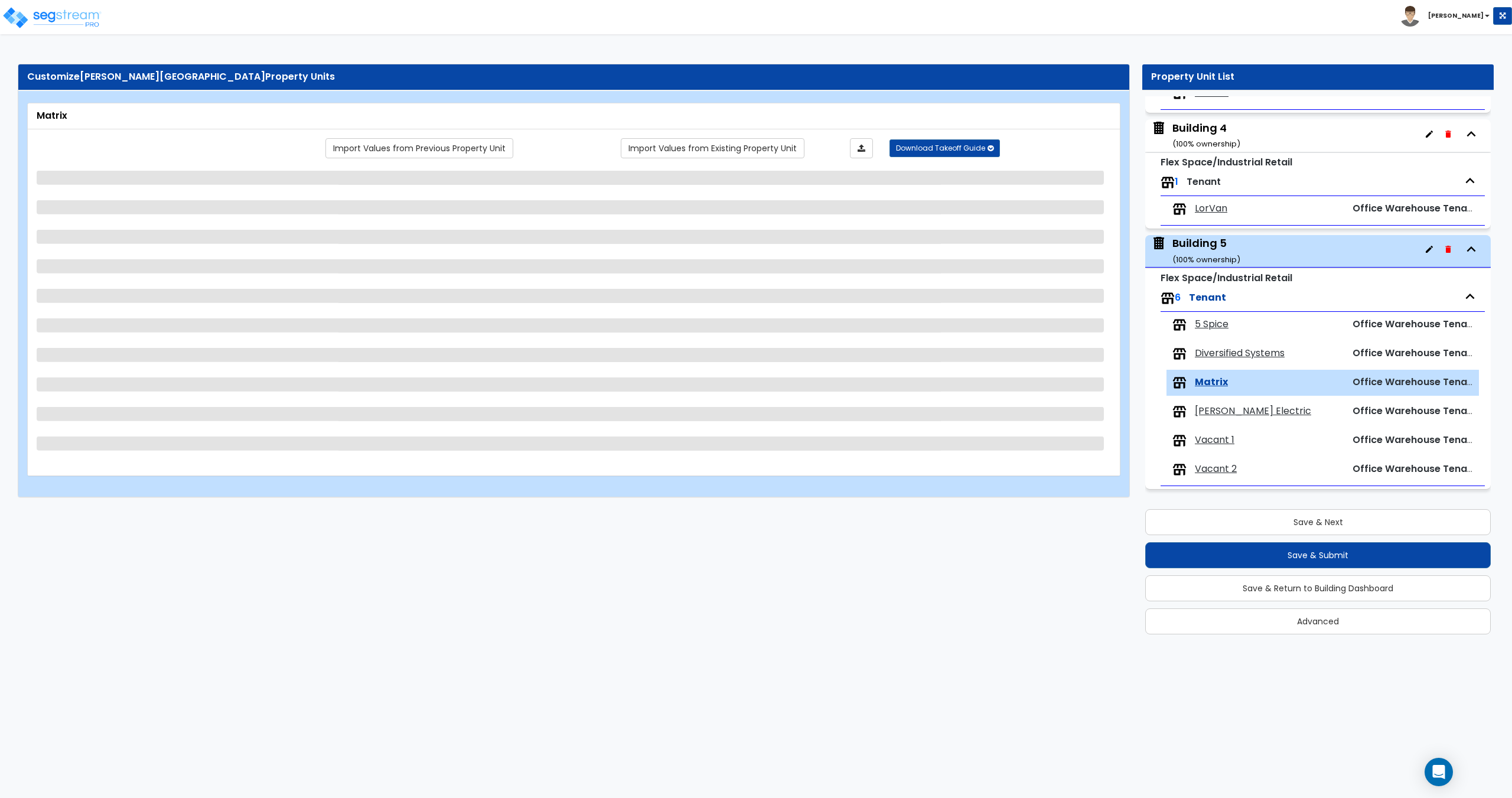
select select "2"
select select "3"
select select "2"
select select "1"
select select "2"
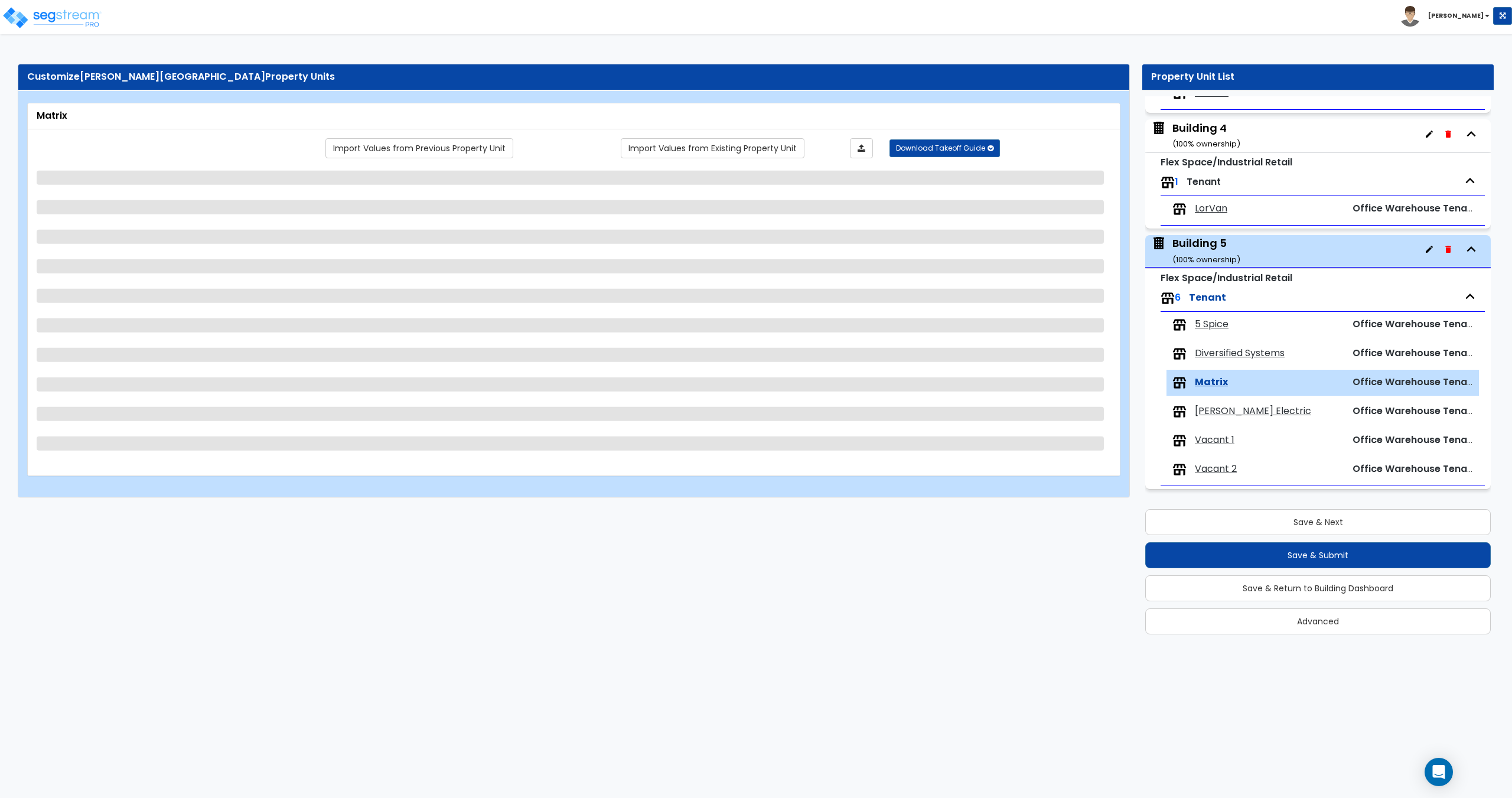
select select "2"
select select "5"
select select "1"
select select "2"
select select "3"
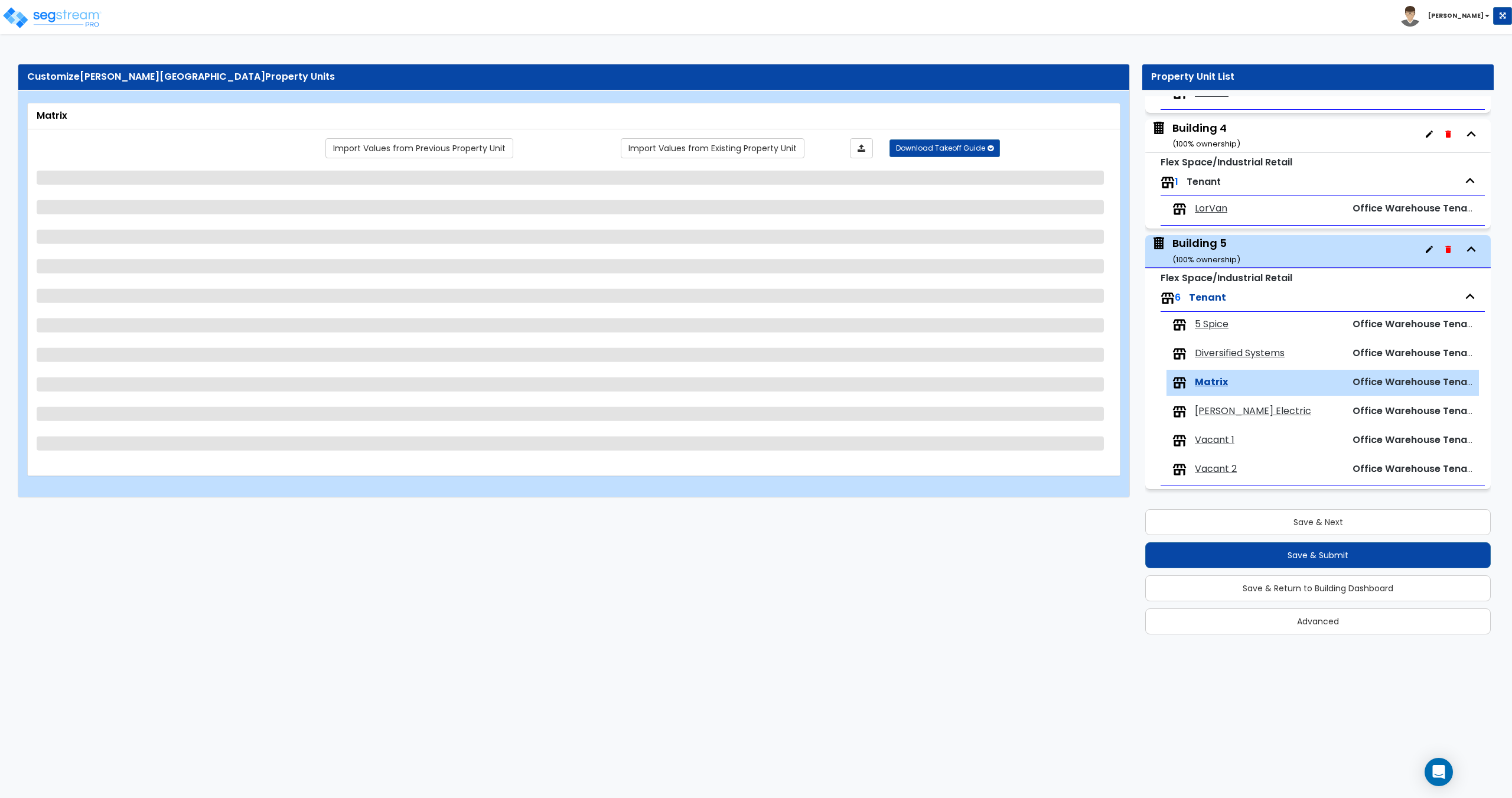
select select "1"
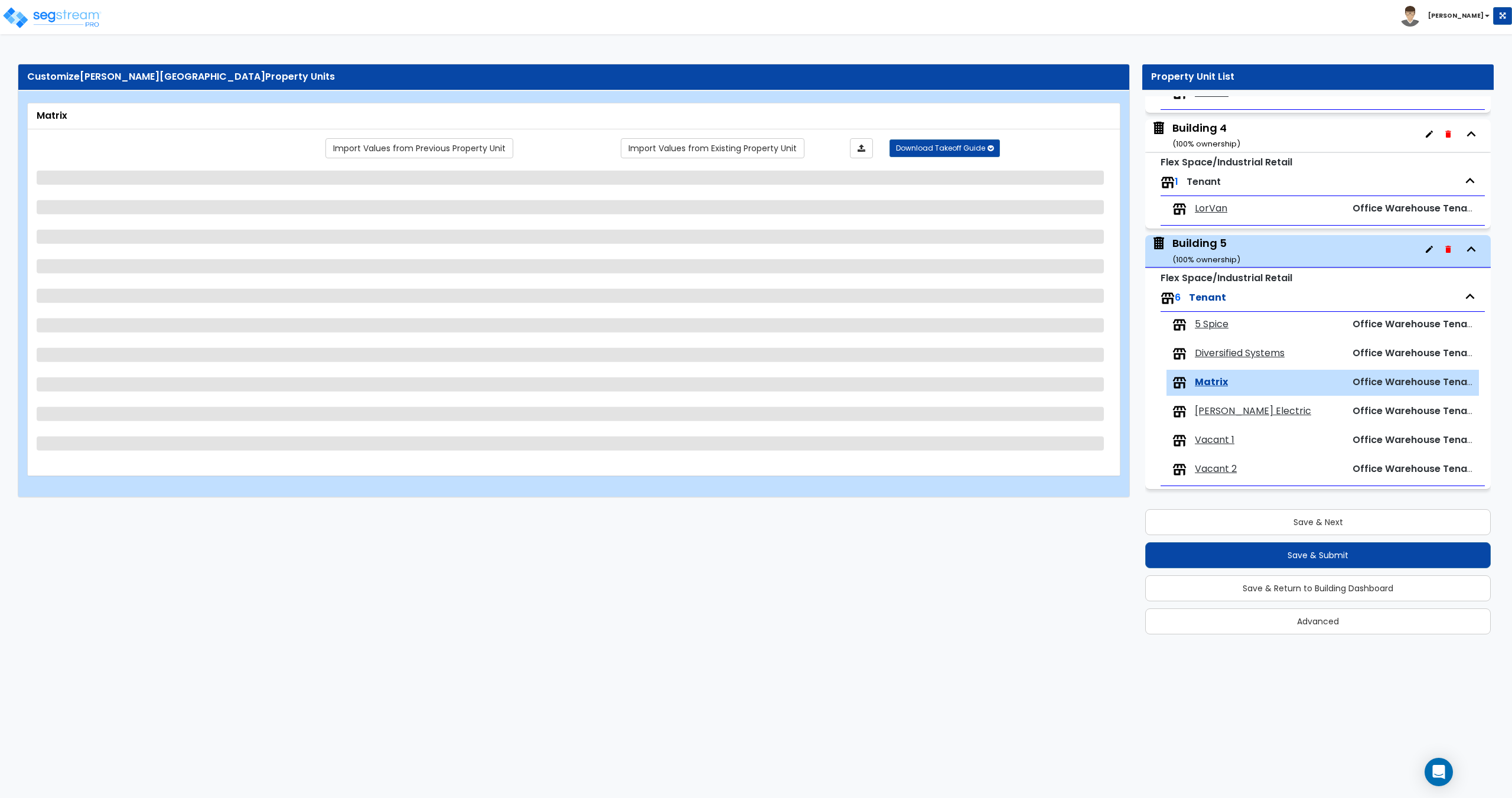
select select "9"
select select "3"
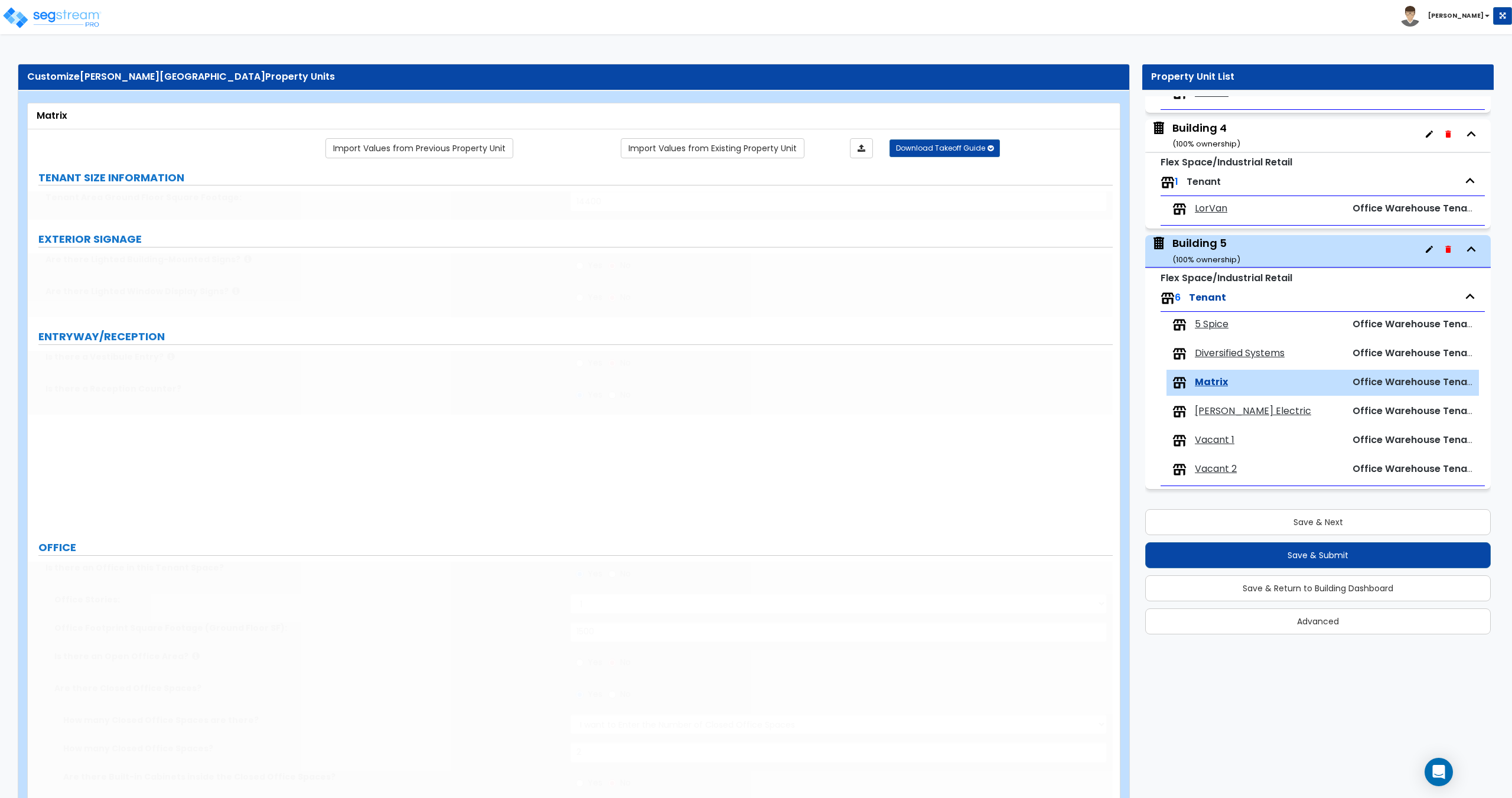
select select "1"
type input "8"
type input "4"
type input "67"
select select "3"
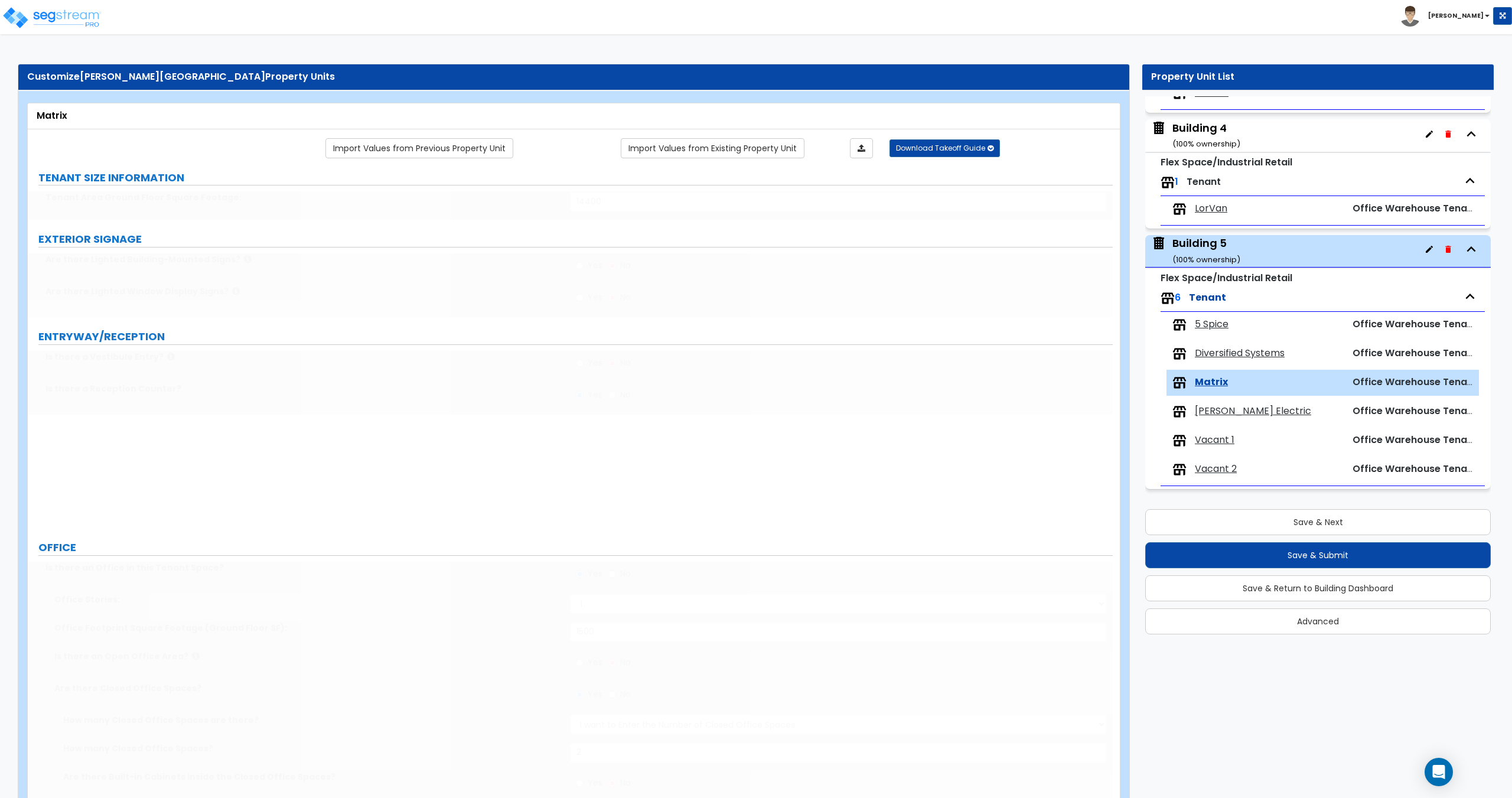
type input "67"
select select "1"
type input "1"
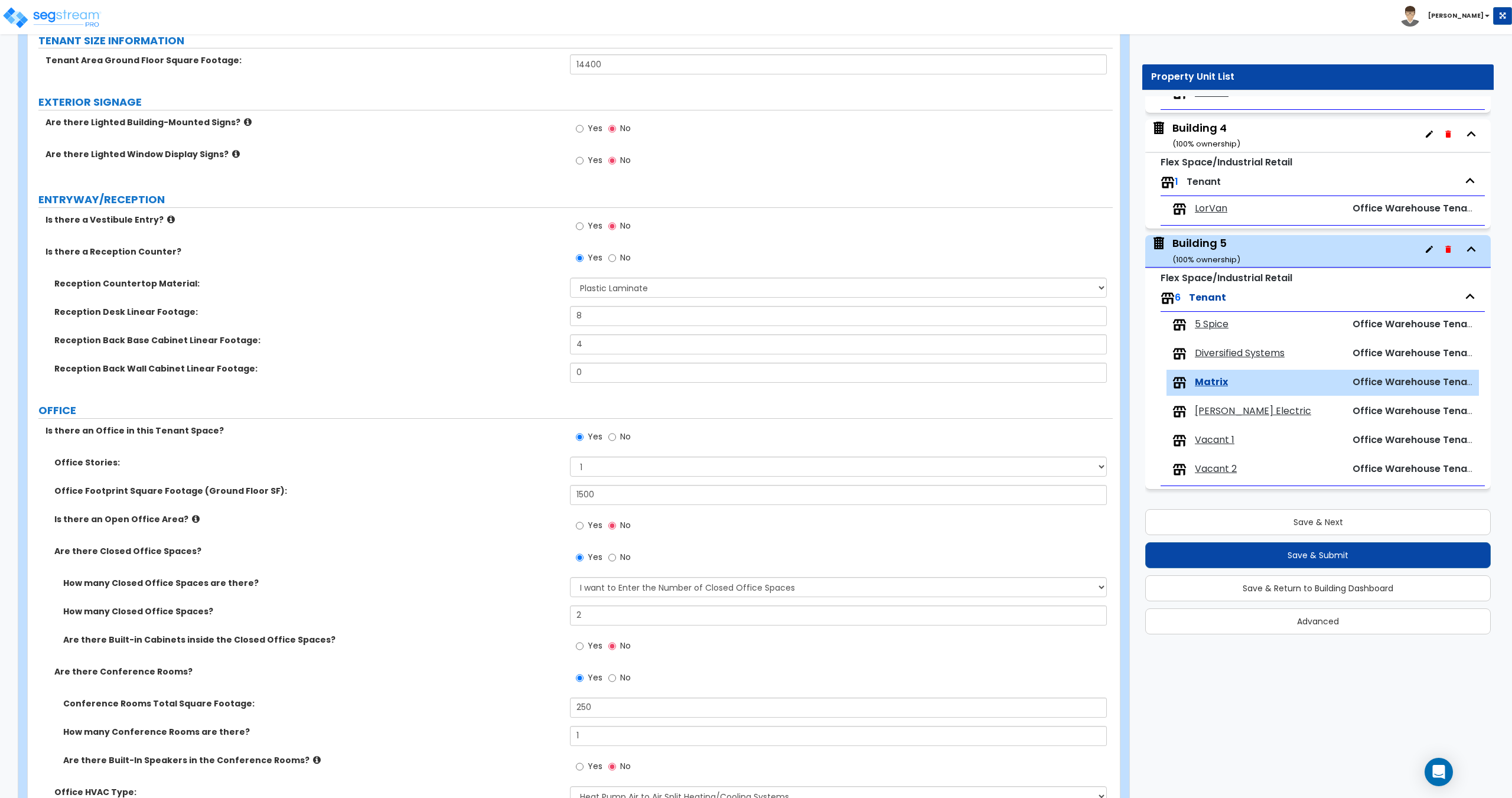
scroll to position [135, 0]
drag, startPoint x: 607, startPoint y: 491, endPoint x: 499, endPoint y: 490, distance: 108.0
click at [520, 490] on div "Office Footprint Square Footage (Ground Floor SF): 1500" at bounding box center [569, 501] width 1084 height 28
type input "2,000"
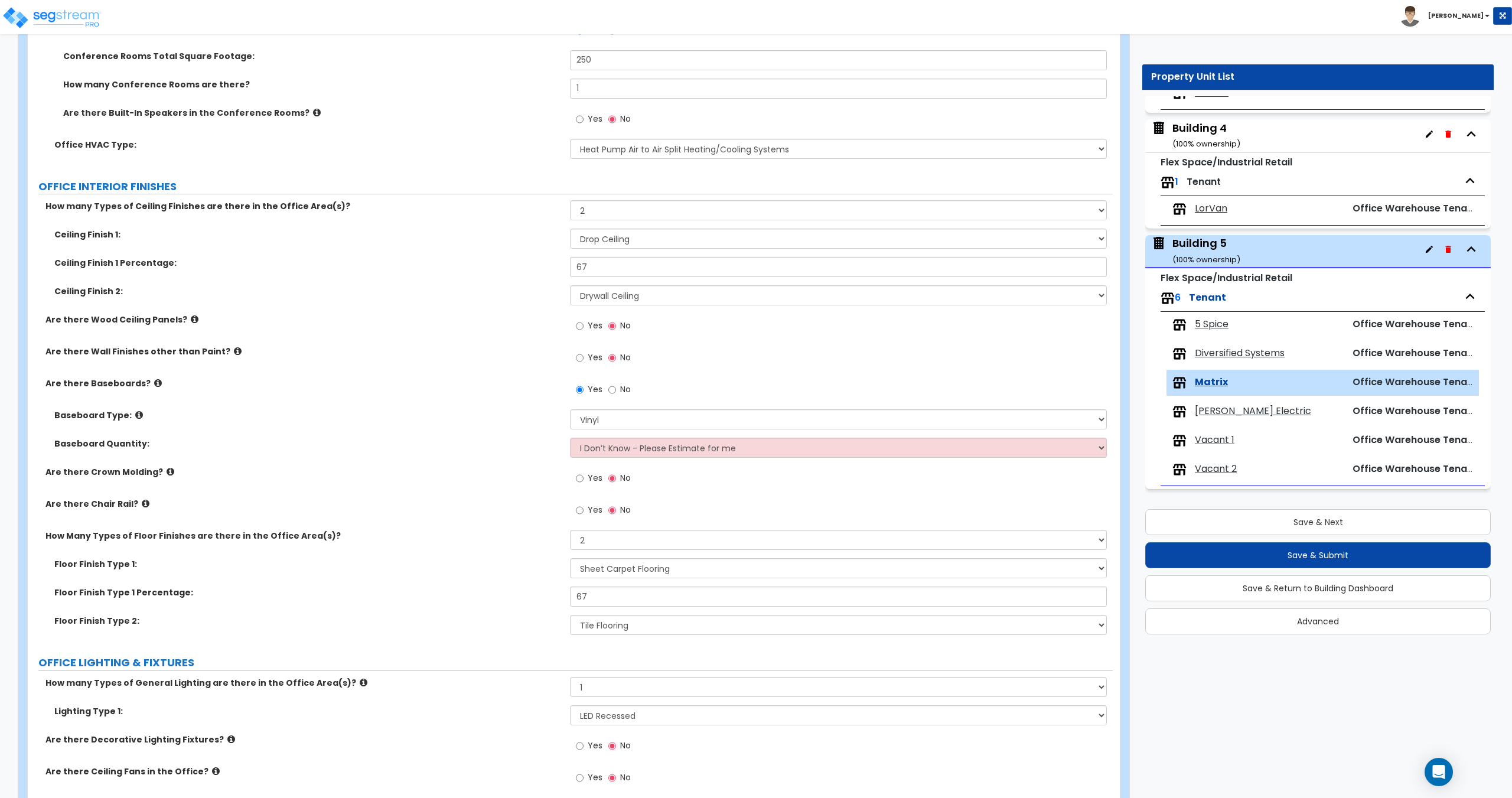
scroll to position [895, 0]
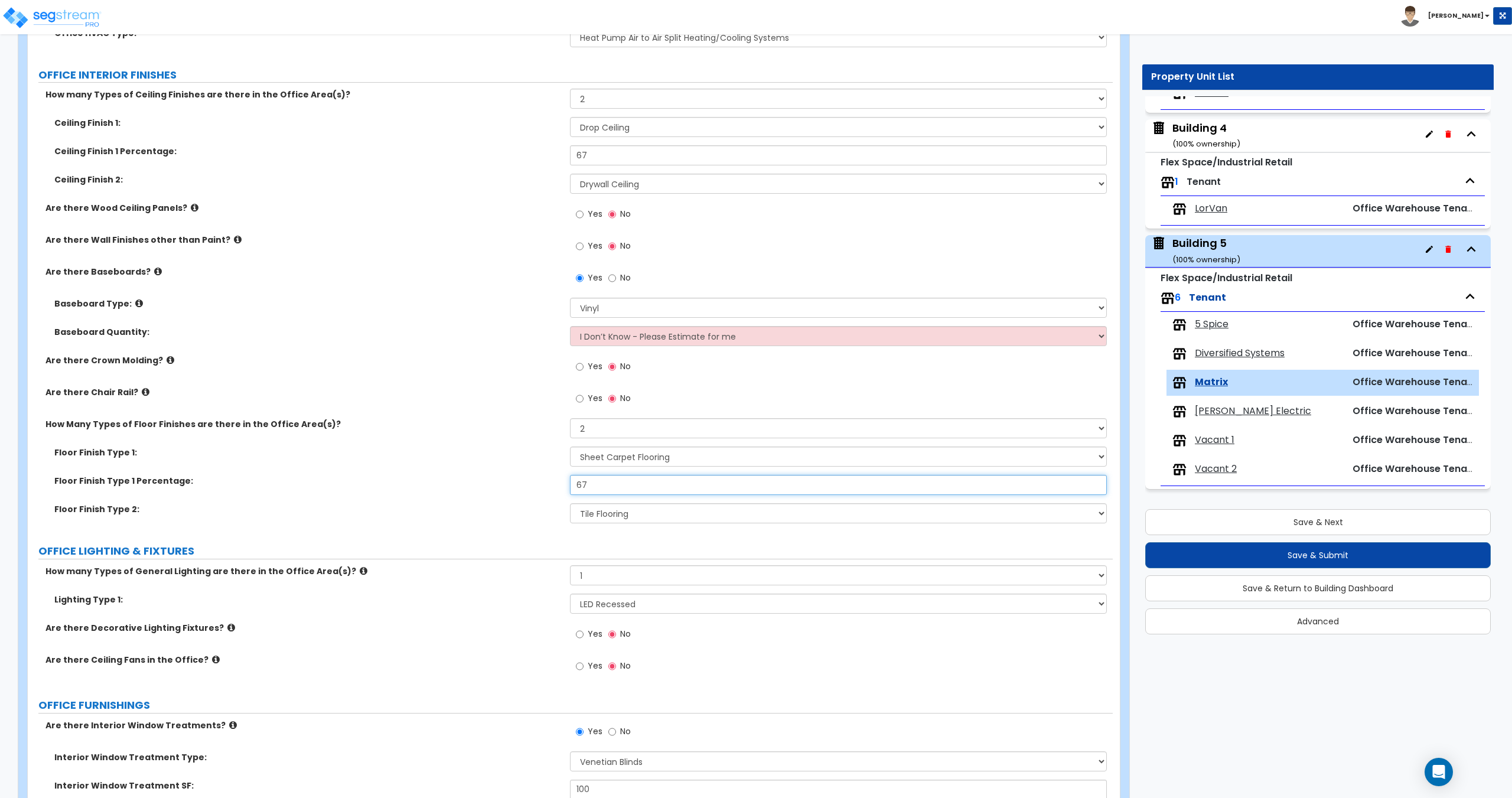
drag, startPoint x: 620, startPoint y: 487, endPoint x: 530, endPoint y: 486, distance: 90.0
click at [537, 485] on div "Floor Finish Type 1 Percentage: 67" at bounding box center [569, 489] width 1084 height 28
type input "70"
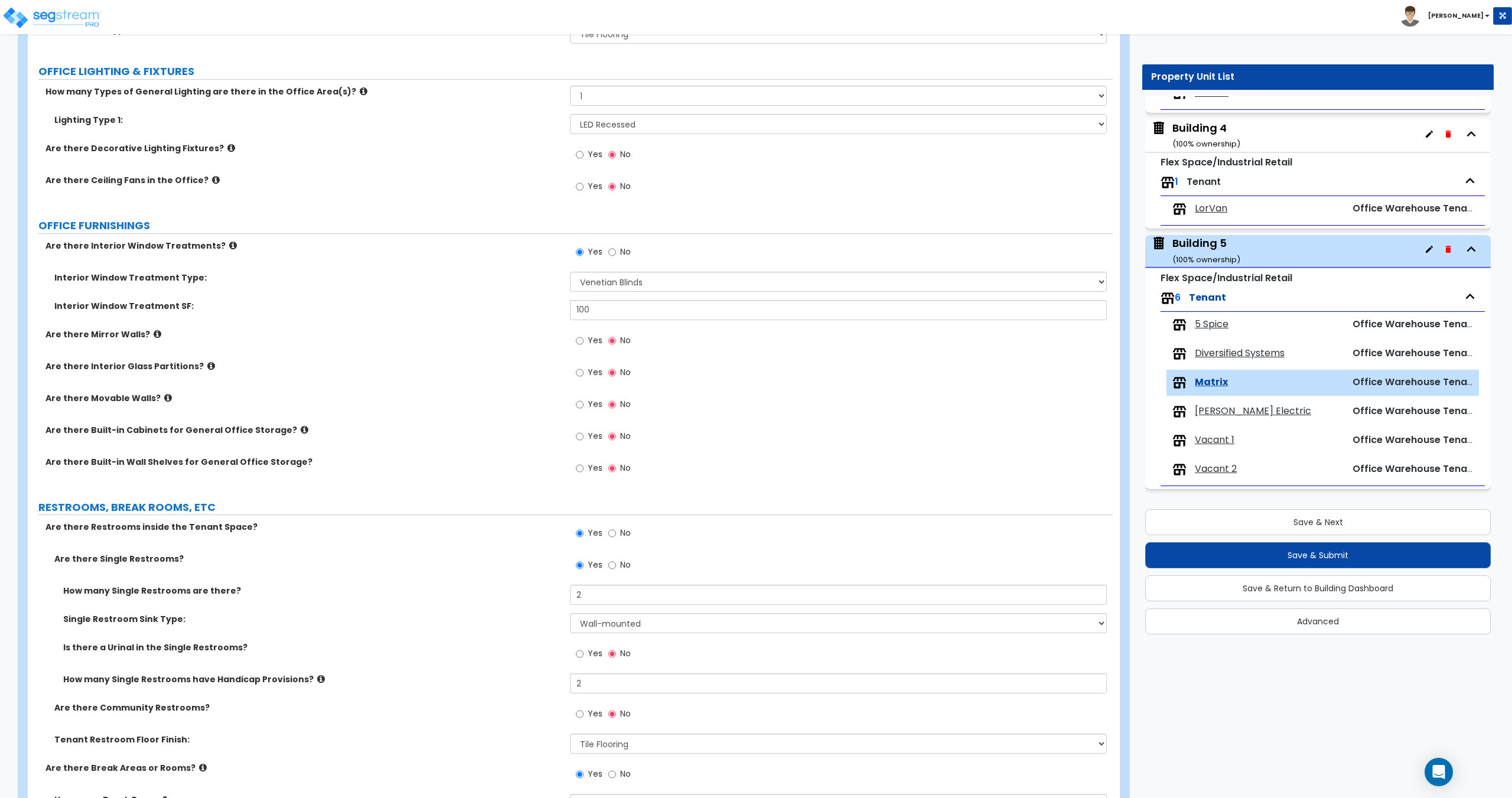
scroll to position [1435, 0]
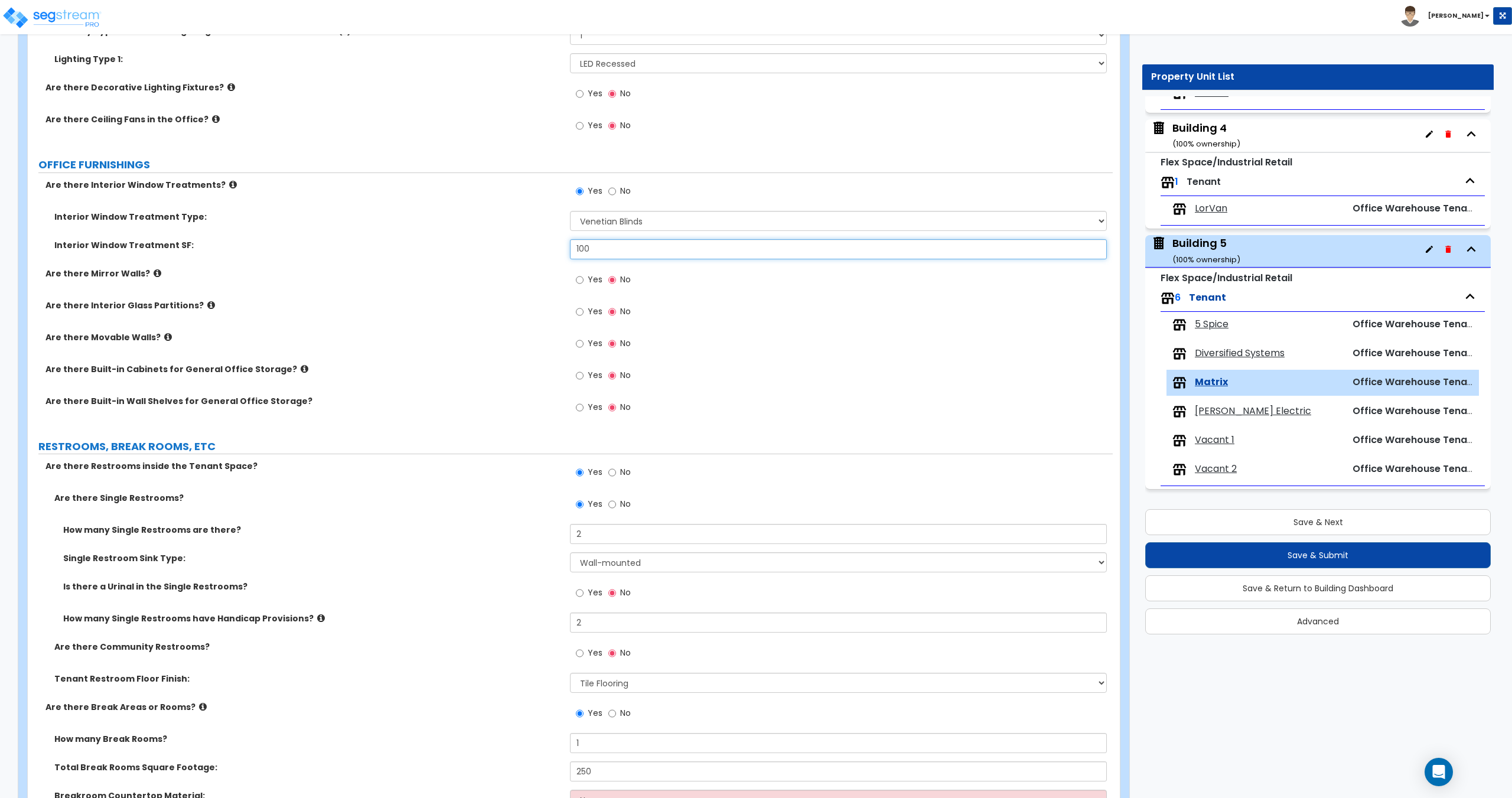
drag, startPoint x: 583, startPoint y: 250, endPoint x: 466, endPoint y: 249, distance: 117.0
click at [497, 249] on div "Interior Window Treatment SF: 100" at bounding box center [569, 253] width 1084 height 28
type input "120"
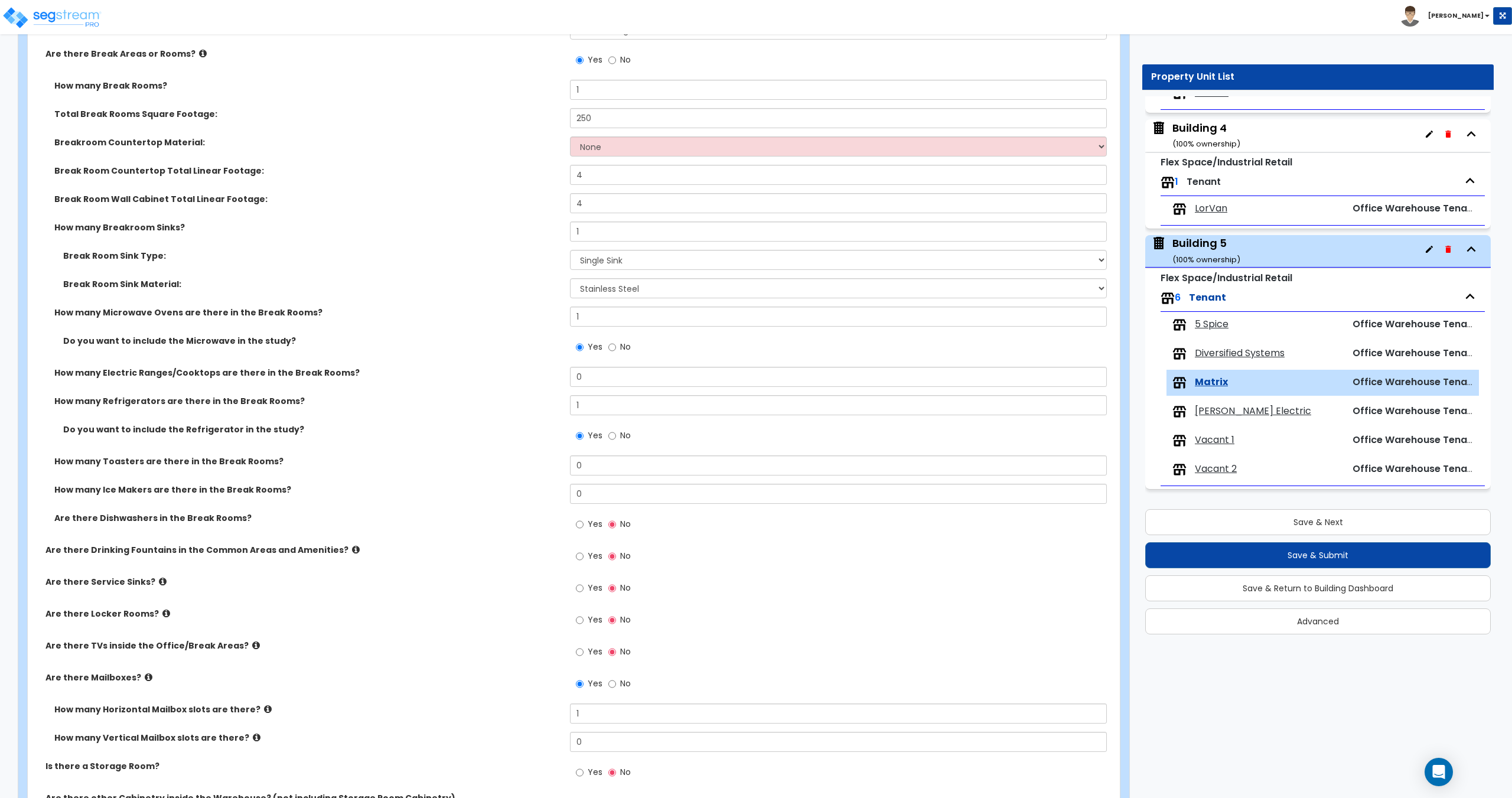
scroll to position [2090, 0]
drag, startPoint x: 622, startPoint y: 179, endPoint x: 461, endPoint y: 177, distance: 161.0
click at [474, 177] on div "Break Room Countertop Total Linear Footage: 4" at bounding box center [569, 178] width 1084 height 28
type input "5"
drag, startPoint x: 449, startPoint y: 188, endPoint x: 353, endPoint y: 195, distance: 96.3
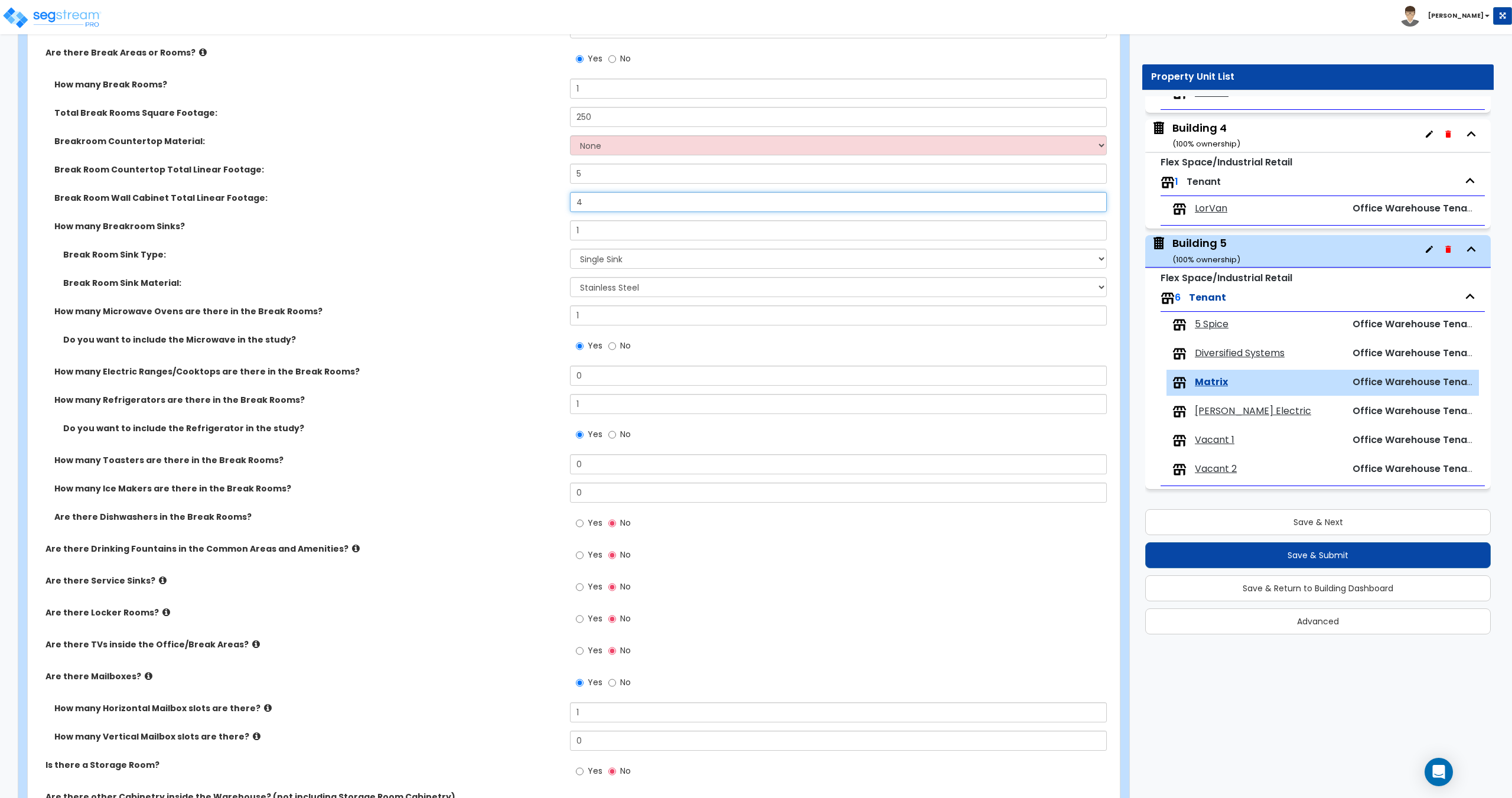
click at [405, 190] on div "How many Break Rooms? 1 Total Break Rooms Square Footage: 250 Breakroom Counter…" at bounding box center [570, 310] width 1067 height 464
type input "5"
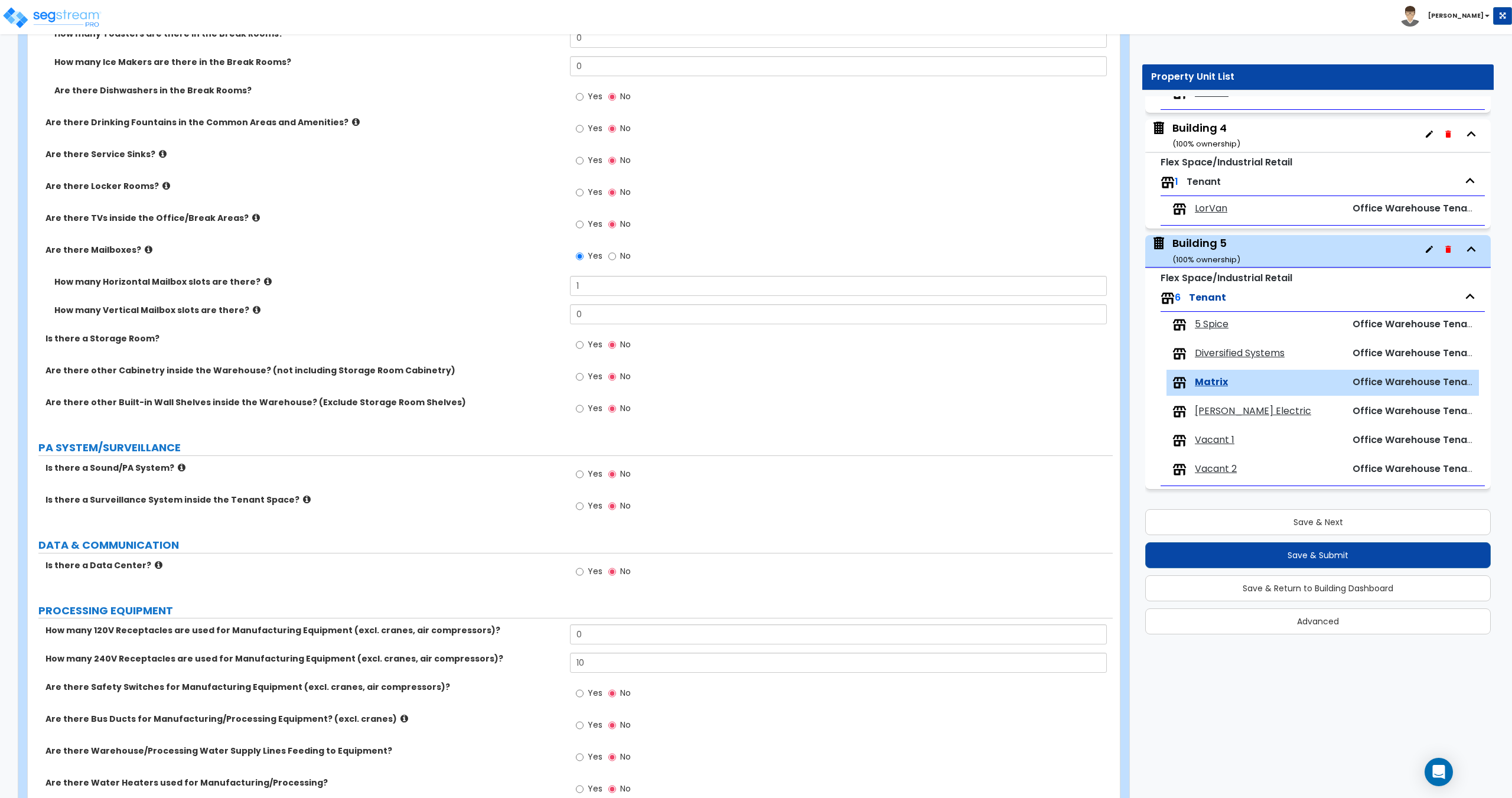
scroll to position [2532, 0]
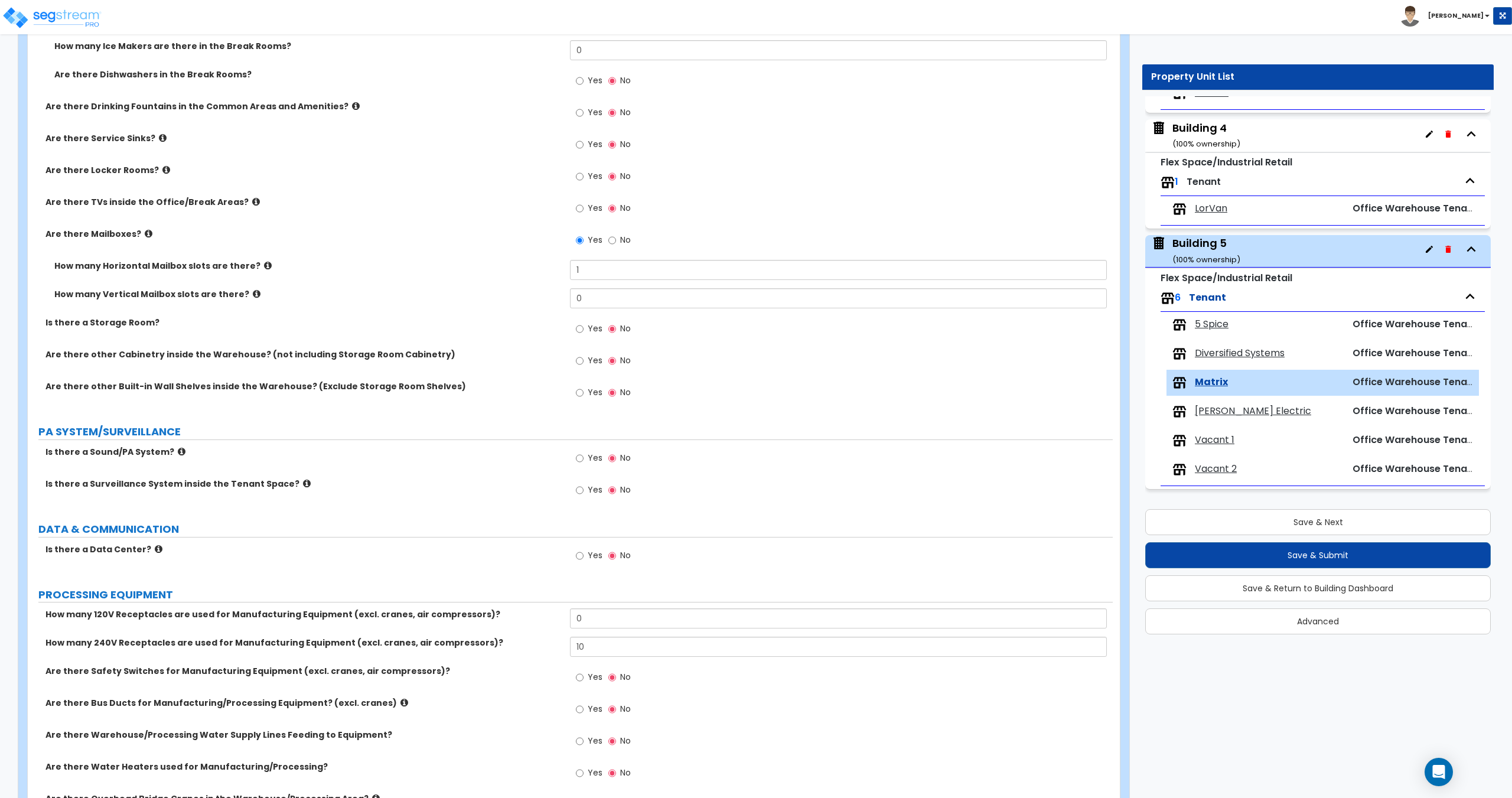
click at [1223, 349] on span "Diversified Systems" at bounding box center [1239, 353] width 90 height 13
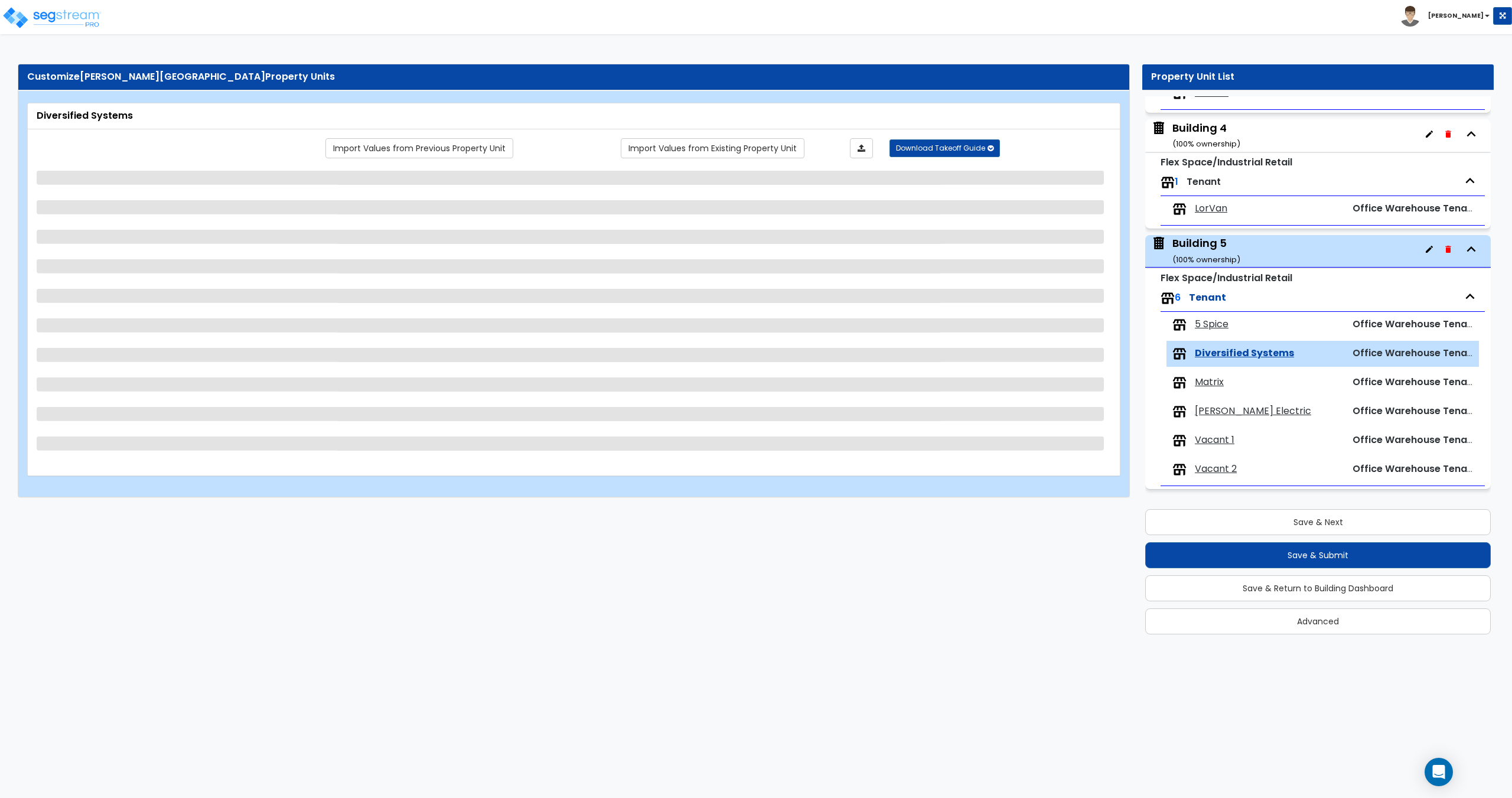
scroll to position [0, 0]
select select "2"
select select "3"
select select "1"
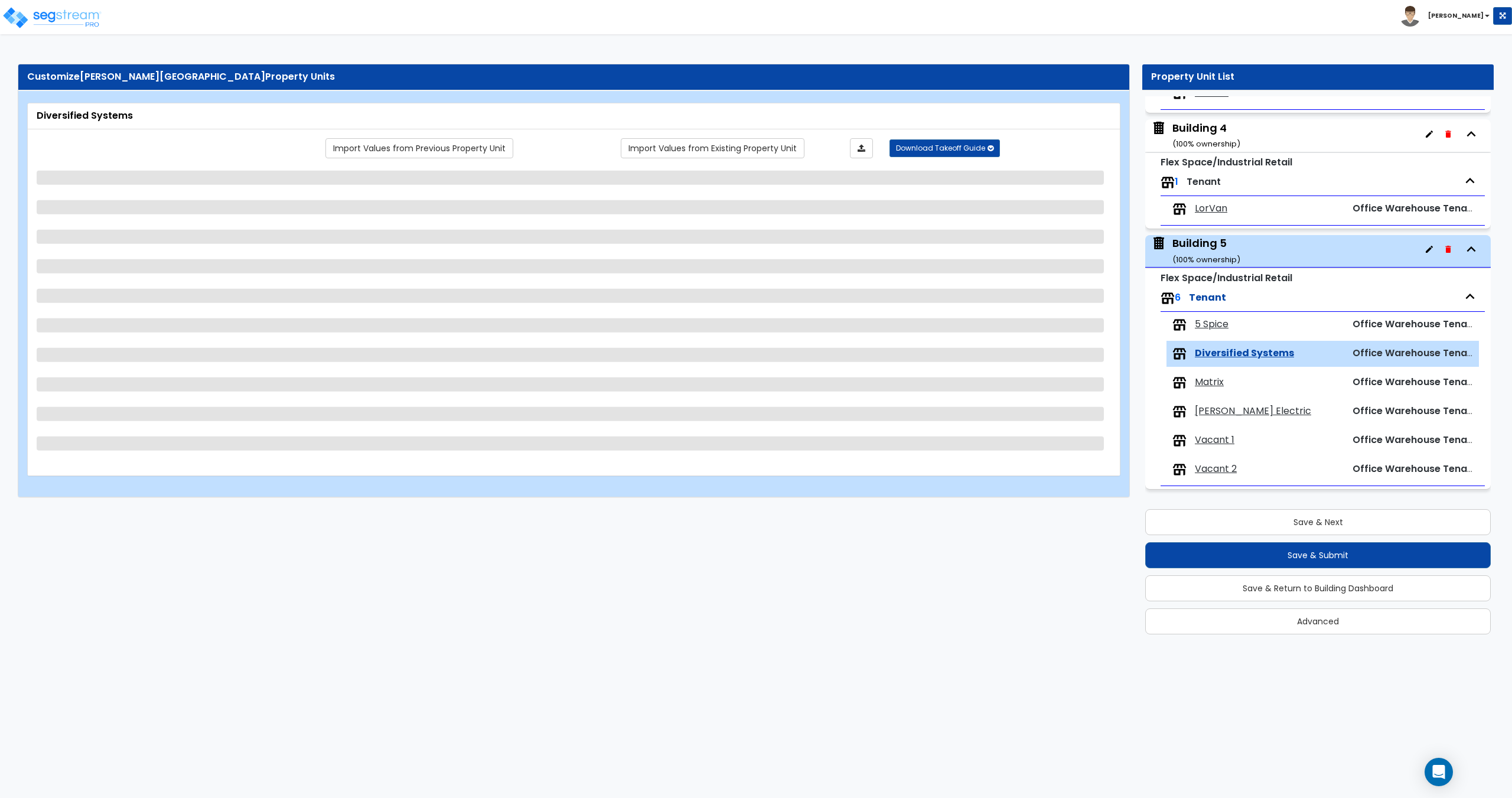
select select "1"
select select "2"
select select "1"
select select "5"
select select "1"
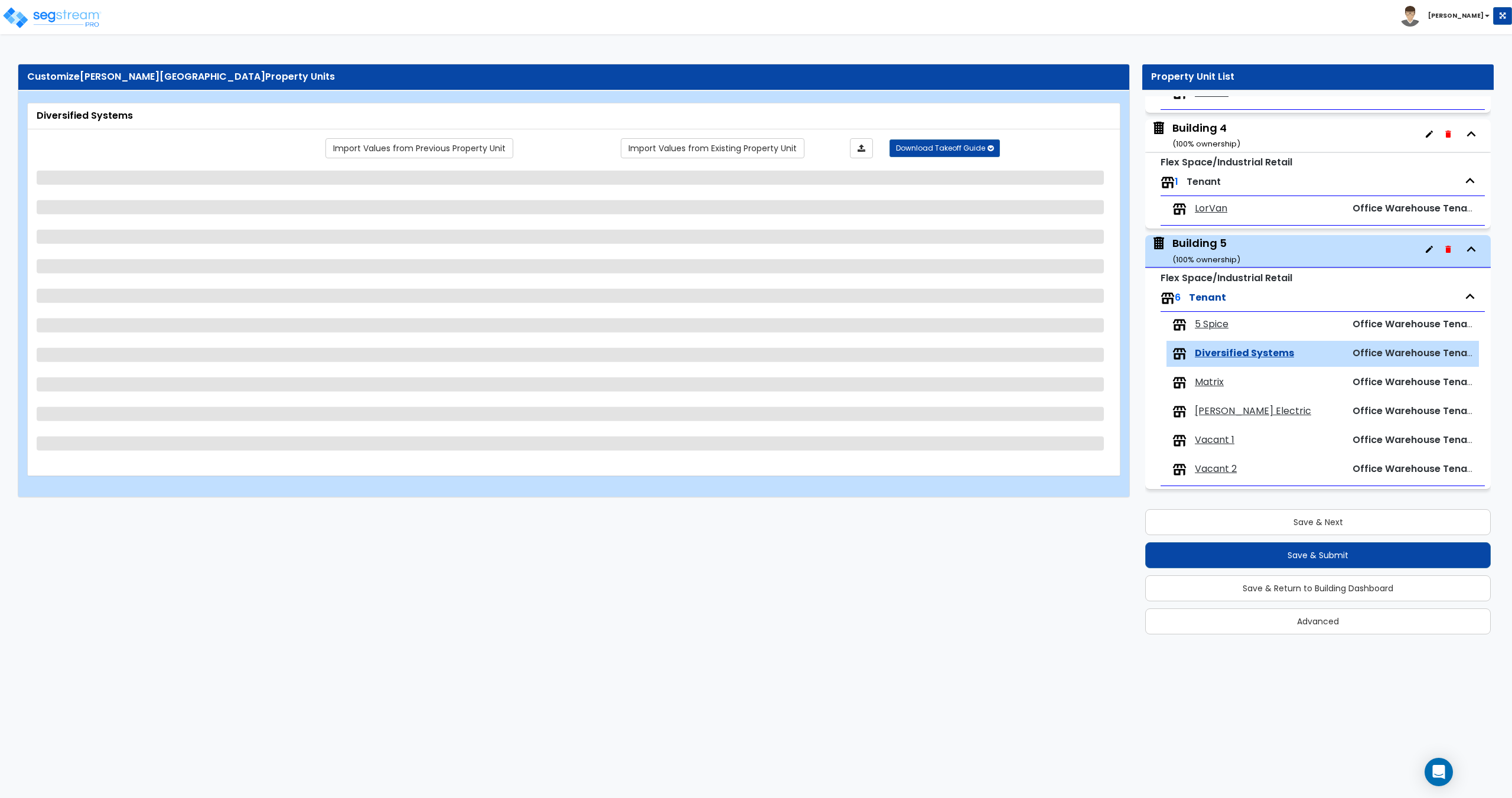
select select "2"
select select "1"
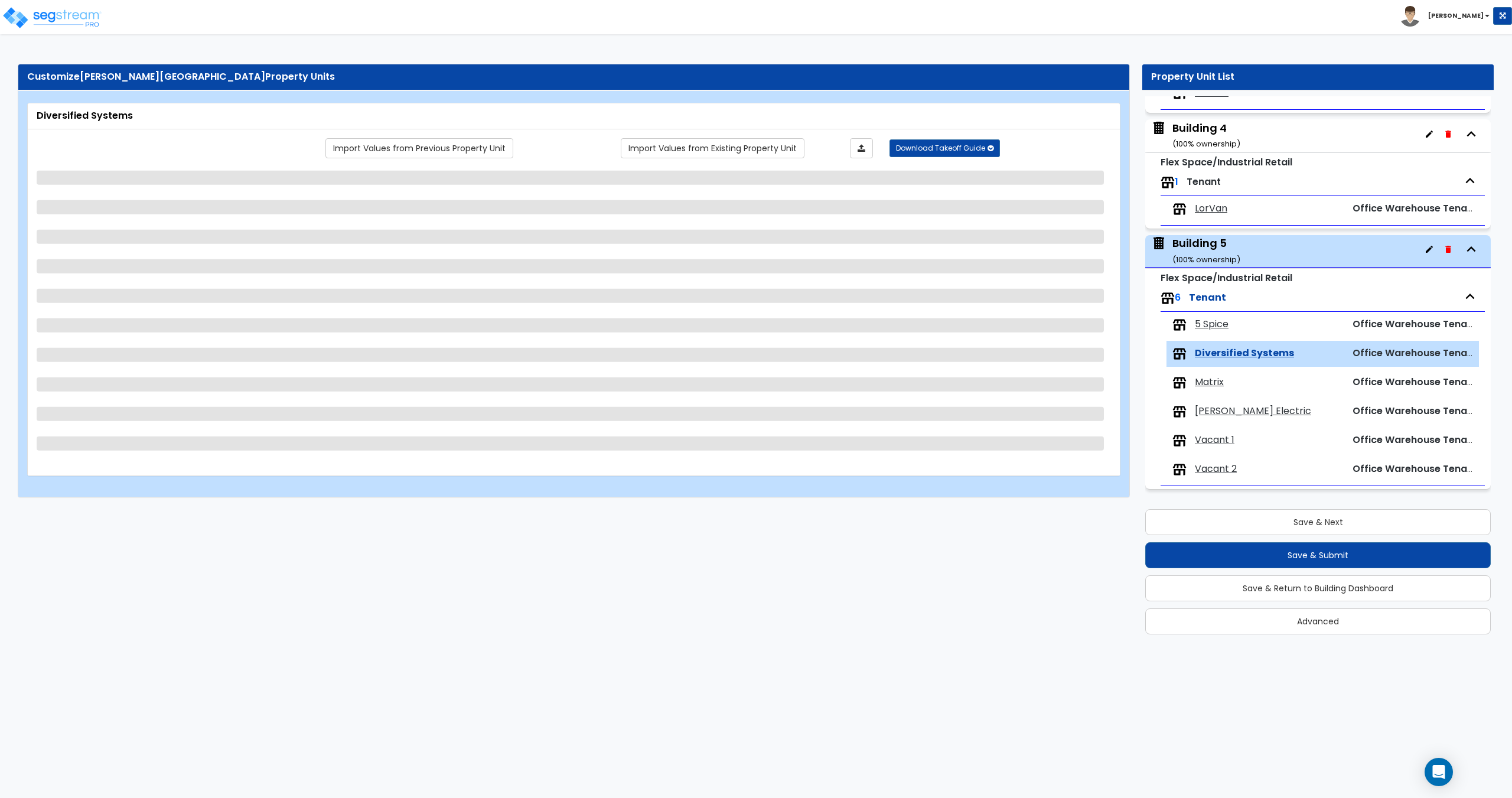
select select "1"
select select "9"
select select "3"
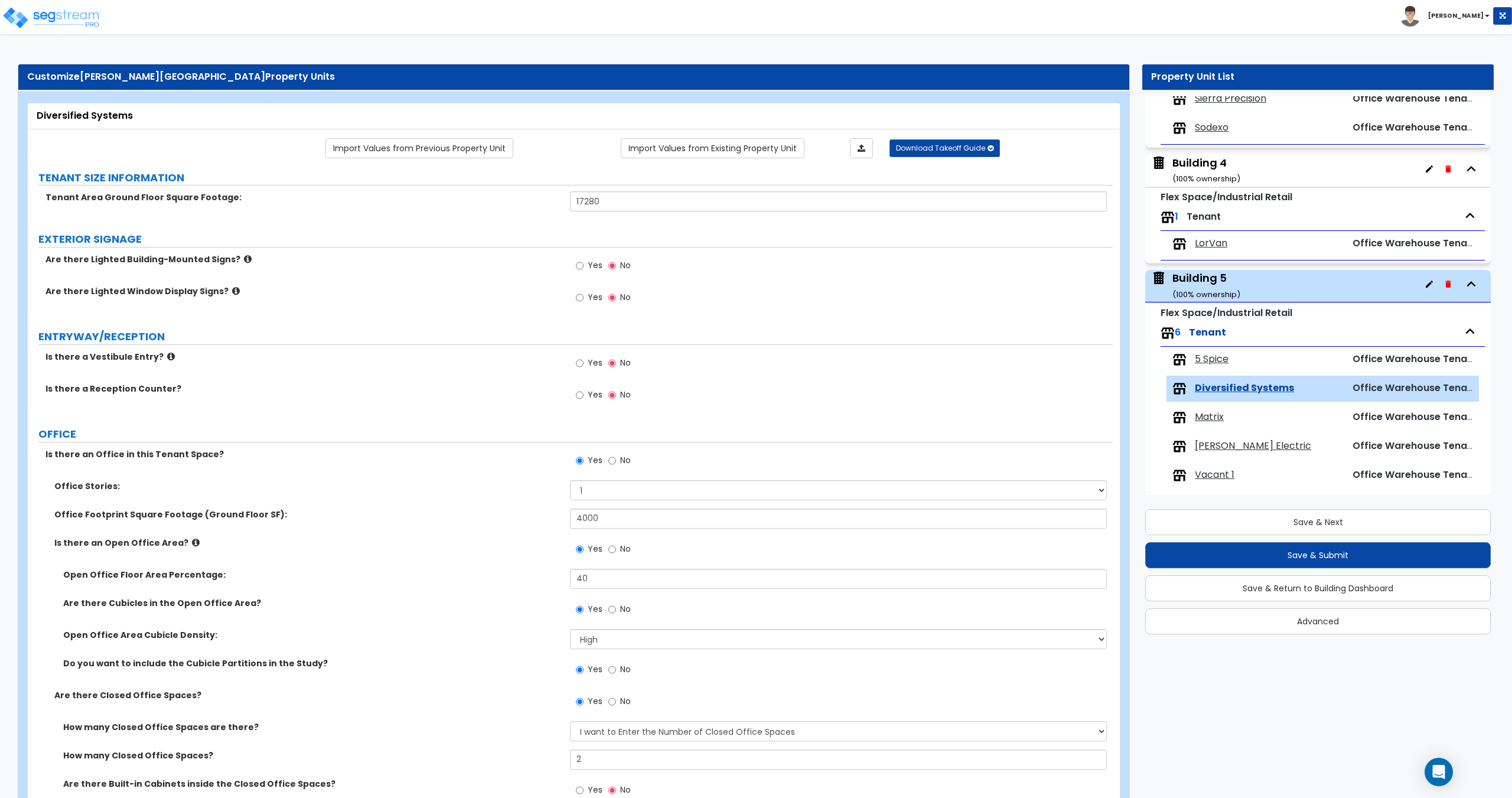
scroll to position [672, 0]
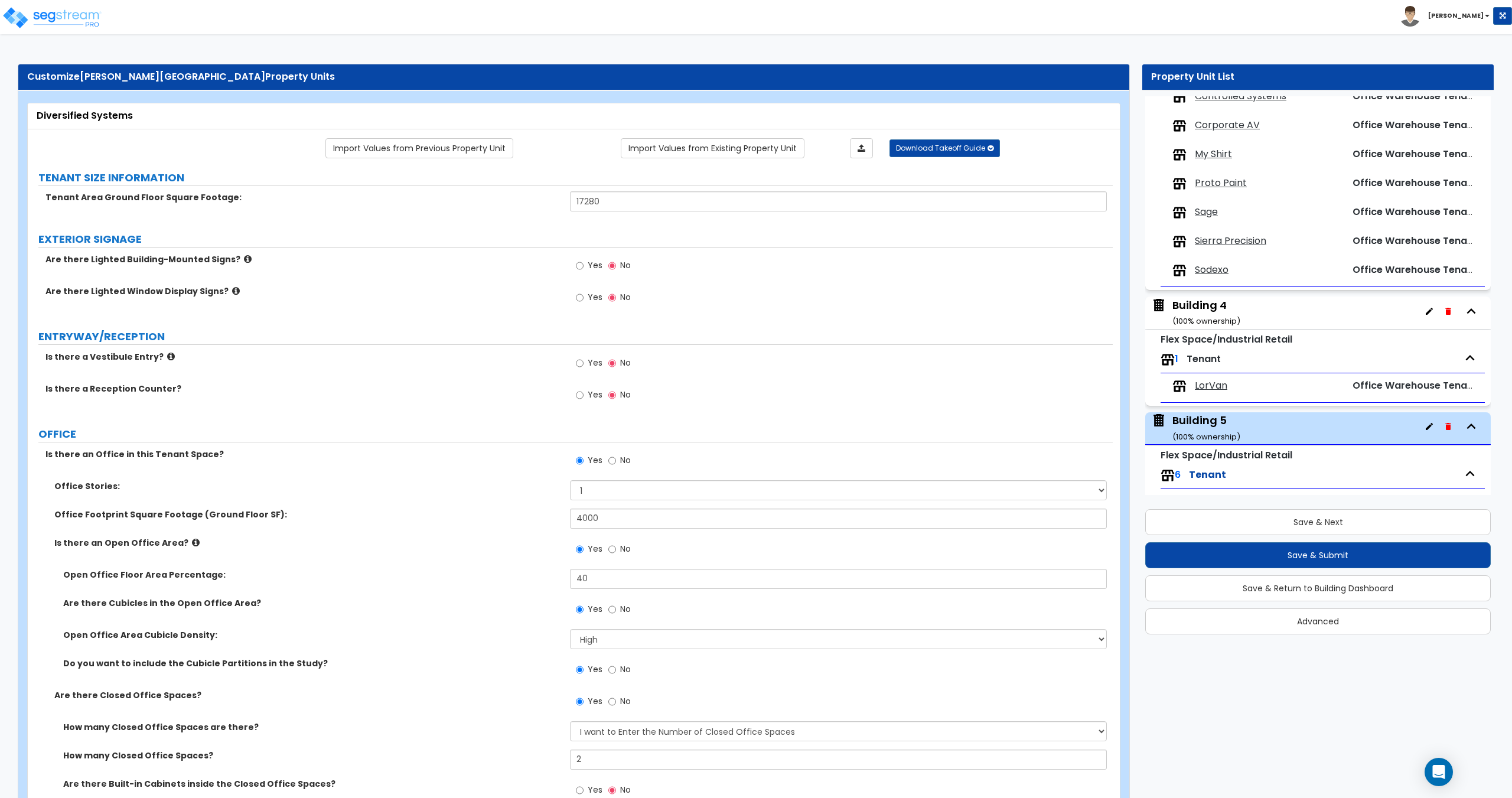
click at [1220, 388] on span "LorVan" at bounding box center [1211, 385] width 32 height 13
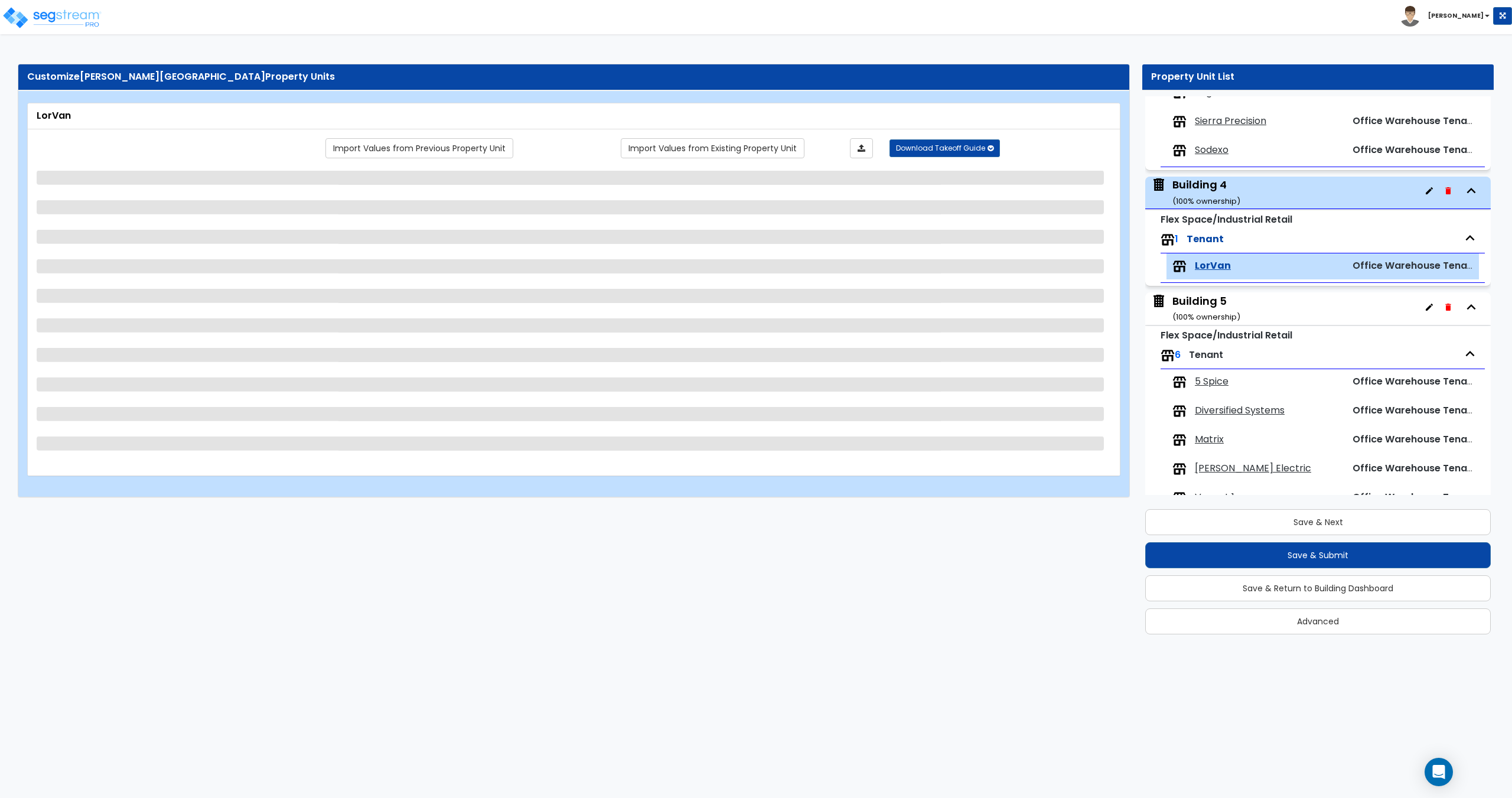
scroll to position [732, 0]
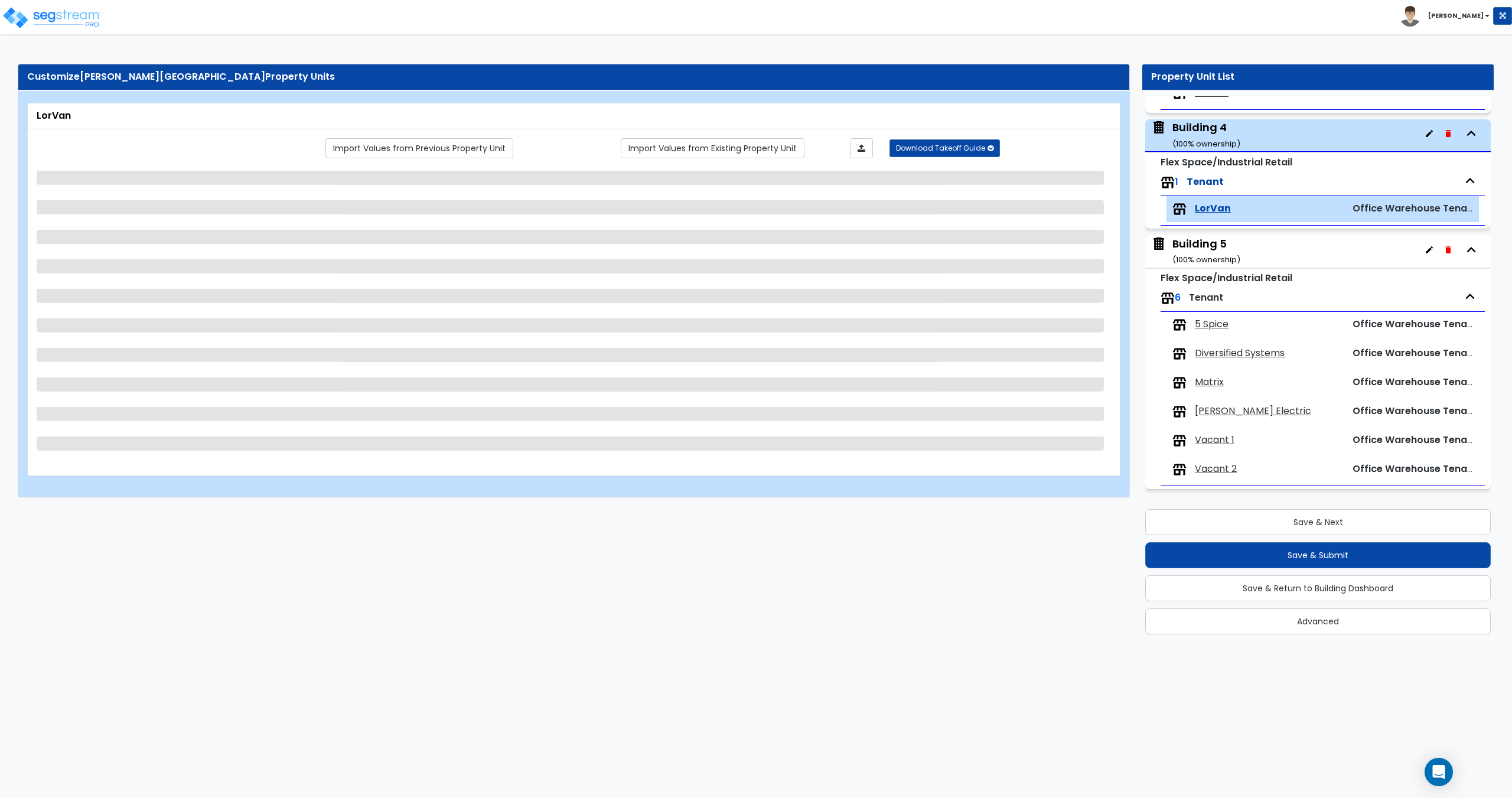
select select "2"
select select "3"
select select "1"
select select "2"
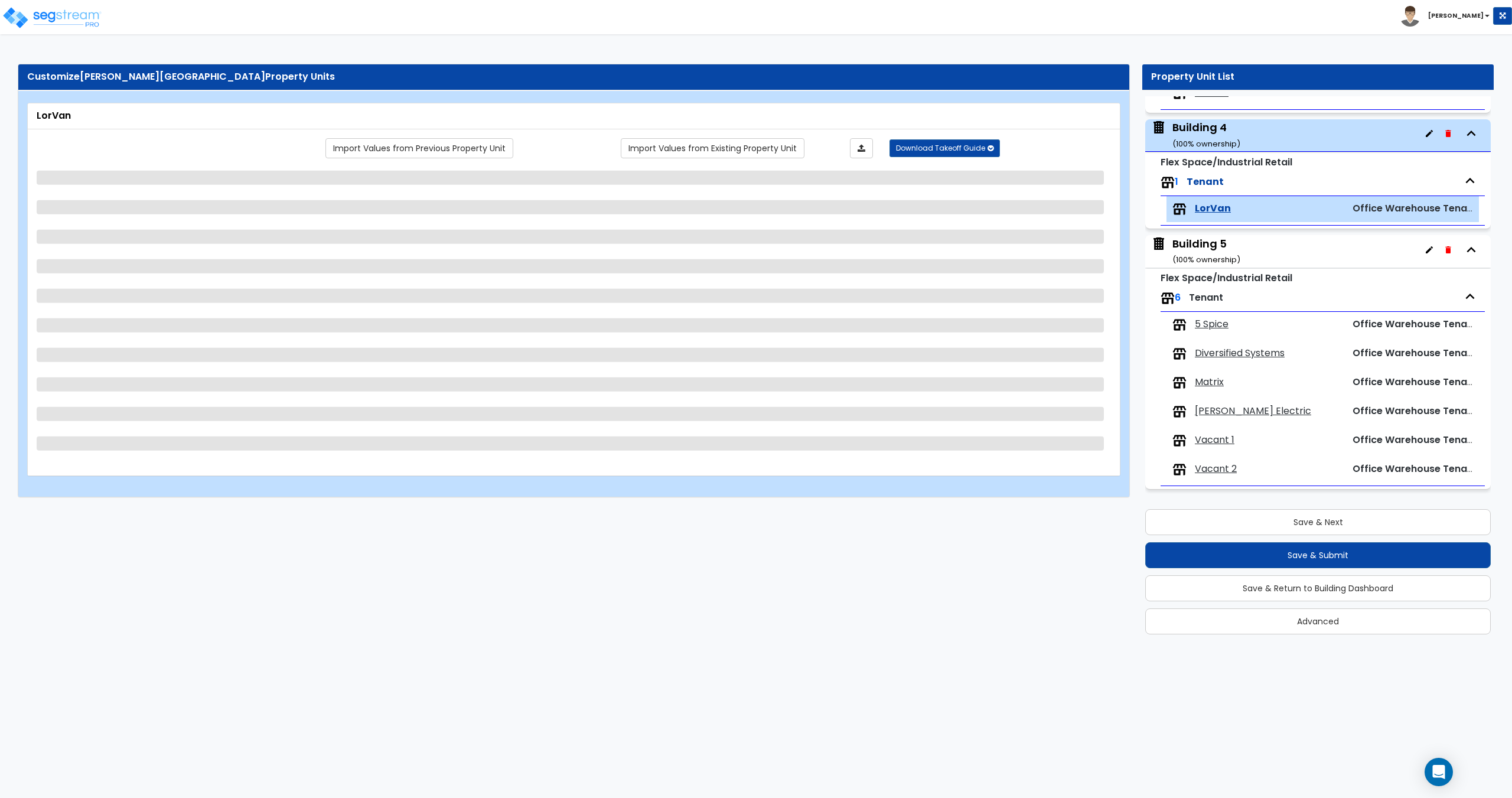
select select "1"
select select "5"
select select "1"
select select "2"
select select "1"
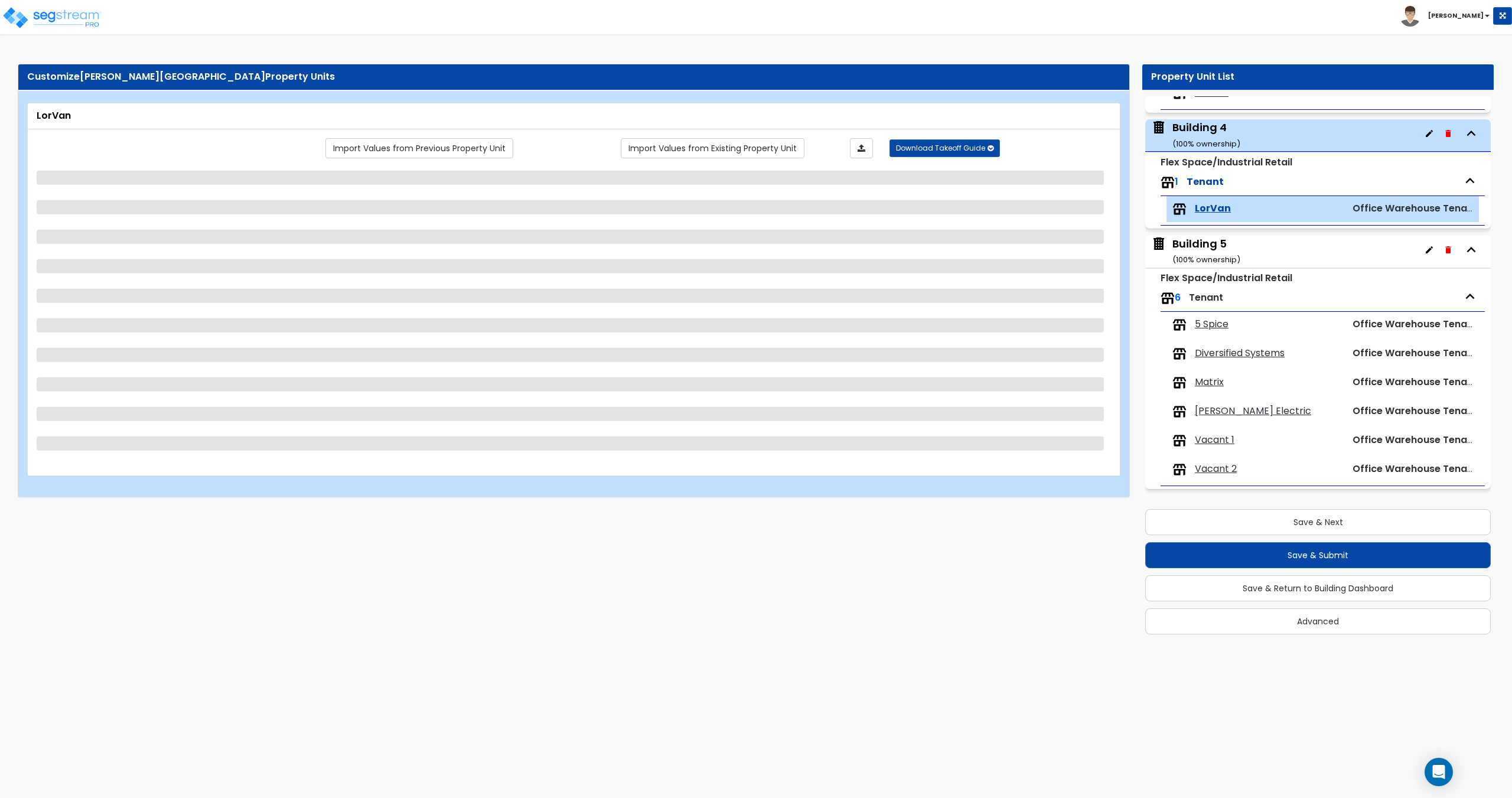
select select "1"
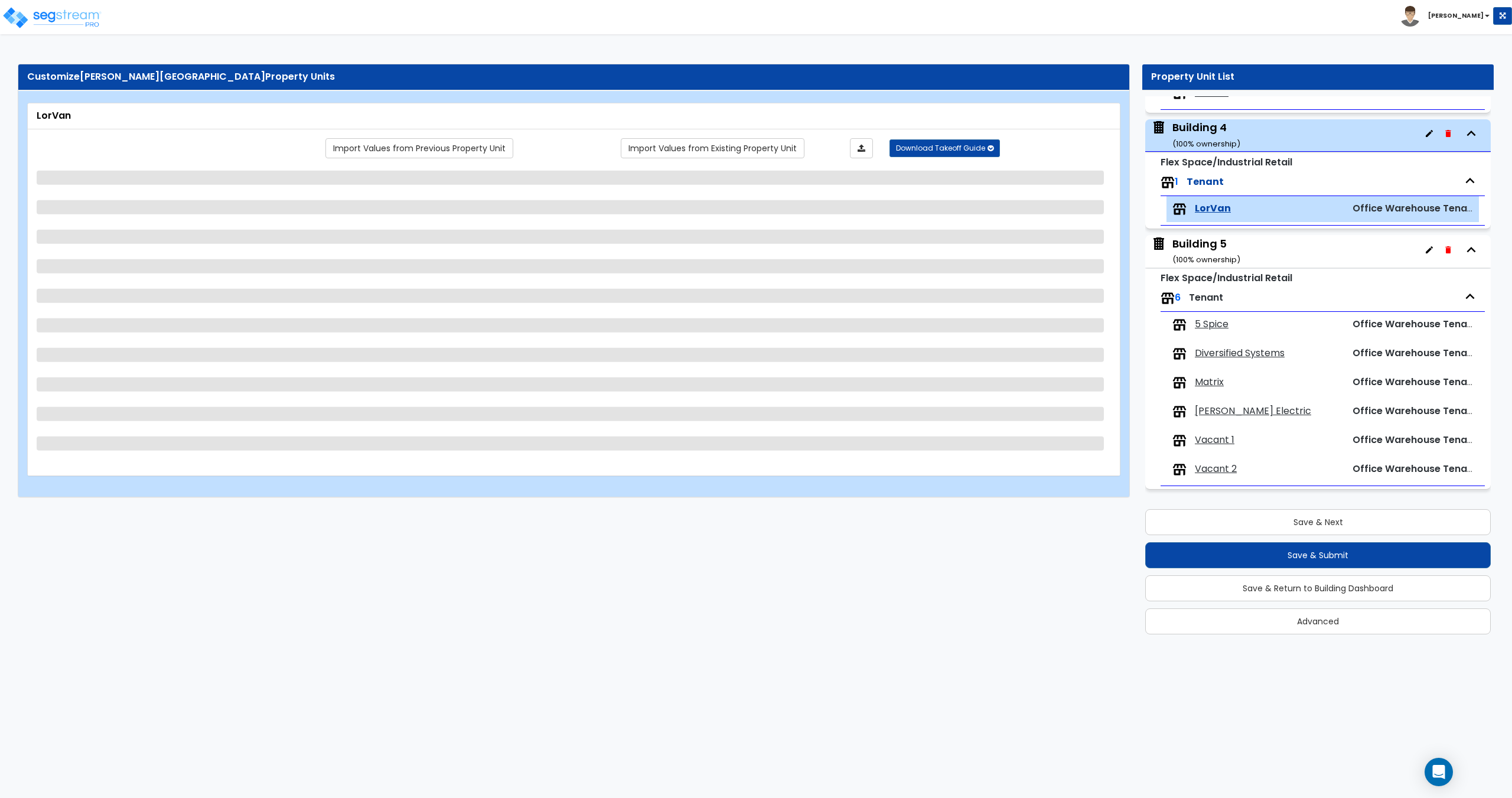
select select "9"
select select "3"
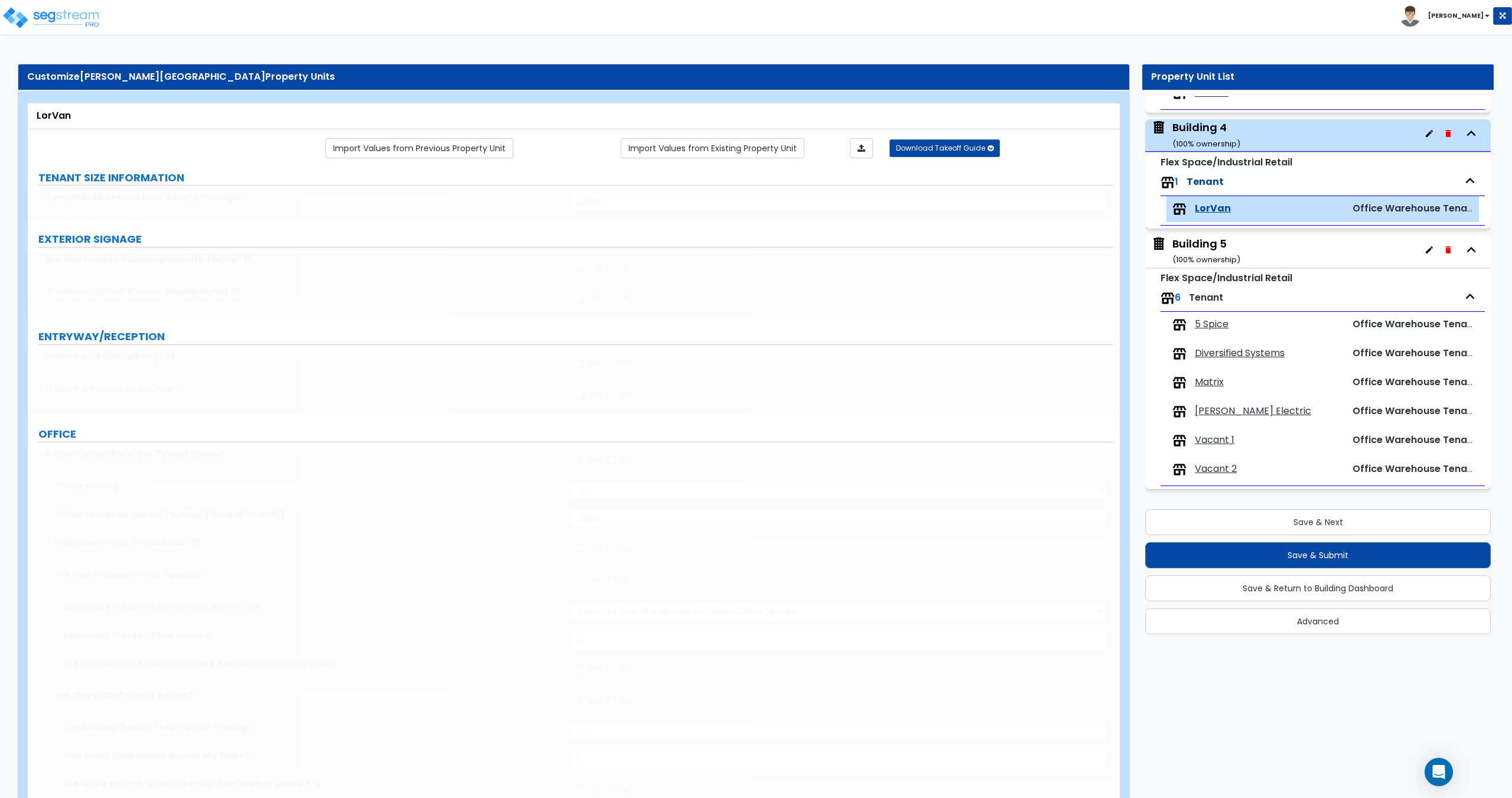
type input "1"
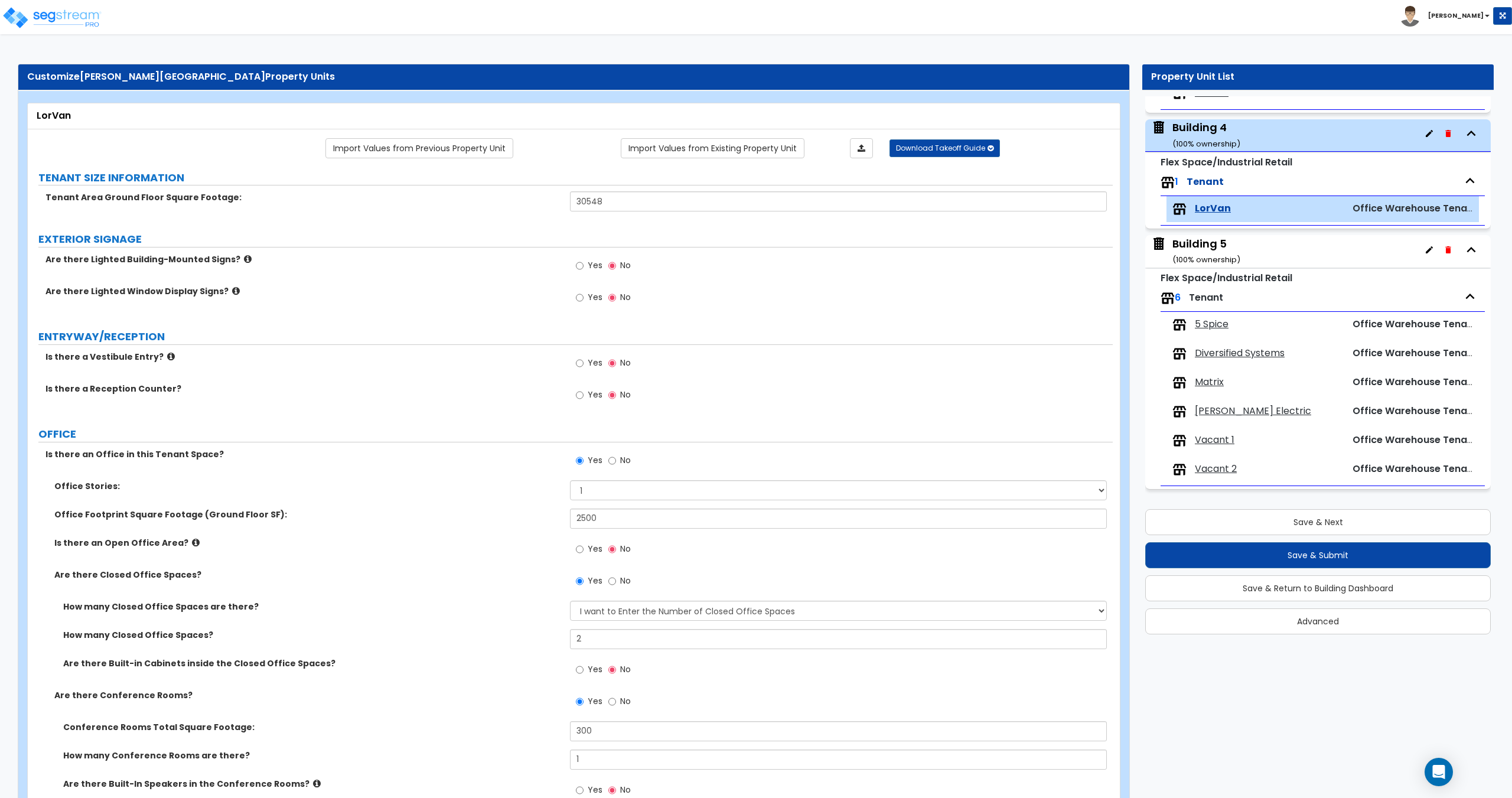
drag, startPoint x: 466, startPoint y: 324, endPoint x: 467, endPoint y: 334, distance: 10.0
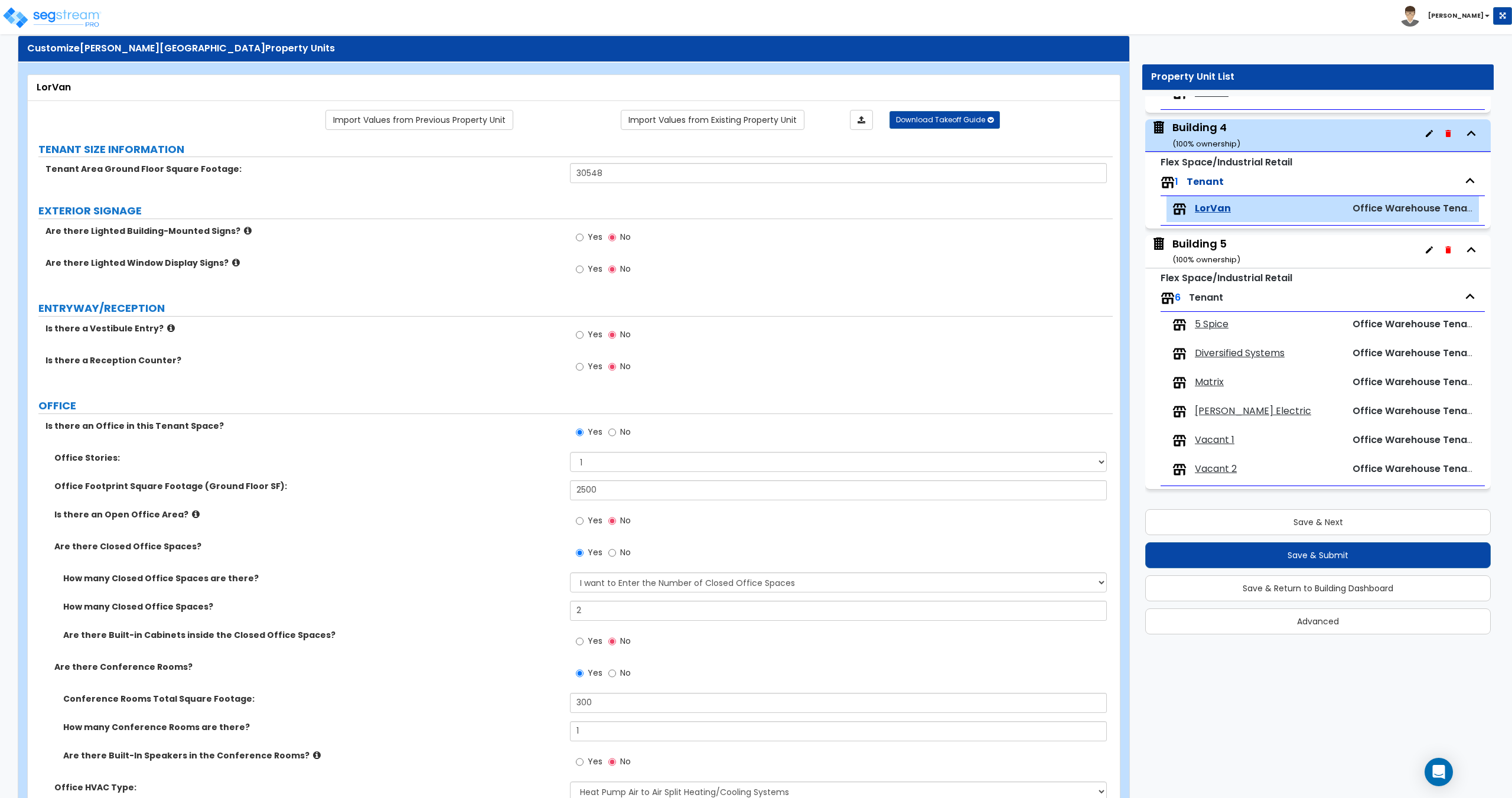
scroll to position [27, 0]
drag, startPoint x: 620, startPoint y: 489, endPoint x: 477, endPoint y: 490, distance: 143.0
click at [487, 488] on div "Office Footprint Square Footage (Ground Floor SF): 2500" at bounding box center [569, 495] width 1084 height 28
type input "3,000"
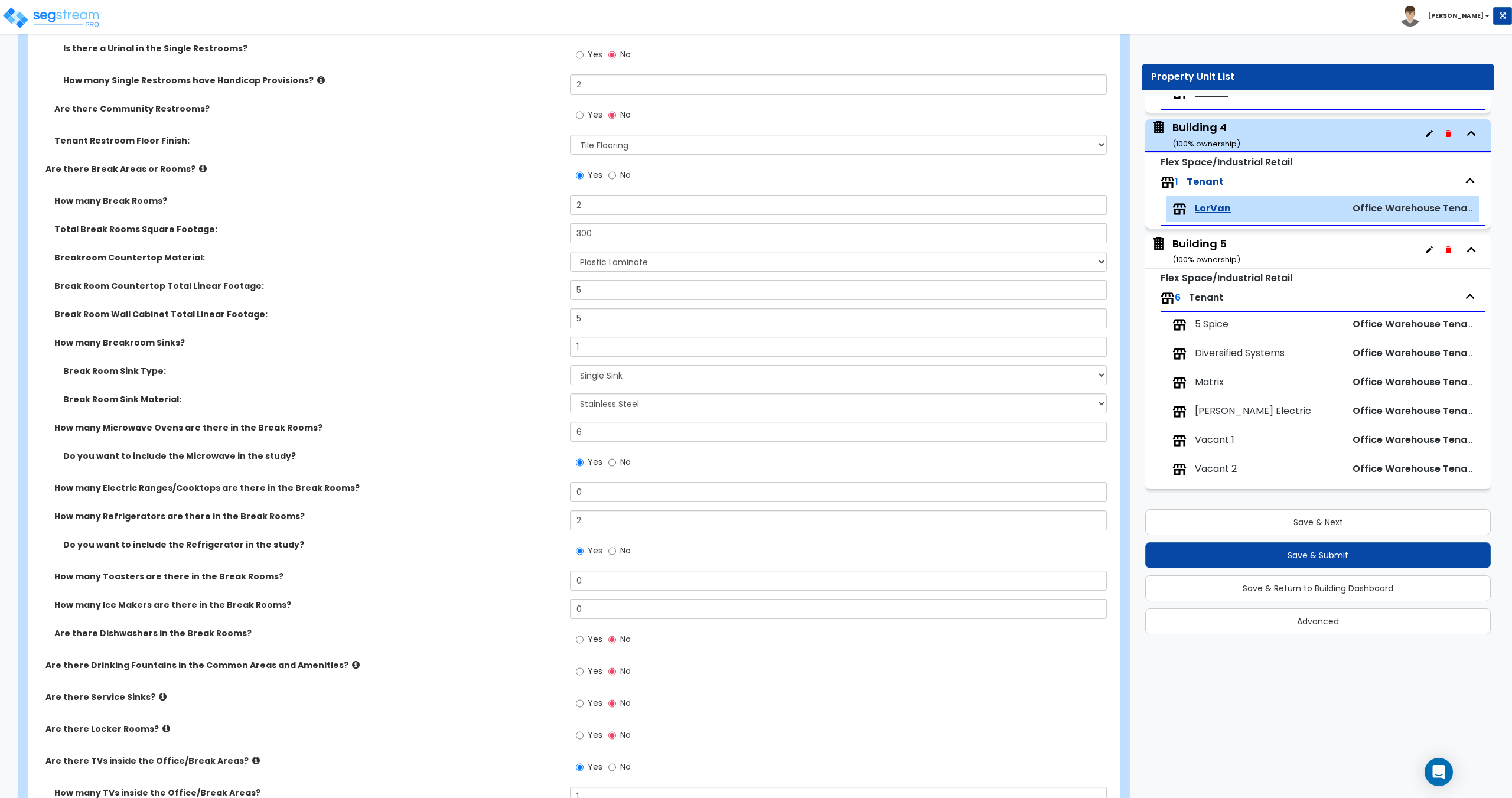
scroll to position [1686, 0]
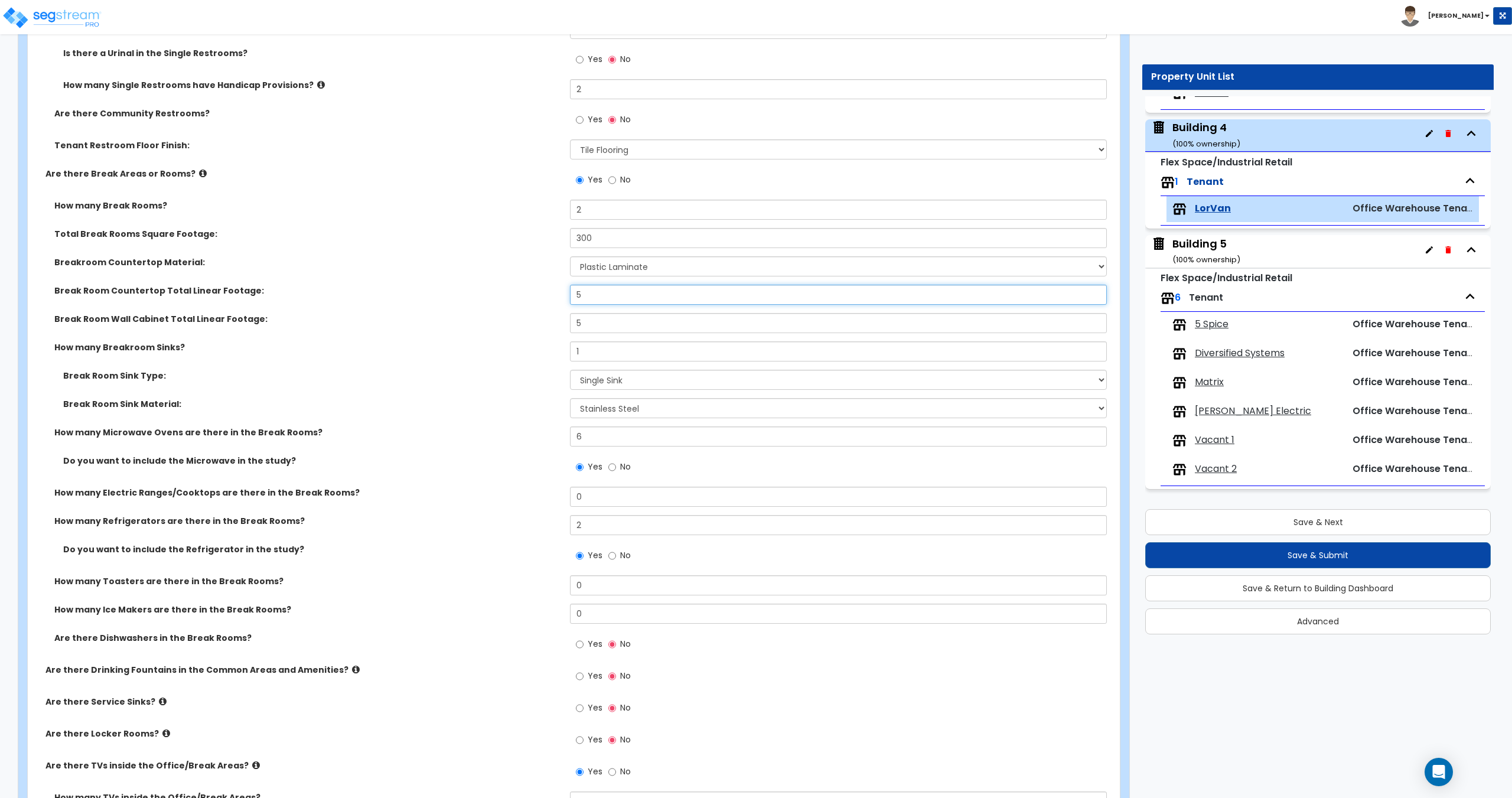
drag, startPoint x: 601, startPoint y: 300, endPoint x: 542, endPoint y: 311, distance: 60.0
click at [542, 311] on div "Break Room Countertop Total Linear Footage: 5" at bounding box center [569, 298] width 1084 height 28
type input "6"
drag, startPoint x: 599, startPoint y: 322, endPoint x: 452, endPoint y: 319, distance: 147.0
click at [458, 317] on div "Break Room Wall Cabinet Total Linear Footage: 5" at bounding box center [569, 327] width 1084 height 28
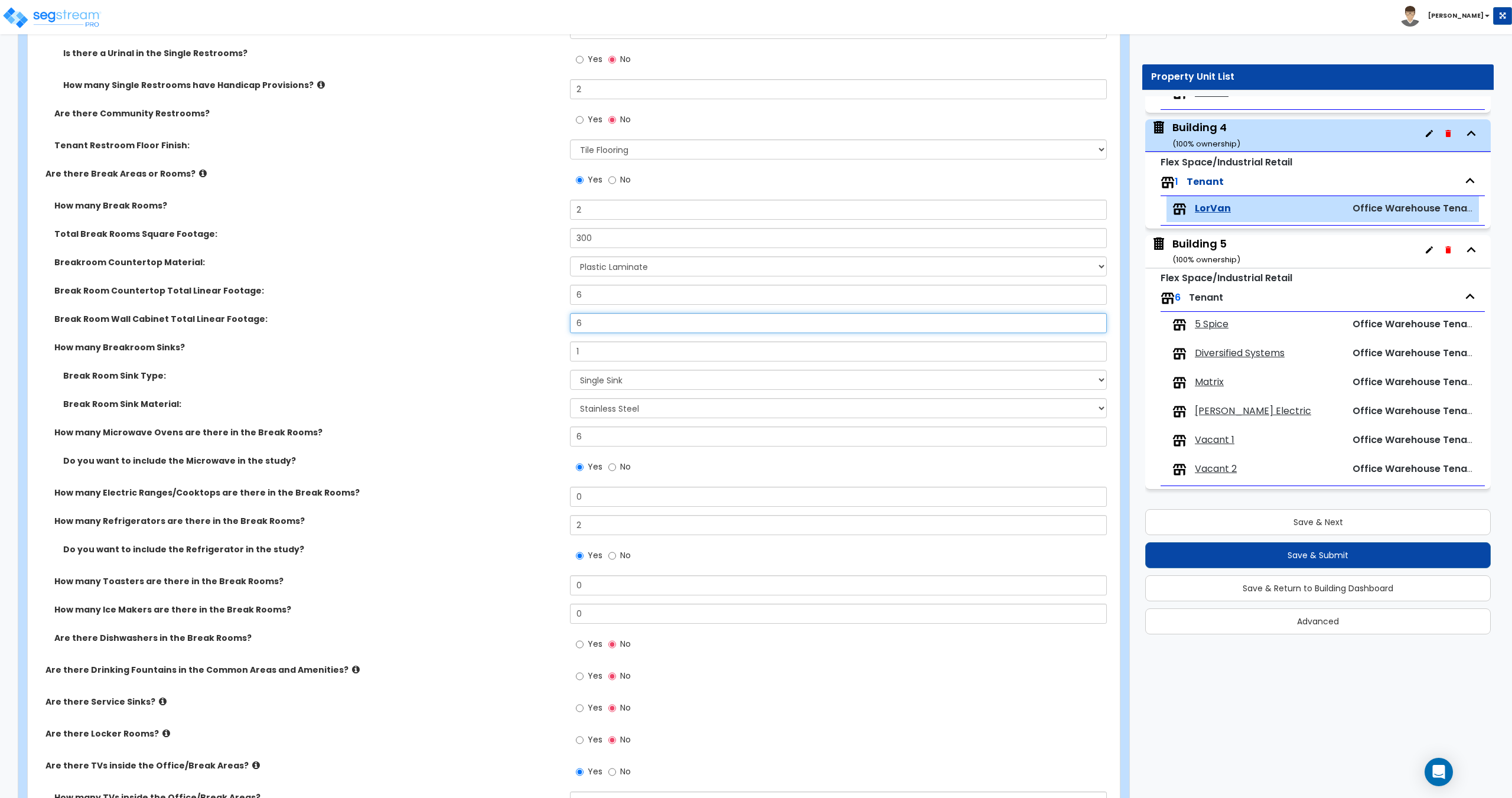
type input "6"
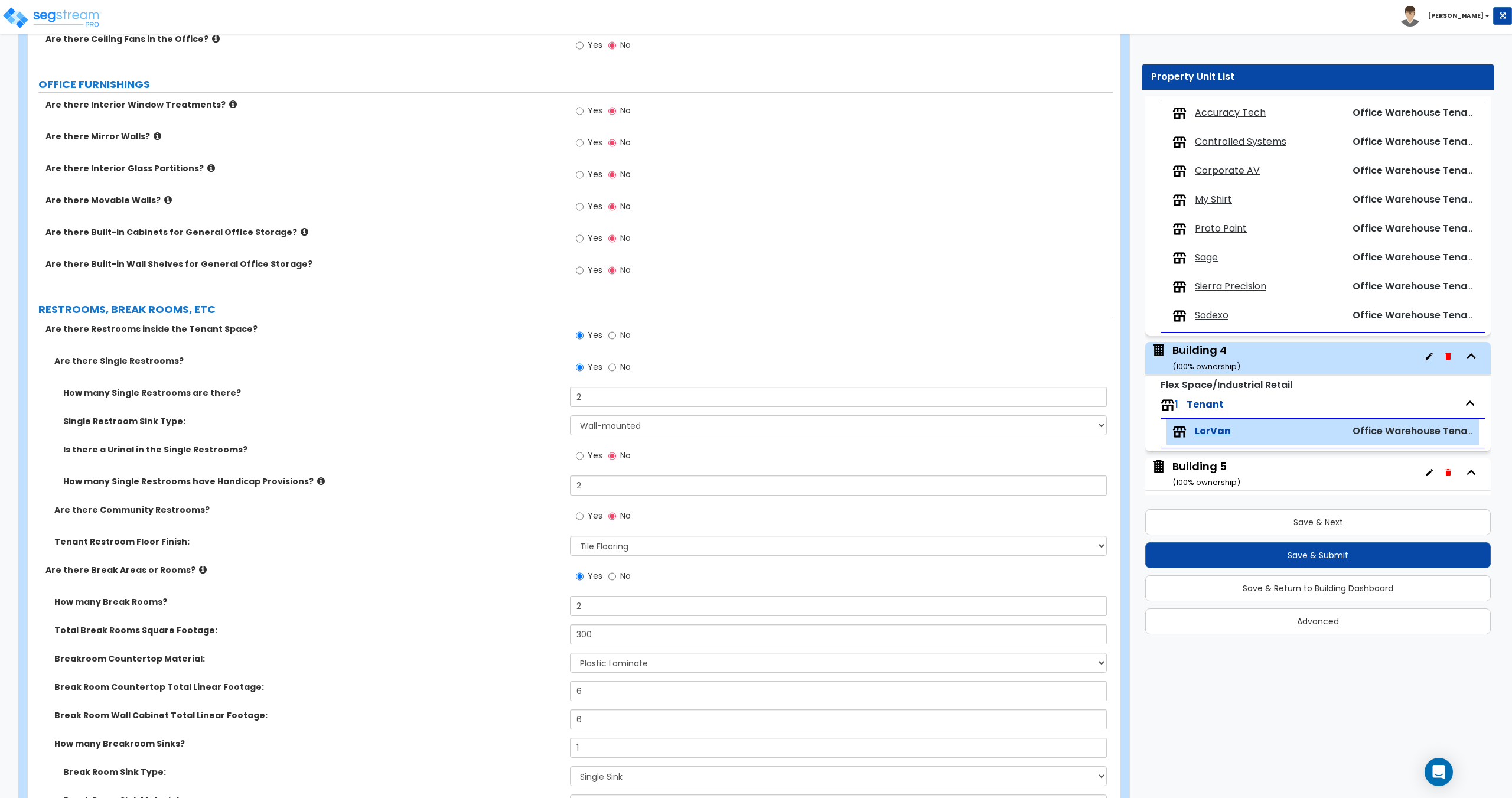
scroll to position [496, 0]
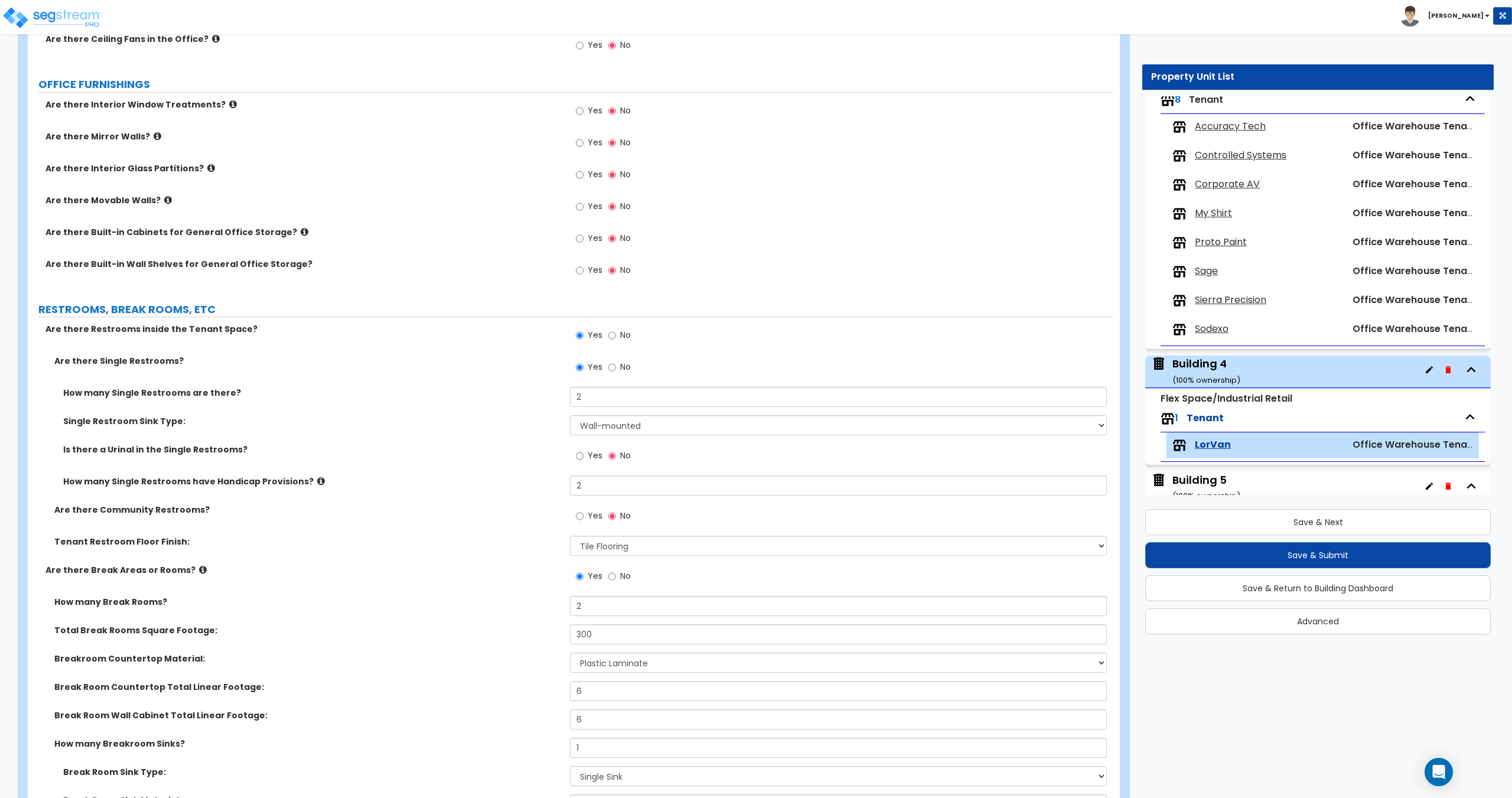
click at [1224, 289] on div "Sierra Precision Office Warehouse Tenant" at bounding box center [1322, 300] width 313 height 26
click at [1222, 297] on span "Sierra Precision" at bounding box center [1231, 300] width 72 height 13
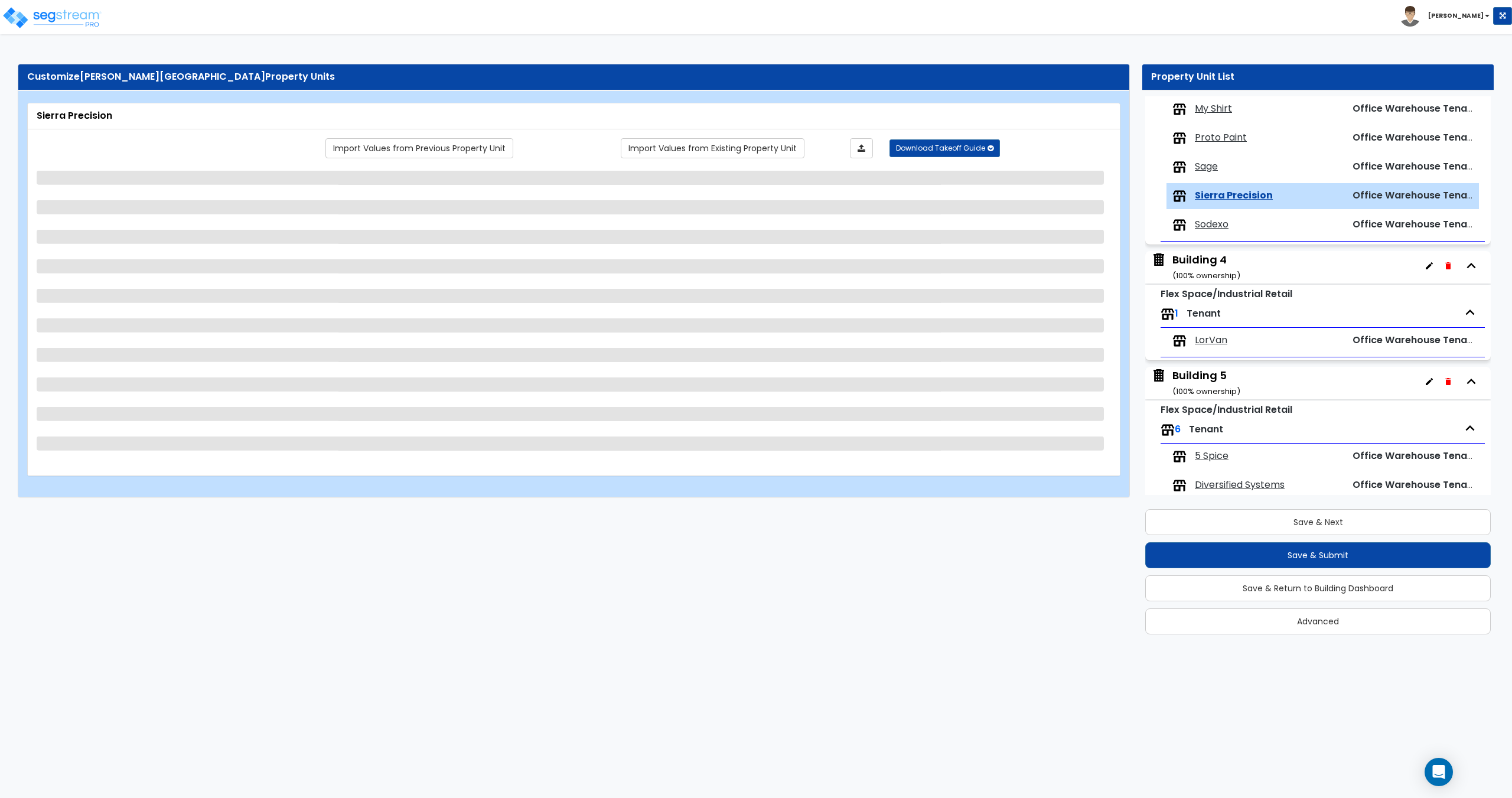
scroll to position [687, 0]
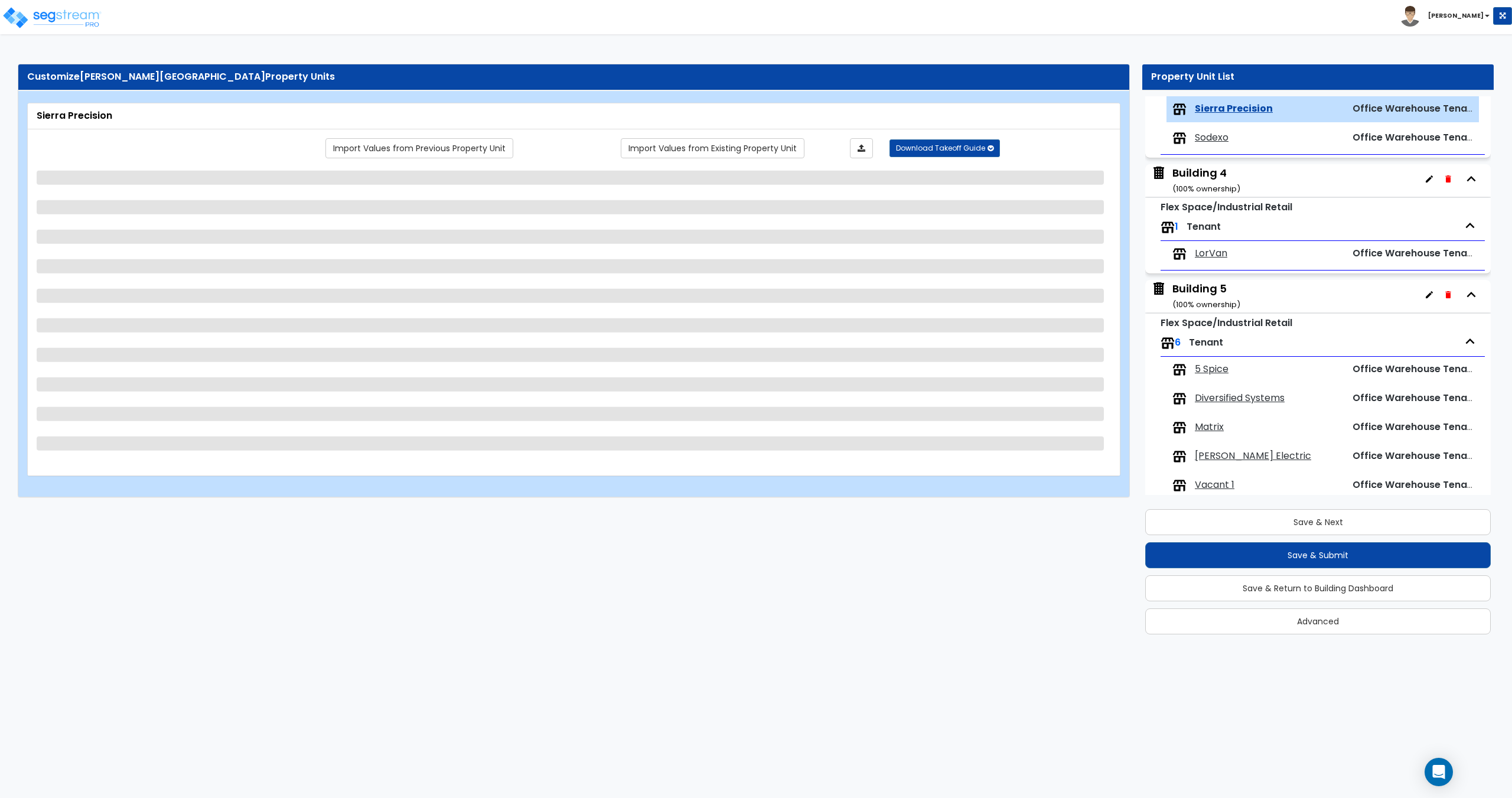
select select "3"
select select "1"
select select "3"
select select "2"
select select "1"
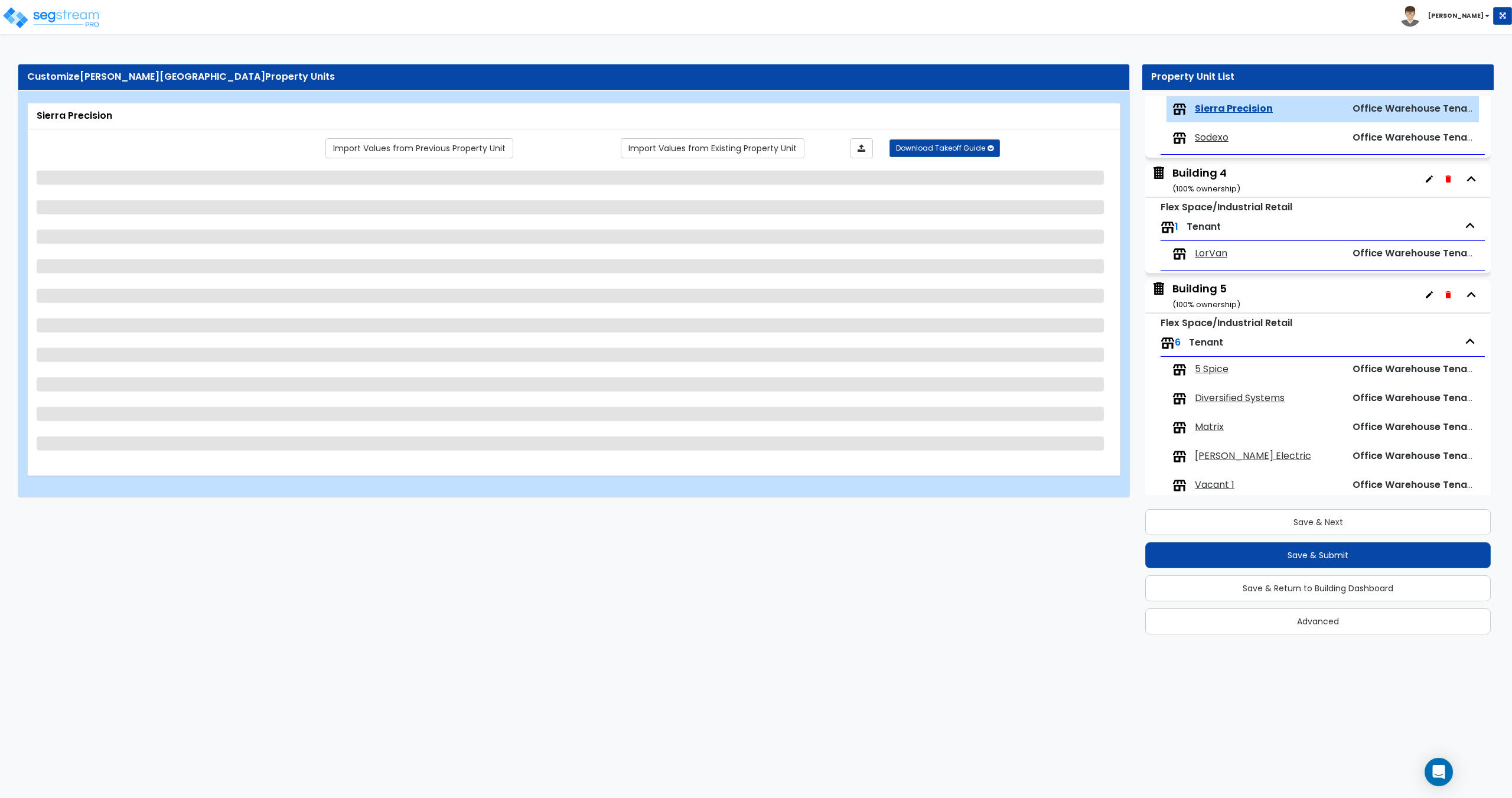
select select "5"
select select "1"
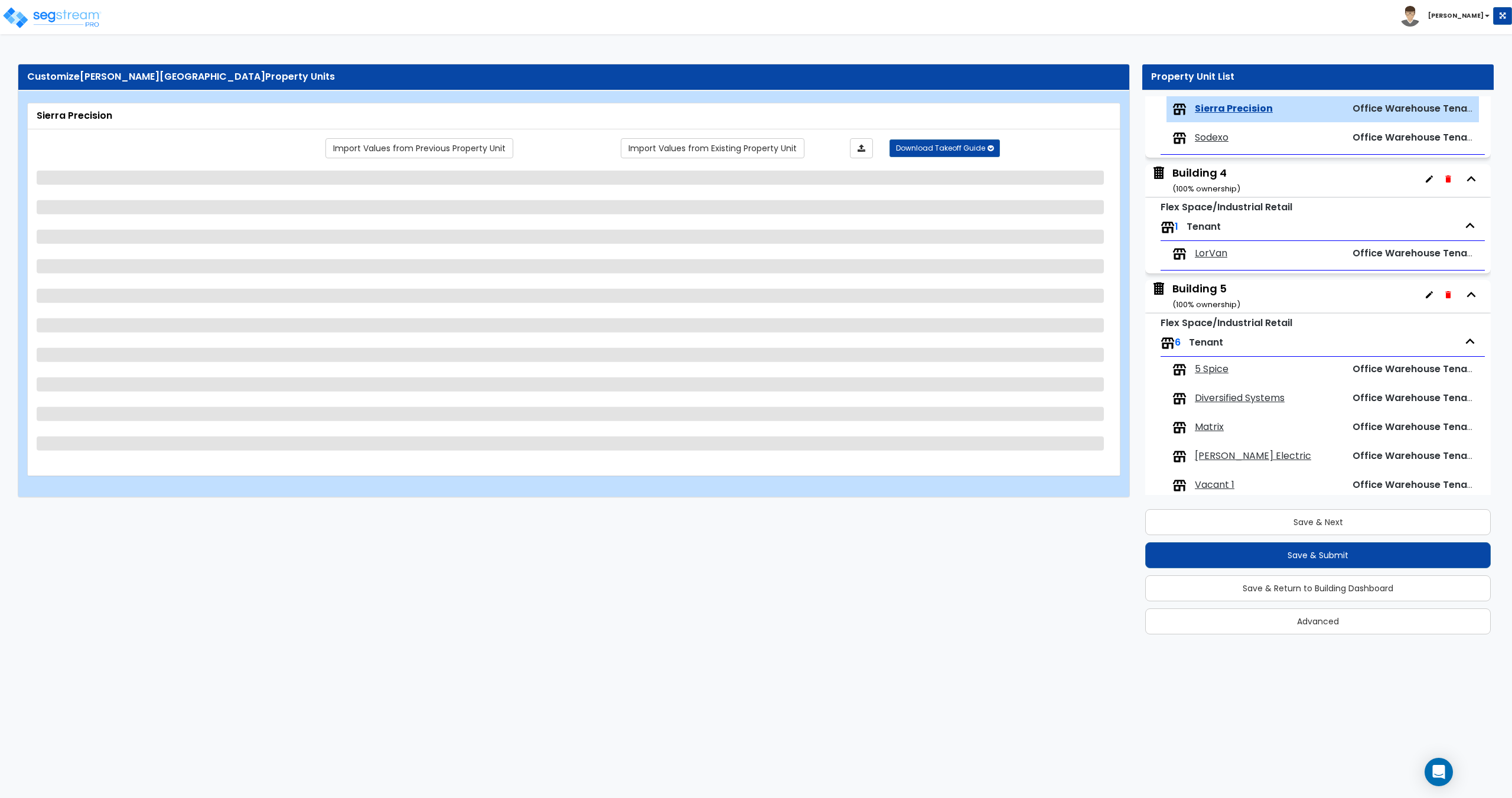
select select "1"
select select "9"
select select "3"
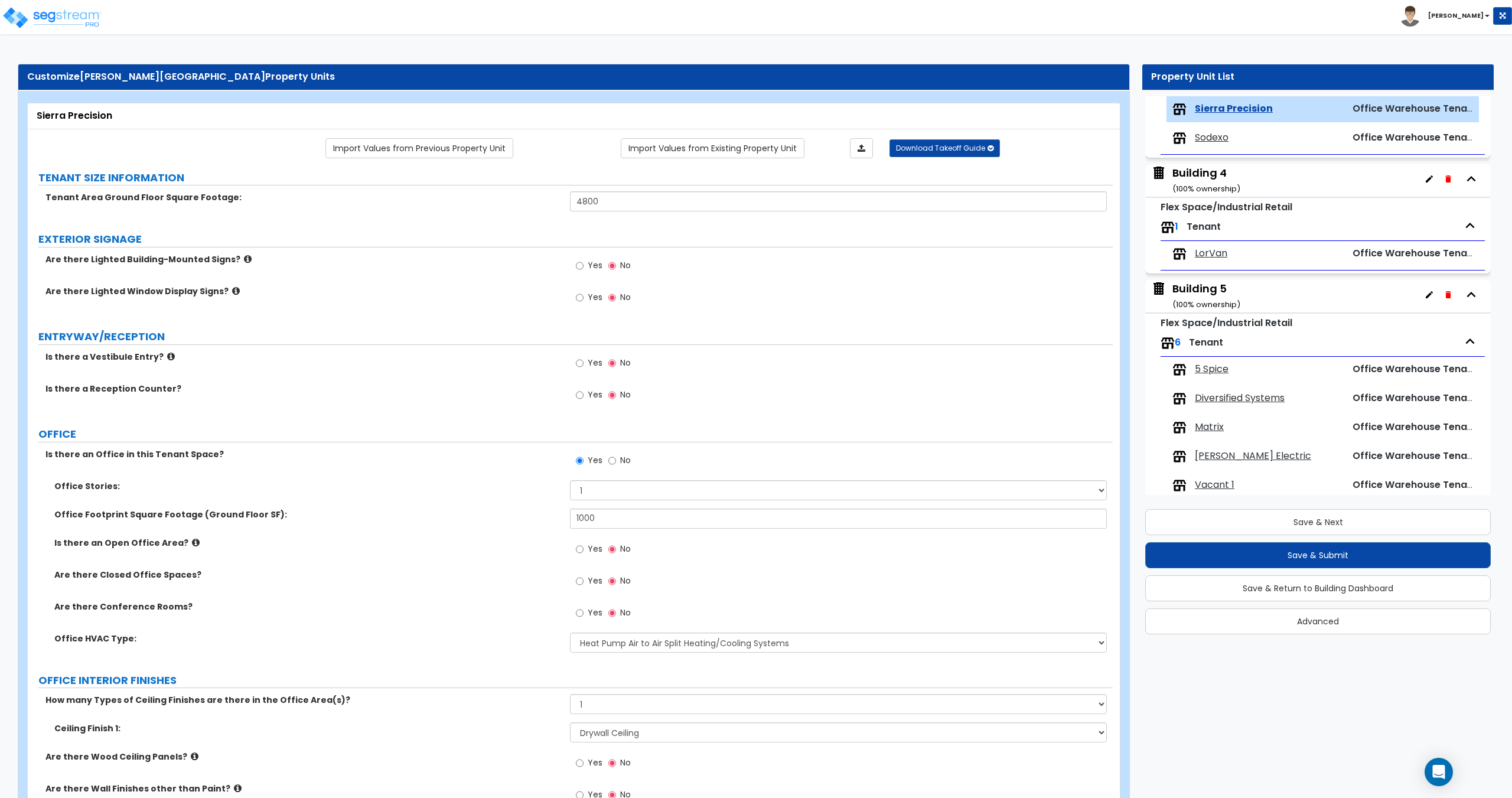
click at [1211, 135] on span "Sodexo" at bounding box center [1212, 138] width 34 height 13
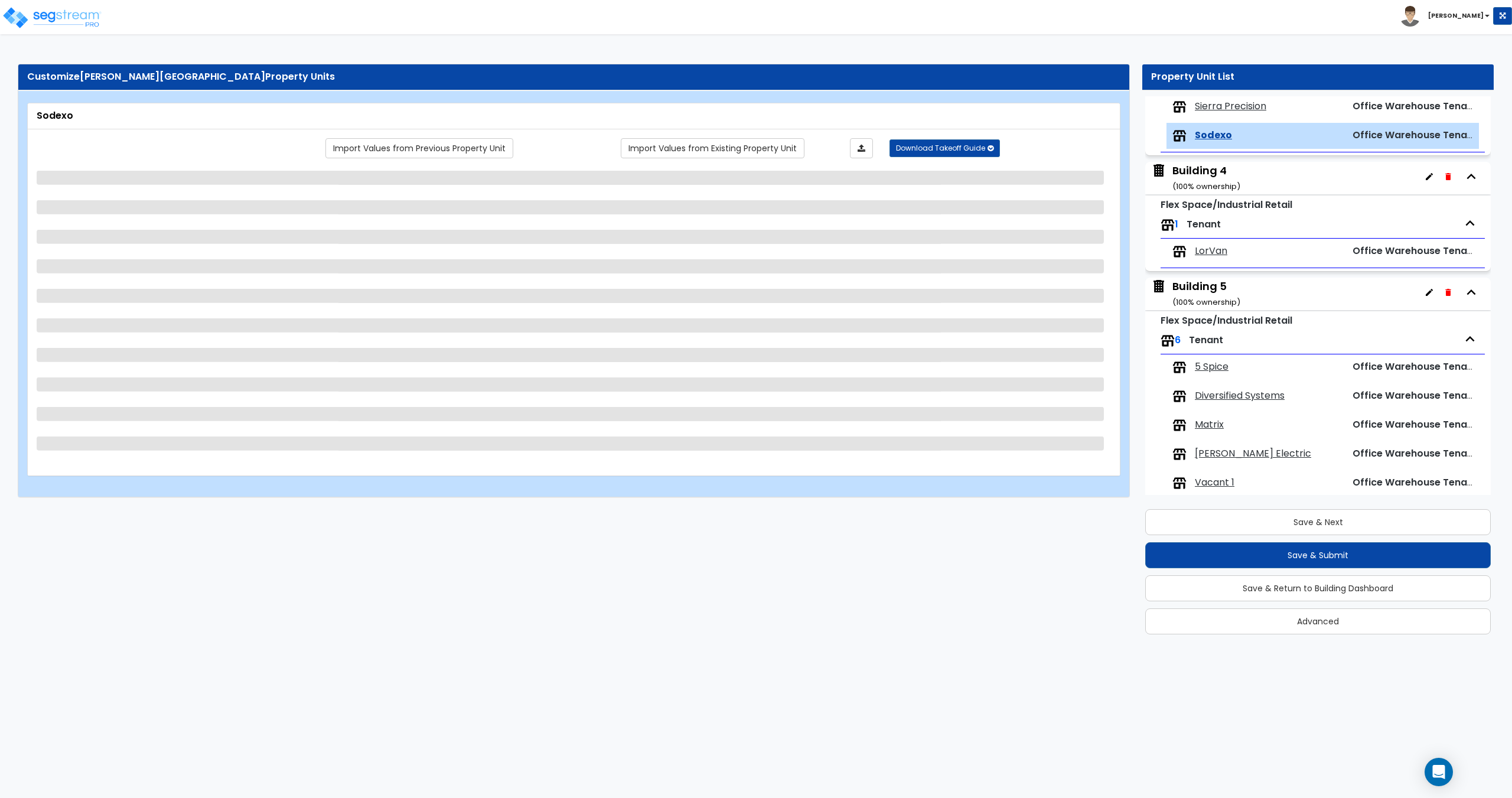
select select "3"
select select "1"
select select "2"
select select "1"
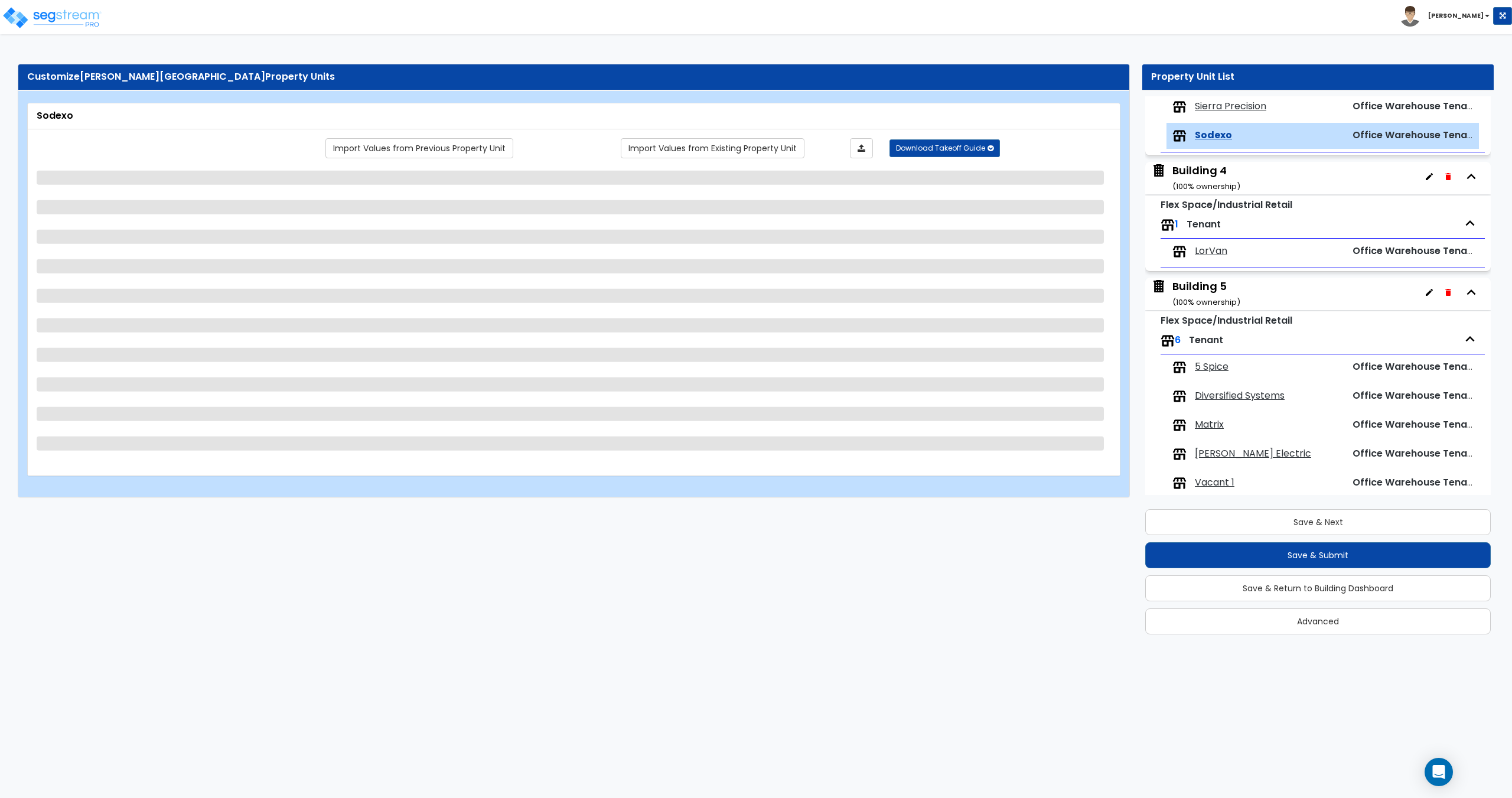
select select "5"
select select "1"
select select "2"
select select "1"
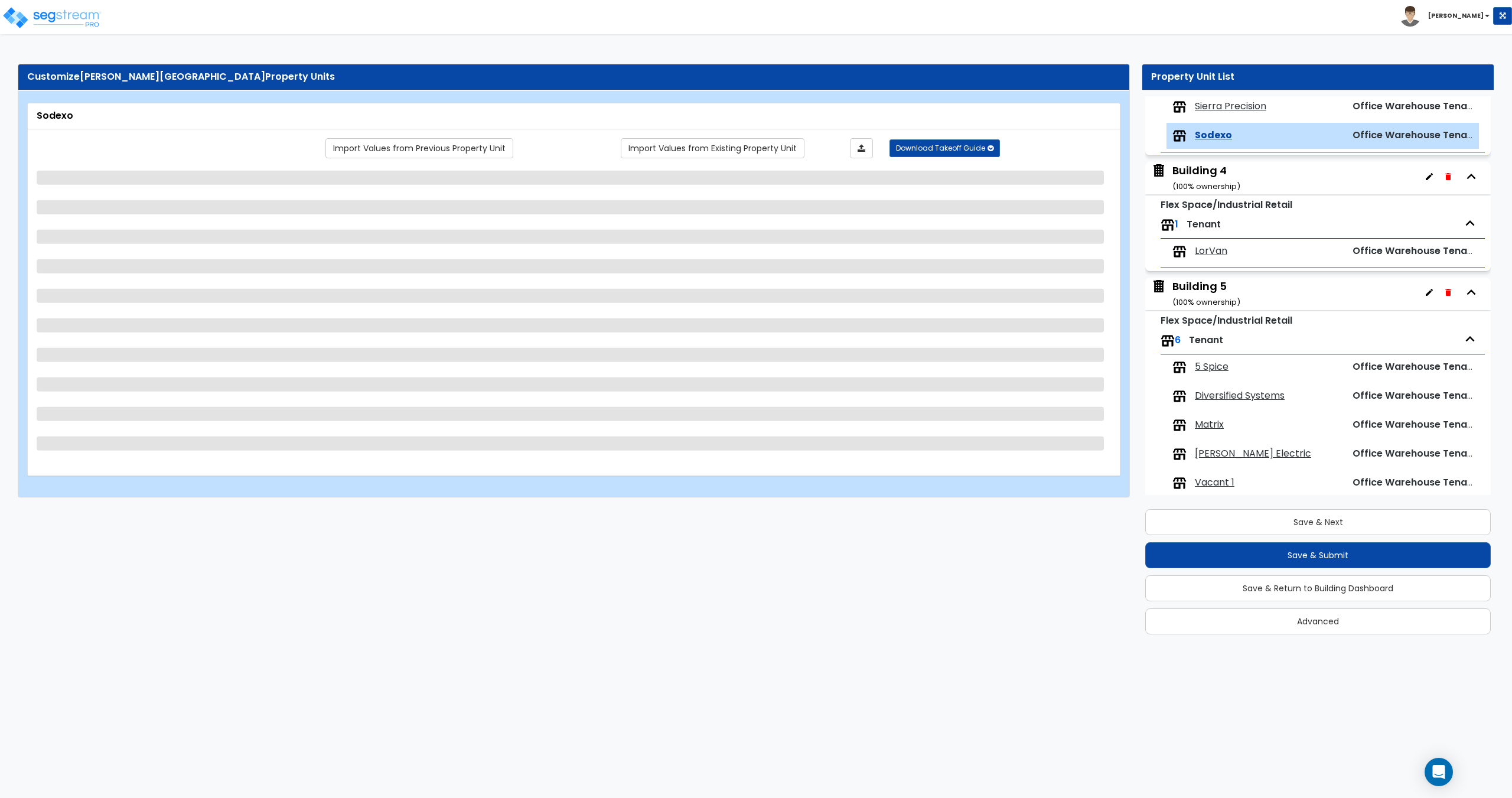
select select "1"
select select "9"
select select "3"
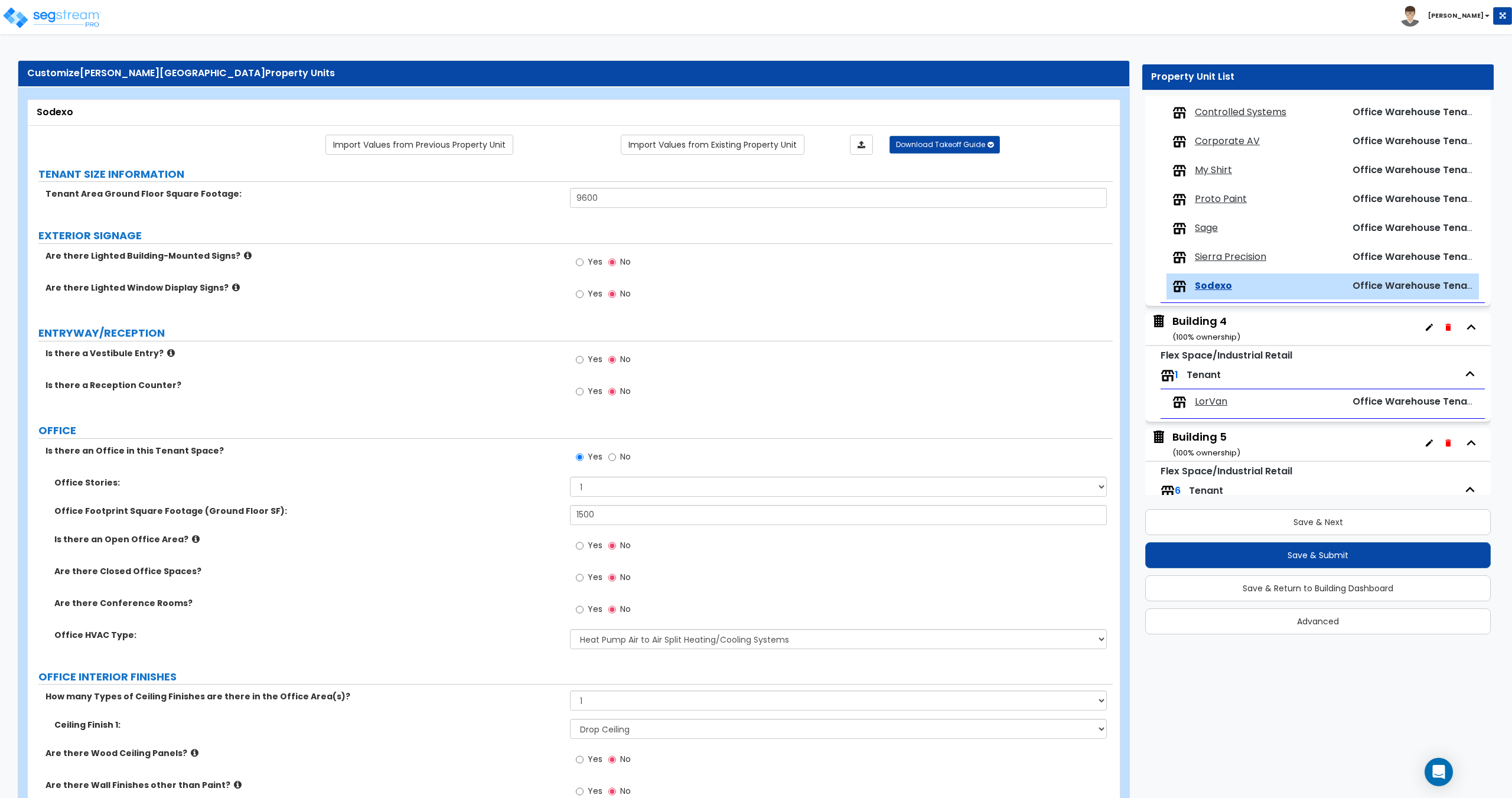
scroll to position [2, 0]
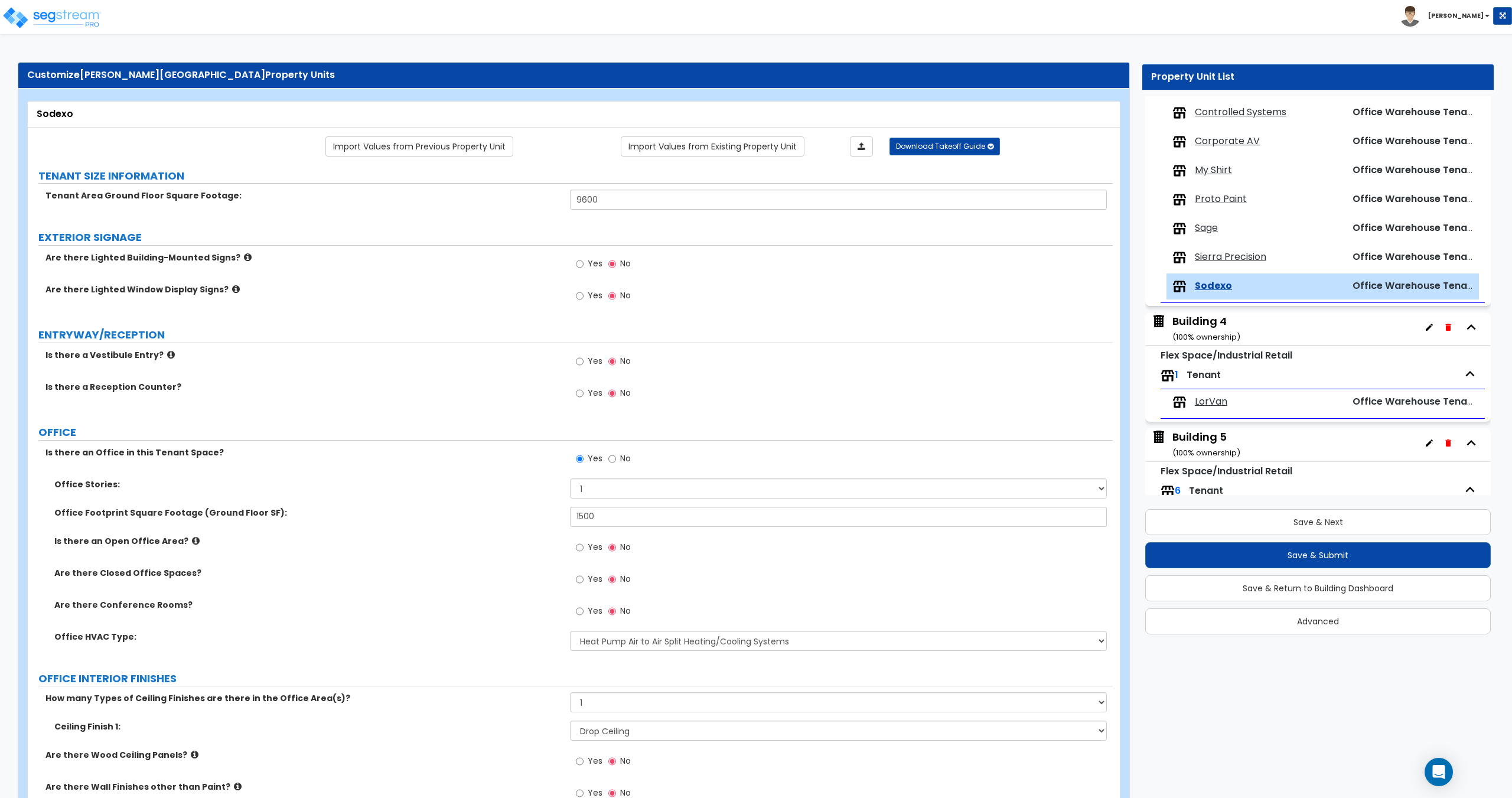
click at [1225, 200] on span "Proto Paint" at bounding box center [1220, 199] width 52 height 13
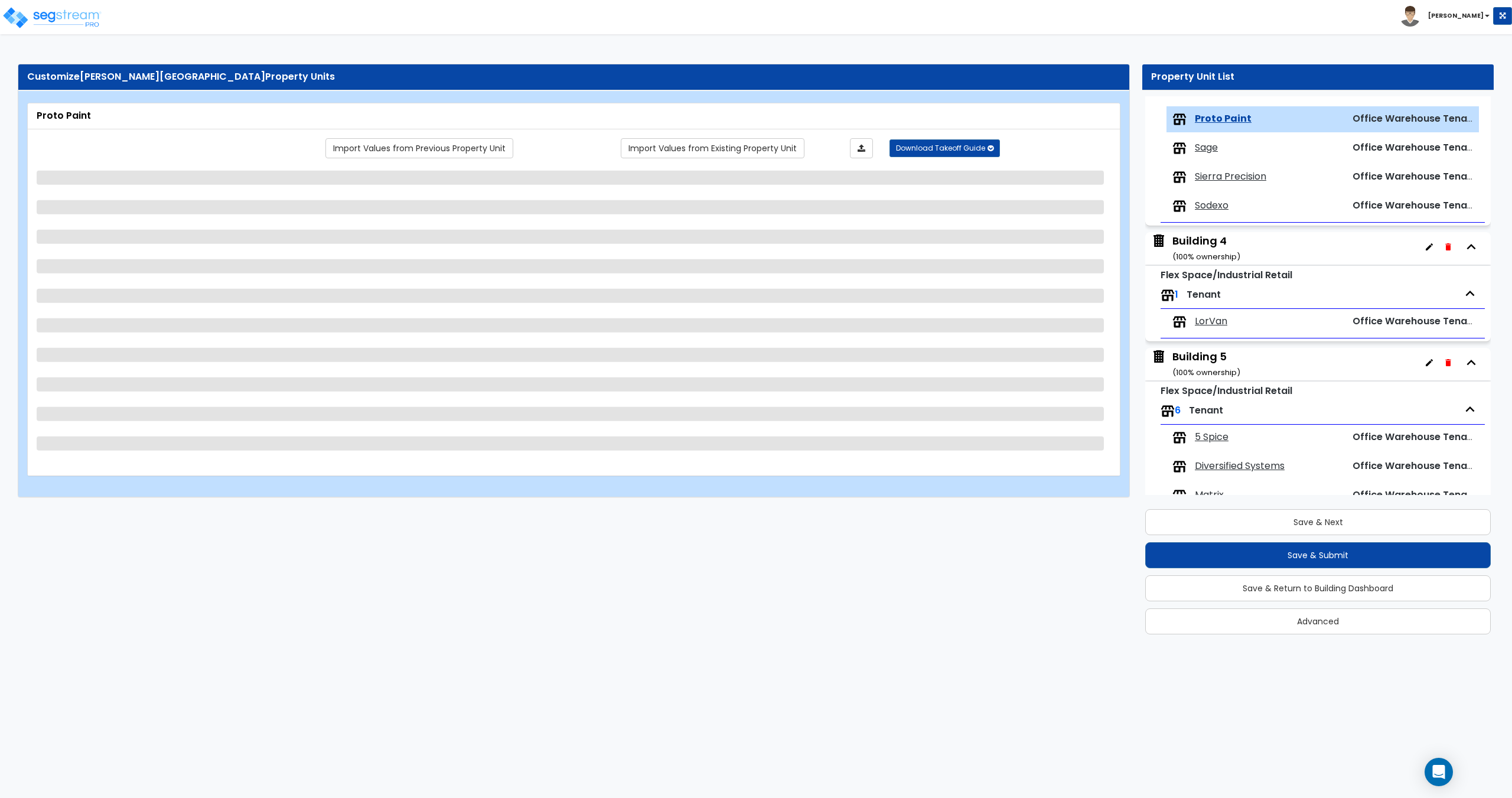
scroll to position [629, 0]
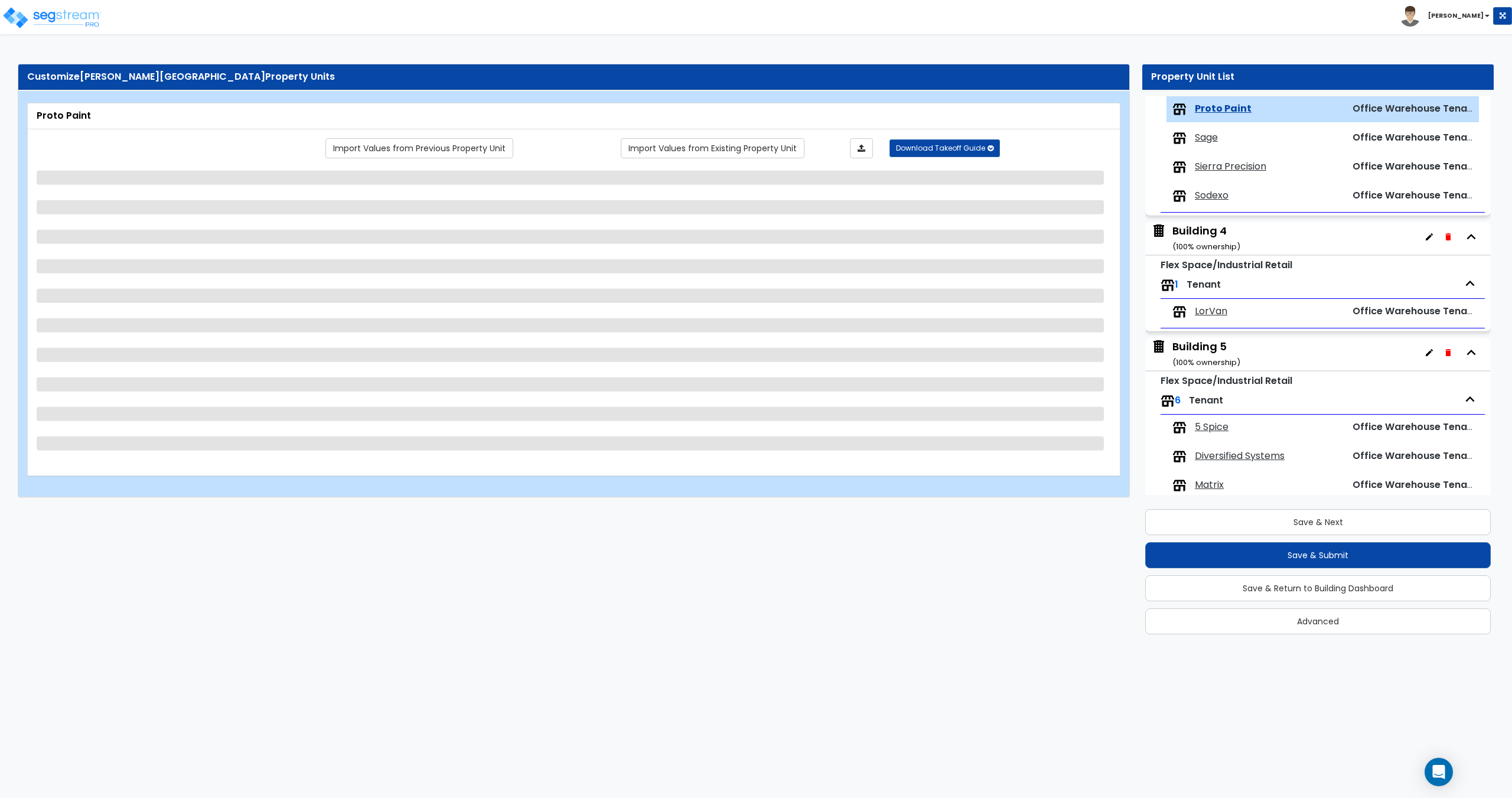
select select "3"
select select "1"
select select "2"
select select "1"
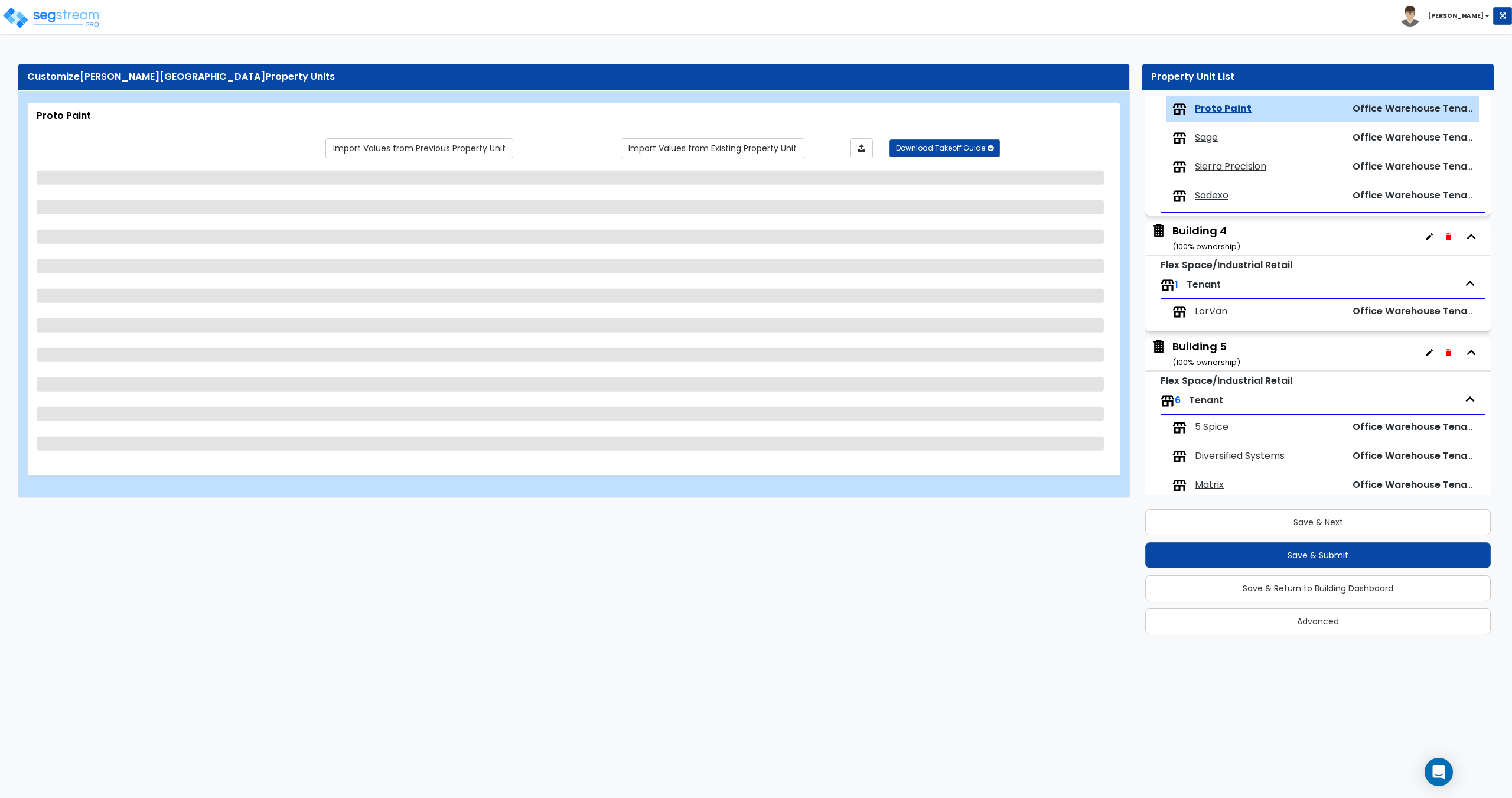
select select "5"
select select "1"
select select "2"
select select "1"
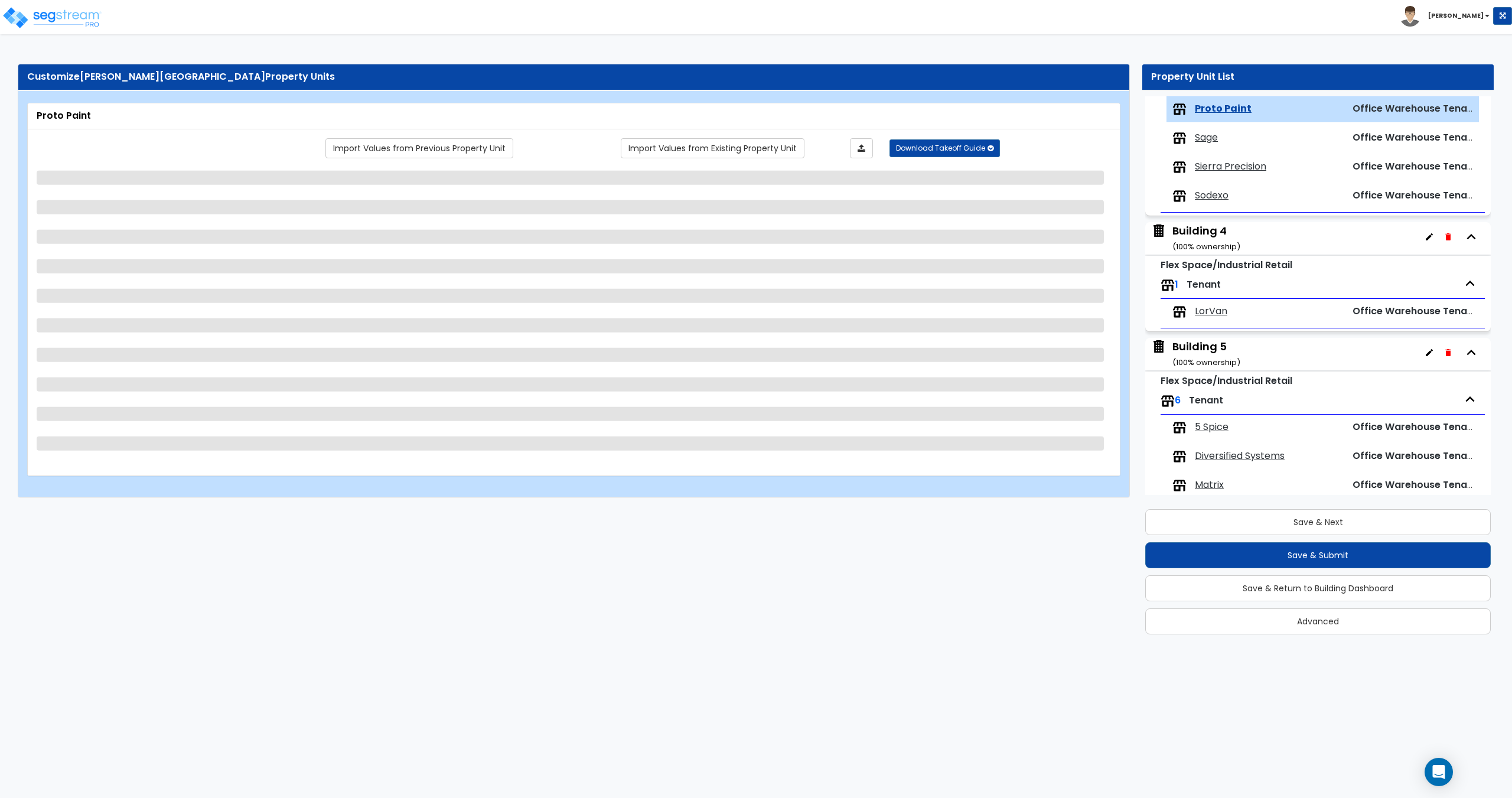
select select "1"
select select "9"
select select "3"
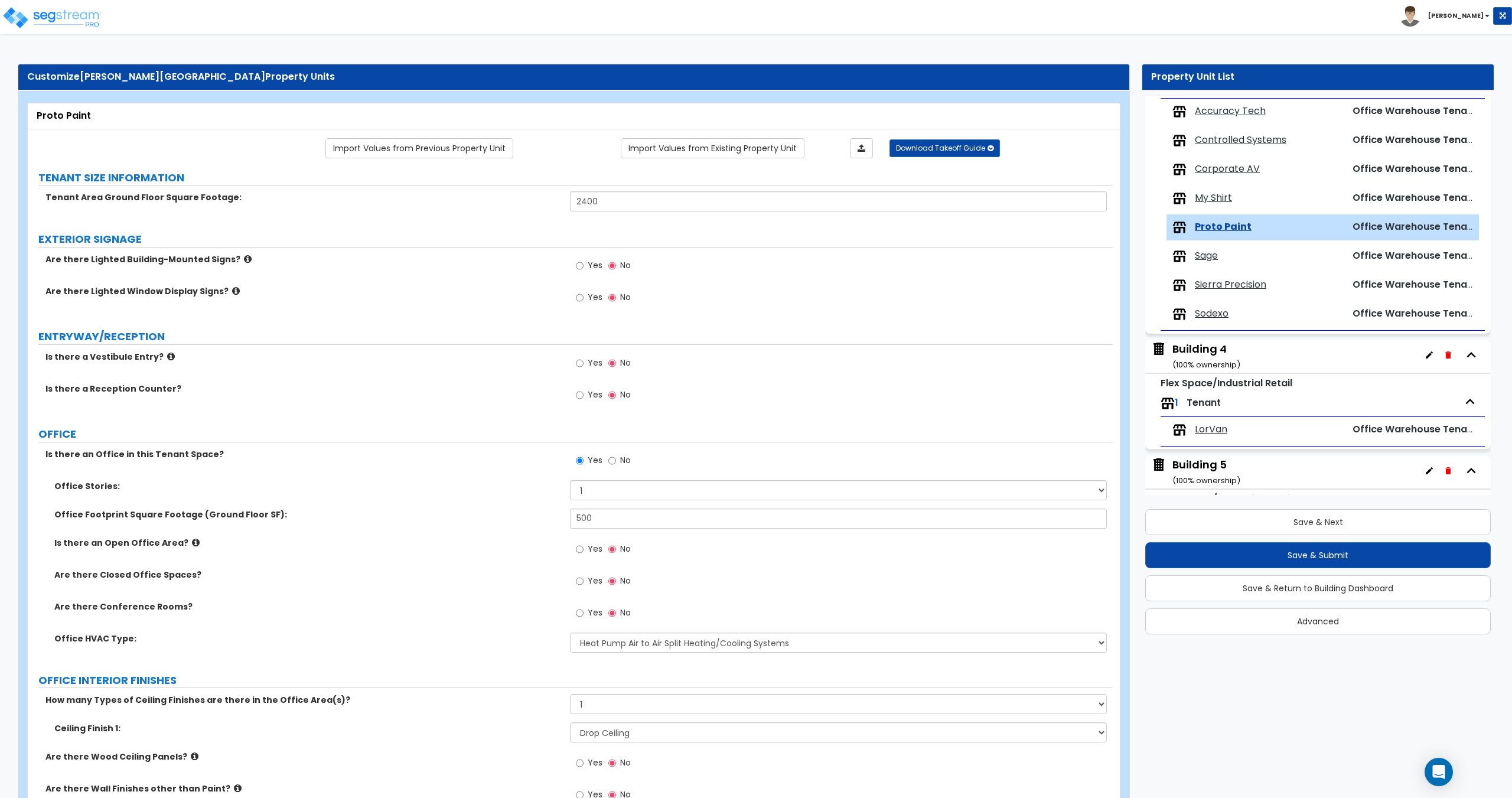
click at [1225, 202] on span "My Shirt" at bounding box center [1213, 198] width 37 height 13
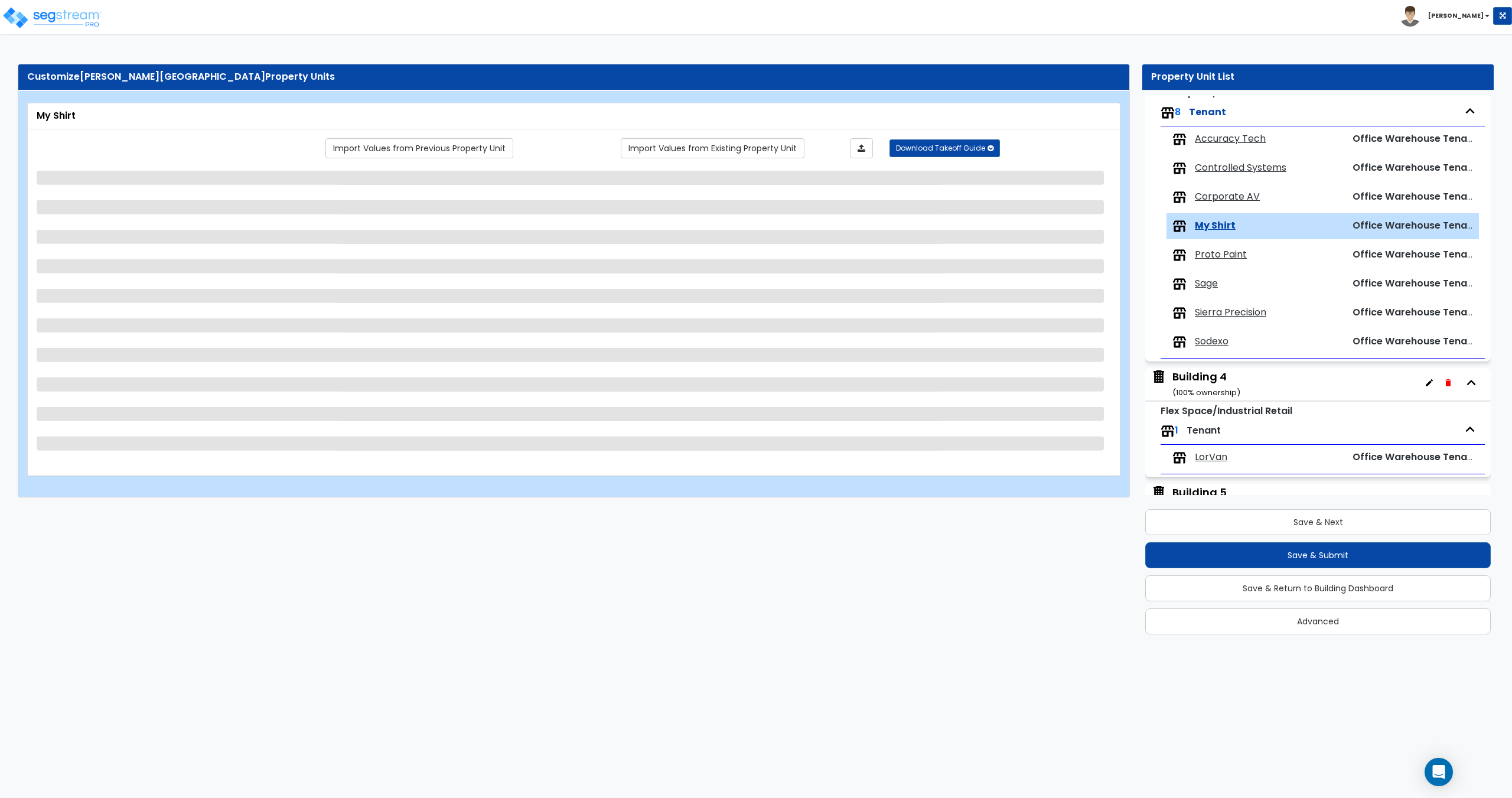
select select "3"
select select "1"
select select "2"
select select "1"
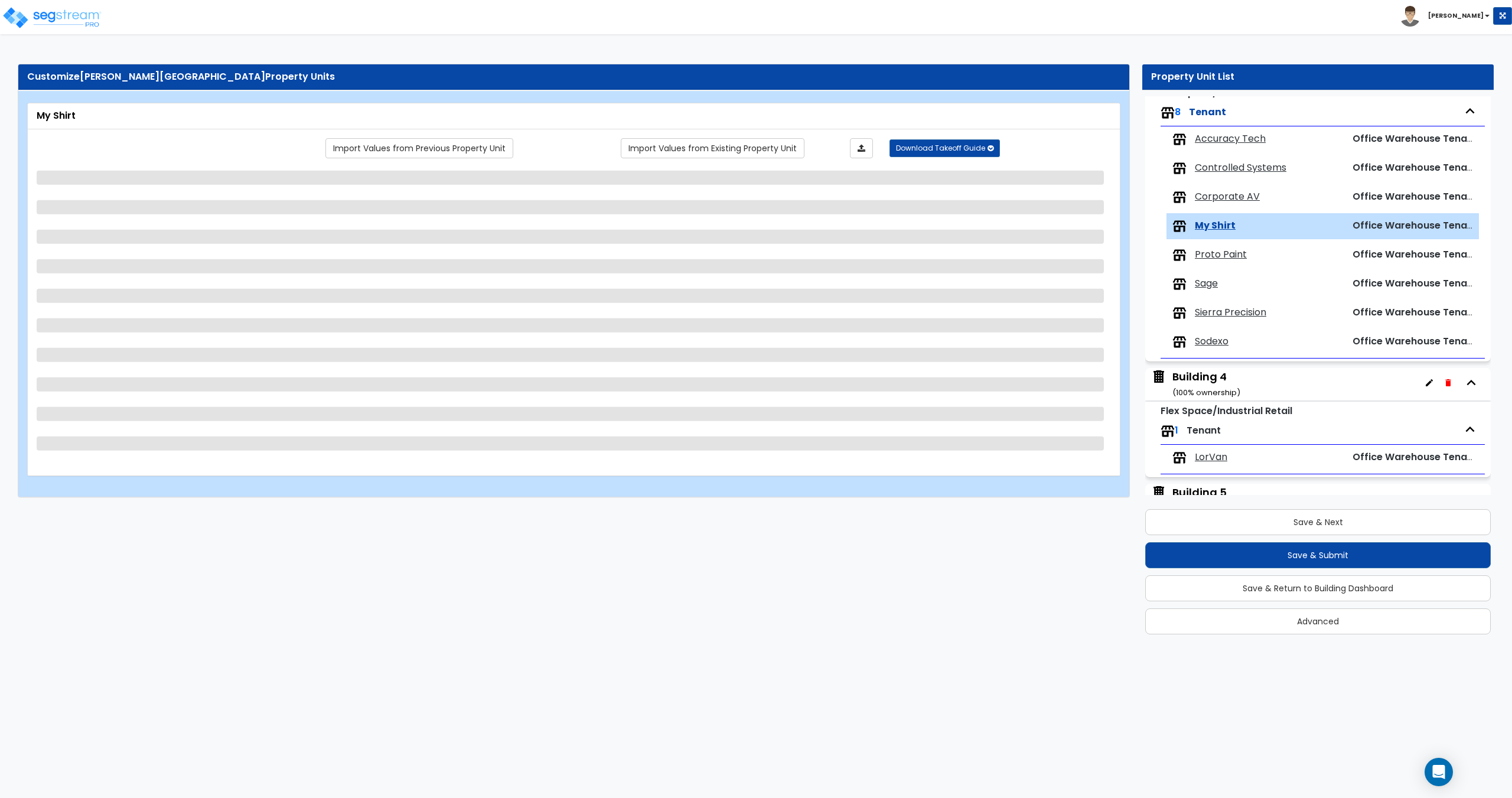
select select "5"
select select "1"
select select "2"
select select "1"
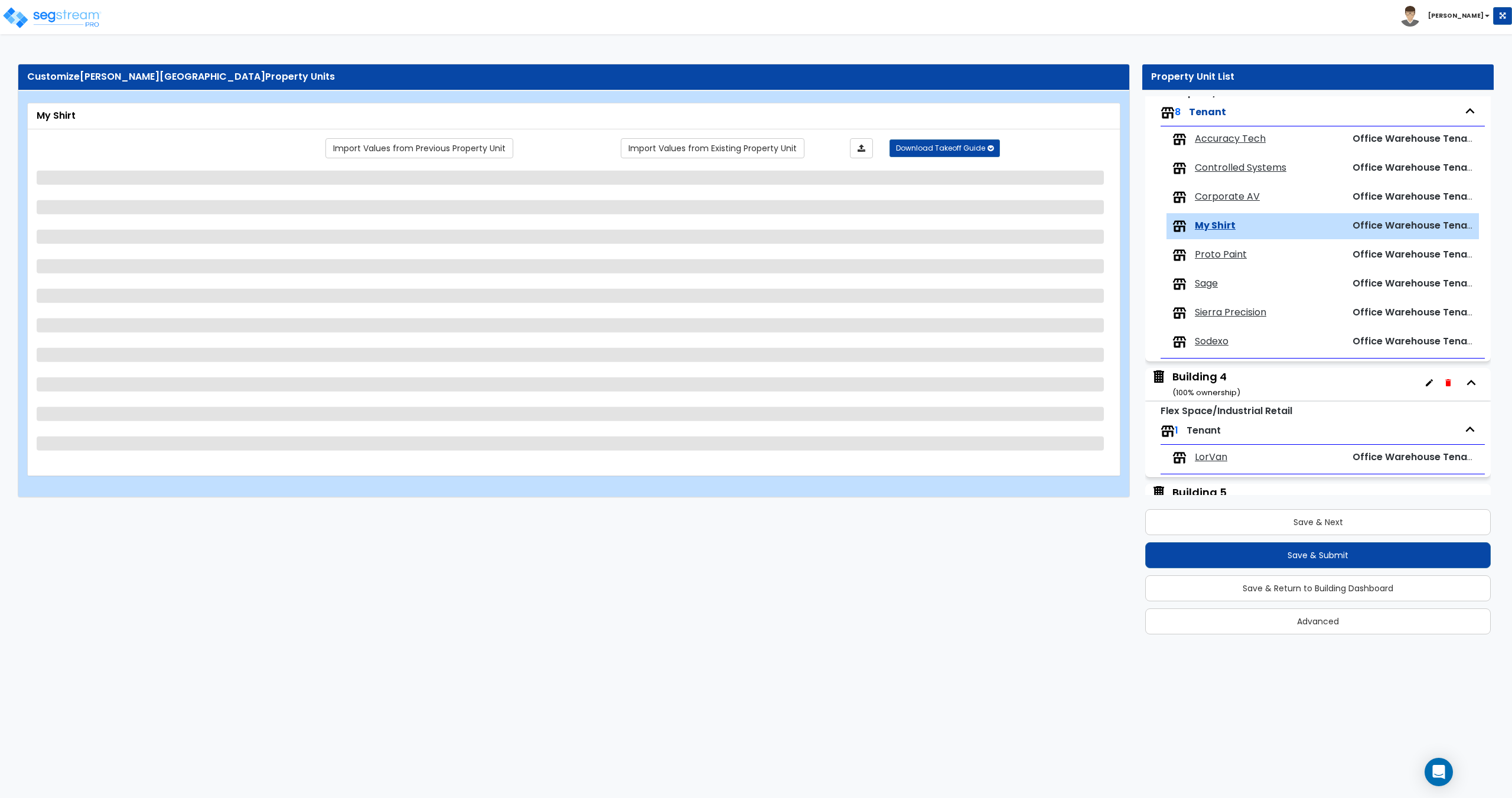
select select "1"
select select "9"
select select "3"
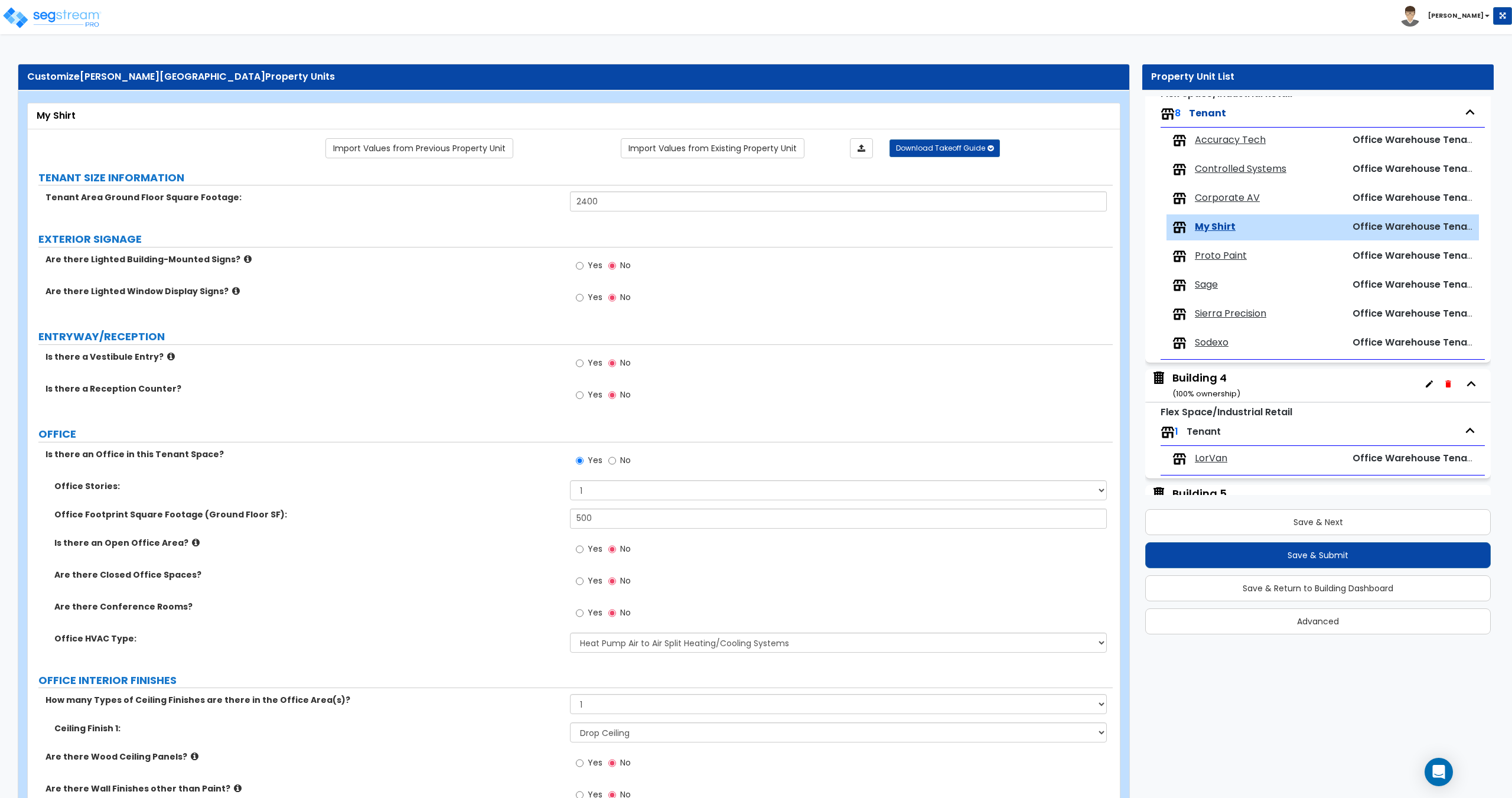
click at [1220, 195] on span "Corporate AV" at bounding box center [1227, 198] width 65 height 13
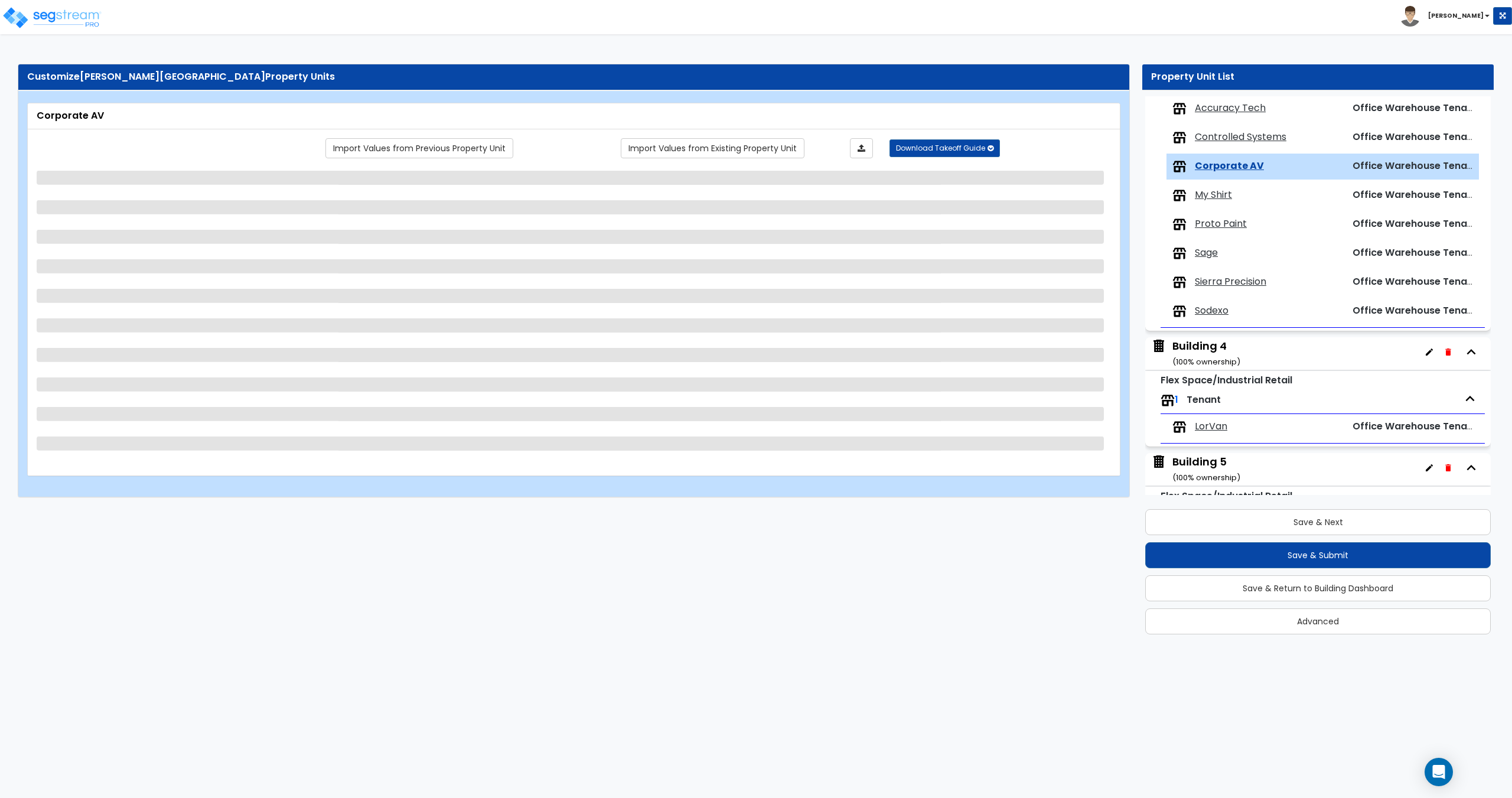
scroll to position [512, 0]
select select "3"
select select "2"
select select "1"
select select "3"
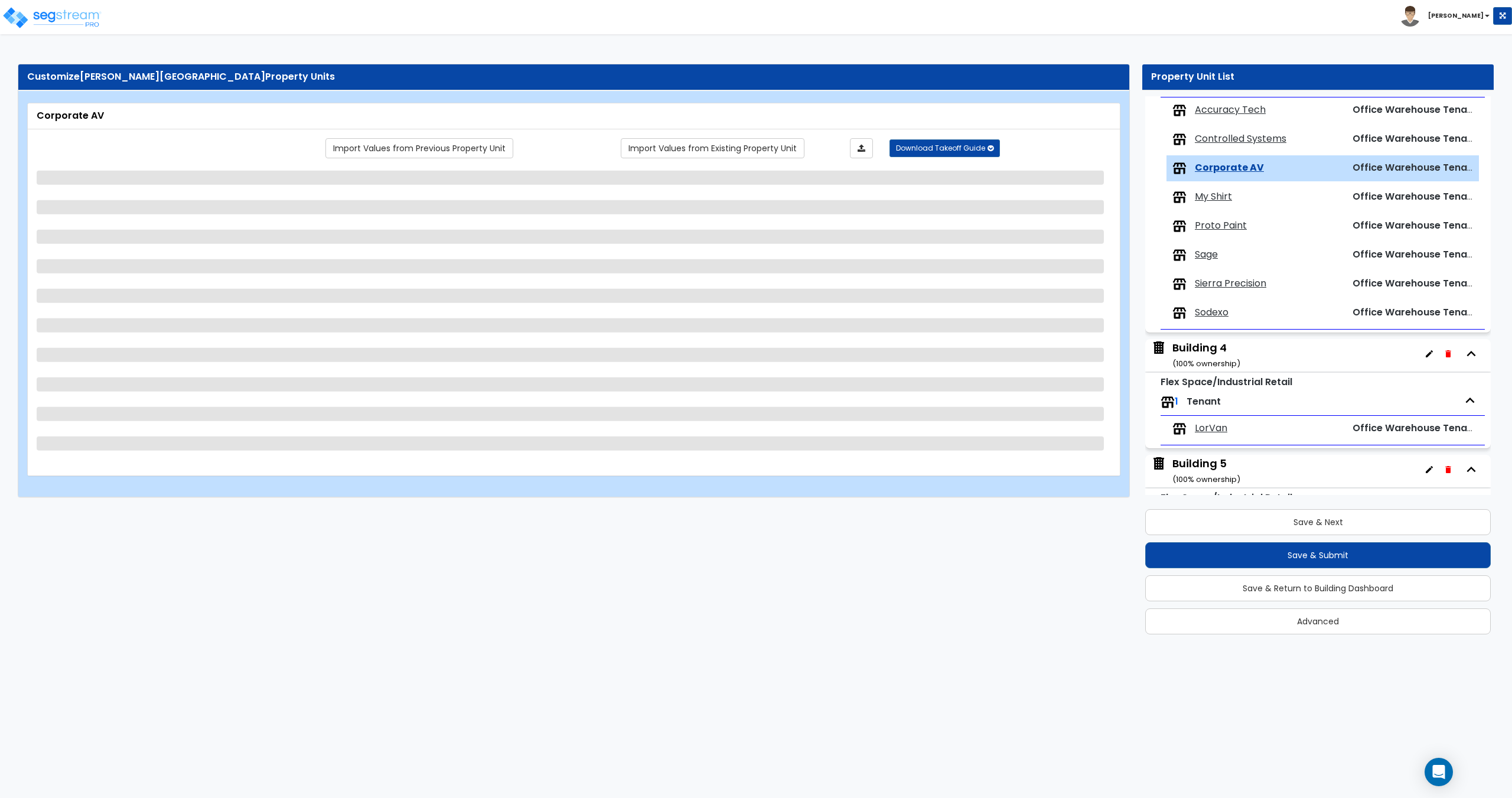
select select "2"
select select "5"
select select "1"
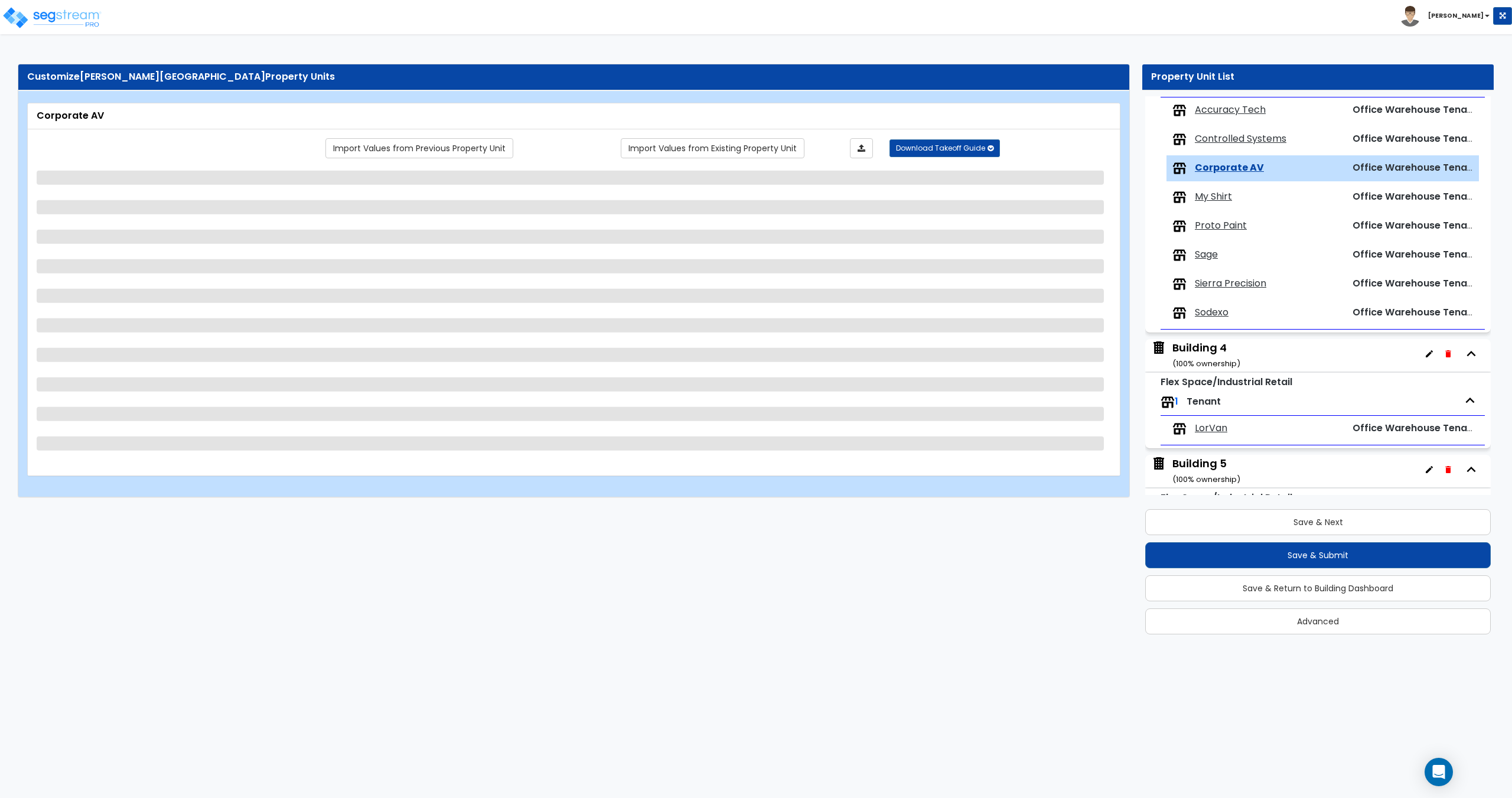
select select "1"
select select "3"
select select "1"
select select "3"
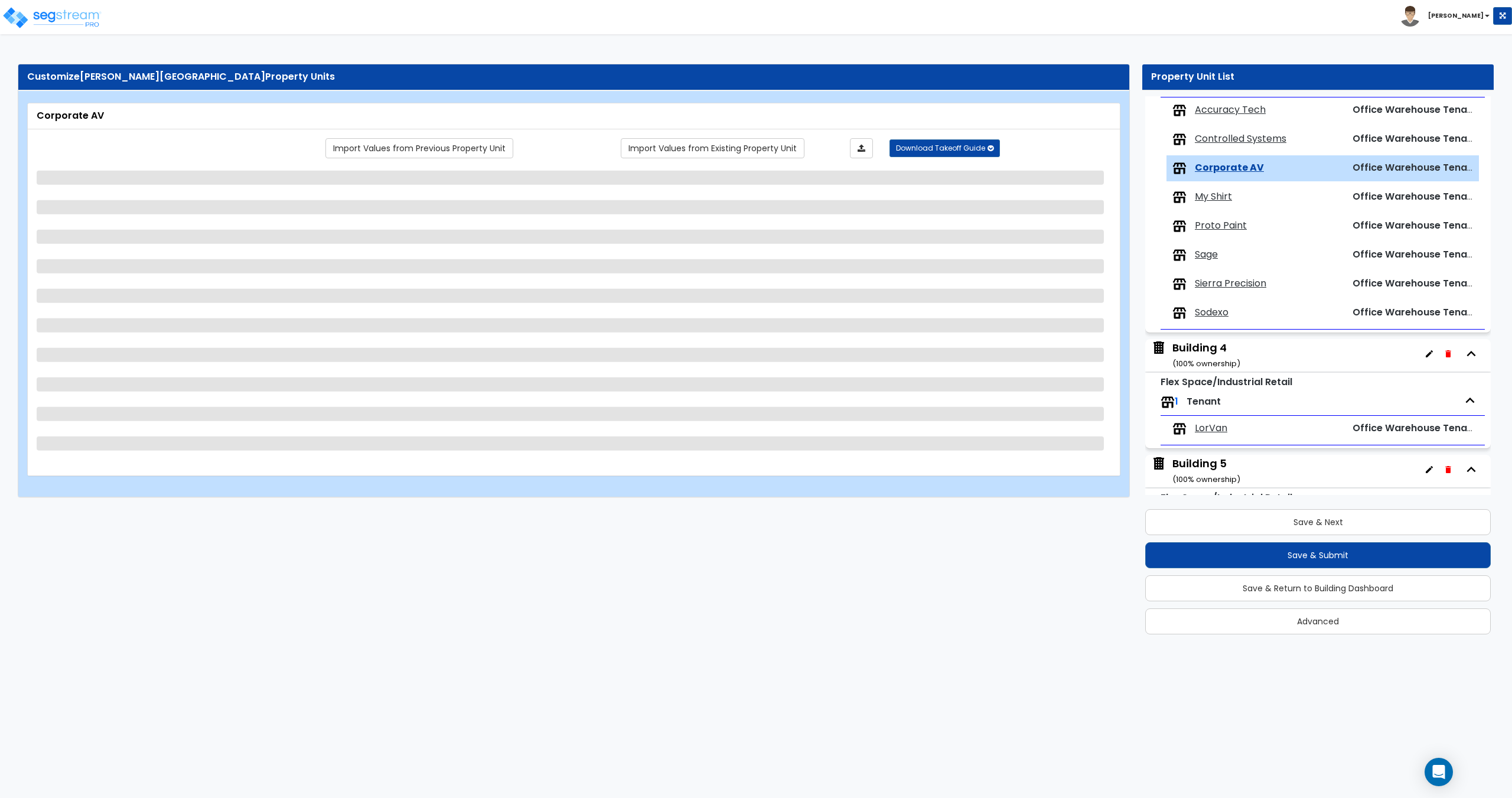
select select "1"
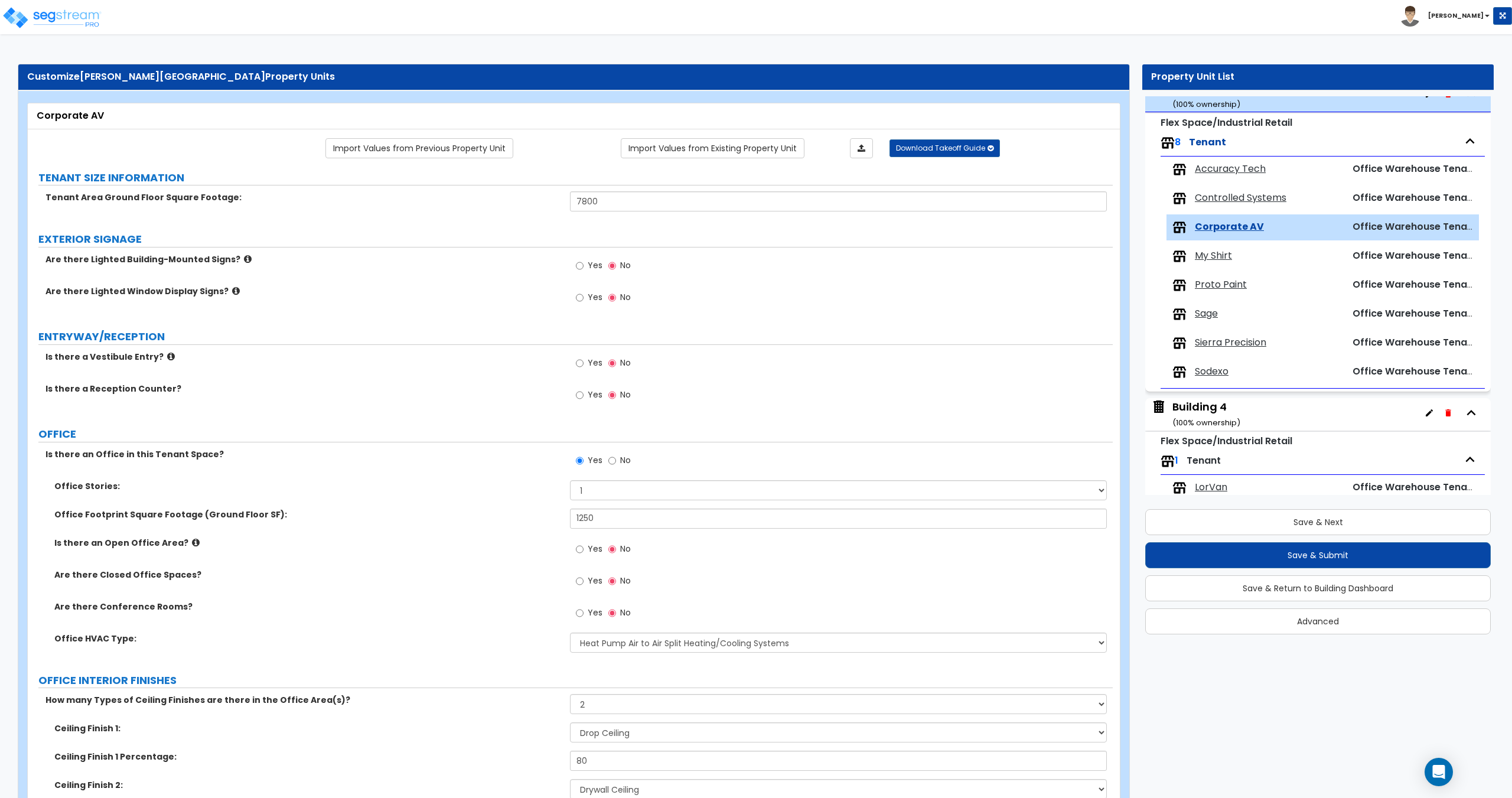
click at [1250, 195] on span "Controlled Systems" at bounding box center [1240, 198] width 92 height 13
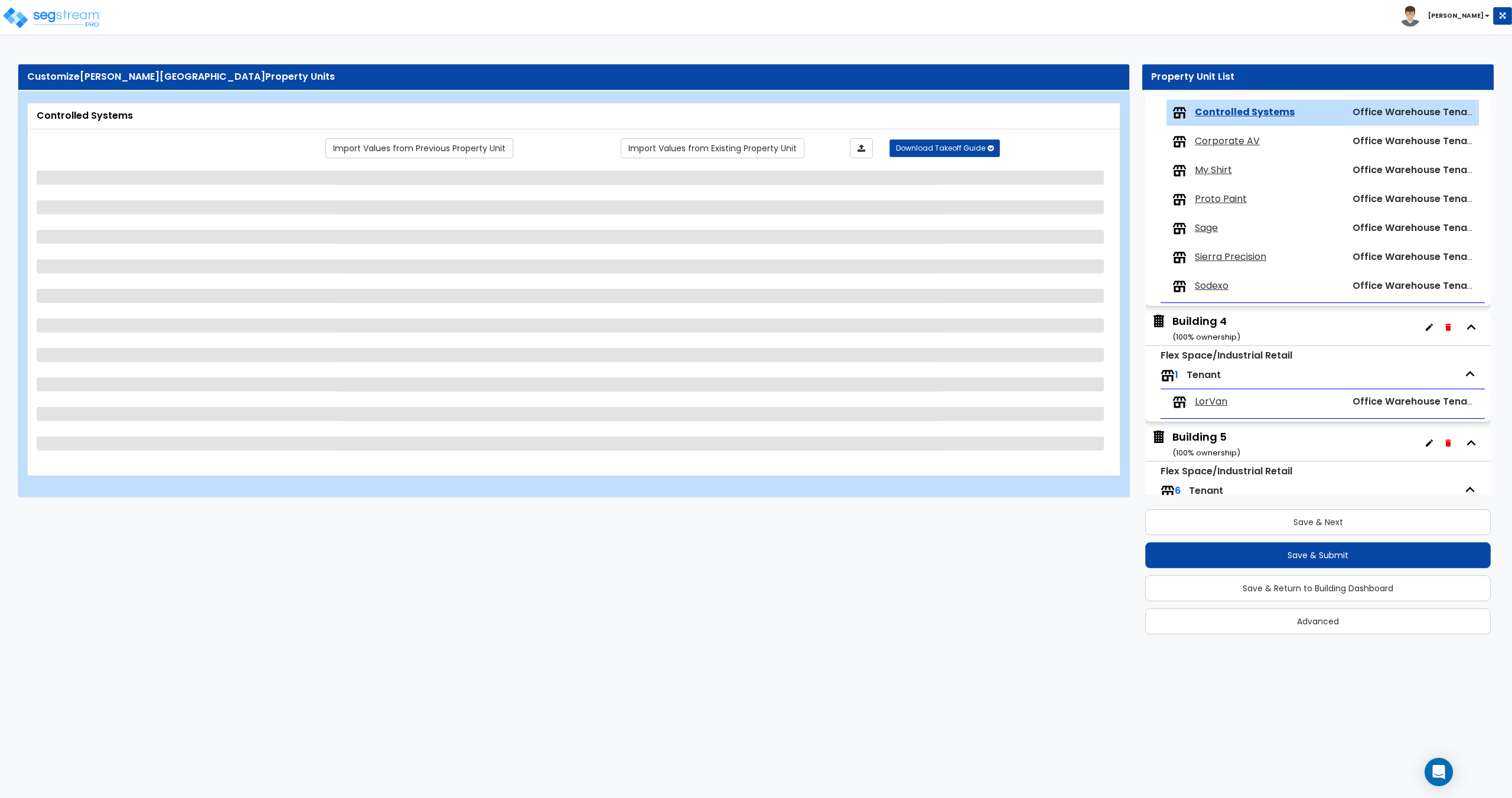
scroll to position [542, 0]
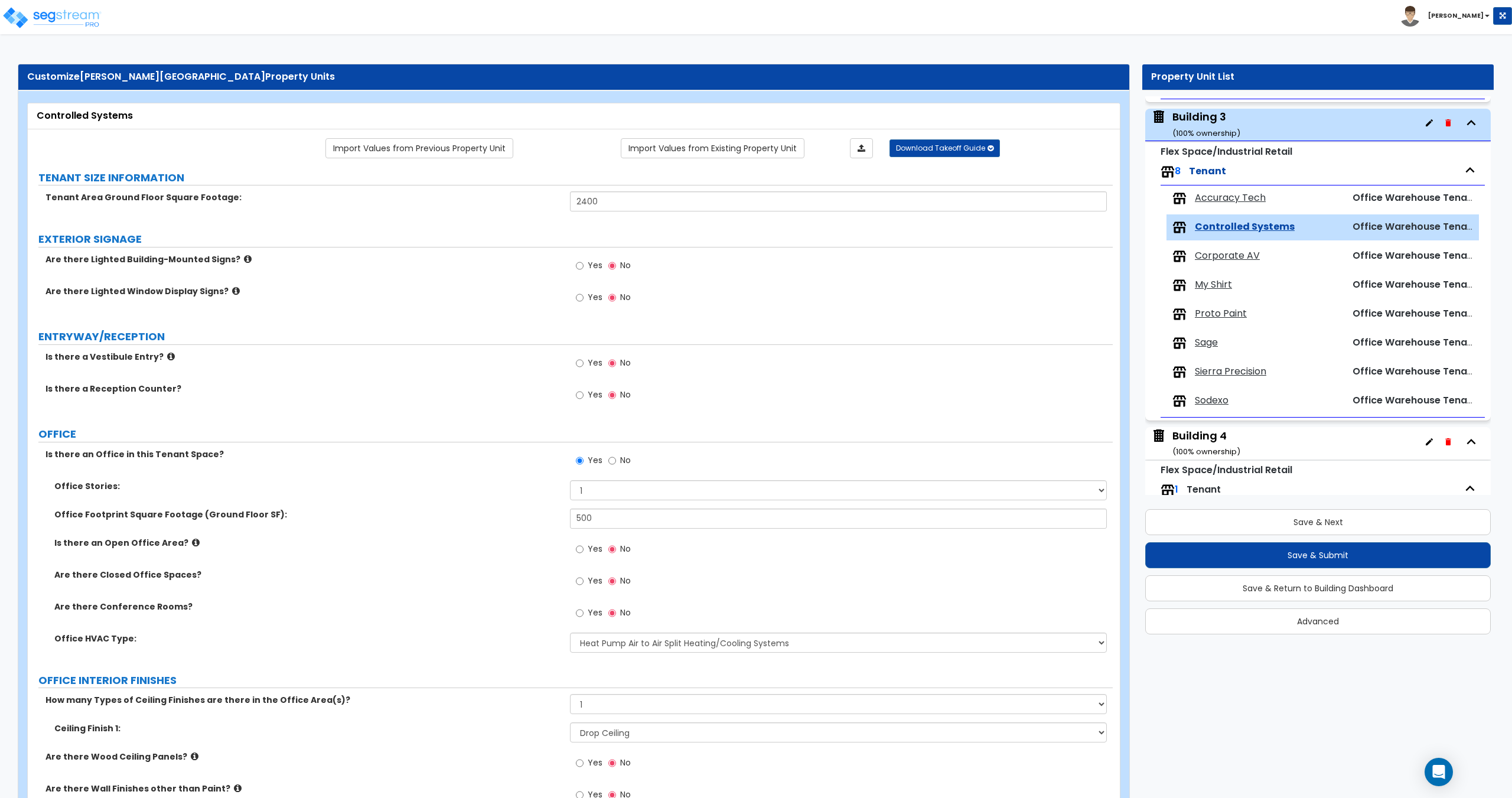
click at [1233, 208] on div "Accuracy Tech Office Warehouse Tenant" at bounding box center [1322, 198] width 313 height 26
click at [1239, 196] on span "Accuracy Tech" at bounding box center [1230, 198] width 71 height 13
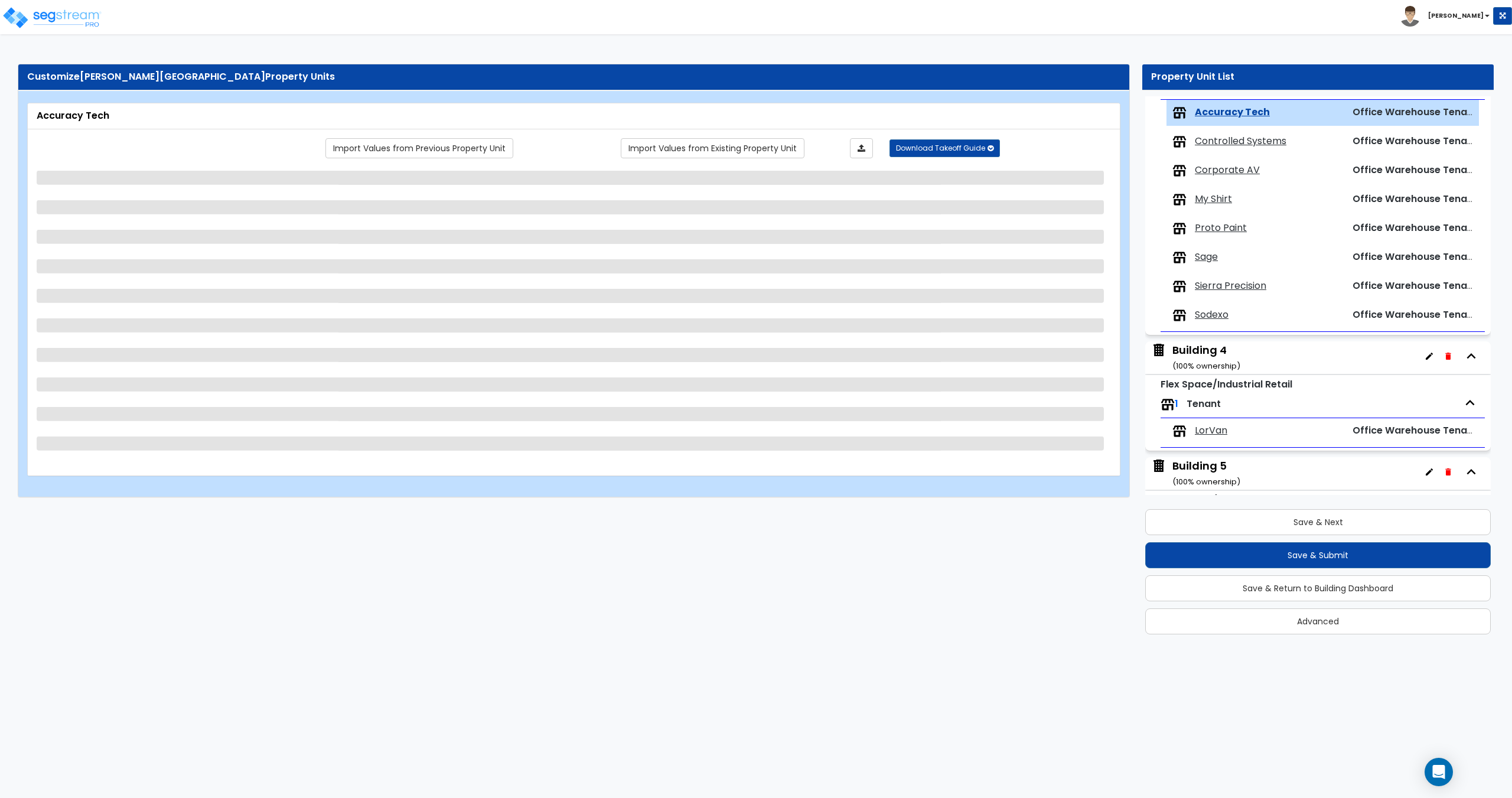
scroll to position [513, 0]
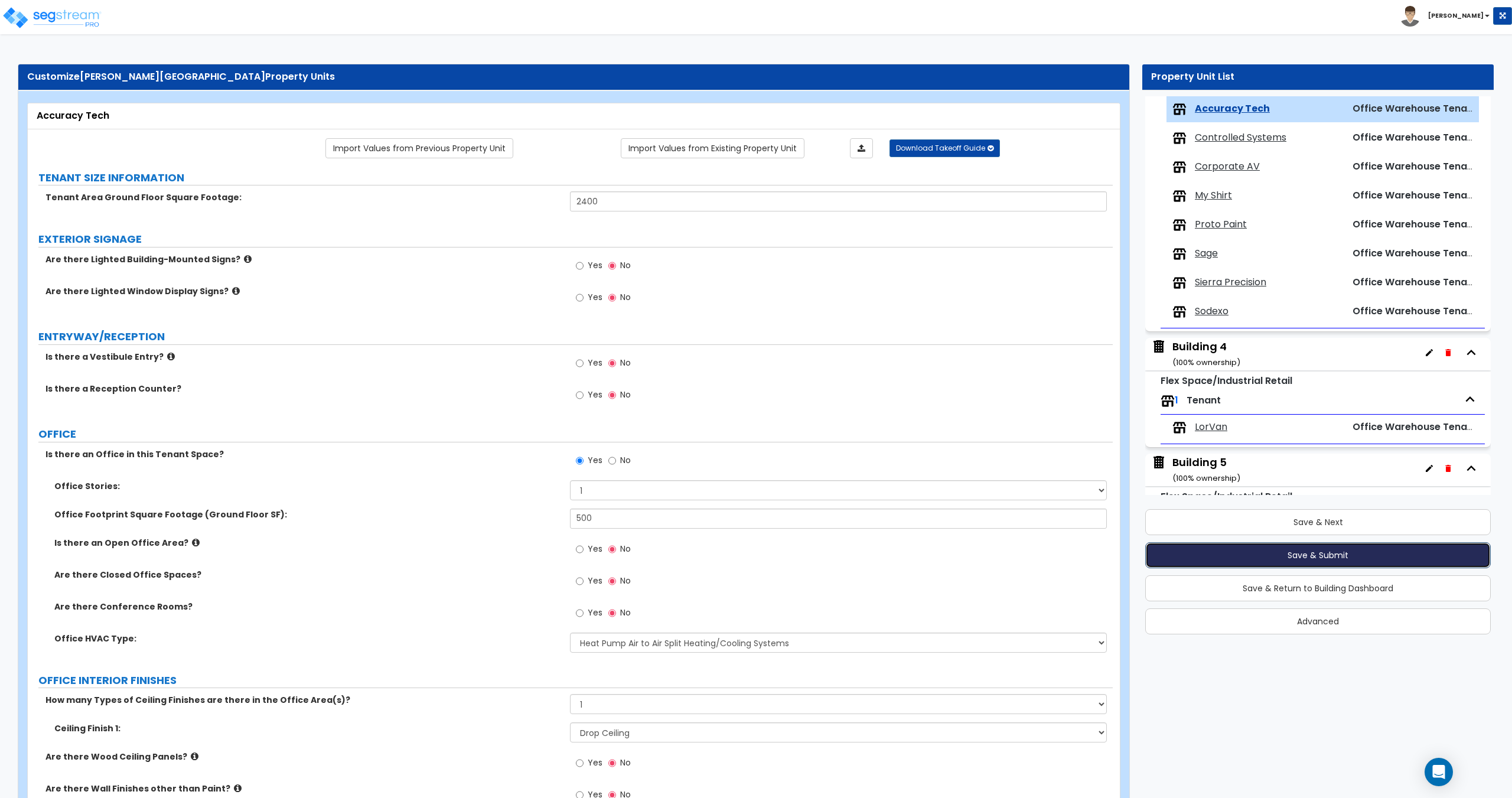
click at [1273, 560] on button "Save & Submit" at bounding box center [1317, 555] width 346 height 26
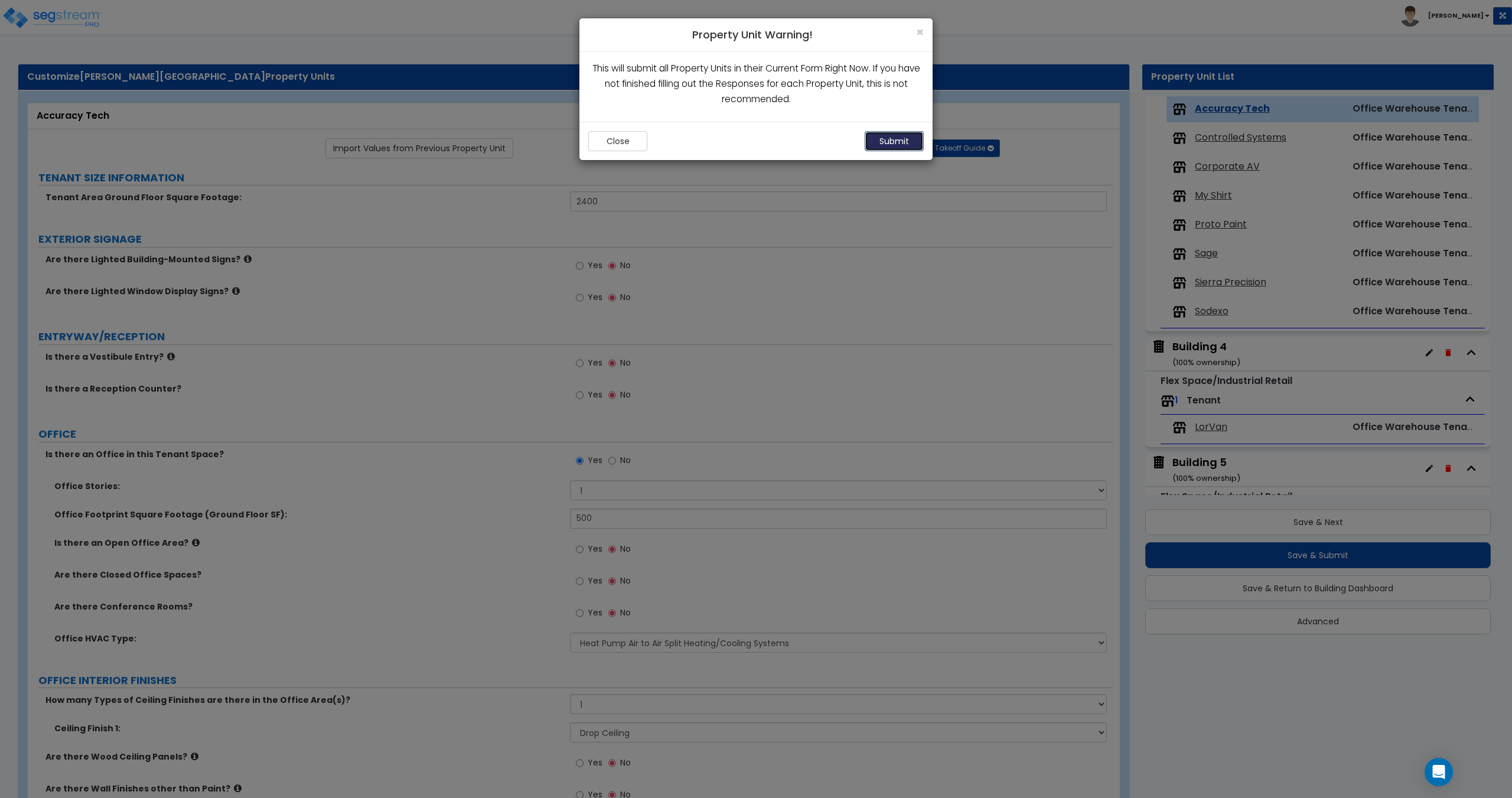
click at [871, 141] on button "Submit" at bounding box center [893, 141] width 59 height 20
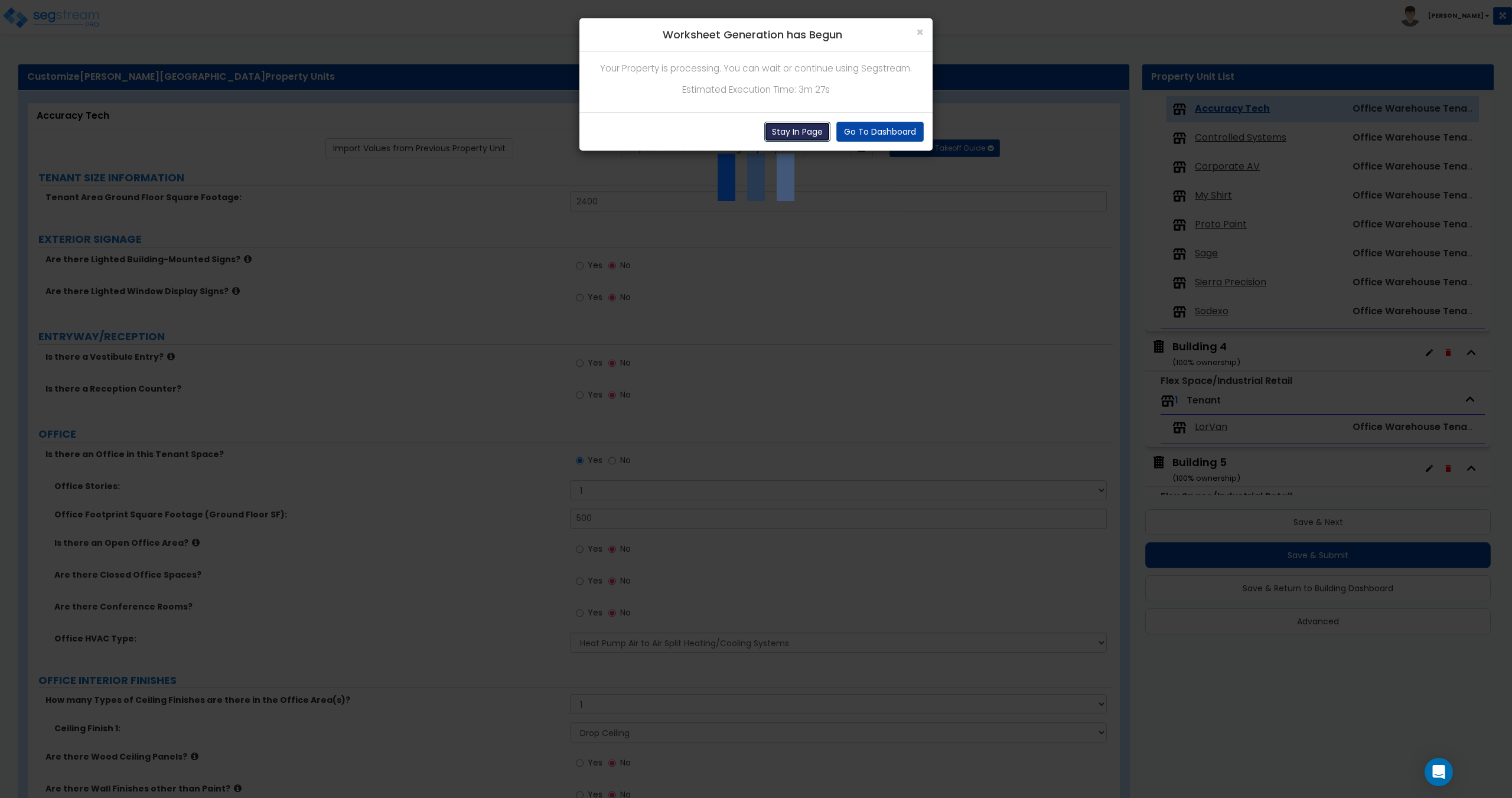
click at [795, 139] on button "Stay In Page" at bounding box center [797, 131] width 66 height 20
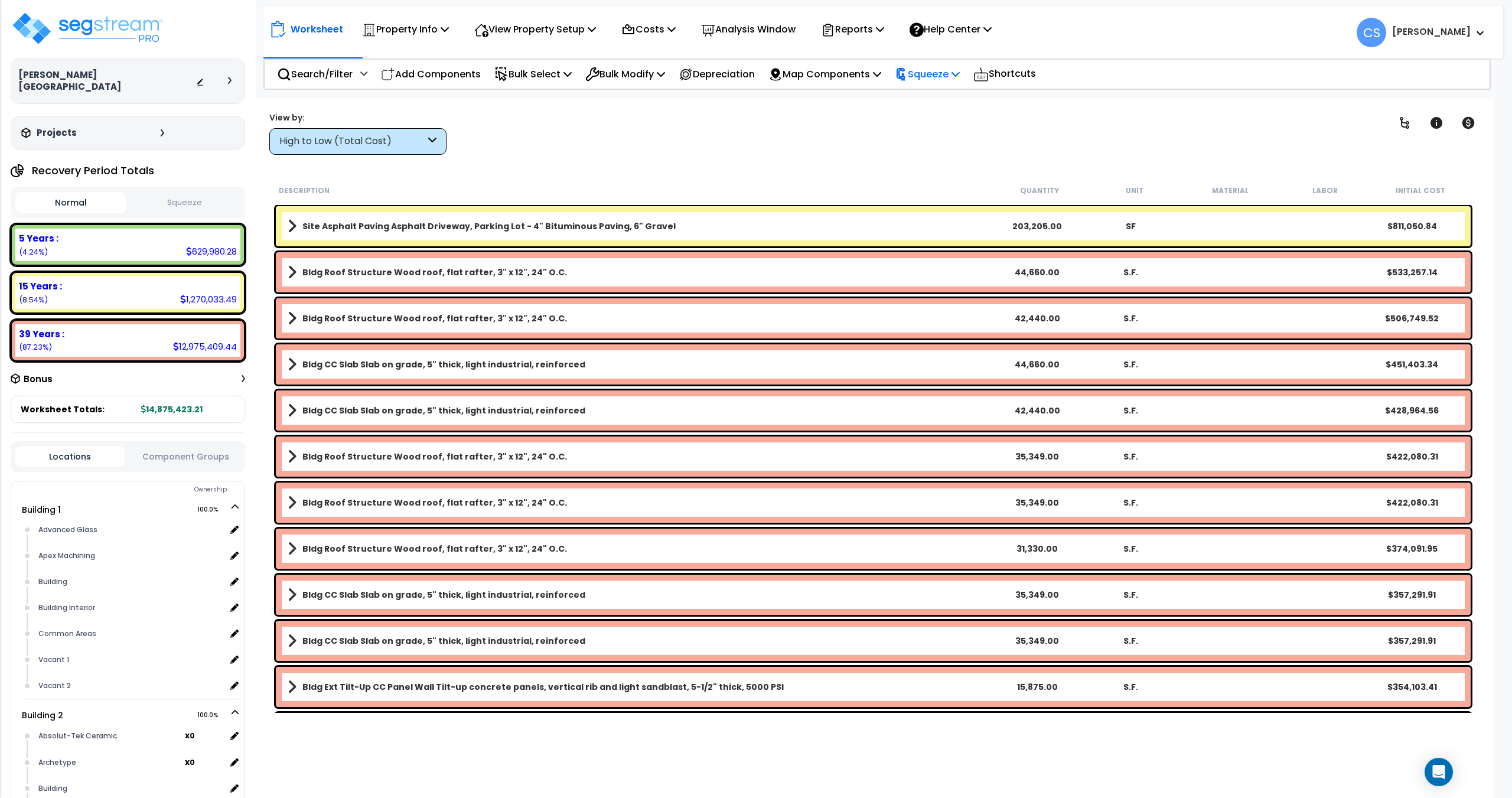
click at [946, 70] on p "Squeeze" at bounding box center [926, 74] width 65 height 16
click at [947, 96] on link "Squeeze" at bounding box center [947, 100] width 117 height 24
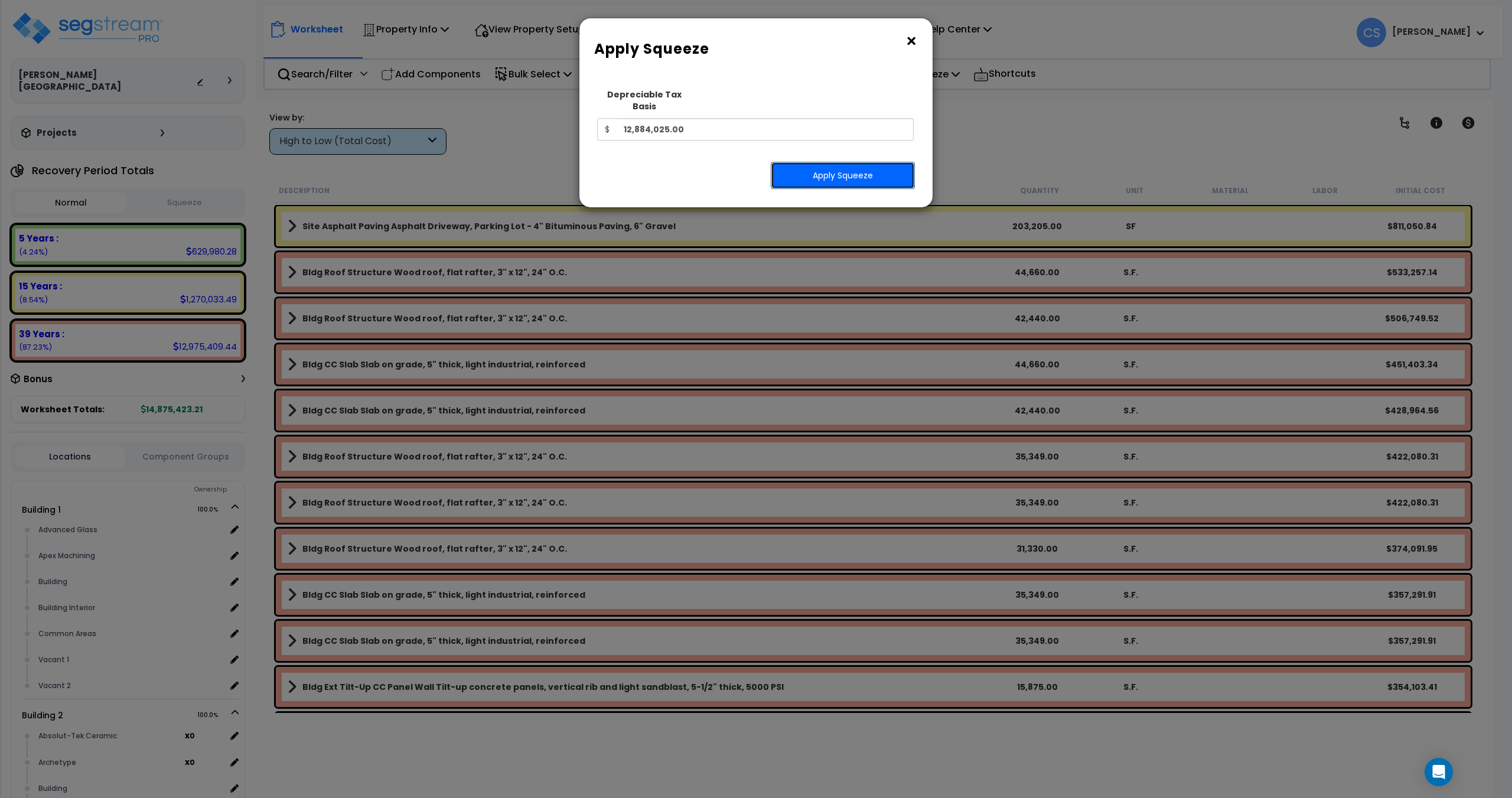
click at [831, 169] on button "Apply Squeeze" at bounding box center [842, 175] width 144 height 27
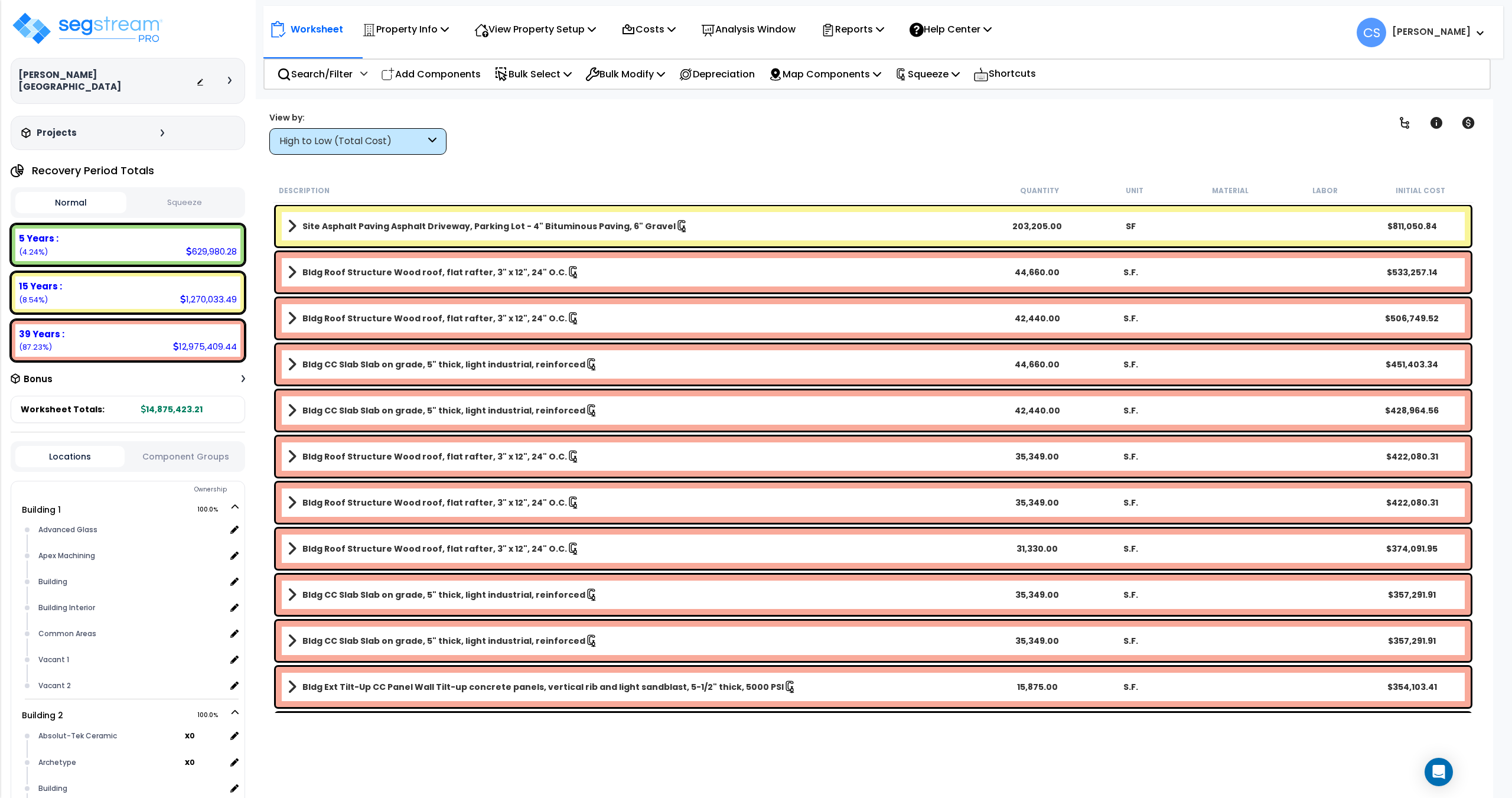
click at [173, 193] on button "Squeeze" at bounding box center [185, 203] width 111 height 21
click at [857, 34] on p "Reports" at bounding box center [852, 29] width 63 height 16
click at [857, 59] on link "Get Report" at bounding box center [874, 56] width 117 height 24
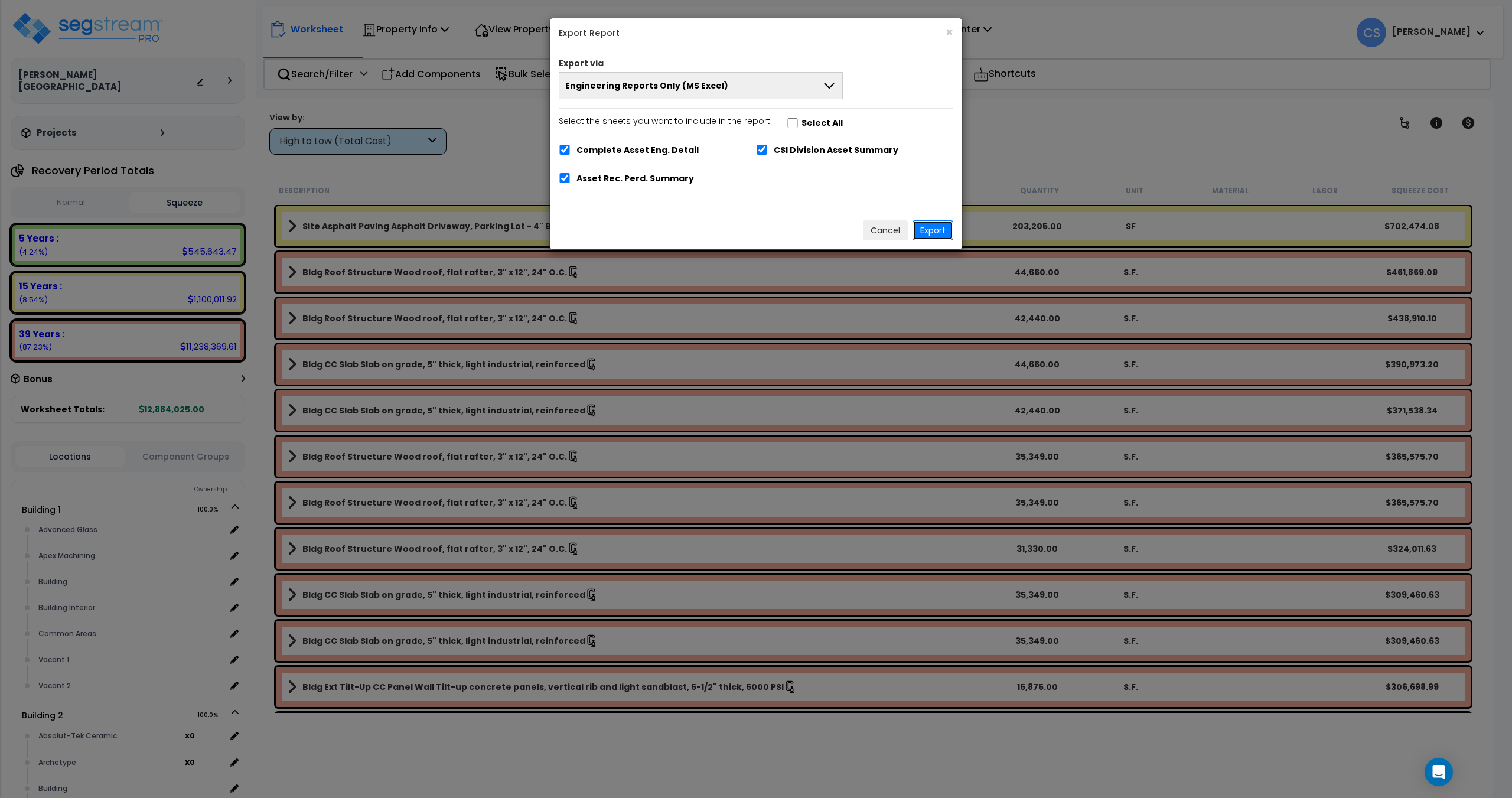
click at [927, 224] on button "Export" at bounding box center [932, 229] width 41 height 20
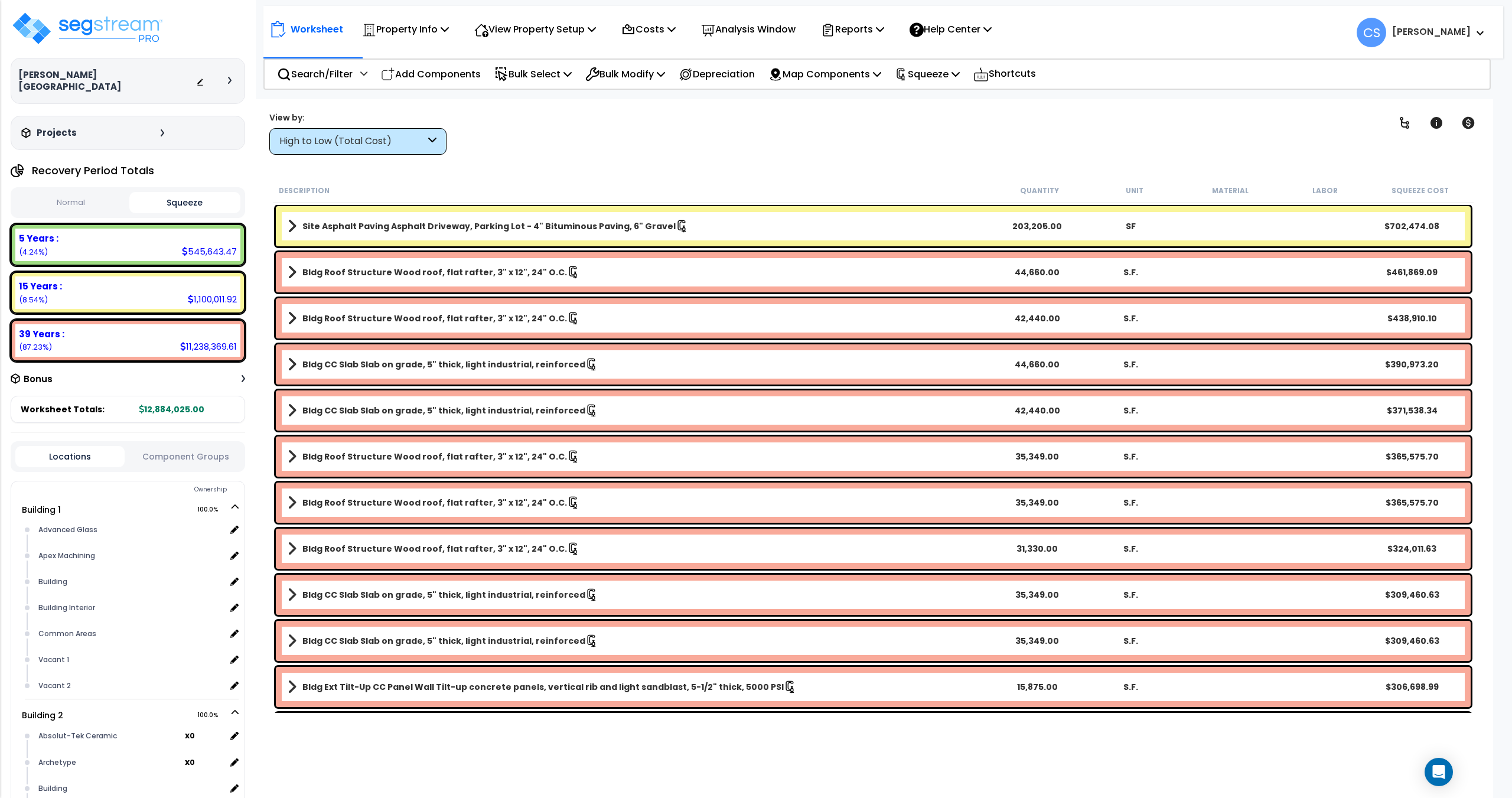
click at [604, 128] on div "Clear Filters" at bounding box center [916, 133] width 902 height 43
click at [960, 86] on div "Squeeze" at bounding box center [926, 74] width 65 height 27
click at [951, 101] on link "Re-squeeze" at bounding box center [947, 100] width 117 height 24
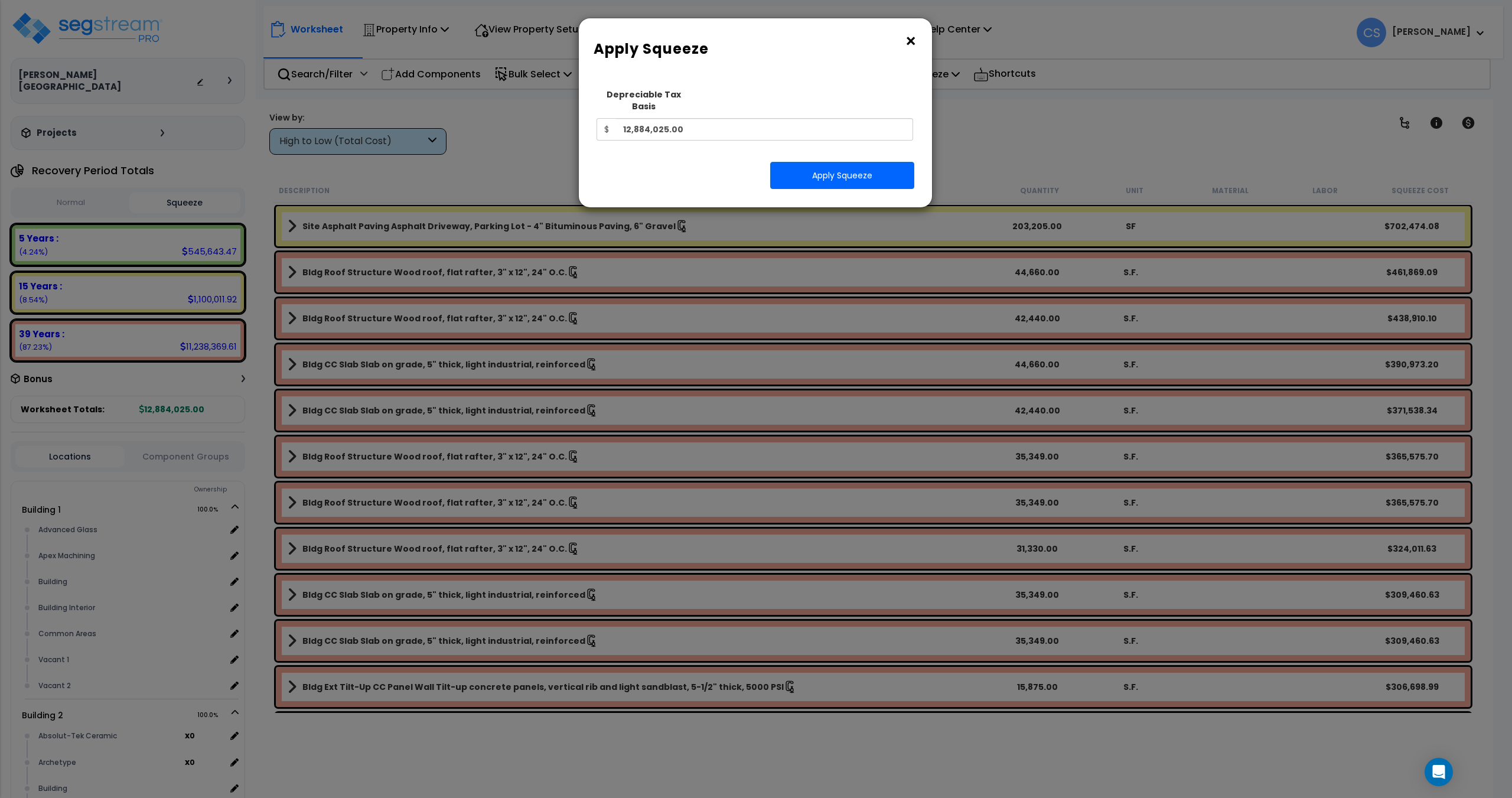
click at [755, 103] on div "Depreciable Tax Basis $ 12,884,025.00" at bounding box center [754, 111] width 316 height 58
drag, startPoint x: 732, startPoint y: 114, endPoint x: 523, endPoint y: 119, distance: 209.1
click at [526, 119] on div "× Apply Squeeze Squeeze Type Select 1. Squeeze Entire Worksheet 2. Squeeze by […" at bounding box center [756, 399] width 1512 height 798
click at [710, 119] on input "12,884,025.00" at bounding box center [764, 129] width 297 height 23
click at [695, 118] on input "12,884,025.00" at bounding box center [764, 129] width 297 height 23
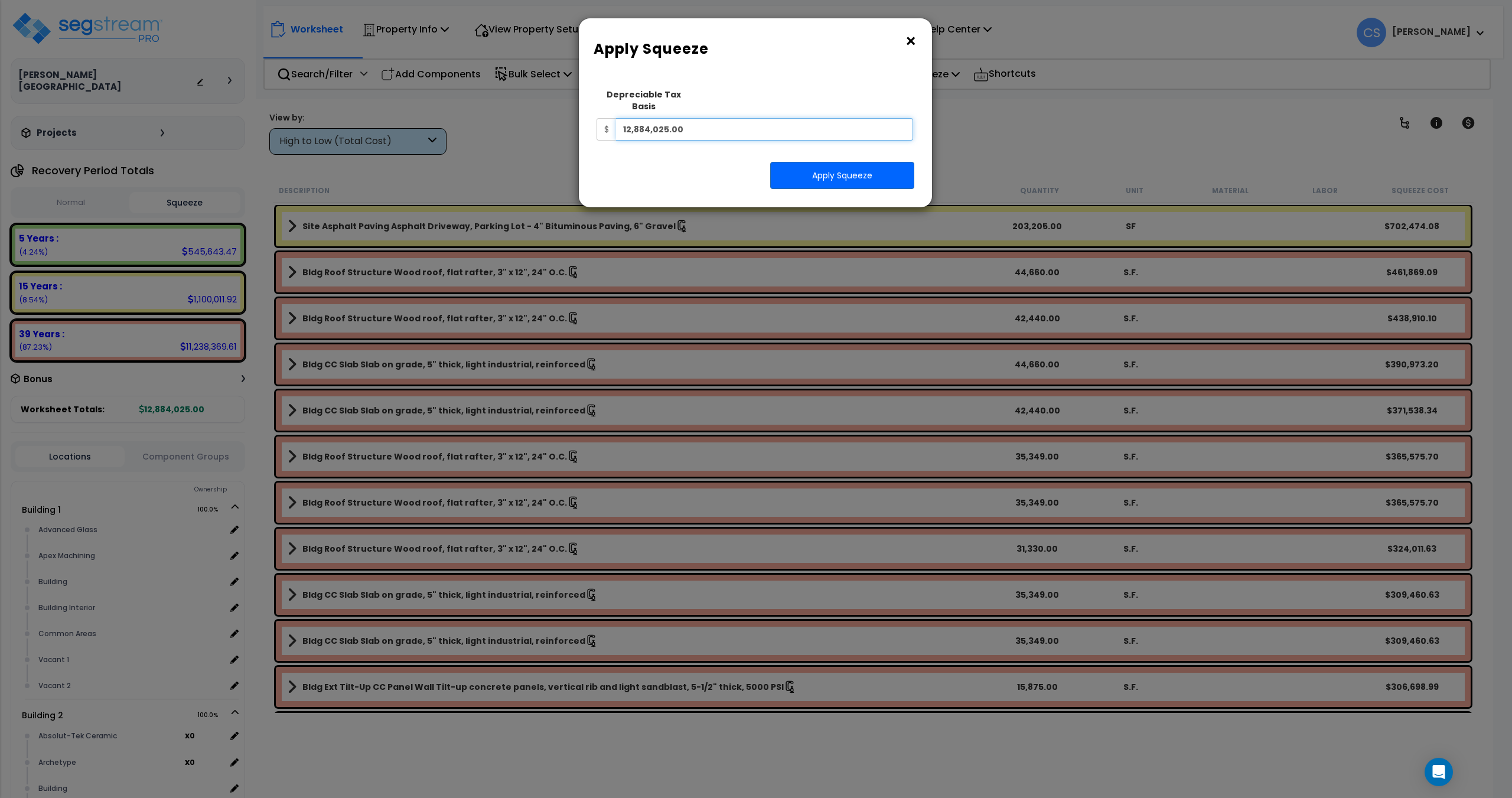
drag, startPoint x: 693, startPoint y: 119, endPoint x: 390, endPoint y: 100, distance: 303.6
click at [407, 101] on div "× Apply Squeeze Squeeze Type Select 1. Squeeze Entire Worksheet 2. Squeeze by […" at bounding box center [756, 399] width 1512 height 798
type input "33,950,000"
click at [808, 161] on button "Apply Squeeze" at bounding box center [841, 175] width 144 height 27
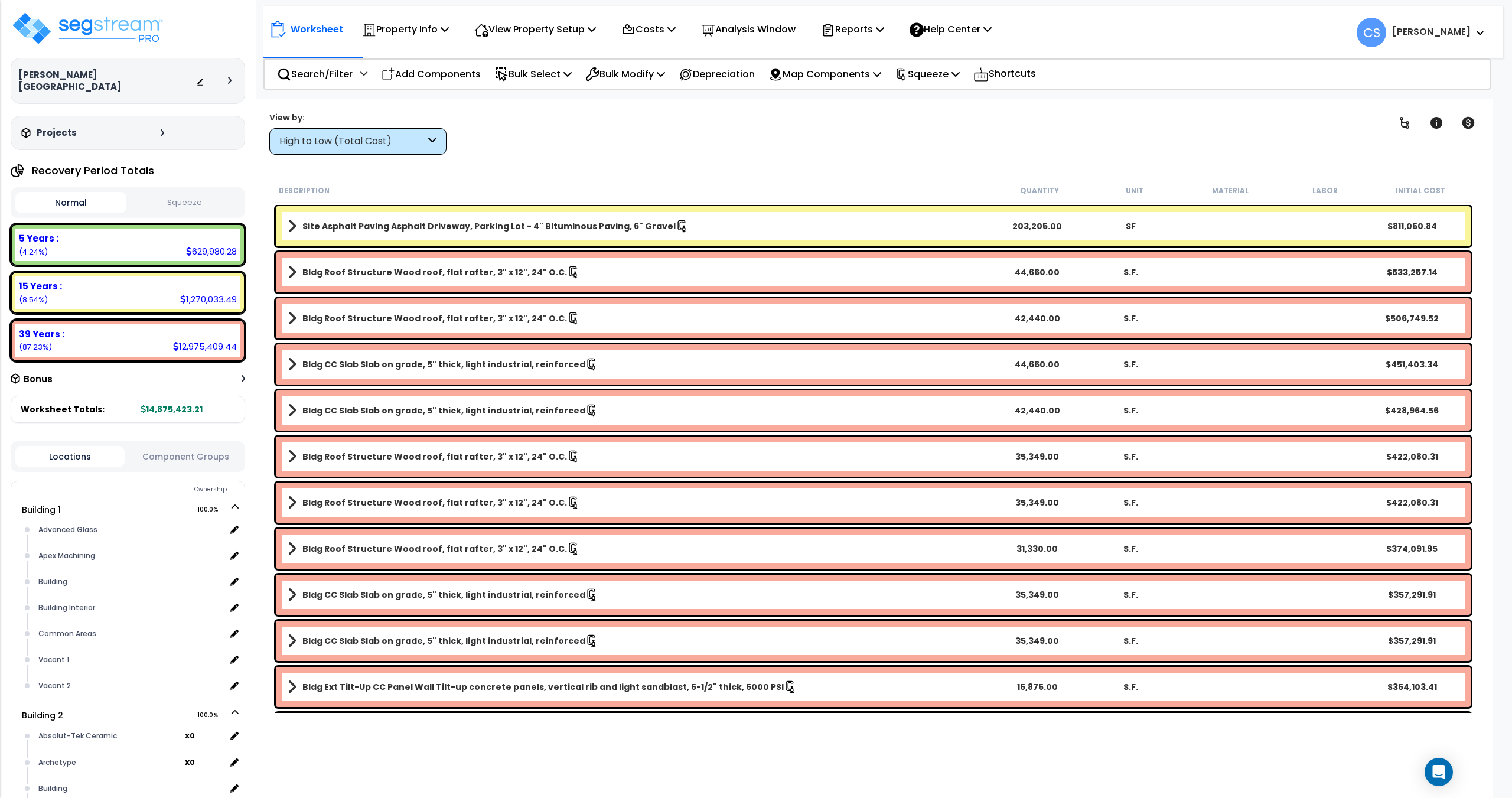
click at [221, 187] on div "Normal Squeeze" at bounding box center [127, 202] width 234 height 31
click at [216, 195] on button "Squeeze" at bounding box center [185, 203] width 111 height 21
click at [573, 123] on div "Clear Filters" at bounding box center [916, 133] width 902 height 43
click at [935, 68] on p "Squeeze" at bounding box center [926, 74] width 65 height 16
click at [936, 101] on link "Re-squeeze" at bounding box center [947, 100] width 117 height 24
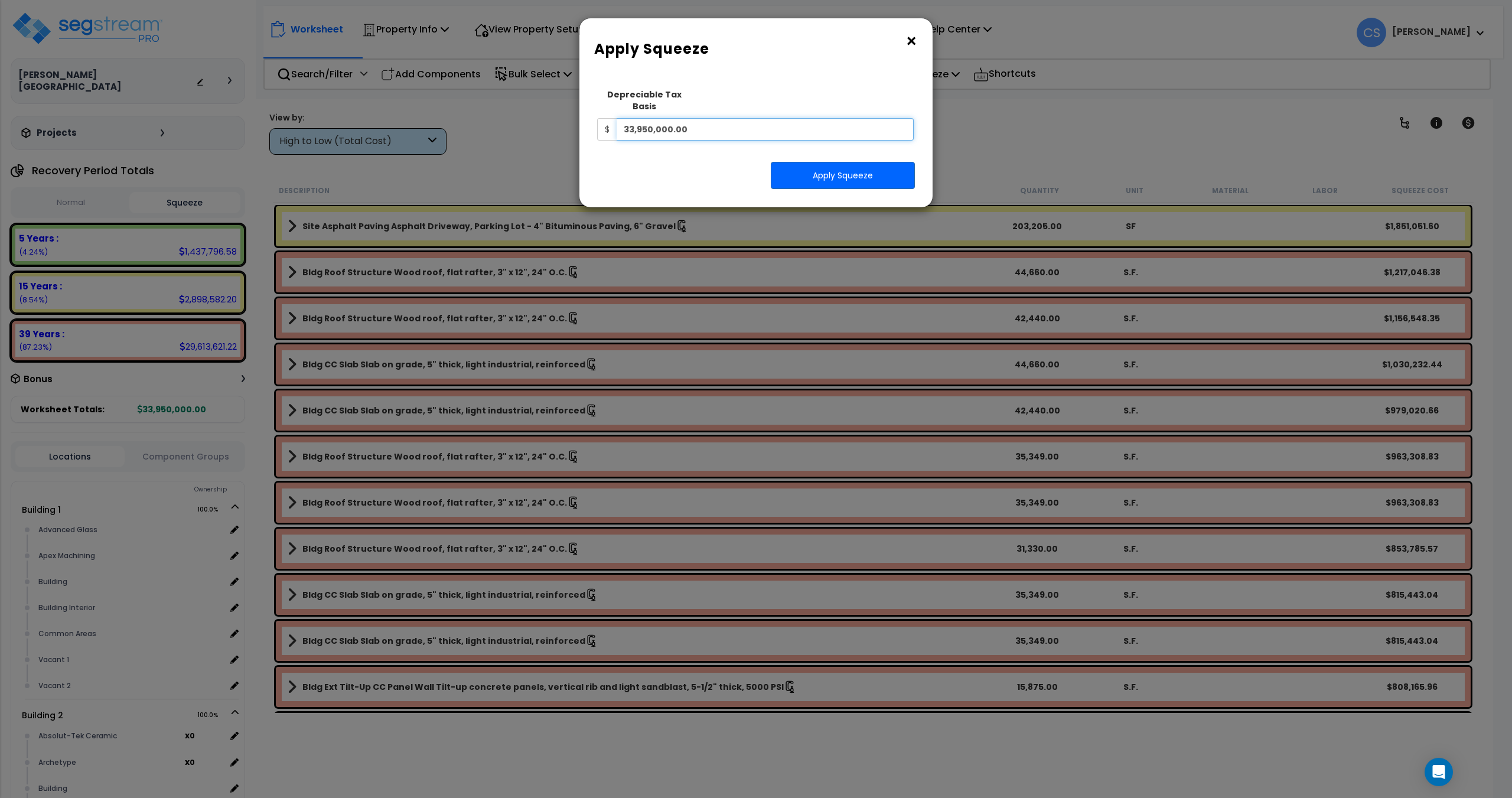
click at [730, 124] on input "33,950,000.00" at bounding box center [765, 129] width 297 height 23
paste input "12,884,025"
type input "12,884,025.00"
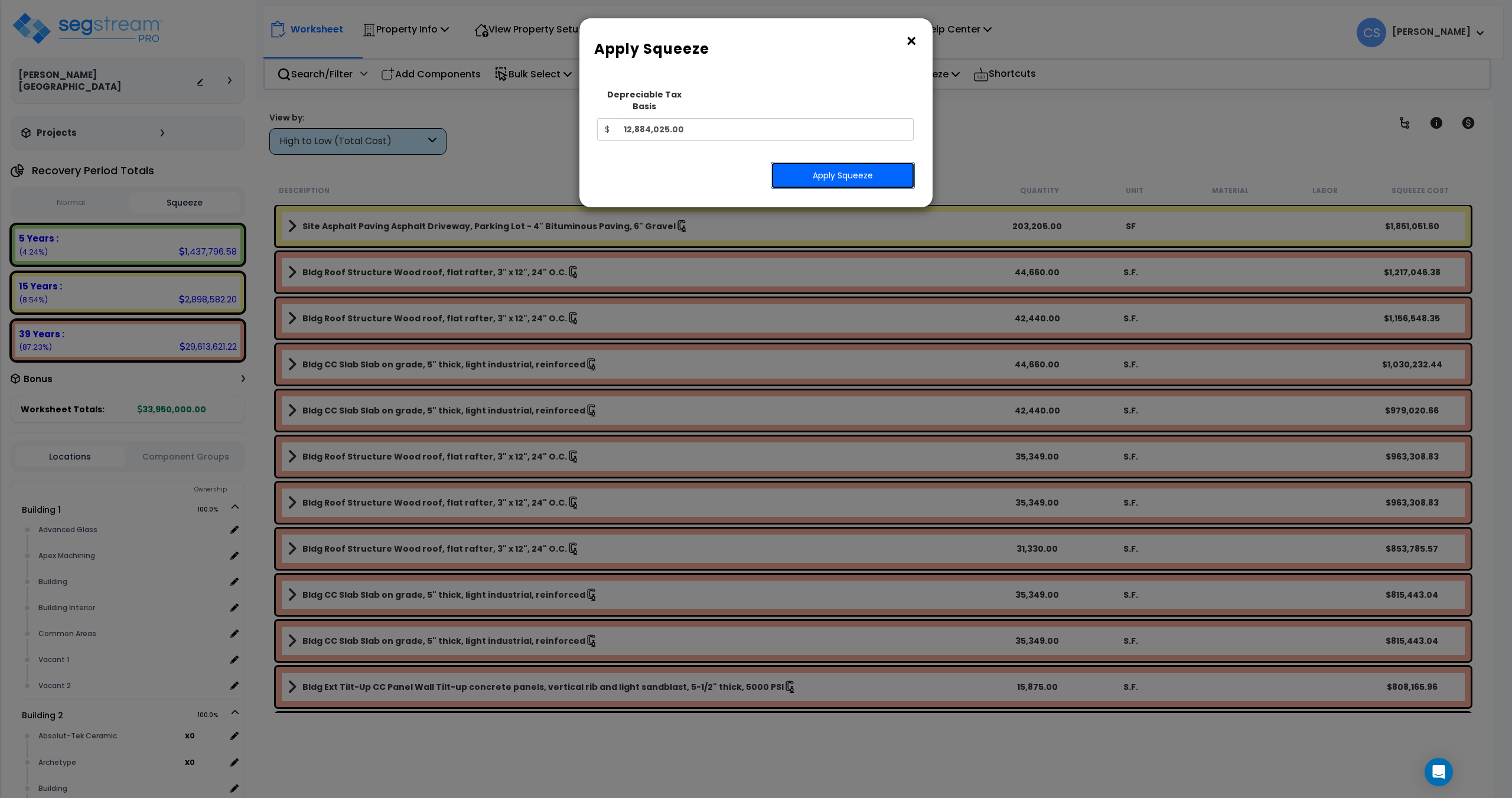
click at [860, 165] on button "Apply Squeeze" at bounding box center [842, 175] width 144 height 27
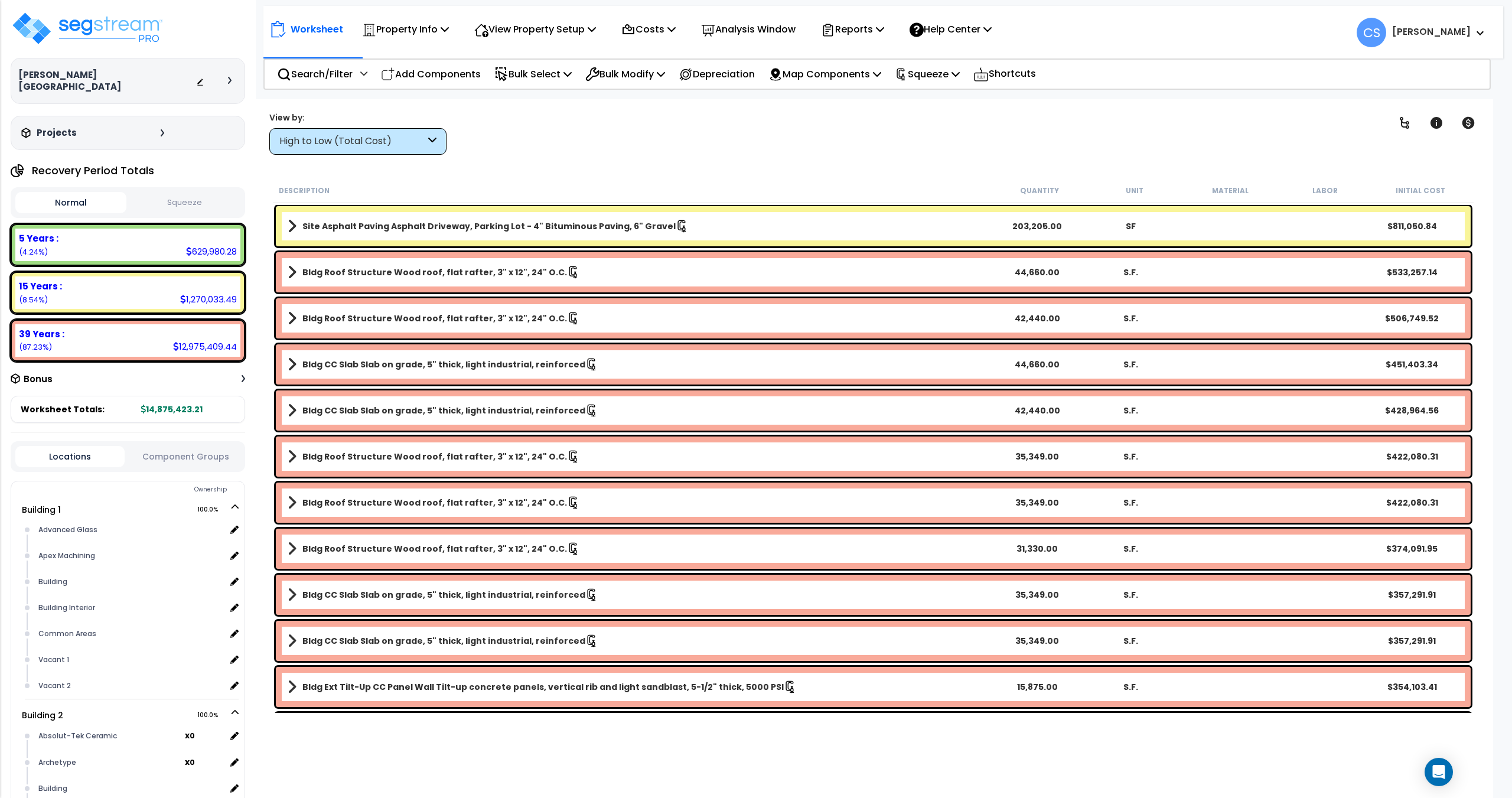
click at [159, 193] on button "Squeeze" at bounding box center [185, 203] width 111 height 21
click at [174, 192] on button "Squeeze" at bounding box center [185, 202] width 111 height 22
